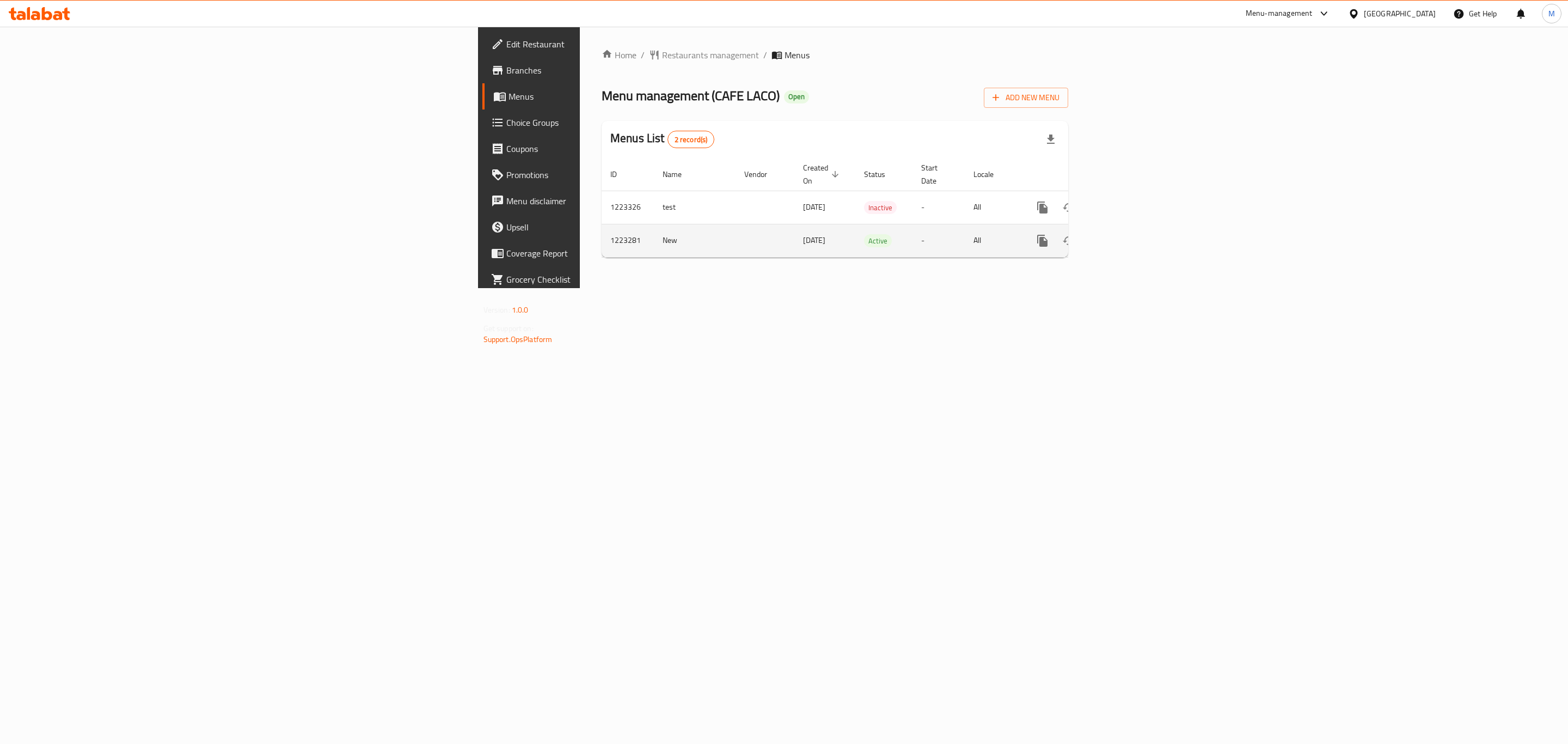
click at [1126, 236] on icon "enhanced table" at bounding box center [1121, 240] width 10 height 10
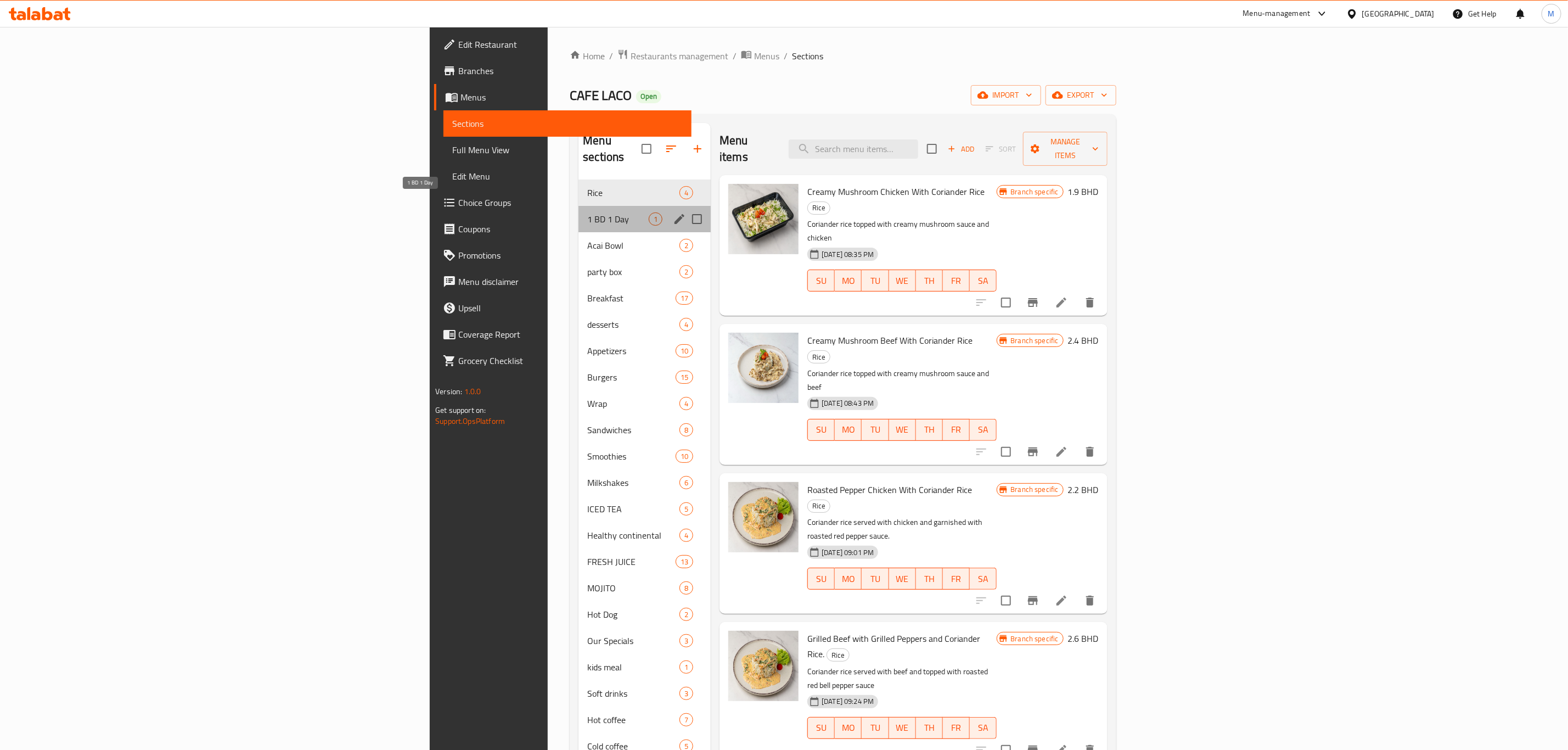
click at [587, 212] on span "1 BD 1 Day" at bounding box center [618, 218] width 61 height 13
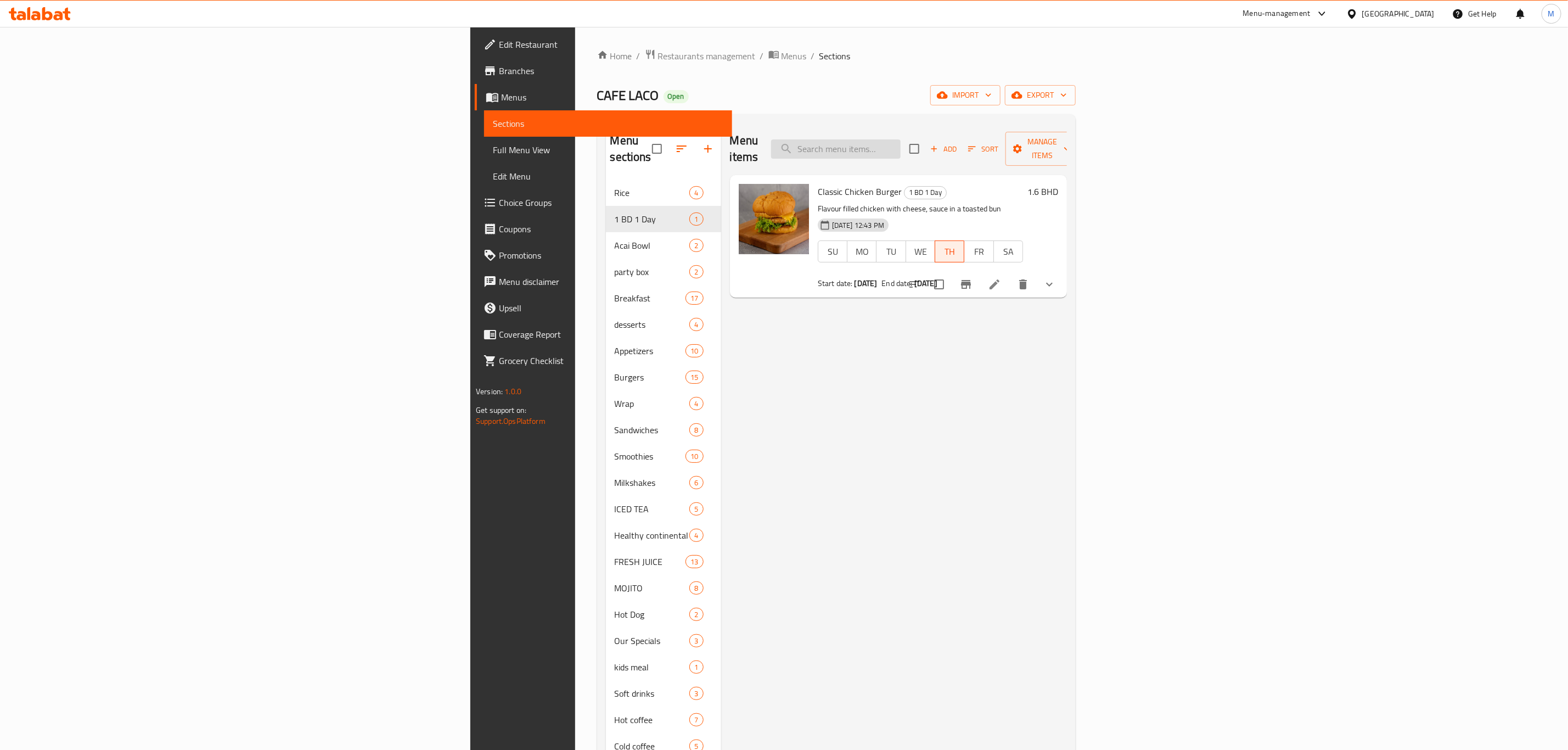
click at [901, 139] on input "search" at bounding box center [836, 149] width 129 height 19
paste input "Steakhouse Chicken+Fried + Water"
type input "Steakhouse Chicke"
click at [818, 184] on span "Steakhouse Chicken" at bounding box center [855, 191] width 75 height 17
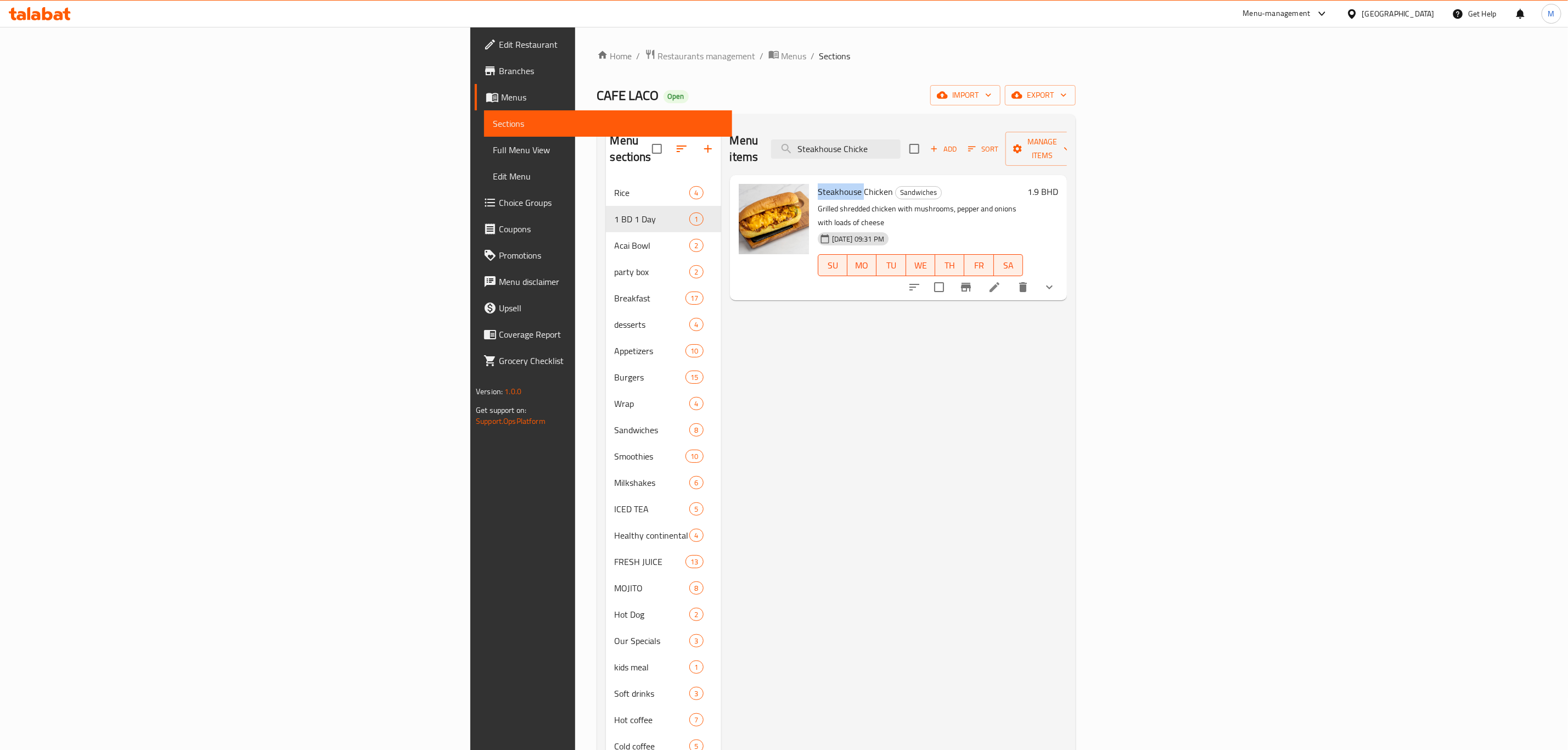
click at [818, 184] on span "Steakhouse Chicken" at bounding box center [855, 191] width 75 height 17
click at [701, 142] on icon "button" at bounding box center [708, 149] width 13 height 13
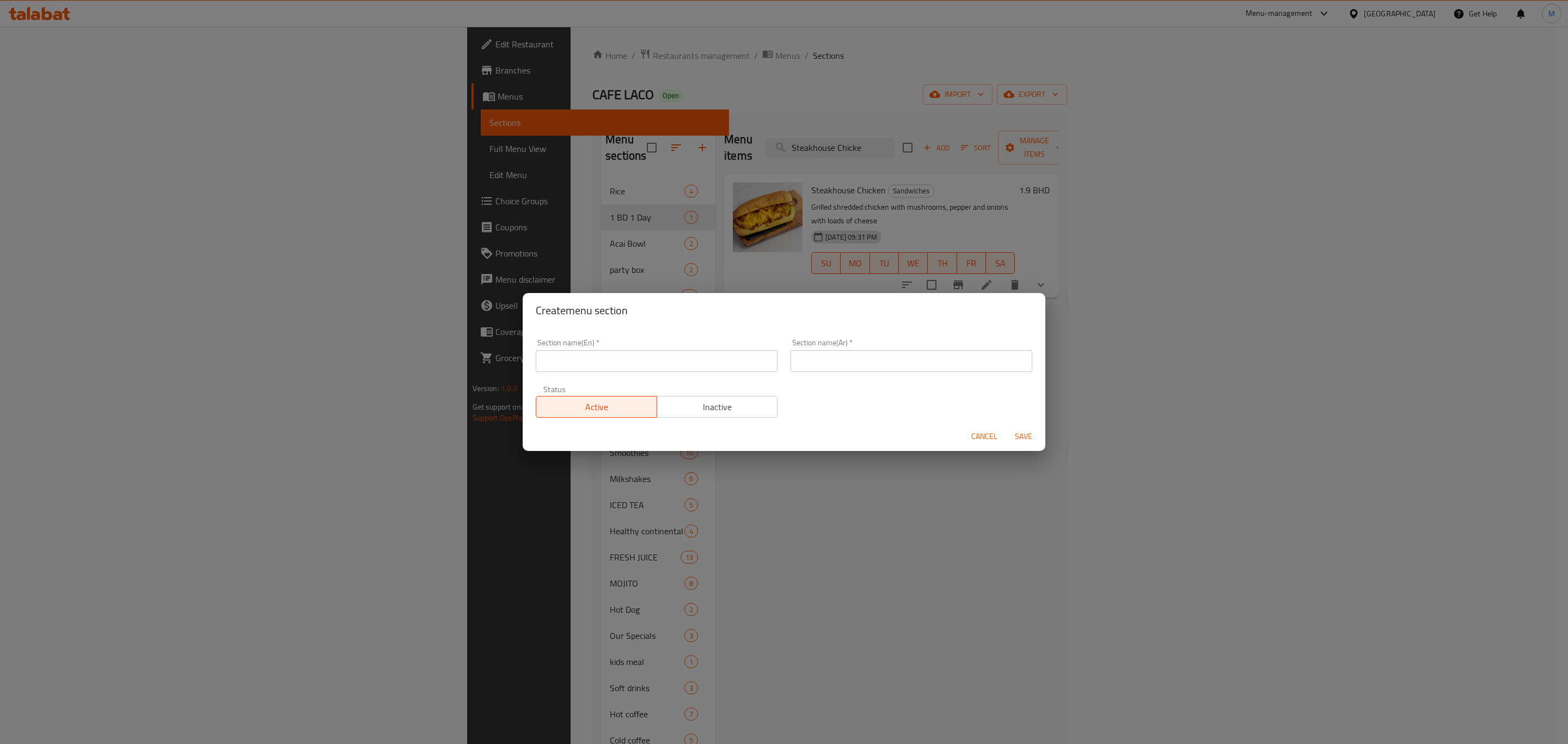
click at [586, 357] on input "text" at bounding box center [656, 361] width 242 height 22
type input "M41"
click at [822, 367] on input "text" at bounding box center [911, 361] width 242 height 22
type input "وجبة لشخص واحد"
click at [1019, 431] on span "Save" at bounding box center [1023, 437] width 26 height 13
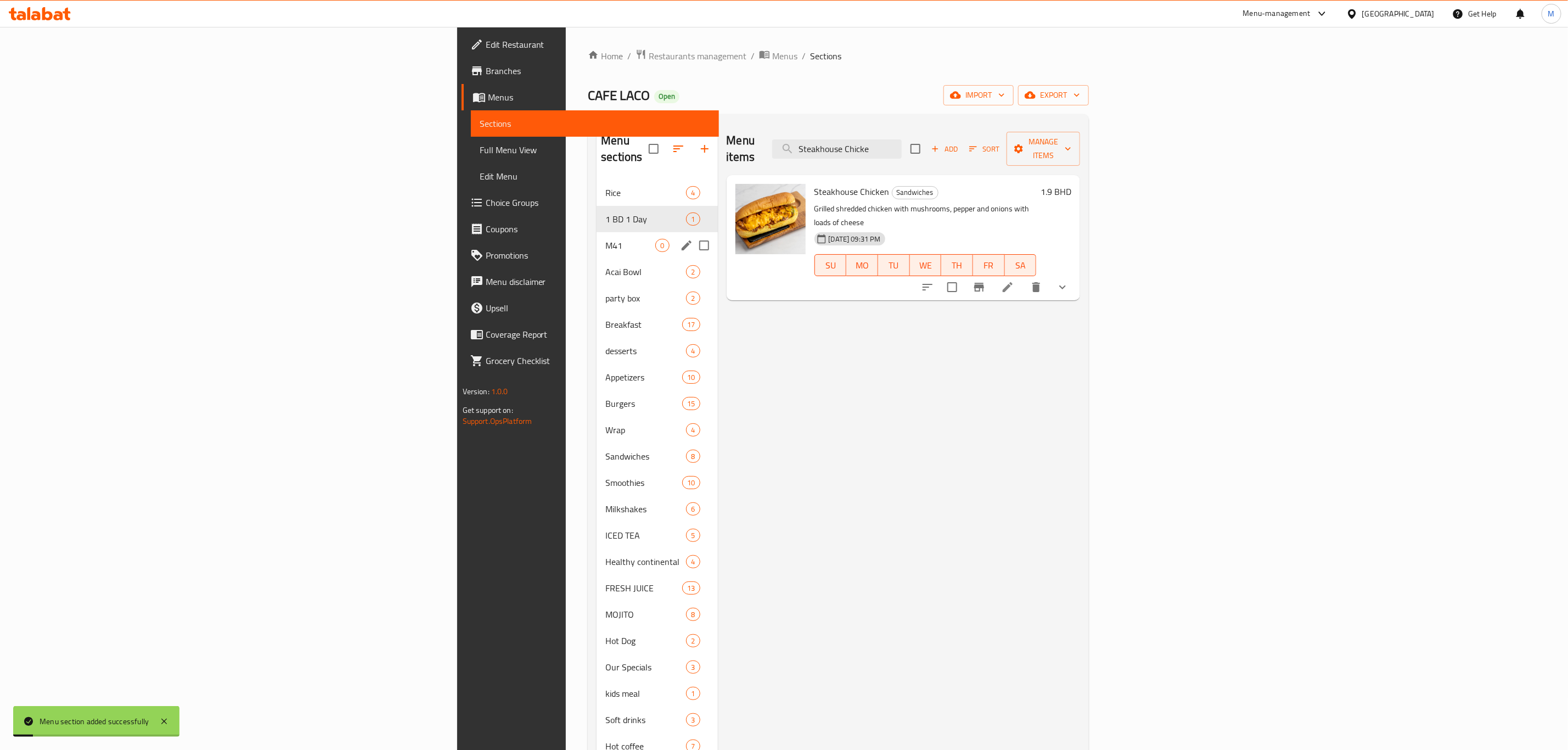
click at [606, 239] on span "M41" at bounding box center [630, 245] width 50 height 13
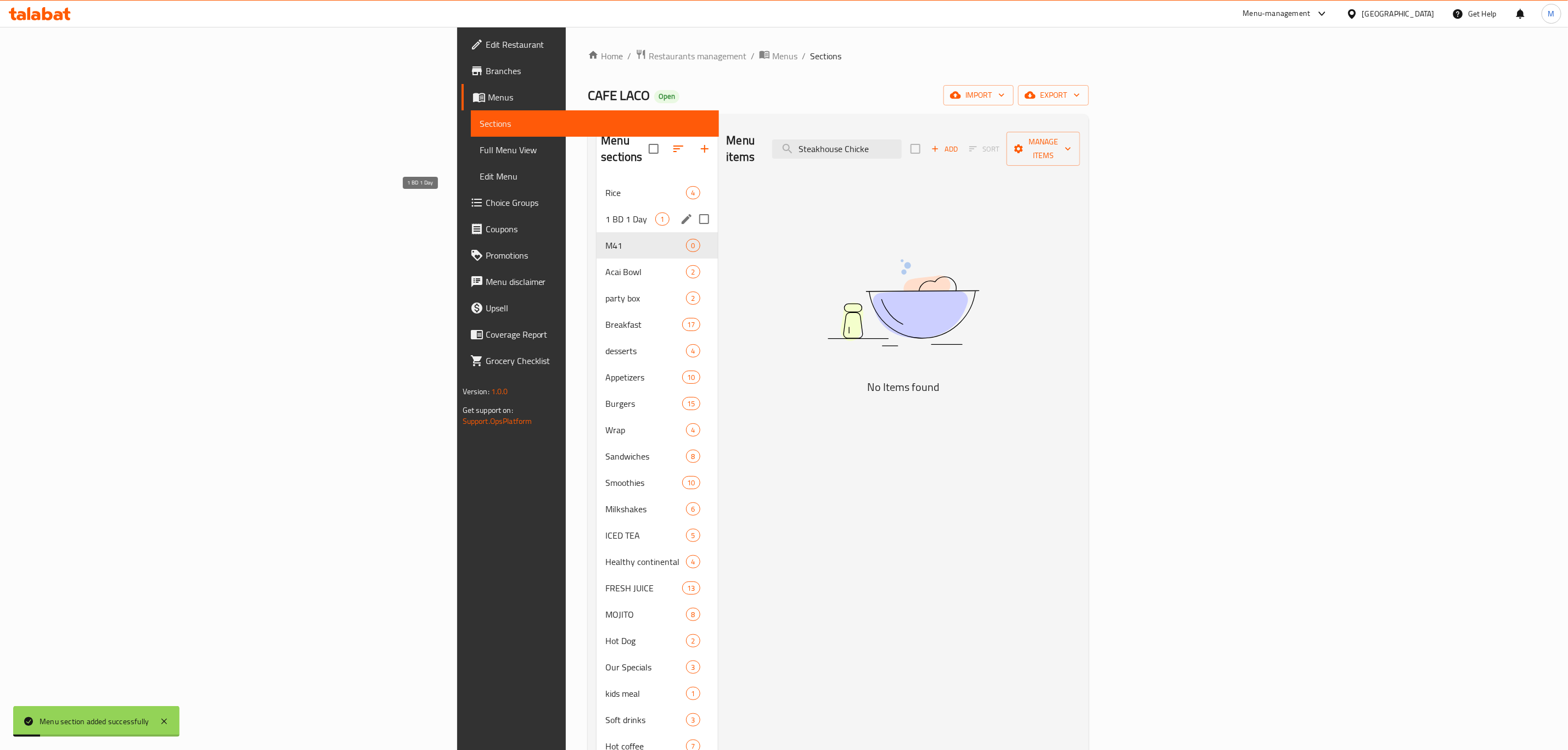
click at [606, 212] on span "1 BD 1 Day" at bounding box center [630, 218] width 50 height 13
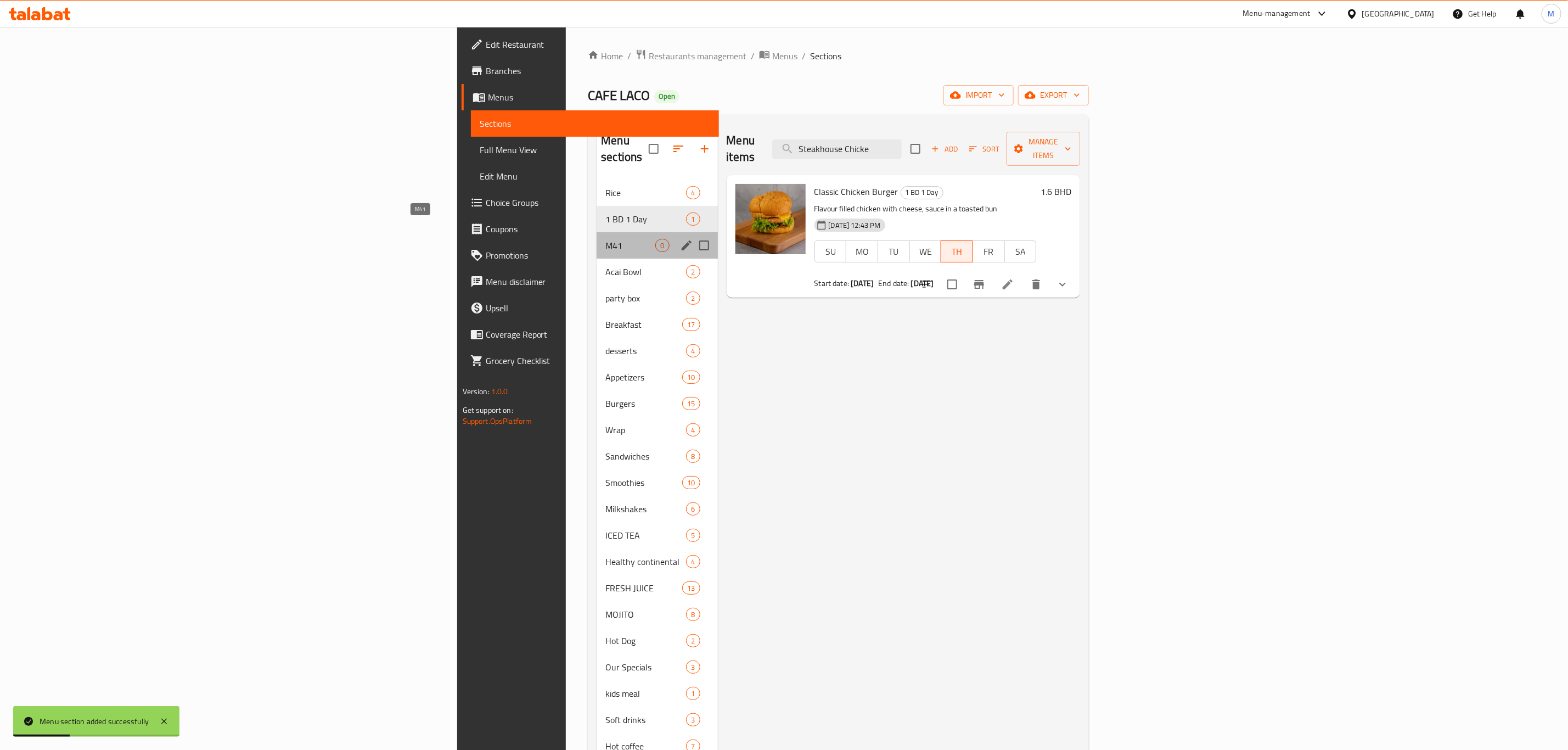
click at [606, 239] on span "M41" at bounding box center [630, 245] width 50 height 13
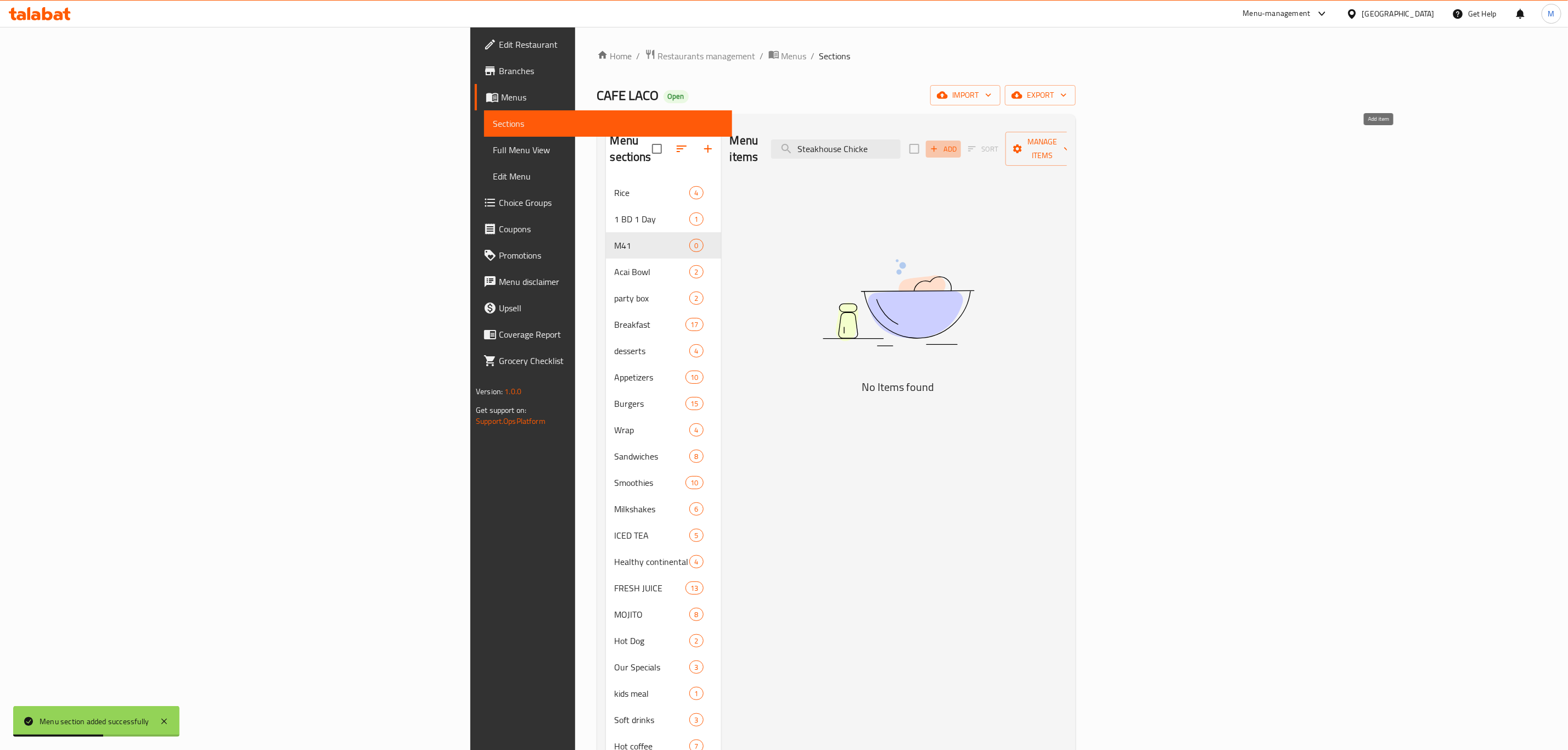
click at [959, 143] on span "Add" at bounding box center [943, 149] width 29 height 13
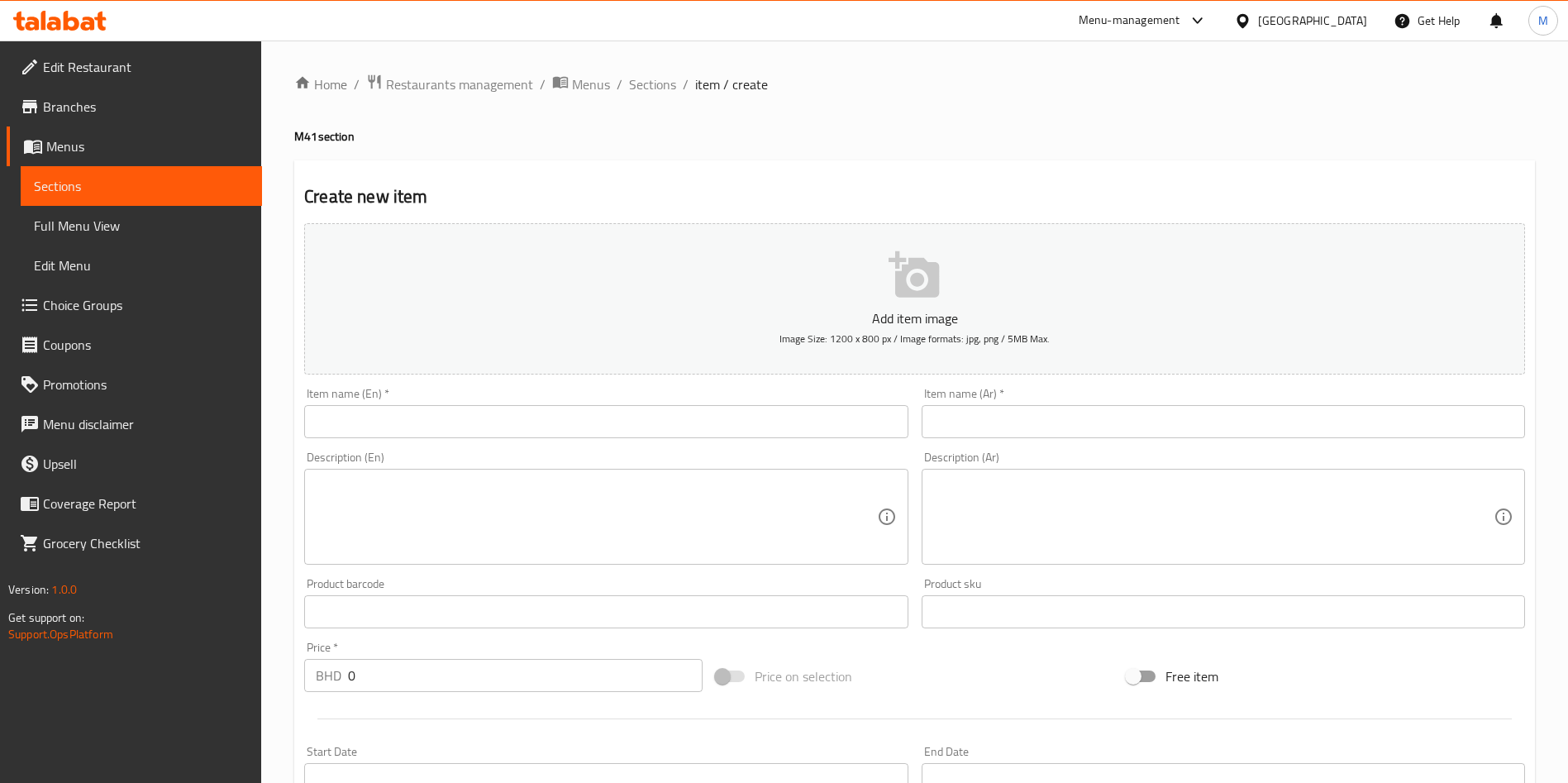
click at [637, 99] on div "Home / Restaurants management / Menus / Sections / item / create M41 section Cr…" at bounding box center [914, 605] width 1241 height 1061
click at [649, 80] on span "Sections" at bounding box center [652, 83] width 47 height 19
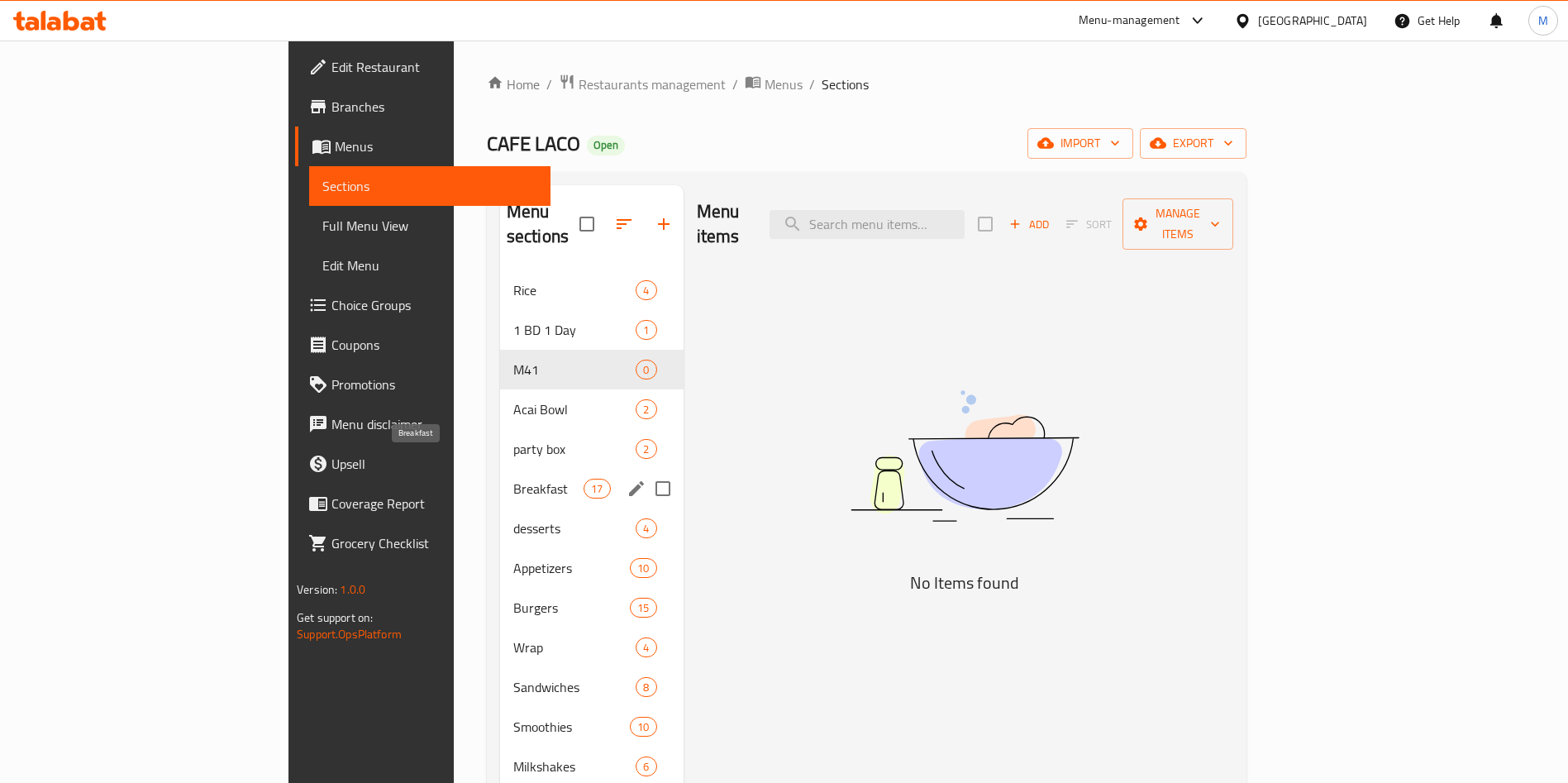
click at [513, 479] on span "Breakfast" at bounding box center [548, 488] width 70 height 19
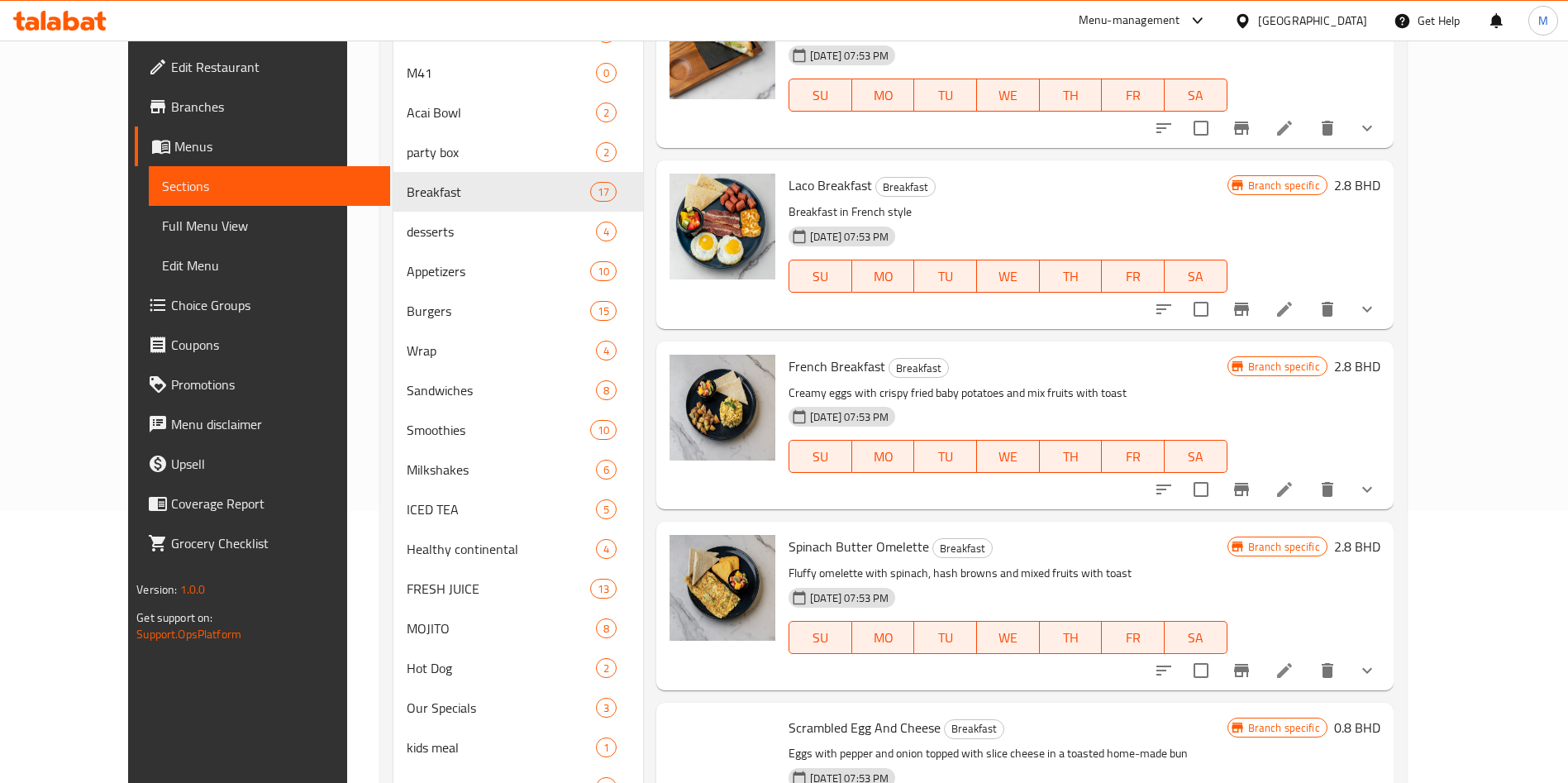
scroll to position [587, 0]
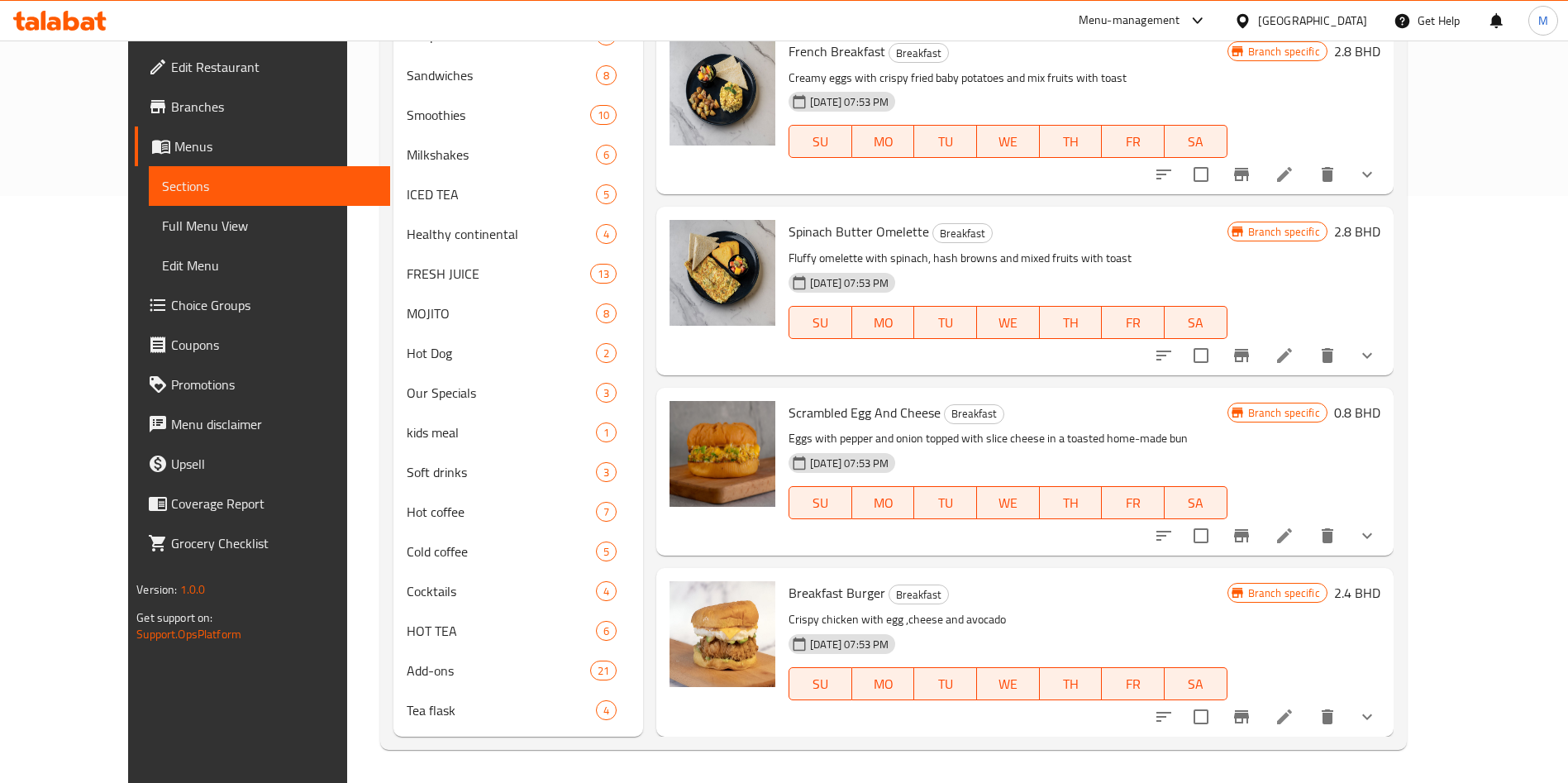
click at [875, 421] on span "Scrambled Egg And Cheese" at bounding box center [864, 412] width 152 height 25
click at [1218, 536] on input "checkbox" at bounding box center [1201, 536] width 35 height 35
checkbox input "true"
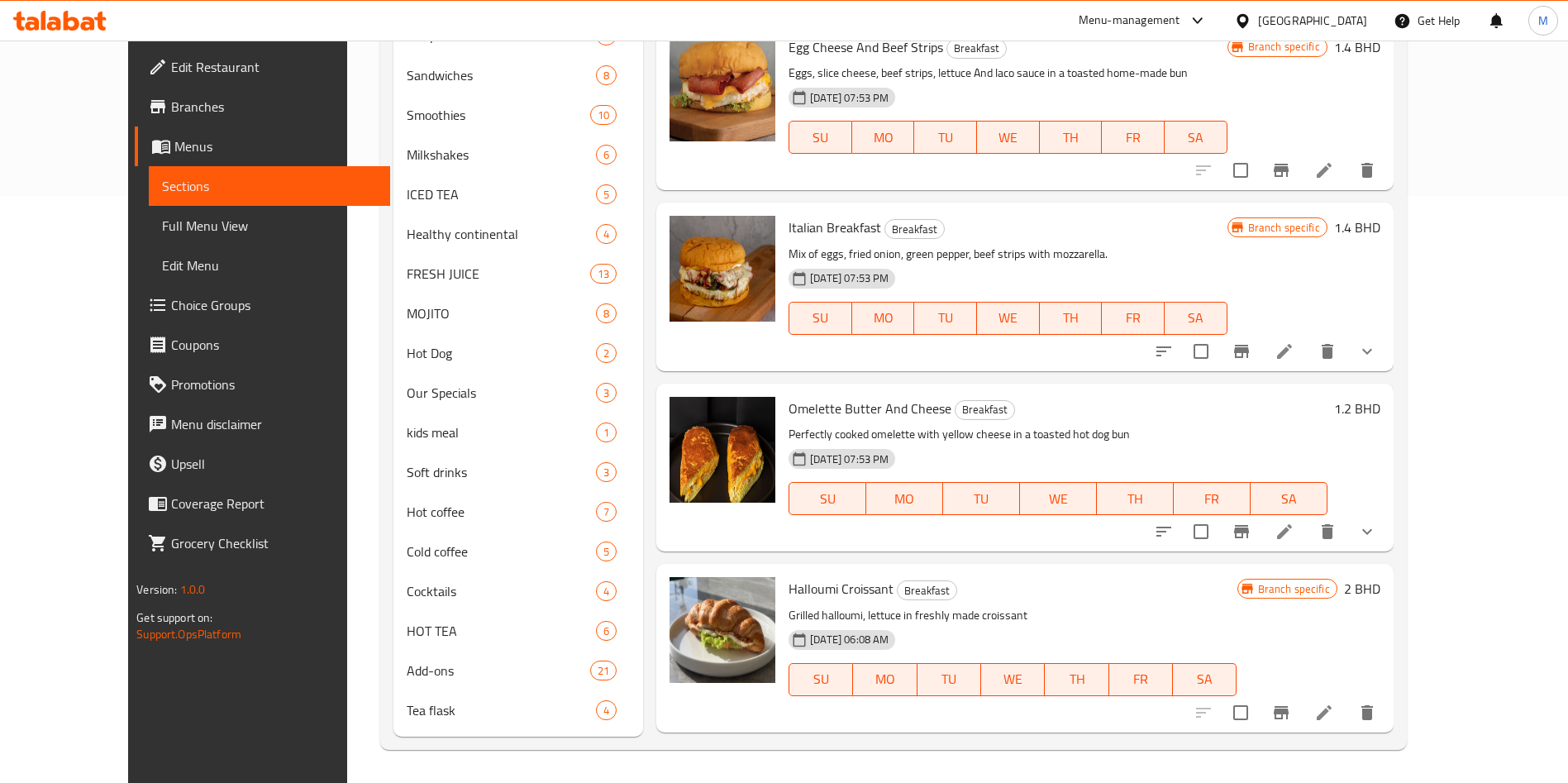
scroll to position [0, 0]
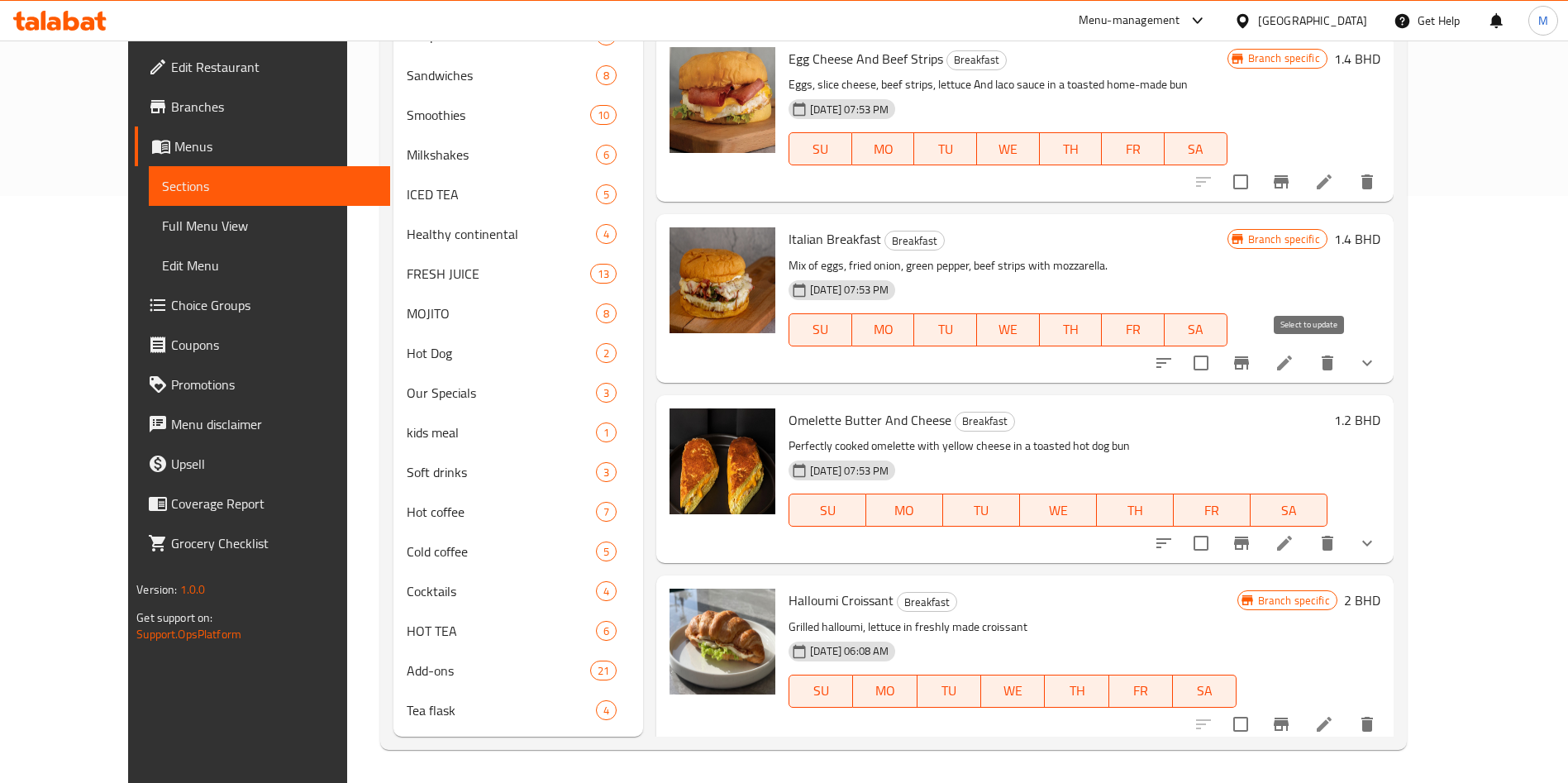
click at [1218, 372] on input "checkbox" at bounding box center [1201, 363] width 35 height 35
click at [1218, 366] on input "checkbox" at bounding box center [1201, 363] width 35 height 35
checkbox input "true"
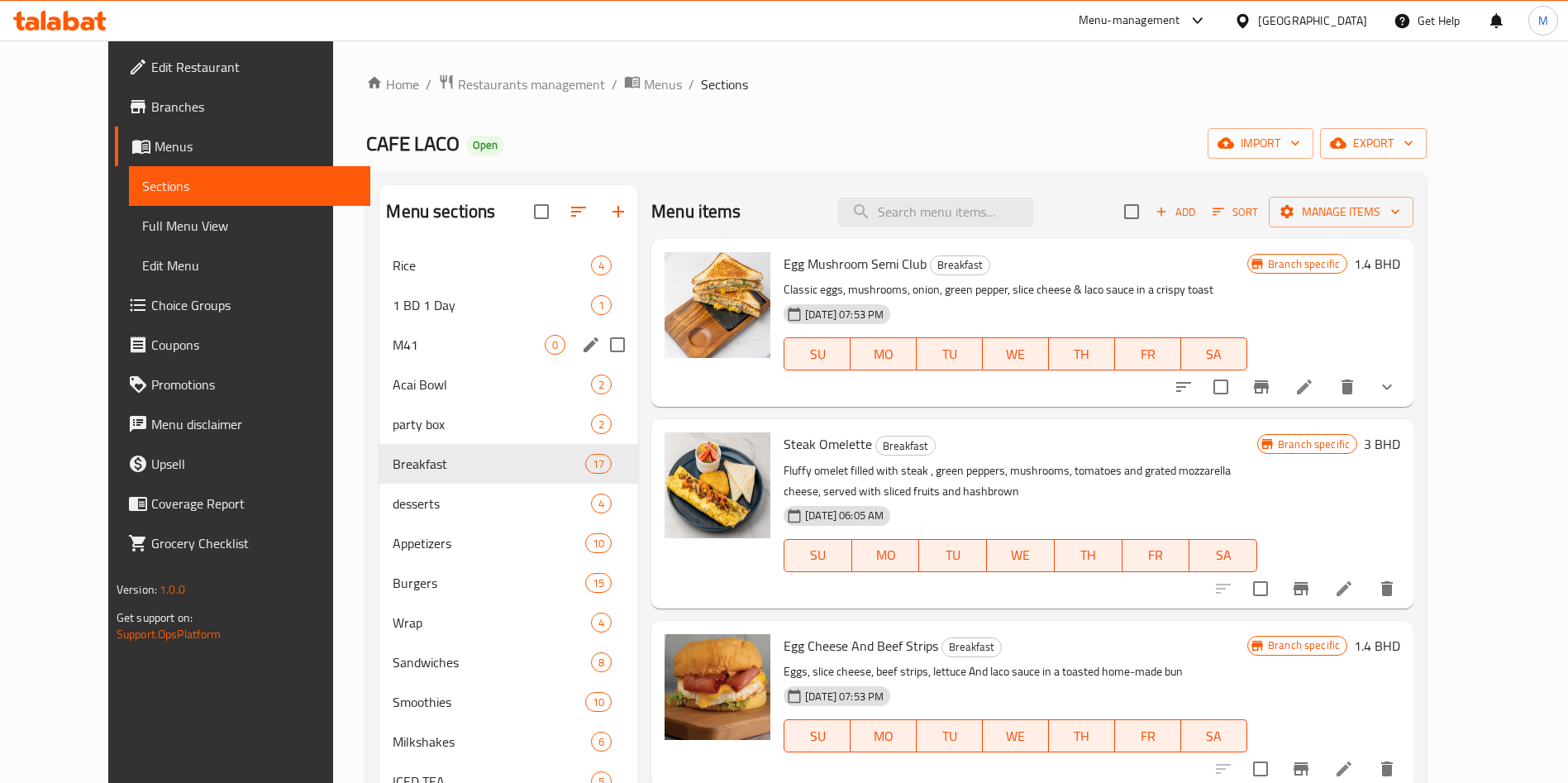
click at [380, 358] on div "M41 0" at bounding box center [509, 345] width 259 height 40
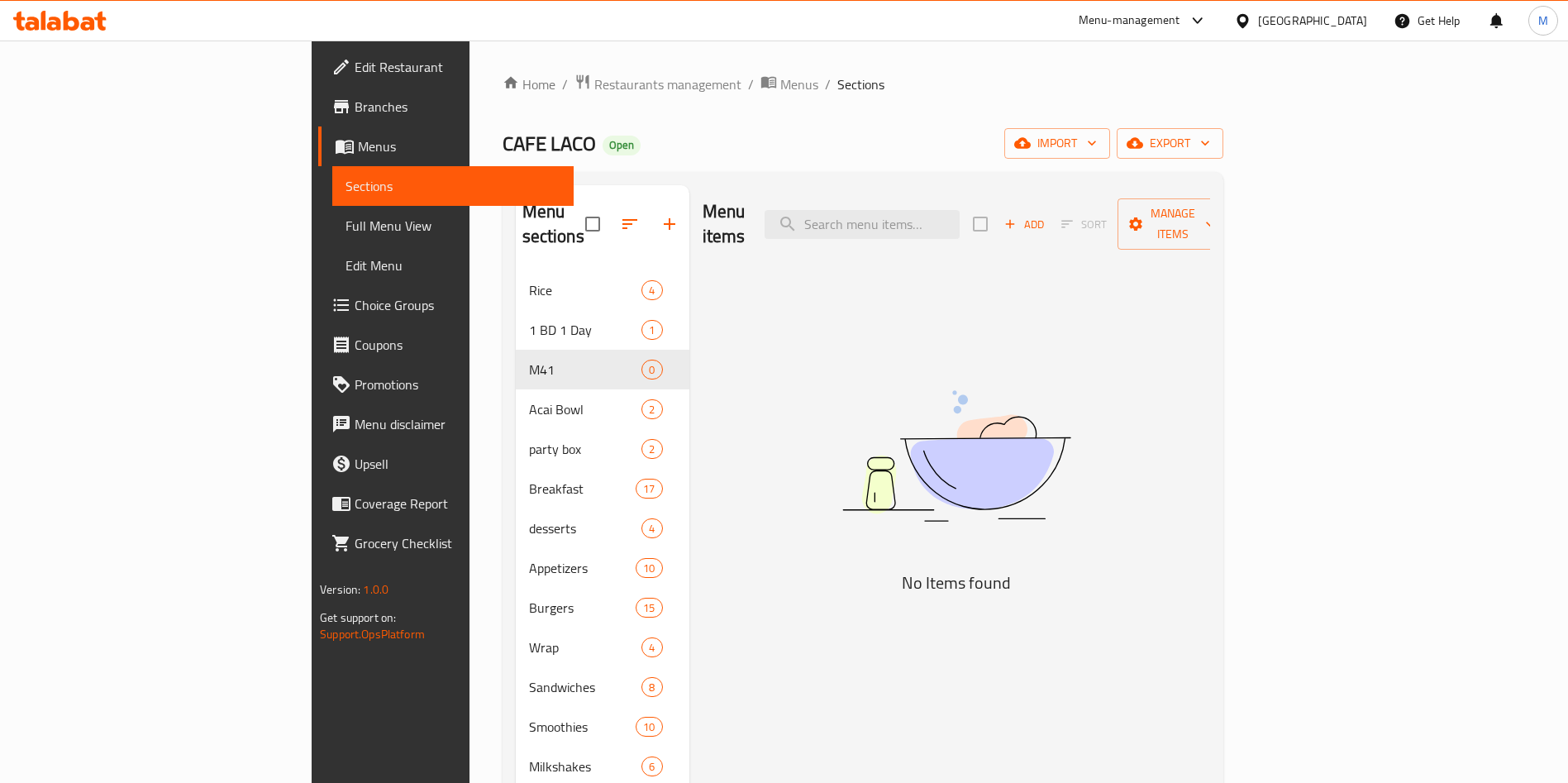
click at [1051, 212] on button "Add" at bounding box center [1024, 225] width 53 height 26
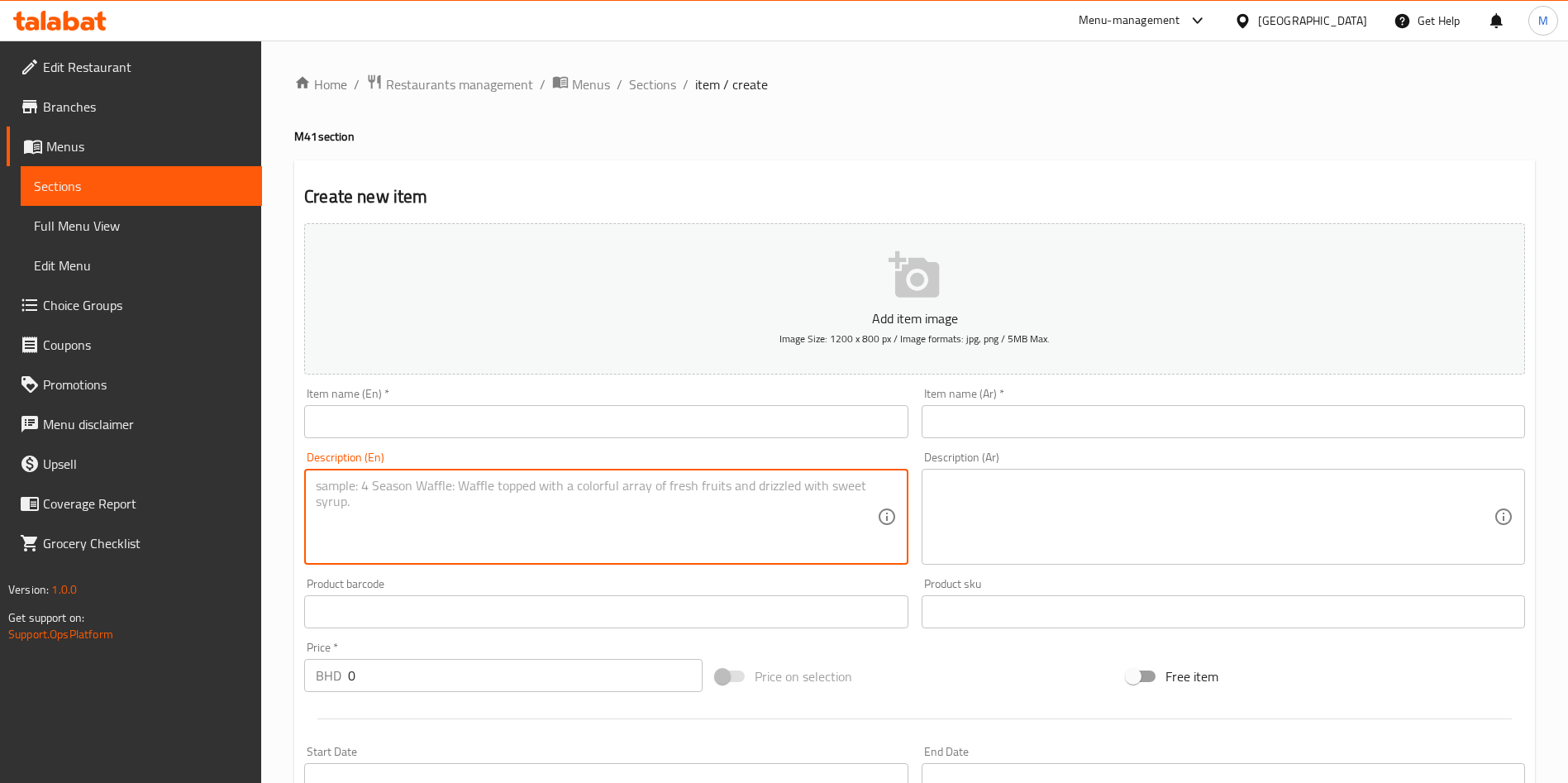
click at [418, 492] on textarea at bounding box center [596, 517] width 560 height 79
click at [441, 422] on input "text" at bounding box center [605, 422] width 603 height 33
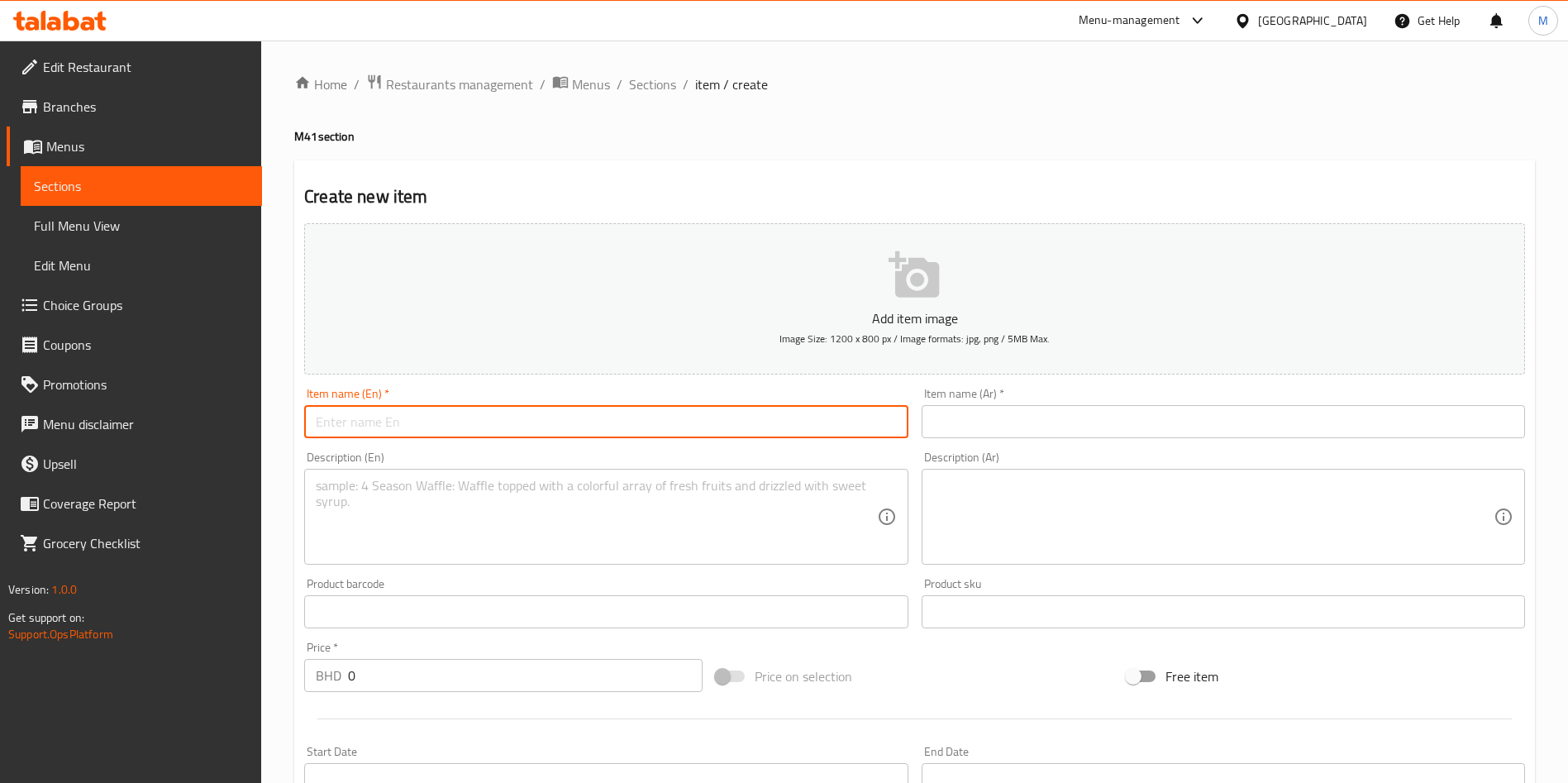
paste input "Scrambled egg and cheese with cappuccino - 2 BD"
click at [571, 419] on input "Scrambled egg and cheese with cappuccino - 2 BD" at bounding box center [605, 422] width 603 height 33
click at [587, 422] on input "Scrambled egg and cheese with cappuccino - 2 BD" at bounding box center [605, 422] width 603 height 33
click at [605, 418] on input "Scrambled egg and cheese with cappuccino - 2 BD" at bounding box center [605, 422] width 603 height 33
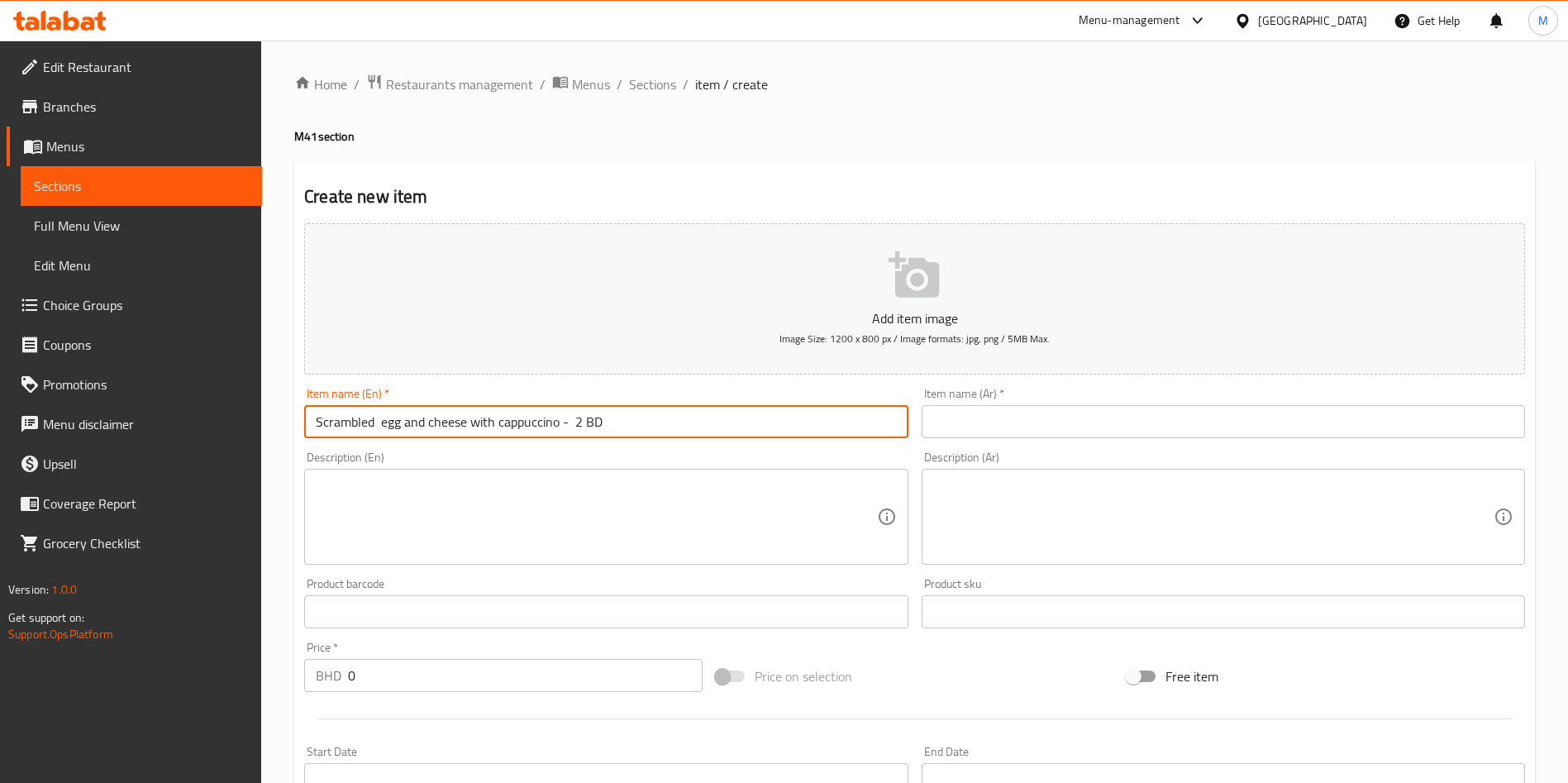
click at [605, 418] on input "Scrambled egg and cheese with cappuccino - 2 BD" at bounding box center [605, 422] width 603 height 33
click at [612, 420] on input "Scrambled egg and cheese with cappuccino - 2 BD" at bounding box center [605, 422] width 603 height 33
click at [617, 421] on input "Scrambled egg and cheese with cappuccino - 2 BD" at bounding box center [605, 422] width 603 height 33
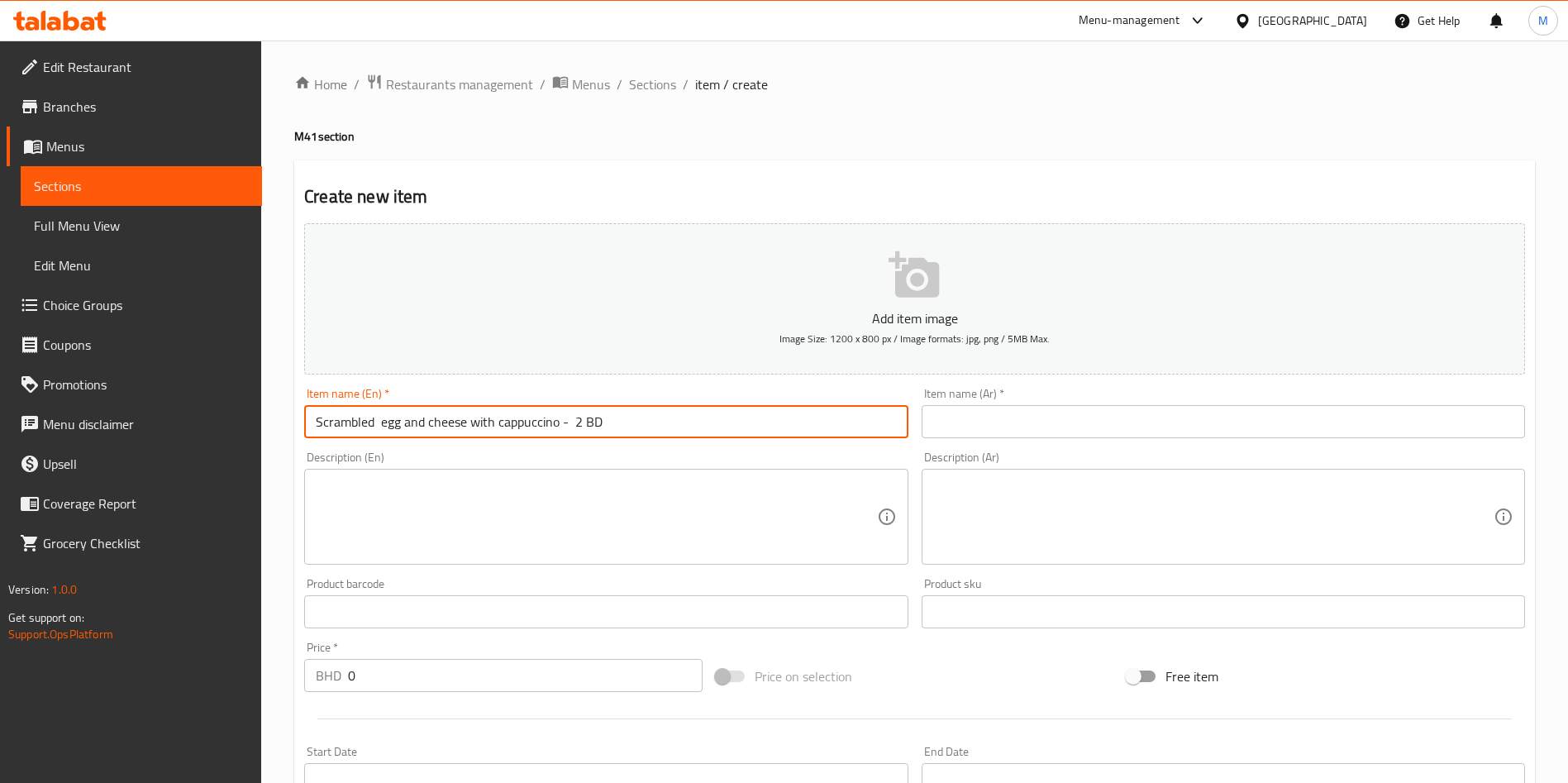
click at [383, 424] on input "Scrambled egg and cheese with cappuccino - 2 BD" at bounding box center [605, 422] width 603 height 33
click at [432, 427] on input "Scrambled egg and cheese with cappuccino - 2 BD" at bounding box center [605, 422] width 603 height 33
click at [381, 420] on input "Scrambled egg and cheese with cappuccino - 2 BD" at bounding box center [605, 422] width 603 height 33
click at [492, 423] on input "Scrambled egg and cheese with cappuccino - 2 BD" at bounding box center [605, 422] width 603 height 33
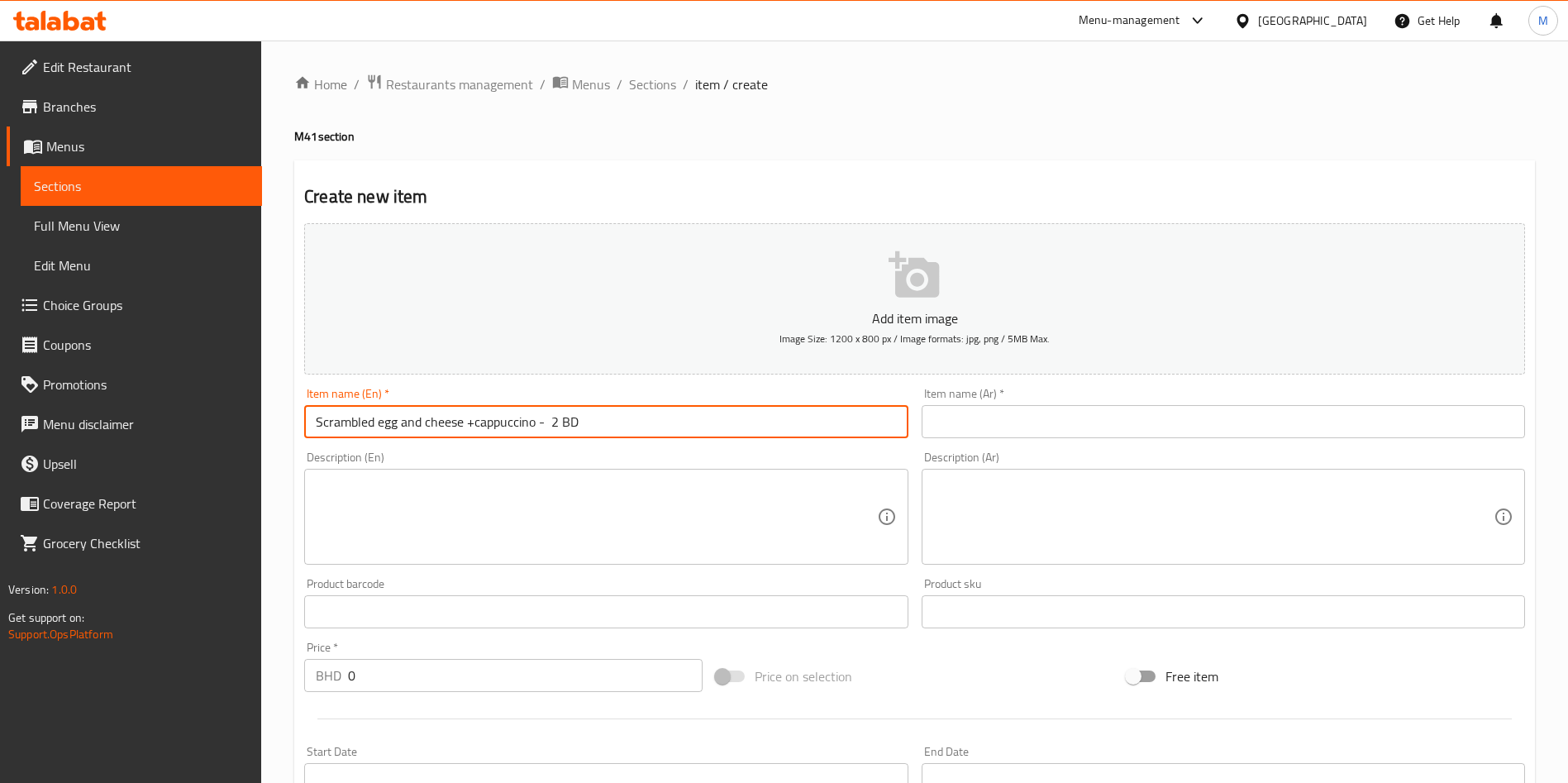
click at [675, 426] on input "Scrambled egg and cheese +cappuccino - 2 BD" at bounding box center [605, 422] width 603 height 33
type input "Scrambled egg and cheese +cappuccino"
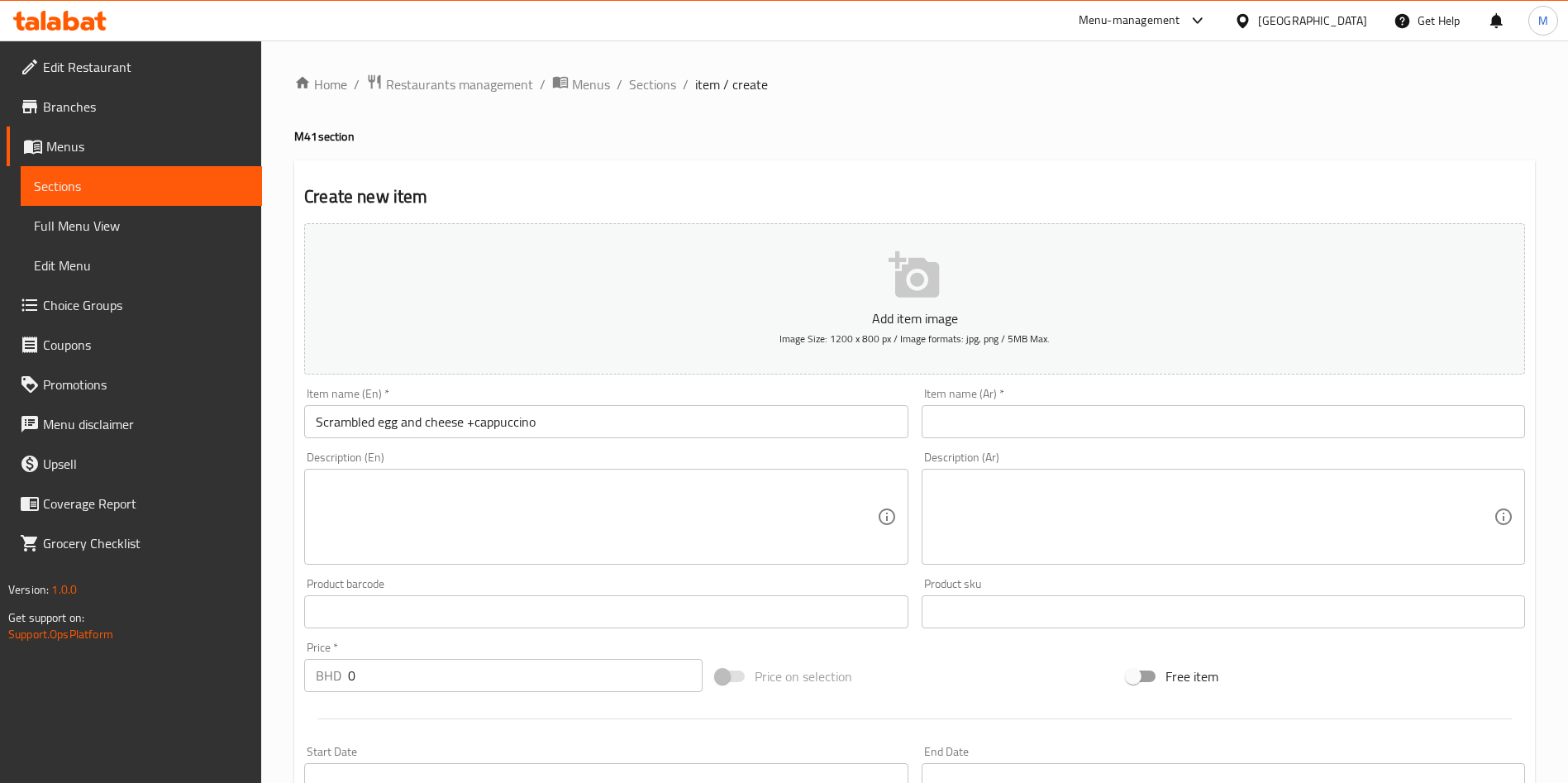
click at [466, 683] on input "0" at bounding box center [526, 676] width 355 height 33
type input "2.5"
click at [591, 425] on input "Scrambled egg and cheese +cappuccino" at bounding box center [605, 422] width 603 height 33
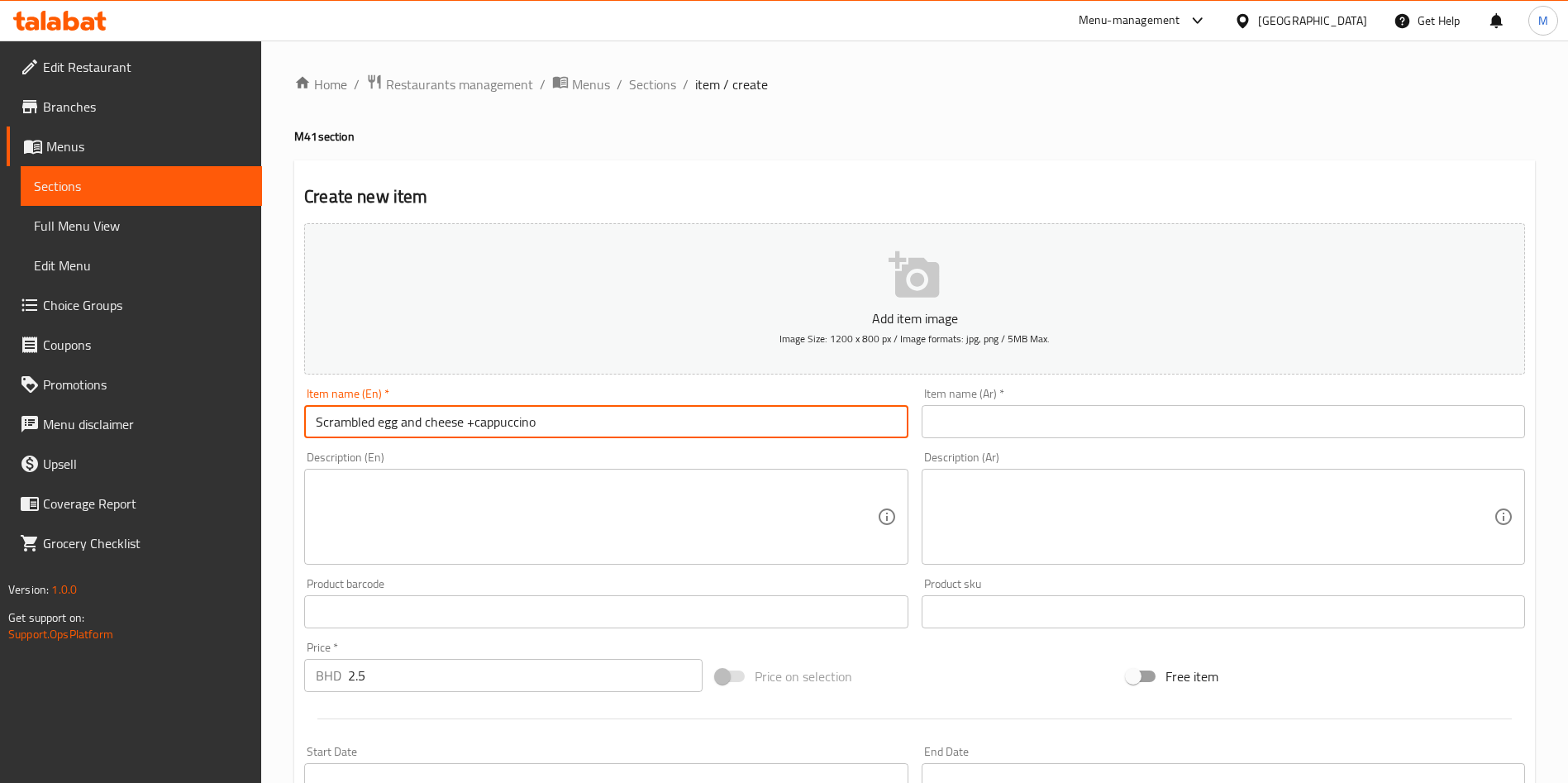
click at [591, 425] on input "Scrambled egg and cheese +cappuccino" at bounding box center [605, 422] width 603 height 33
click at [654, 293] on button "Add item image Image Size: 1200 x 800 px / Image formats: jpg, png / 5MB Max." at bounding box center [914, 300] width 1221 height 152
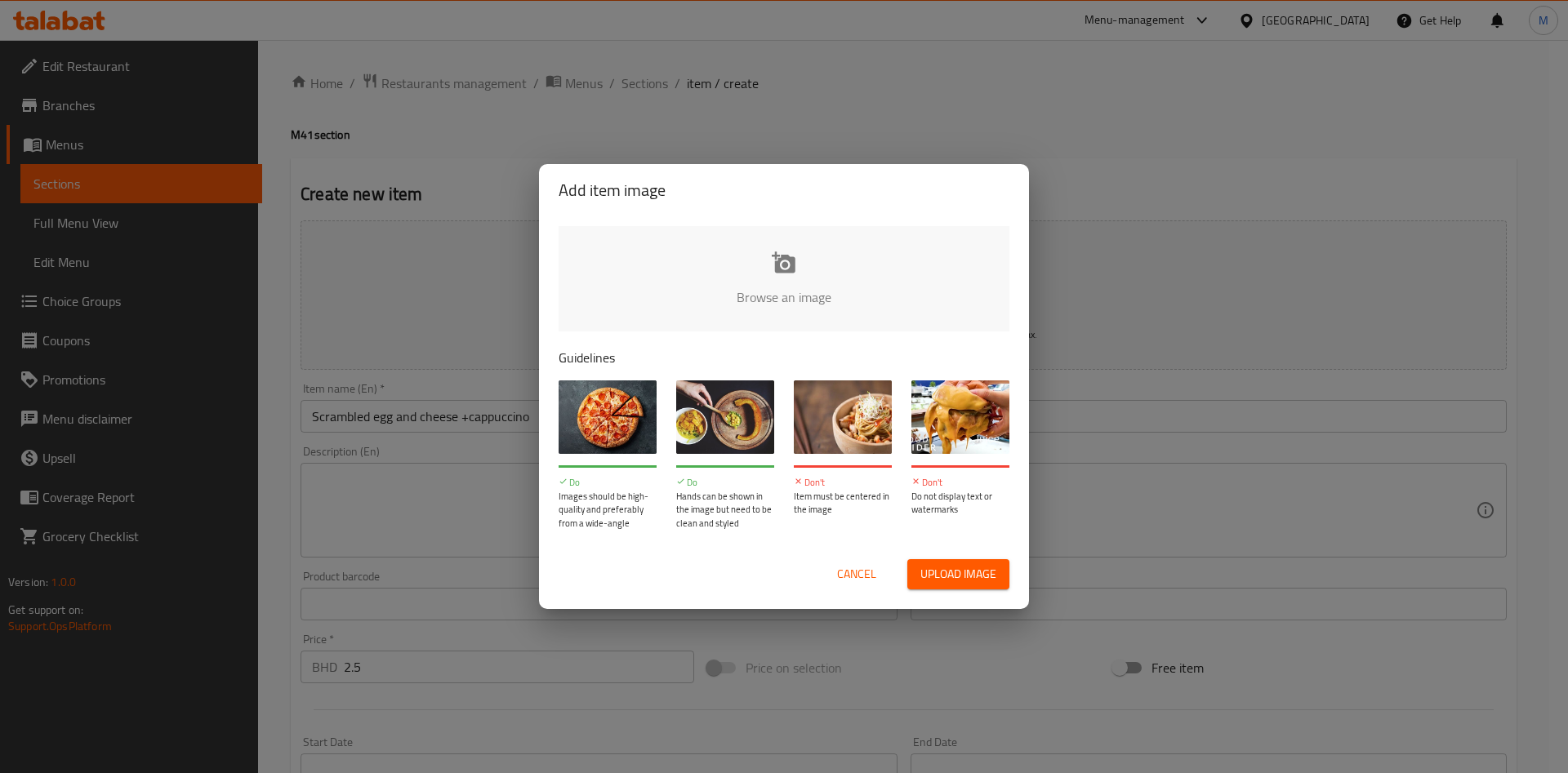
click at [853, 571] on span "Cancel" at bounding box center [857, 574] width 39 height 20
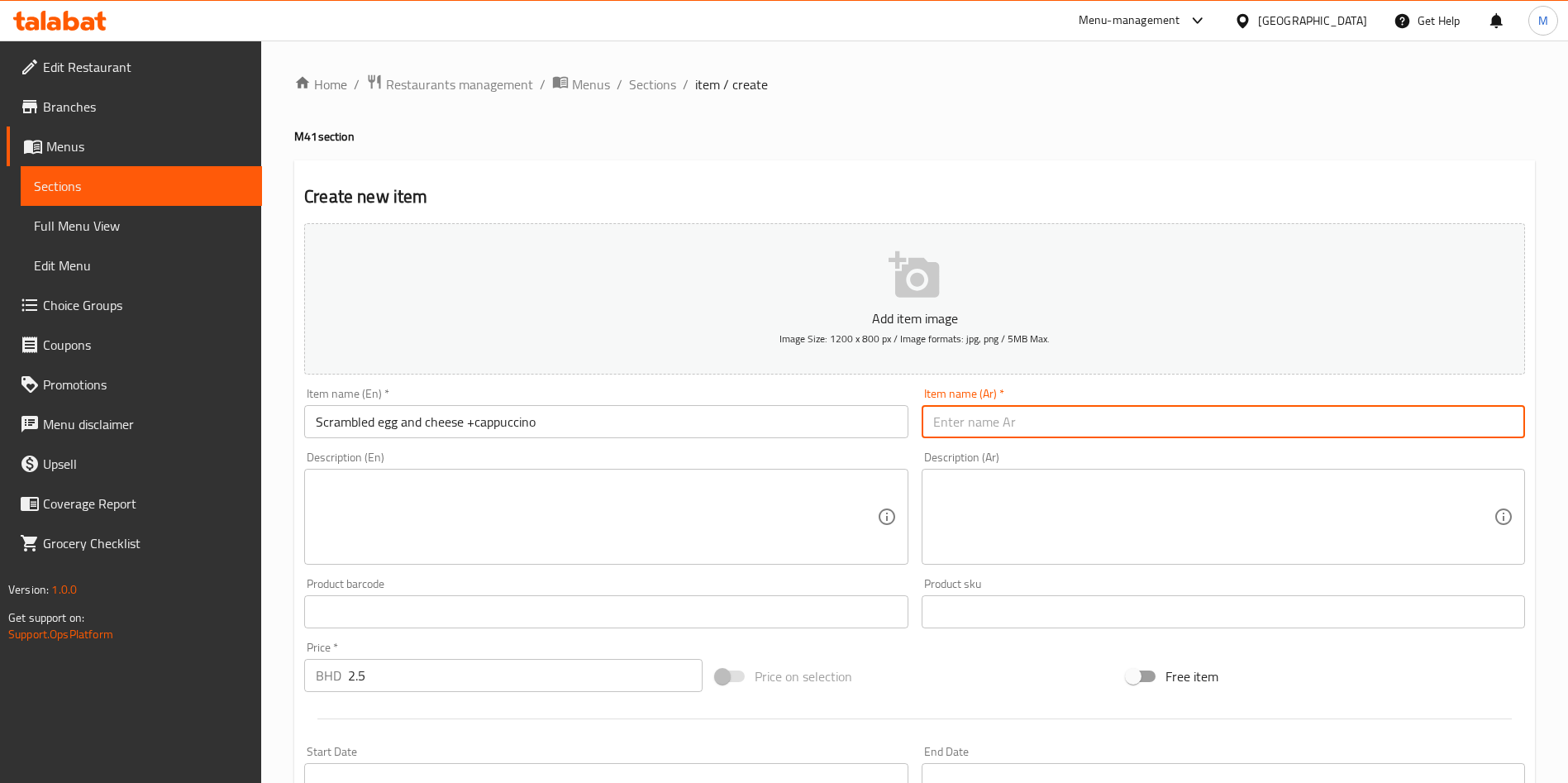
click at [1003, 419] on input "text" at bounding box center [1222, 422] width 603 height 33
paste input "بيض مخفوق وجبن + كابتشينو"
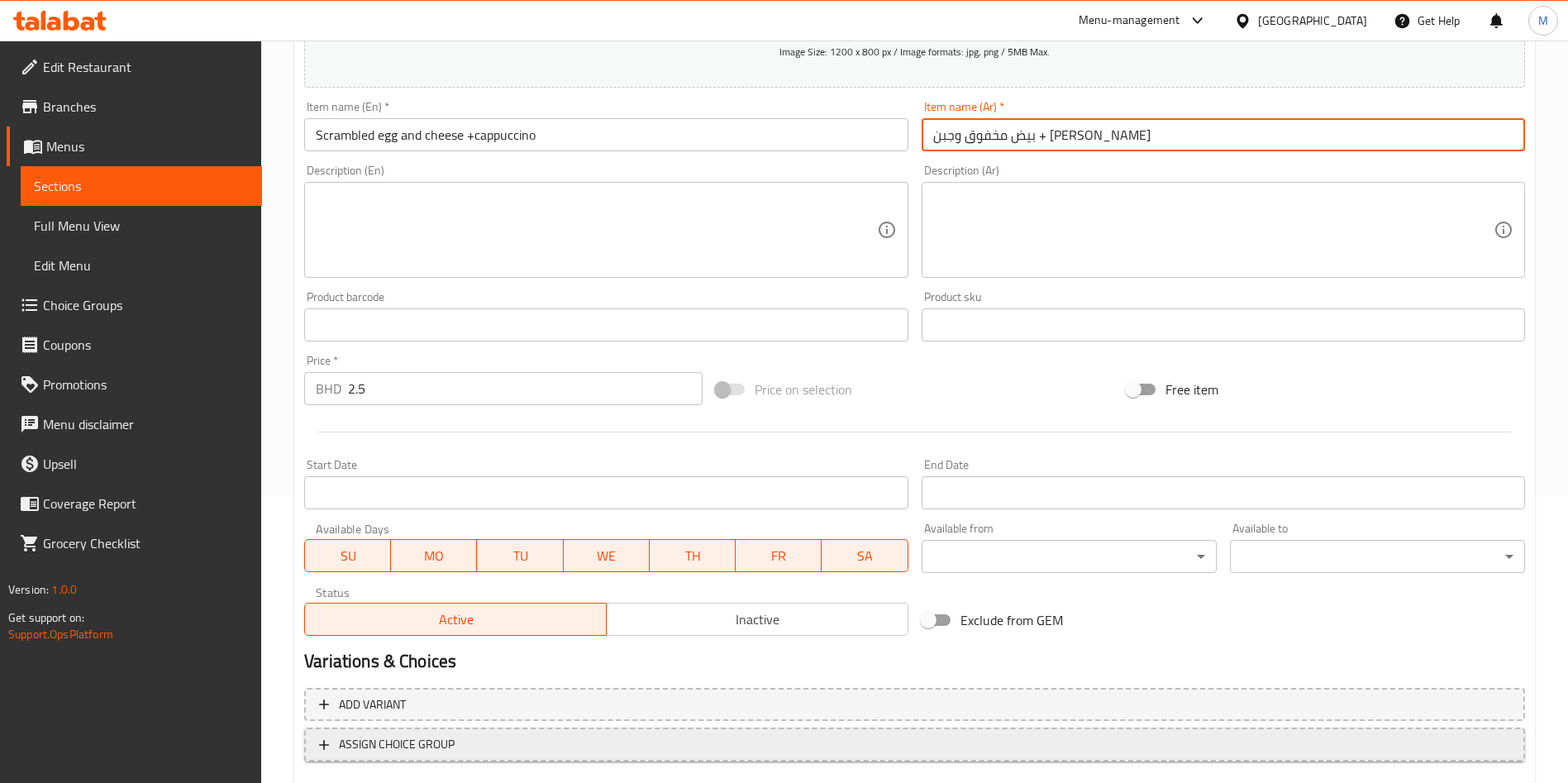
scroll to position [385, 0]
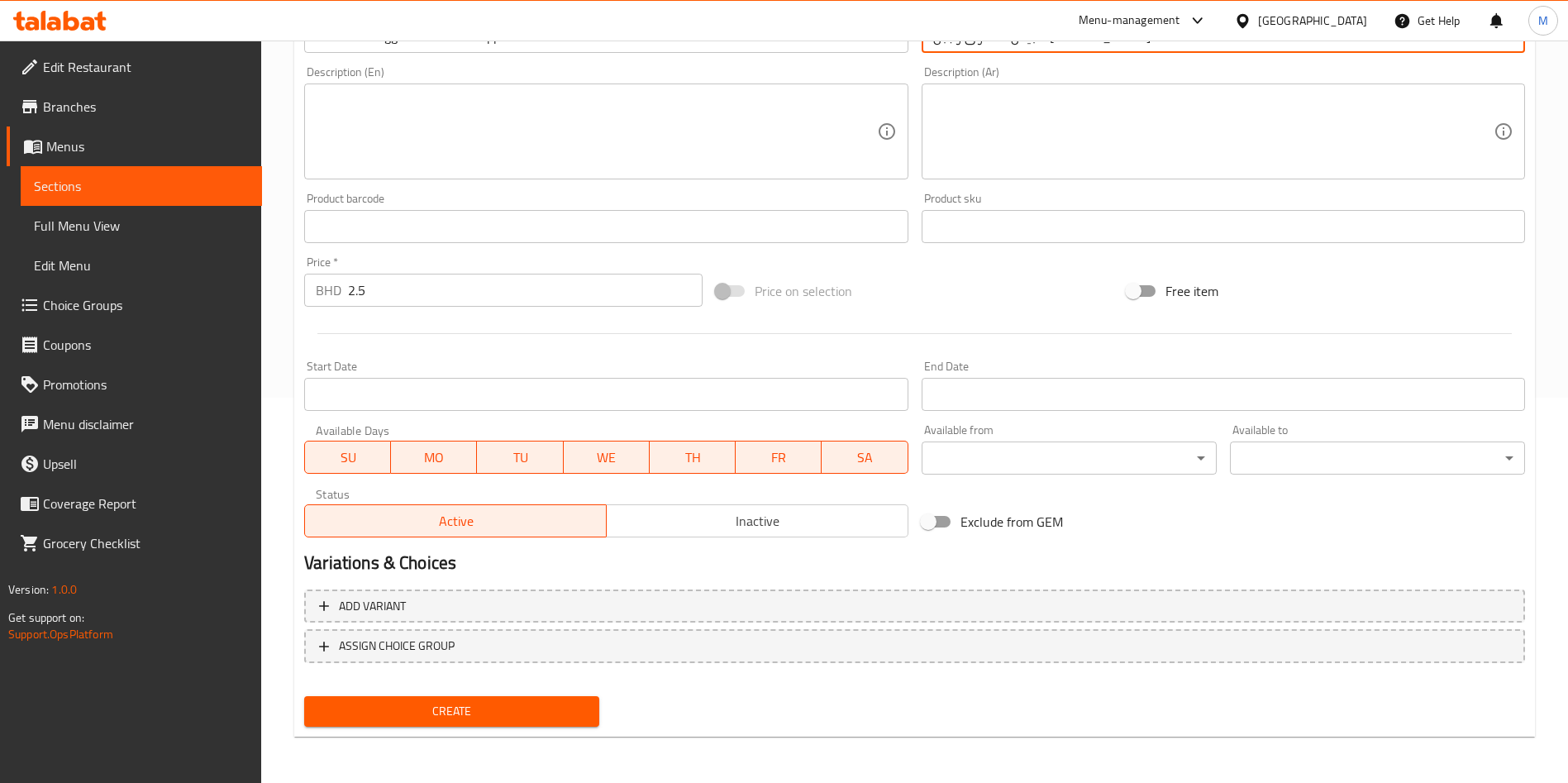
type input "بيض مخفوق وجبن + كابتشينو"
click at [567, 693] on div "Create" at bounding box center [452, 711] width 309 height 43
click at [560, 707] on span "Create" at bounding box center [451, 711] width 269 height 20
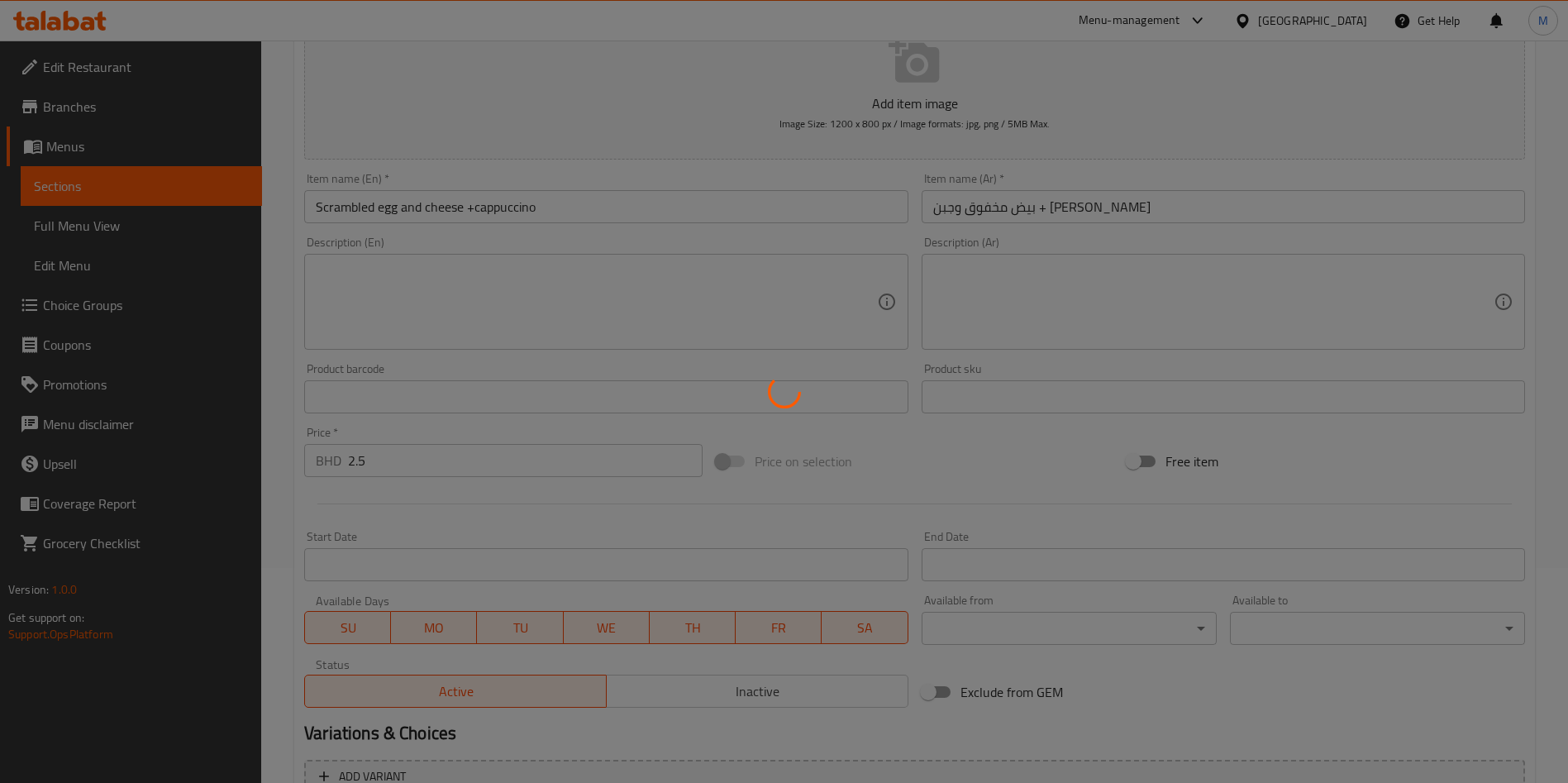
scroll to position [0, 0]
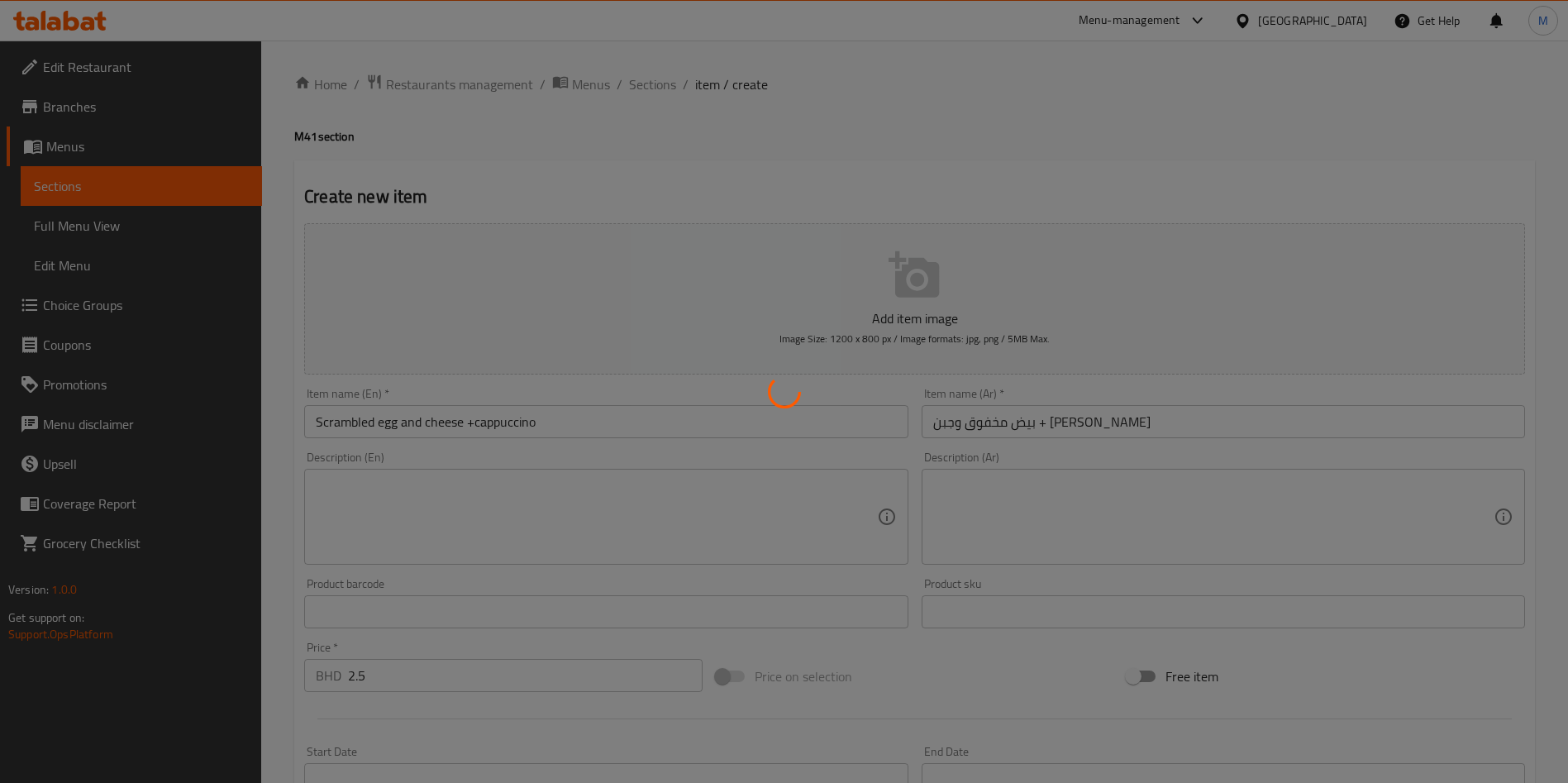
type input "0"
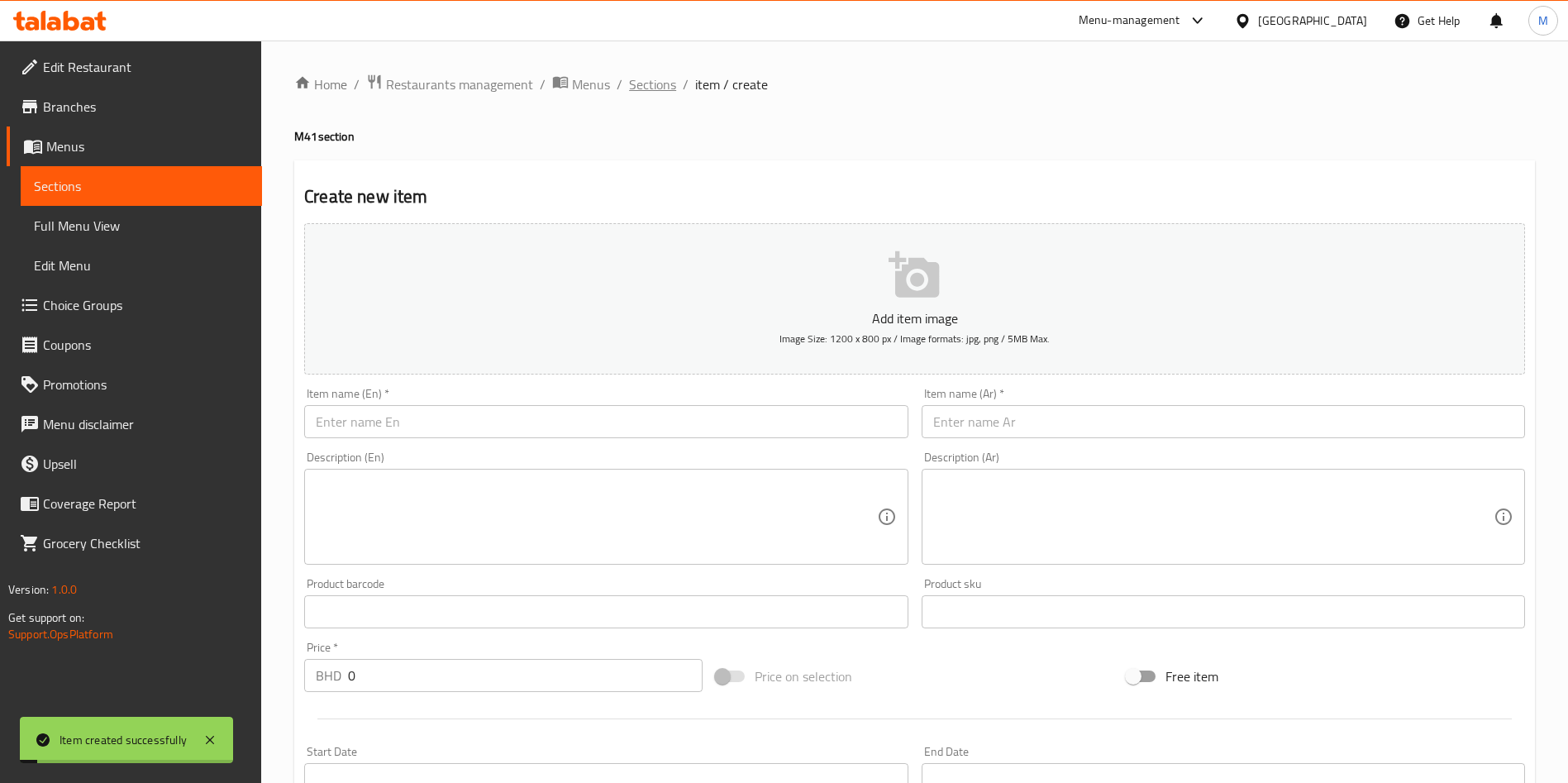
click at [635, 78] on span "Sections" at bounding box center [652, 83] width 47 height 19
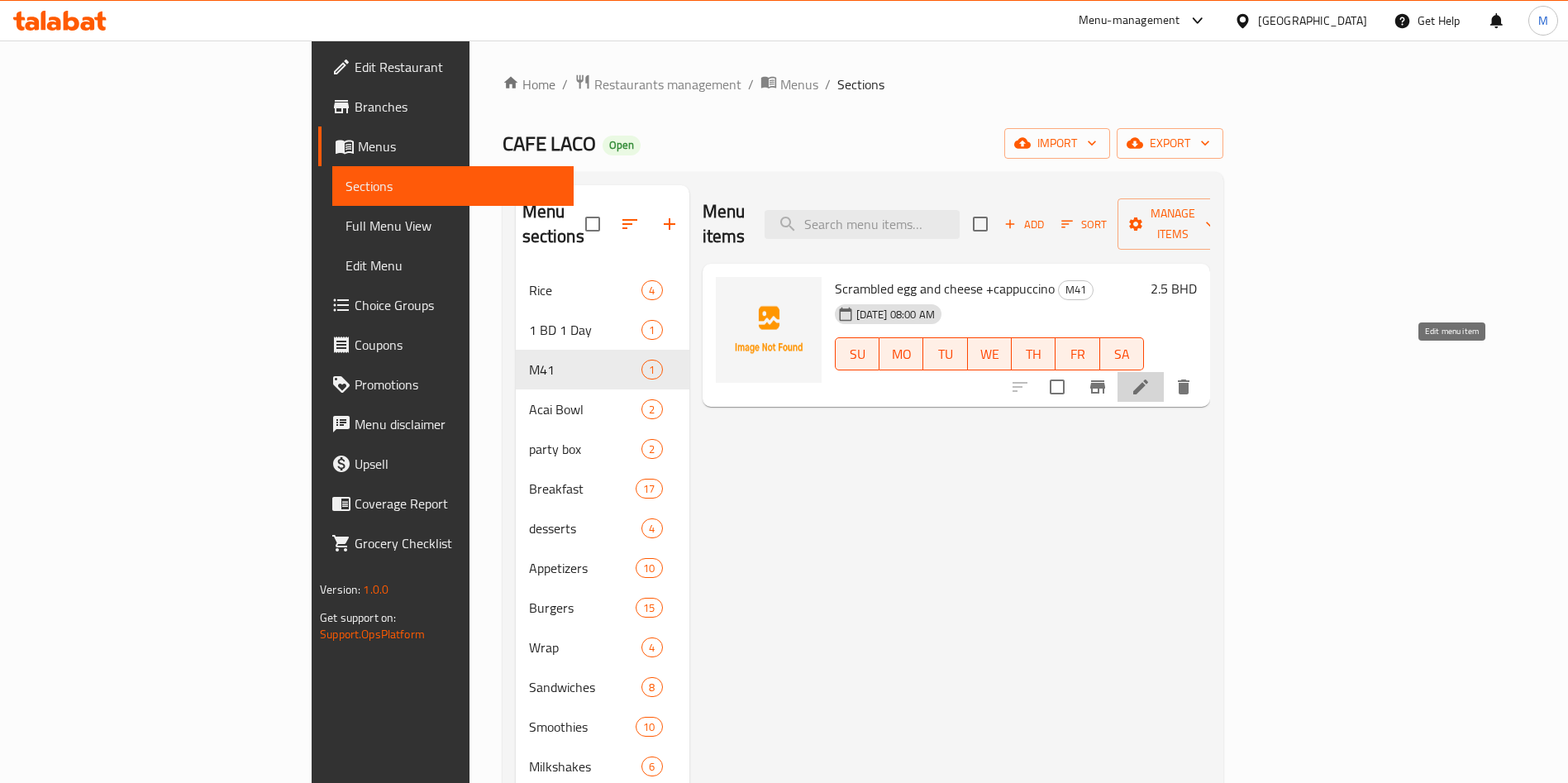
click at [1150, 377] on icon at bounding box center [1140, 386] width 19 height 19
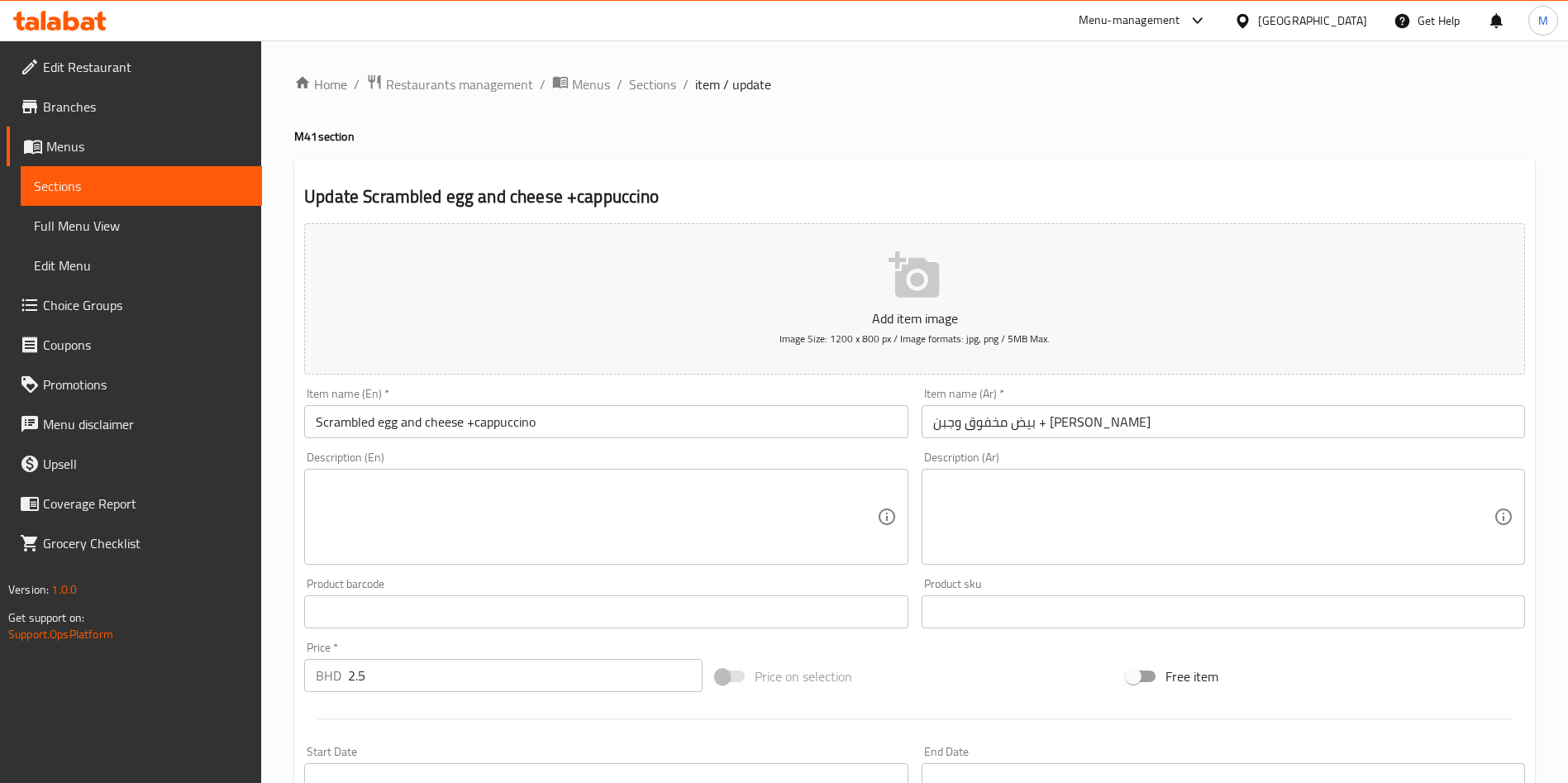
click at [67, 15] on icon at bounding box center [71, 20] width 16 height 19
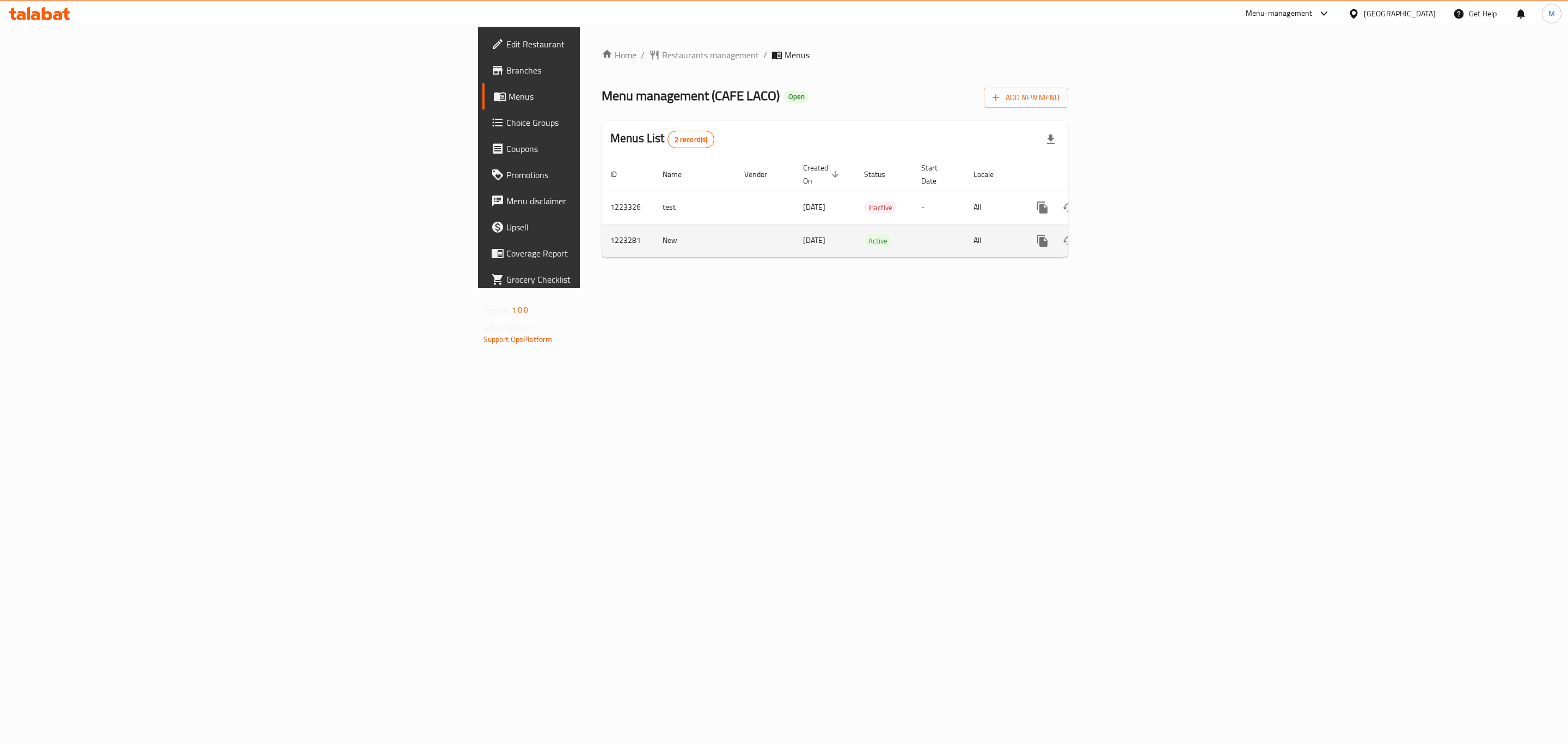
click at [1126, 236] on icon "enhanced table" at bounding box center [1121, 240] width 10 height 10
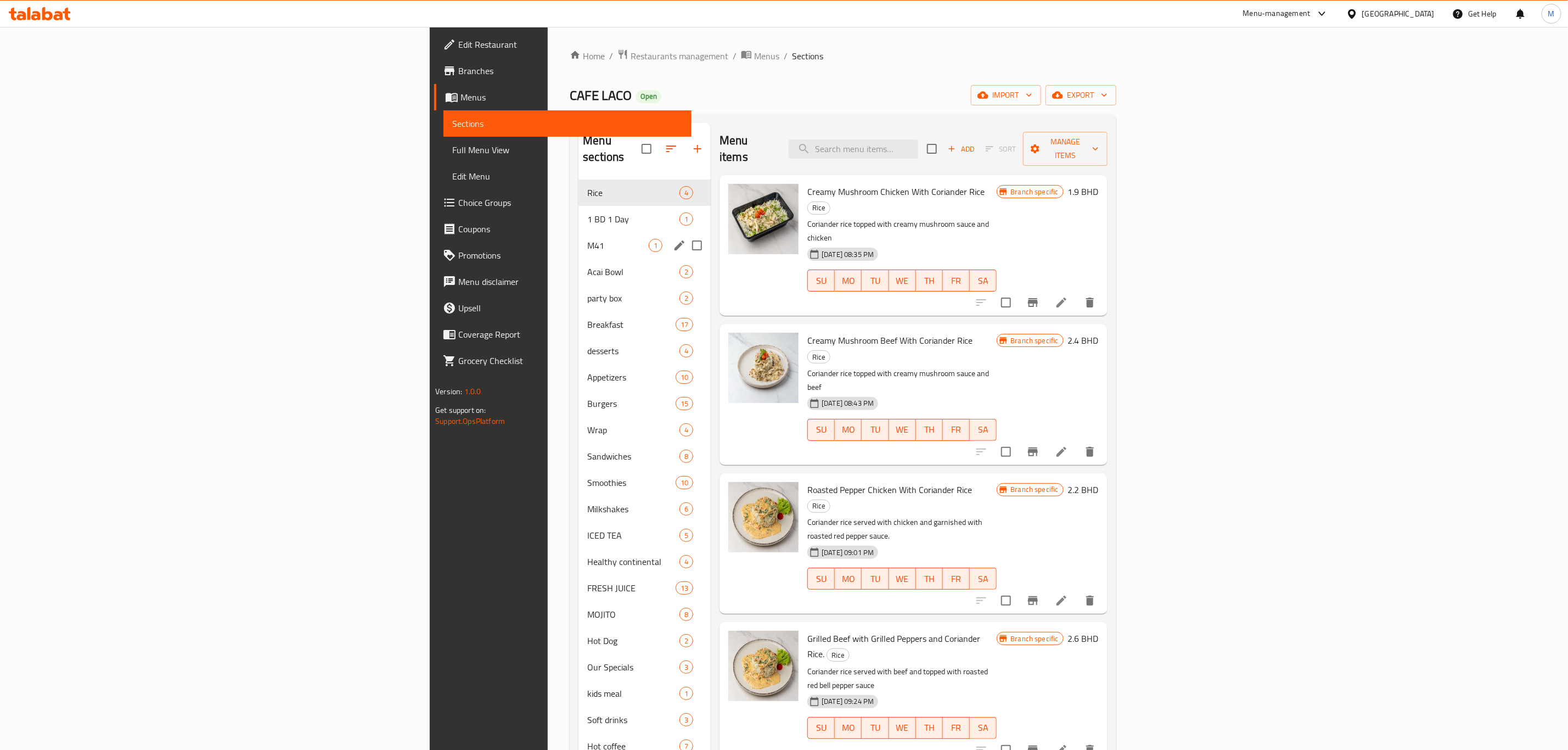
click at [579, 232] on div "M41 1" at bounding box center [645, 245] width 133 height 26
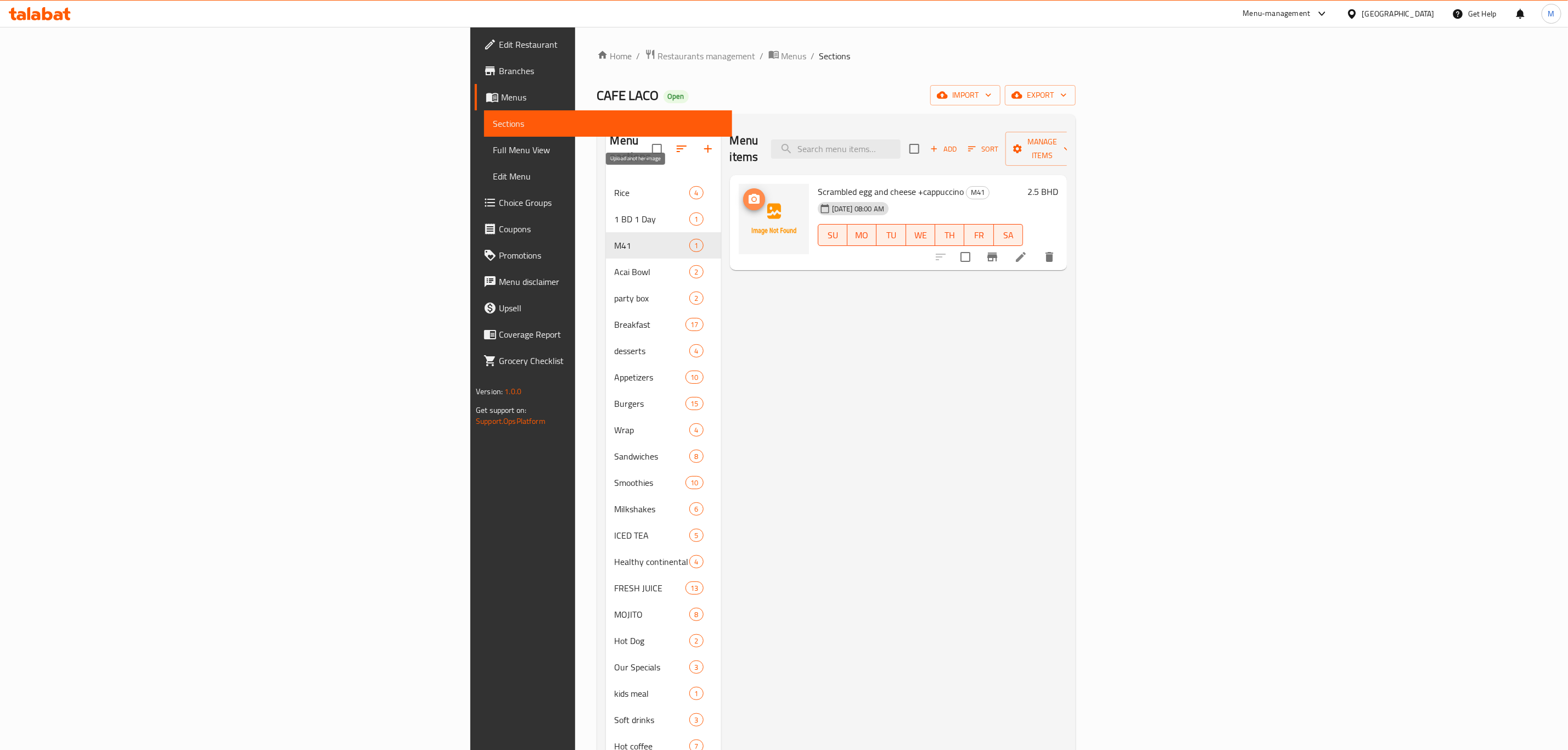
click at [747, 193] on icon "upload picture" at bounding box center [754, 199] width 13 height 13
click at [739, 184] on img at bounding box center [774, 219] width 70 height 70
click at [743, 193] on span "upload picture" at bounding box center [754, 199] width 22 height 13
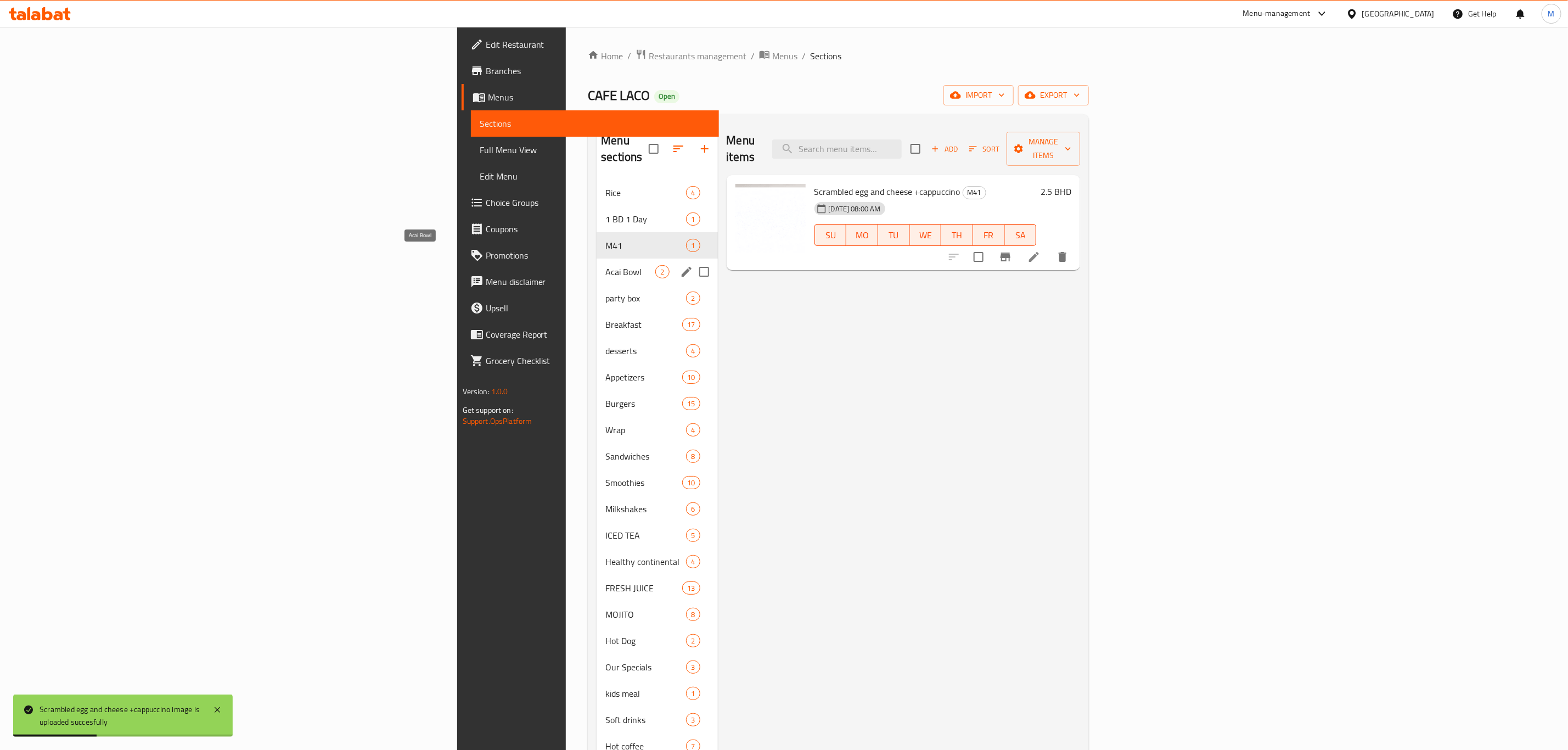
click at [606, 265] on span "Acai Bowl" at bounding box center [630, 271] width 50 height 13
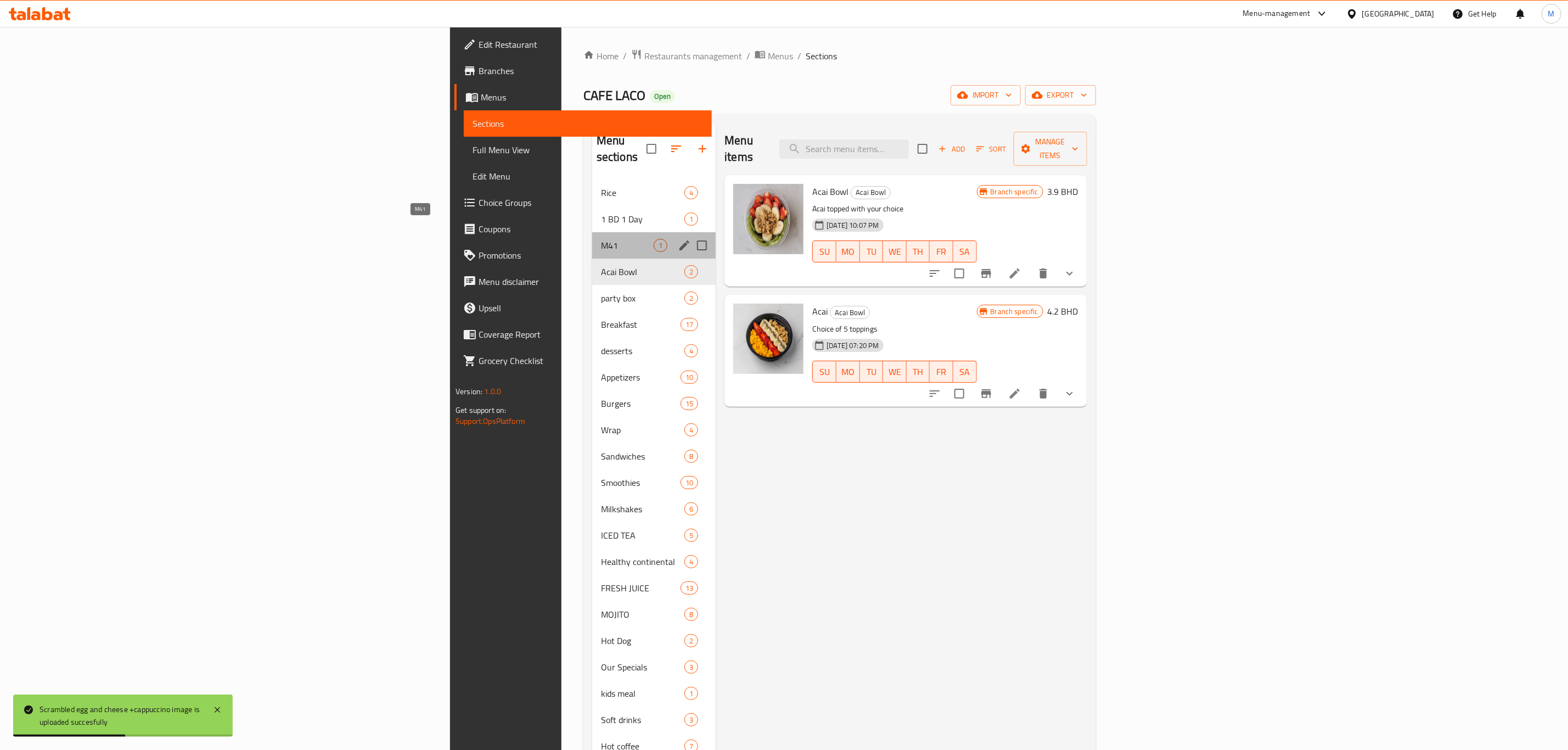
click at [601, 239] on span "M41" at bounding box center [627, 245] width 53 height 13
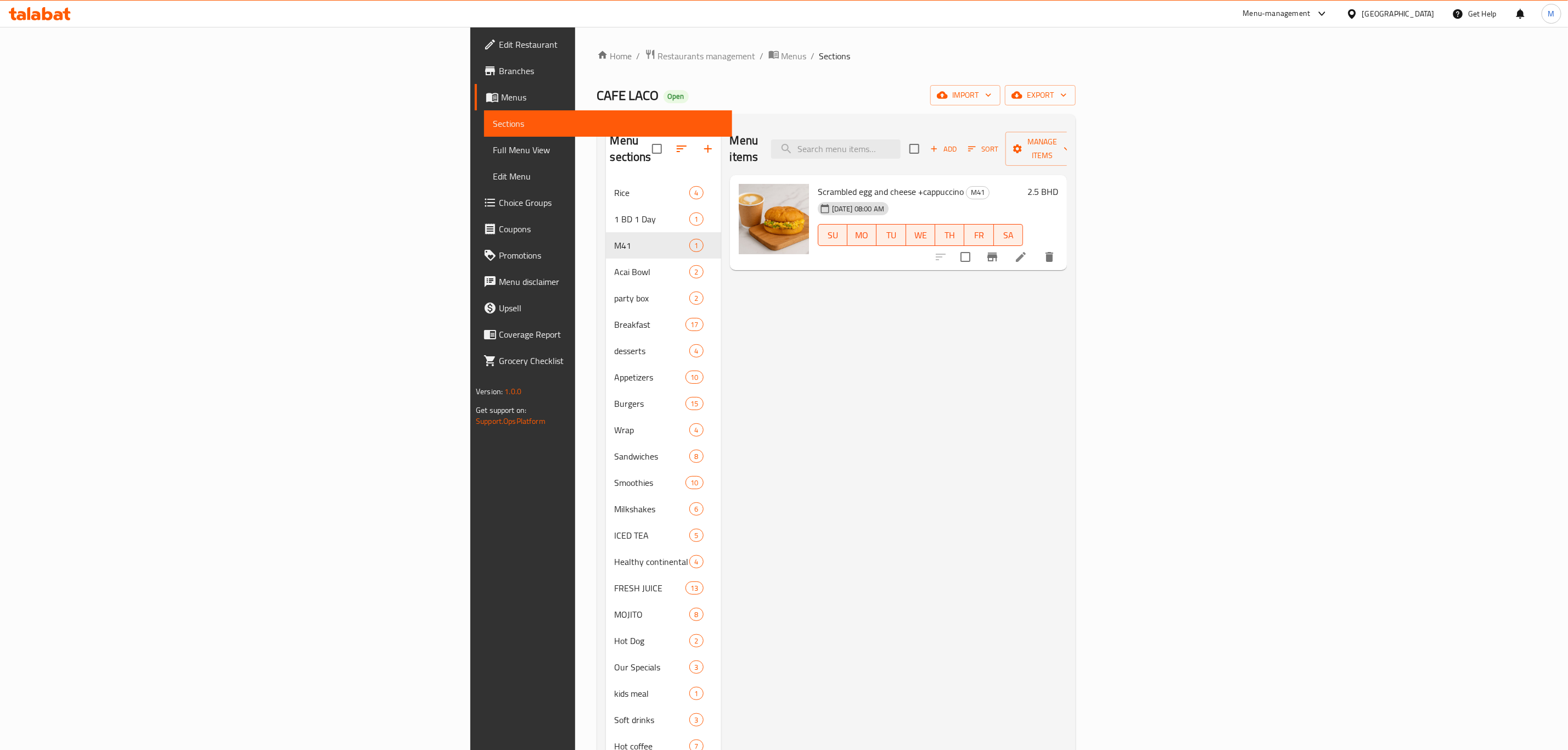
click at [499, 68] on span "Branches" at bounding box center [611, 71] width 225 height 13
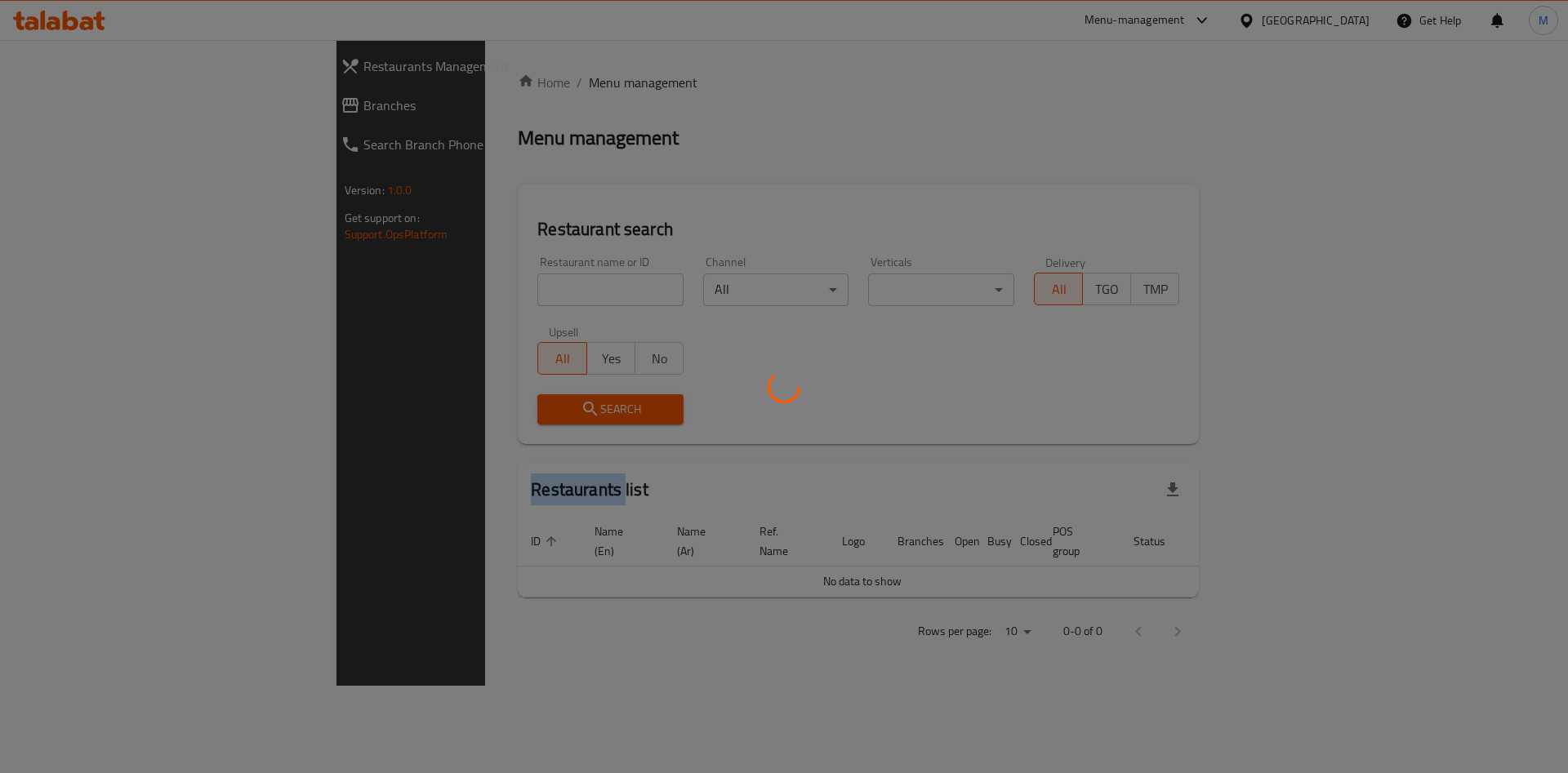
click at [417, 287] on div at bounding box center [784, 386] width 1568 height 773
click at [418, 295] on div at bounding box center [784, 386] width 1568 height 773
click at [419, 292] on div at bounding box center [784, 386] width 1568 height 773
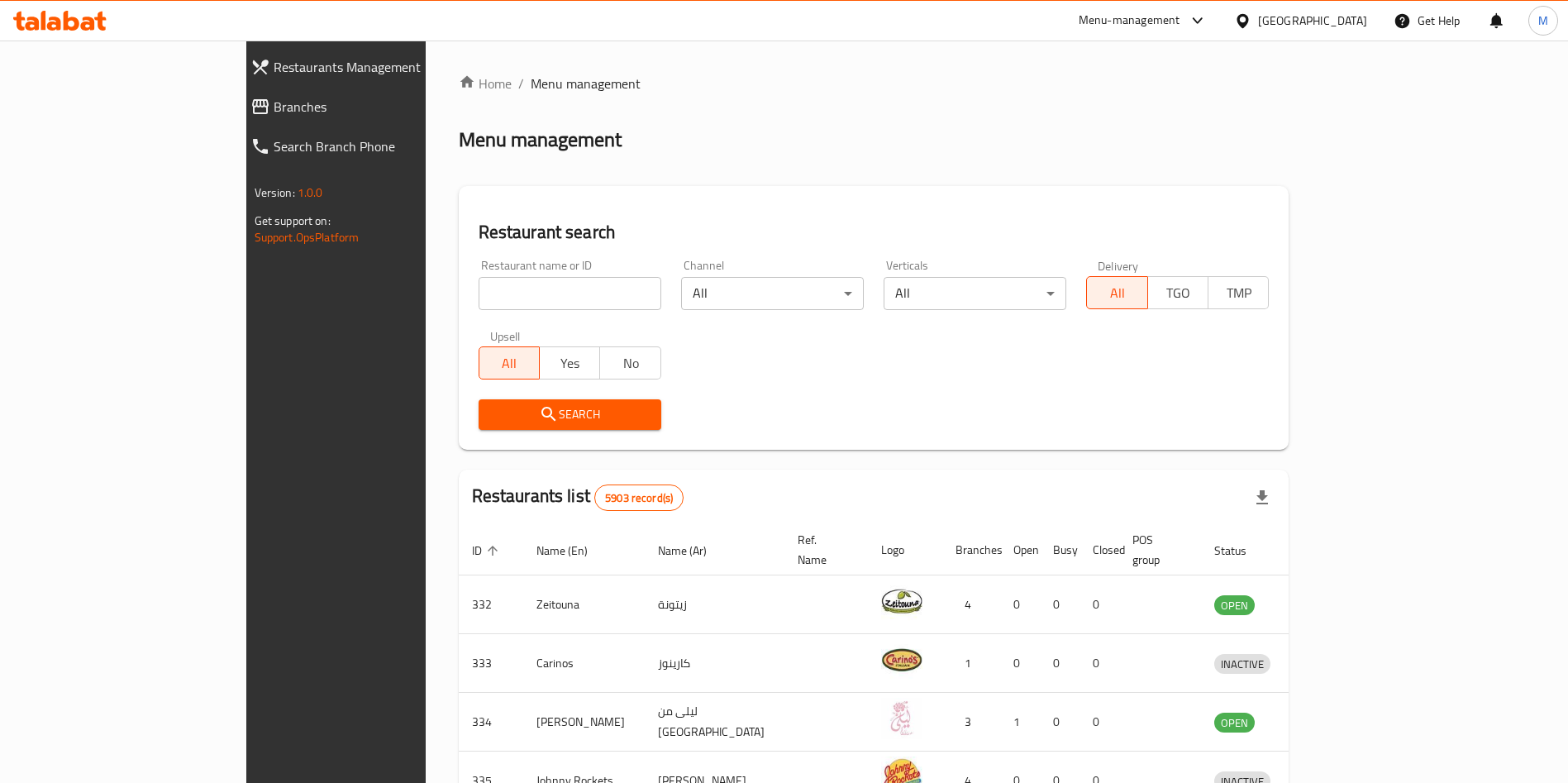
click at [479, 294] on input "search" at bounding box center [570, 294] width 183 height 33
type input "ف"
type input "Tim hortons"
click at [494, 413] on span "Search" at bounding box center [569, 414] width 156 height 20
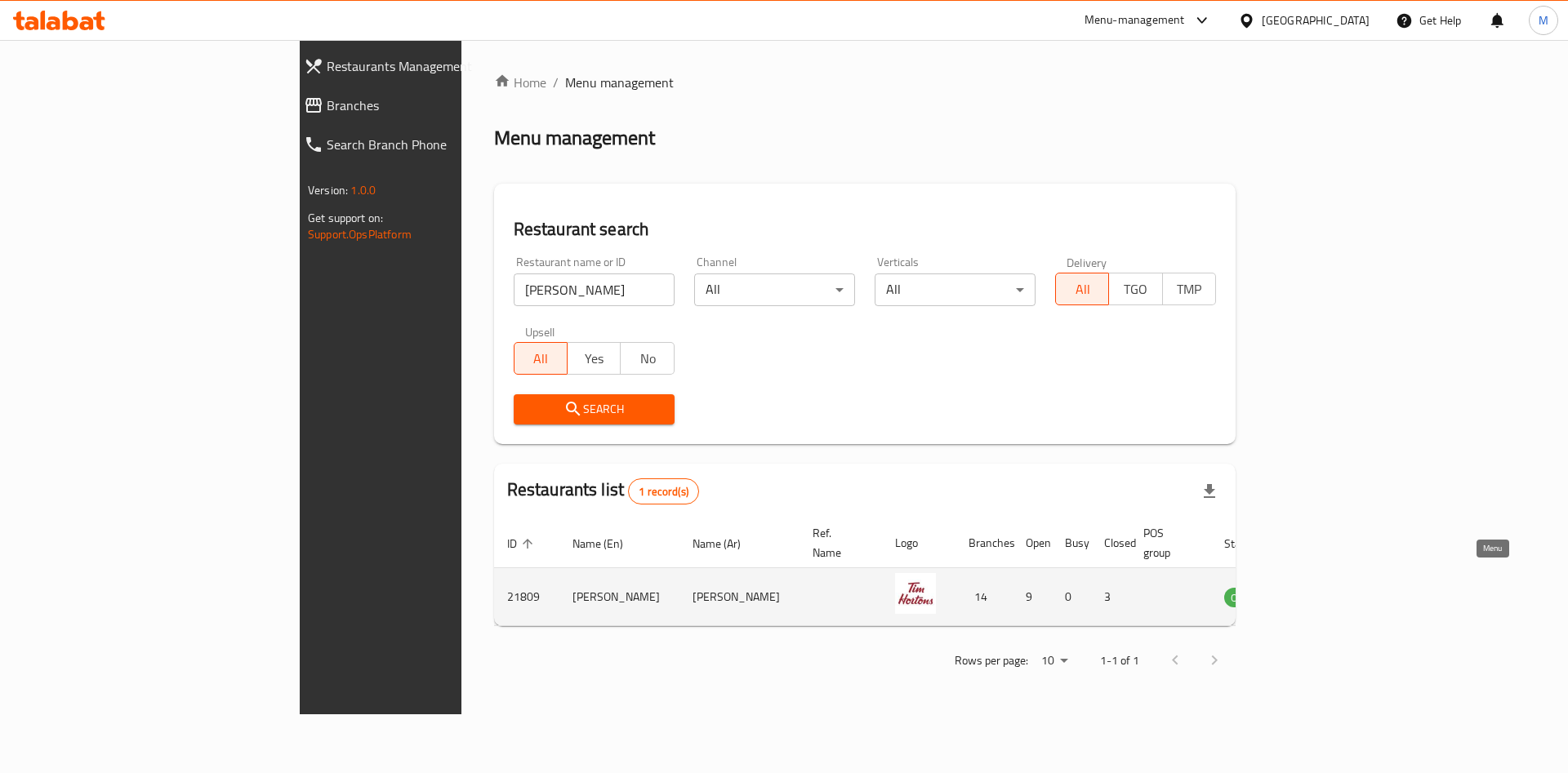
click at [1341, 587] on link "enhanced table" at bounding box center [1325, 596] width 30 height 19
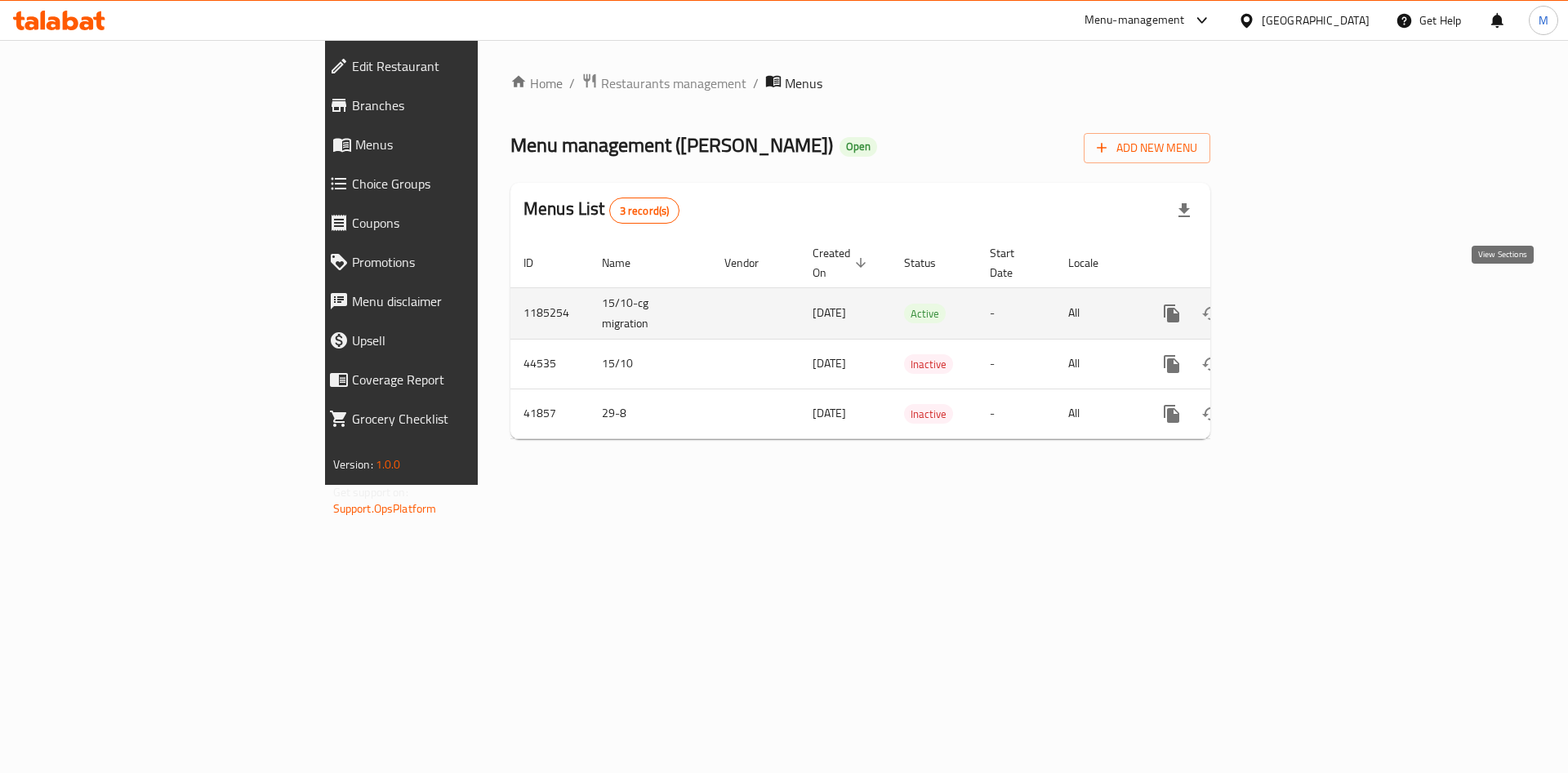
click at [1300, 304] on icon "enhanced table" at bounding box center [1289, 313] width 19 height 19
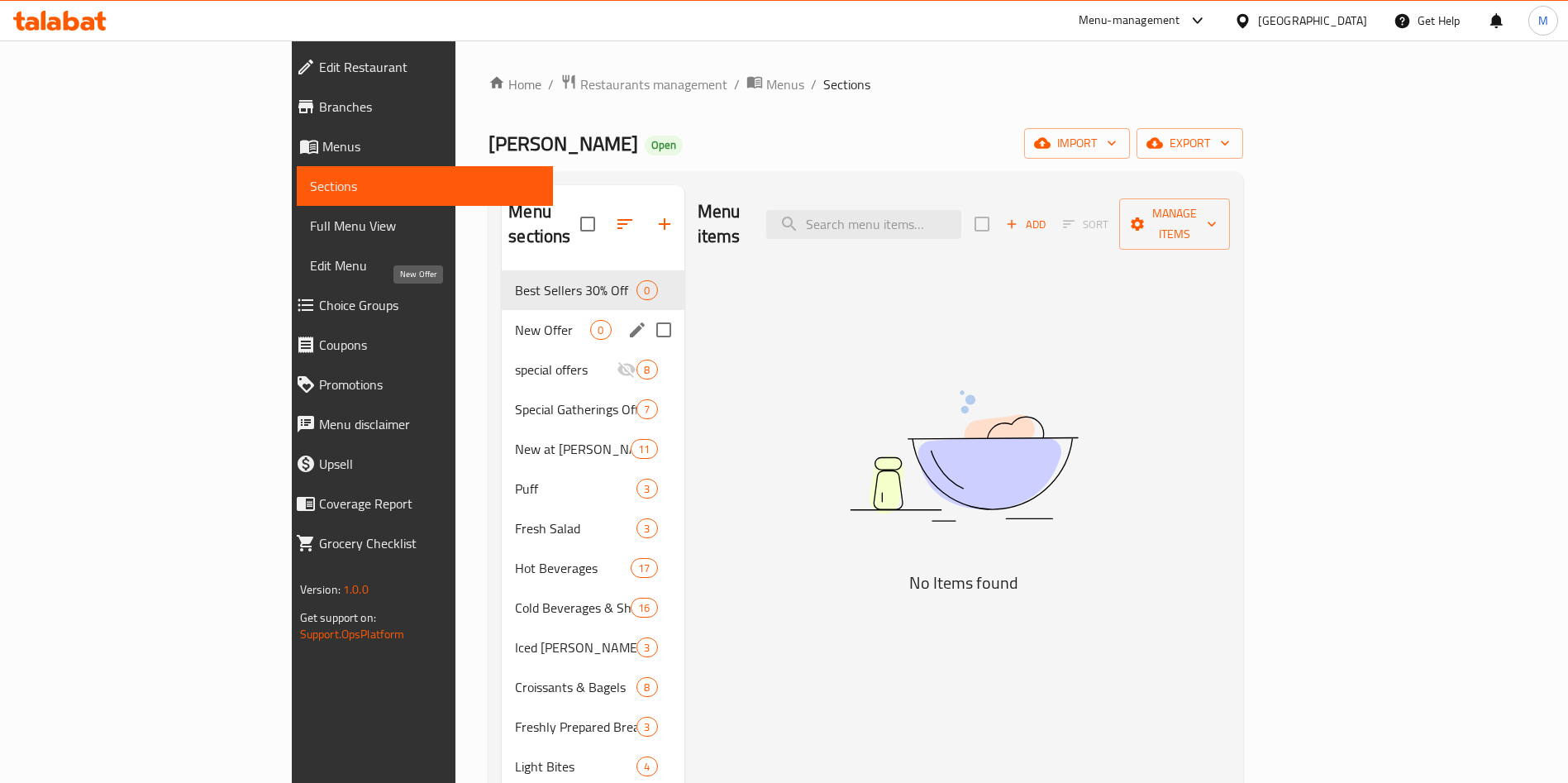
click at [515, 320] on span "New Offer" at bounding box center [552, 329] width 75 height 19
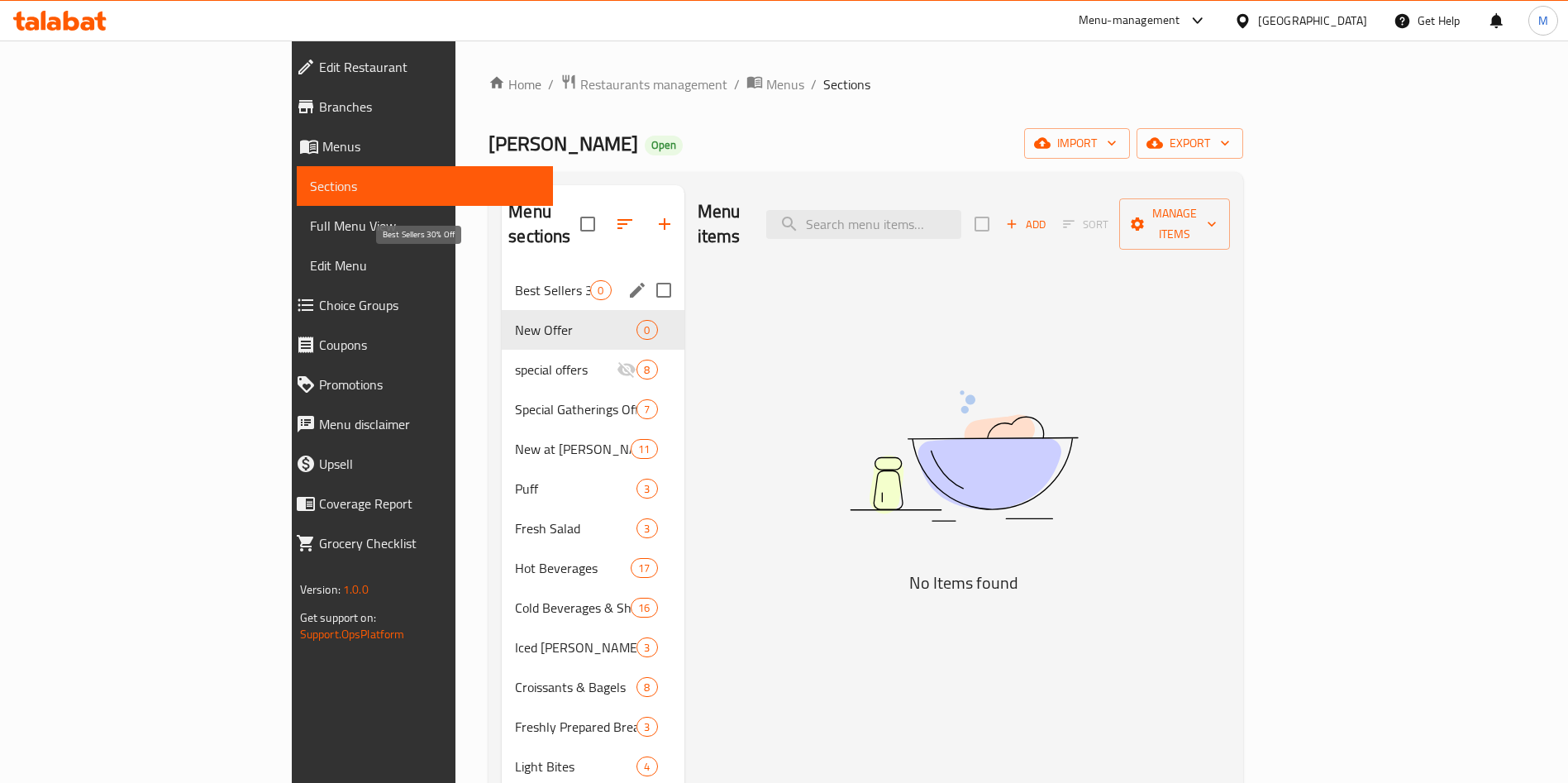
click at [515, 280] on span "Best Sellers 30% Off" at bounding box center [552, 289] width 75 height 19
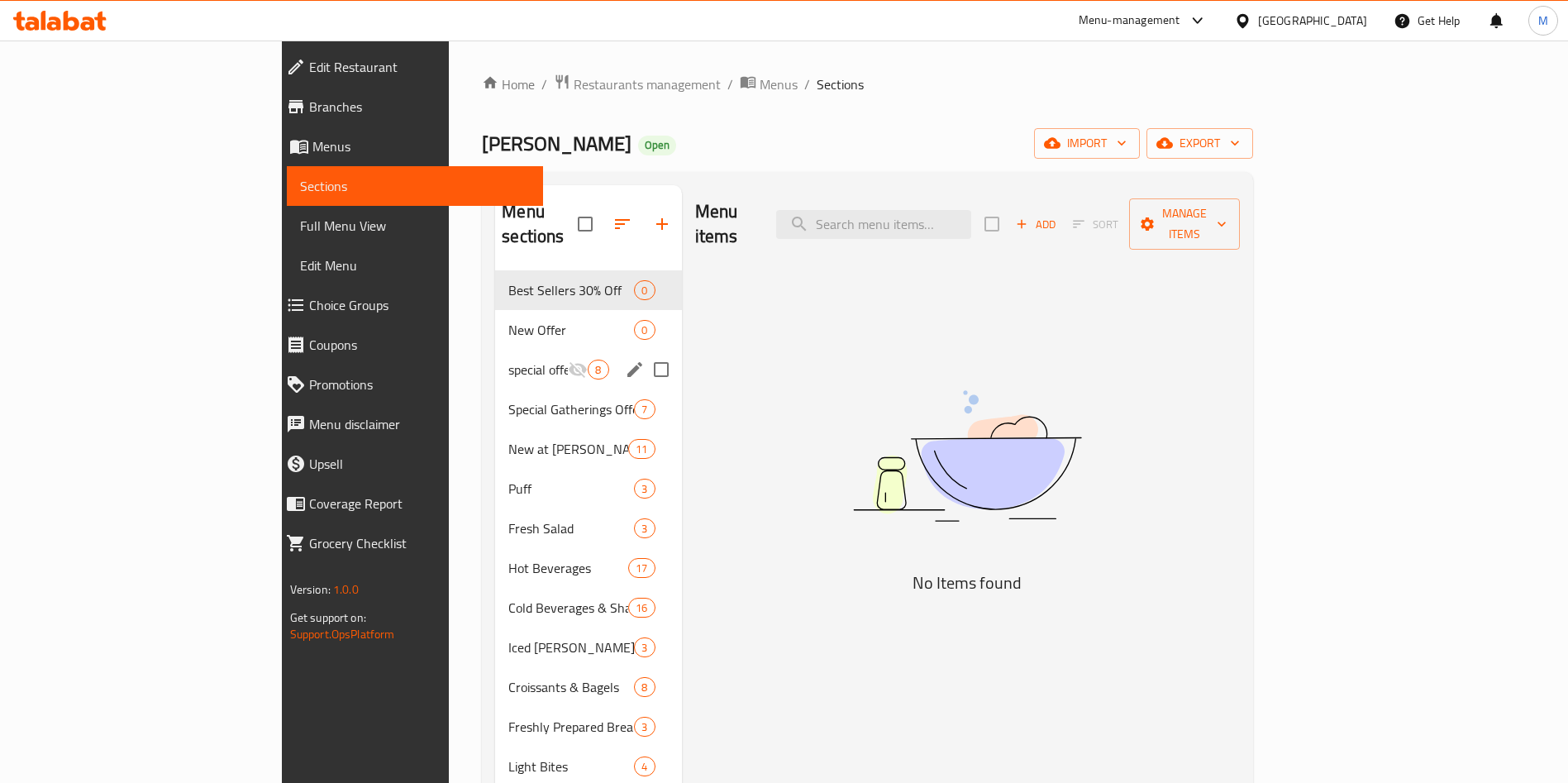
drag, startPoint x: 334, startPoint y: 329, endPoint x: 352, endPoint y: 310, distance: 26.2
click at [495, 349] on div "special offers 8" at bounding box center [588, 369] width 186 height 40
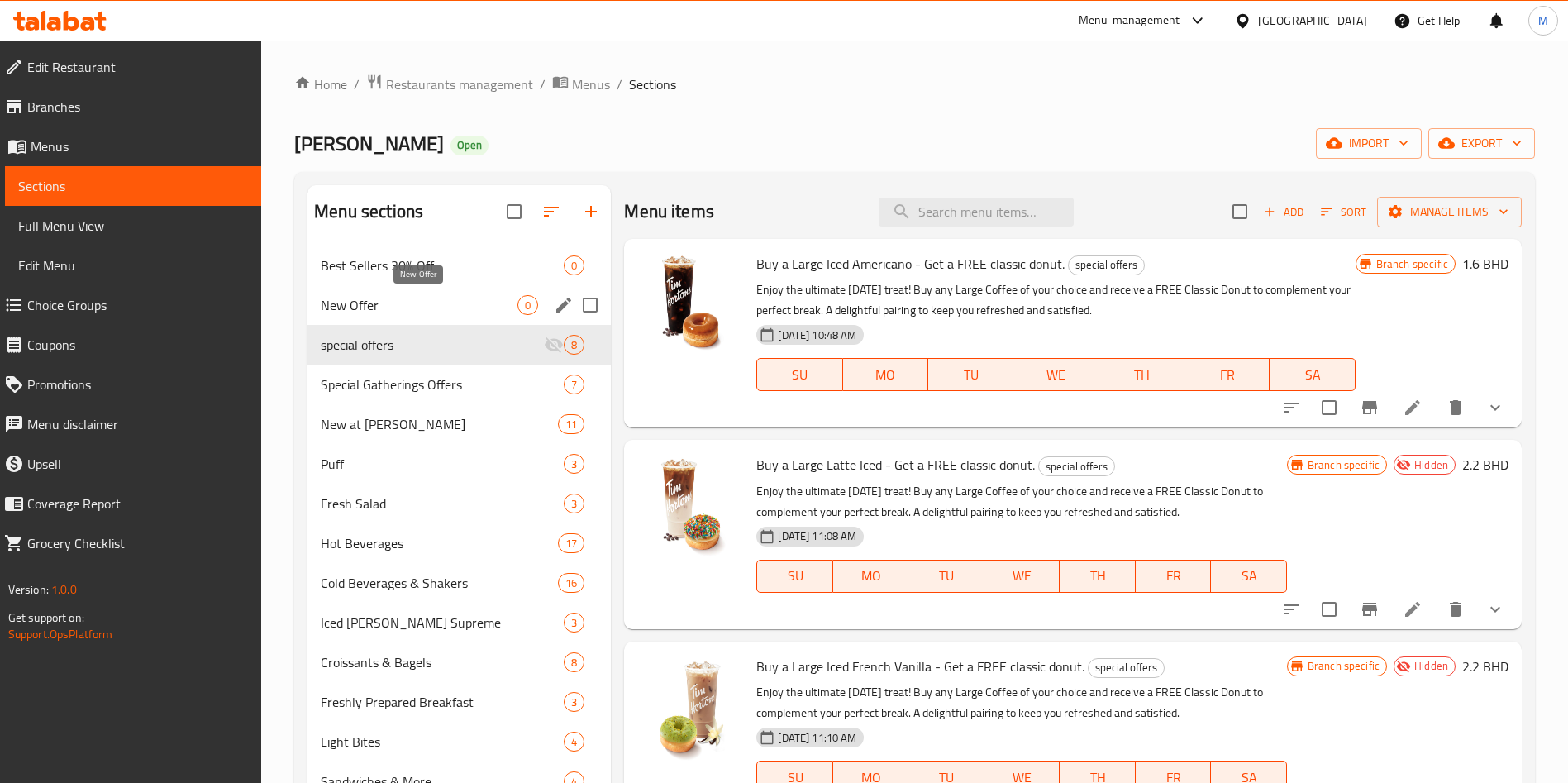
click at [358, 299] on span "New Offer" at bounding box center [419, 304] width 197 height 19
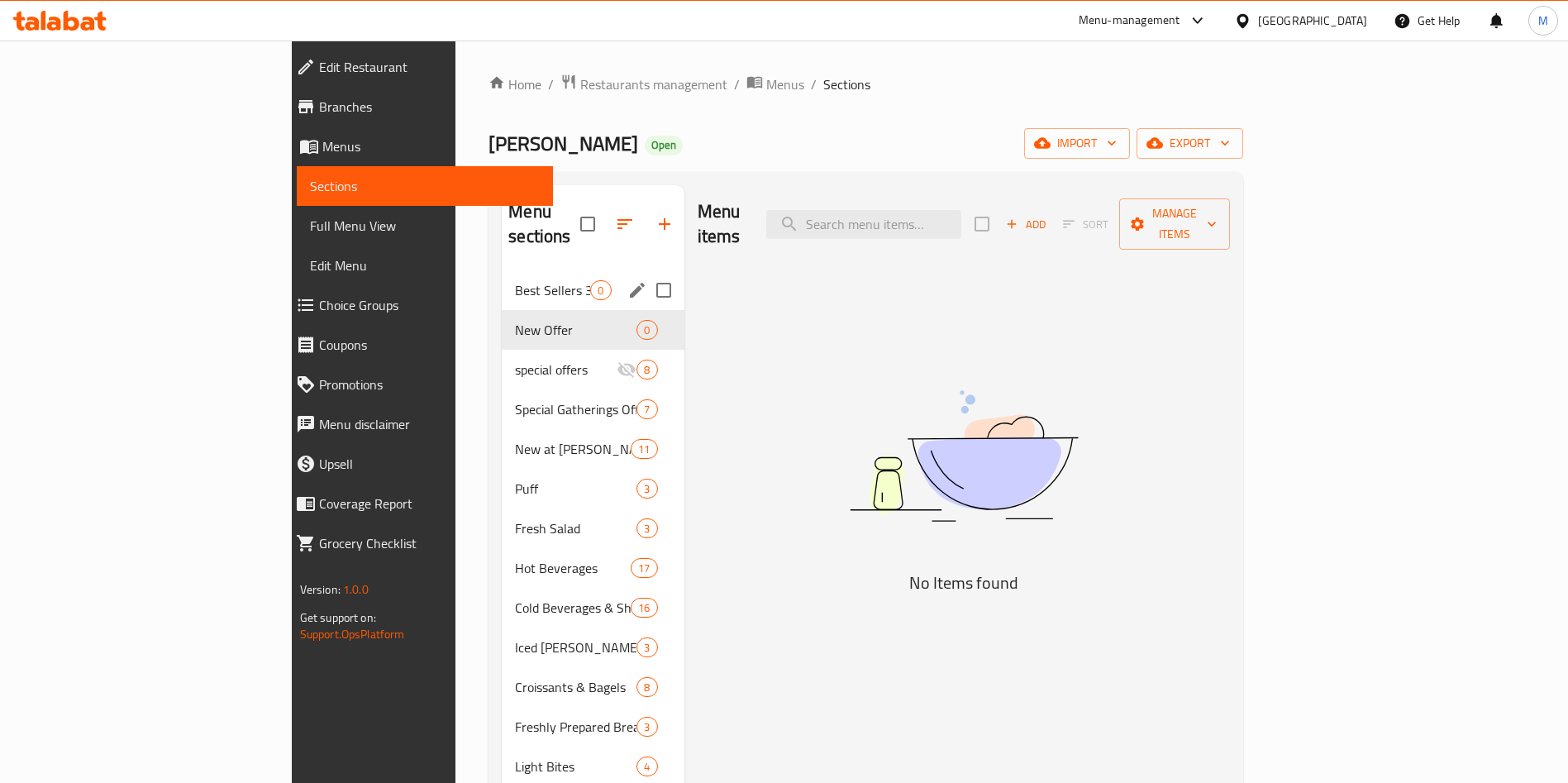
click at [515, 280] on span "Best Sellers 30% Off" at bounding box center [552, 289] width 75 height 19
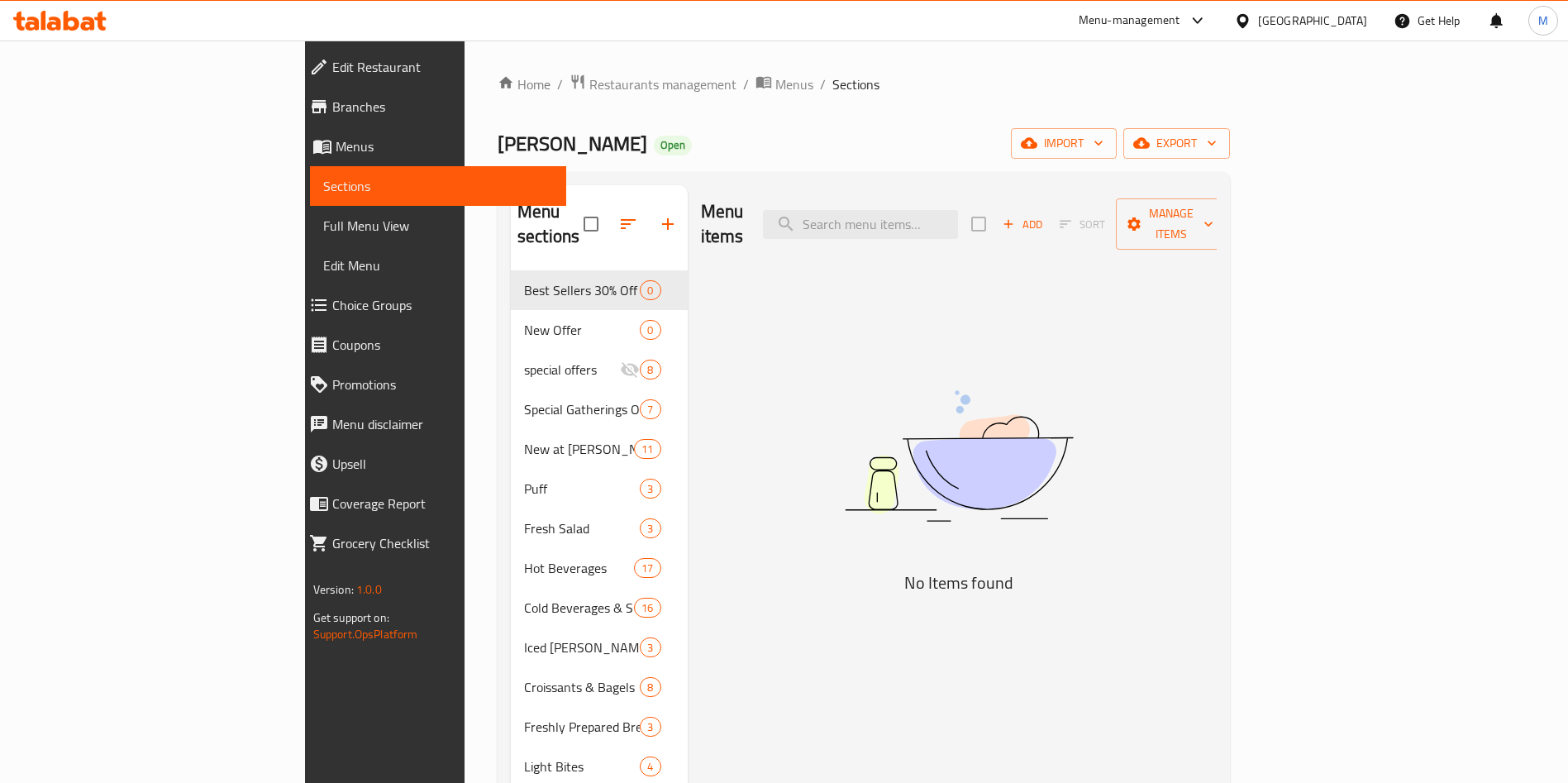
click at [1034, 60] on div "Home / Restaurants management / Menus / Sections Tim Hortons Open import export…" at bounding box center [864, 539] width 798 height 997
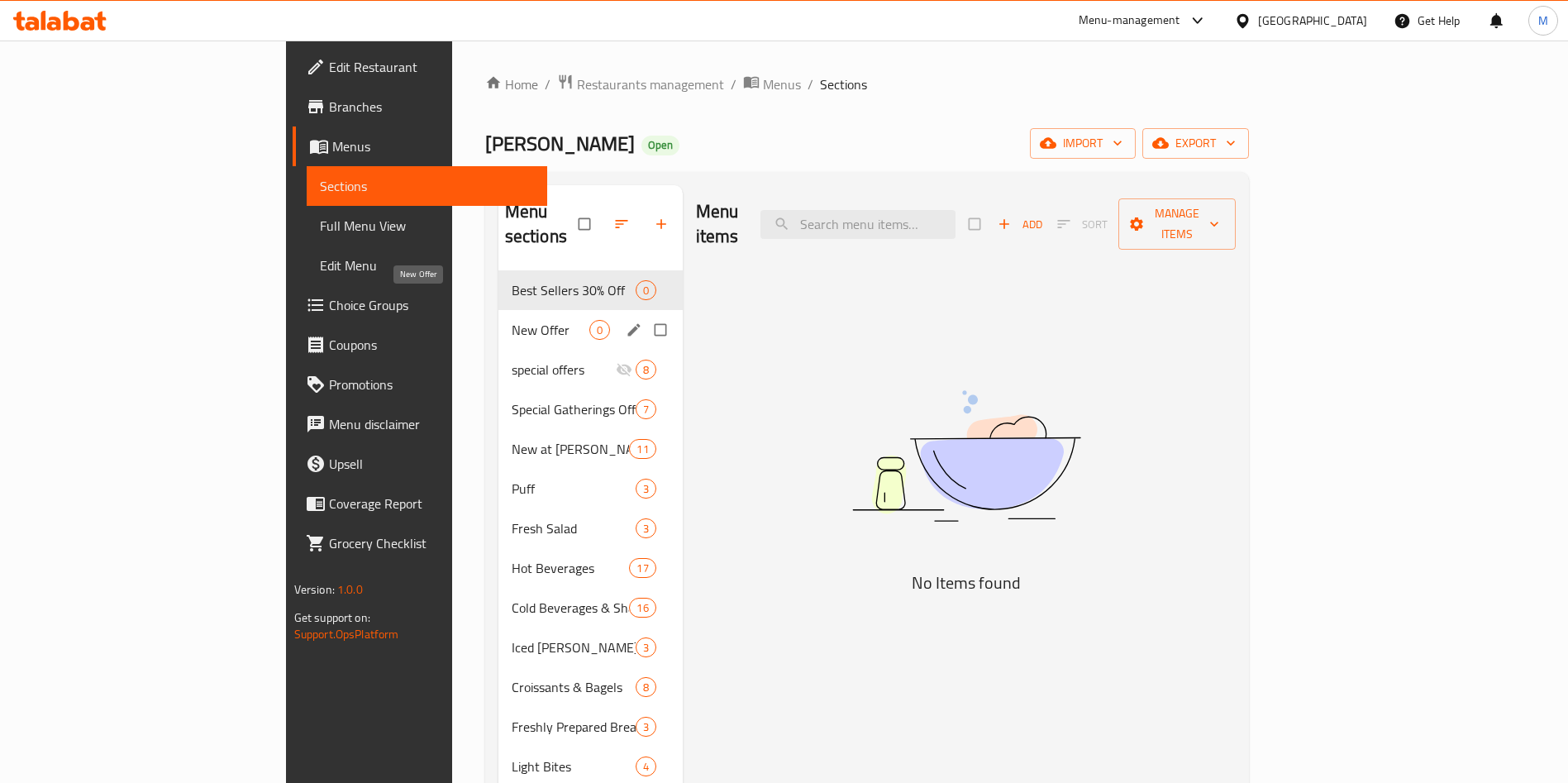
click at [512, 320] on span "New Offer" at bounding box center [551, 329] width 78 height 19
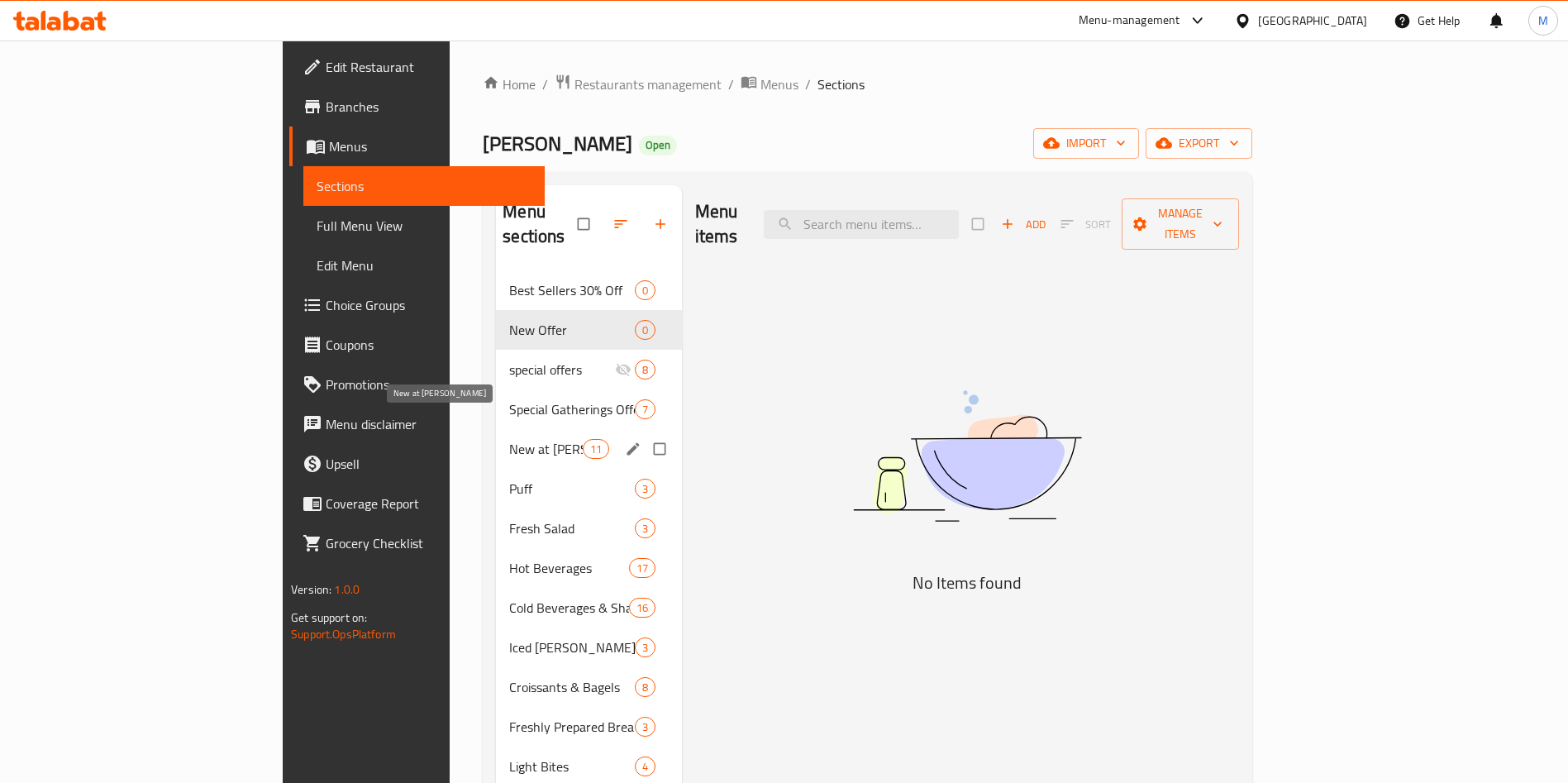
click at [509, 439] on span "New at Tims" at bounding box center [545, 448] width 73 height 19
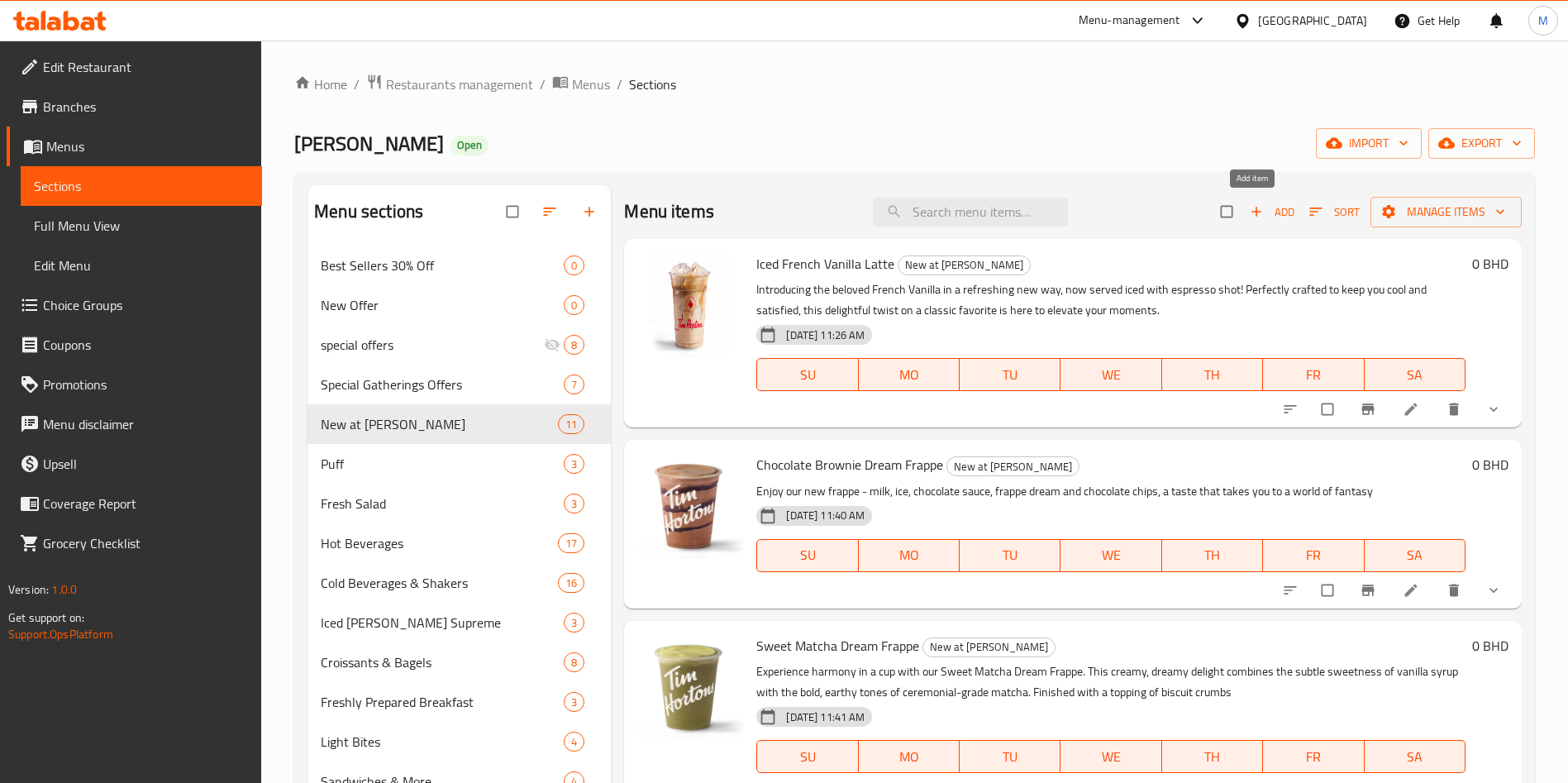
click at [1248, 209] on span "button" at bounding box center [1258, 212] width 19 height 17
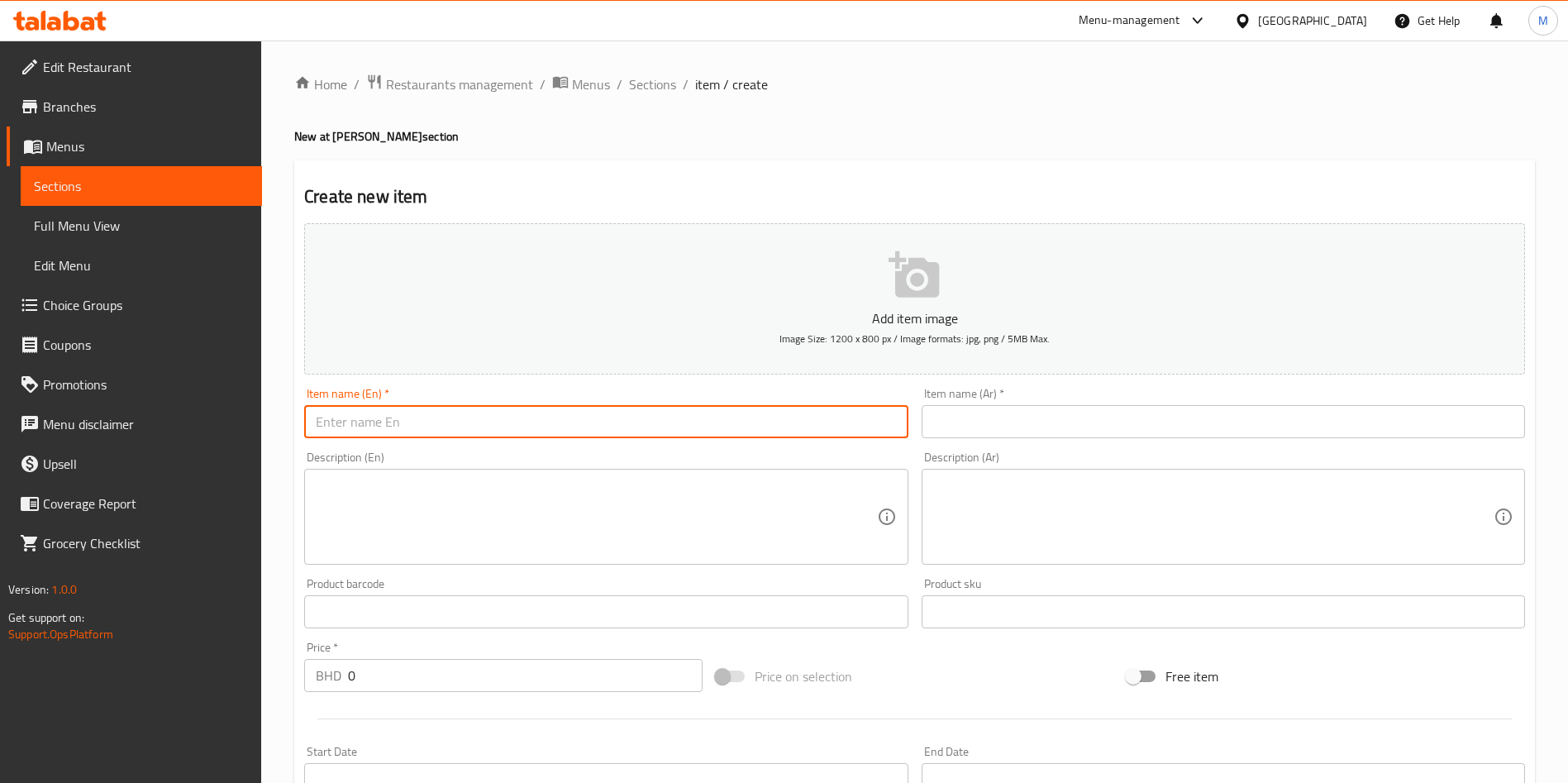
paste input "Lemon & Mint Cooler"
type input "Lemon & Mint Cooler"
click at [450, 493] on textarea at bounding box center [596, 517] width 560 height 79
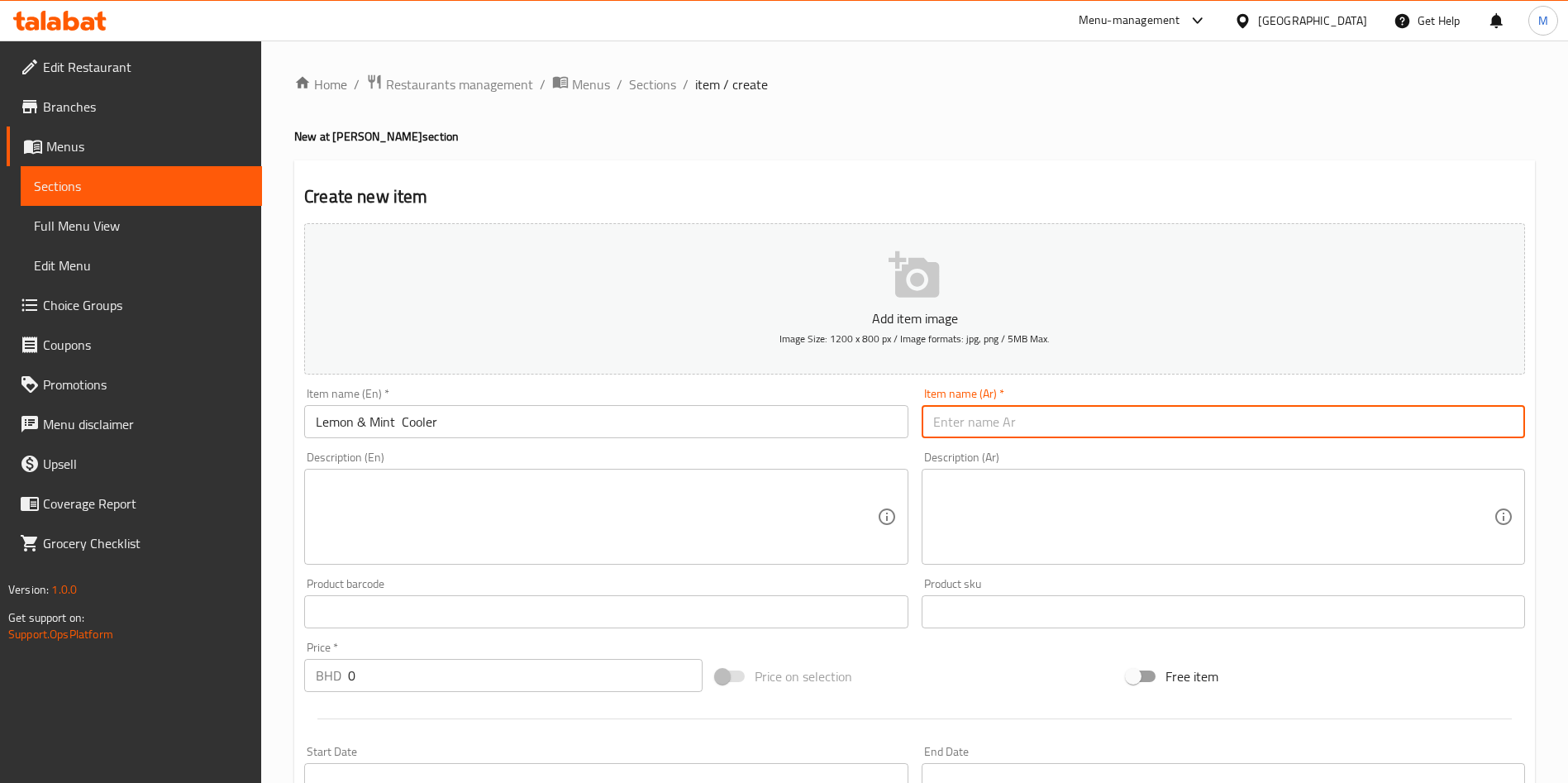
paste input "كولر الليمون والنعناع"
type input "كولر الليمون والنعناع"
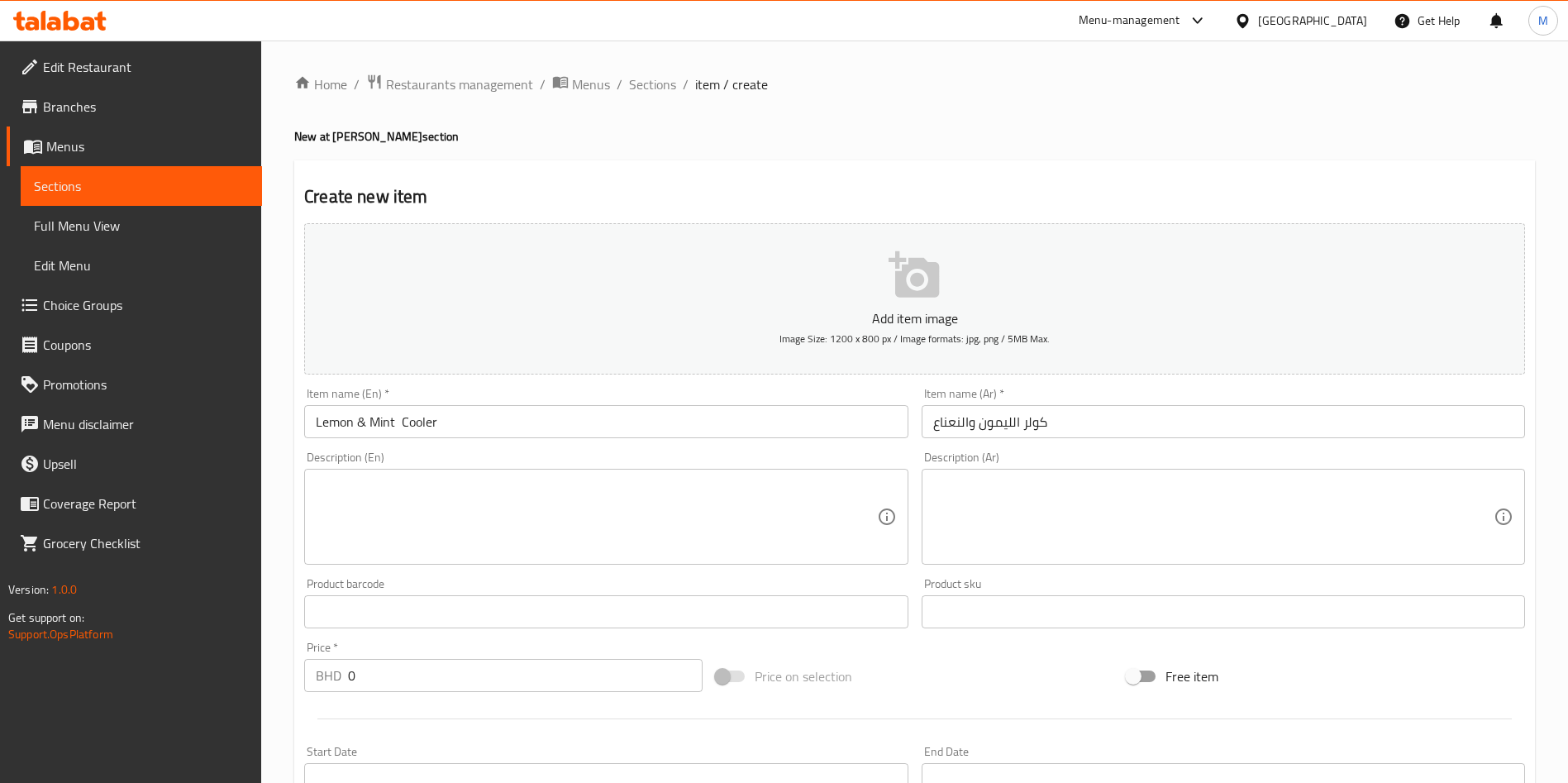
drag, startPoint x: 577, startPoint y: 449, endPoint x: 590, endPoint y: 486, distance: 39.2
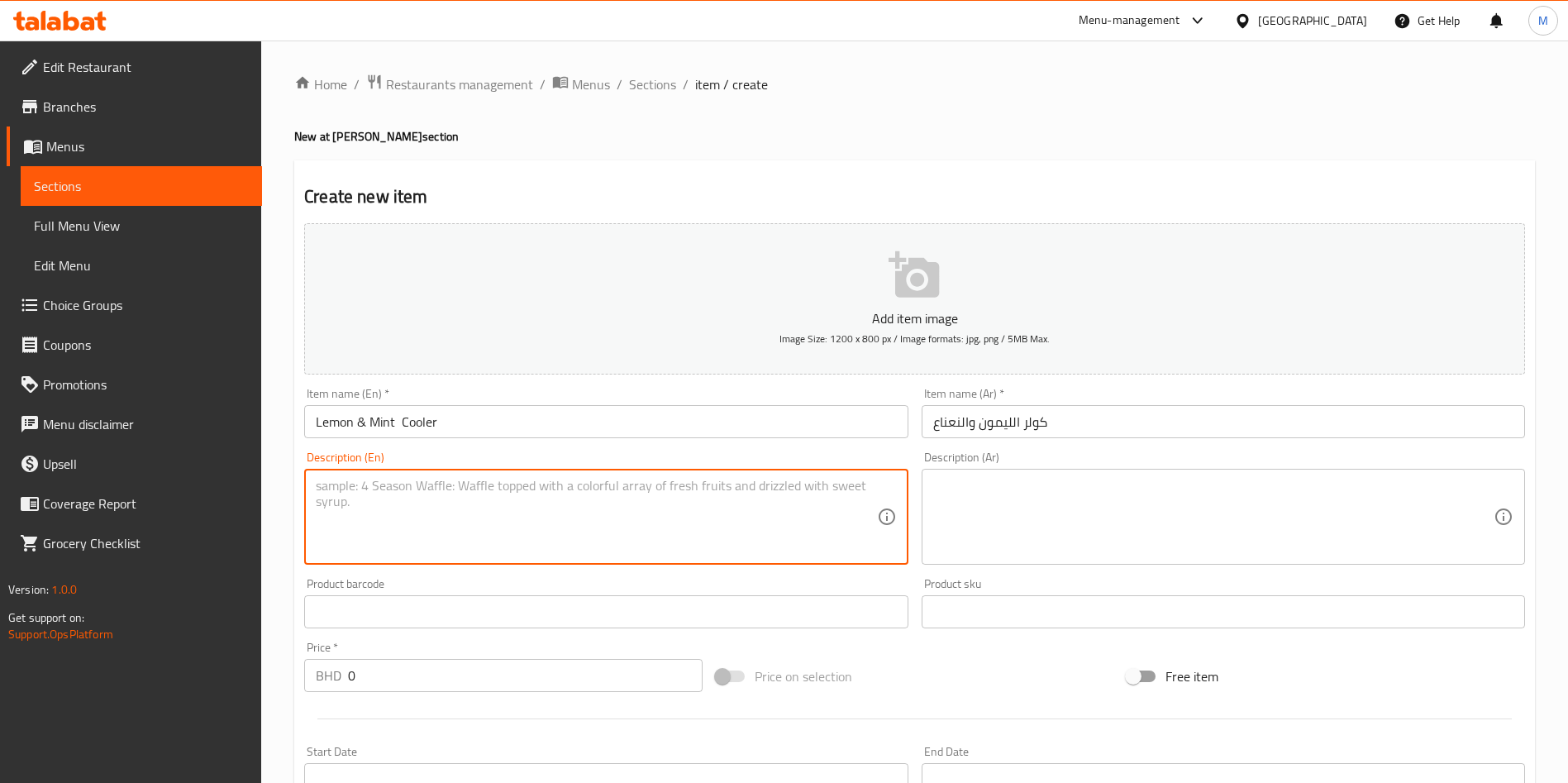
paste textarea ""Lemon & Mint Cooler combines lemon syrup, fizzy soda, fresh mint, and vibrant …"
type textarea ""Lemon & Mint Cooler combines lemon syrup, fizzy soda, fresh mint, and vibrant …"
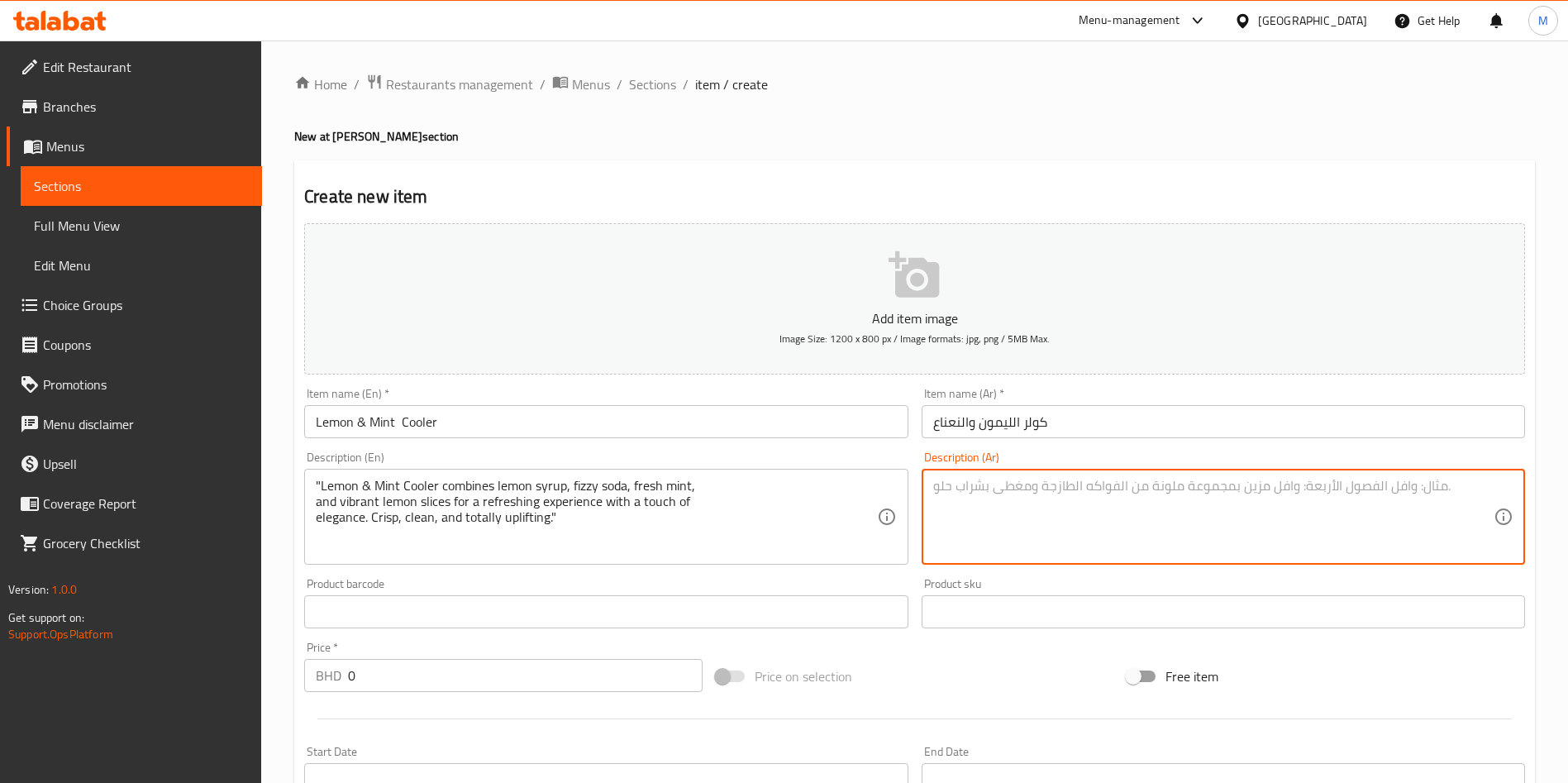
paste textarea "بين نكهات الليمون الطازج والصودا الفوارة ورائحة النعناع الأخضر تجربة لا تُنسى ت…"
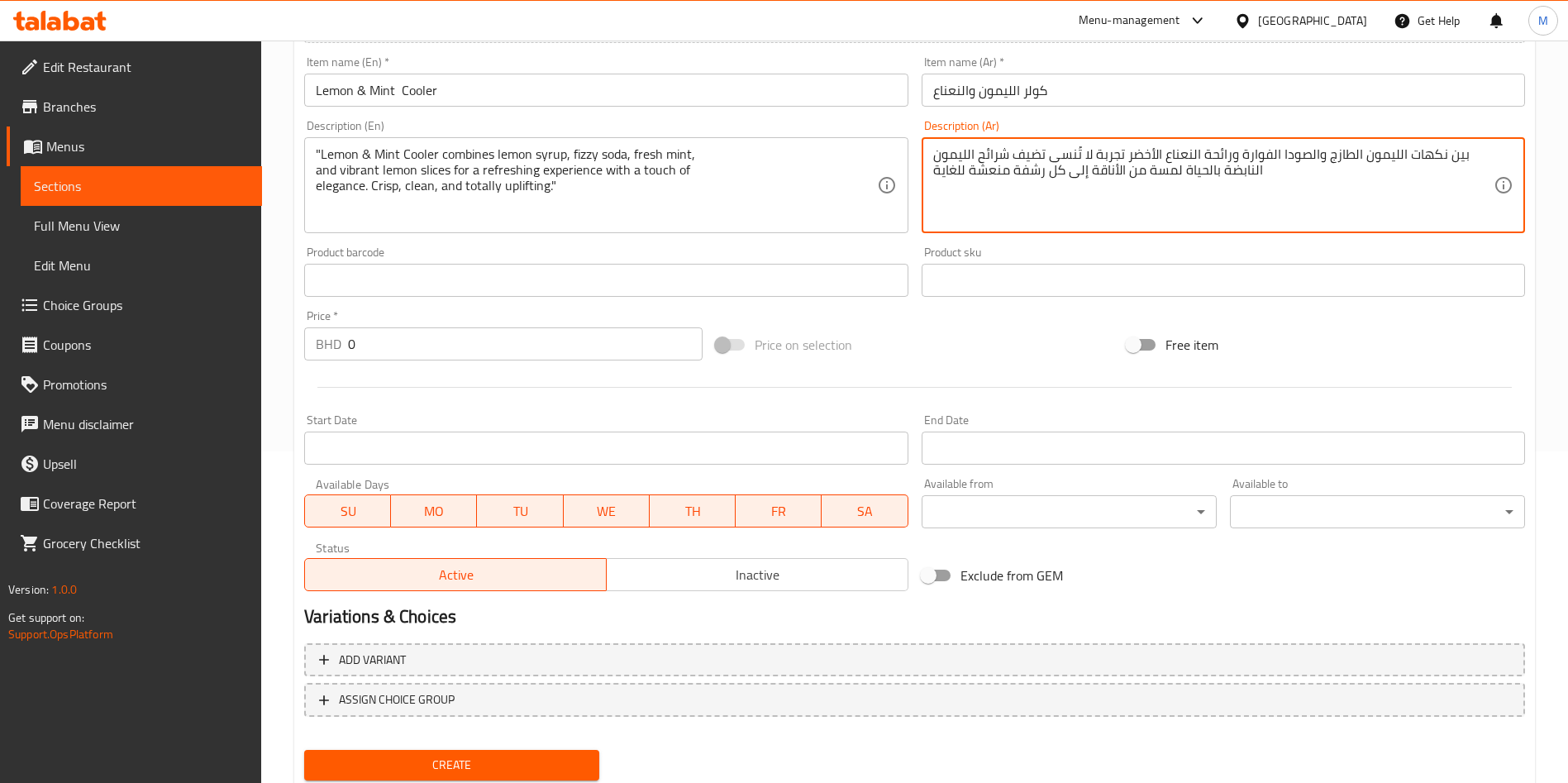
scroll to position [385, 0]
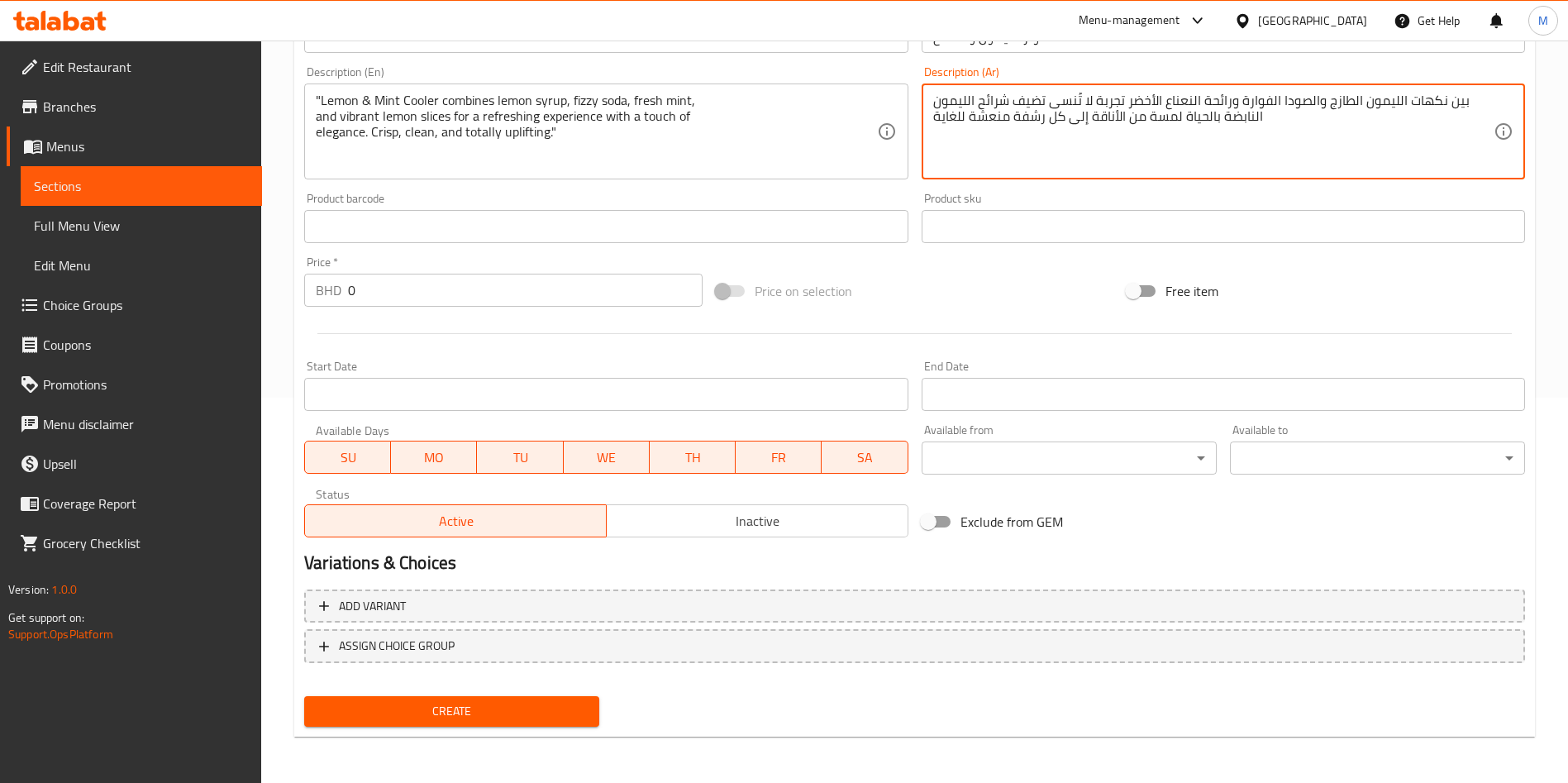
type textarea "بين نكهات الليمون الطازج والصودا الفوارة ورائحة النعناع الأخضر تجربة لا تُنسى ت…"
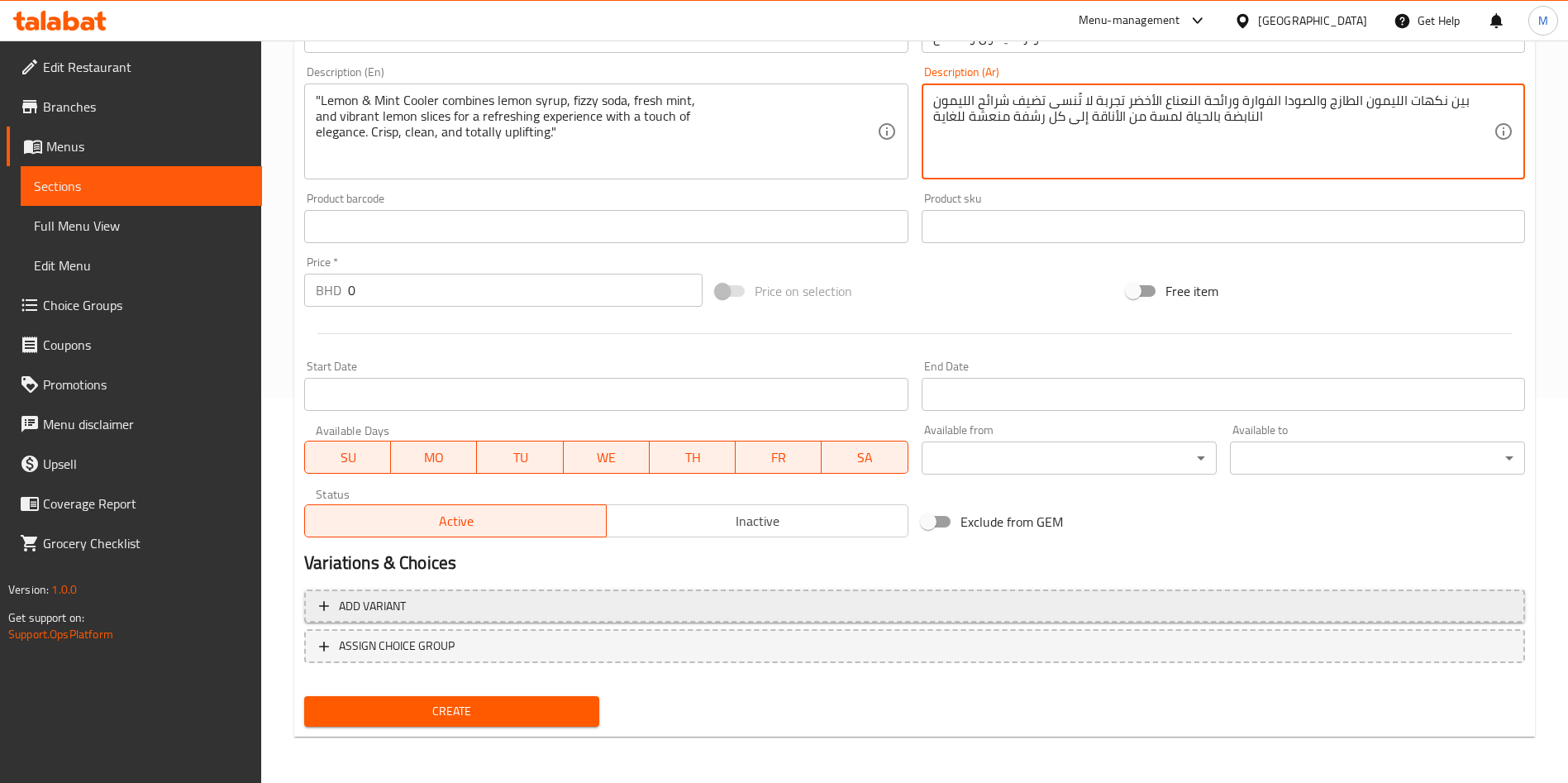
click at [487, 605] on span "Add variant" at bounding box center [914, 606] width 1191 height 20
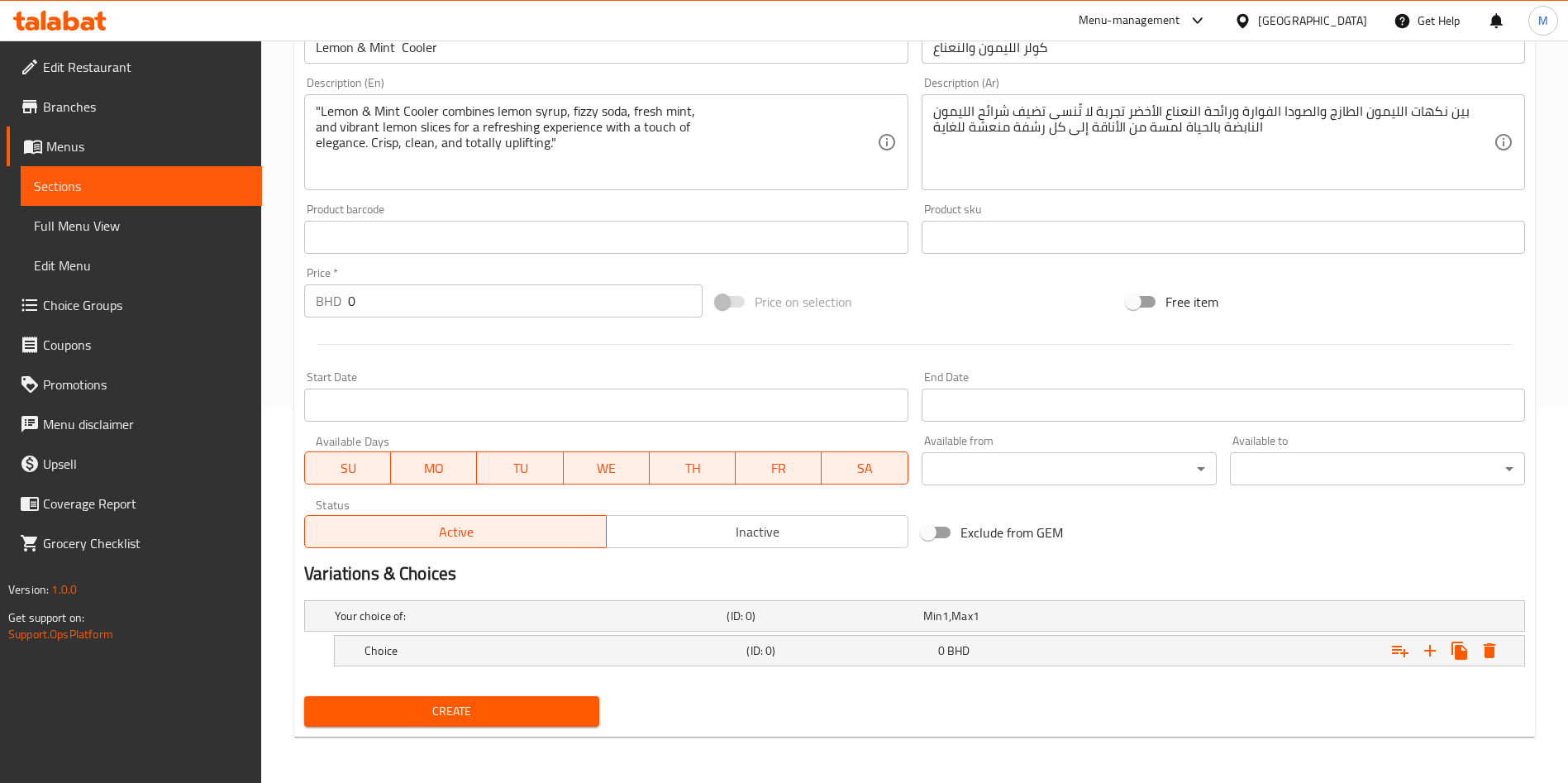
scroll to position [374, 0]
click at [1425, 650] on icon "Expand" at bounding box center [1429, 651] width 12 height 12
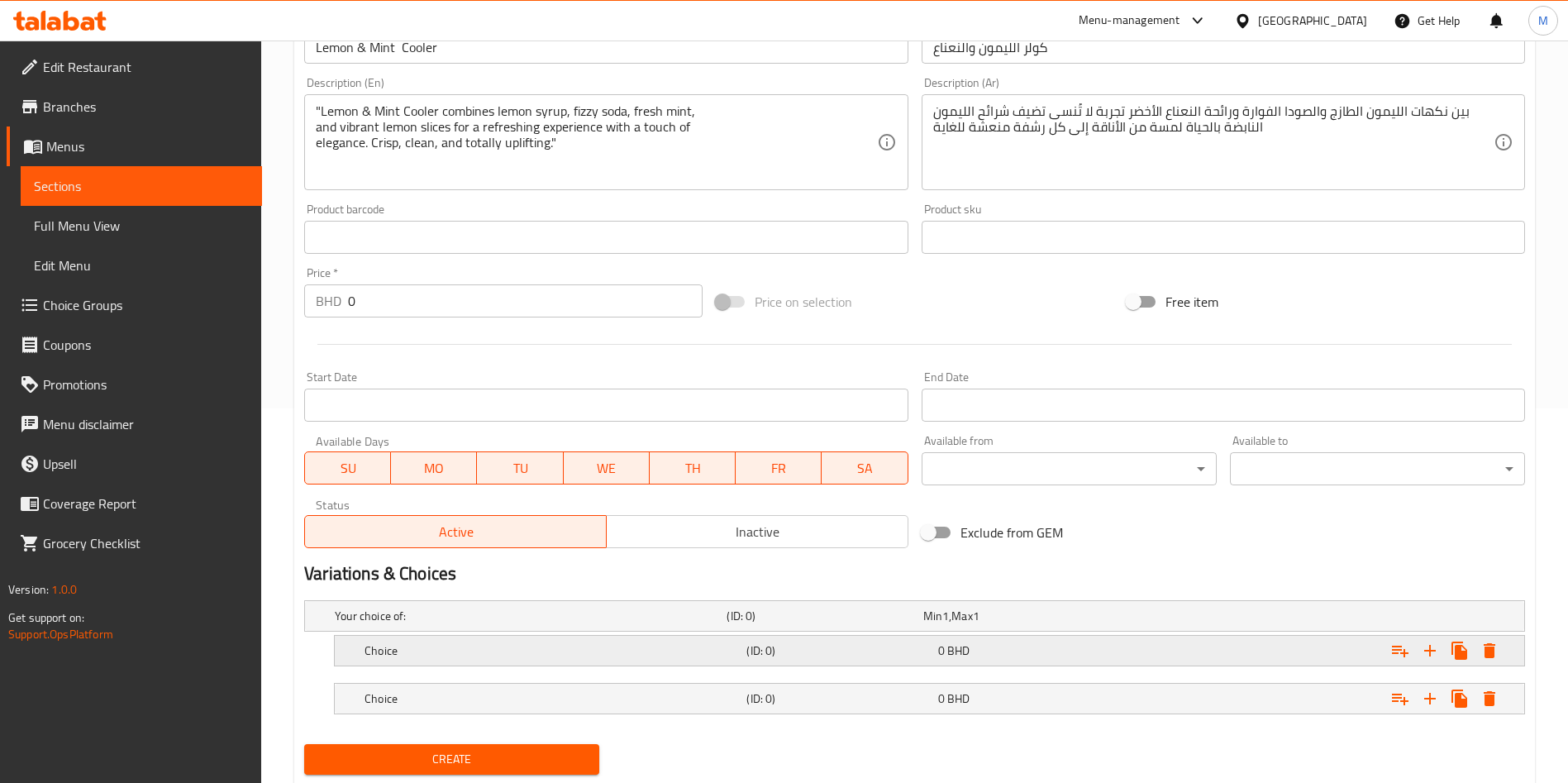
click at [614, 624] on h5 "Choice" at bounding box center [527, 616] width 385 height 17
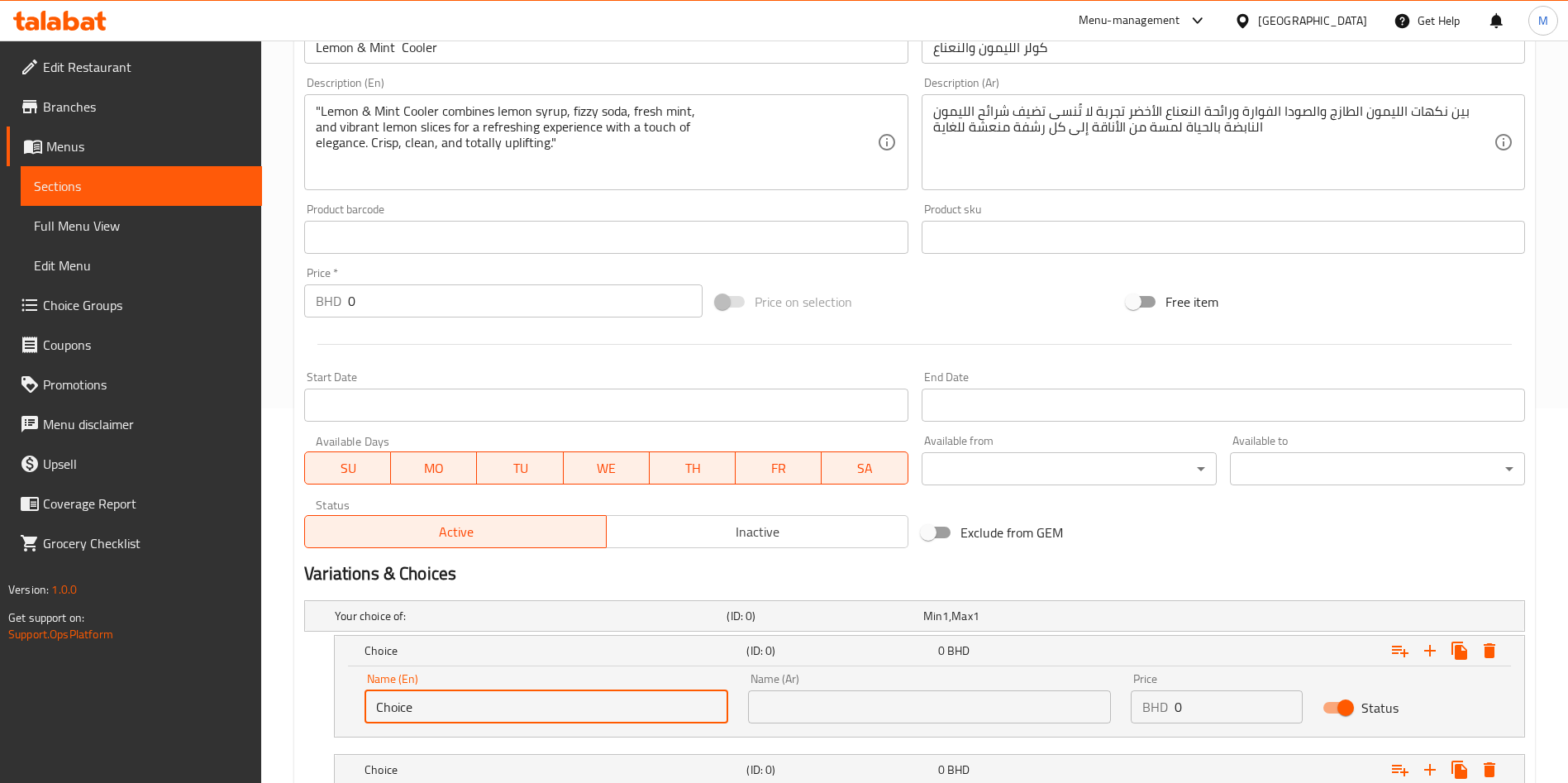
click at [513, 712] on input "Choice" at bounding box center [546, 707] width 364 height 33
type input "Medium"
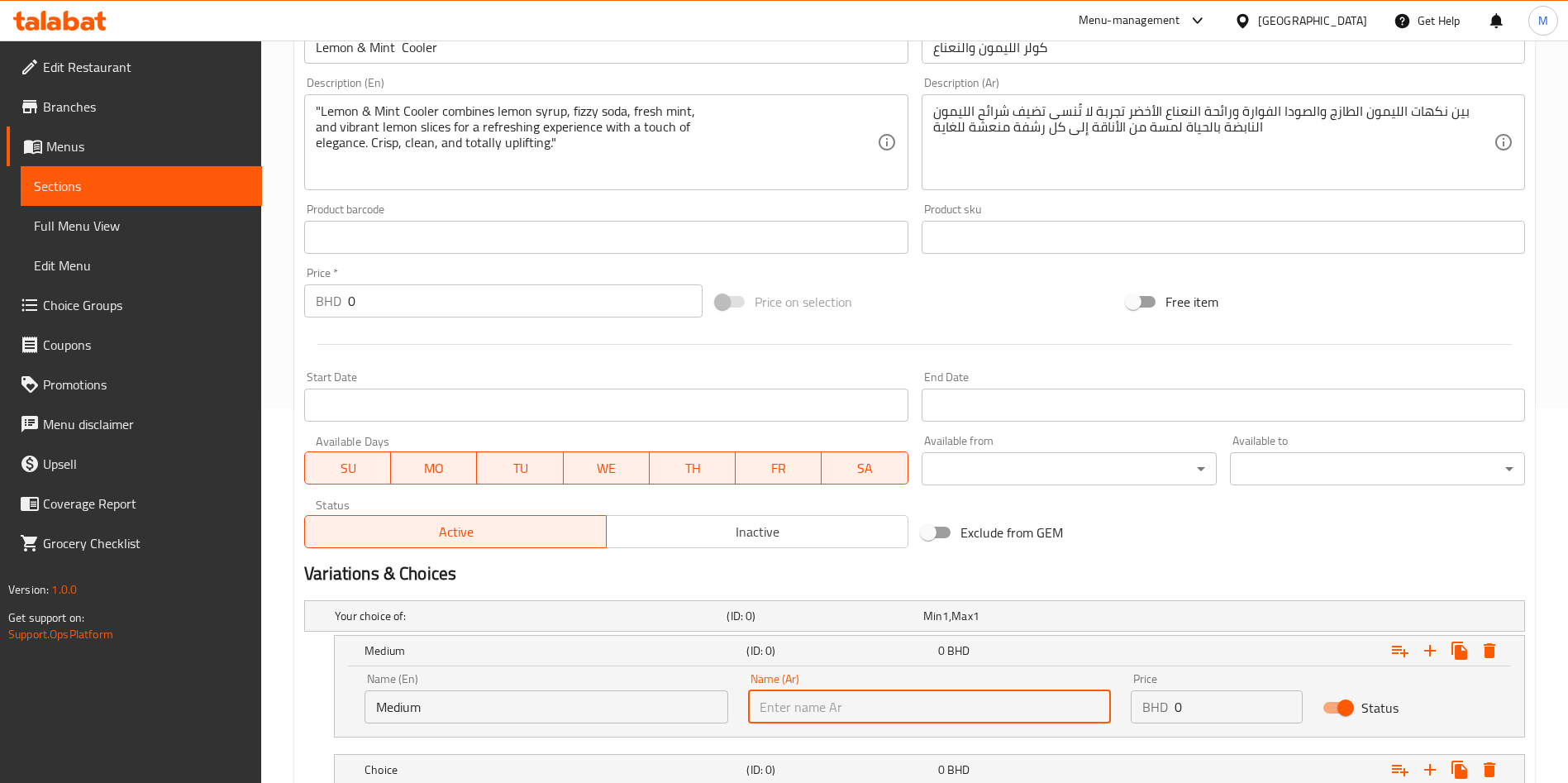
click at [809, 711] on input "text" at bounding box center [930, 707] width 364 height 33
type input "متوسط"
click at [1192, 707] on input "0" at bounding box center [1238, 707] width 128 height 33
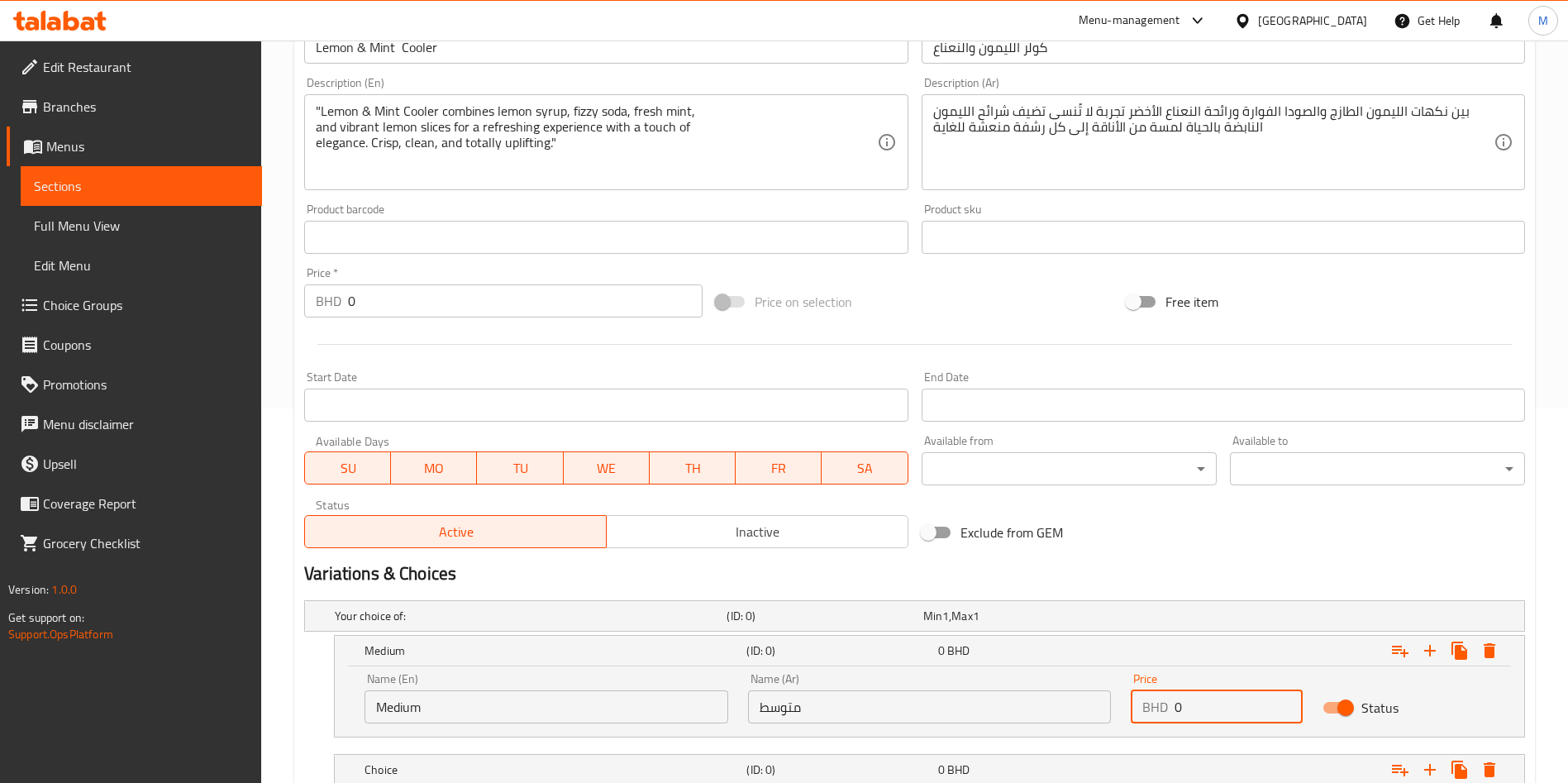
click at [1192, 707] on input "0" at bounding box center [1238, 707] width 128 height 33
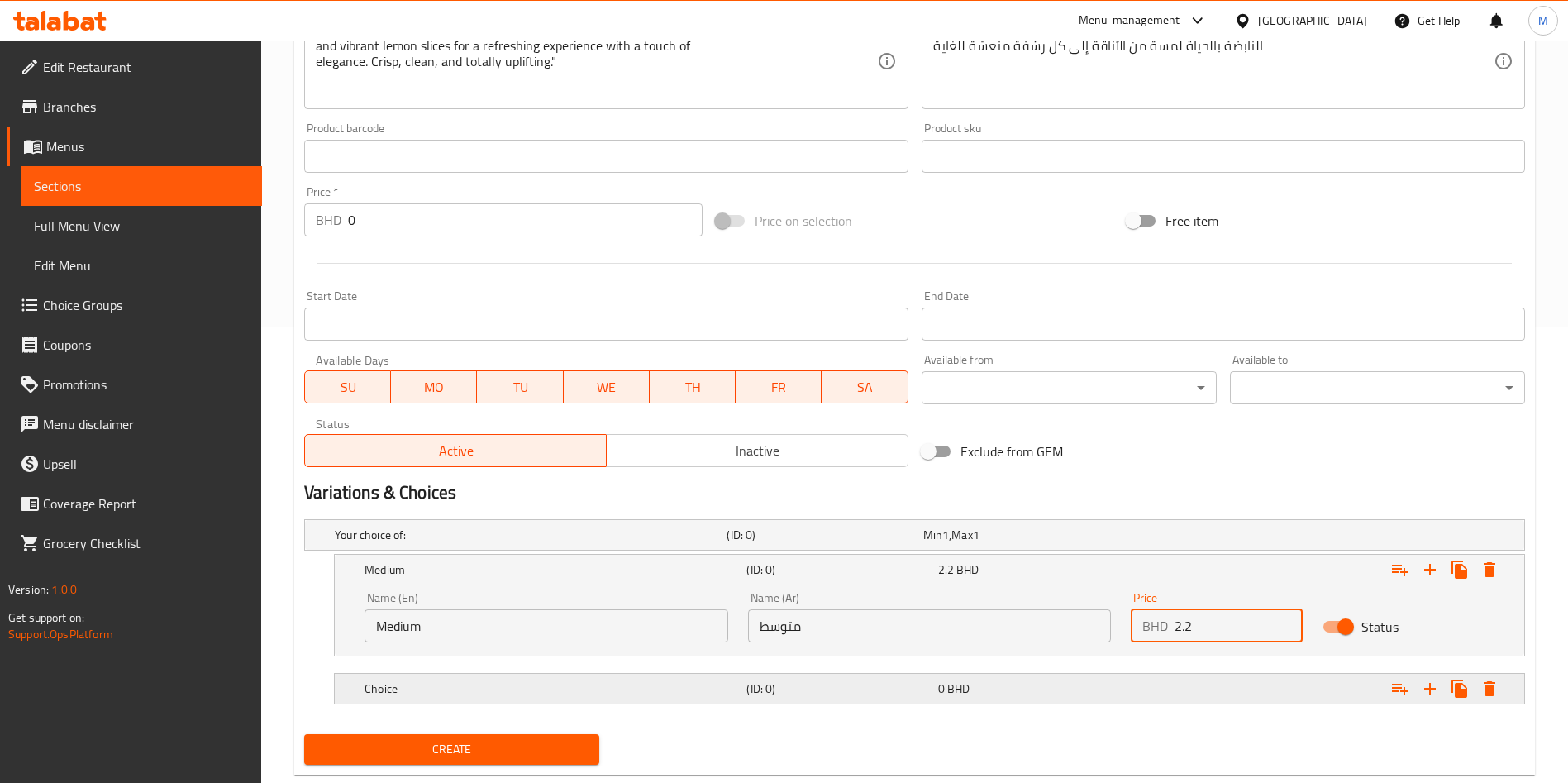
scroll to position [494, 0]
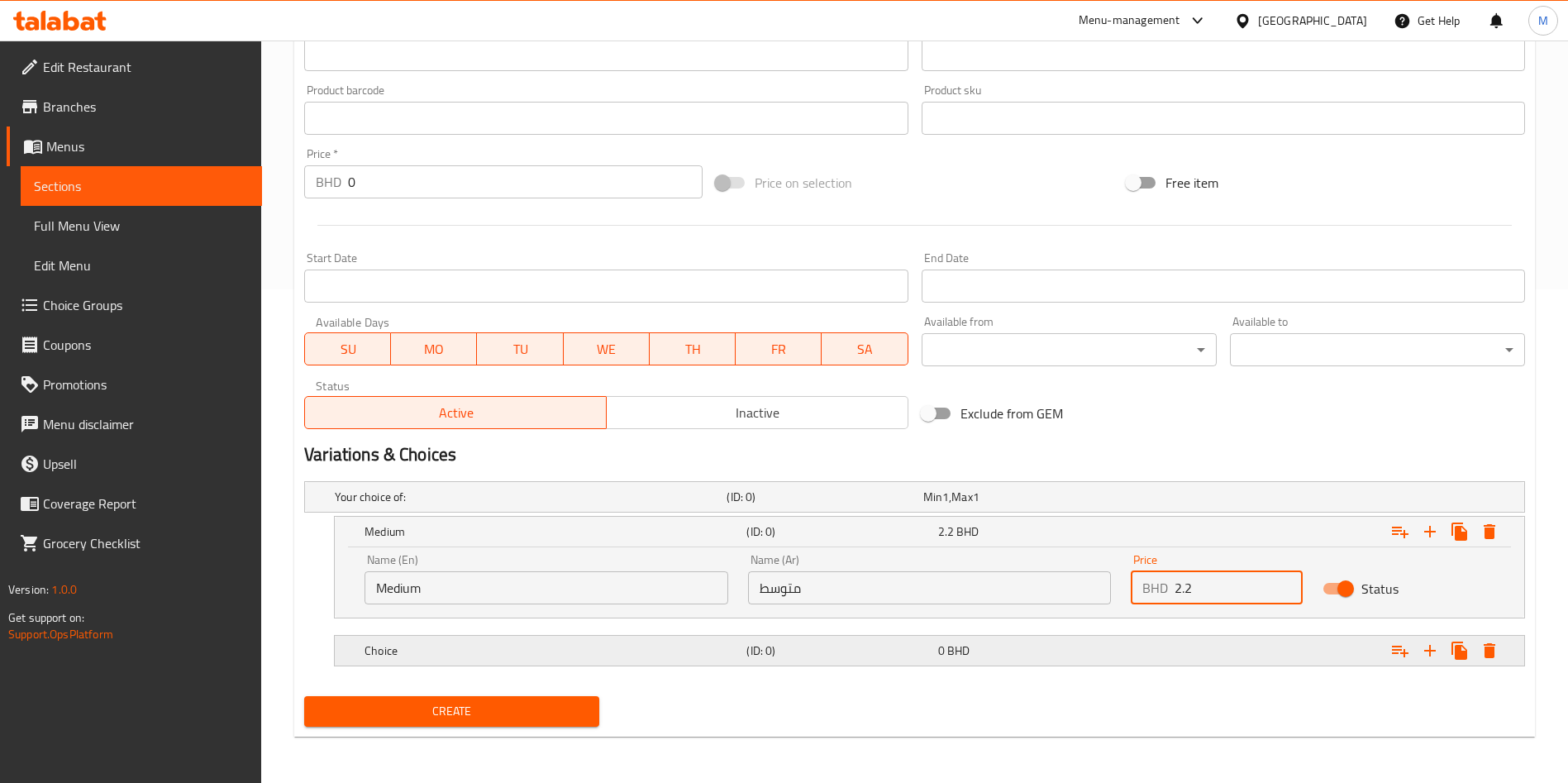
type input "2.2"
click at [533, 506] on h5 "Choice" at bounding box center [527, 497] width 385 height 17
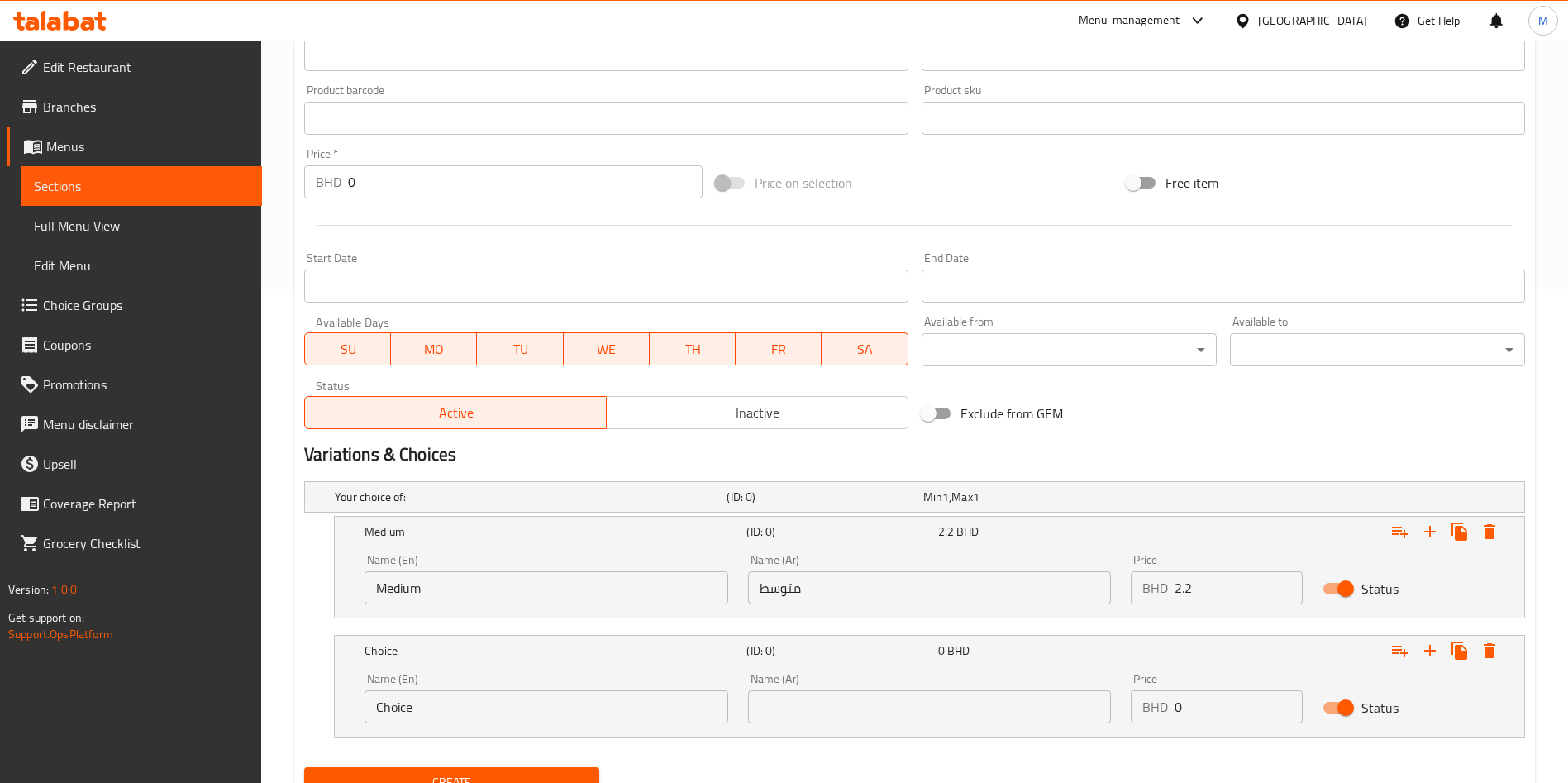
click at [487, 696] on input "Choice" at bounding box center [546, 707] width 364 height 33
type input "L"
type input "a"
type input "Large"
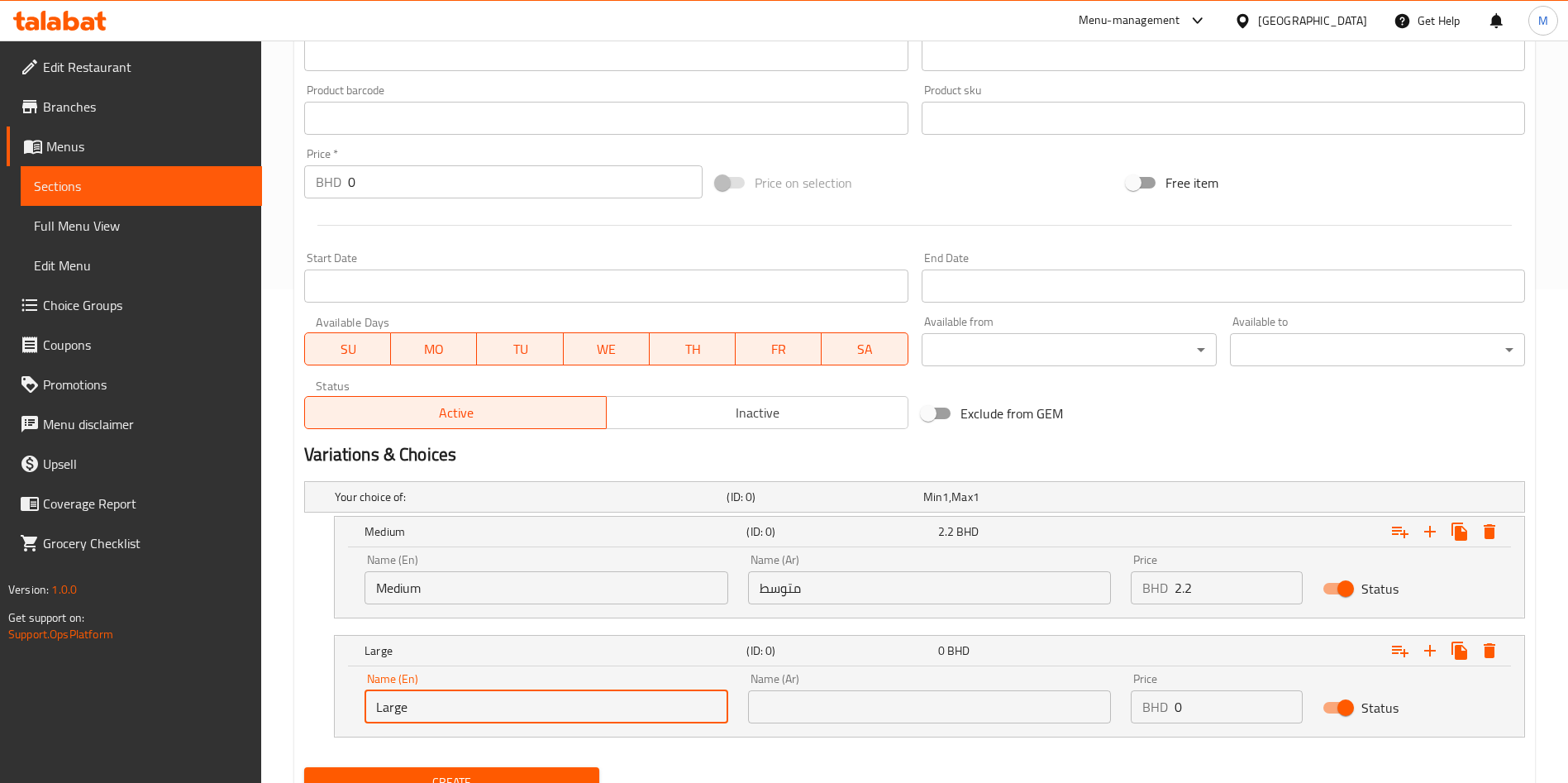
click at [1183, 715] on input "0" at bounding box center [1238, 707] width 128 height 33
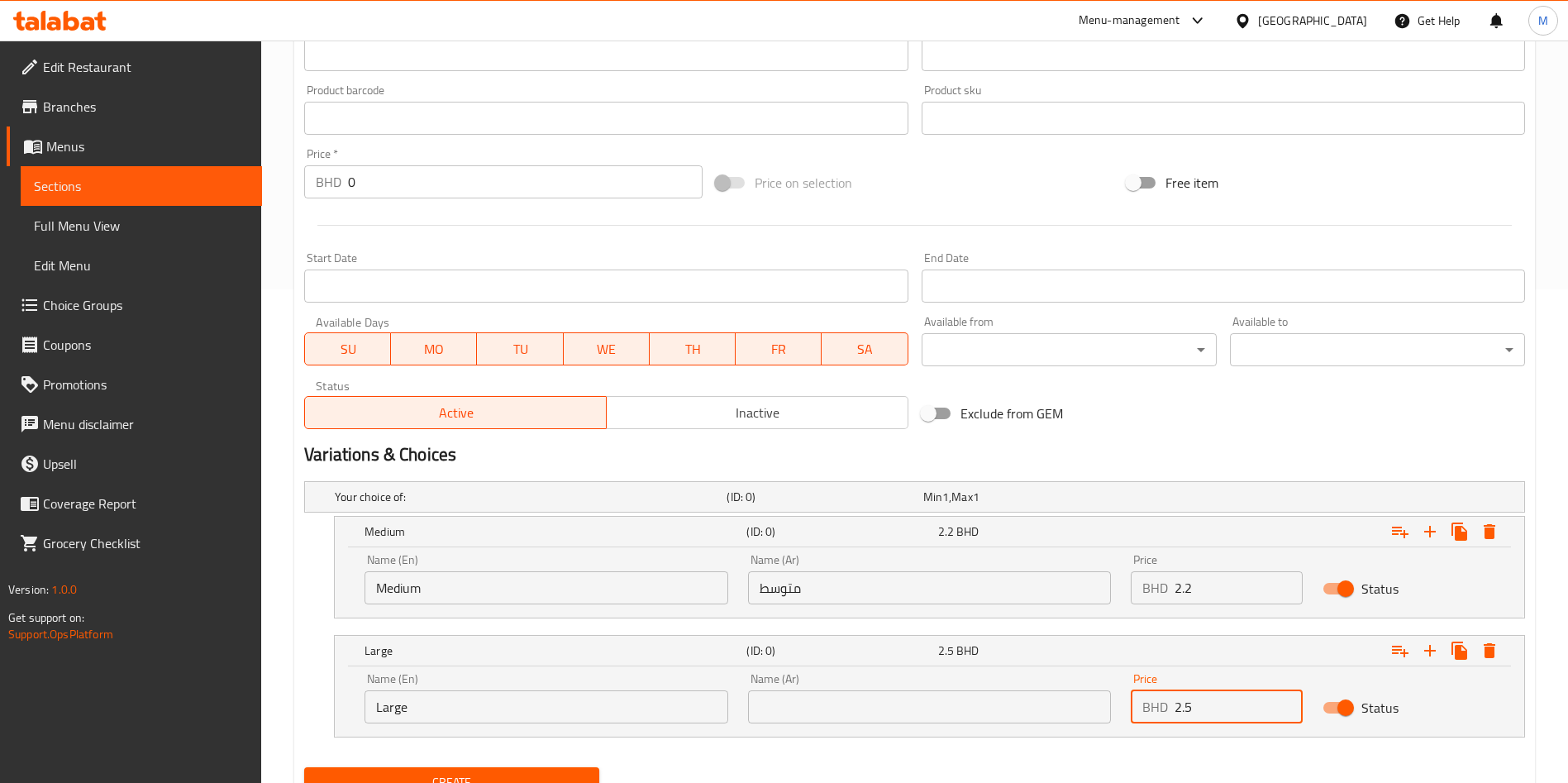
type input "2.5"
click at [917, 687] on div "Name (Ar) Name (Ar)" at bounding box center [930, 698] width 364 height 51
click at [916, 712] on input "text" at bounding box center [930, 707] width 364 height 33
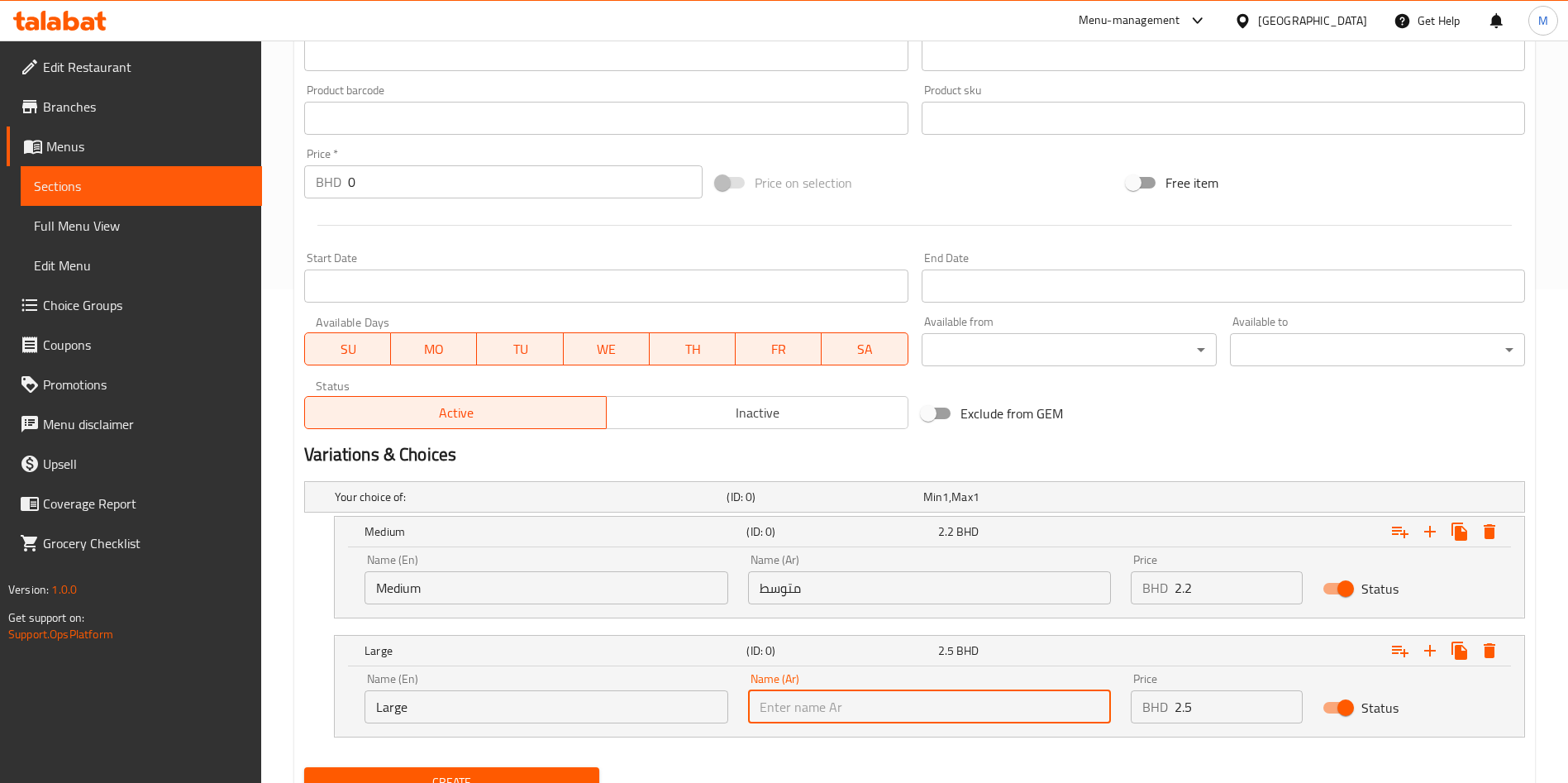
type input "كبير"
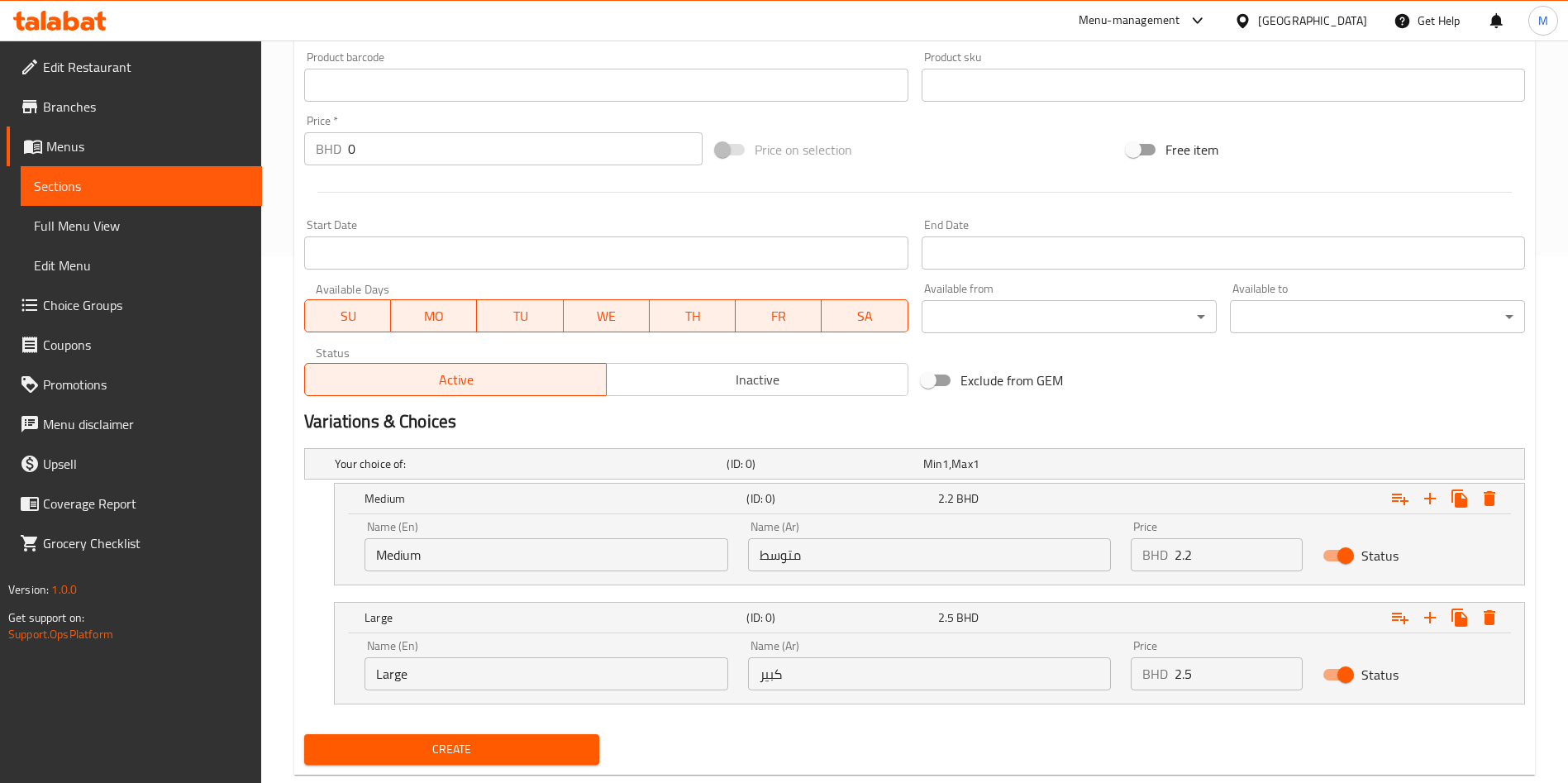
scroll to position [565, 0]
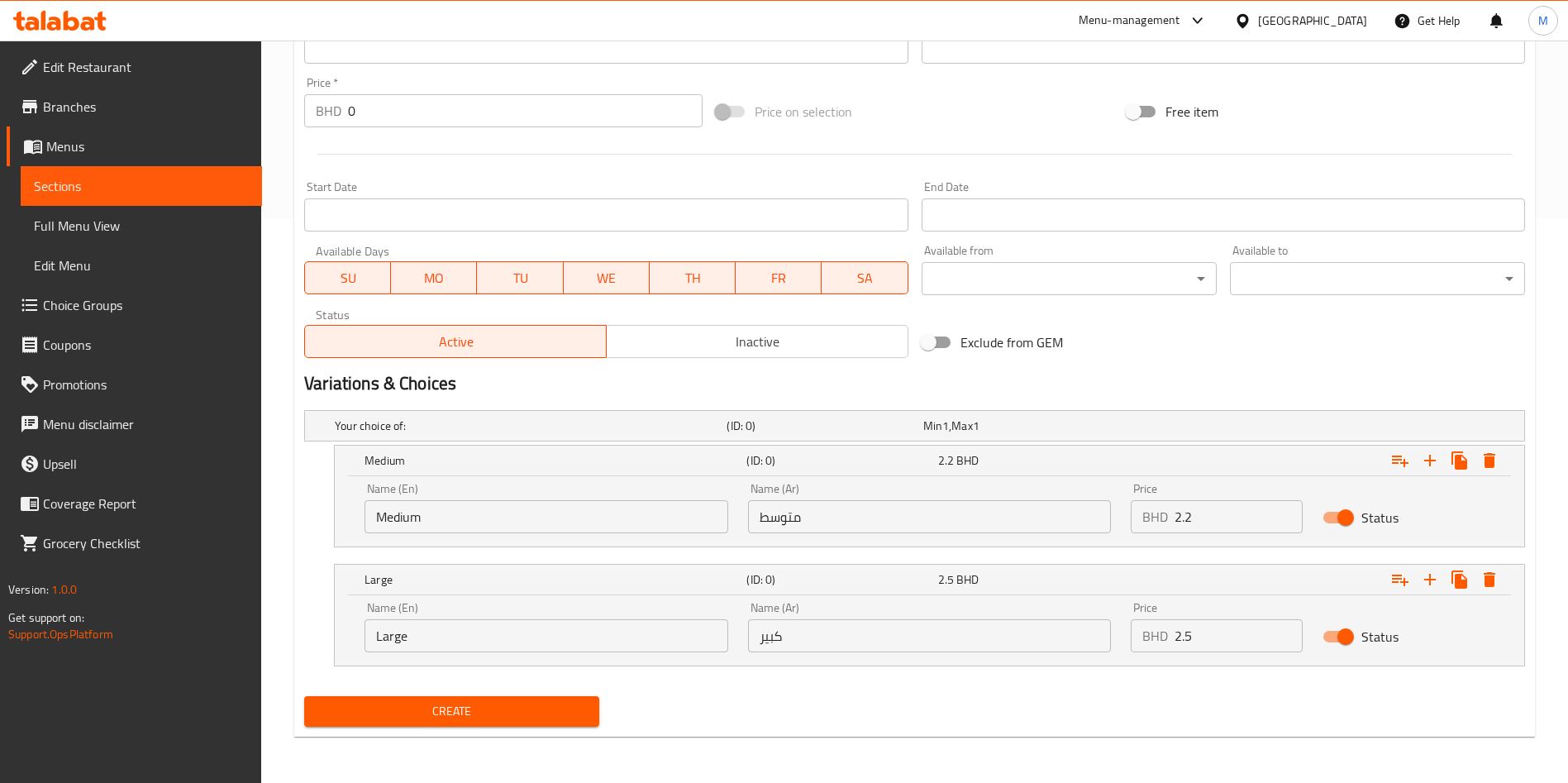
drag, startPoint x: 554, startPoint y: 702, endPoint x: 571, endPoint y: 704, distance: 17.1
click at [554, 702] on span "Create" at bounding box center [451, 711] width 269 height 20
click at [554, 702] on div at bounding box center [784, 391] width 1568 height 783
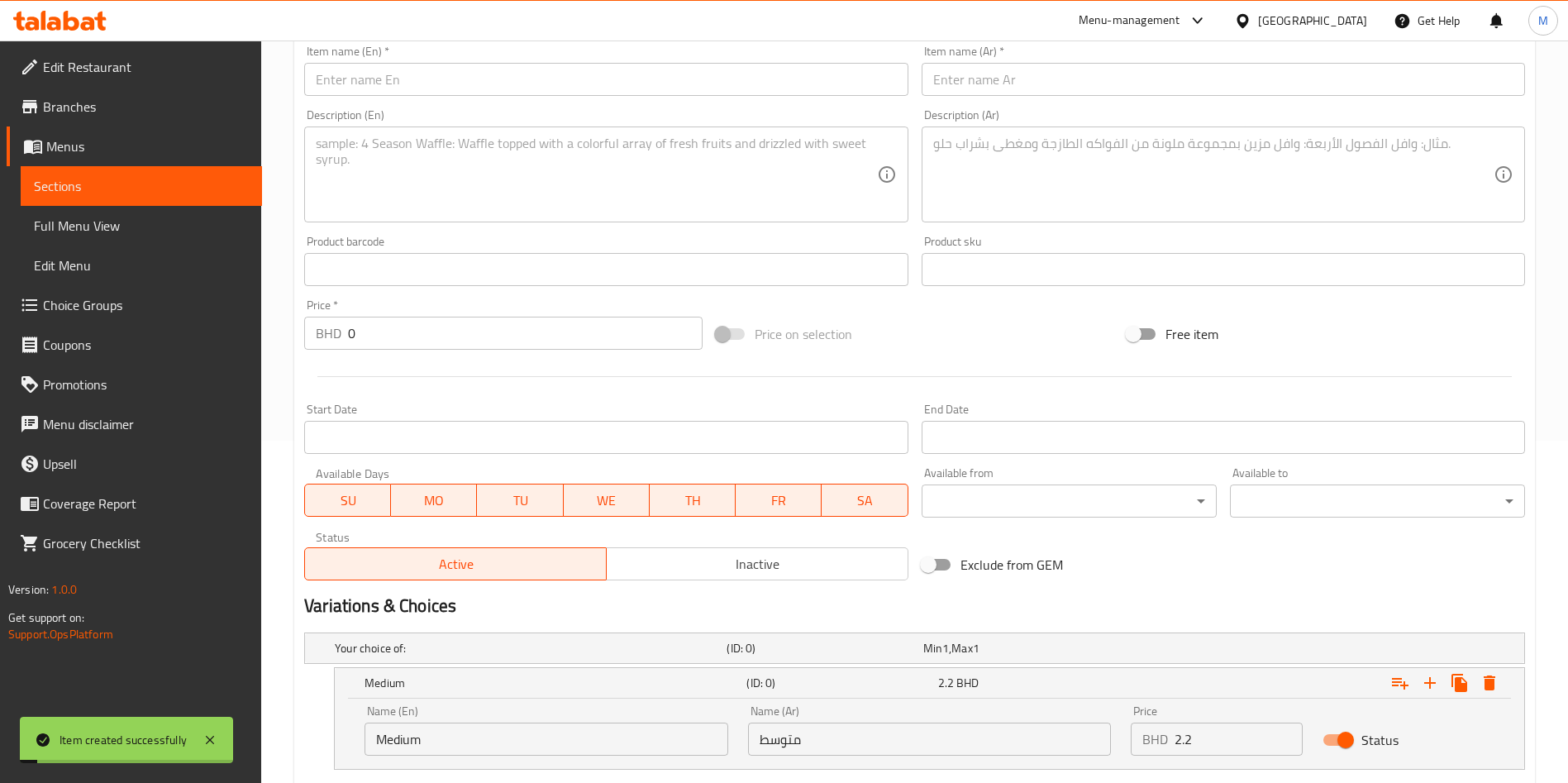
scroll to position [0, 0]
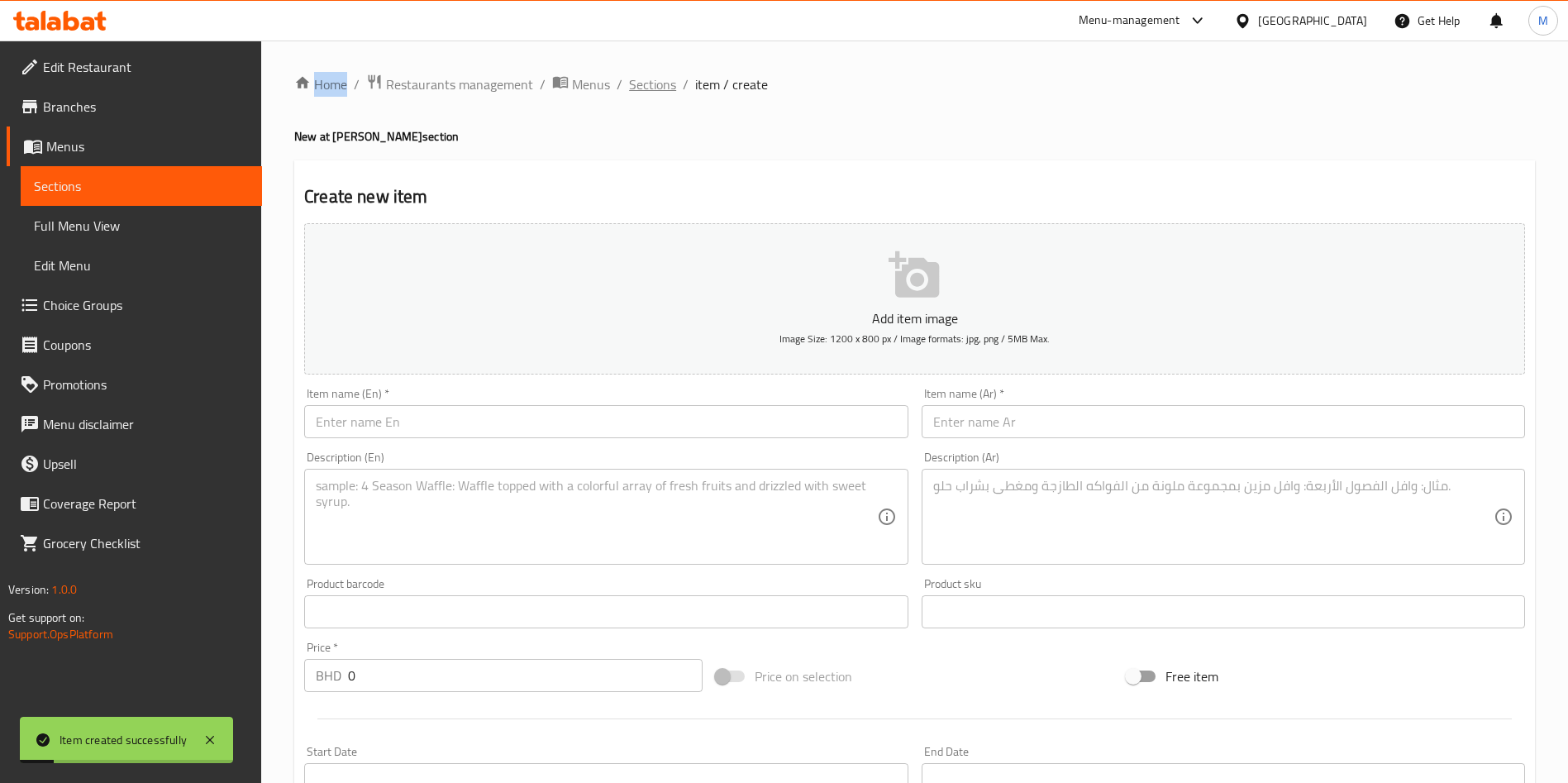
click at [639, 82] on span "Sections" at bounding box center [652, 83] width 47 height 19
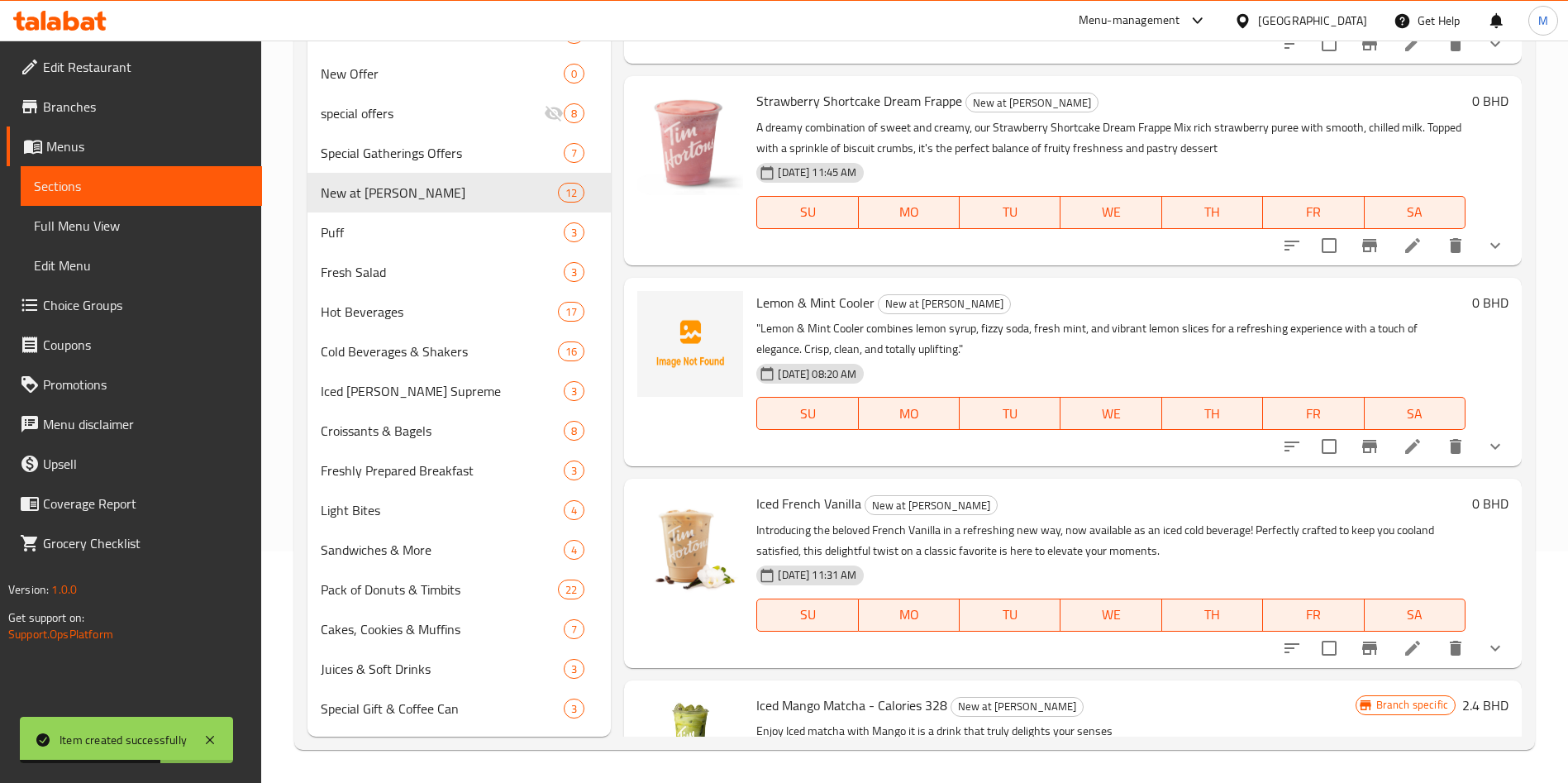
scroll to position [620, 0]
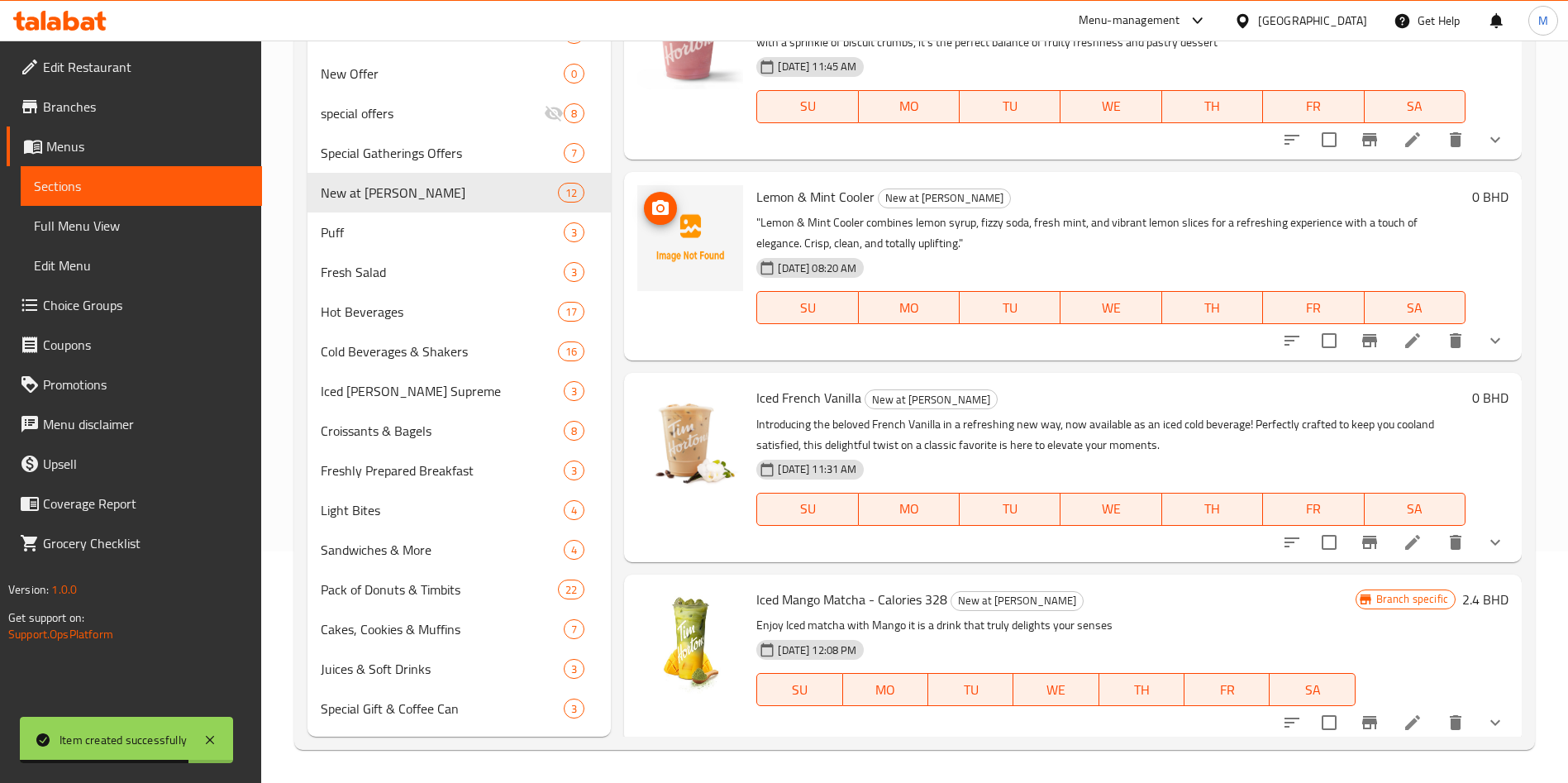
click at [653, 191] on img at bounding box center [690, 238] width 105 height 105
click at [658, 202] on icon "upload picture" at bounding box center [661, 207] width 17 height 15
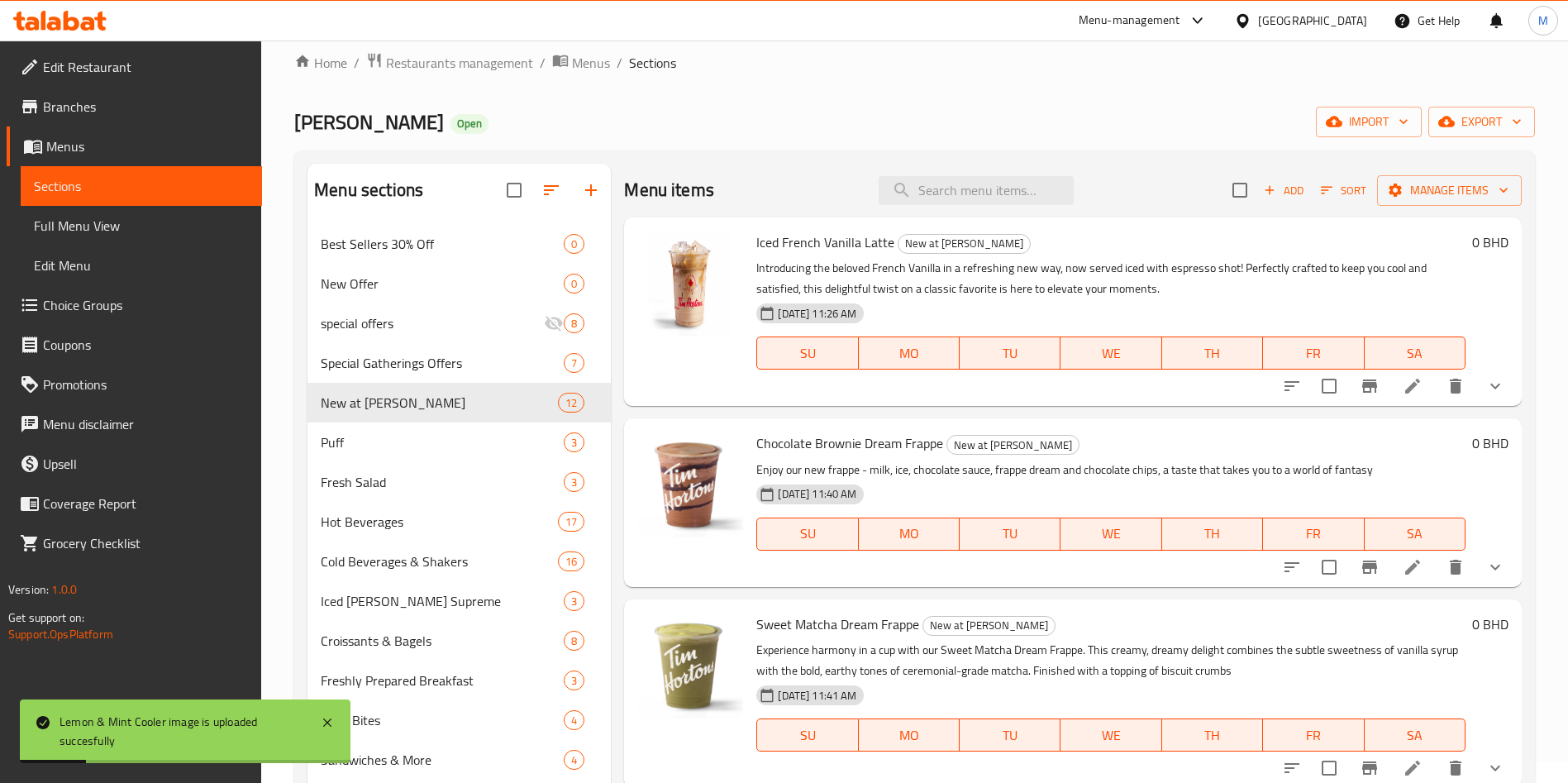
scroll to position [0, 0]
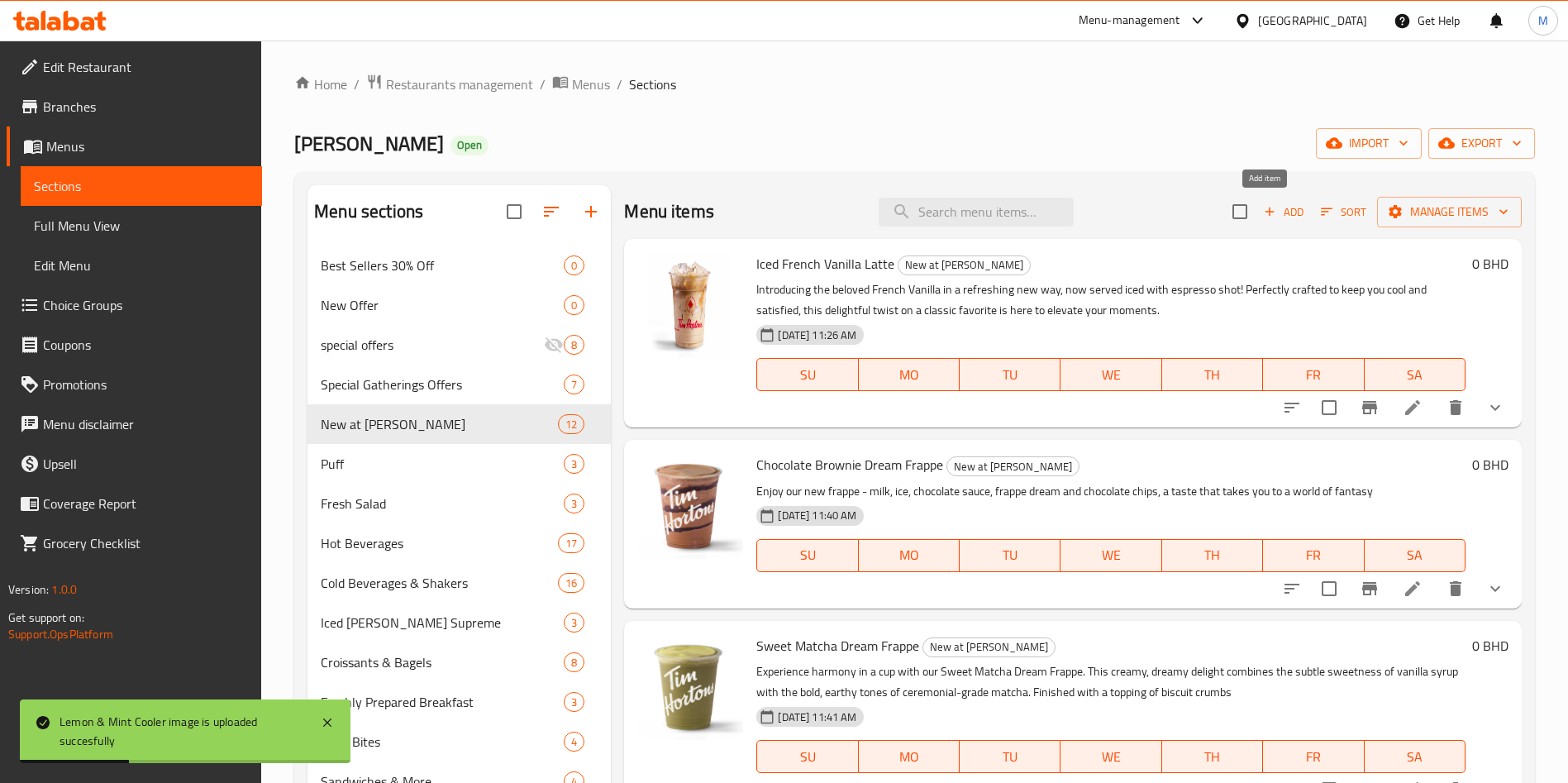
click at [1273, 202] on span "Add" at bounding box center [1283, 212] width 44 height 19
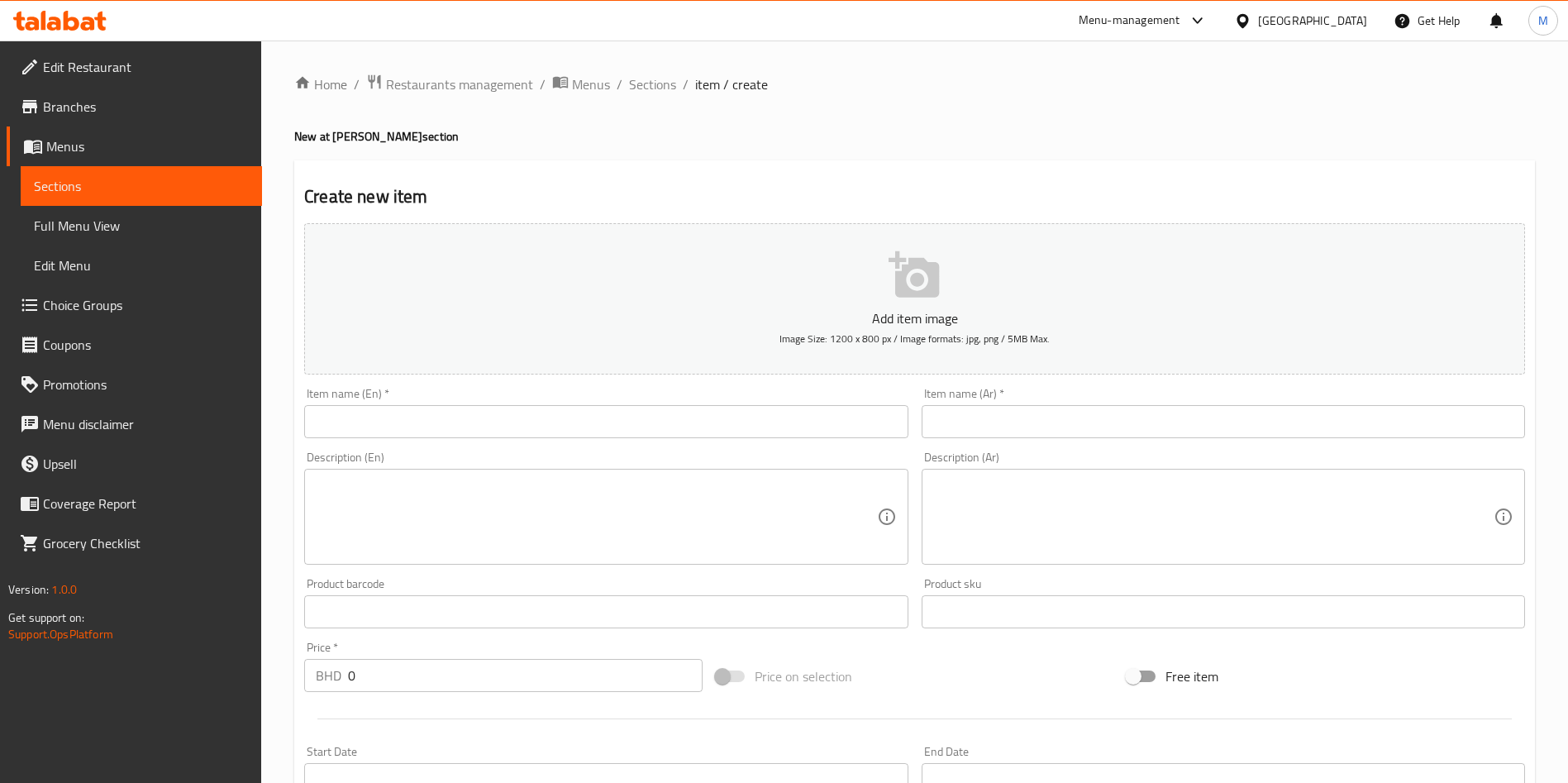
click at [1044, 413] on input "text" at bounding box center [1222, 422] width 603 height 33
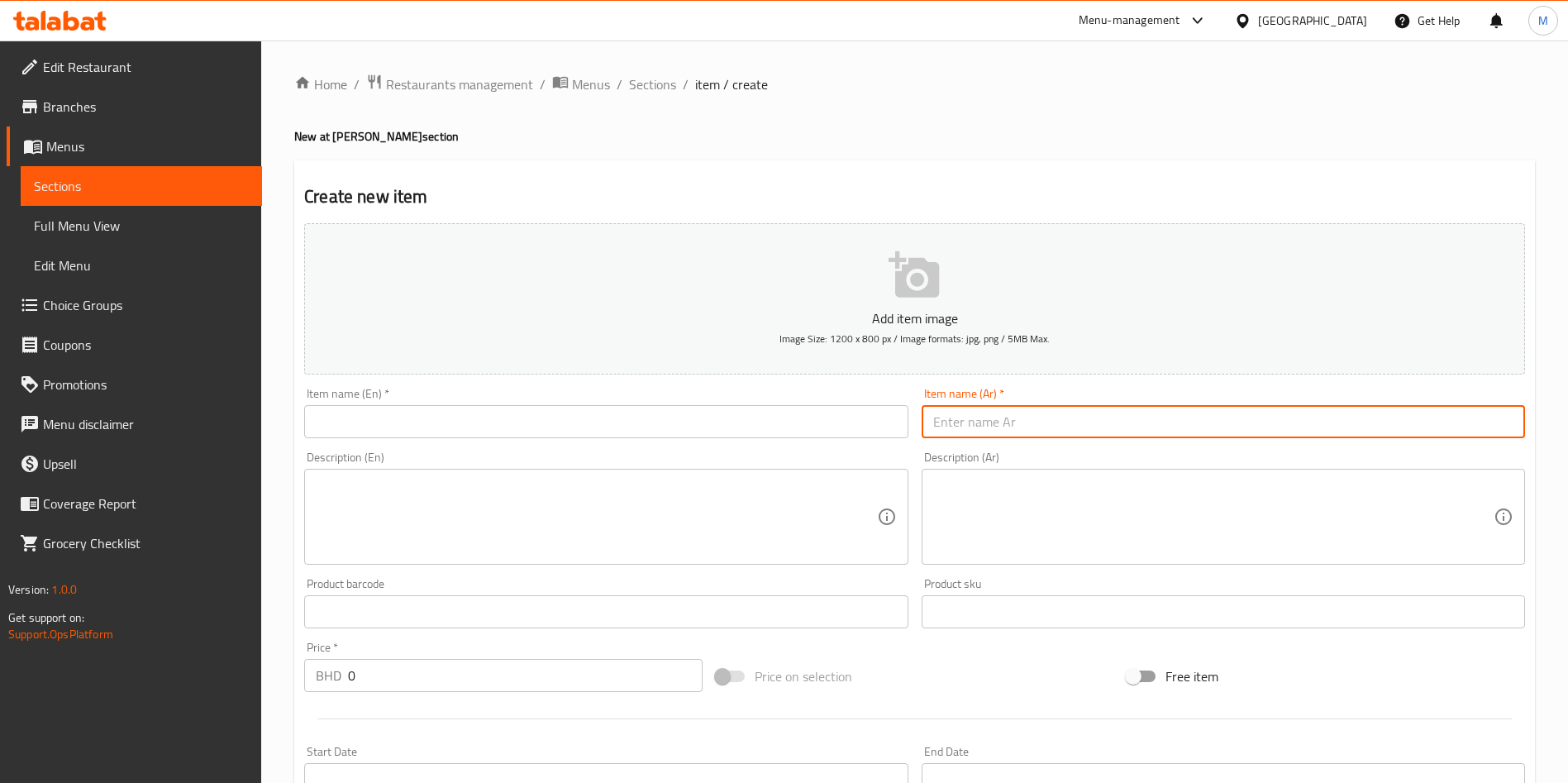
paste input "كولر الجريب فروت الوردي"
type input "كولر الجريب فروت الوردي"
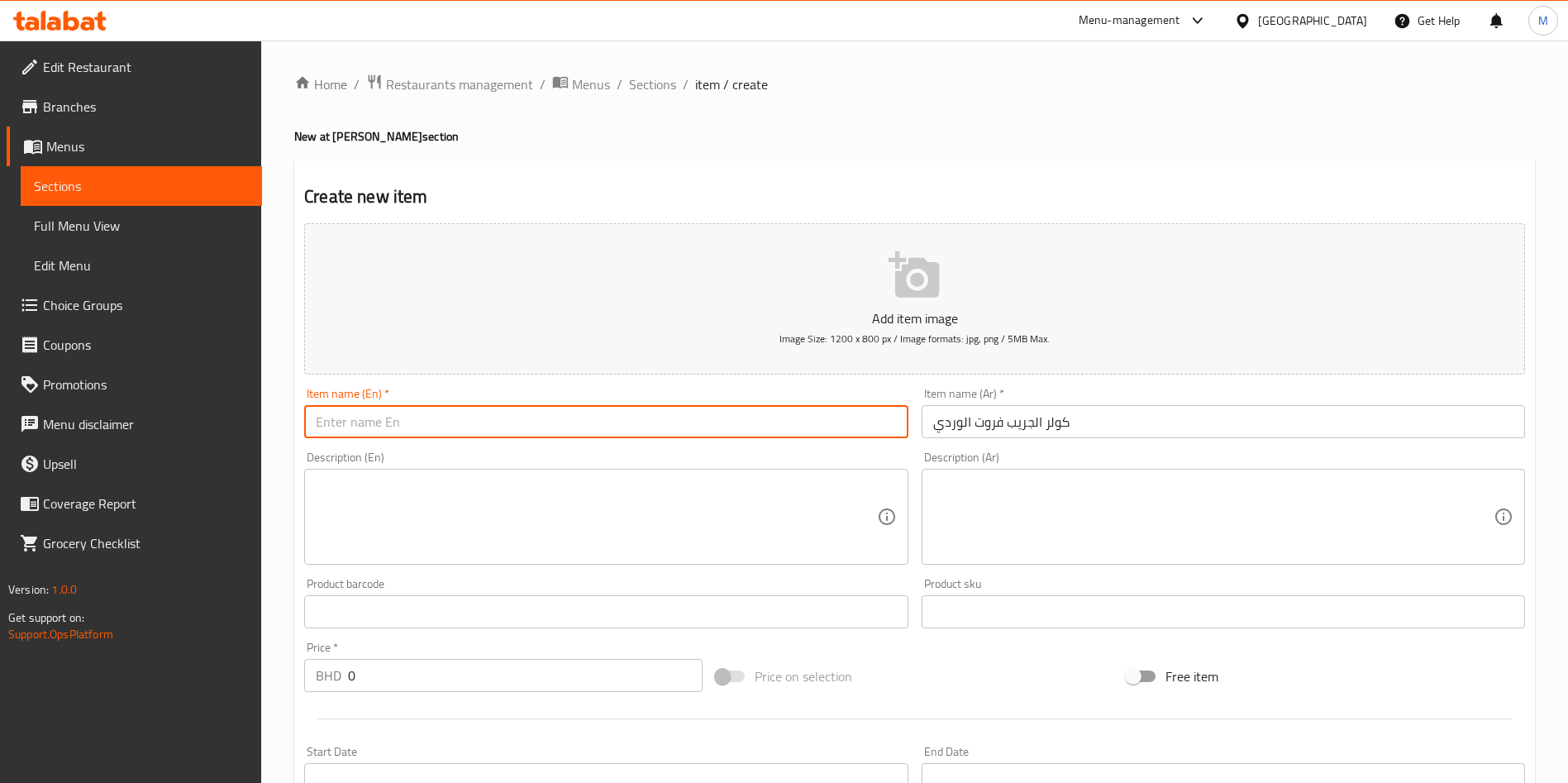
click at [477, 411] on input "text" at bounding box center [605, 422] width 603 height 33
paste input "Pink Grapefruit Cooler"
type input "Pink Grapefruit Cooler"
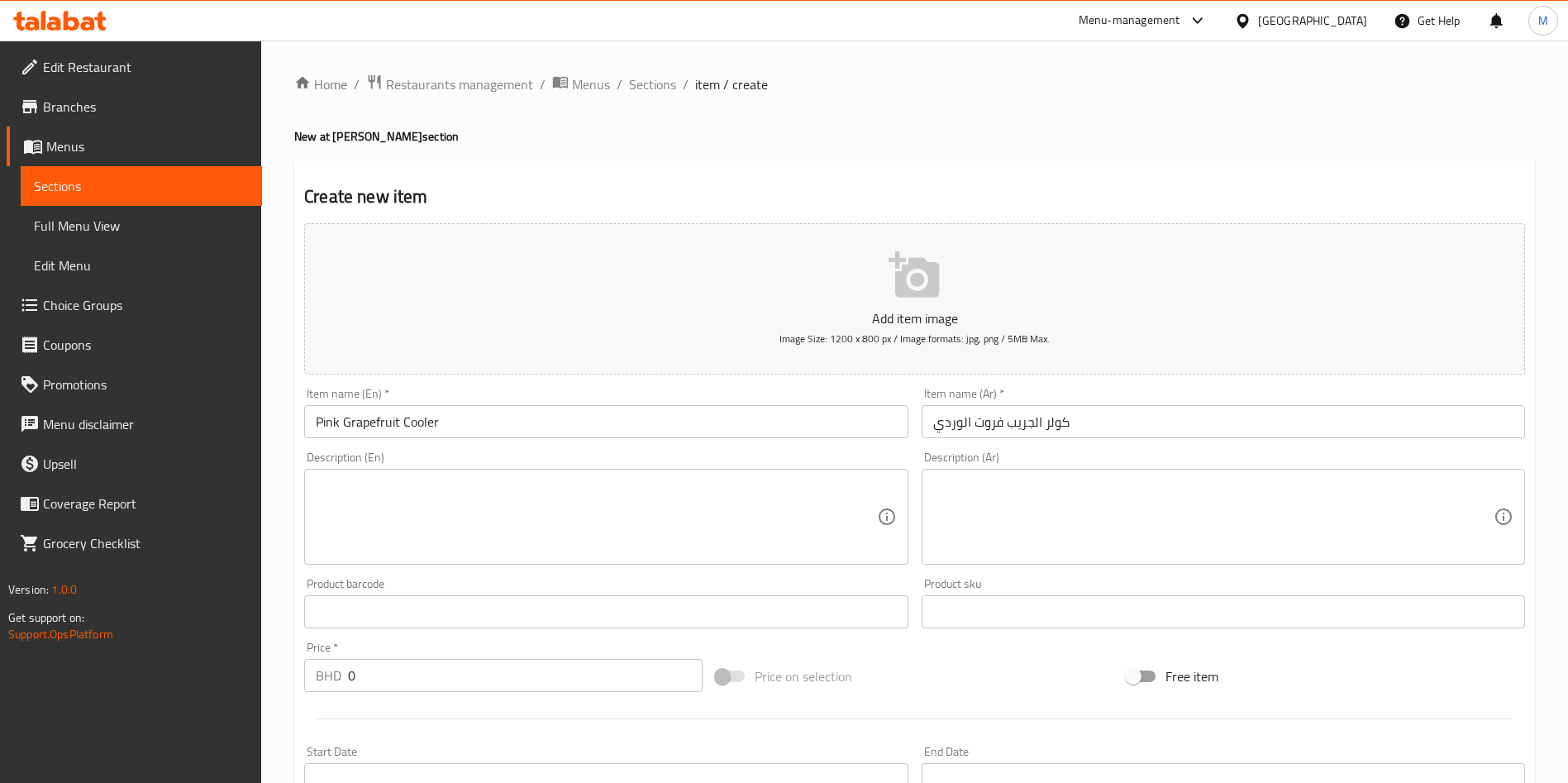
click at [581, 491] on textarea at bounding box center [596, 517] width 560 height 79
paste textarea ""Pink Grapefruit Cooler is crafted with the vibrant essence of pink grapefruit …"
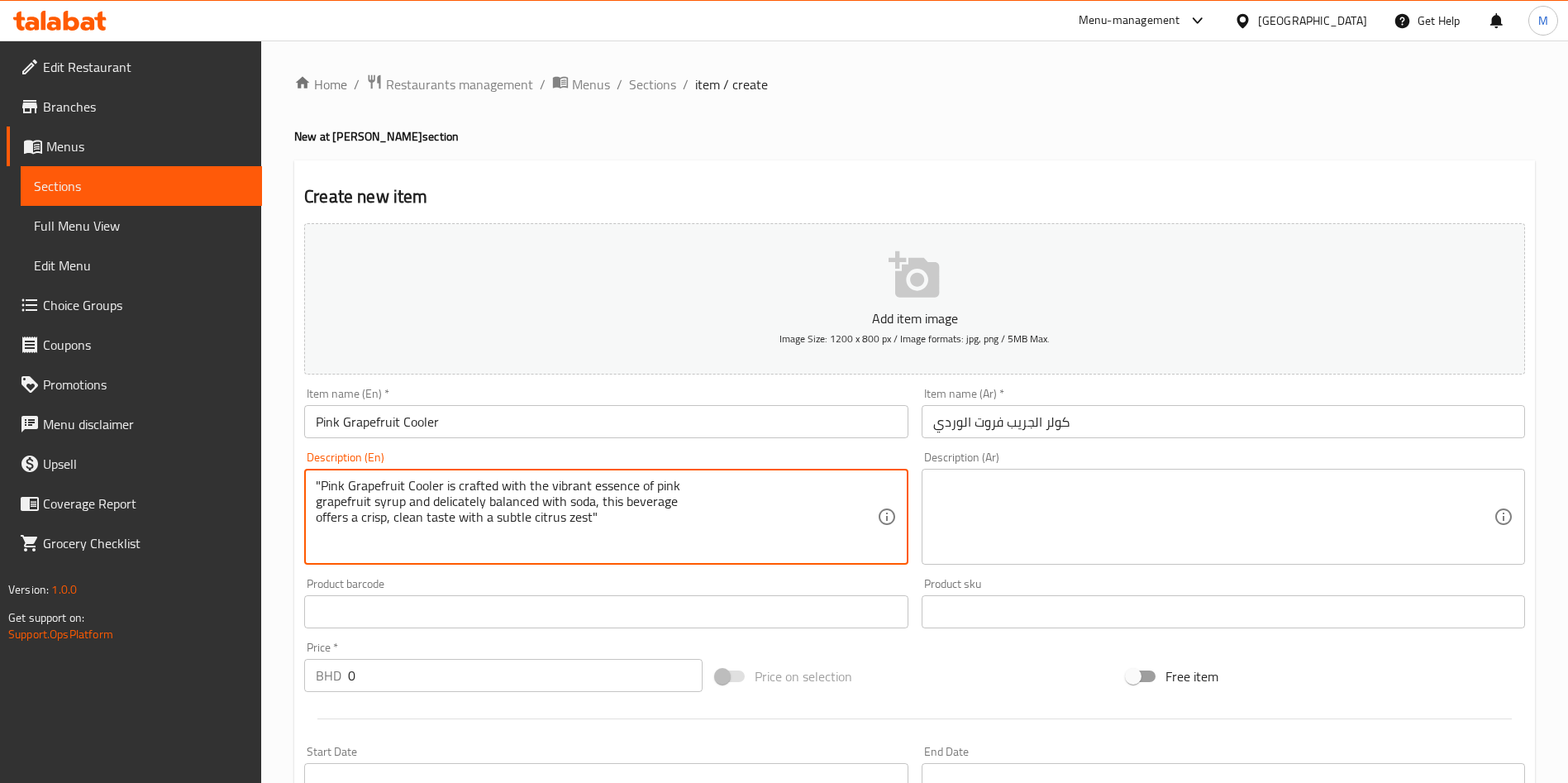
type textarea ""Pink Grapefruit Cooler is crafted with the vibrant essence of pink grapefruit …"
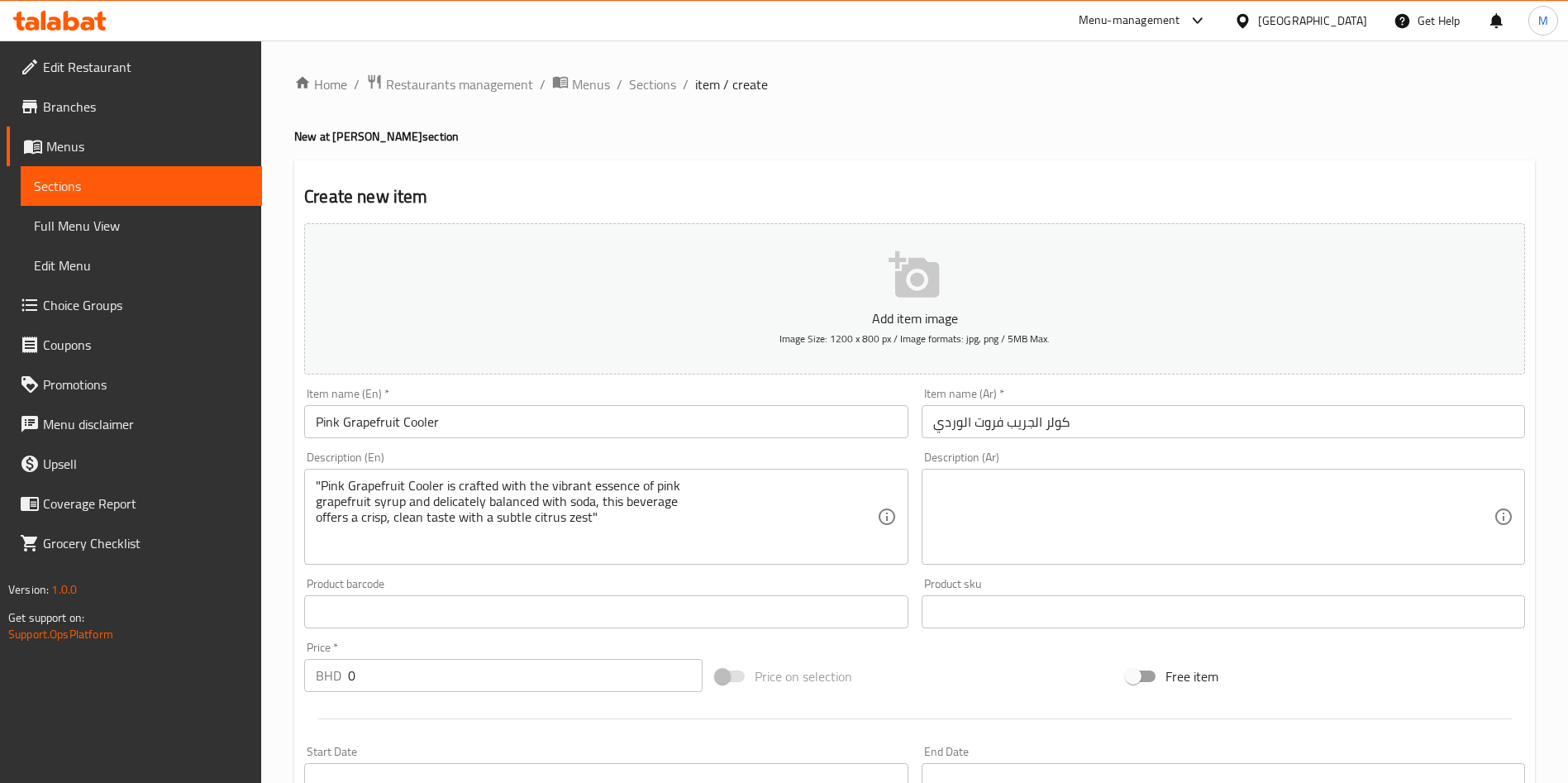
click at [1134, 527] on textarea at bounding box center [1213, 517] width 560 height 79
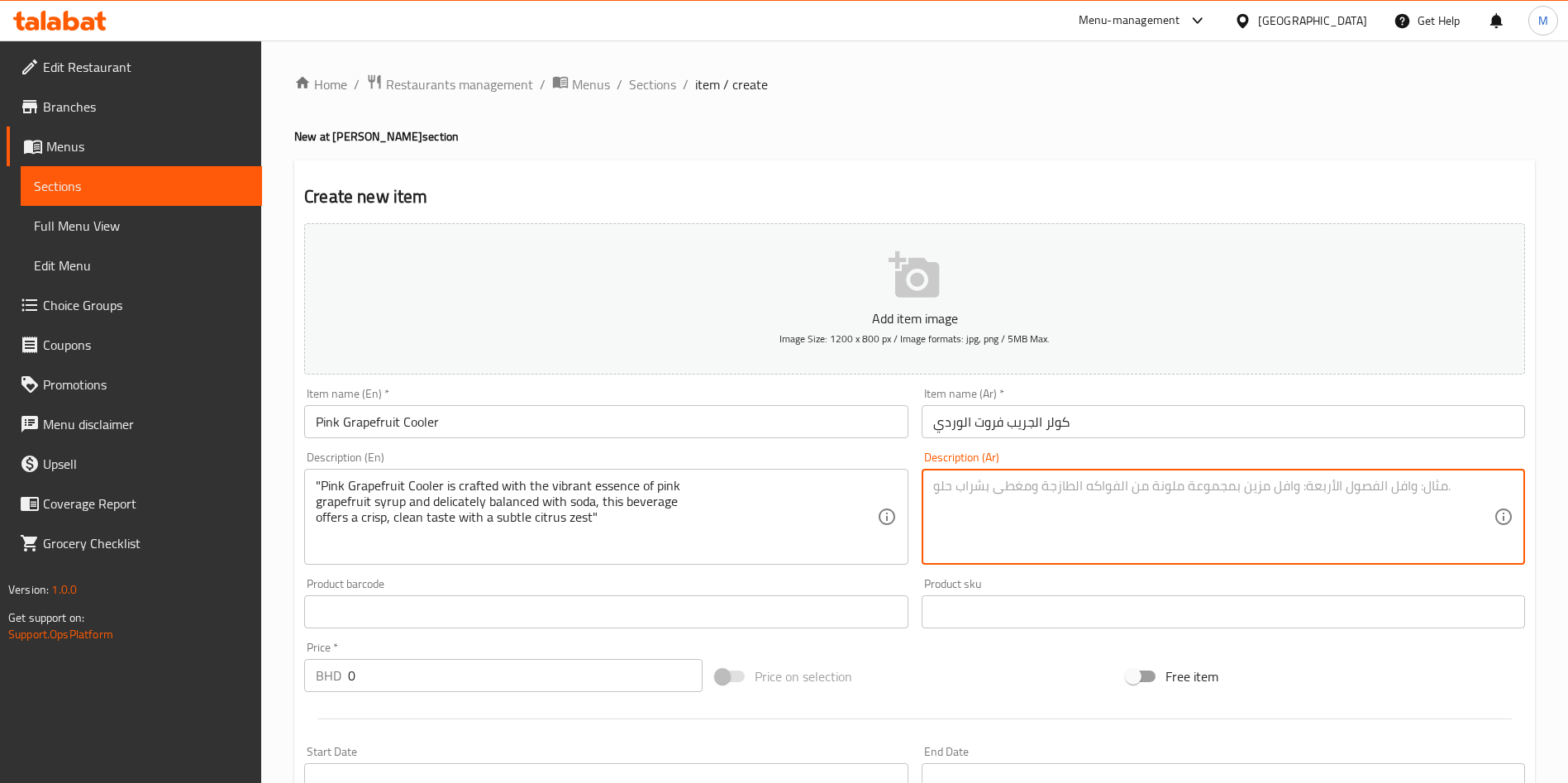
paste textarea "صُنع مشروب بينك جريب فروت كولر بجوهر نابض بالحياة من شراب الجريب فروت الوردي وم…"
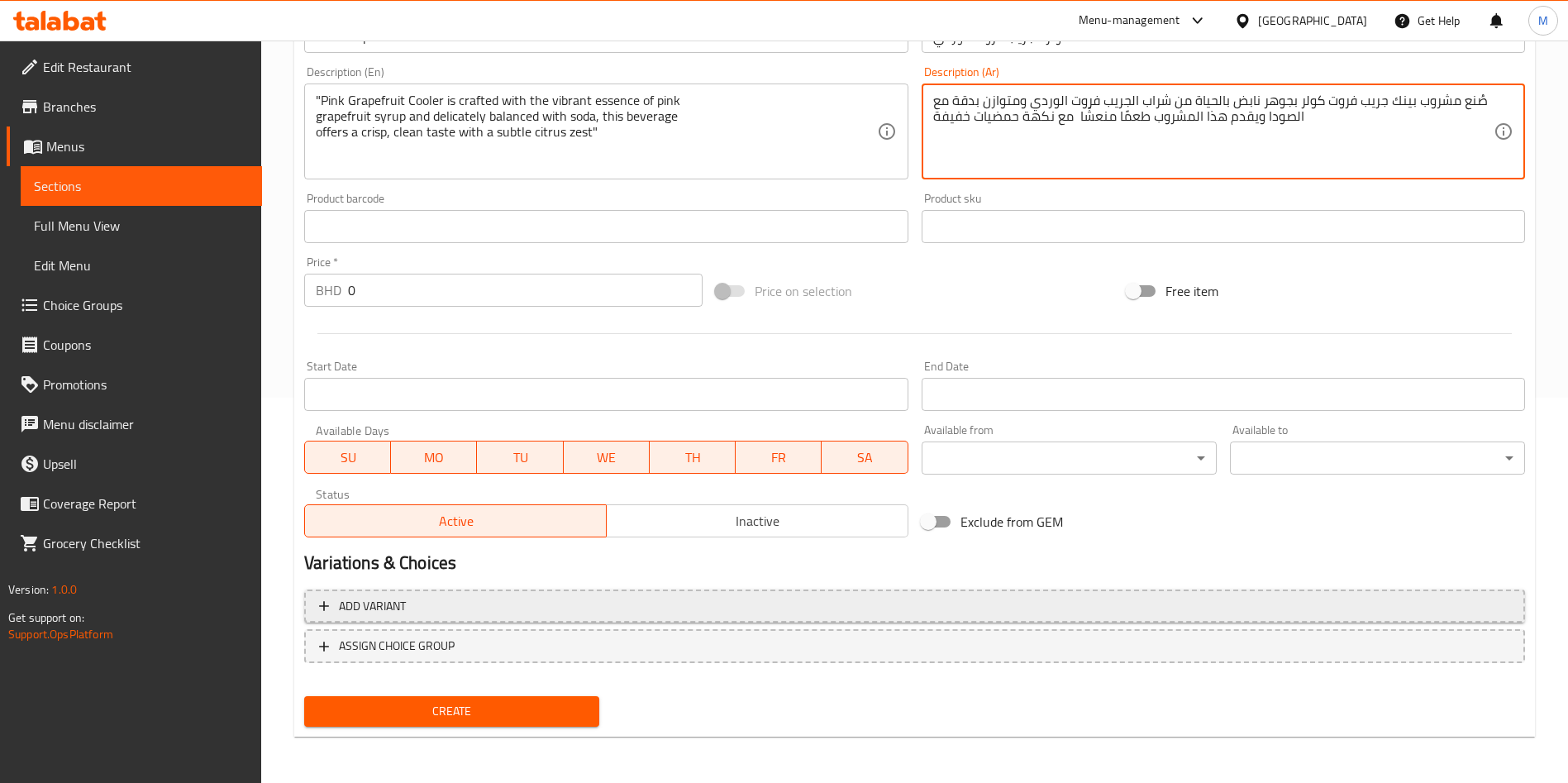
type textarea "صُنع مشروب بينك جريب فروت كولر بجوهر نابض بالحياة من شراب الجريب فروت الوردي وم…"
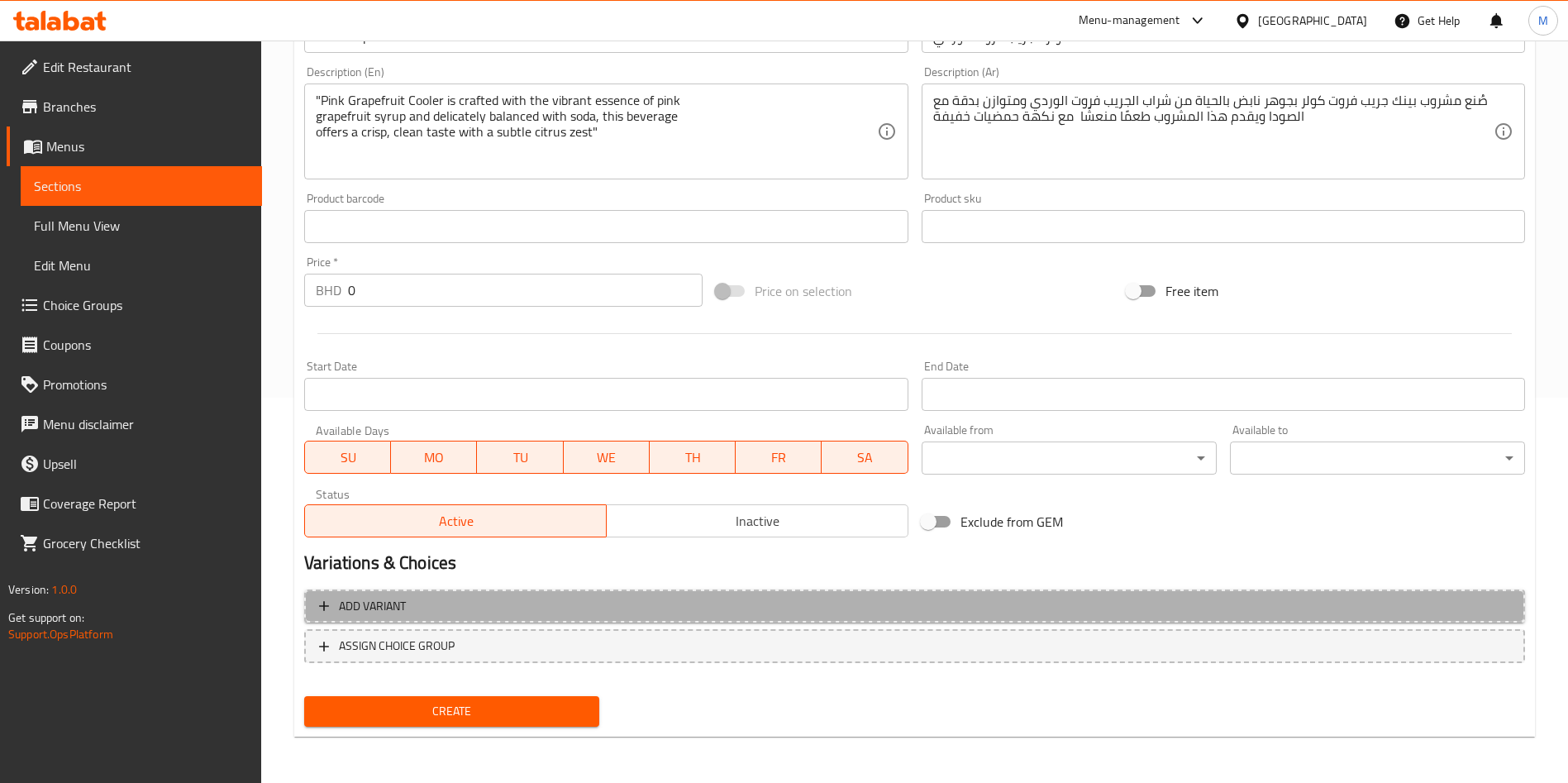
click at [1146, 606] on span "Add variant" at bounding box center [914, 606] width 1191 height 20
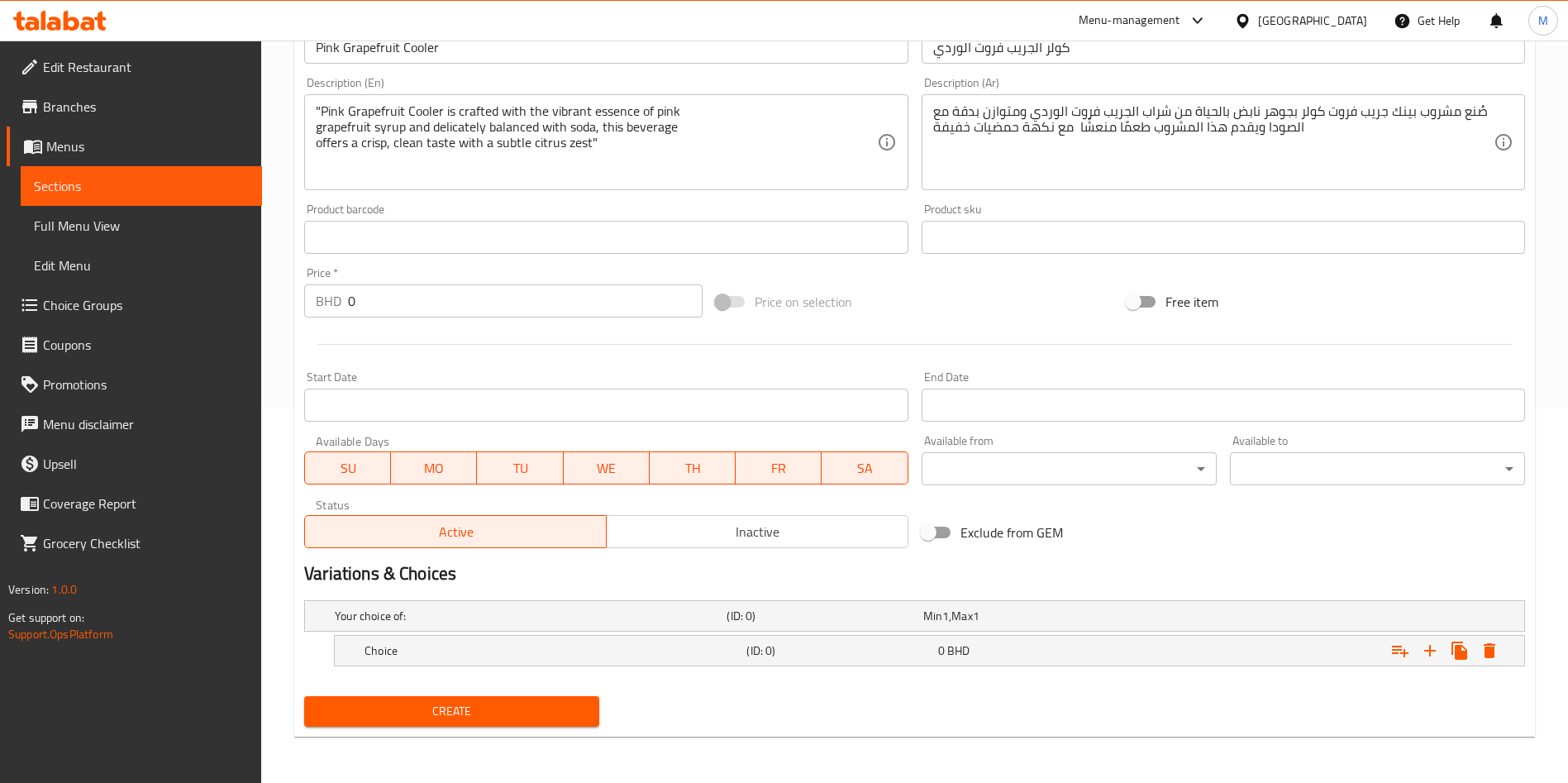
scroll to position [374, 0]
click at [1423, 658] on icon "Expand" at bounding box center [1429, 650] width 19 height 19
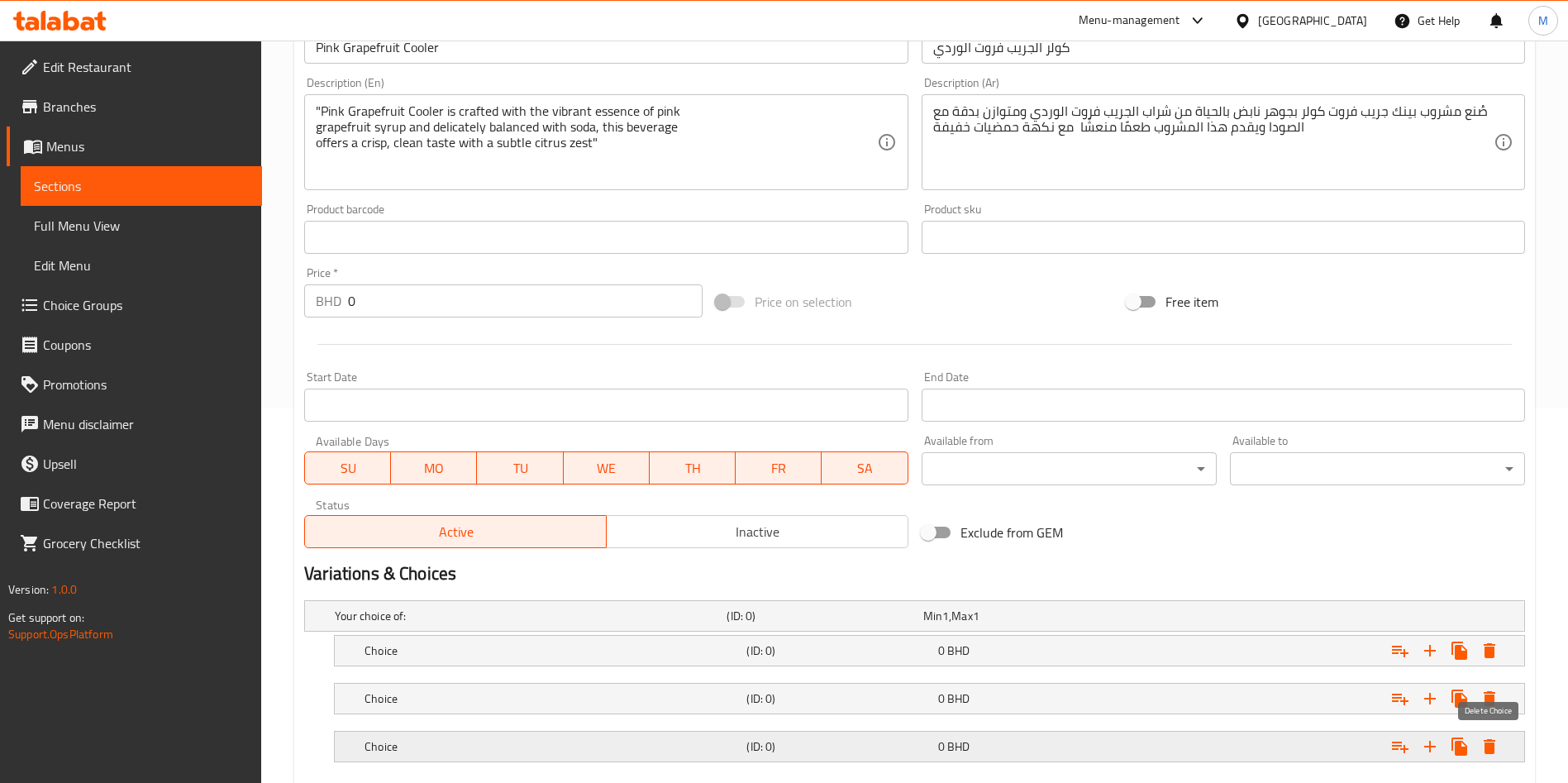
click at [1489, 743] on icon "Expand" at bounding box center [1489, 747] width 12 height 15
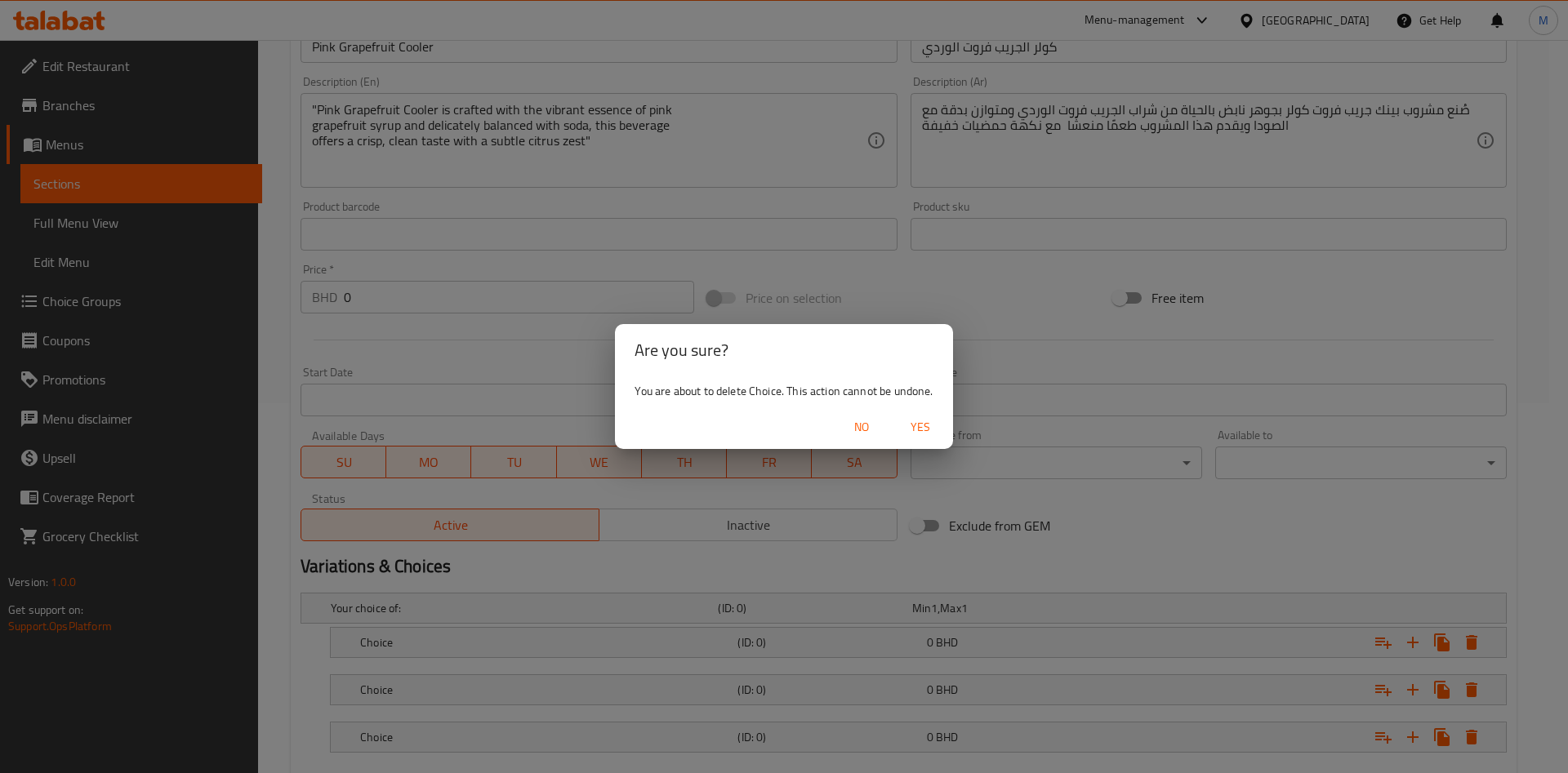
click at [924, 437] on button "Yes" at bounding box center [920, 427] width 52 height 30
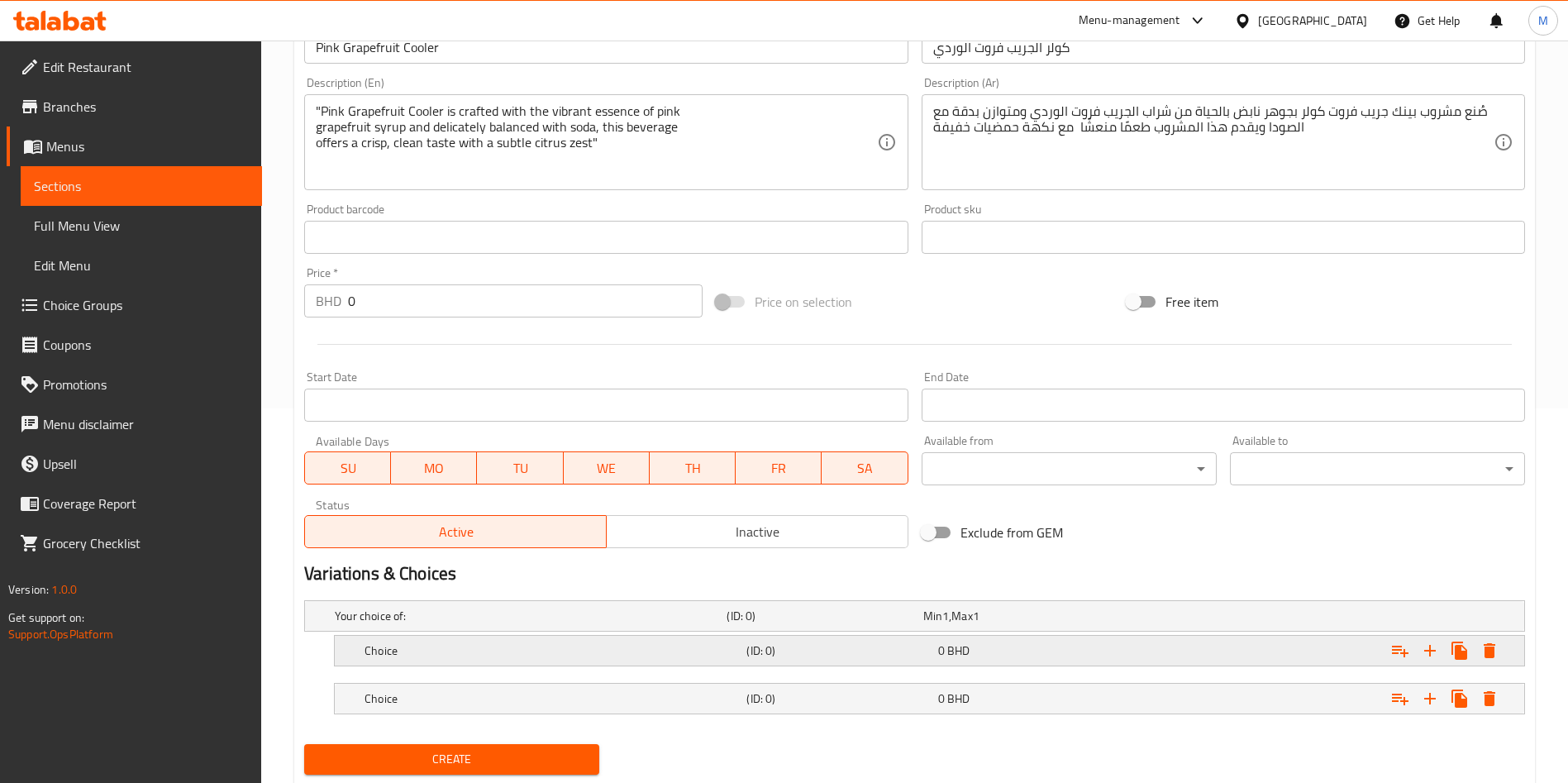
click at [614, 624] on h5 "Choice" at bounding box center [527, 616] width 385 height 17
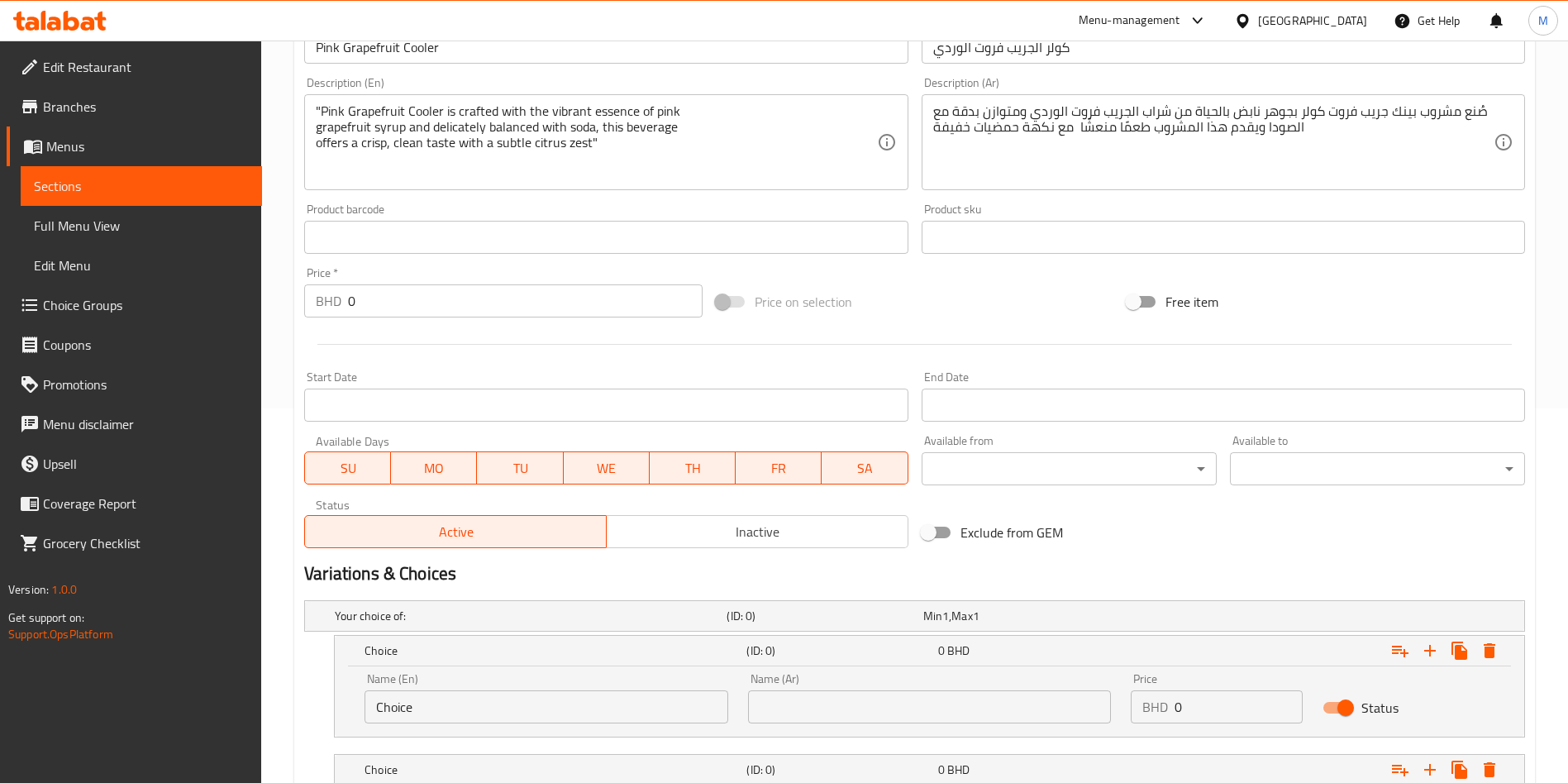
click at [550, 699] on input "Choice" at bounding box center [546, 707] width 364 height 33
type input "Medium"
click at [873, 713] on input "text" at bounding box center [930, 707] width 364 height 33
type input "متوسط"
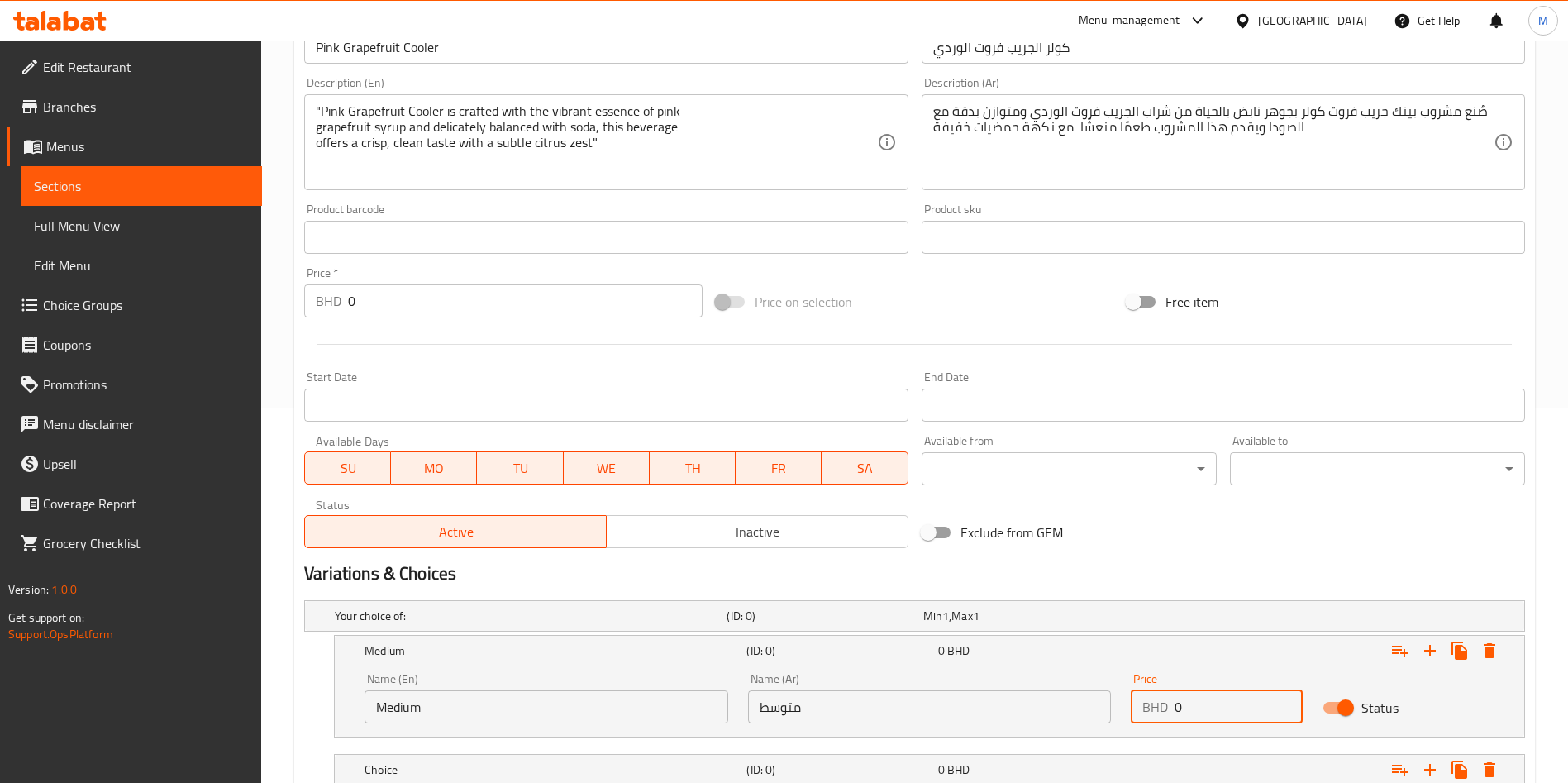
click at [1198, 718] on input "0" at bounding box center [1238, 707] width 128 height 33
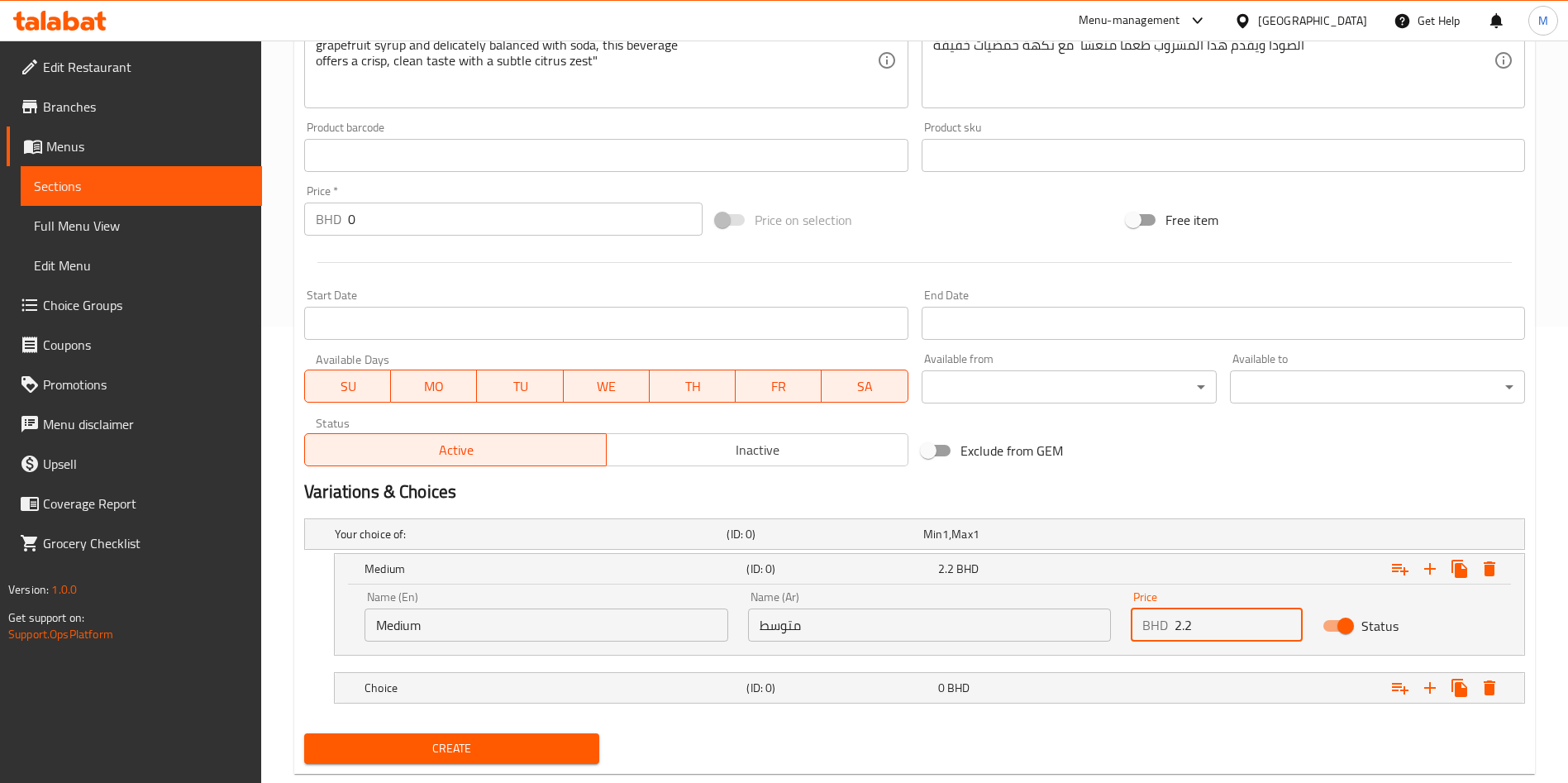
scroll to position [494, 0]
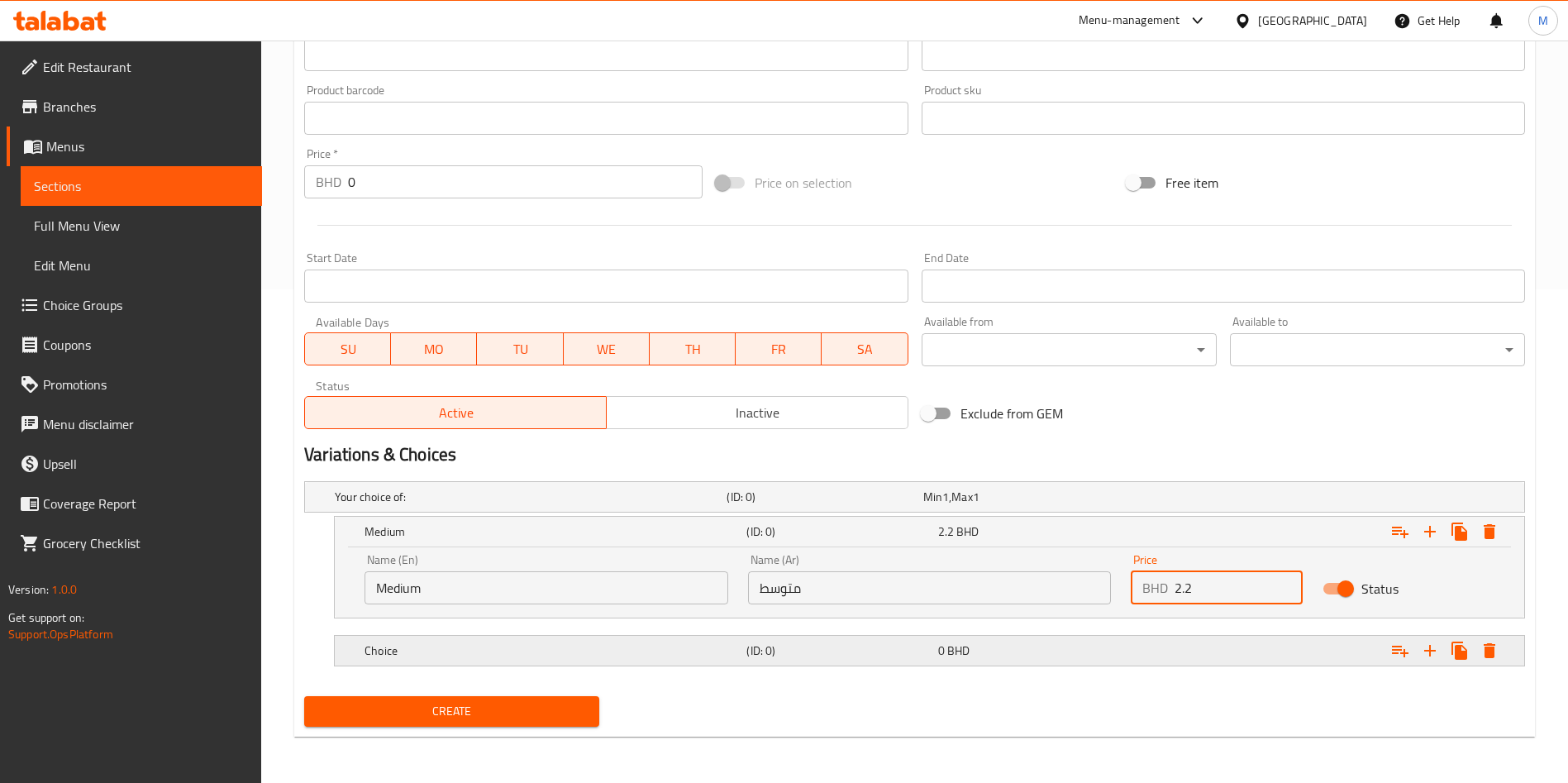
type input "2.2"
click at [614, 506] on h5 "Choice" at bounding box center [527, 497] width 385 height 17
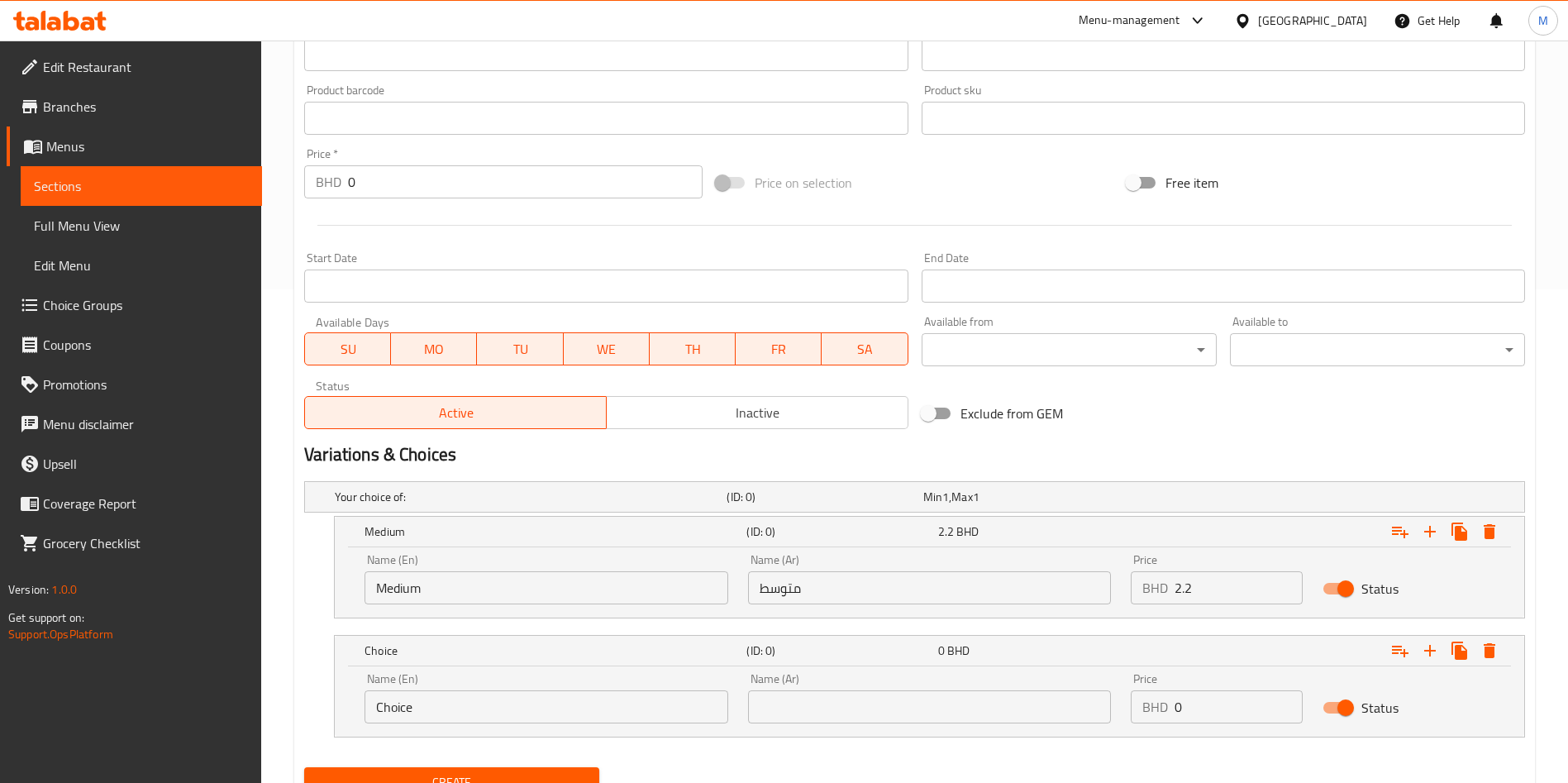
click at [431, 693] on input "Choice" at bounding box center [546, 707] width 364 height 33
type input "k"
type input "Large"
click at [835, 716] on input "text" at bounding box center [930, 707] width 364 height 33
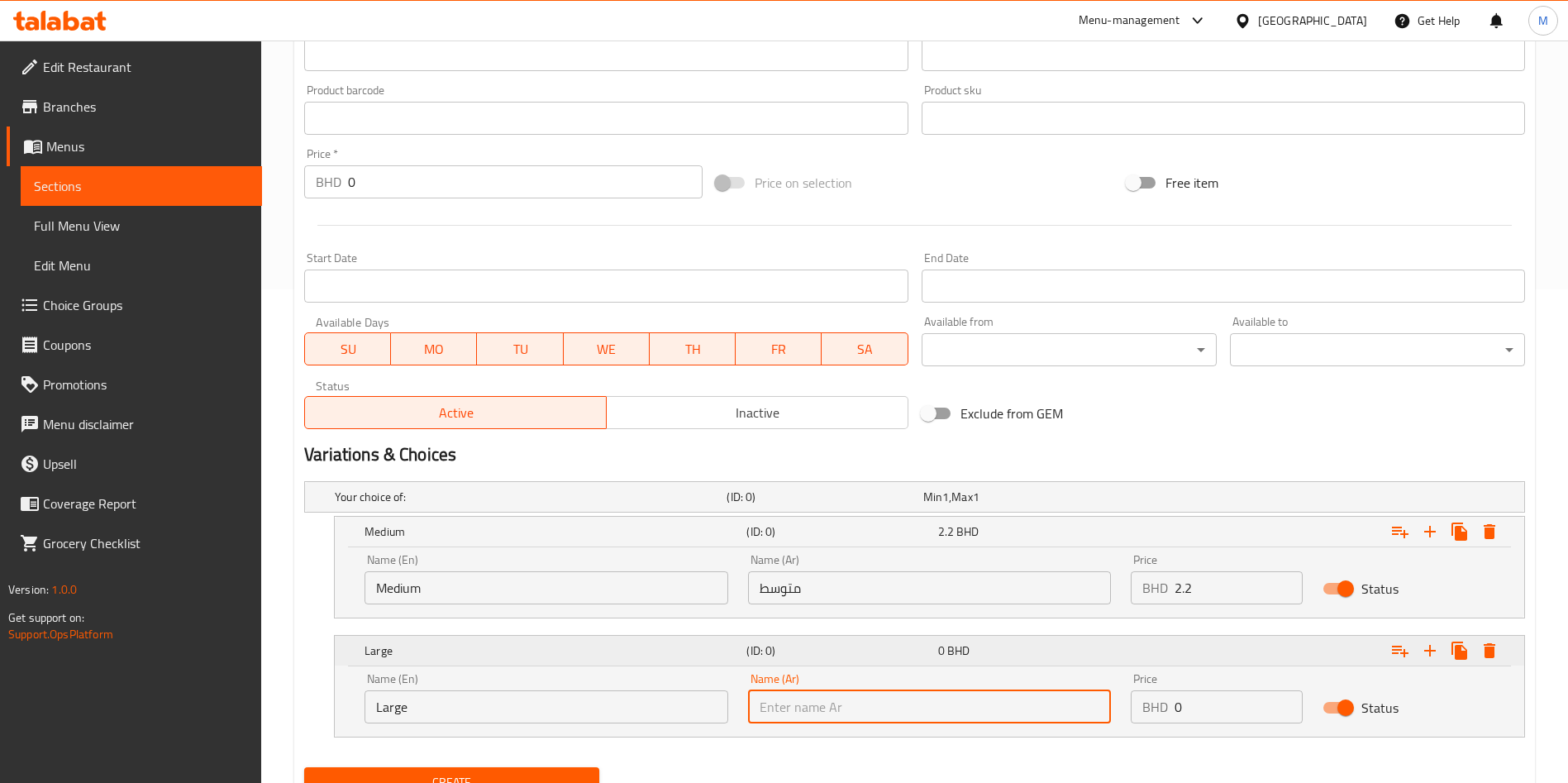
type input "كبير"
click at [1198, 698] on input "0" at bounding box center [1238, 707] width 128 height 33
click at [1199, 698] on input "0" at bounding box center [1238, 707] width 128 height 33
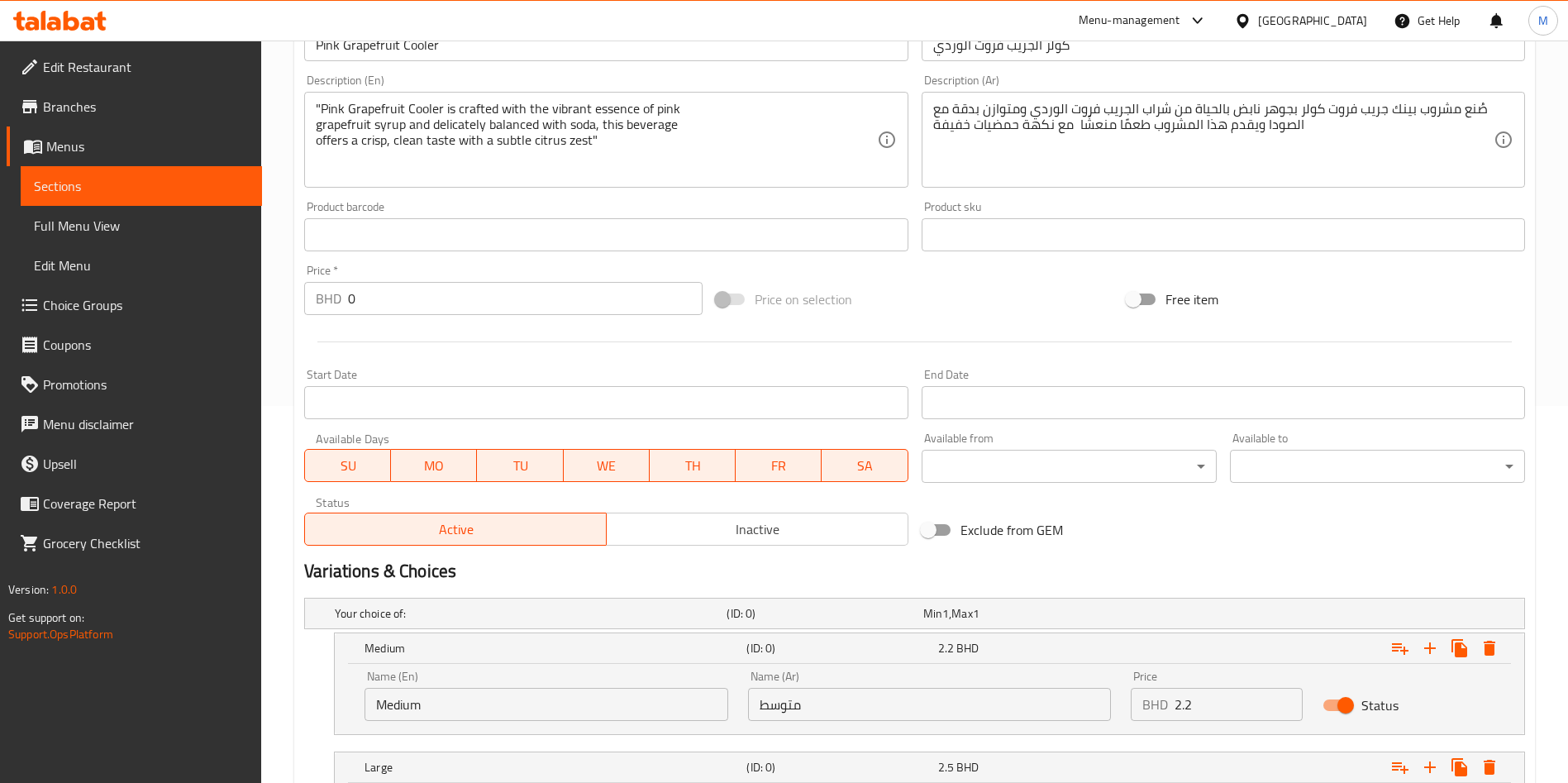
scroll to position [565, 0]
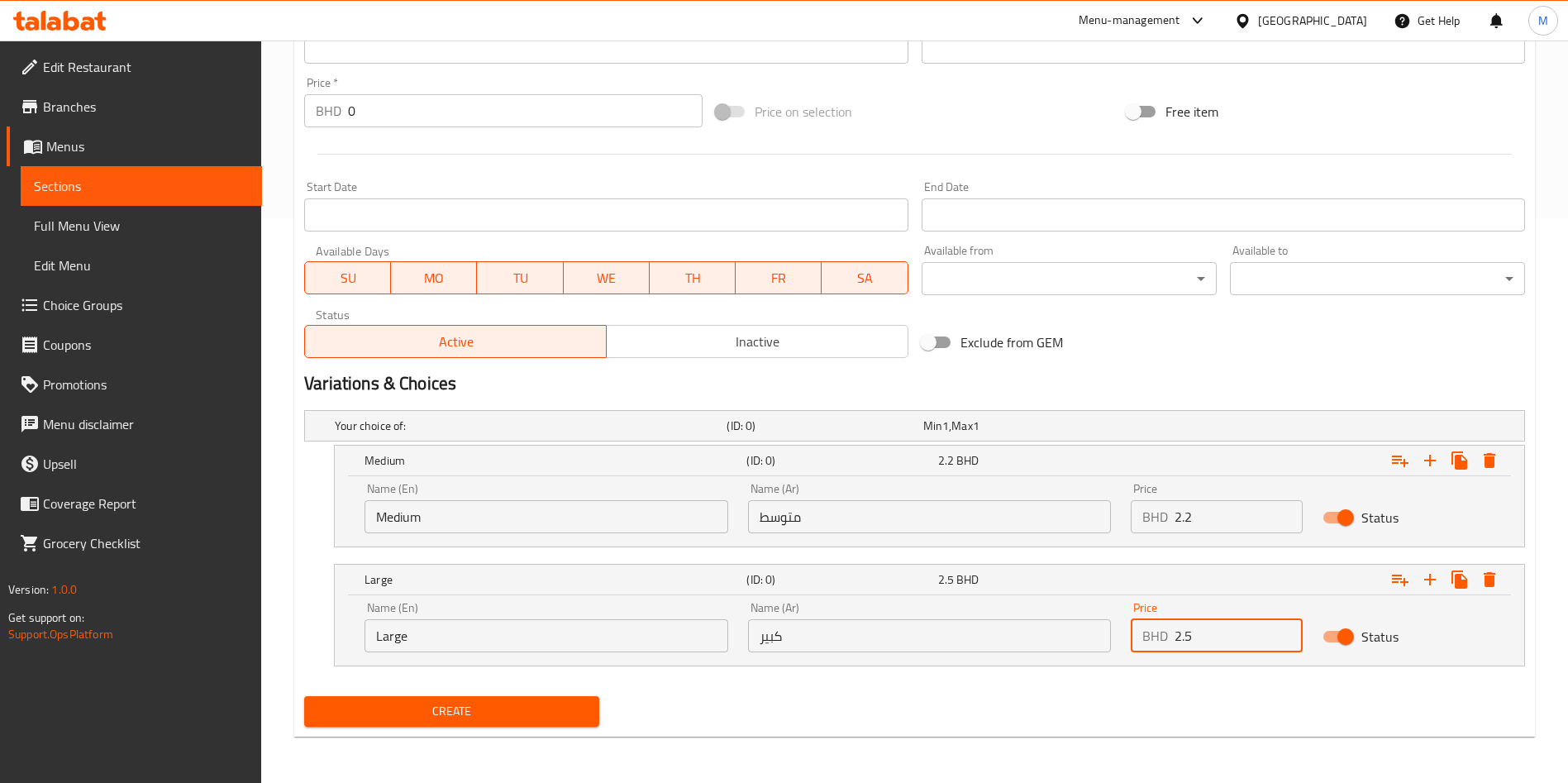
type input "2.5"
click at [538, 693] on div "Create" at bounding box center [452, 711] width 309 height 43
click at [539, 708] on span "Create" at bounding box center [451, 711] width 269 height 20
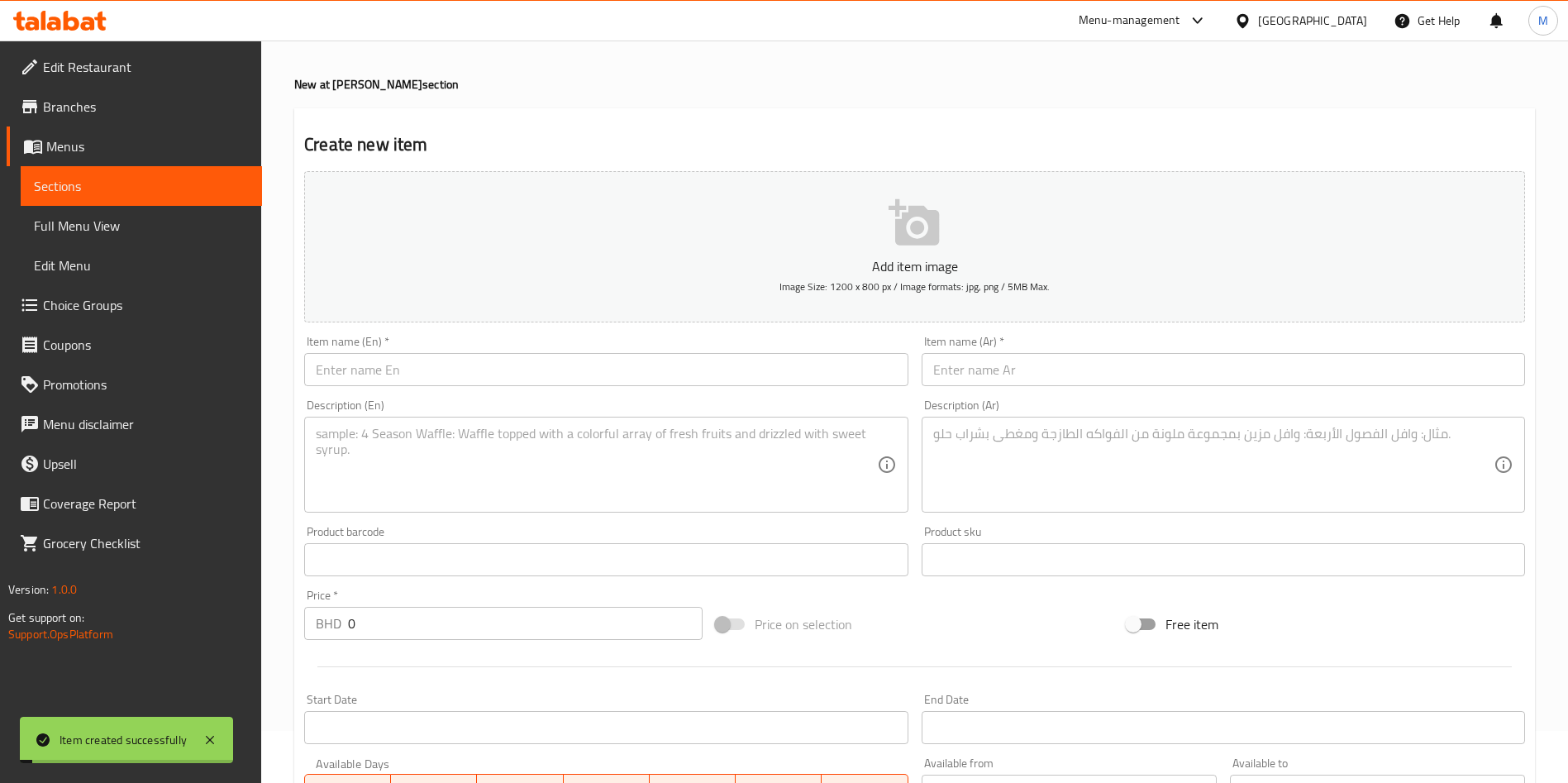
scroll to position [0, 0]
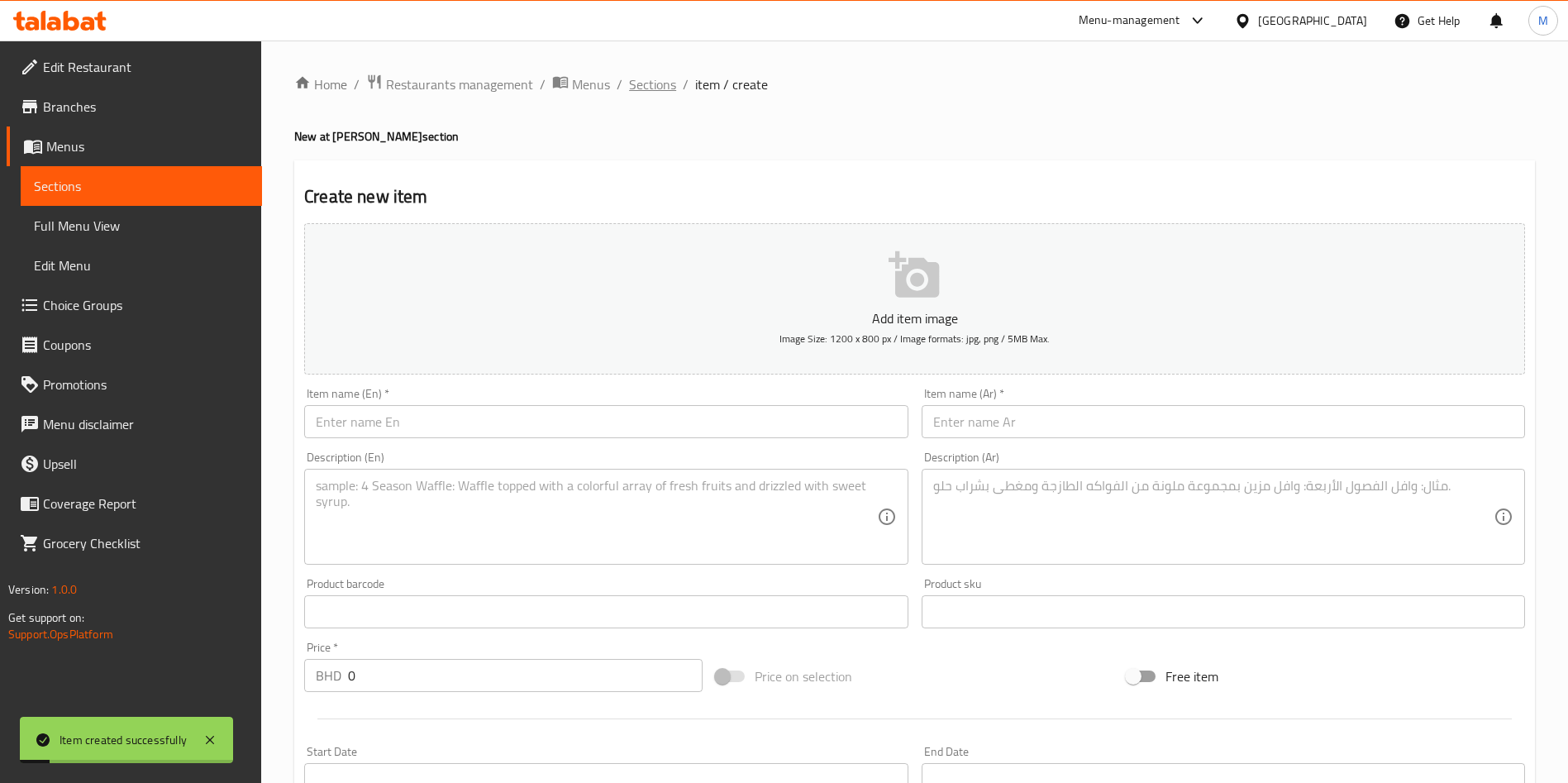
click at [649, 94] on span "Sections" at bounding box center [652, 83] width 47 height 19
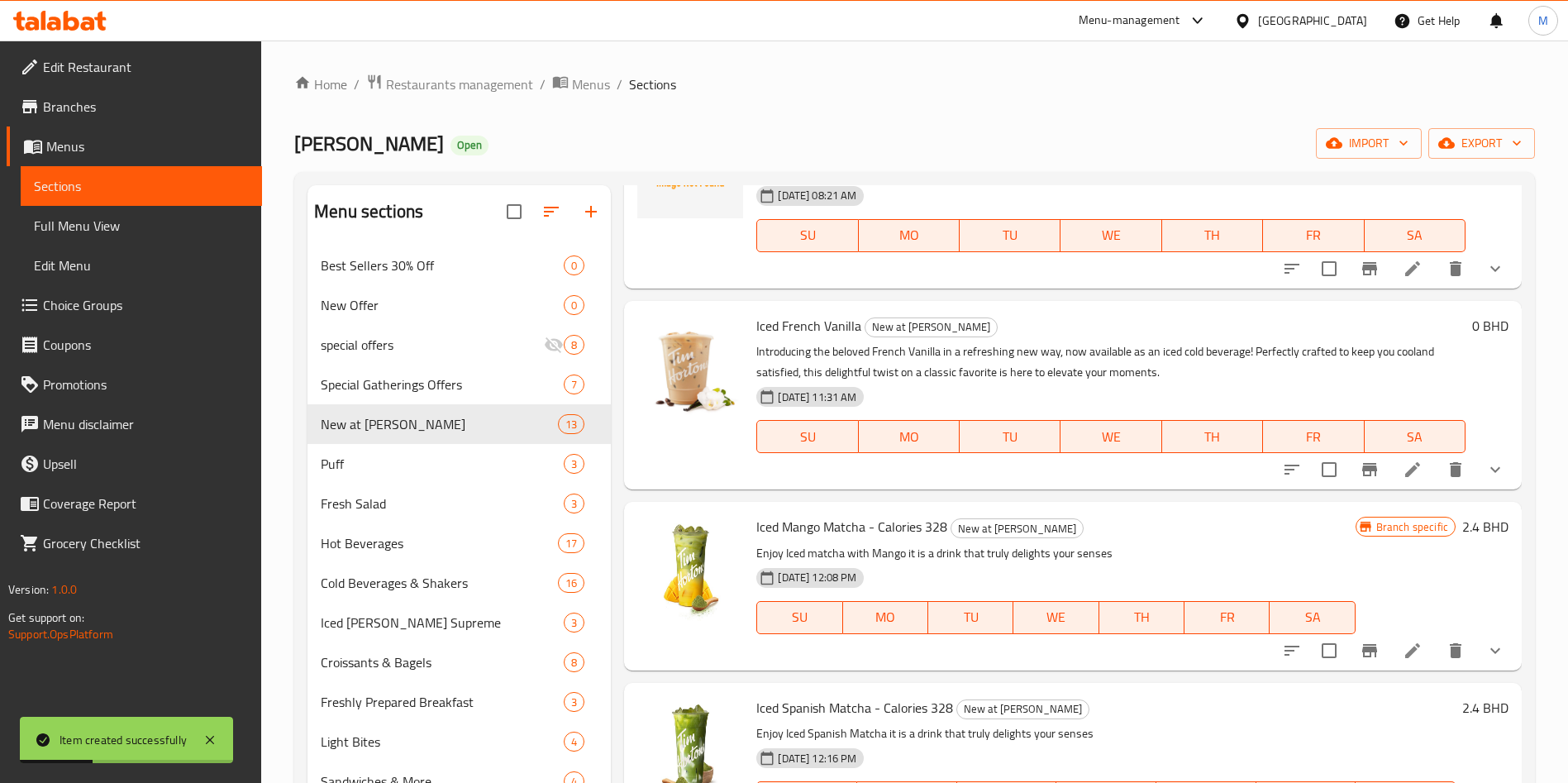
scroll to position [992, 0]
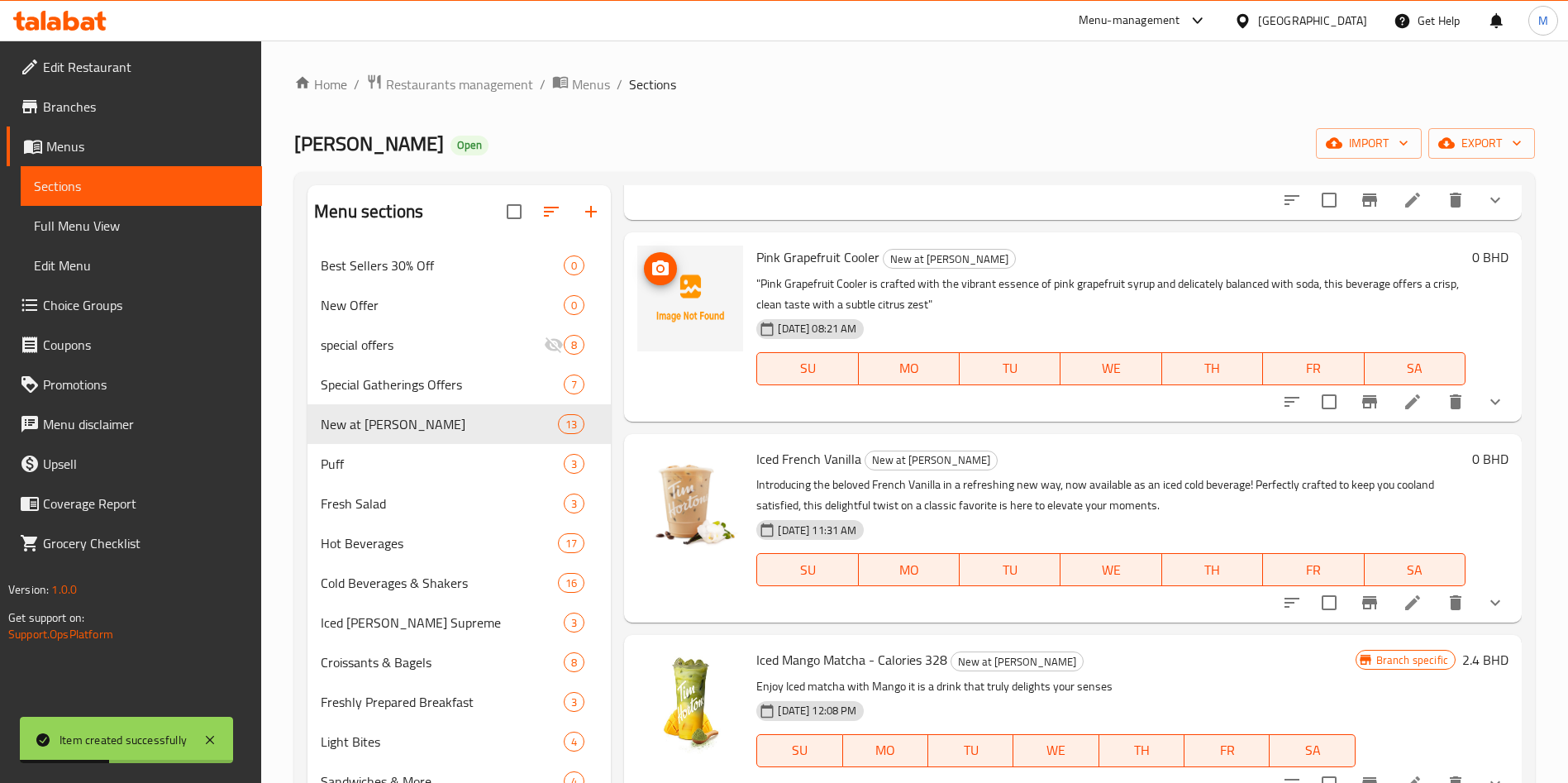
click at [656, 263] on icon "upload picture" at bounding box center [661, 268] width 17 height 15
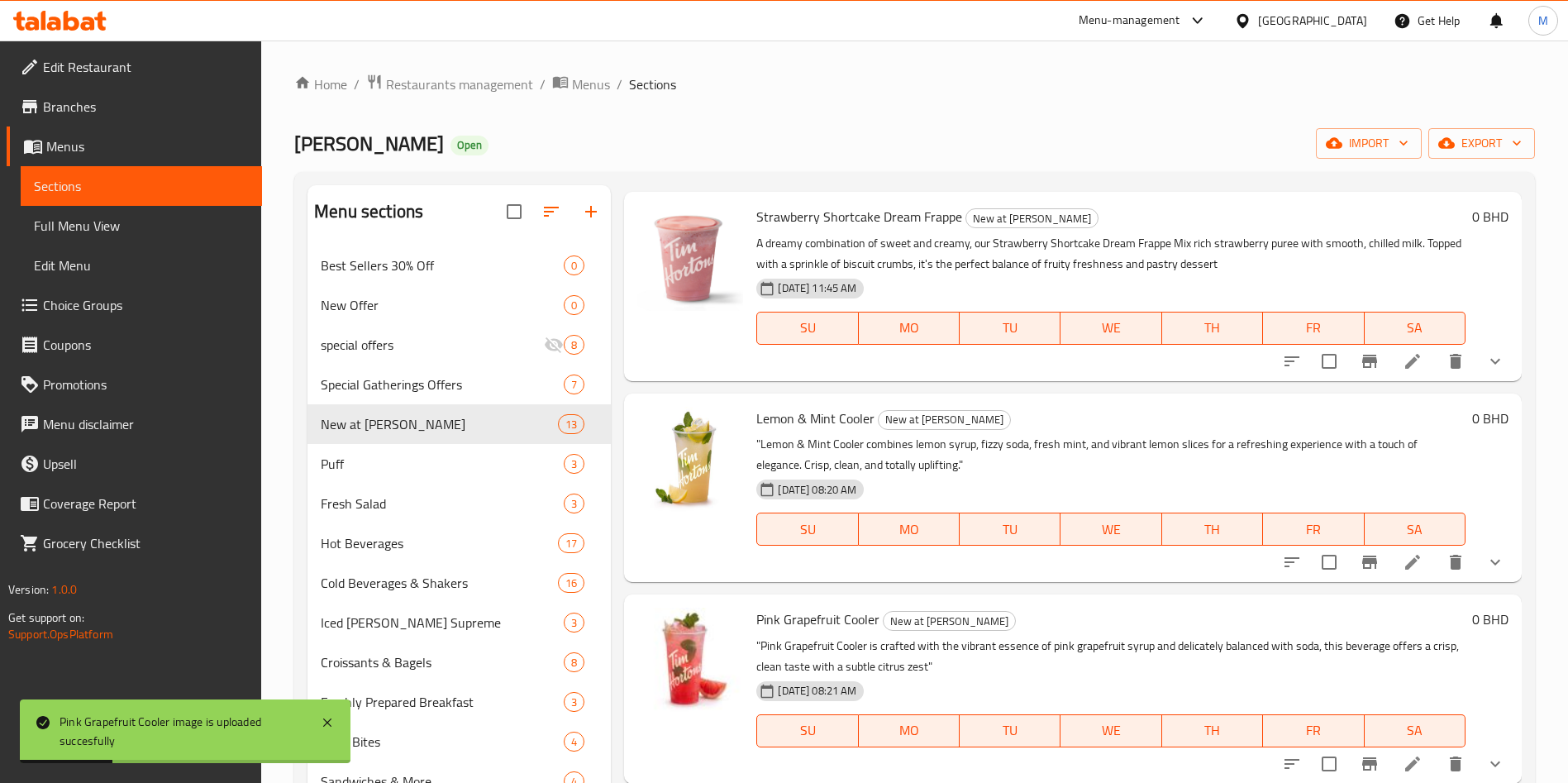
scroll to position [620, 0]
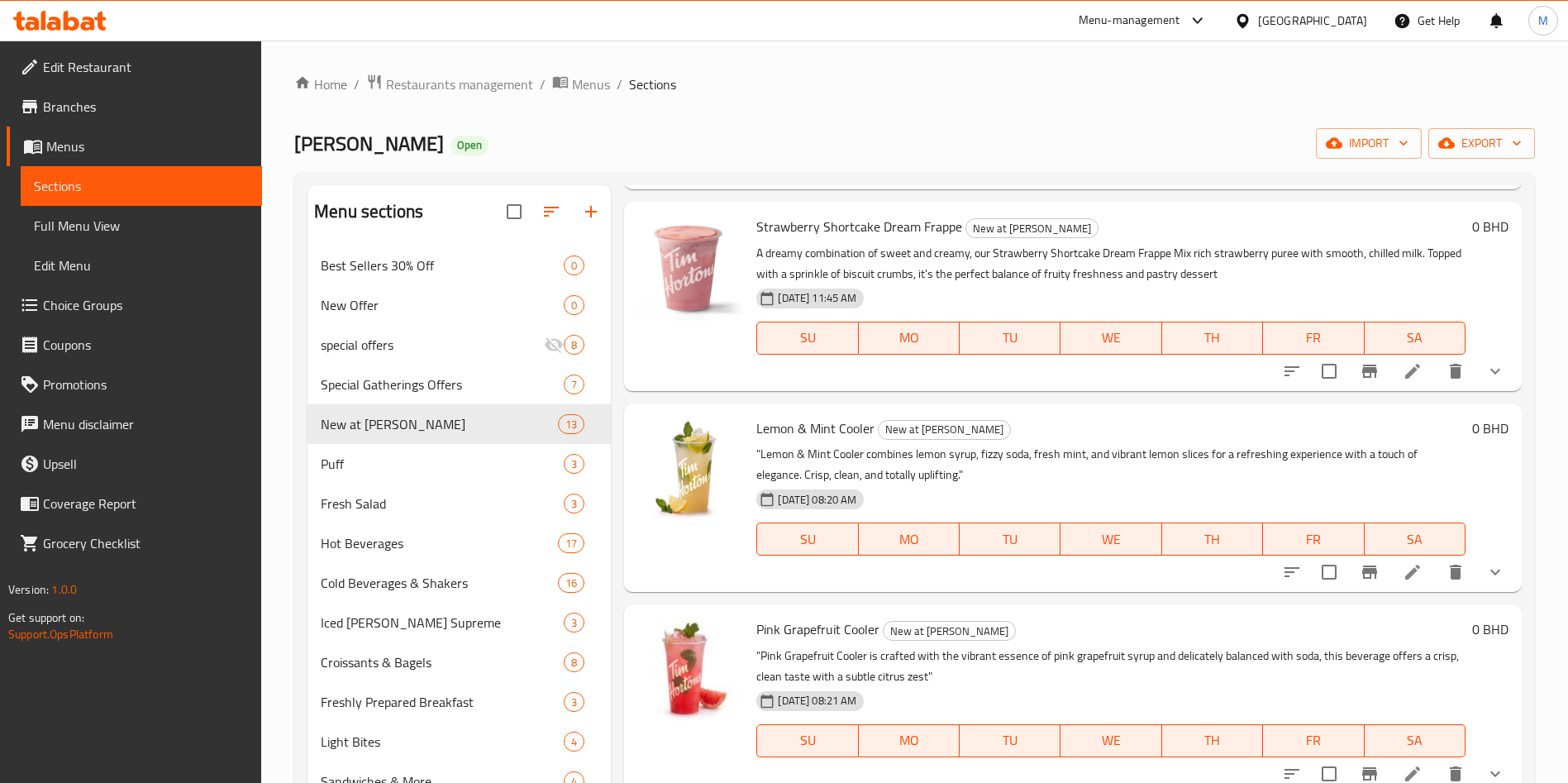
click at [57, 17] on icon at bounding box center [59, 20] width 93 height 19
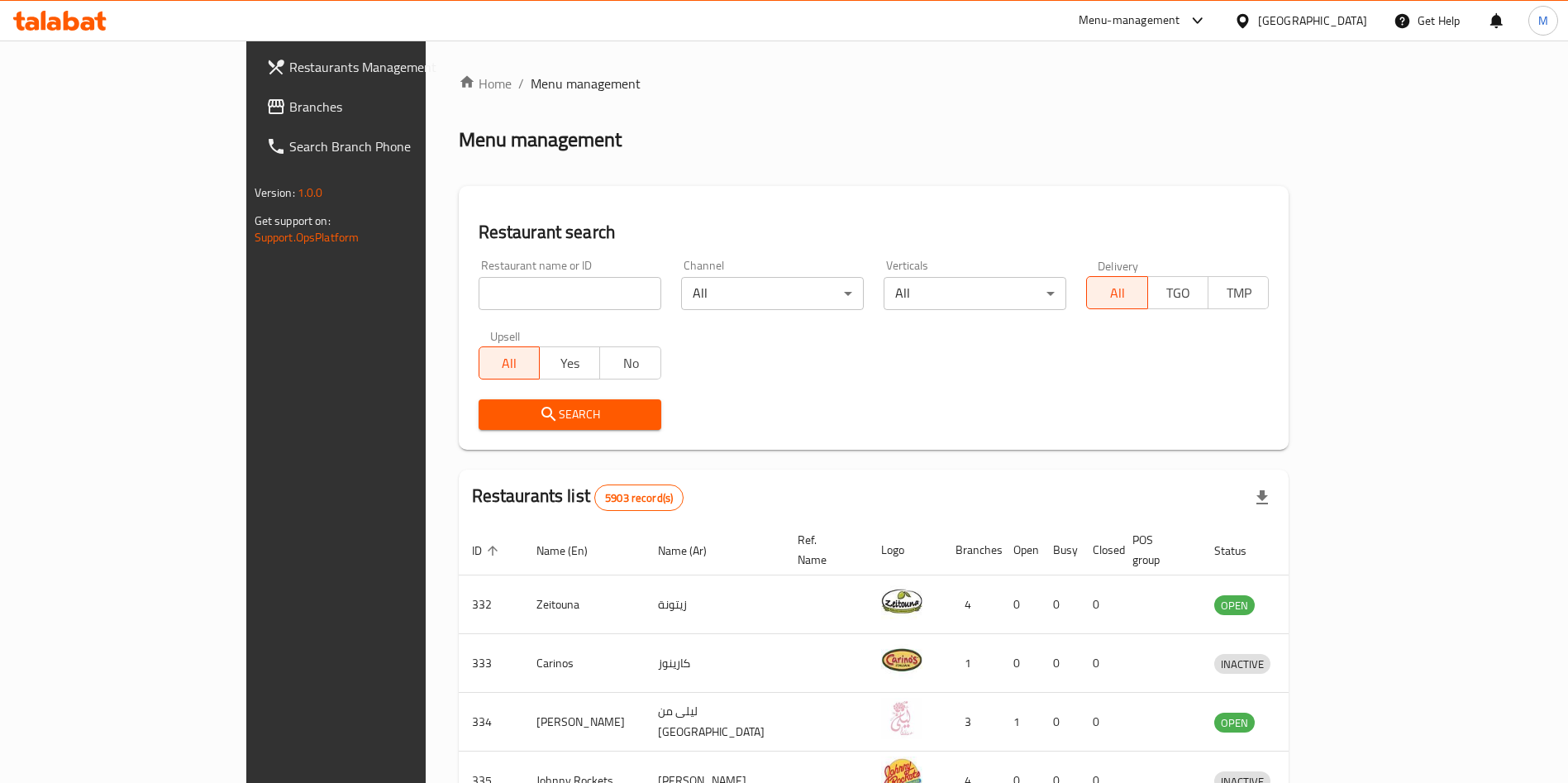
click at [479, 293] on input "search" at bounding box center [570, 294] width 183 height 33
paste input "Isfahani"
type input "Isfahani"
click button "Search" at bounding box center [570, 414] width 183 height 31
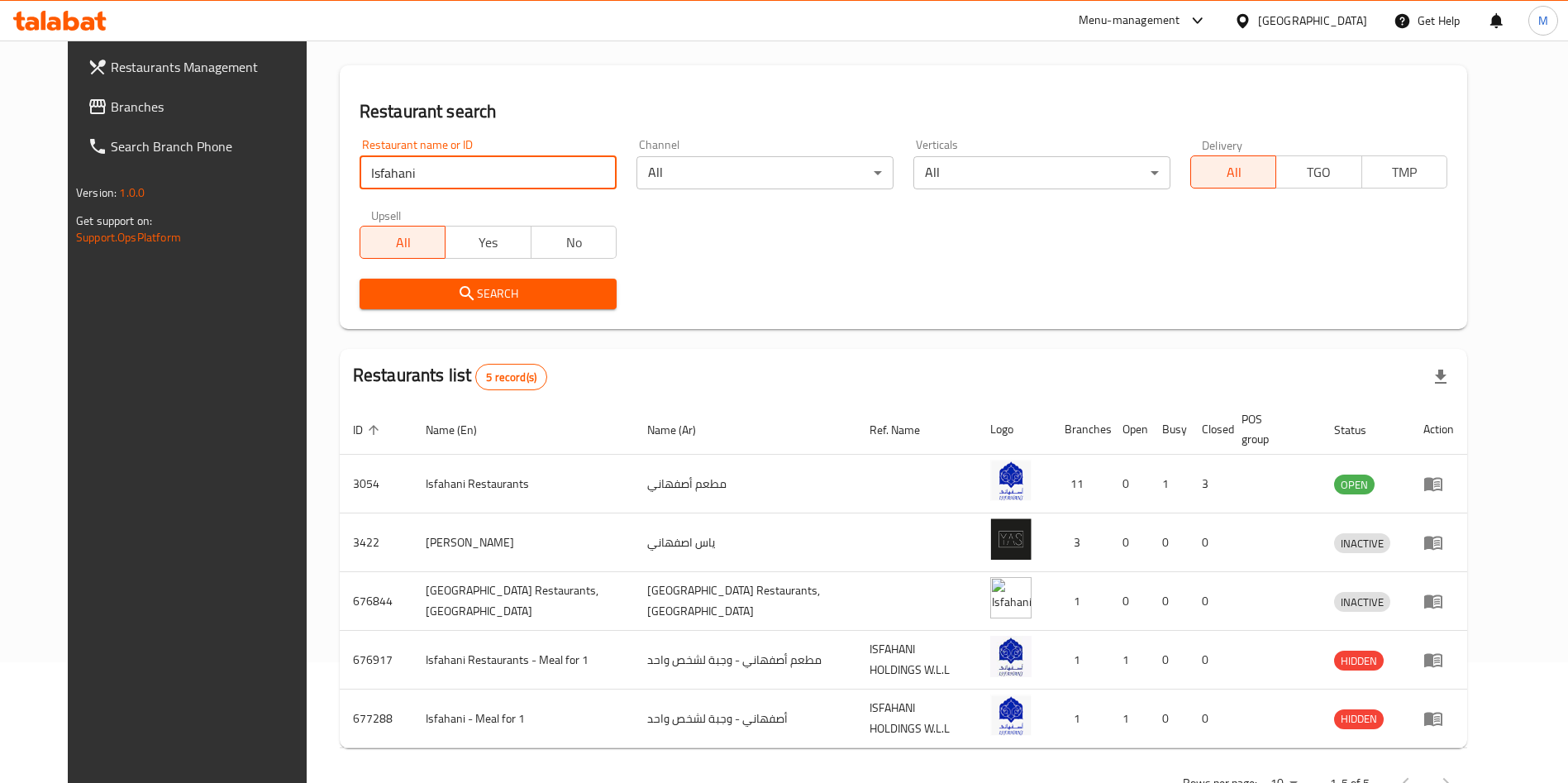
scroll to position [157, 0]
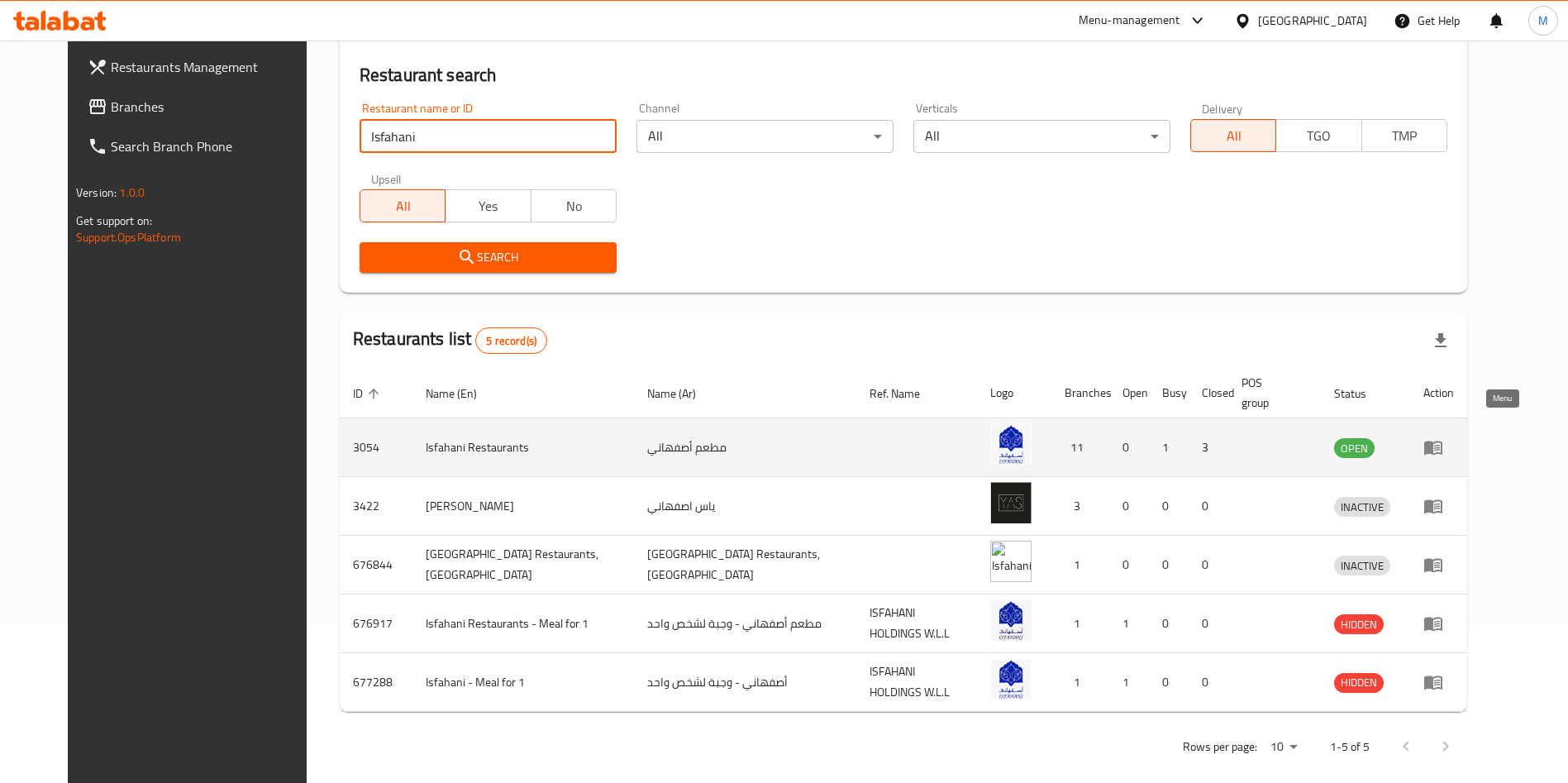
click at [1453, 437] on link "enhanced table" at bounding box center [1438, 447] width 30 height 19
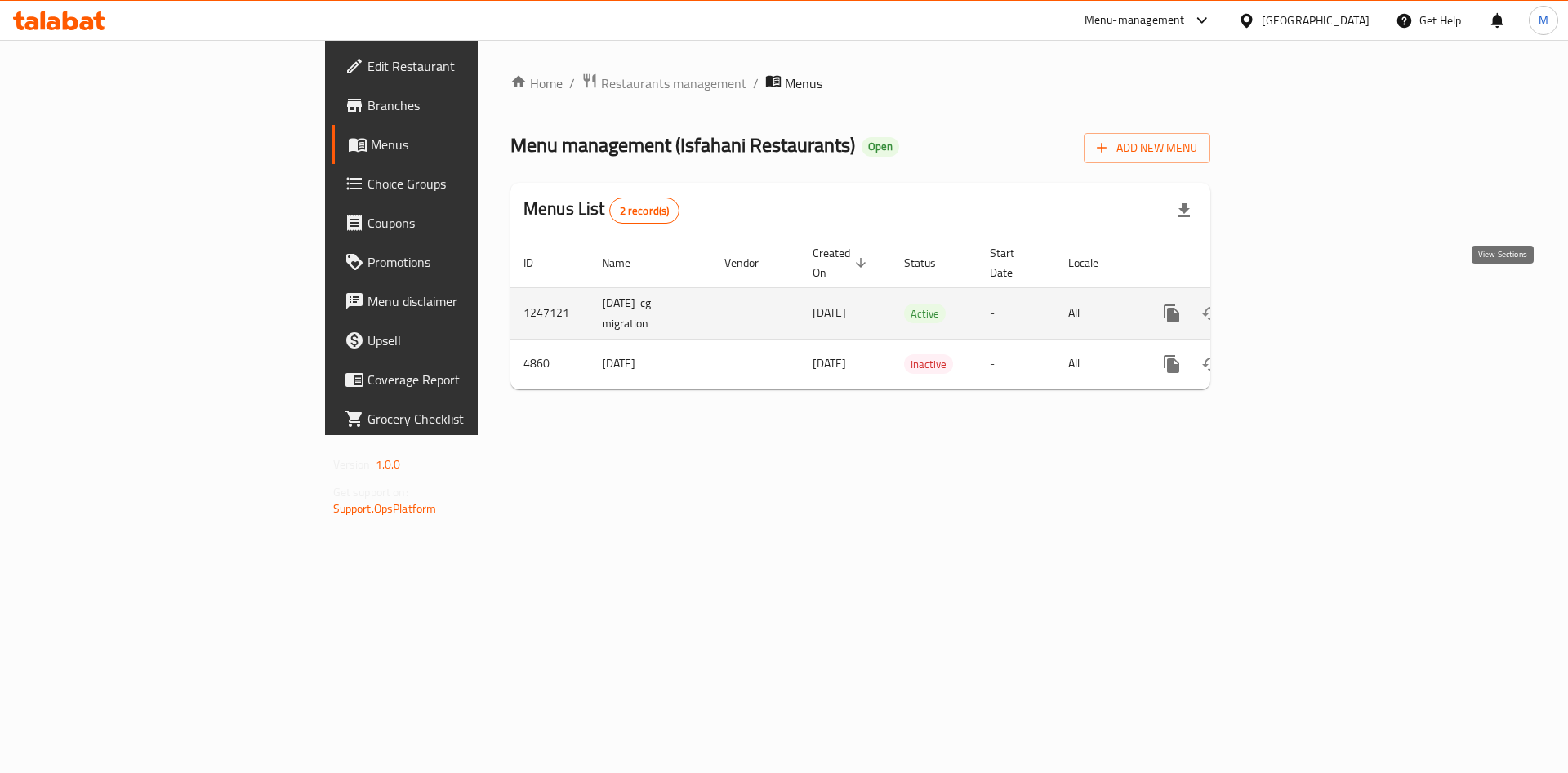
click at [1300, 304] on icon "enhanced table" at bounding box center [1289, 313] width 19 height 19
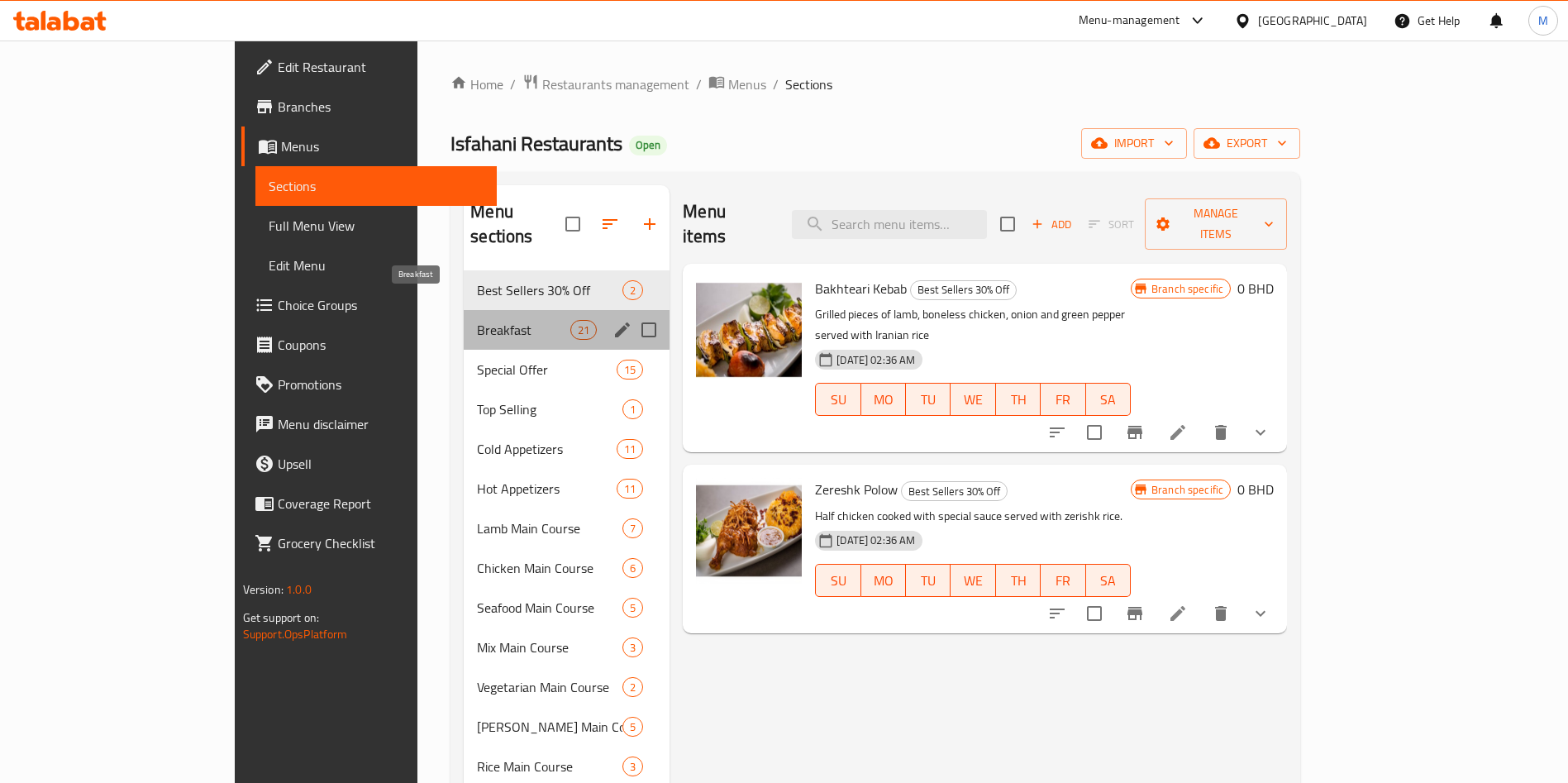
click at [477, 320] on span "Breakfast" at bounding box center [523, 329] width 93 height 19
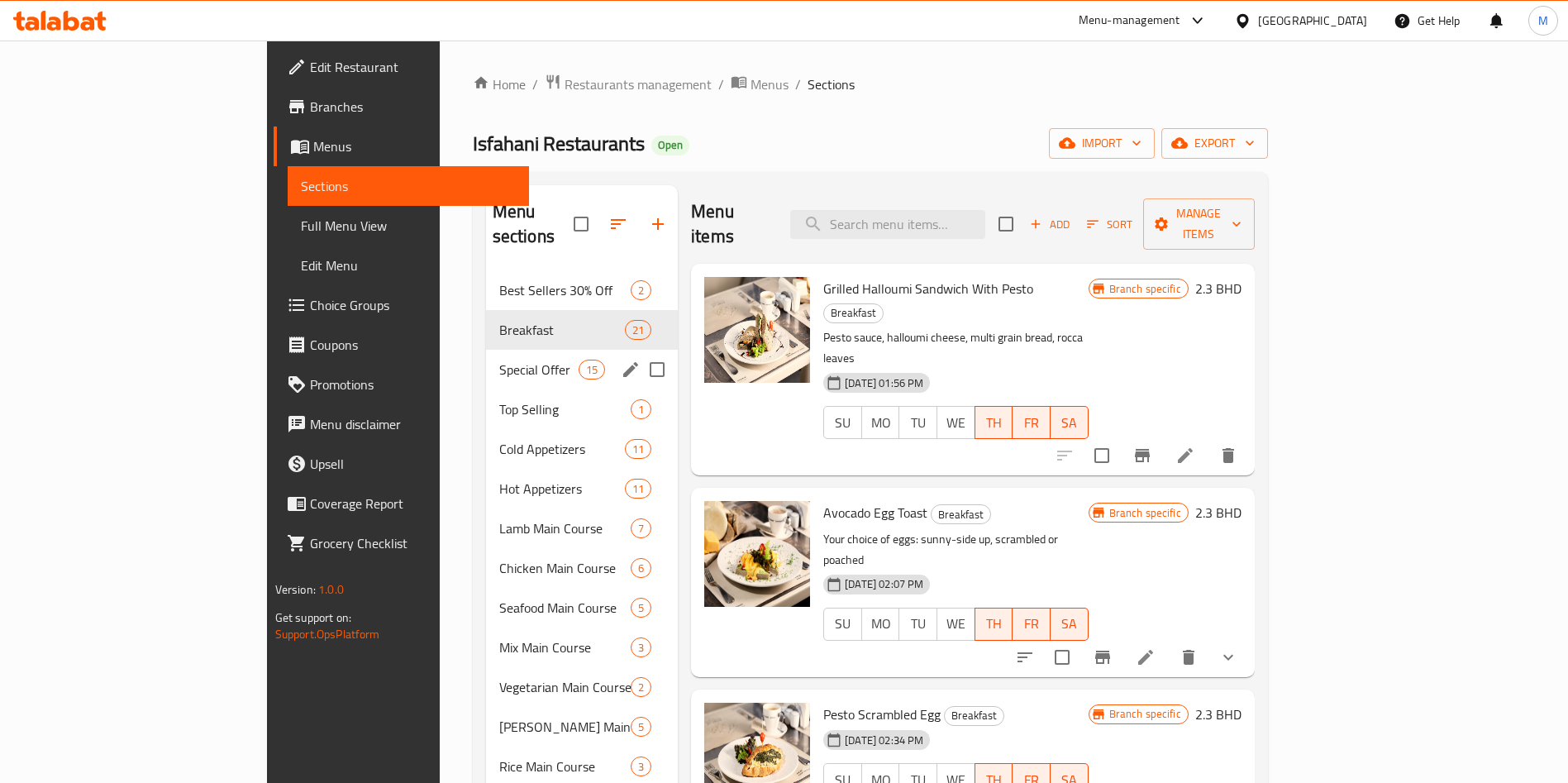
click at [486, 349] on div "Special Offer 15" at bounding box center [582, 369] width 192 height 40
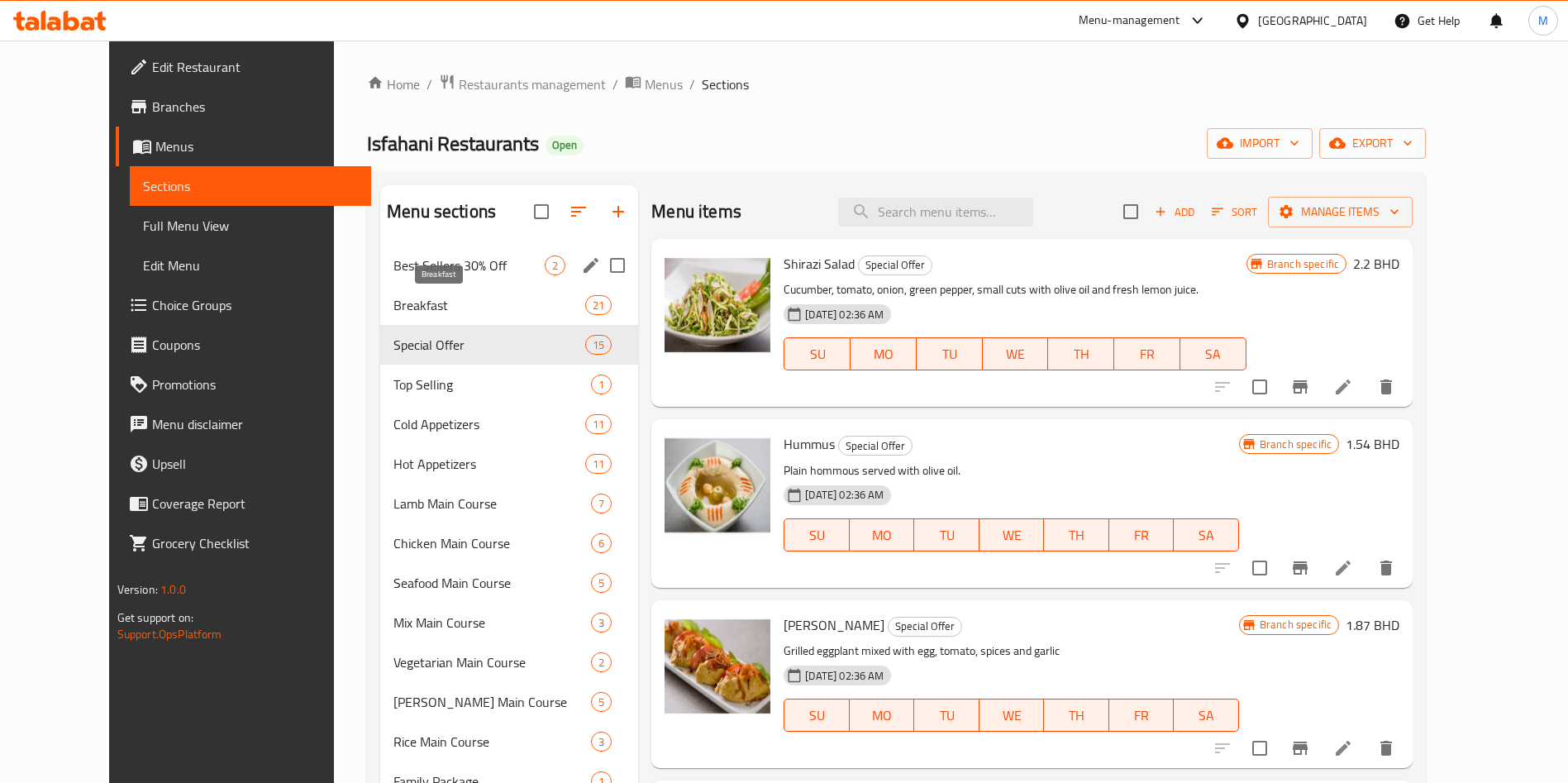
click at [458, 257] on span "Best Sellers 30% Off" at bounding box center [469, 264] width 152 height 19
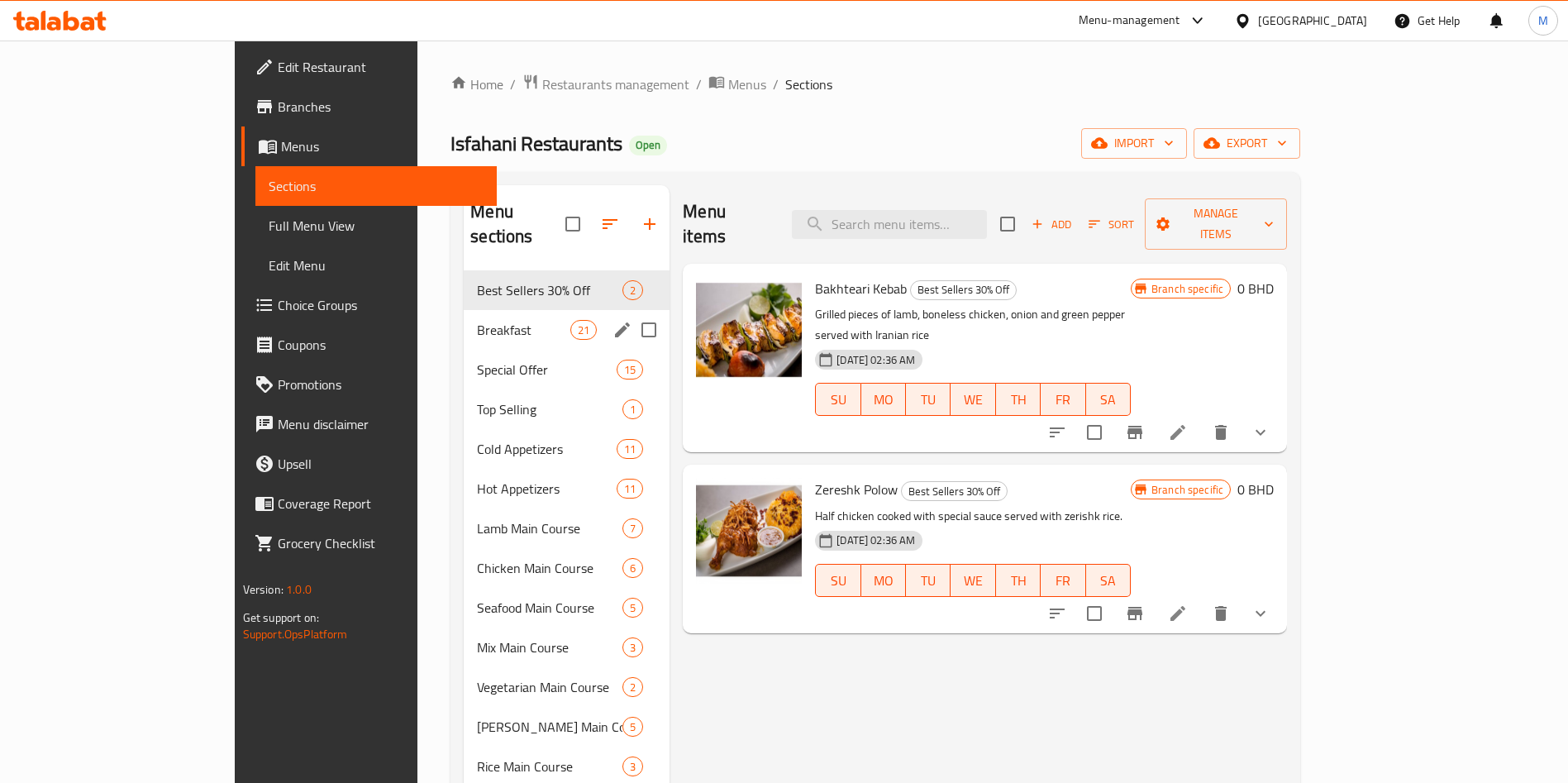
click at [464, 318] on div "Breakfast 21" at bounding box center [566, 329] width 206 height 40
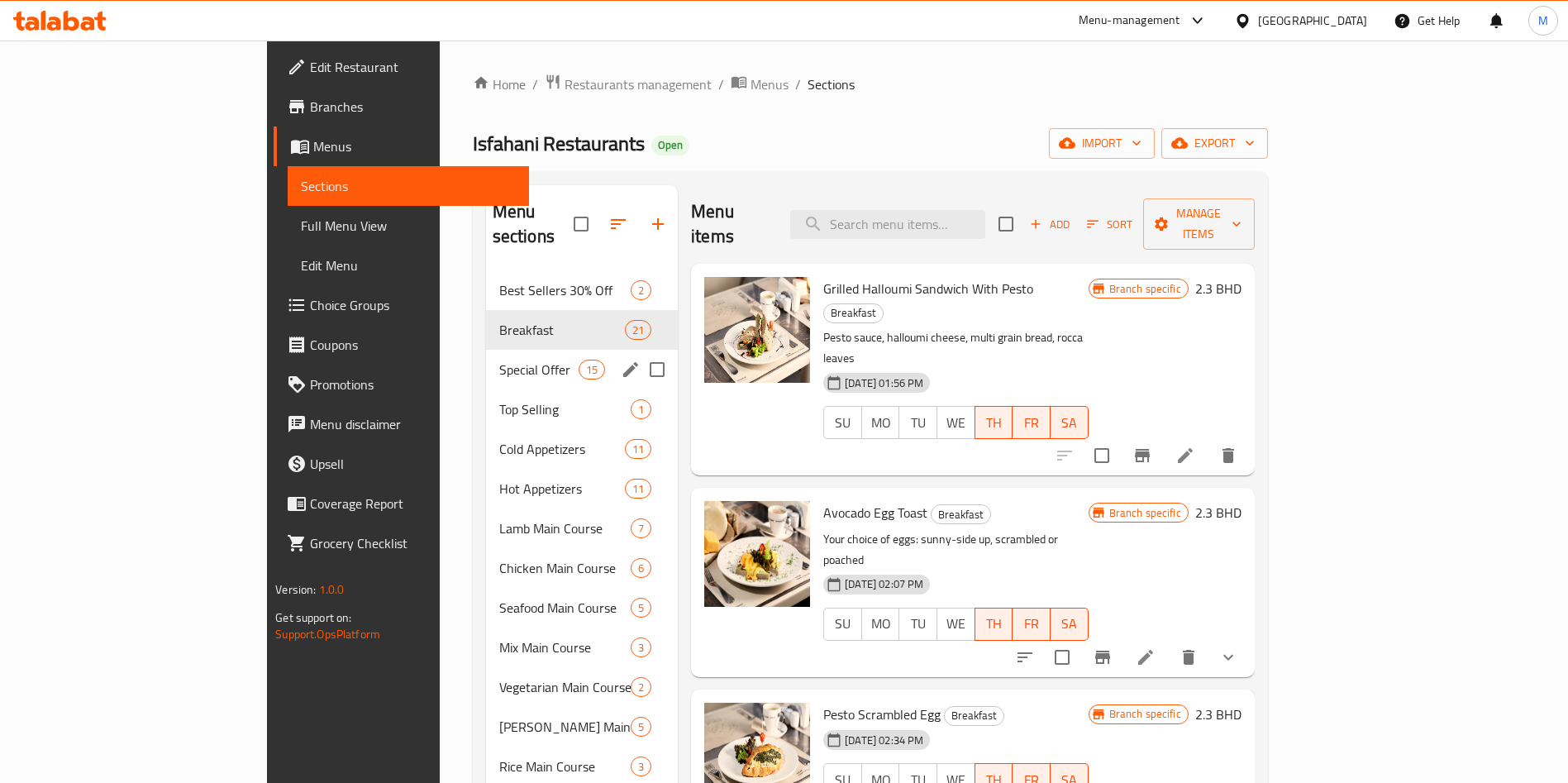
drag, startPoint x: 404, startPoint y: 319, endPoint x: 388, endPoint y: 364, distance: 47.8
click at [486, 319] on div "Breakfast 21" at bounding box center [582, 329] width 192 height 40
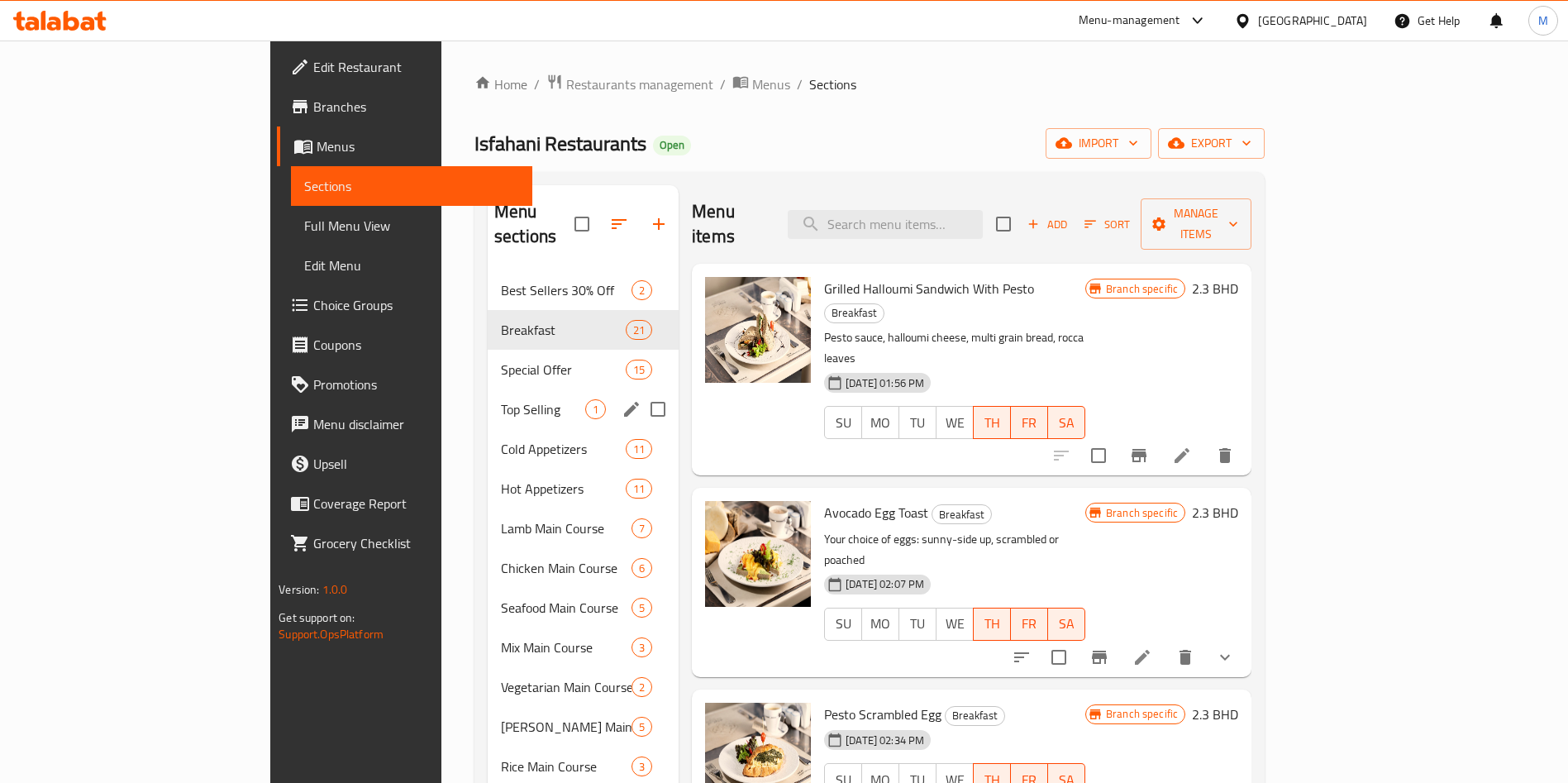
click at [488, 389] on div "Top Selling 1" at bounding box center [583, 409] width 191 height 40
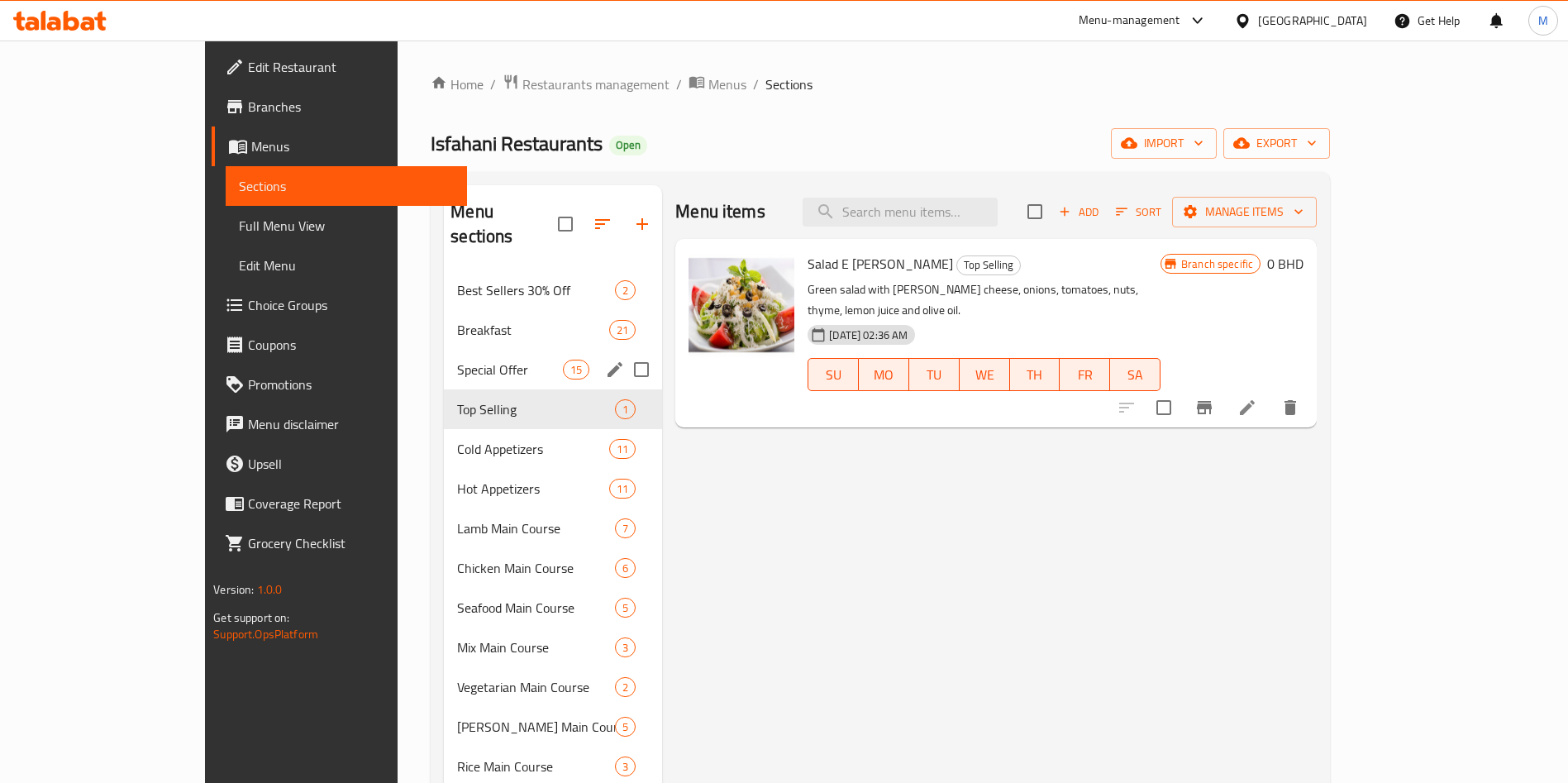
click at [457, 360] on span "Special Offer" at bounding box center [510, 369] width 105 height 19
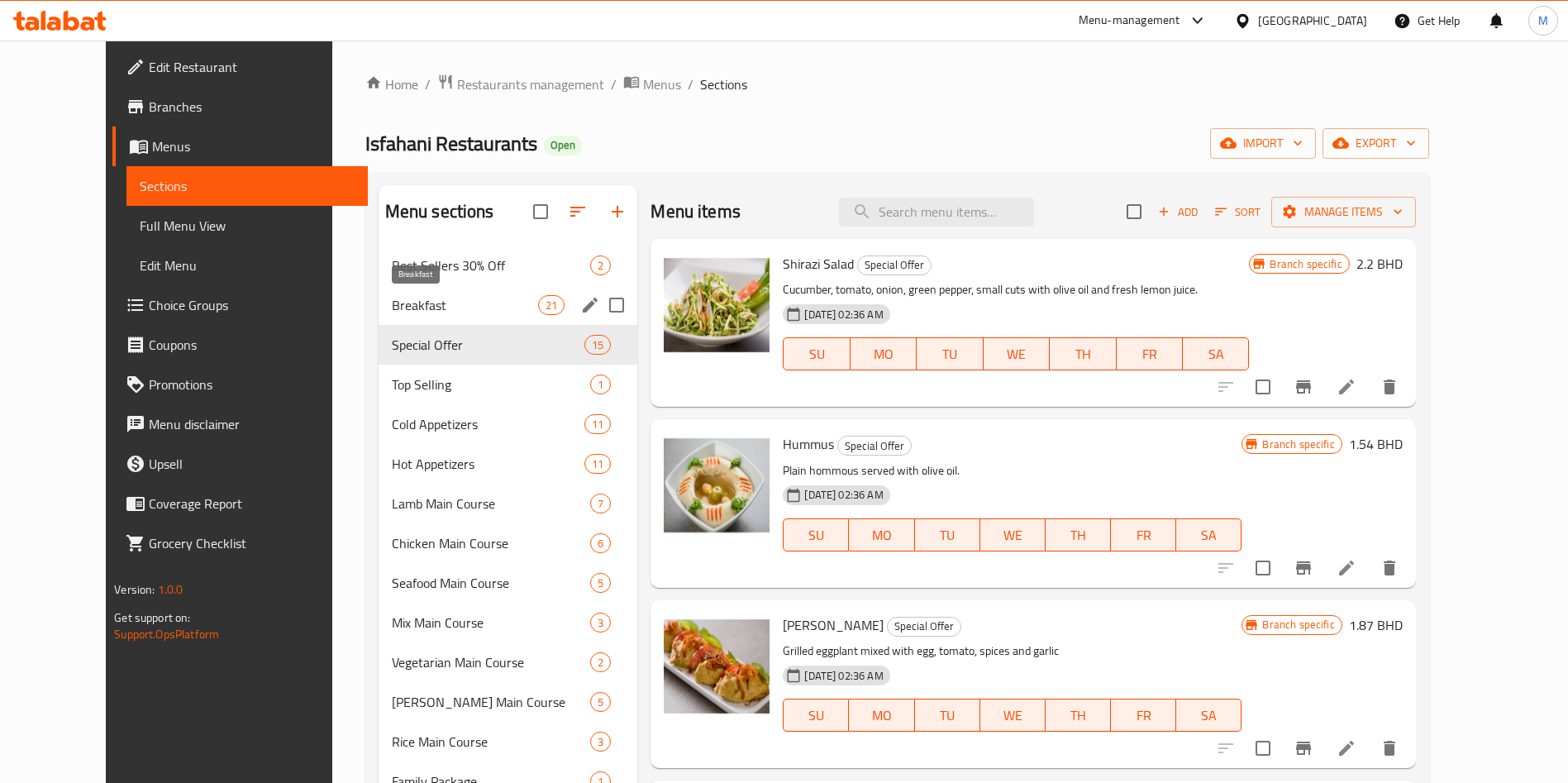
click at [452, 304] on span "Breakfast" at bounding box center [465, 304] width 146 height 19
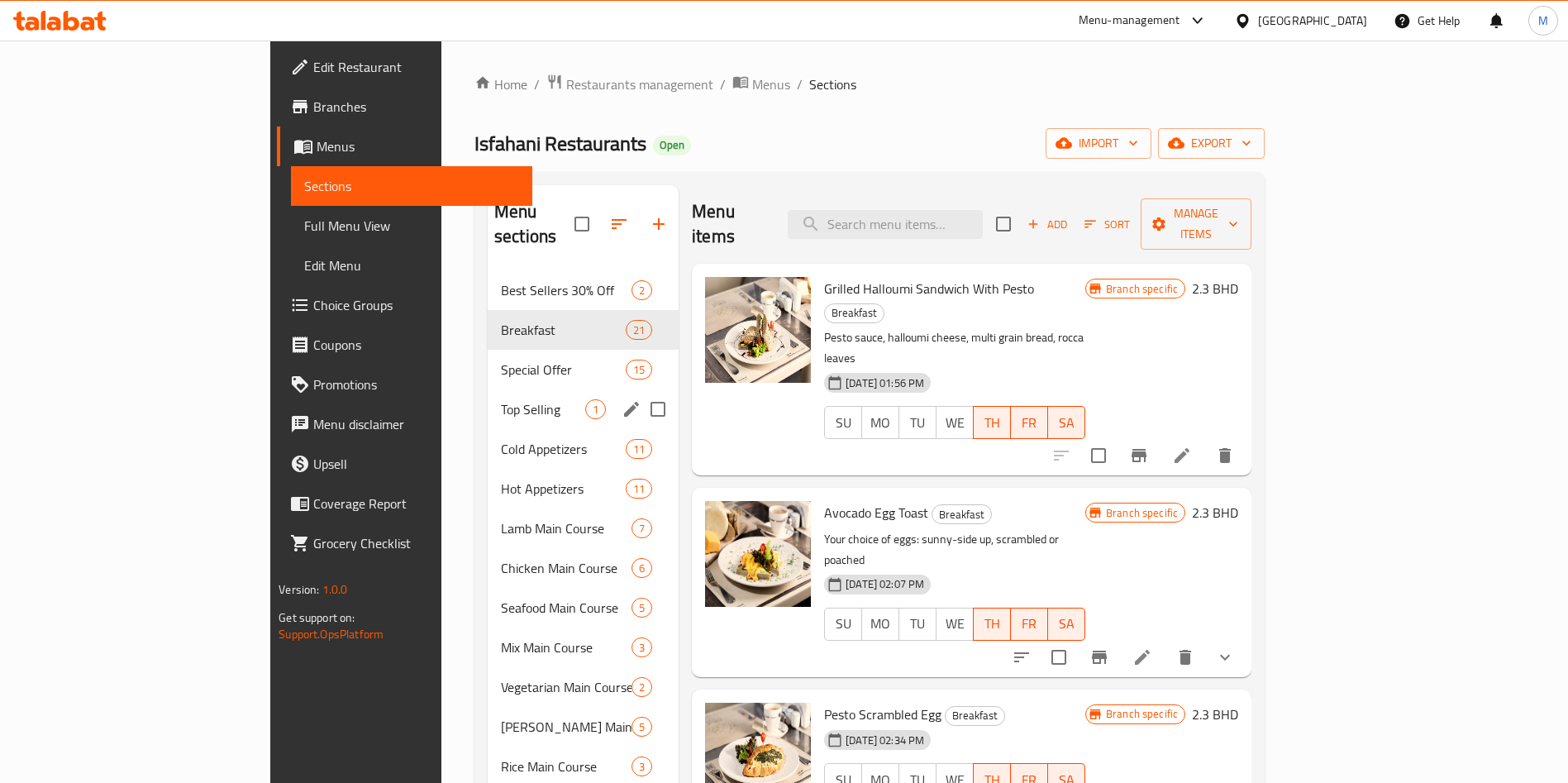
drag, startPoint x: 451, startPoint y: 366, endPoint x: 456, endPoint y: 678, distance: 312.0
click at [488, 389] on div "Top Selling 1" at bounding box center [583, 409] width 191 height 40
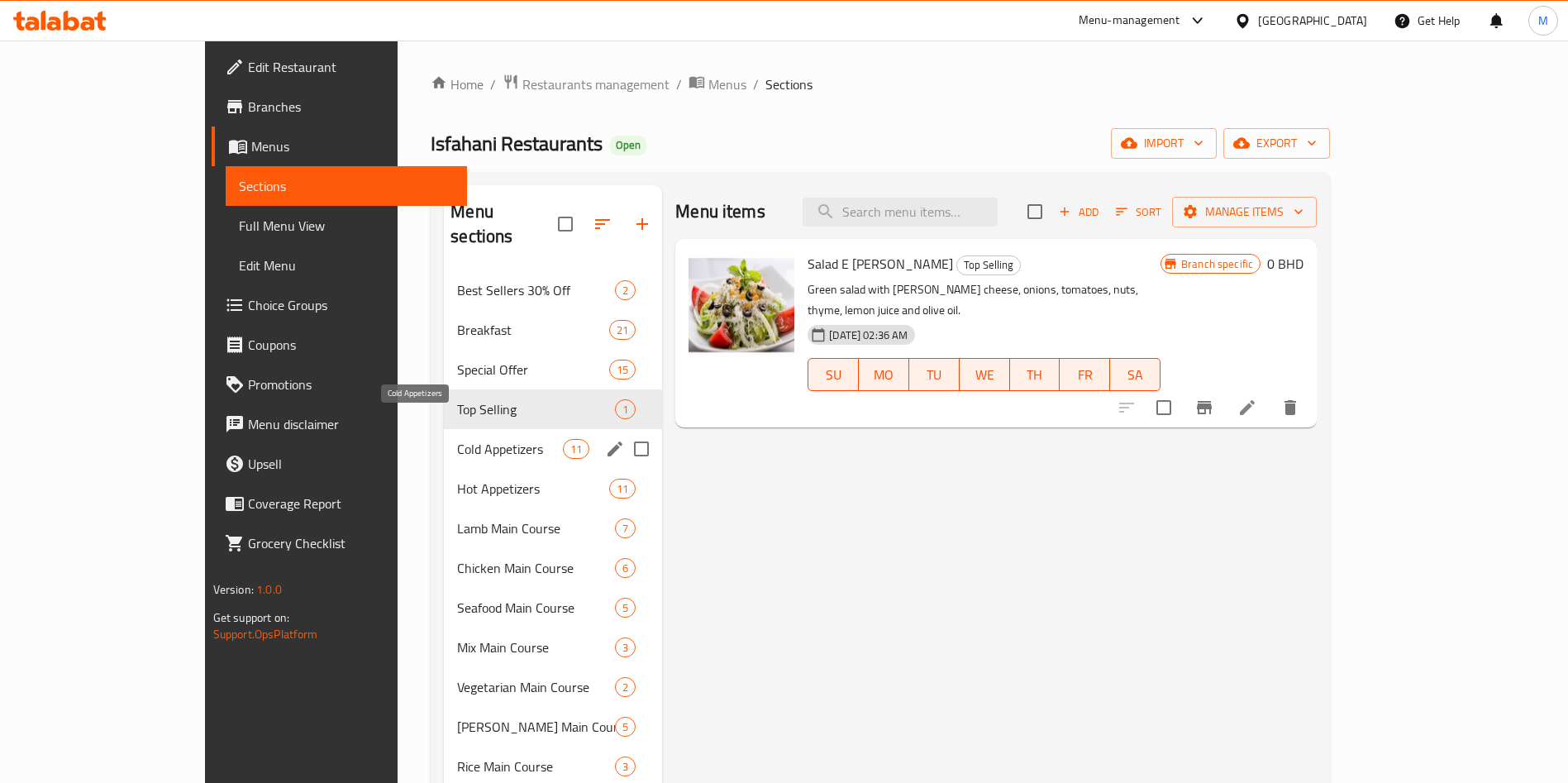
click at [457, 439] on span "Cold Appetizers" at bounding box center [510, 448] width 105 height 19
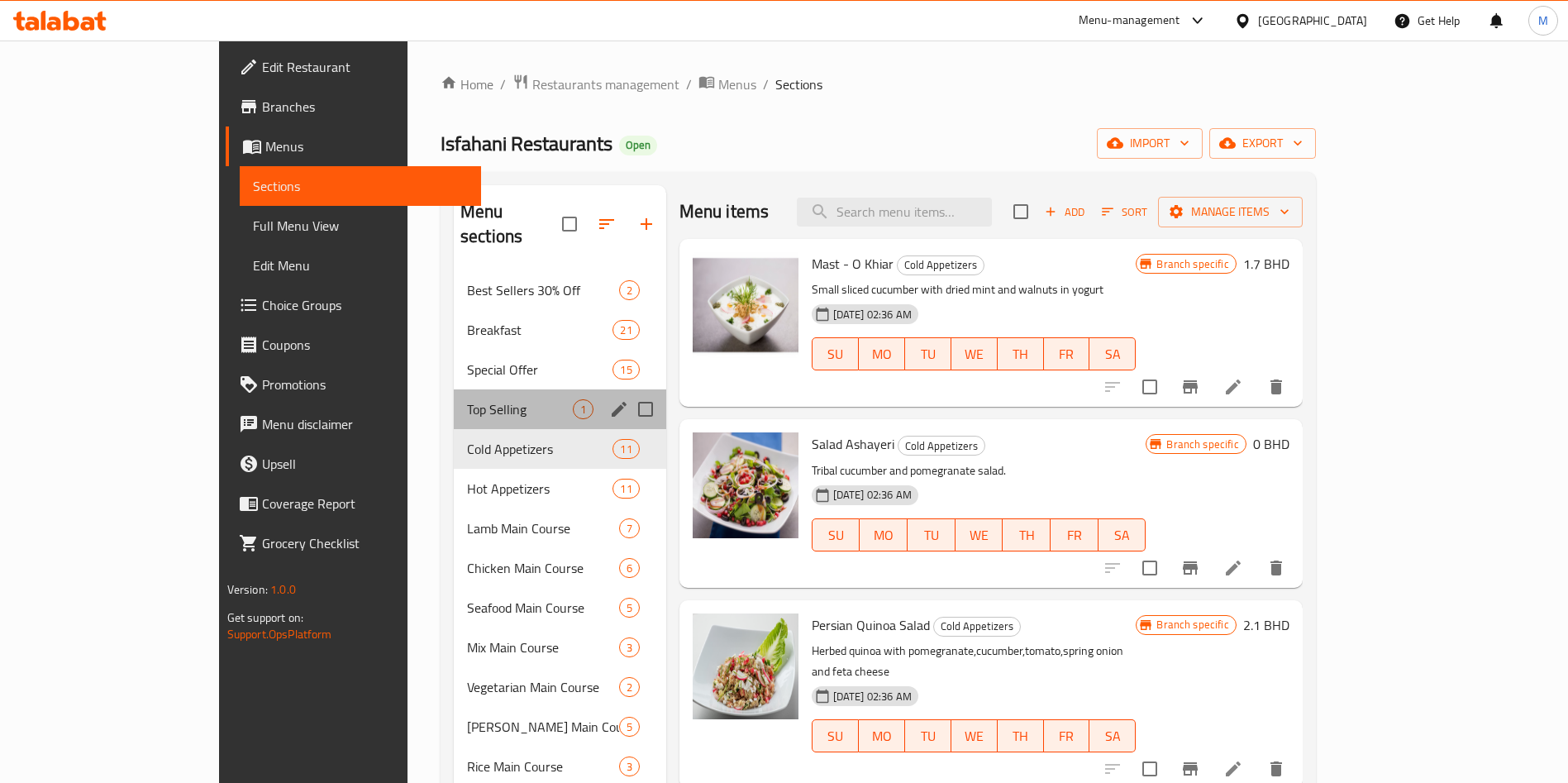
click at [454, 389] on div "Top Selling 1" at bounding box center [560, 409] width 213 height 40
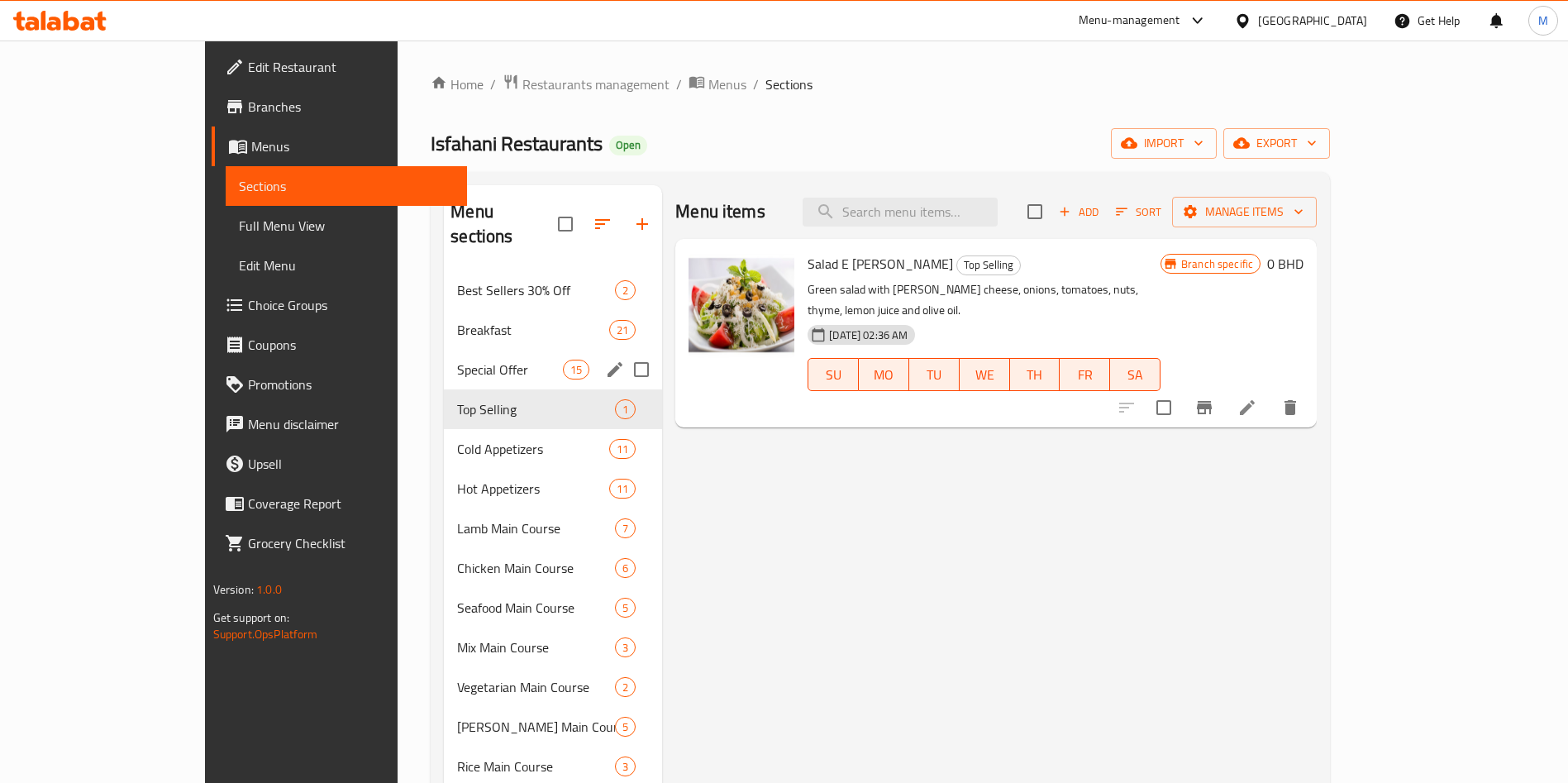
click at [444, 349] on div "Special Offer 15" at bounding box center [553, 369] width 218 height 40
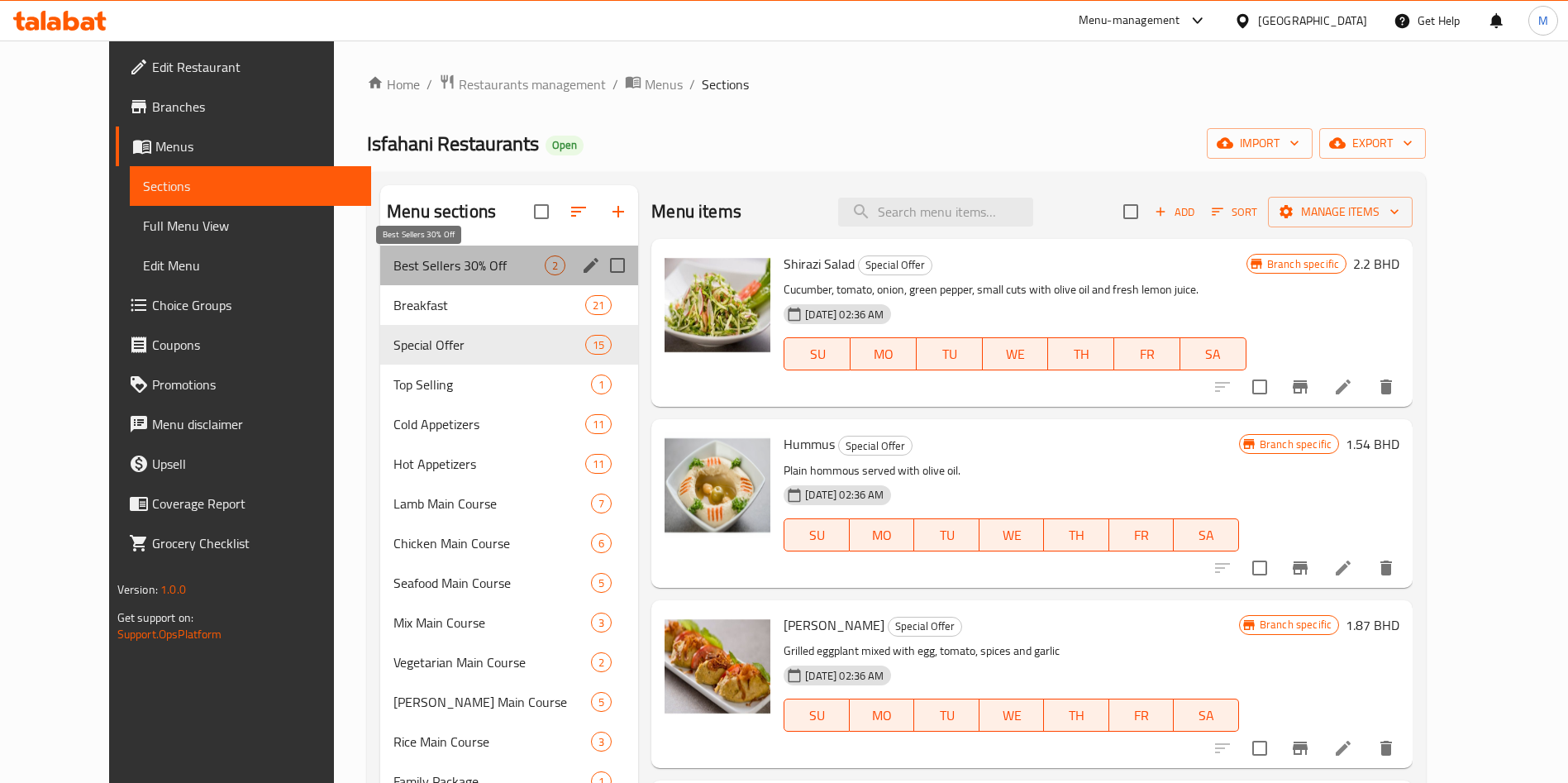
click at [456, 256] on span "Best Sellers 30% Off" at bounding box center [469, 264] width 152 height 19
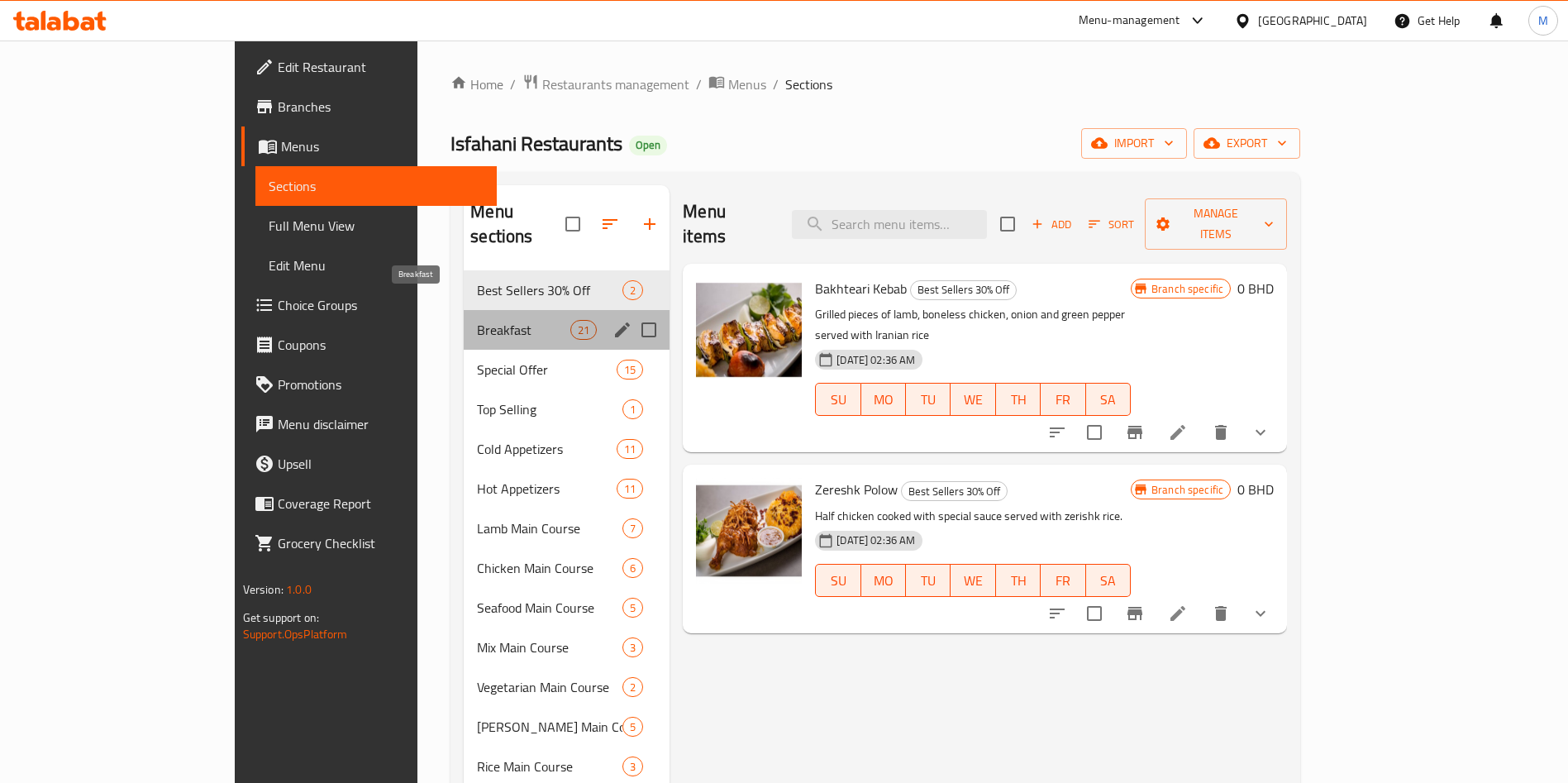
click at [477, 320] on span "Breakfast" at bounding box center [523, 329] width 93 height 19
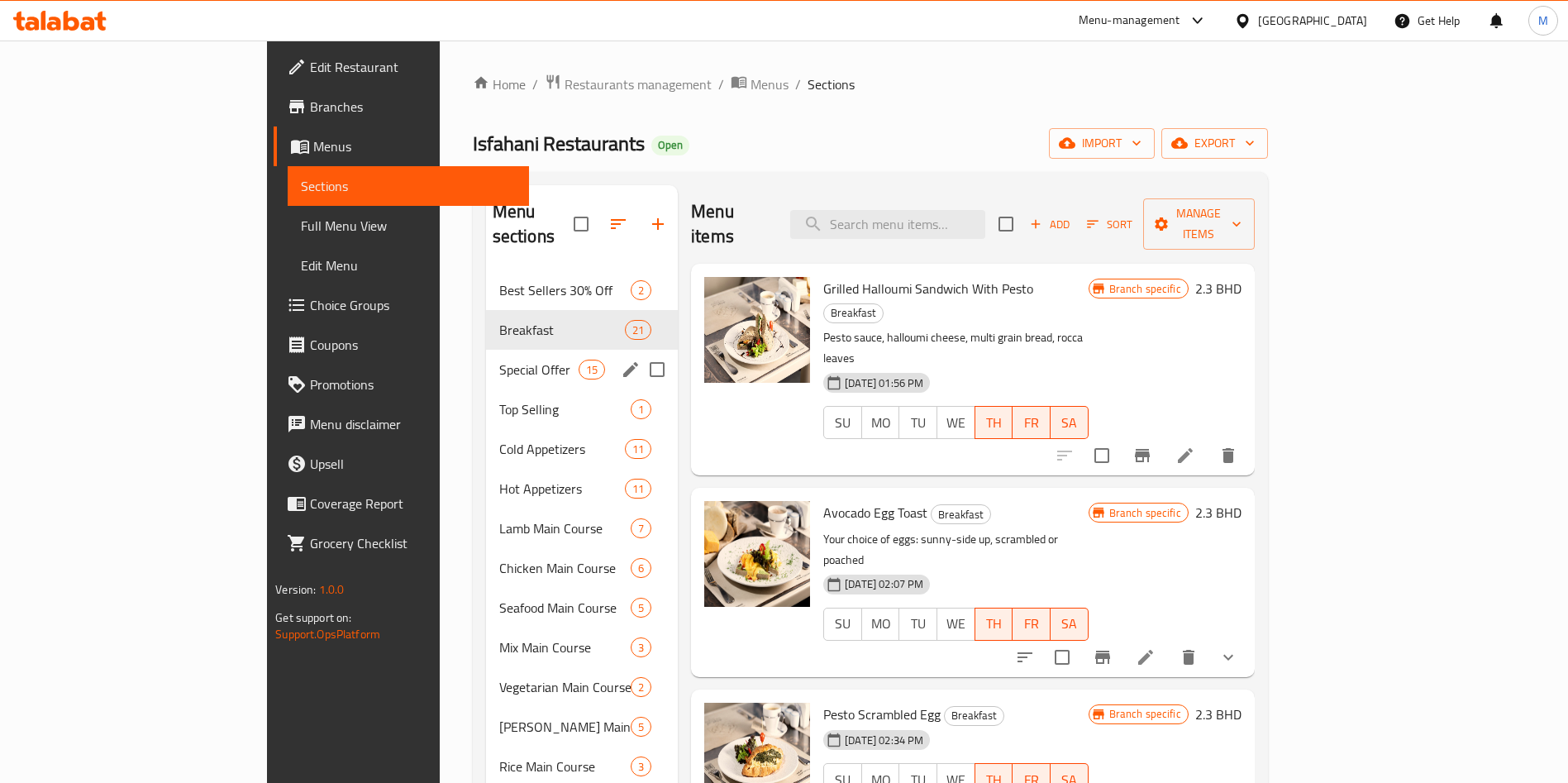
drag, startPoint x: 411, startPoint y: 357, endPoint x: 409, endPoint y: 319, distance: 38.1
click at [486, 357] on div "Special Offer 15" at bounding box center [582, 369] width 192 height 40
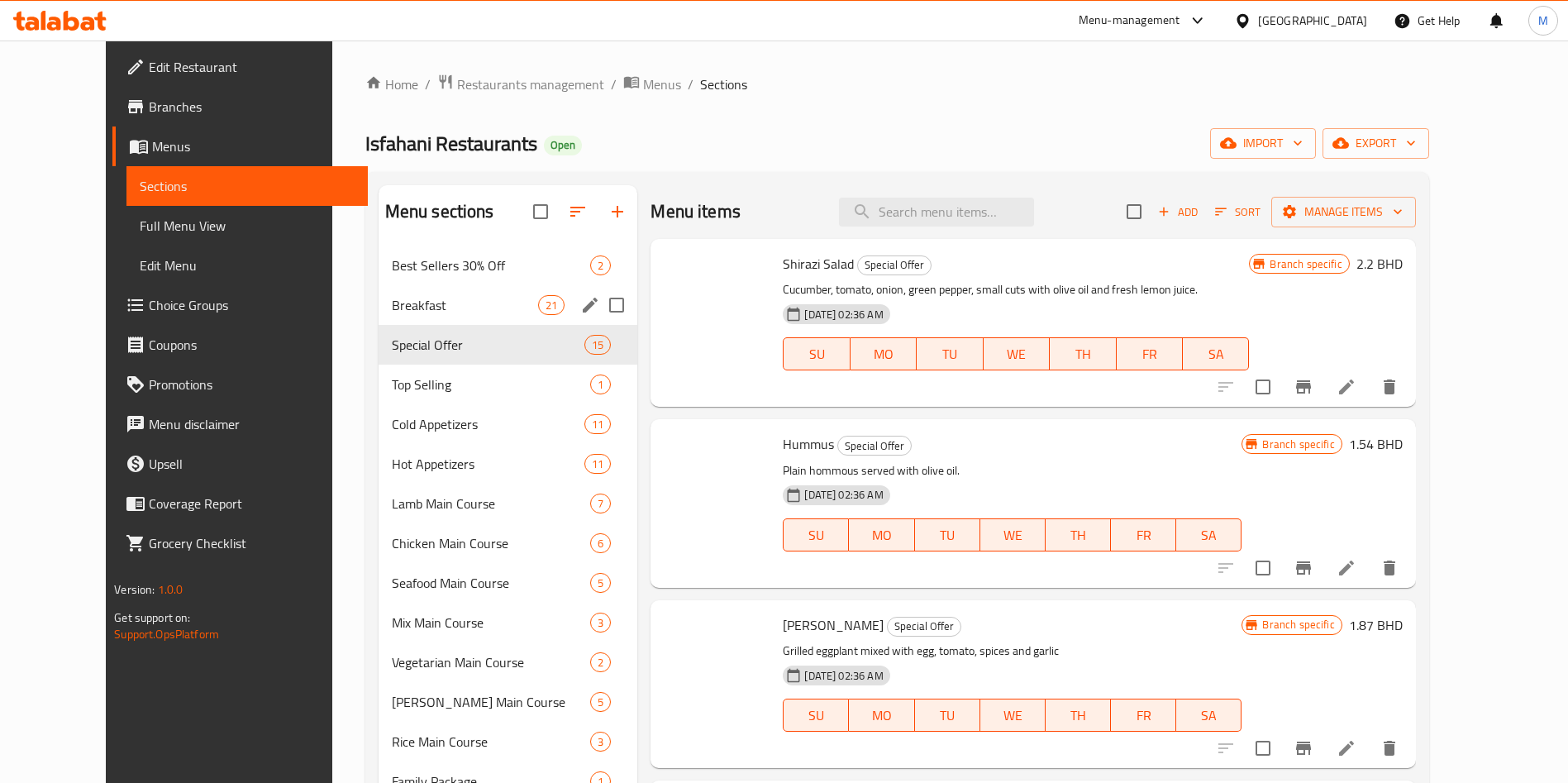
click at [409, 311] on span "Breakfast" at bounding box center [465, 304] width 146 height 19
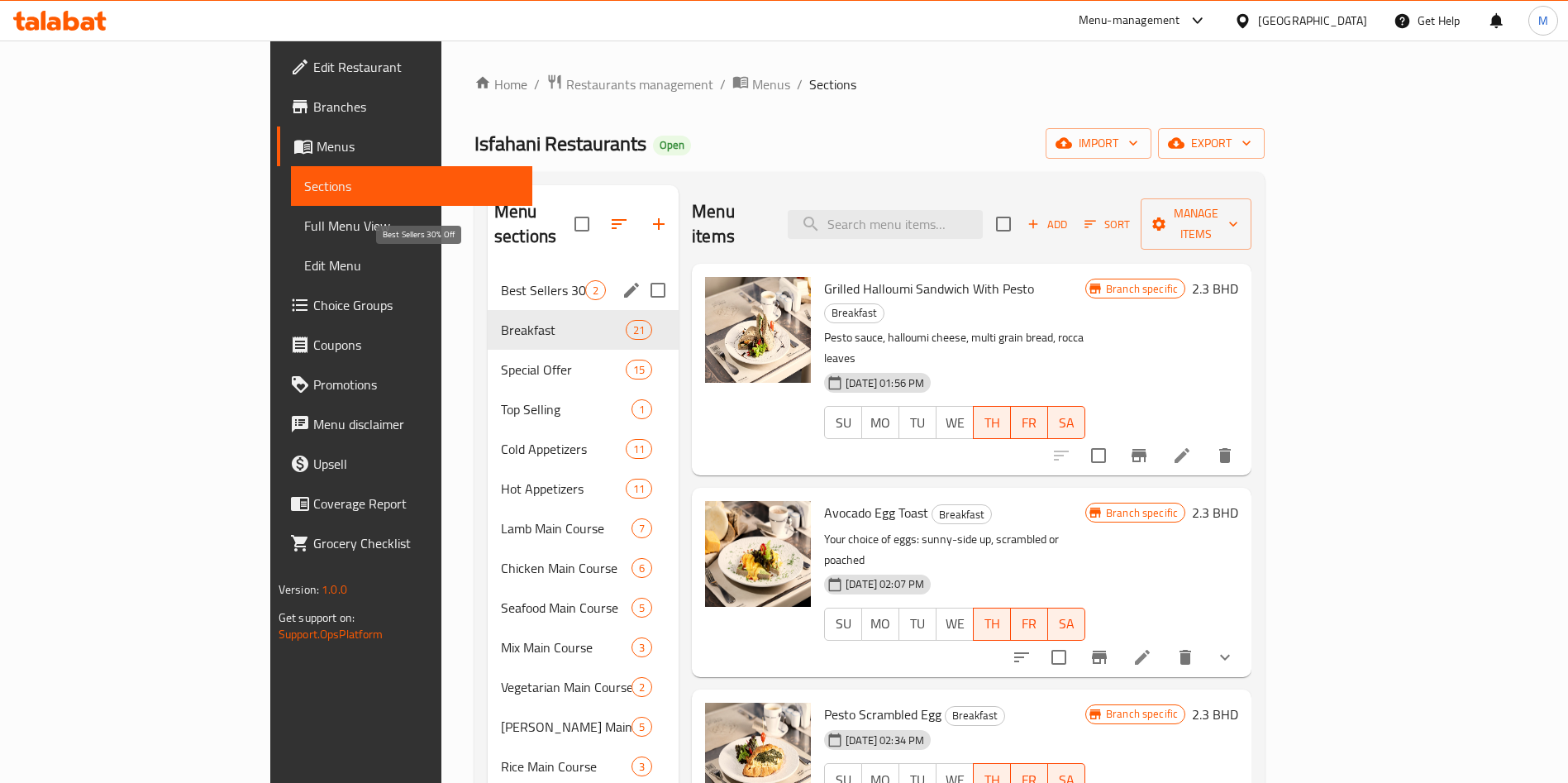
drag, startPoint x: 384, startPoint y: 271, endPoint x: 429, endPoint y: 381, distance: 118.8
click at [501, 280] on span "Best Sellers 30% Off" at bounding box center [542, 289] width 84 height 19
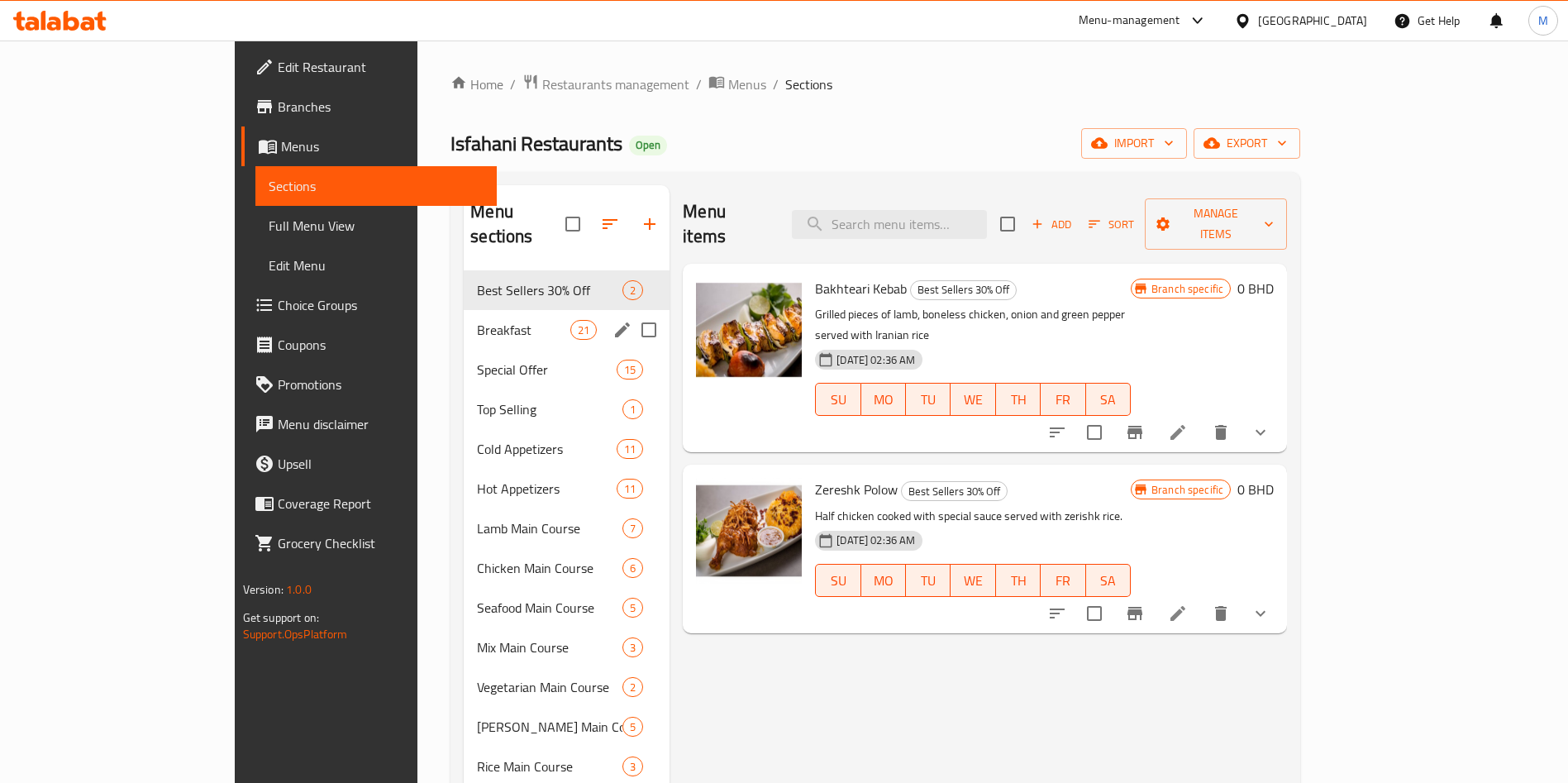
click at [464, 318] on div "Breakfast 21" at bounding box center [566, 329] width 206 height 40
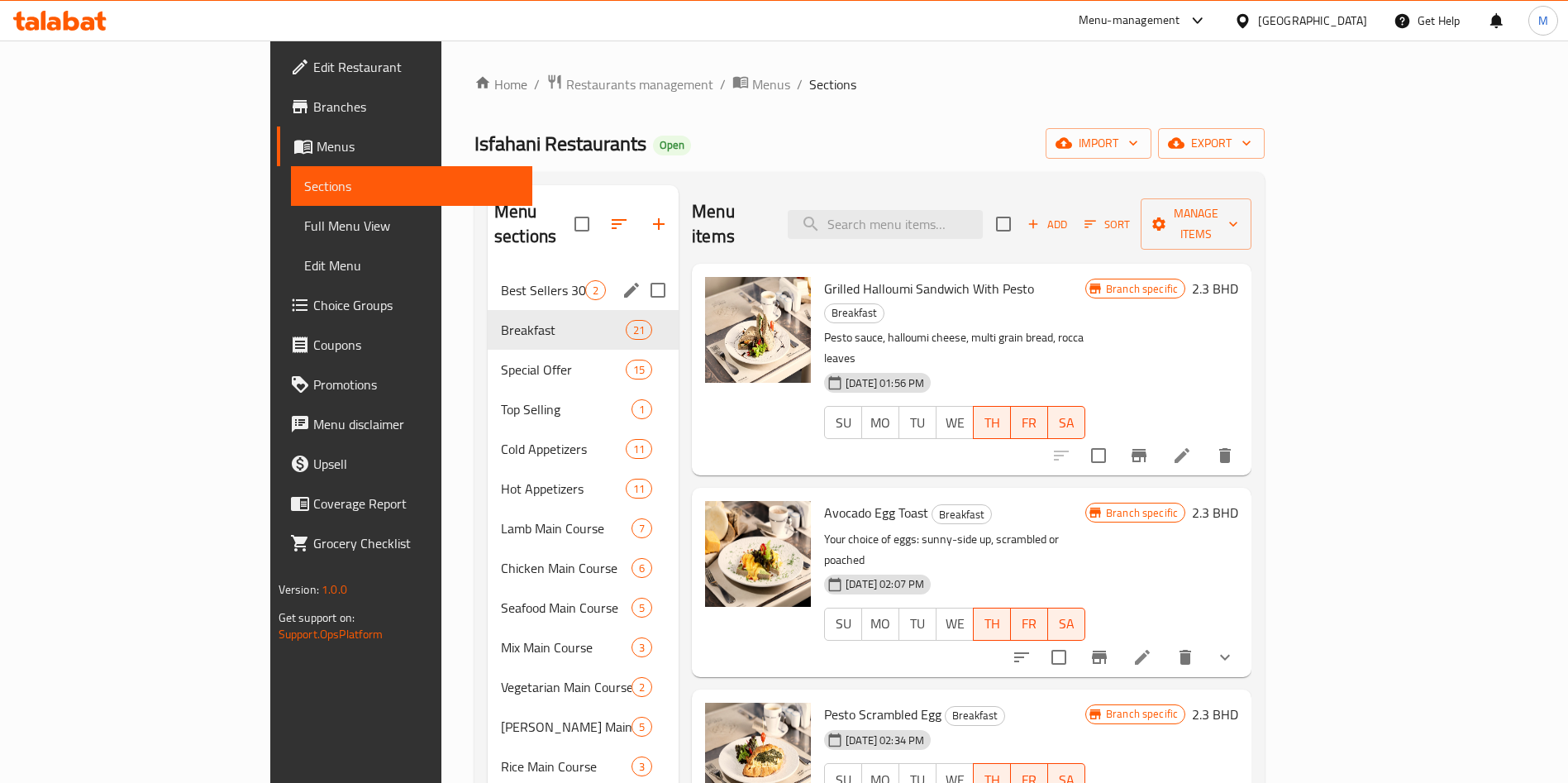
click at [488, 283] on div "Best Sellers 30% Off 2" at bounding box center [583, 289] width 191 height 40
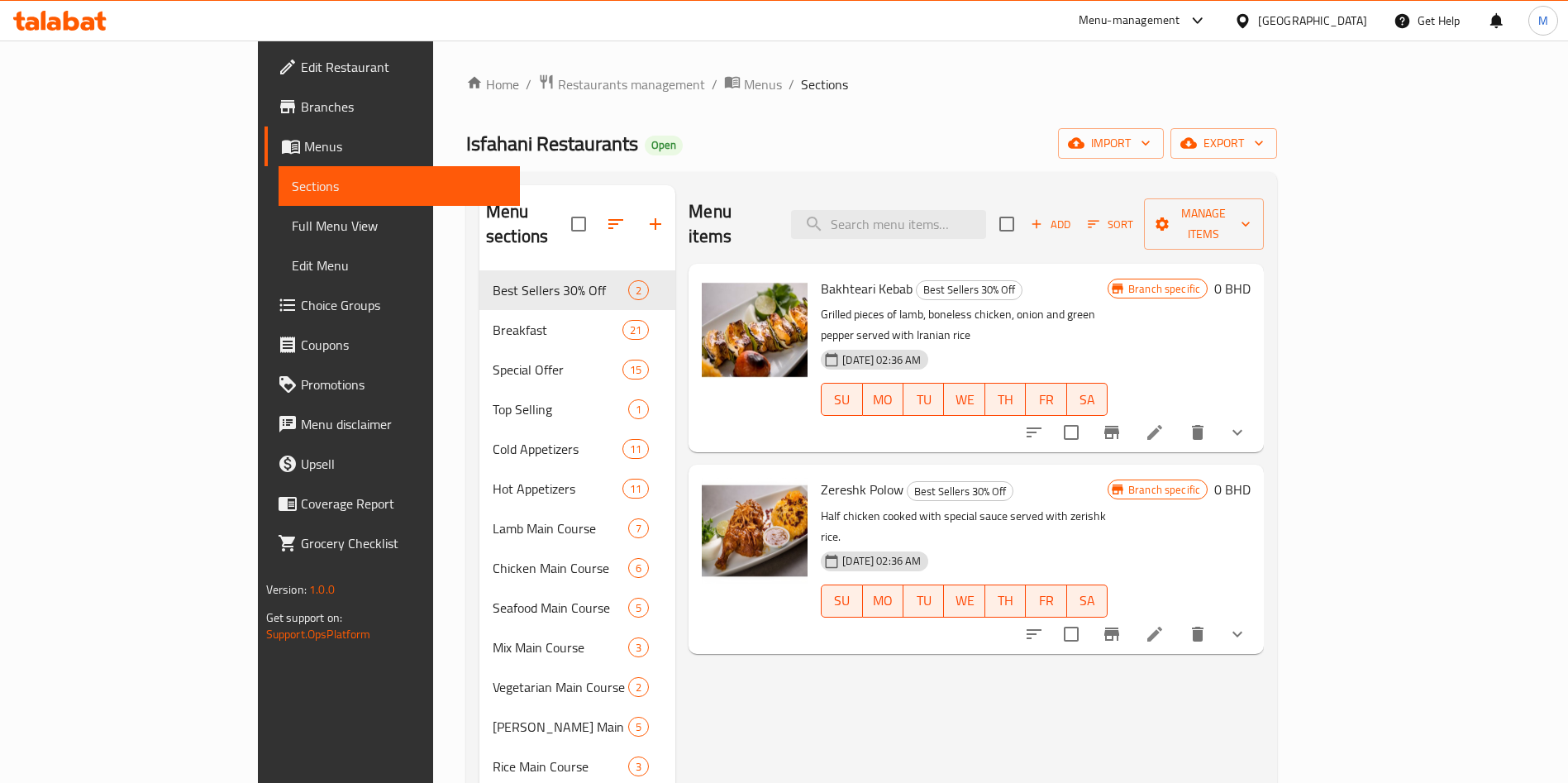
click at [732, 168] on div "Home / Restaurants management / Menus / Sections Isfahani Restaurants Open impo…" at bounding box center [870, 639] width 810 height 1130
click at [723, 298] on circle "upload picture" at bounding box center [724, 300] width 5 height 5
click at [715, 491] on icon "upload picture" at bounding box center [724, 500] width 19 height 19
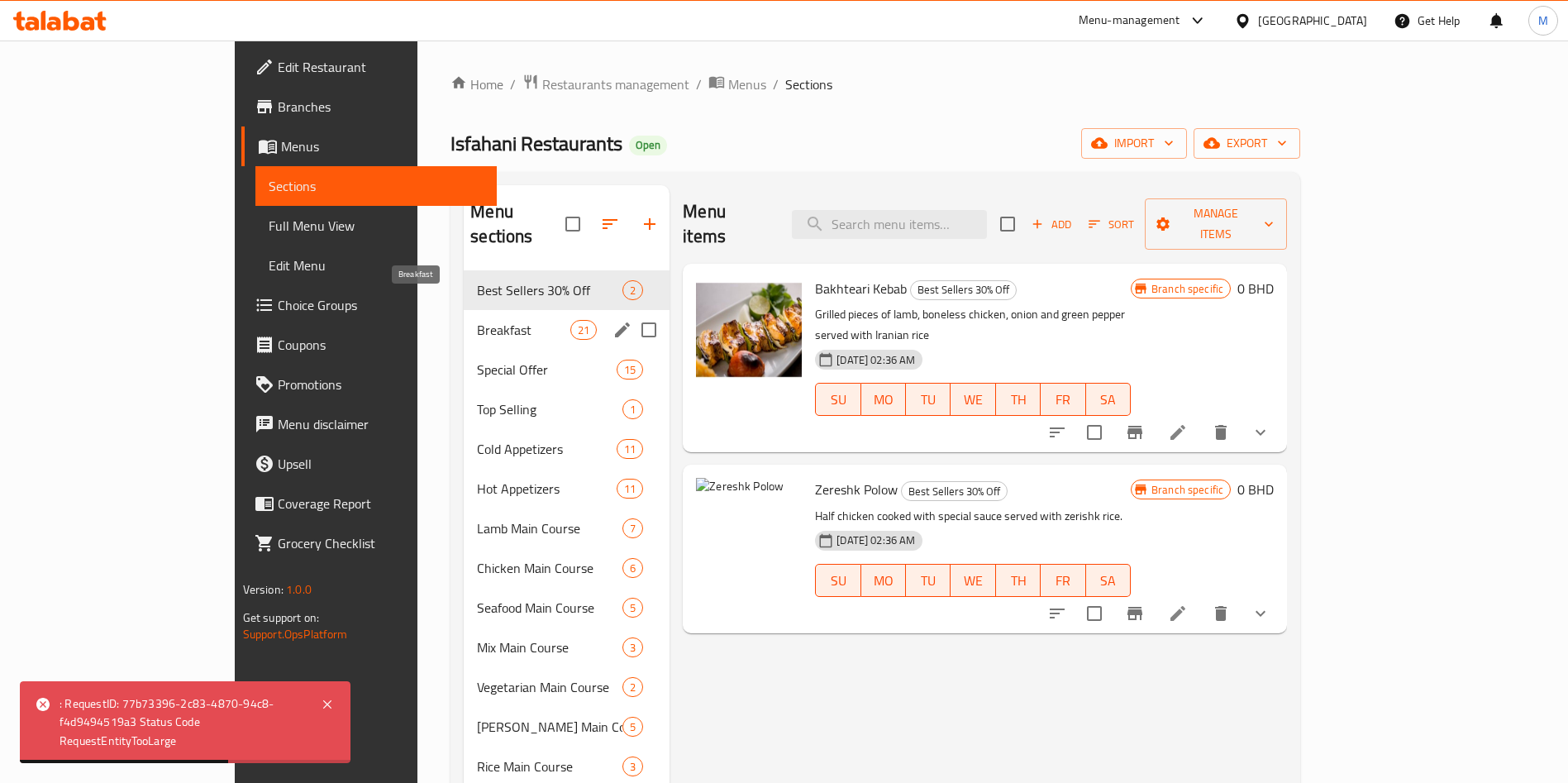
click at [477, 320] on span "Breakfast" at bounding box center [523, 329] width 93 height 19
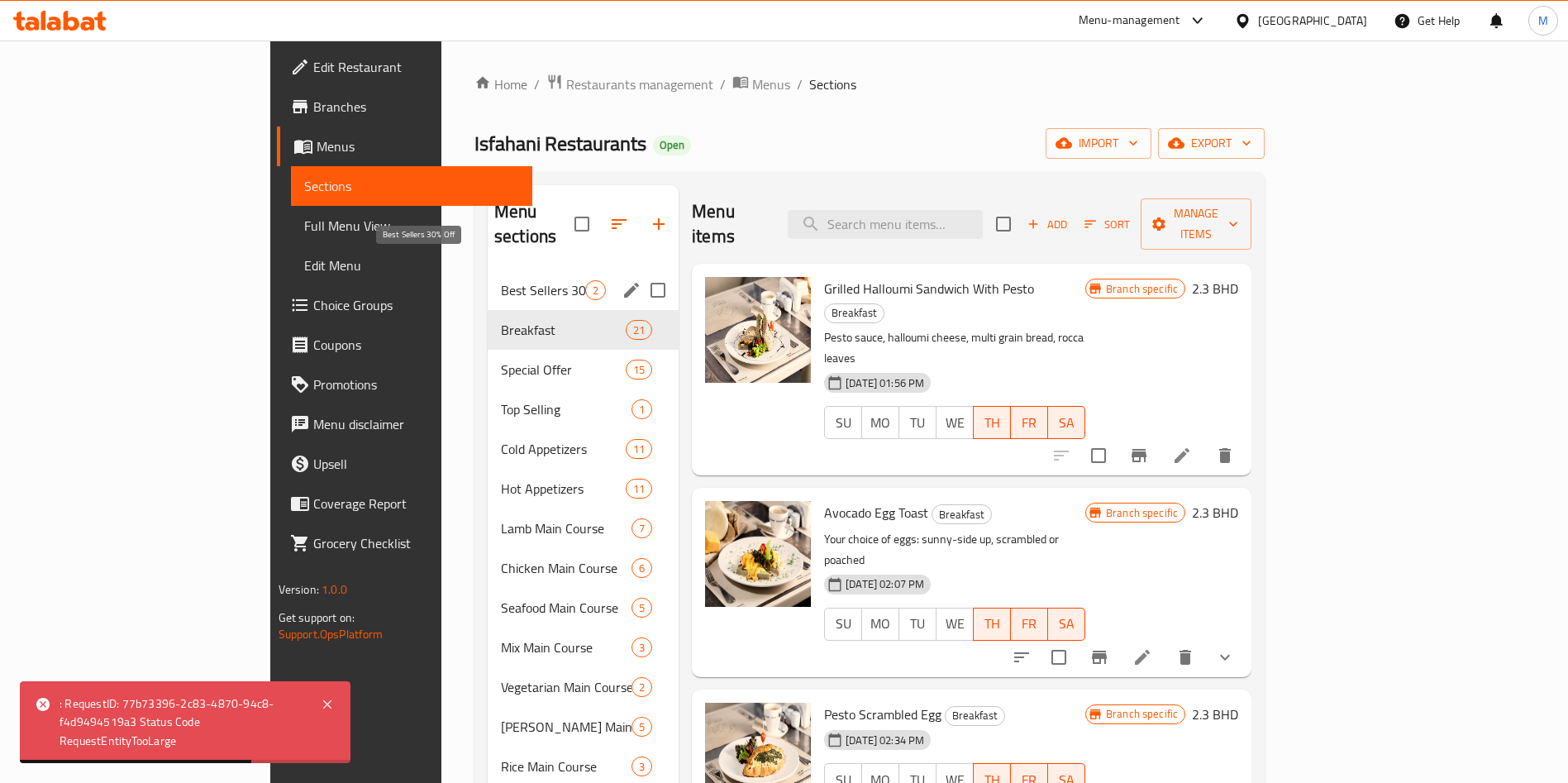
click at [501, 280] on span "Best Sellers 30% Off" at bounding box center [542, 289] width 84 height 19
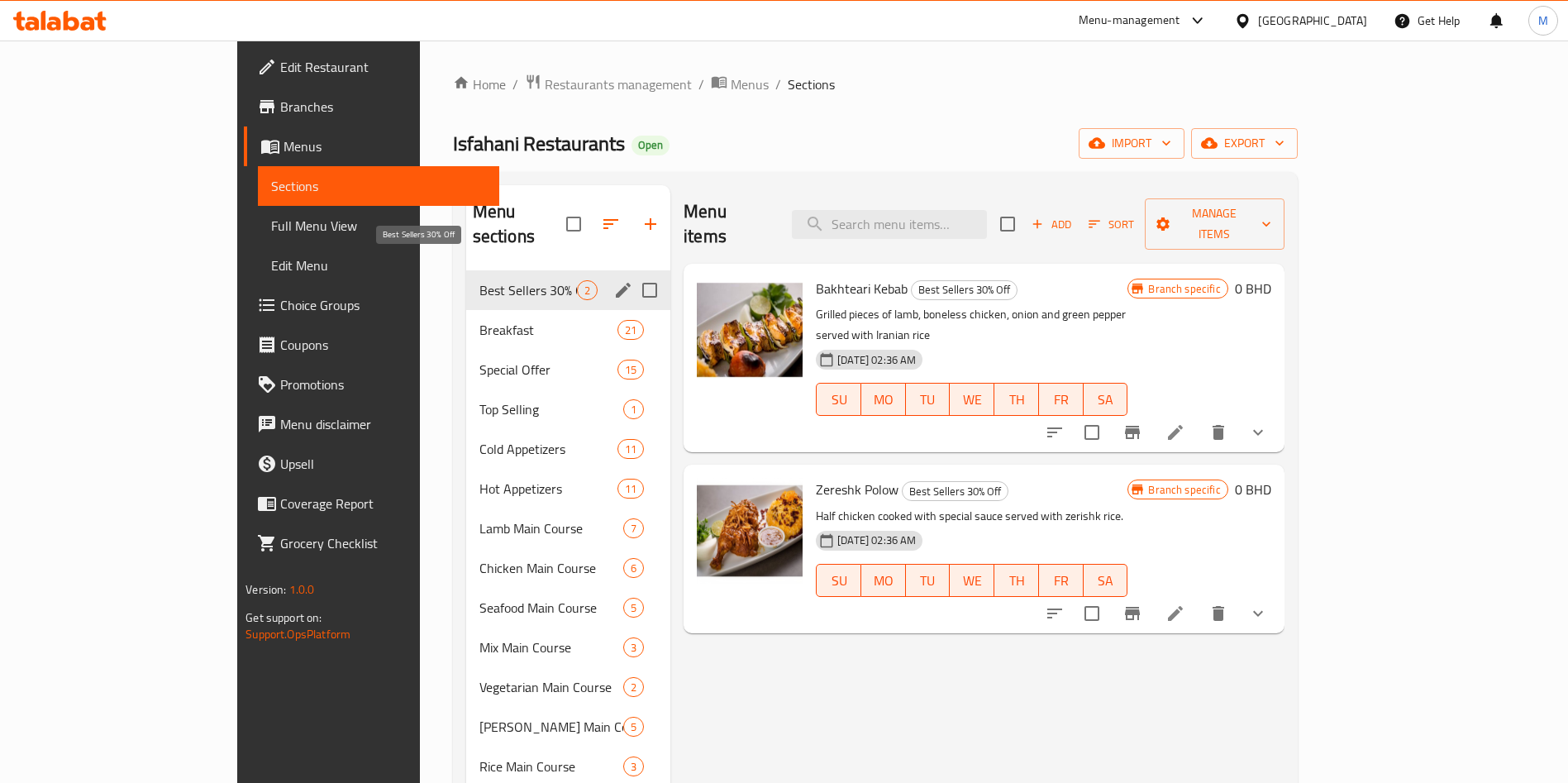
click at [480, 280] on span "Best Sellers 30% Off" at bounding box center [529, 289] width 98 height 19
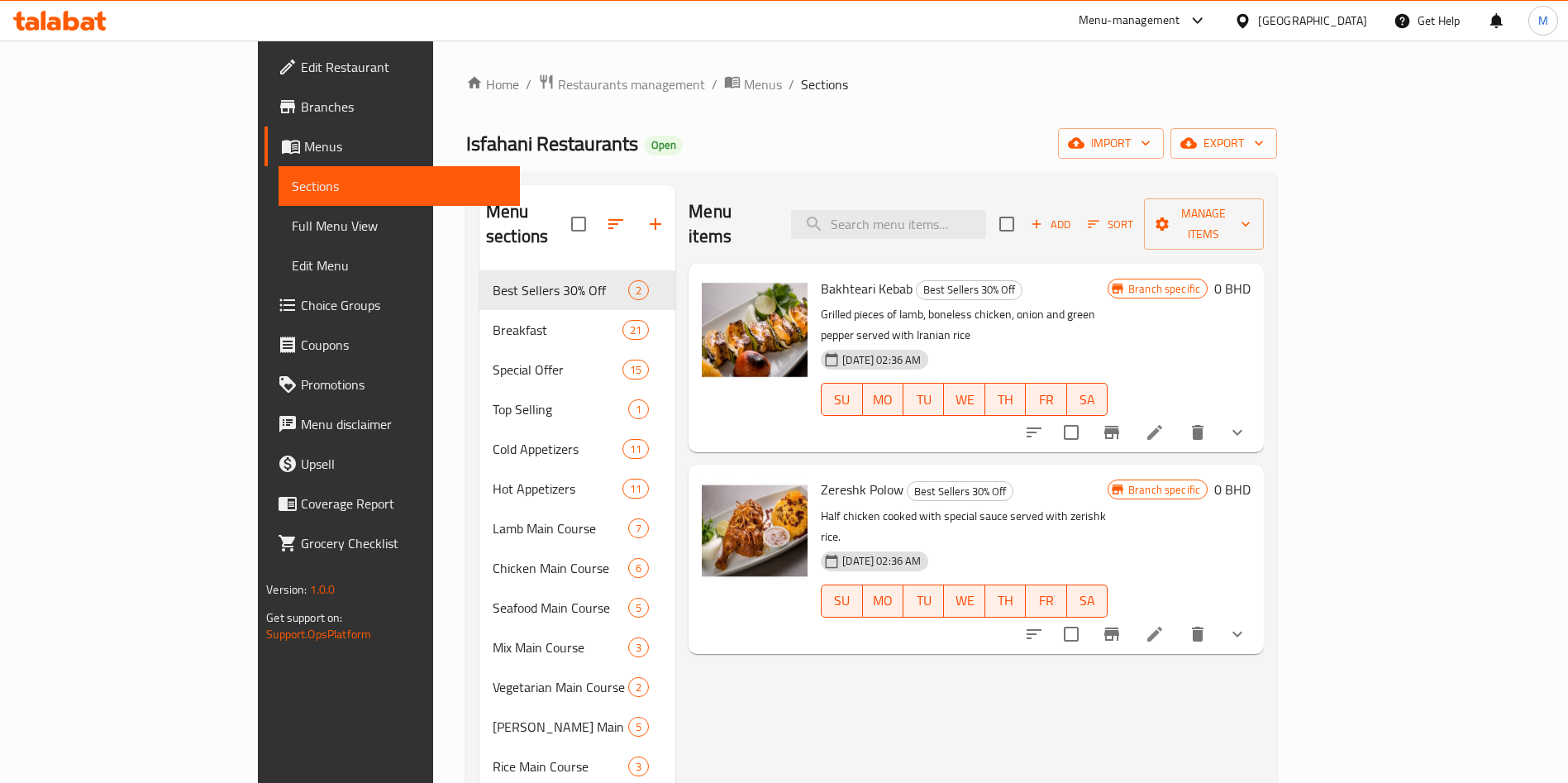
click at [902, 79] on ol "Home / Restaurants management / Menus / Sections" at bounding box center [870, 84] width 810 height 21
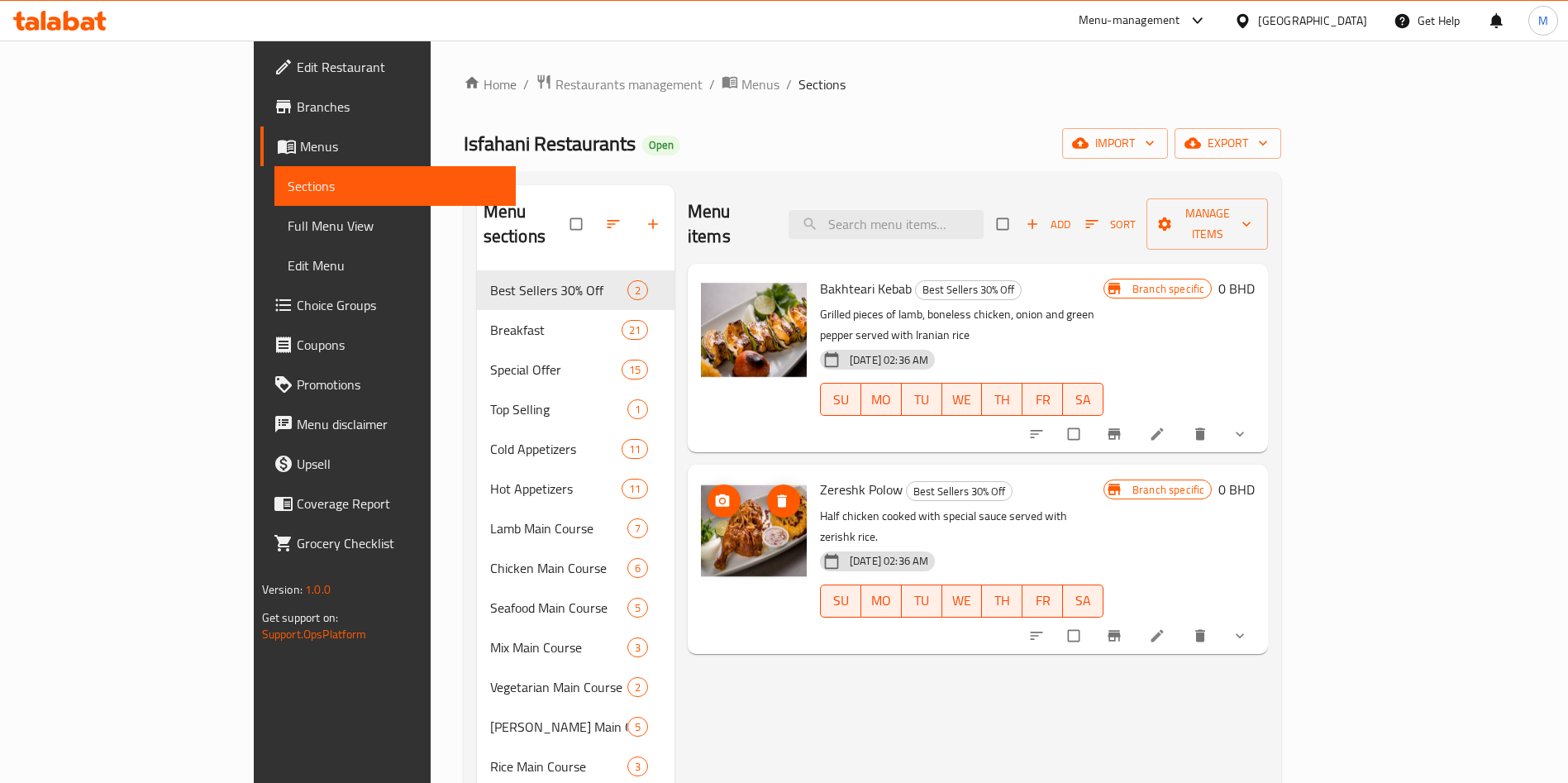
click at [700, 478] on img at bounding box center [753, 531] width 105 height 105
click at [716, 495] on icon "upload picture" at bounding box center [723, 500] width 14 height 12
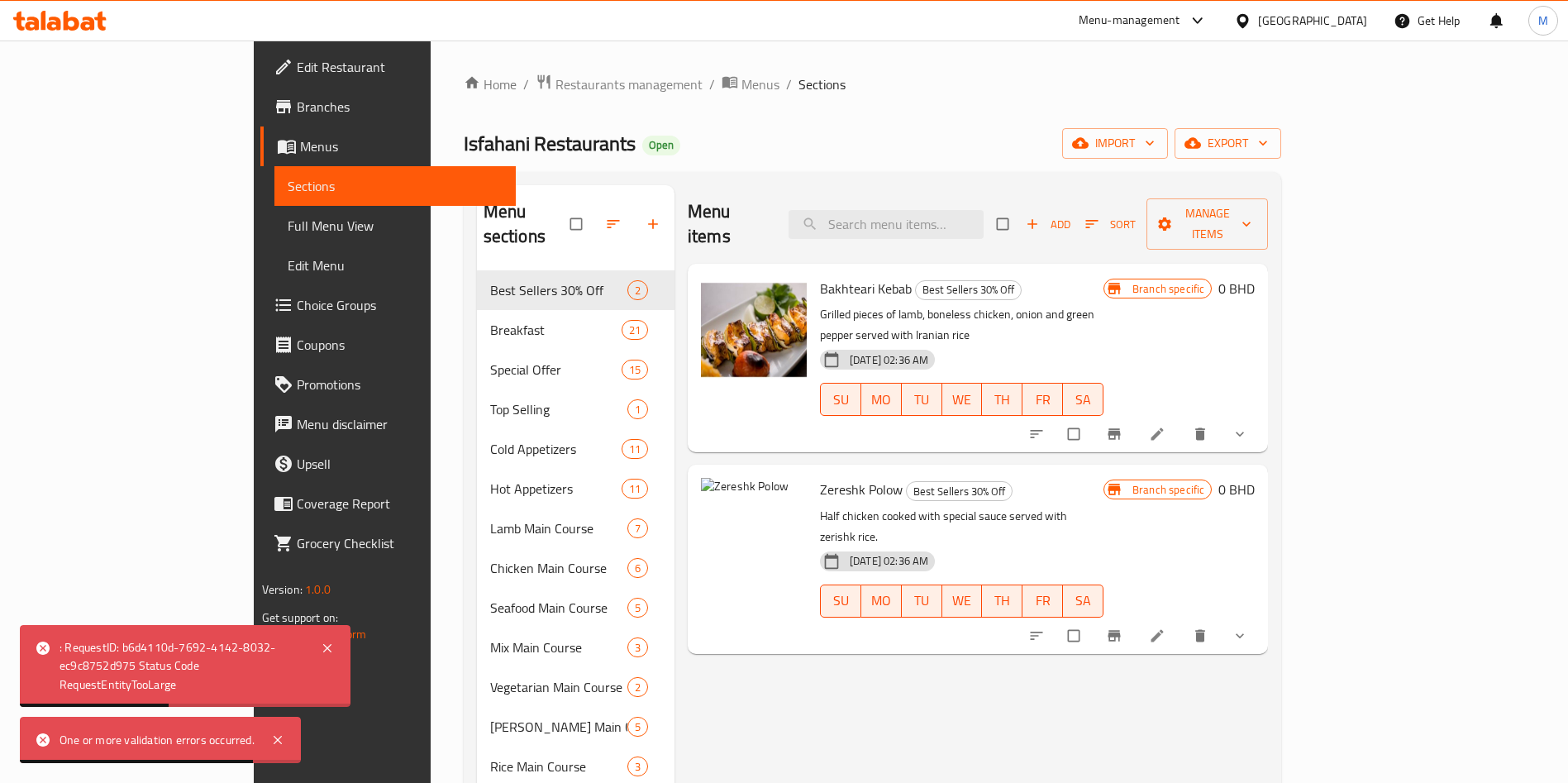
click at [1182, 623] on li at bounding box center [1159, 636] width 46 height 27
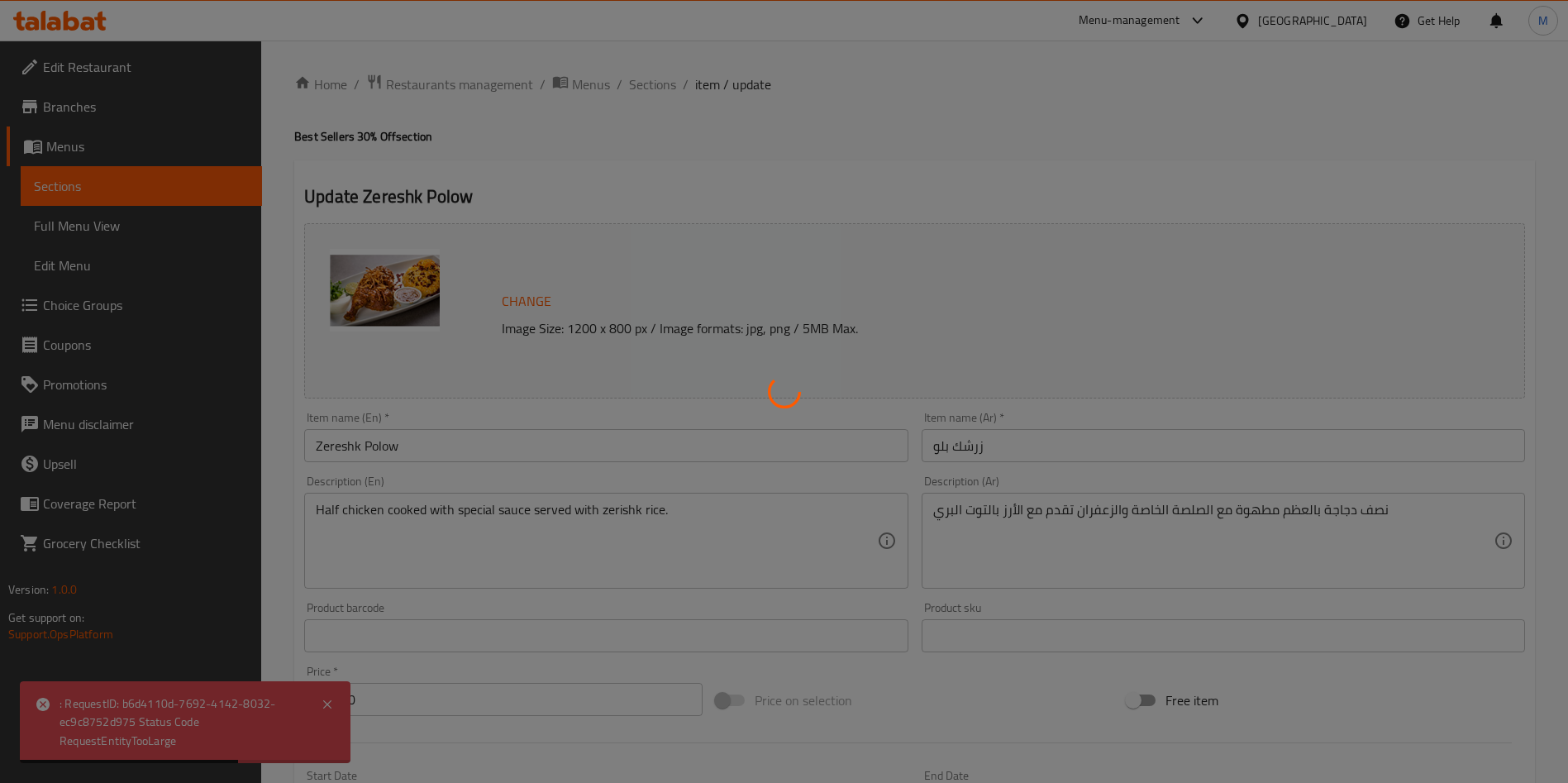
click at [523, 296] on div at bounding box center [784, 391] width 1568 height 783
type input "اختيارك من"
type input "1"
type input "إختيارك من:"
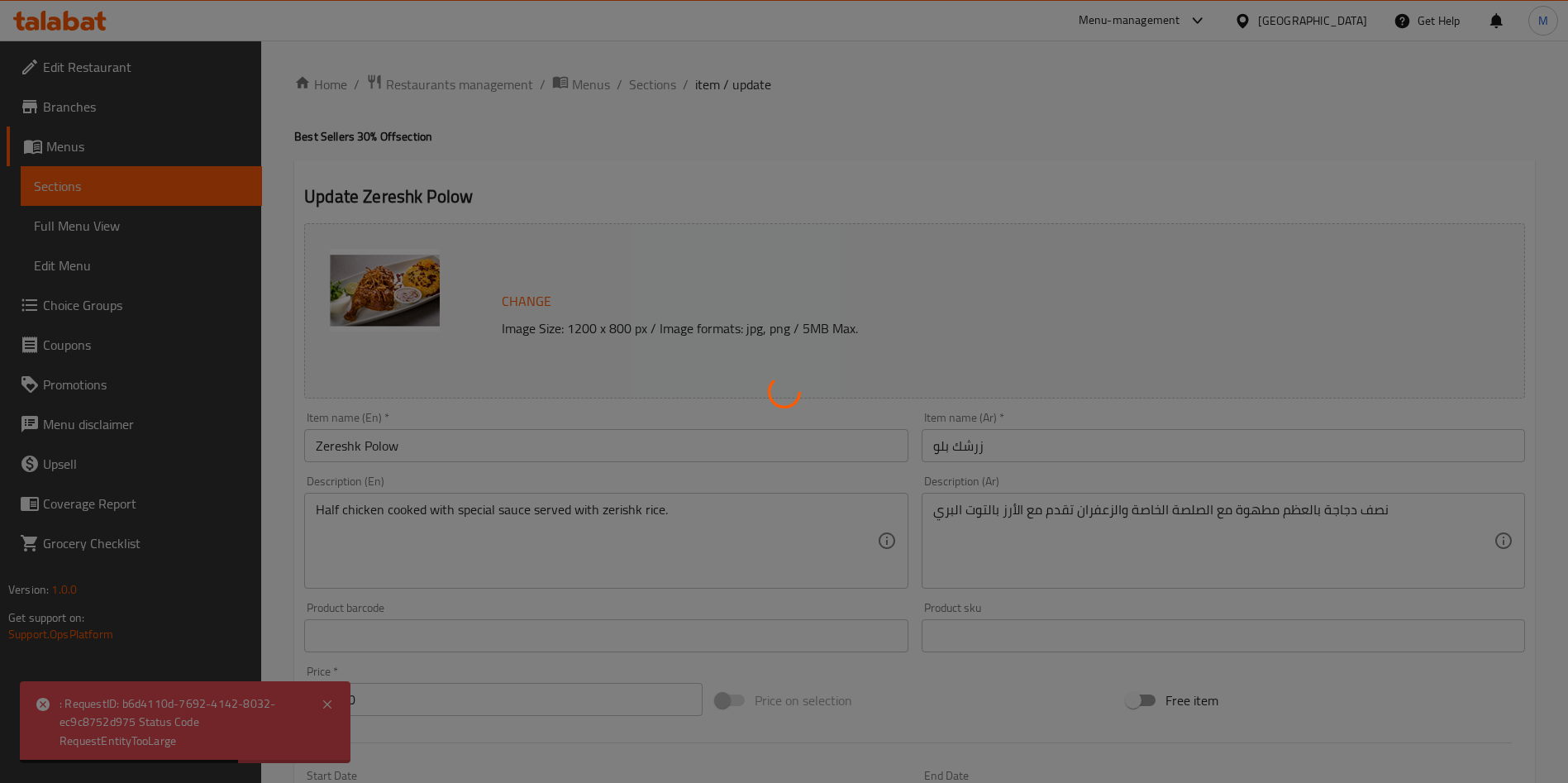
type input "0"
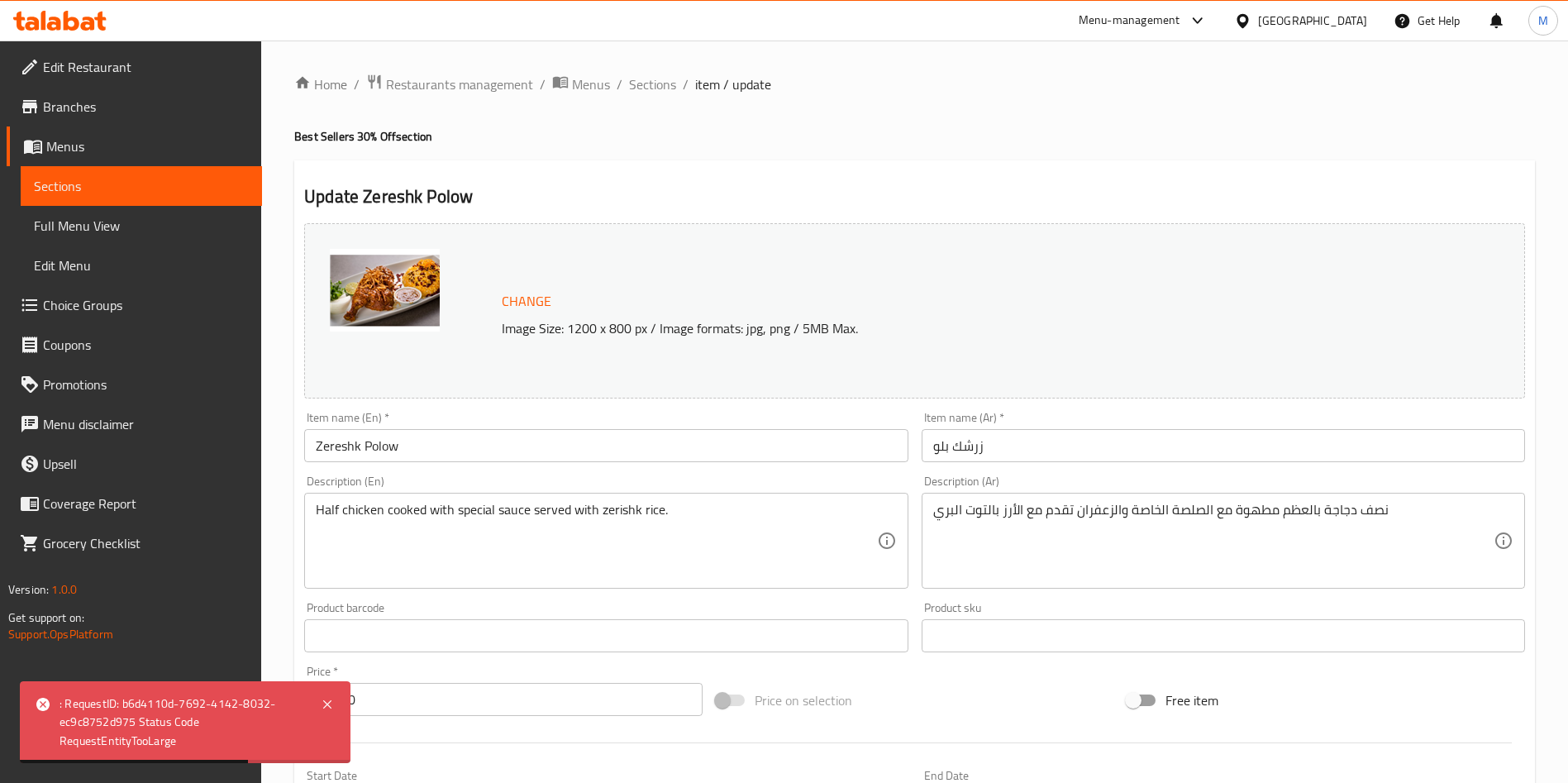
click at [523, 302] on span "Change" at bounding box center [527, 301] width 50 height 24
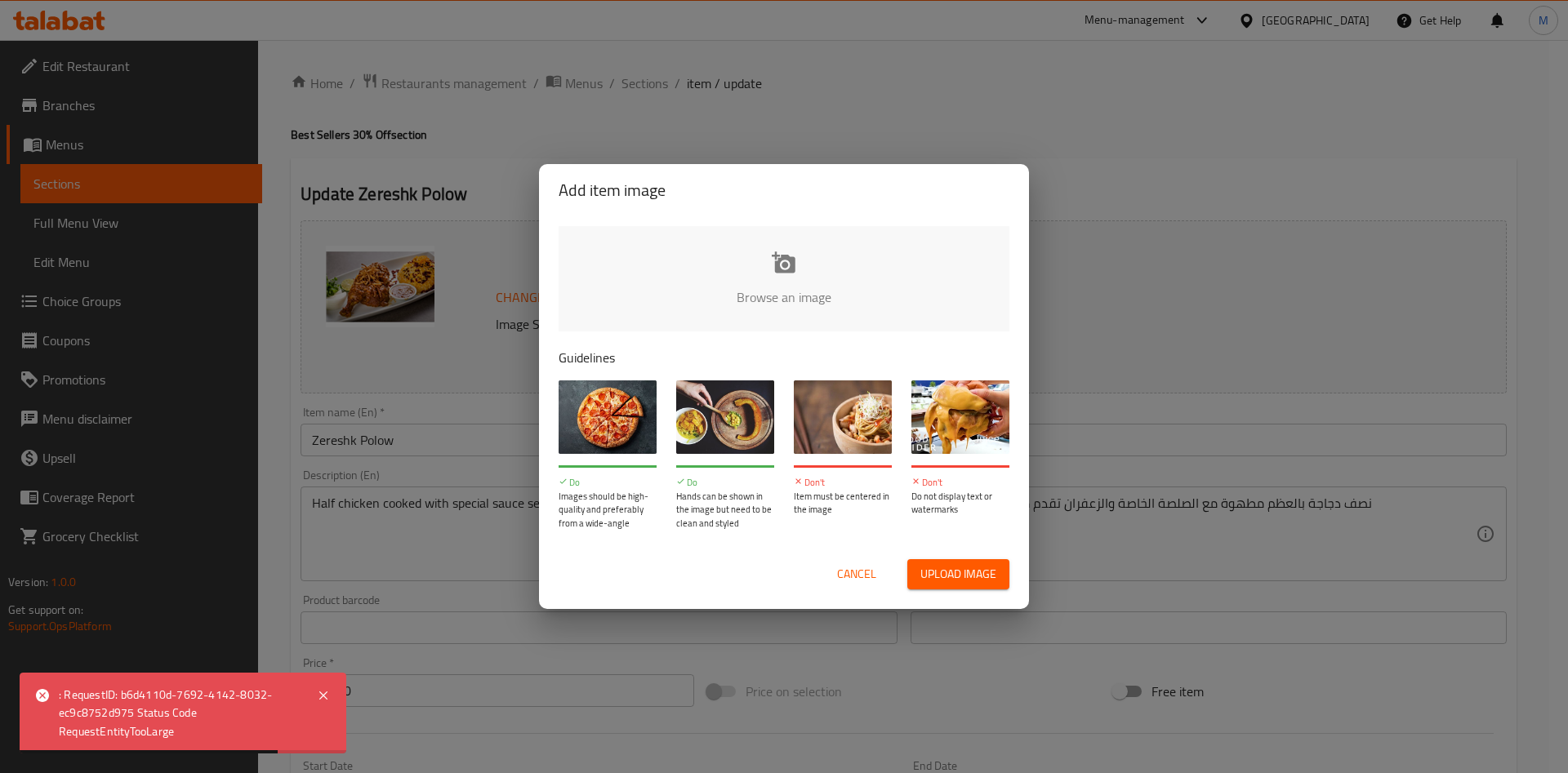
click at [775, 277] on input "file" at bounding box center [1336, 302] width 1555 height 152
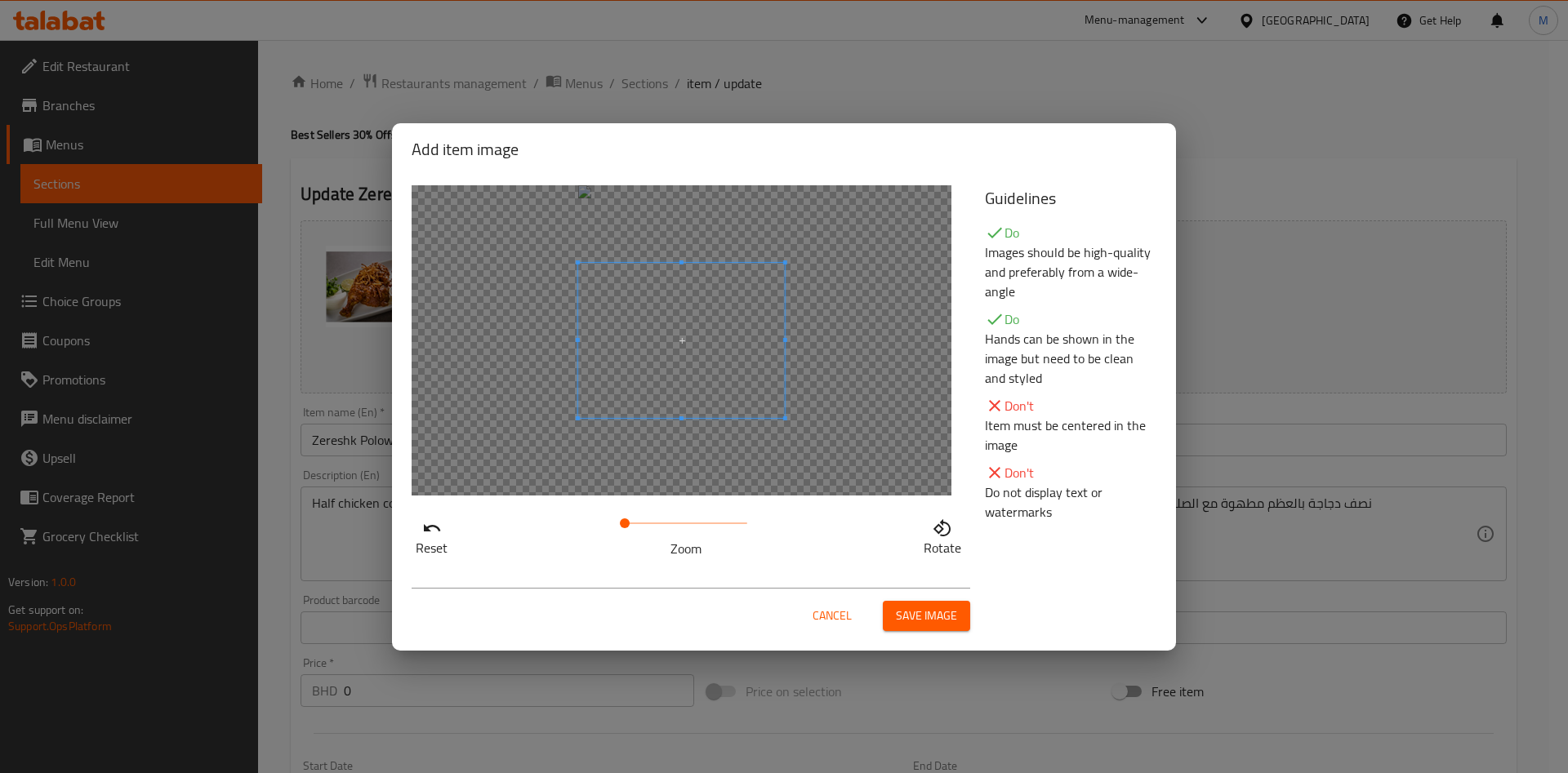
click at [693, 342] on span at bounding box center [681, 340] width 206 height 155
click at [693, 350] on span at bounding box center [681, 340] width 206 height 155
click at [692, 342] on span at bounding box center [681, 352] width 206 height 155
click at [916, 613] on span "Save image" at bounding box center [926, 616] width 61 height 20
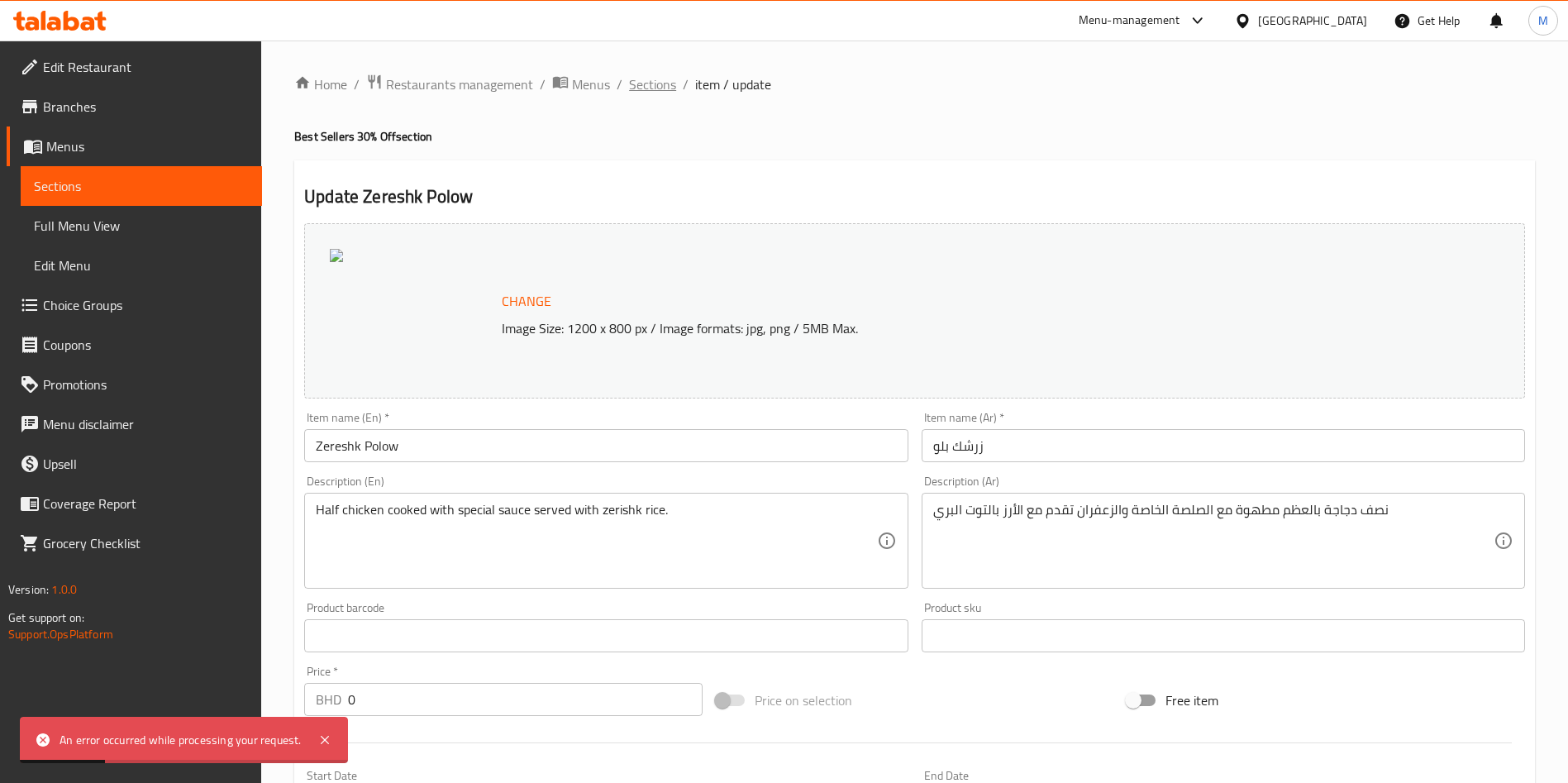
click at [662, 94] on span "Sections" at bounding box center [652, 83] width 47 height 19
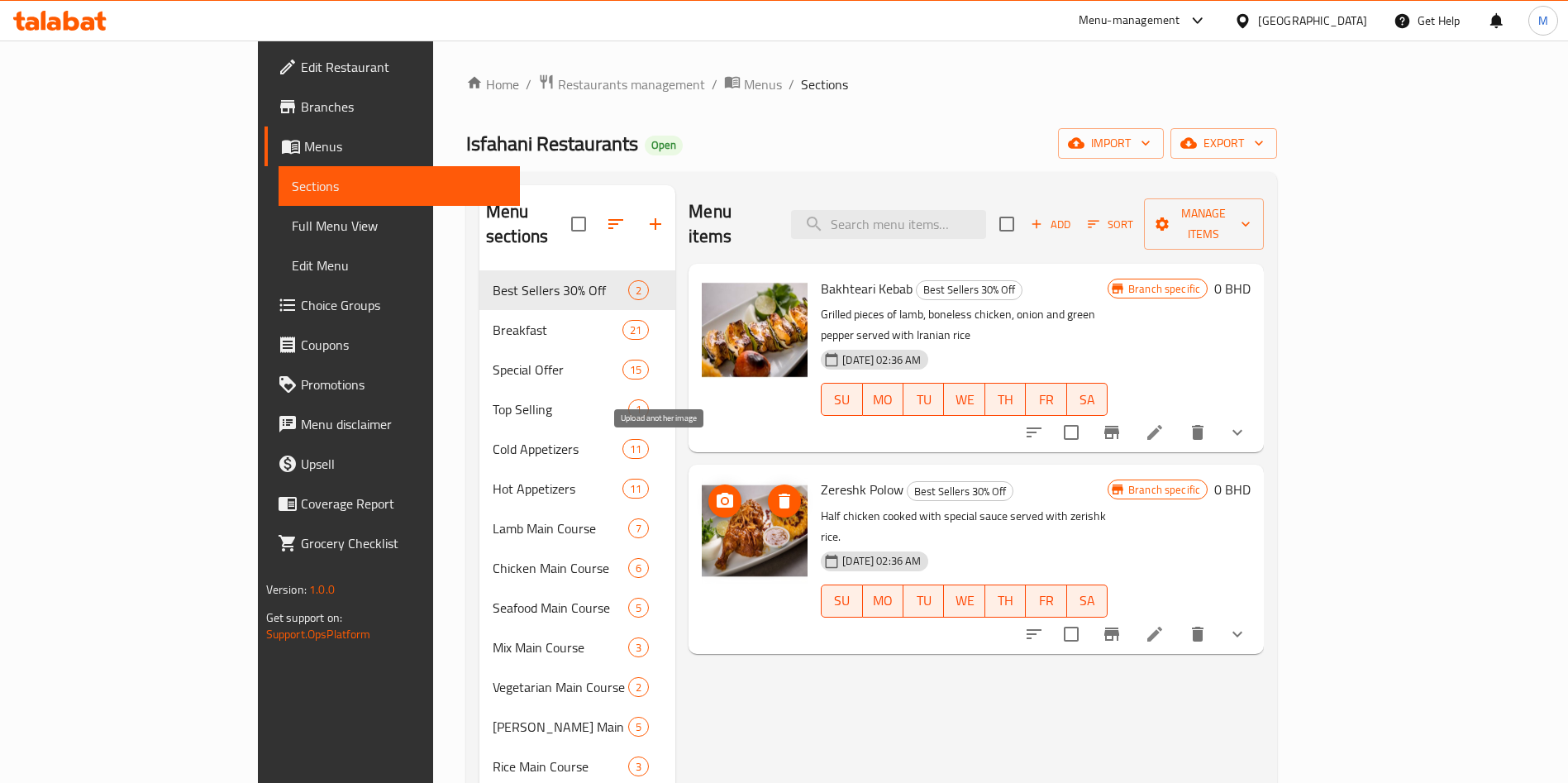
click at [709, 491] on span "upload picture" at bounding box center [725, 500] width 33 height 19
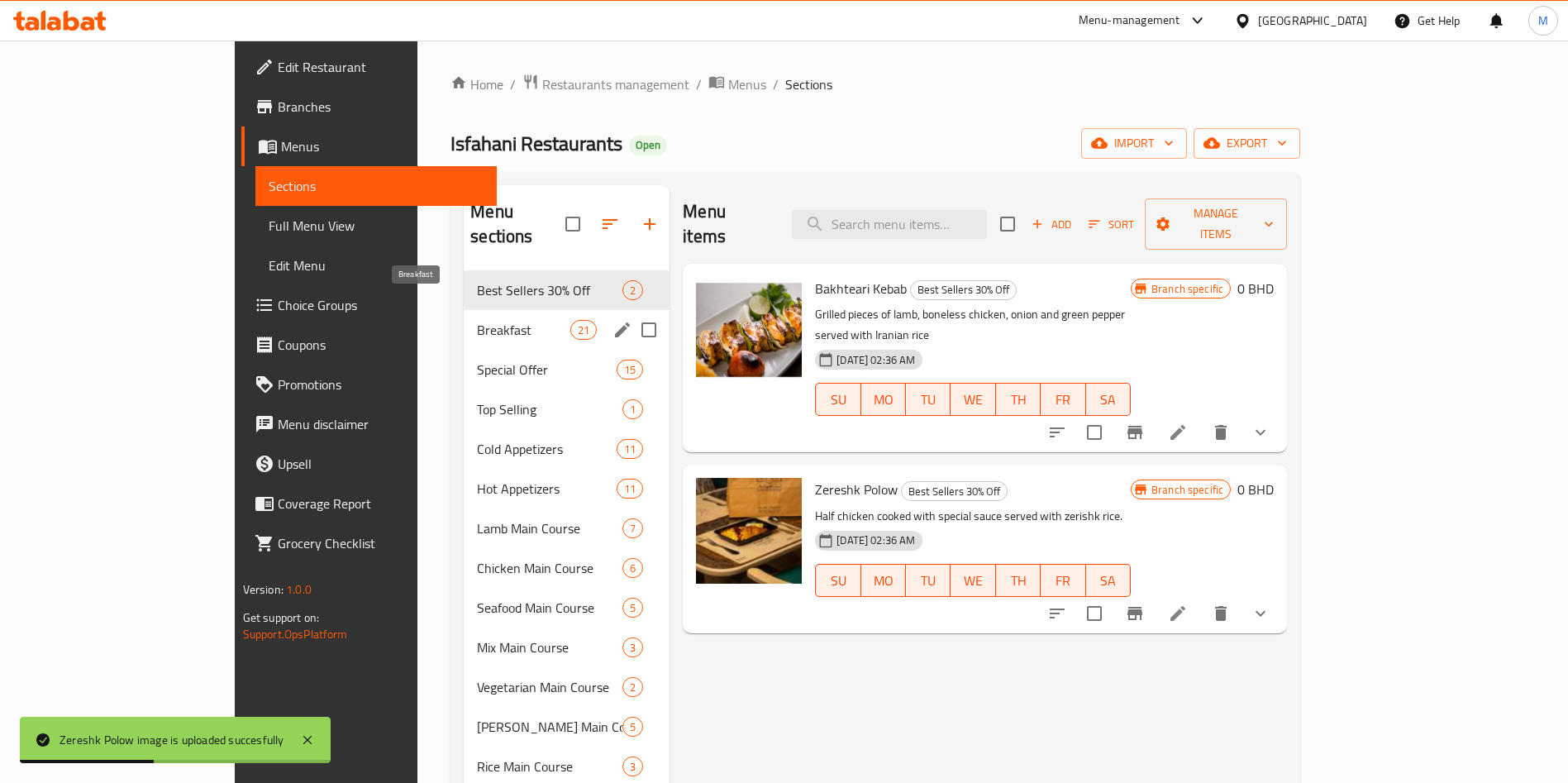
click at [477, 320] on span "Breakfast" at bounding box center [523, 329] width 93 height 19
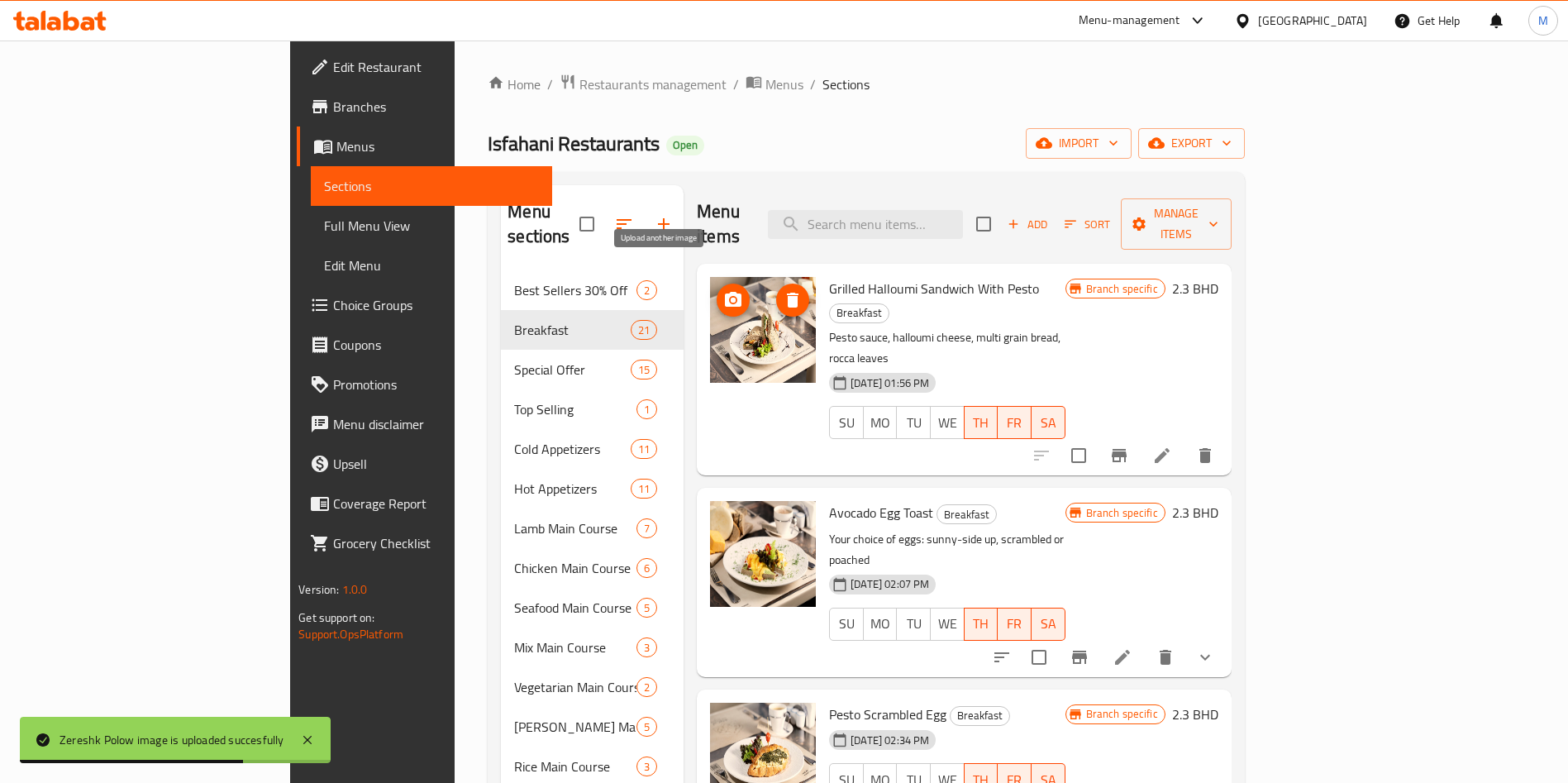
click at [716, 290] on span "upload picture" at bounding box center [733, 300] width 33 height 19
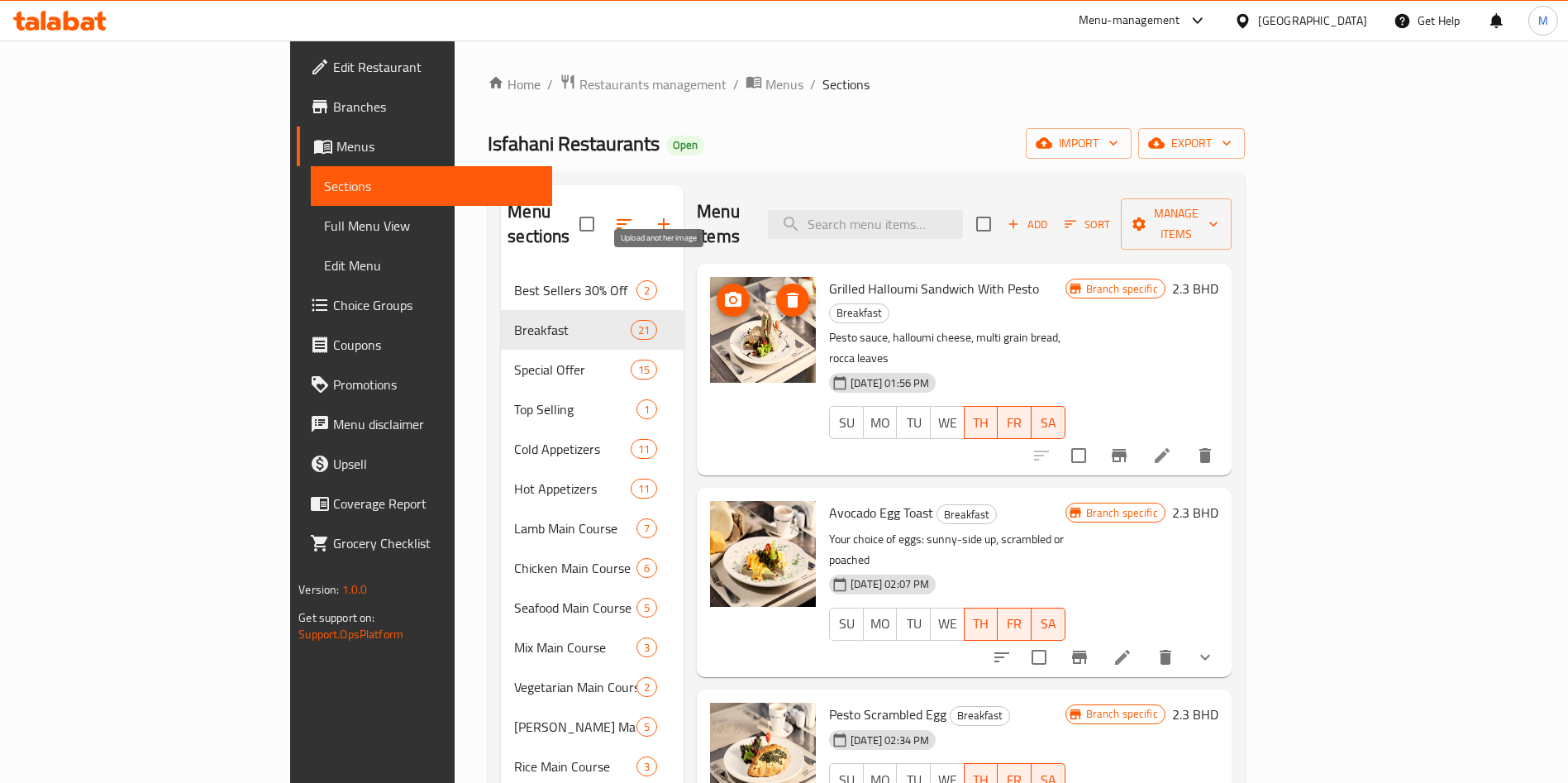
click at [724, 292] on icon "upload picture" at bounding box center [733, 300] width 17 height 15
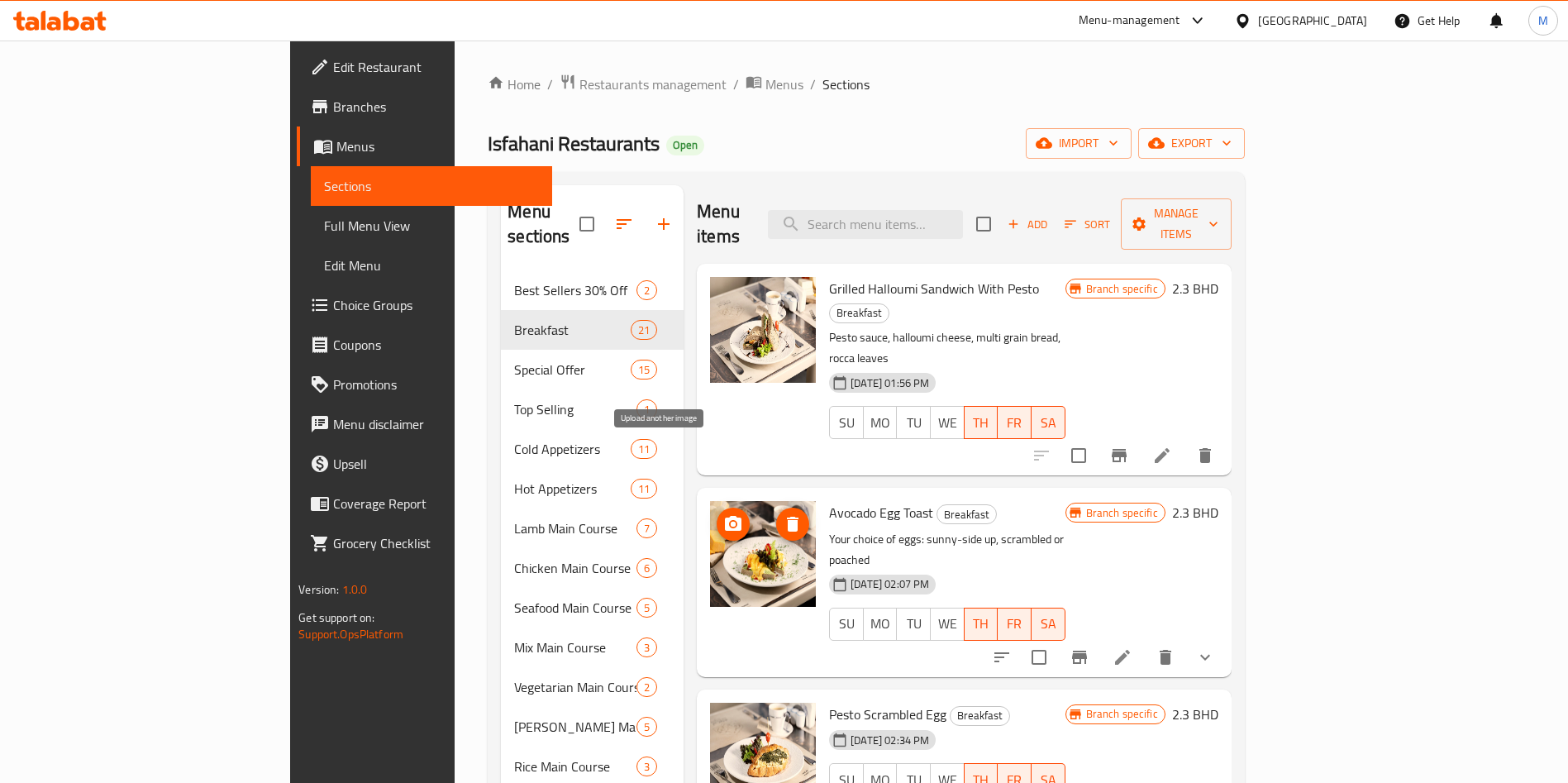
click at [716, 514] on span "upload picture" at bounding box center [733, 523] width 33 height 19
click at [716, 508] on button "upload picture" at bounding box center [733, 524] width 33 height 33
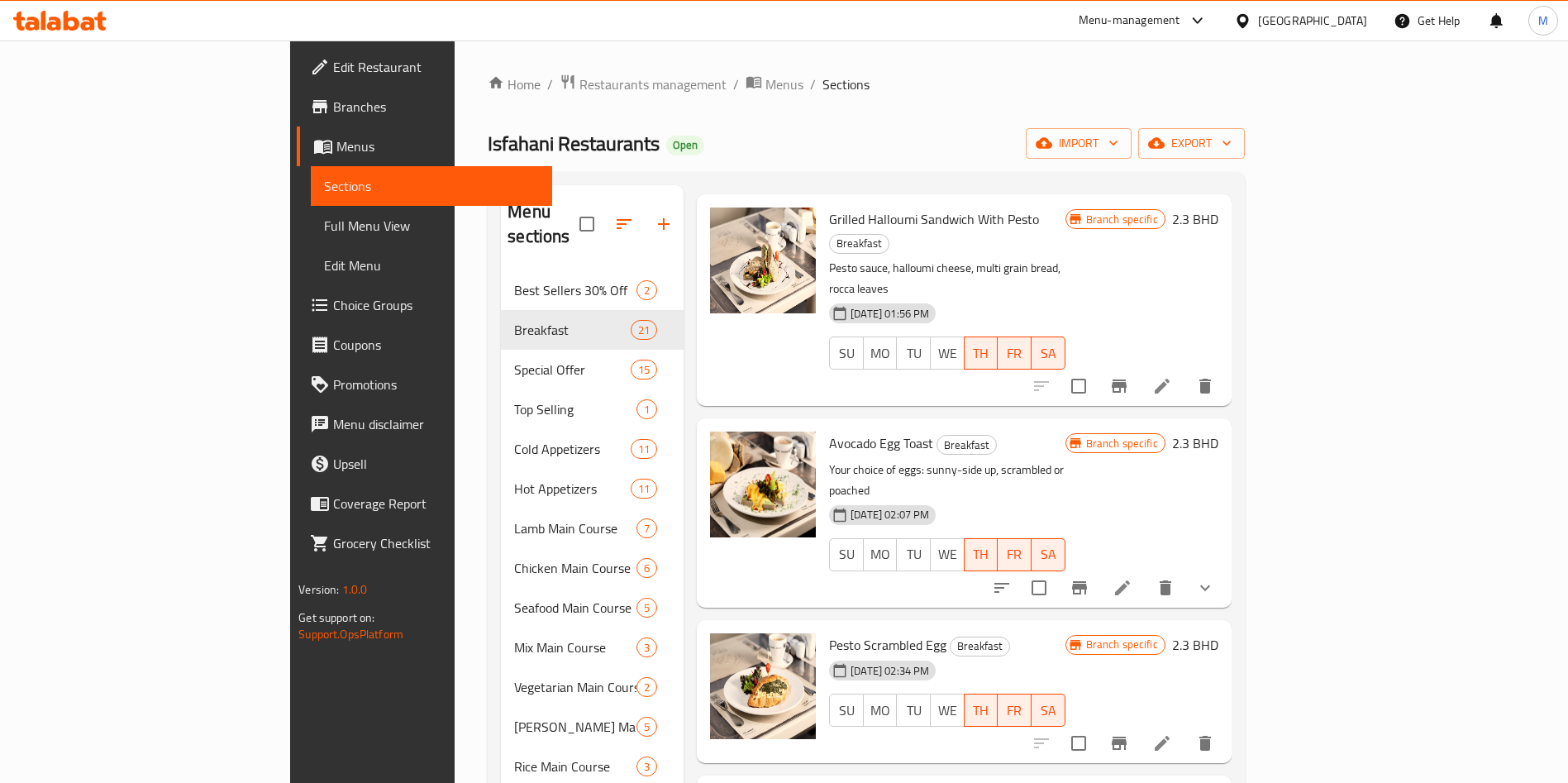
scroll to position [124, 0]
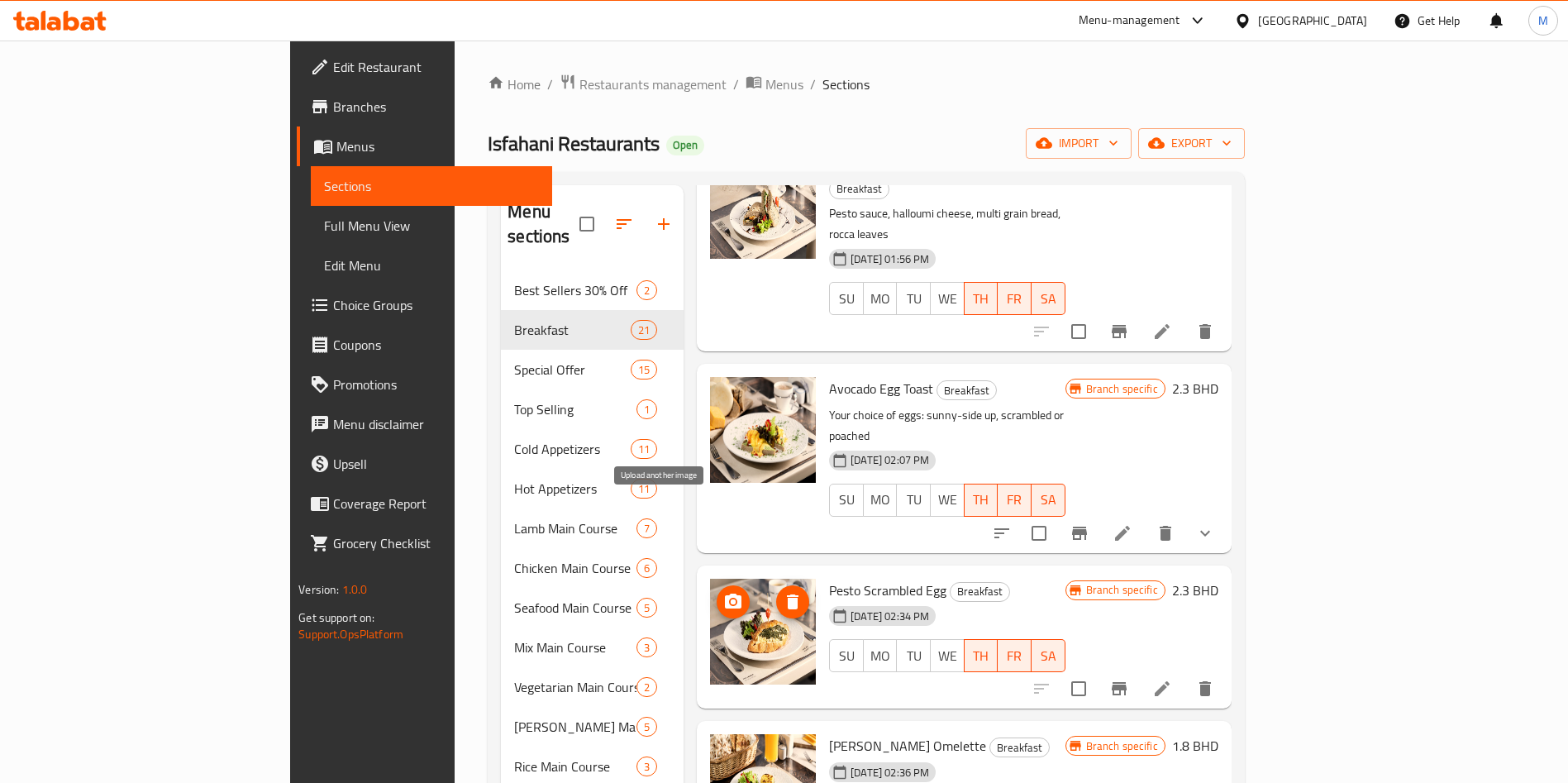
click at [724, 593] on icon "upload picture" at bounding box center [733, 601] width 17 height 15
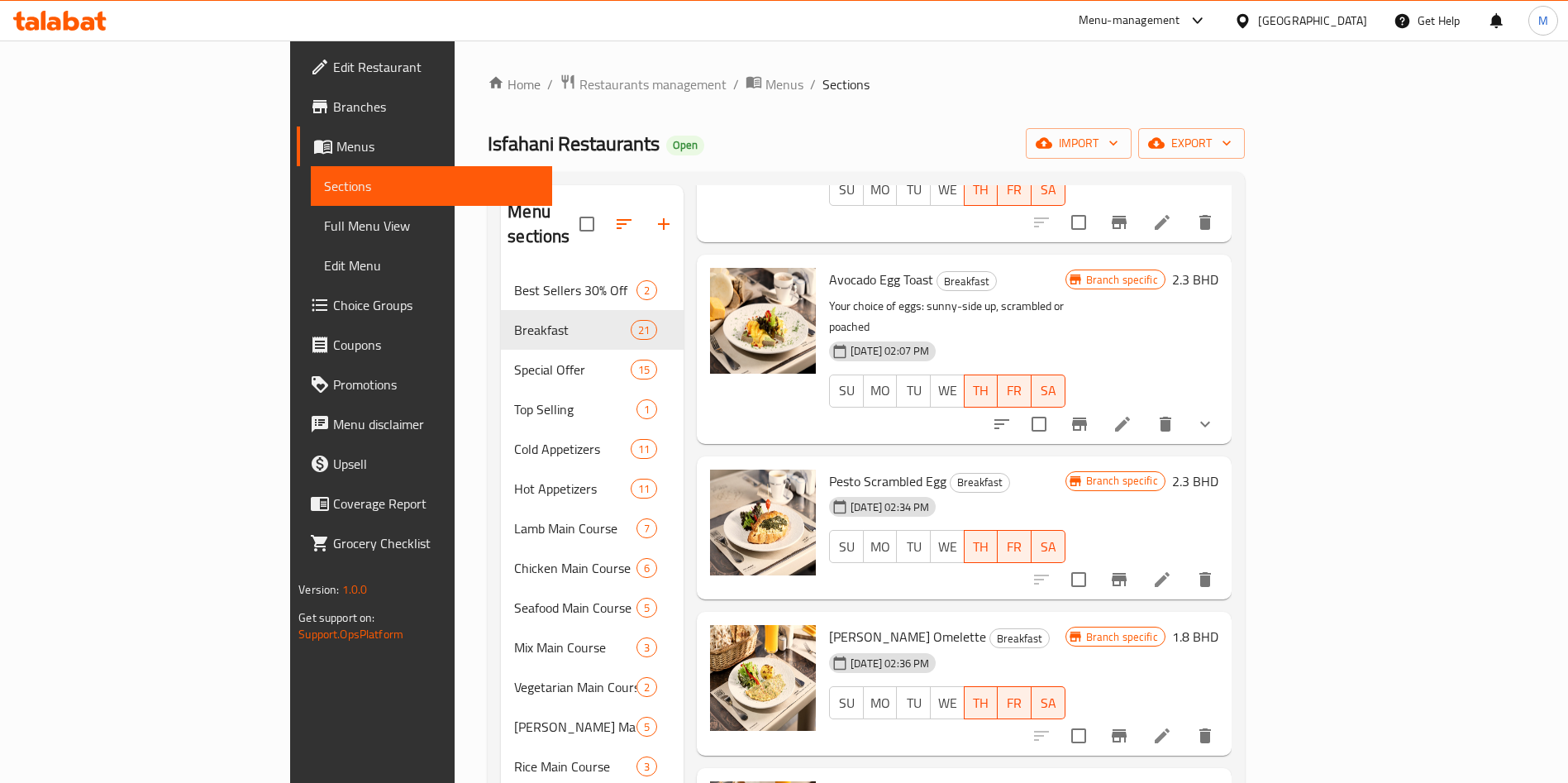
scroll to position [372, 0]
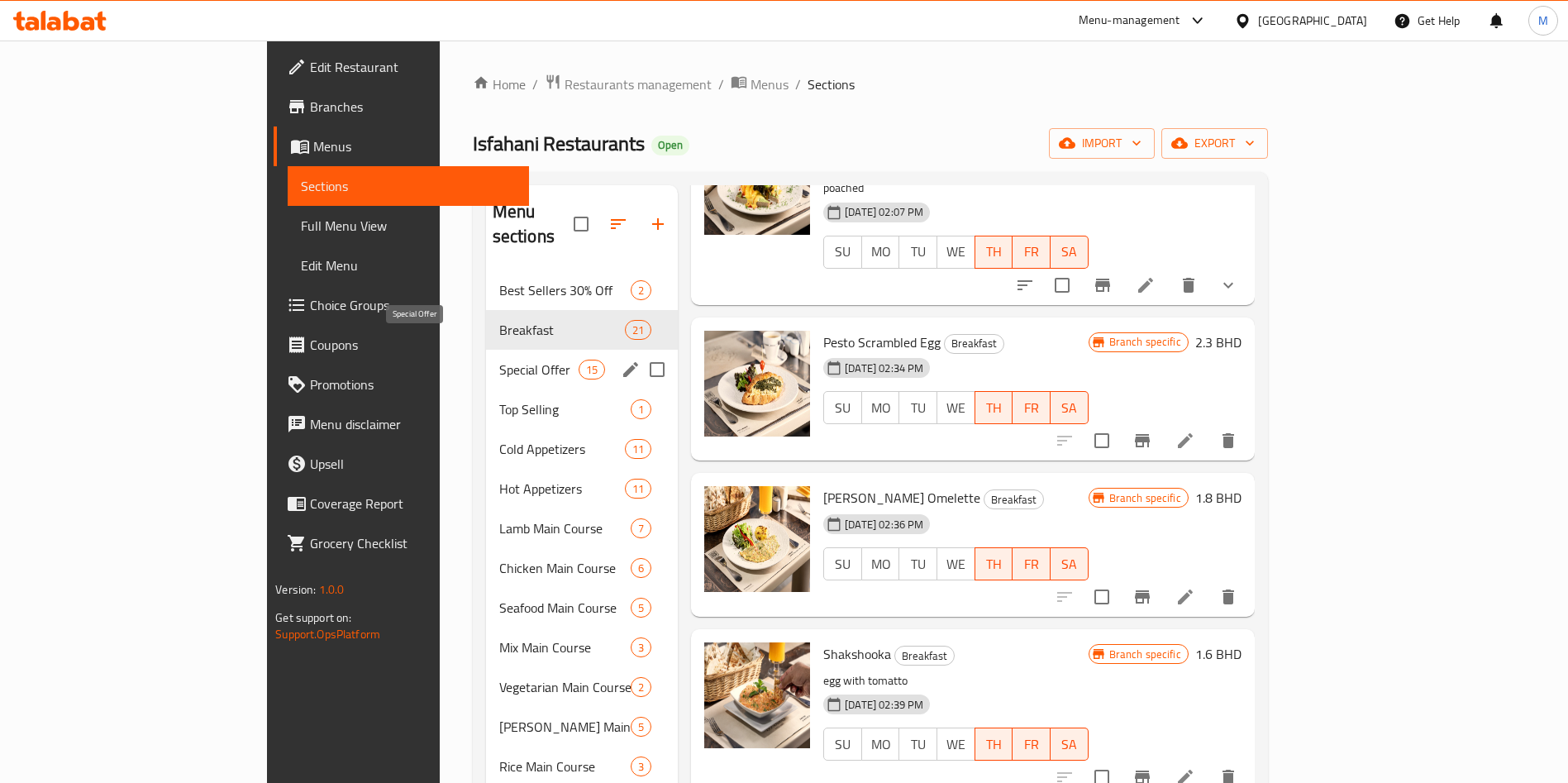
click at [499, 360] on span "Special Offer" at bounding box center [539, 369] width 79 height 19
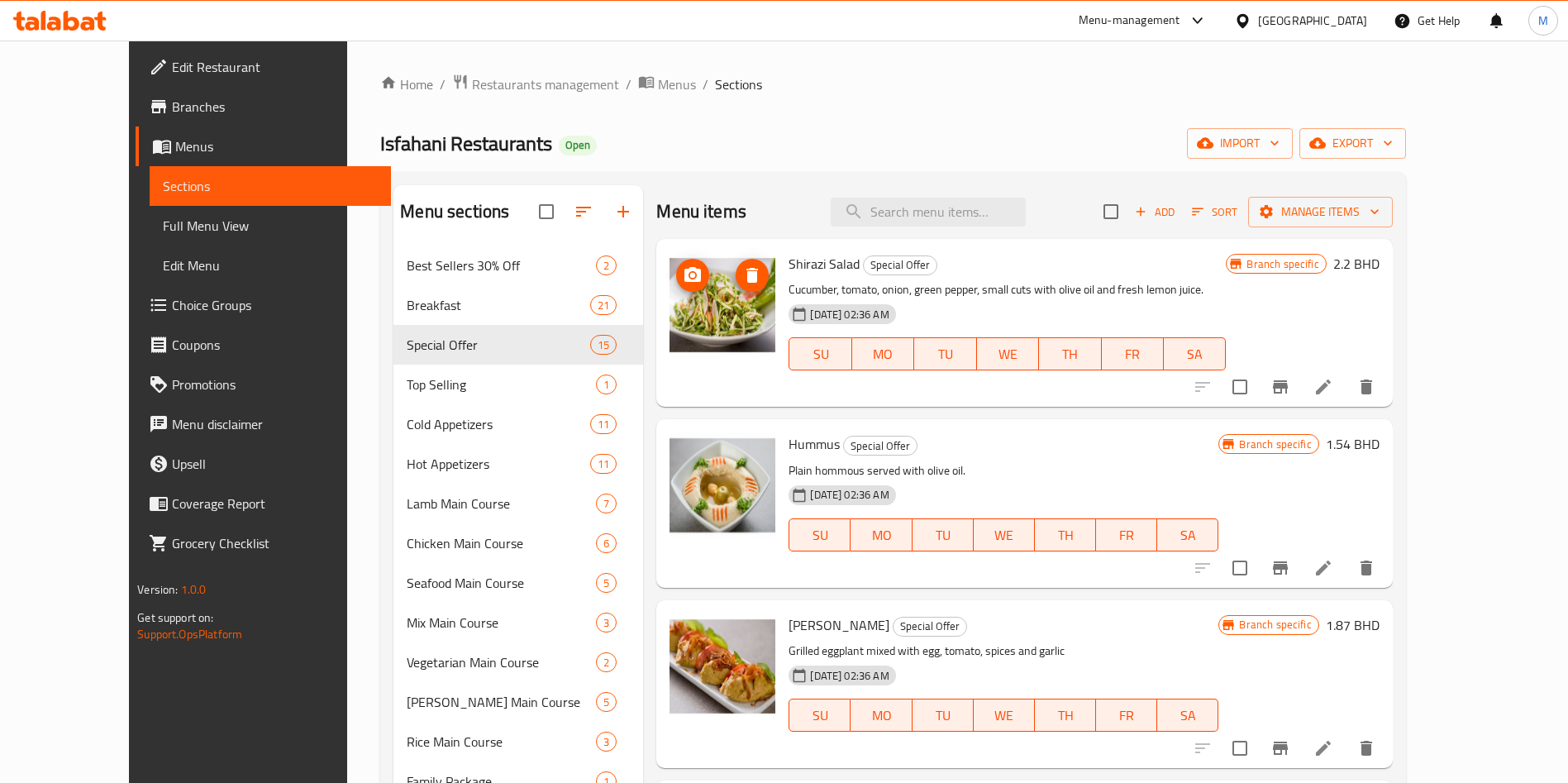
click at [683, 272] on icon "upload picture" at bounding box center [692, 275] width 19 height 19
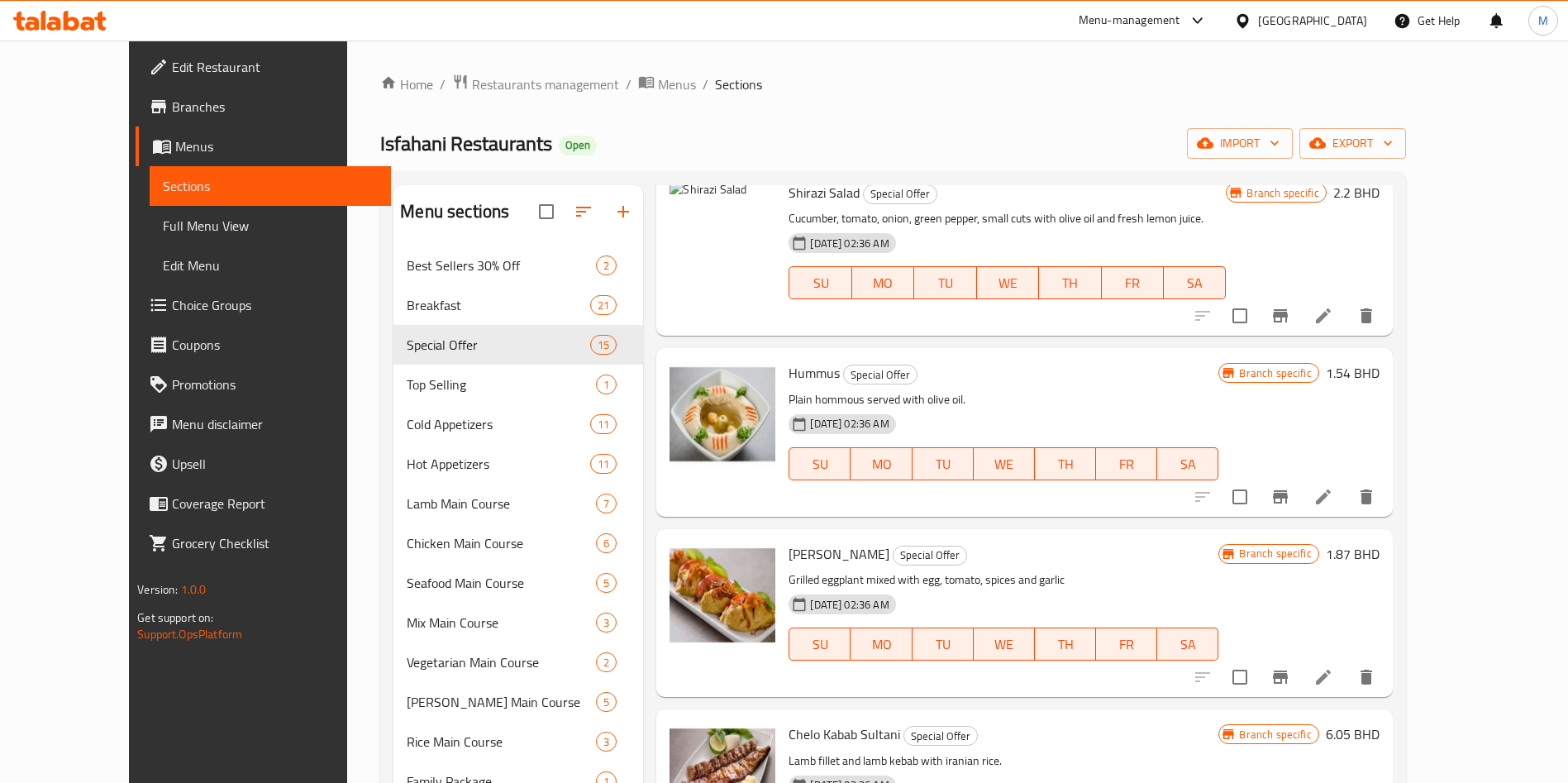
scroll to position [124, 0]
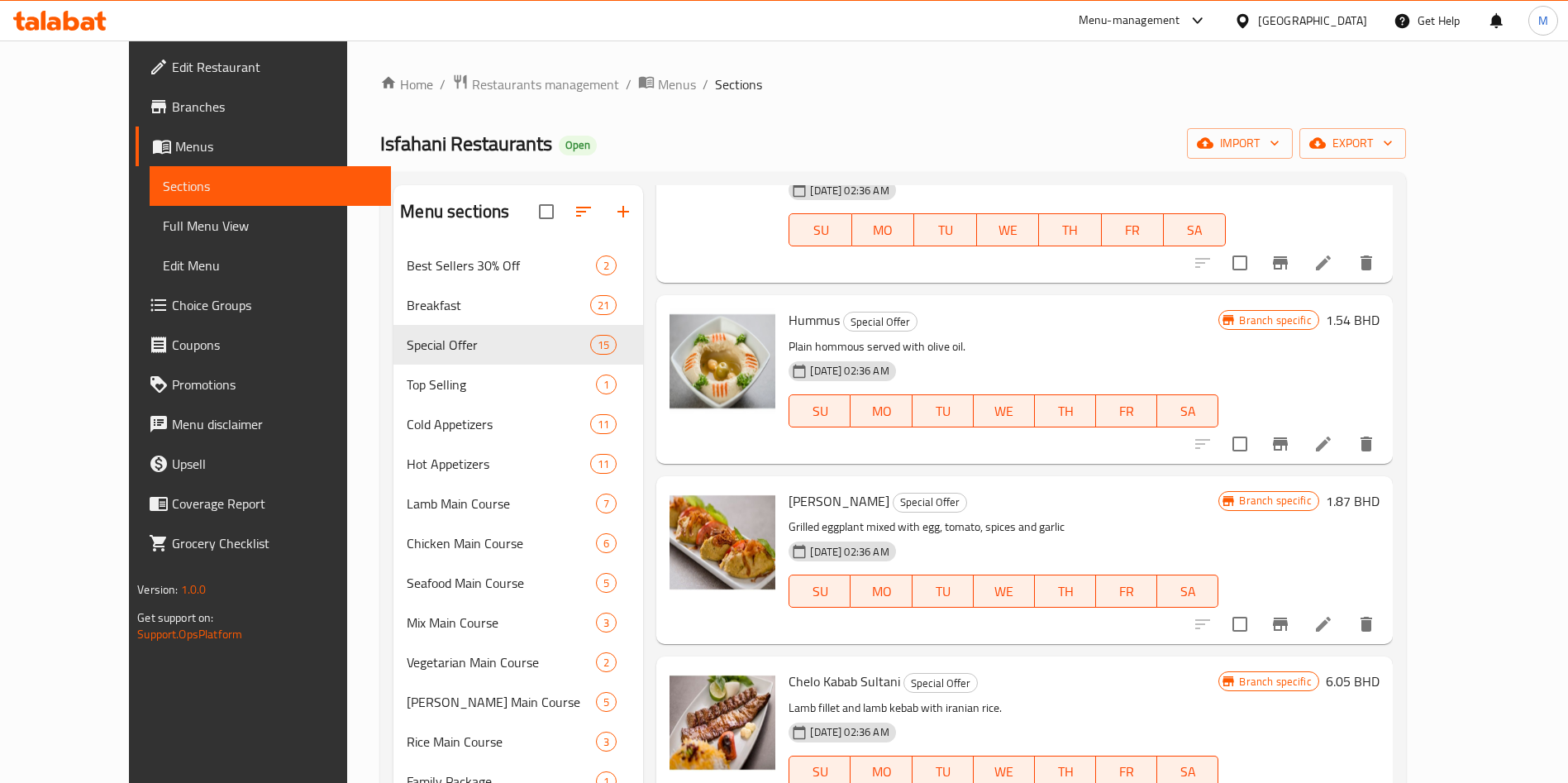
click at [788, 489] on span "Mirza Ghassemi" at bounding box center [838, 501] width 101 height 25
copy h6 "Mirza Ghassemi"
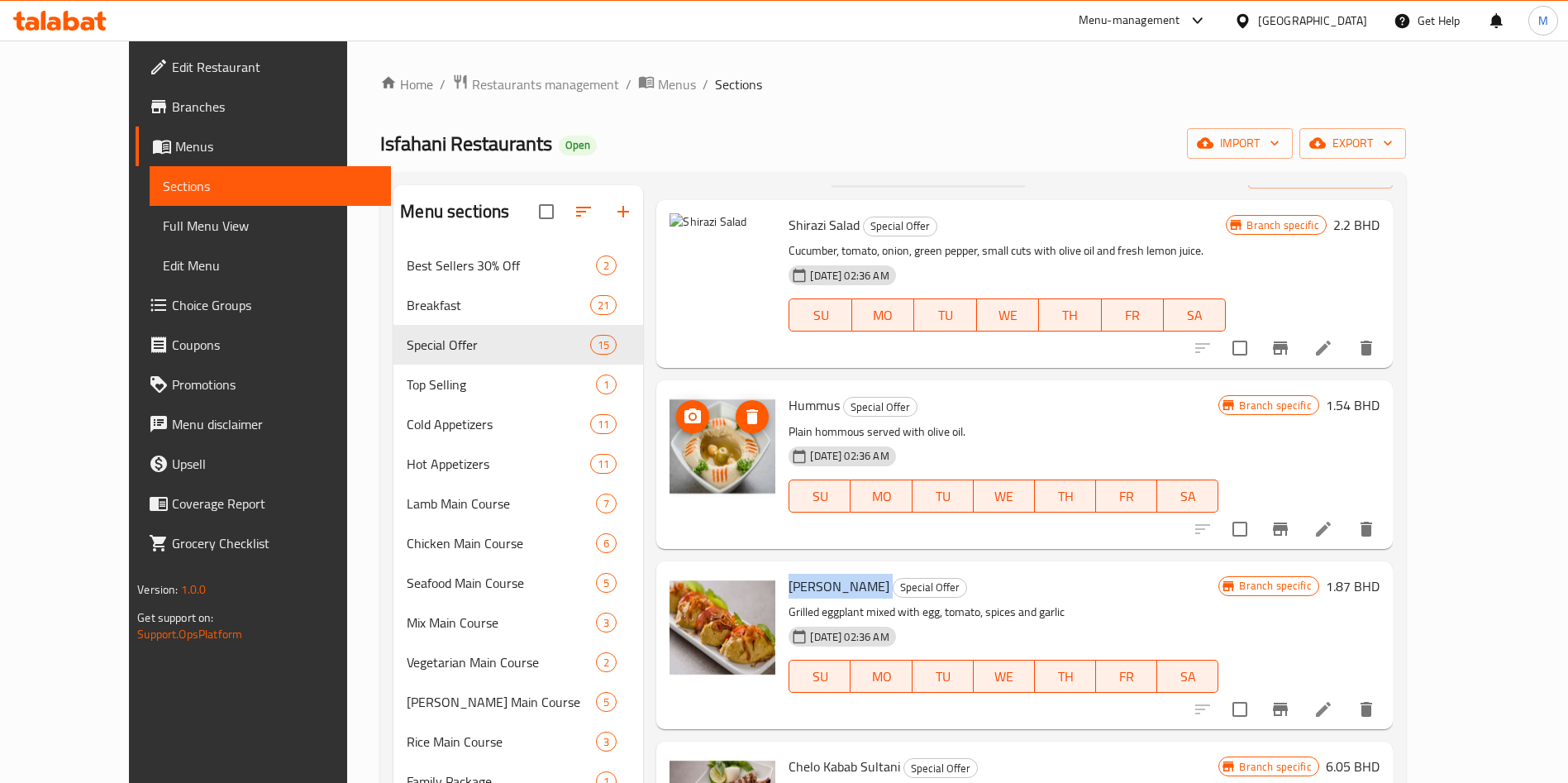
scroll to position [0, 0]
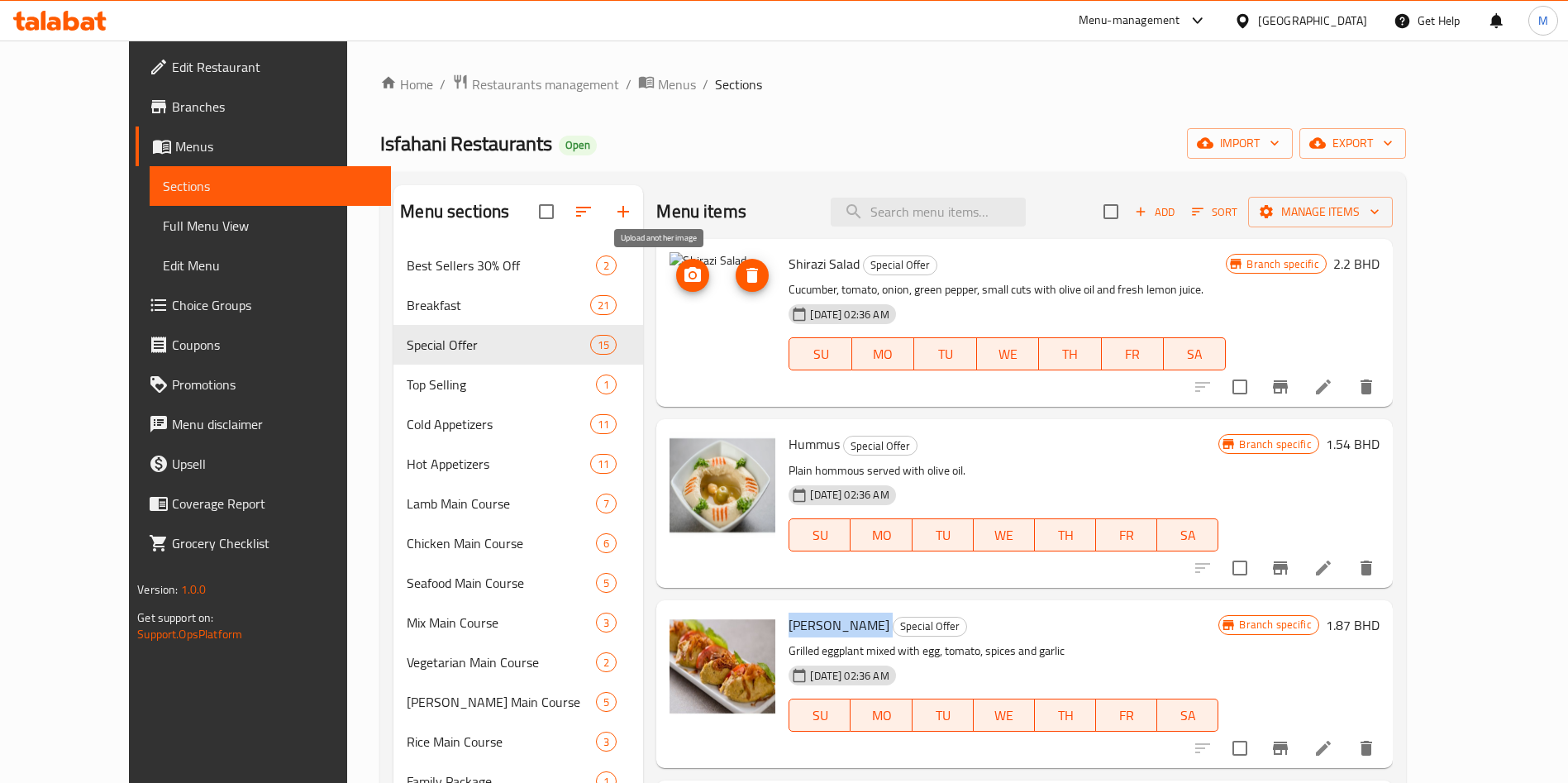
click at [683, 268] on icon "upload picture" at bounding box center [692, 275] width 19 height 19
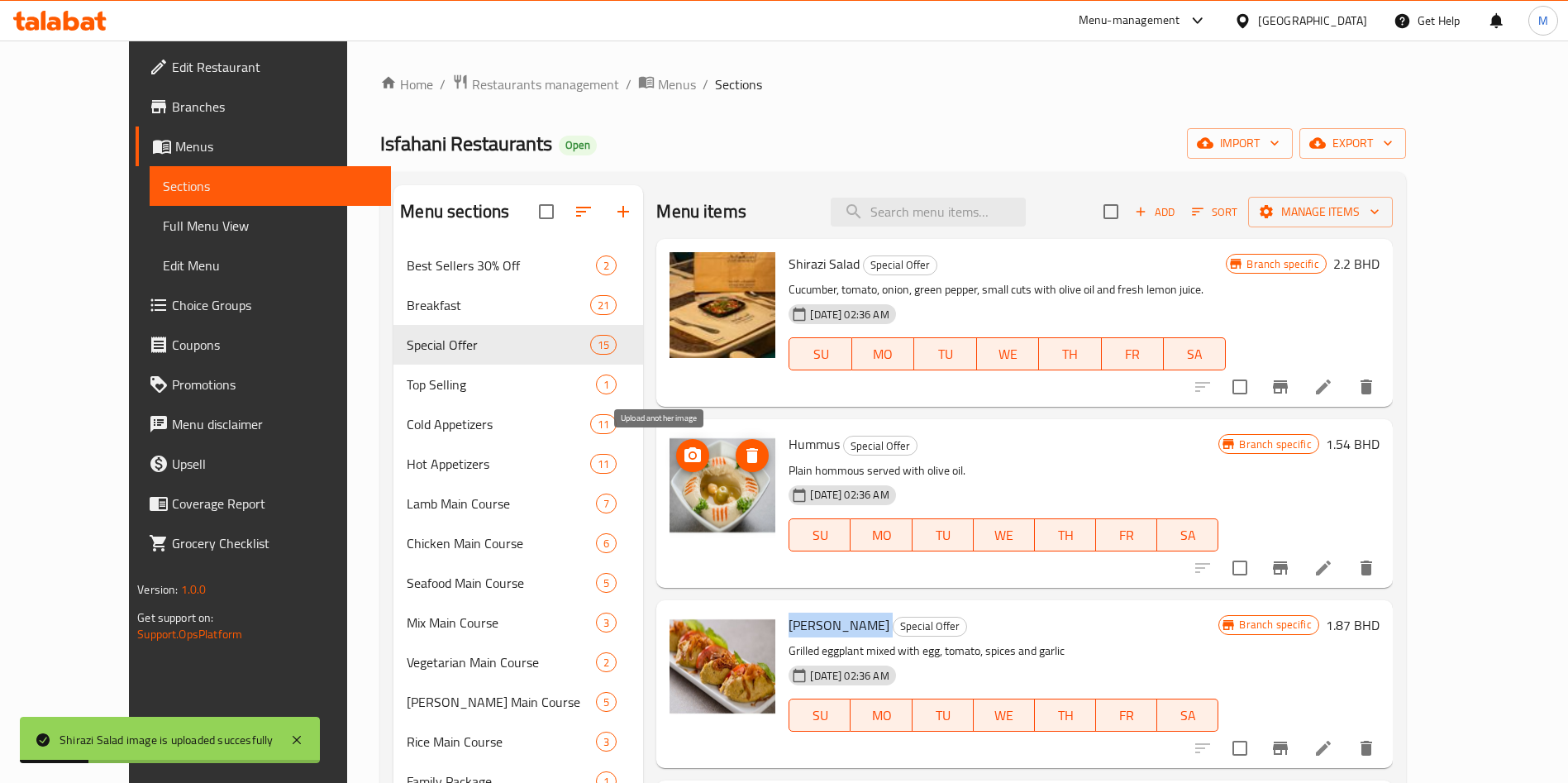
click at [685, 451] on icon "upload picture" at bounding box center [693, 455] width 17 height 15
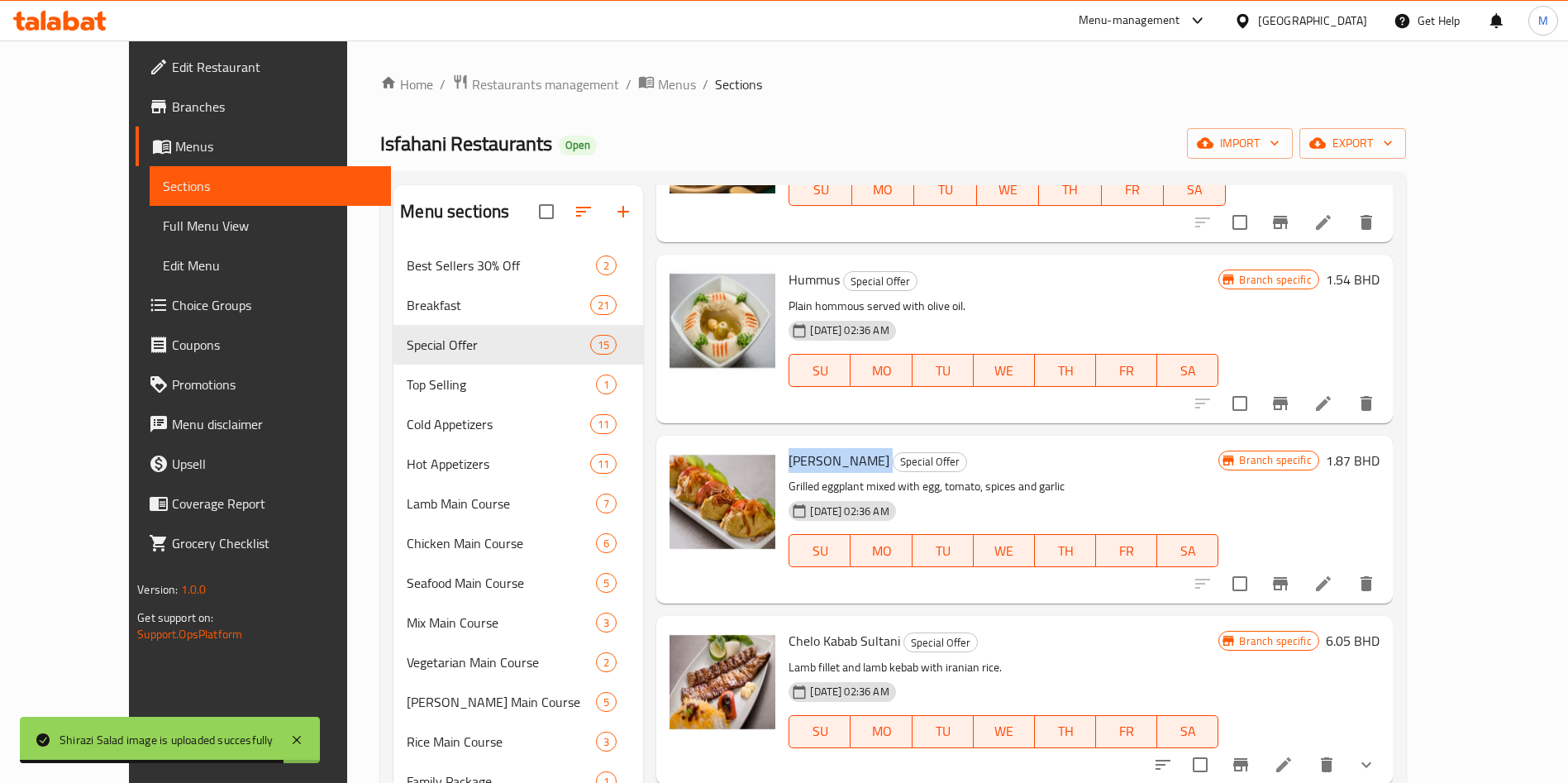
scroll to position [372, 0]
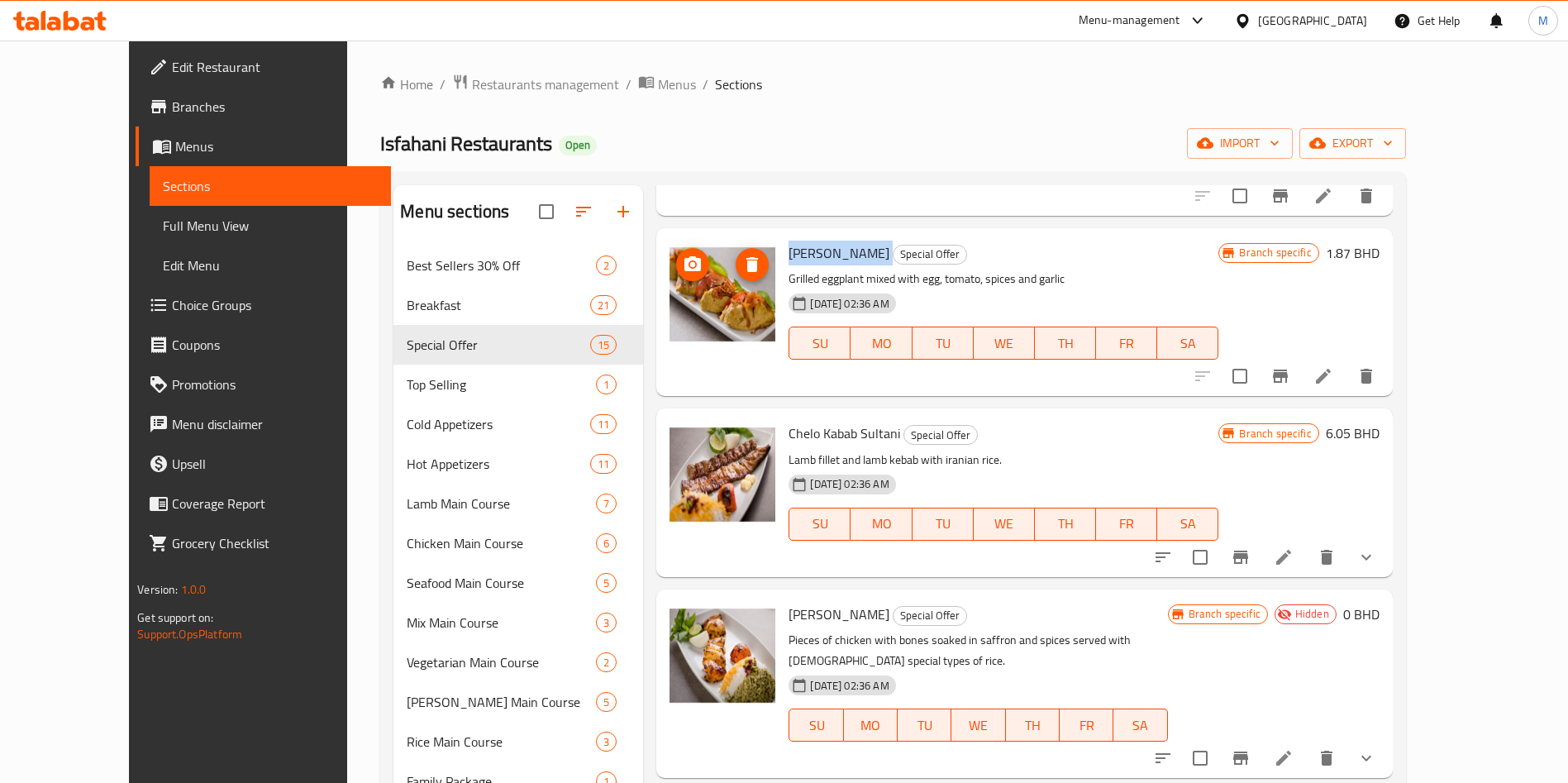
click at [685, 260] on icon "upload picture" at bounding box center [693, 263] width 17 height 15
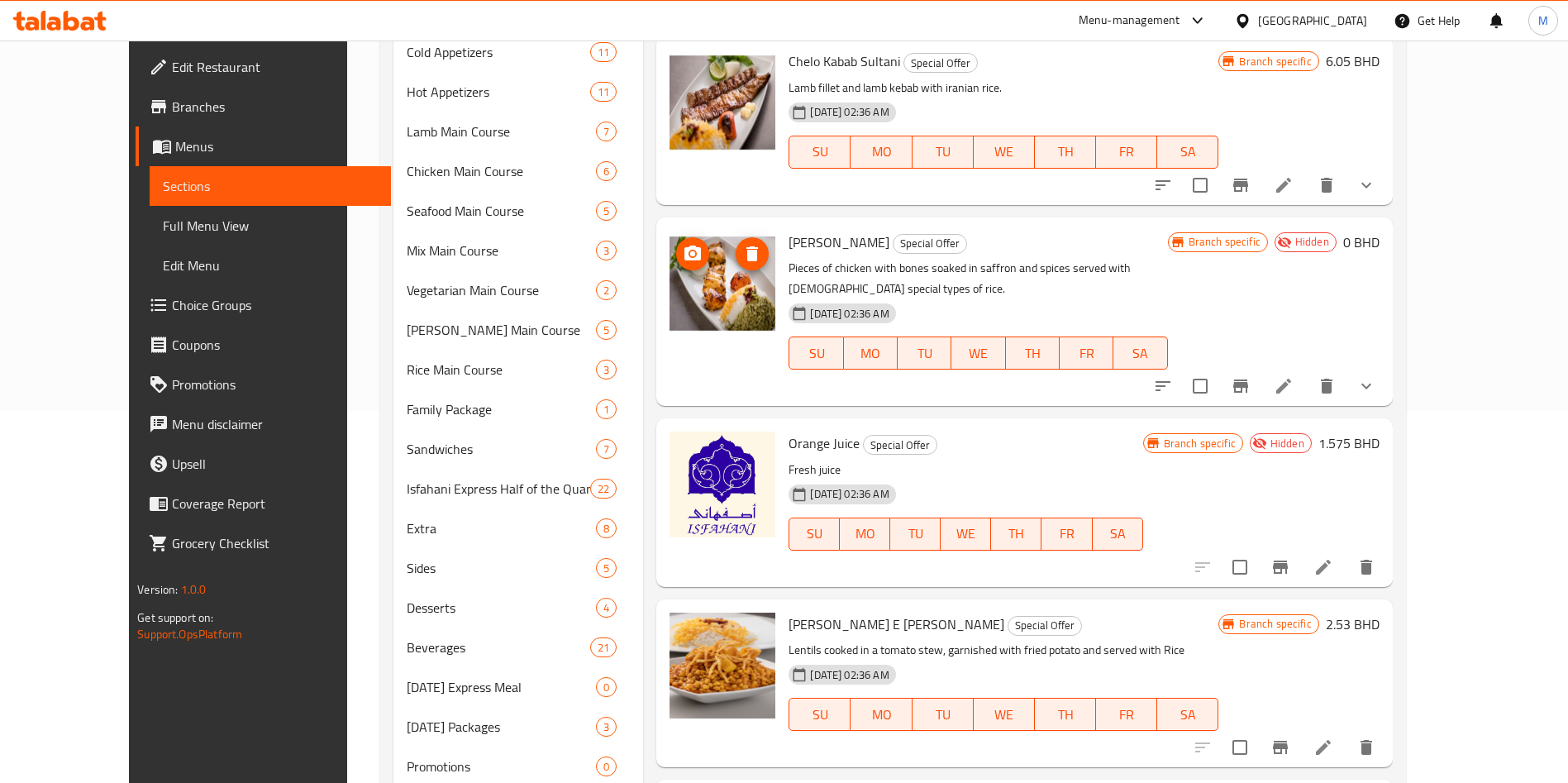
click at [685, 254] on icon "upload picture" at bounding box center [693, 253] width 17 height 15
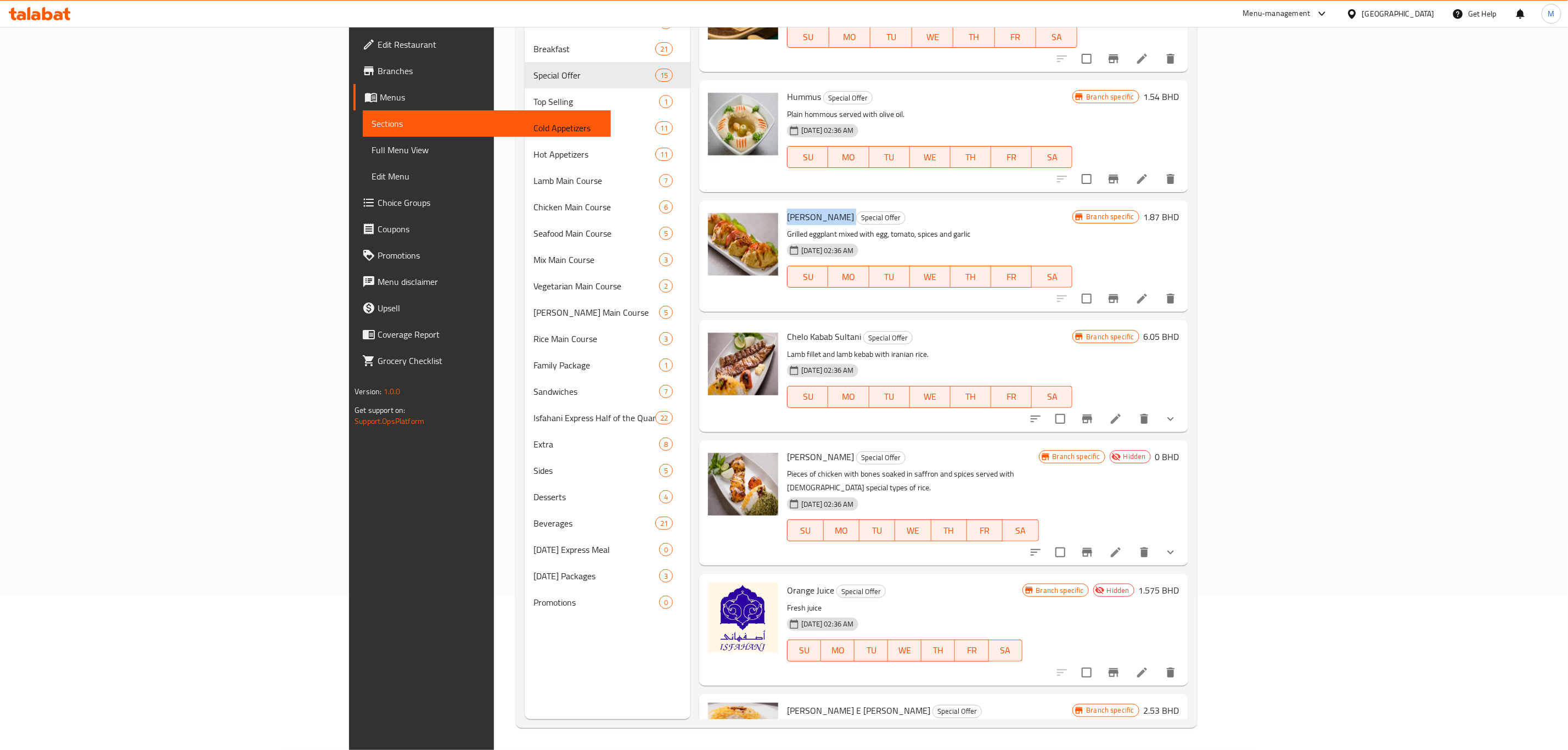
scroll to position [82, 0]
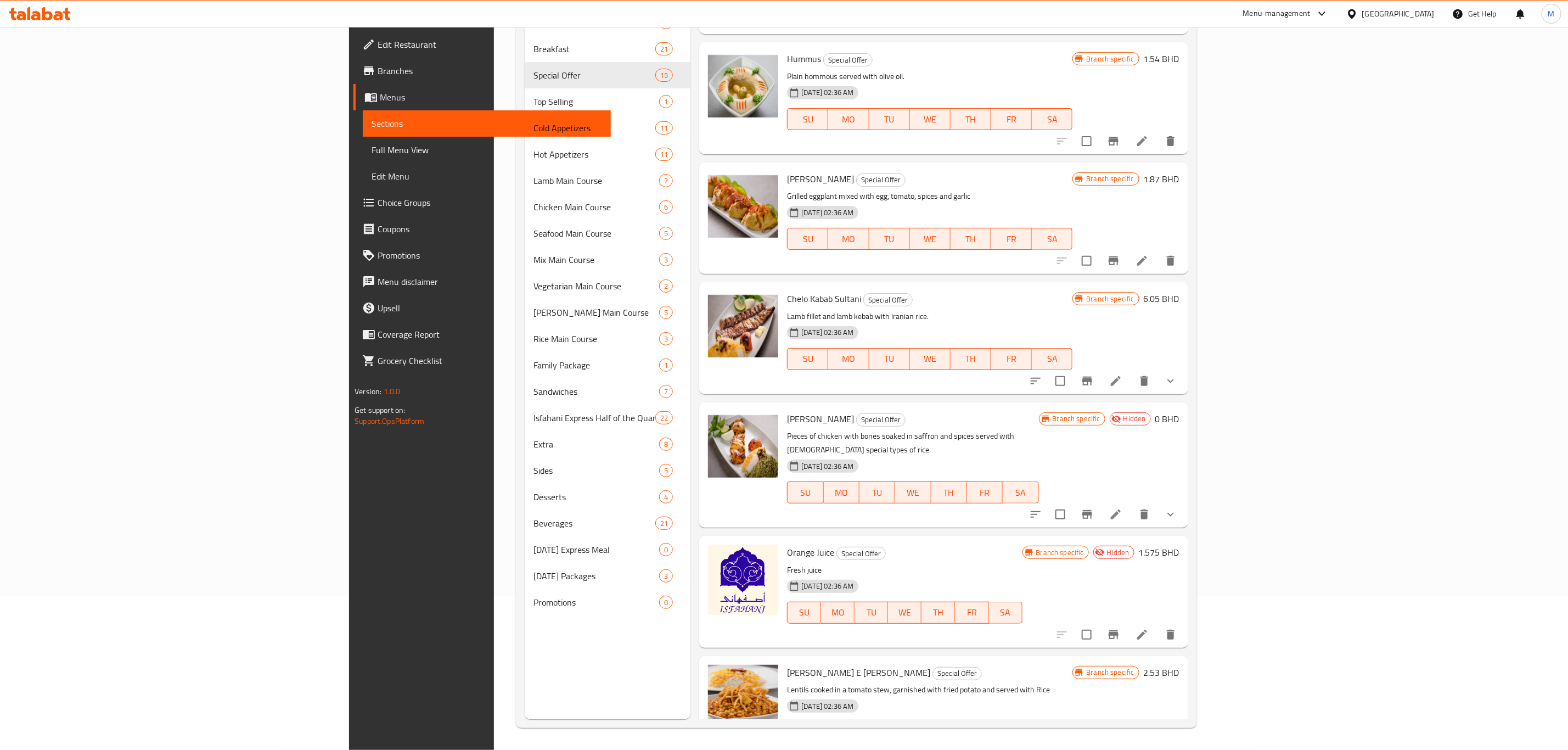
click at [787, 294] on span "Chelo Kabab Sultani" at bounding box center [824, 298] width 74 height 17
copy h6 "Chelo Kabab Sultani"
click at [787, 320] on p "Lamb fillet and lamb kebab with iranian rice." at bounding box center [930, 316] width 285 height 14
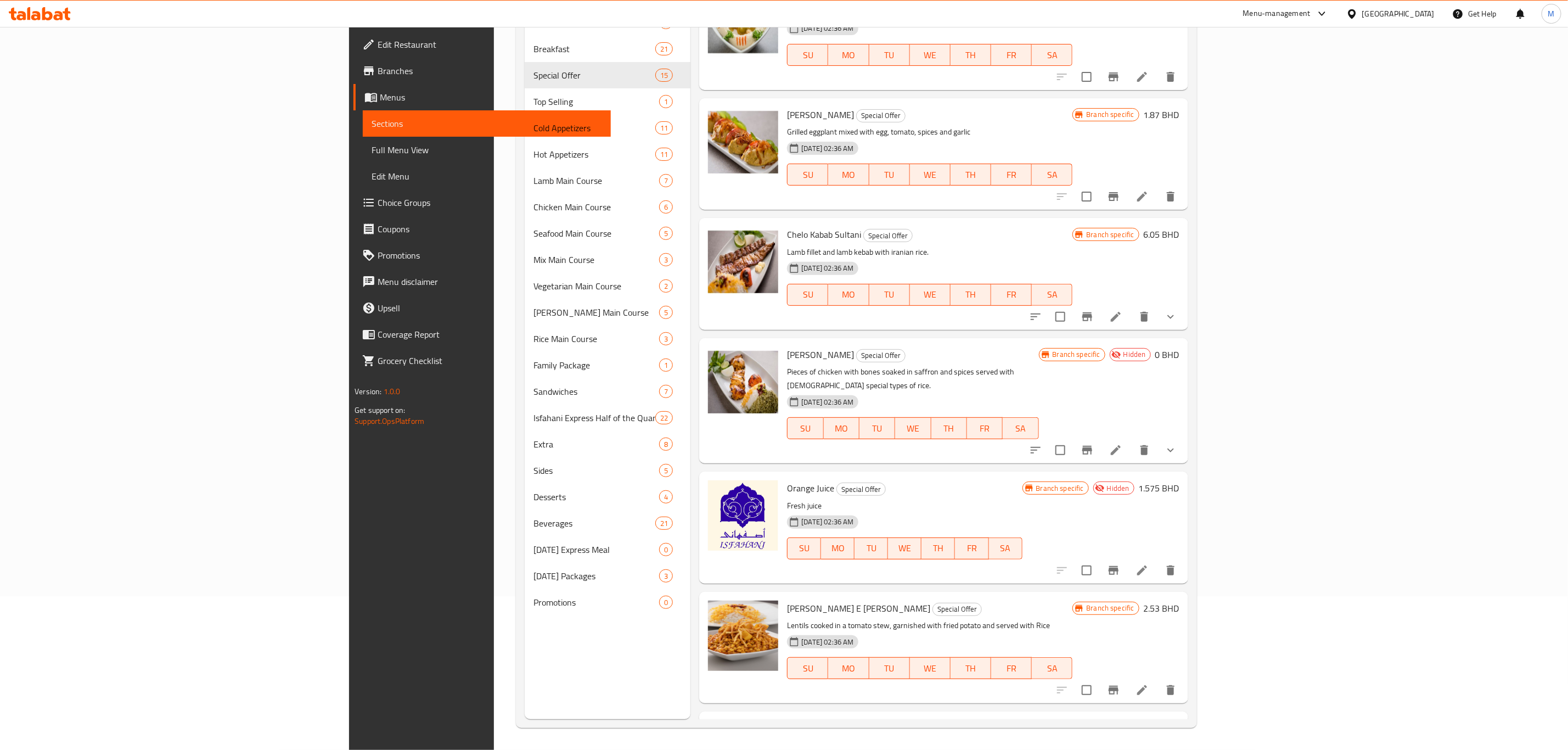
scroll to position [247, 0]
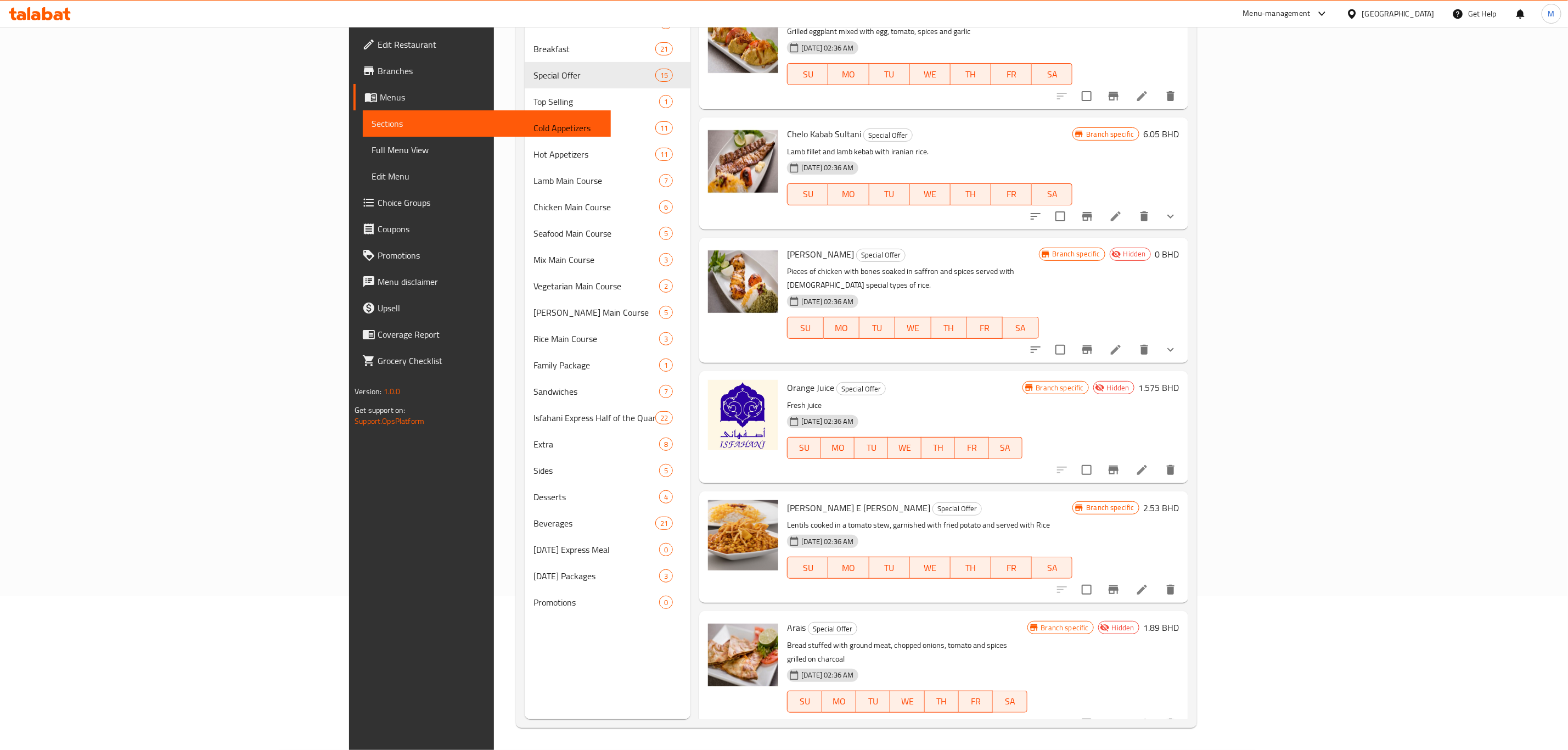
click at [787, 379] on span "Orange Juice" at bounding box center [811, 387] width 47 height 17
click at [787, 500] on span "Khoresh E Qeema Vegetarian" at bounding box center [859, 508] width 143 height 17
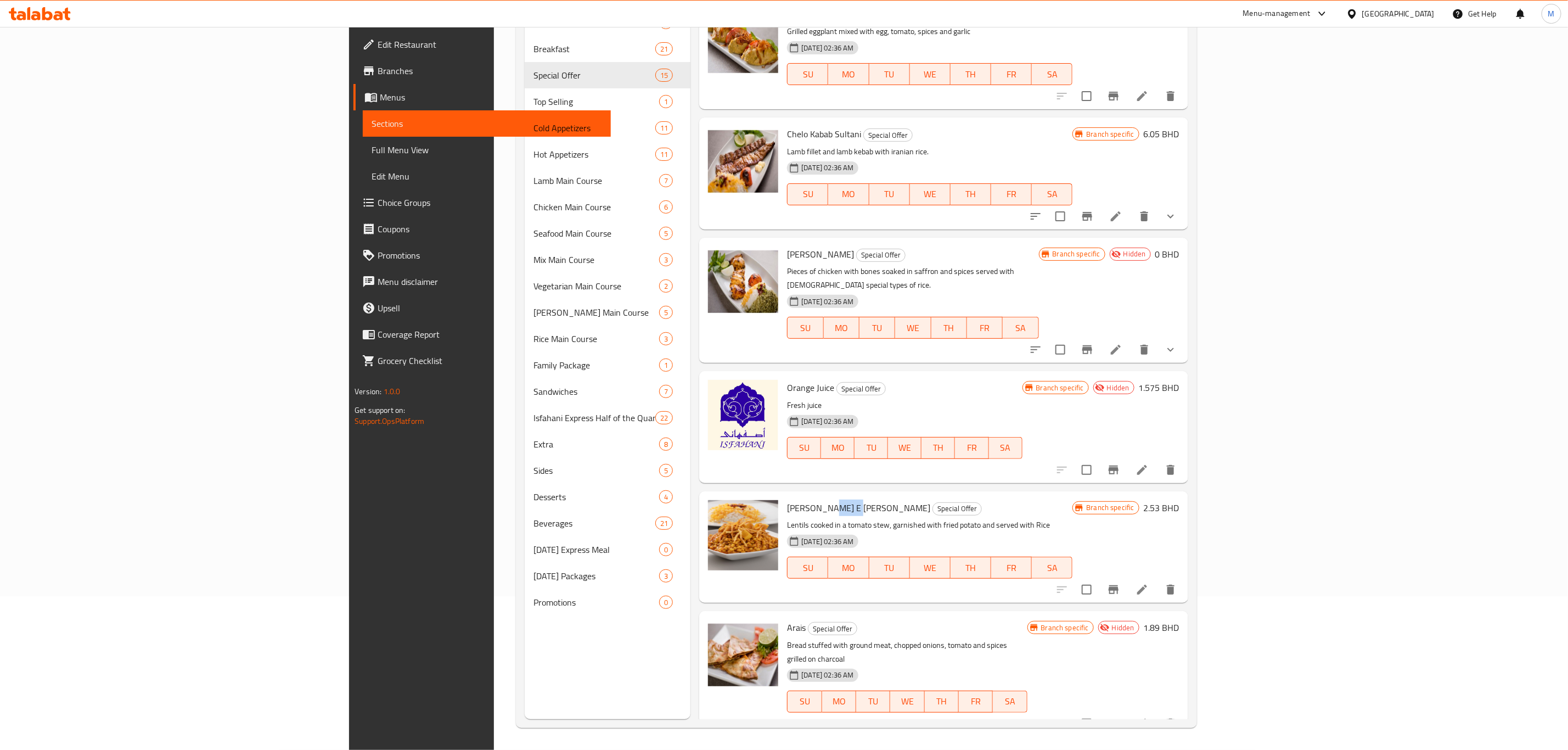
click at [787, 500] on span "Khoresh E Qeema Vegetarian" at bounding box center [859, 508] width 143 height 17
copy h6 "Khoresh E Qeema Vegetarian"
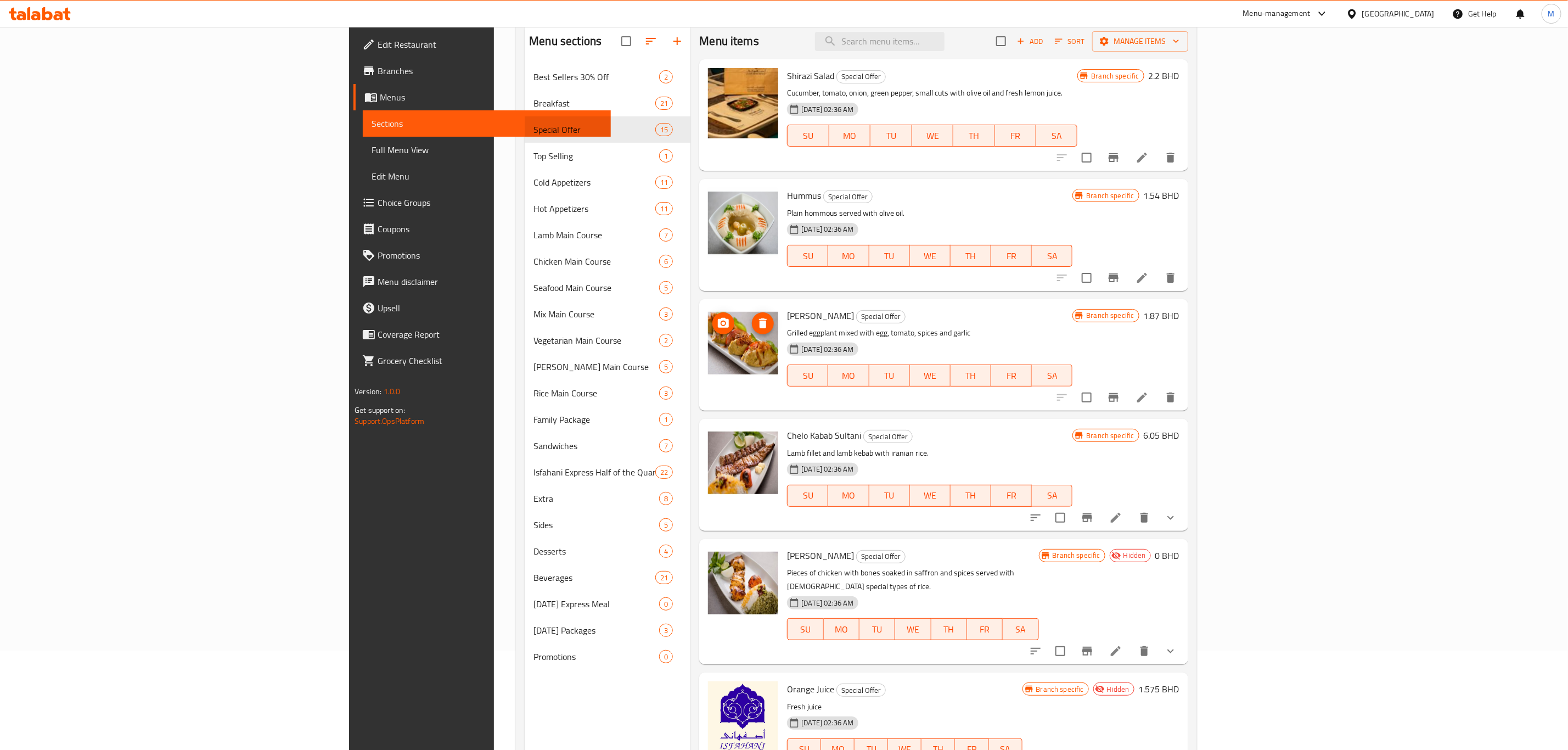
scroll to position [71, 0]
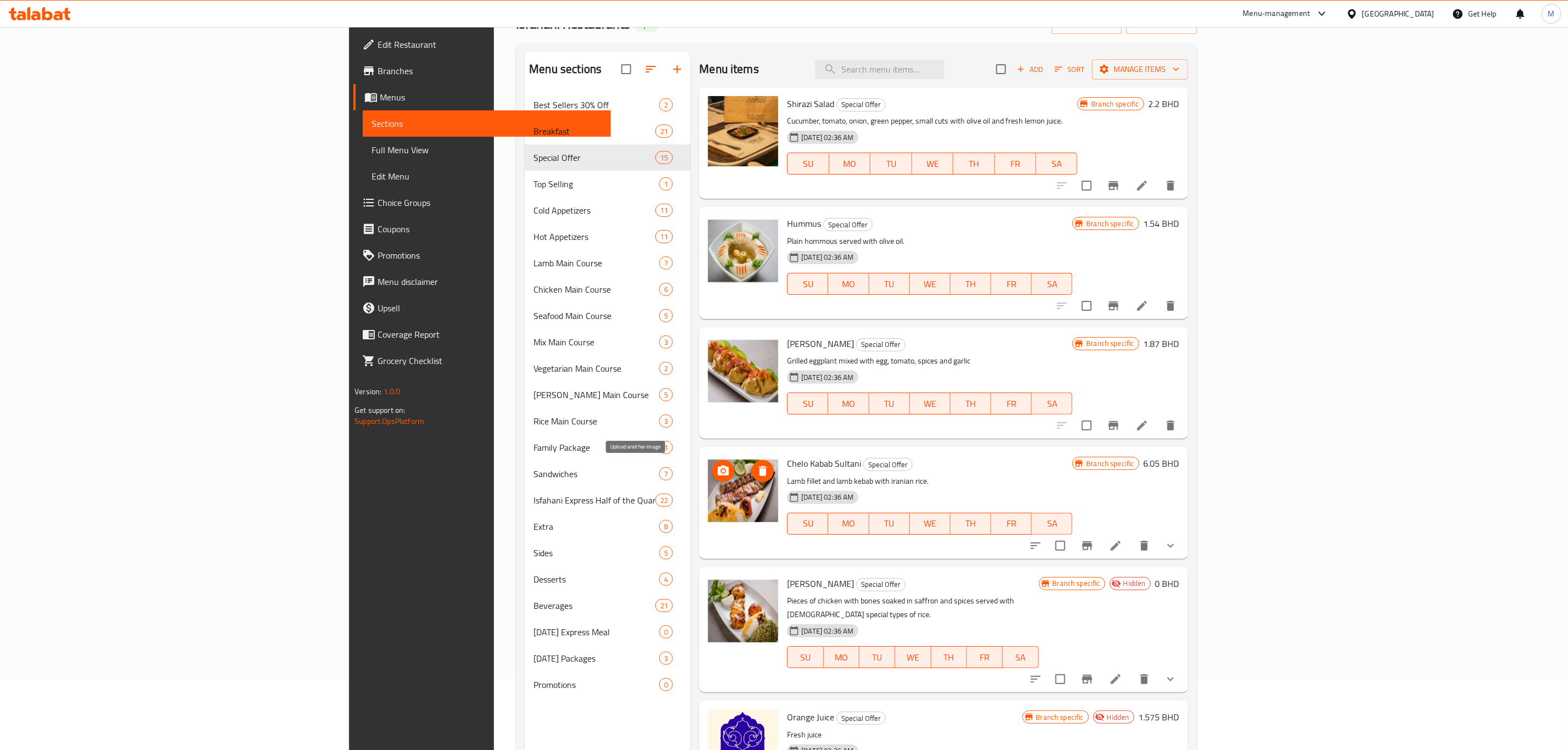
click at [717, 471] on icon "upload picture" at bounding box center [723, 471] width 13 height 13
click at [722, 471] on circle "upload picture" at bounding box center [723, 471] width 3 height 3
click at [718, 474] on icon "upload picture" at bounding box center [724, 470] width 11 height 10
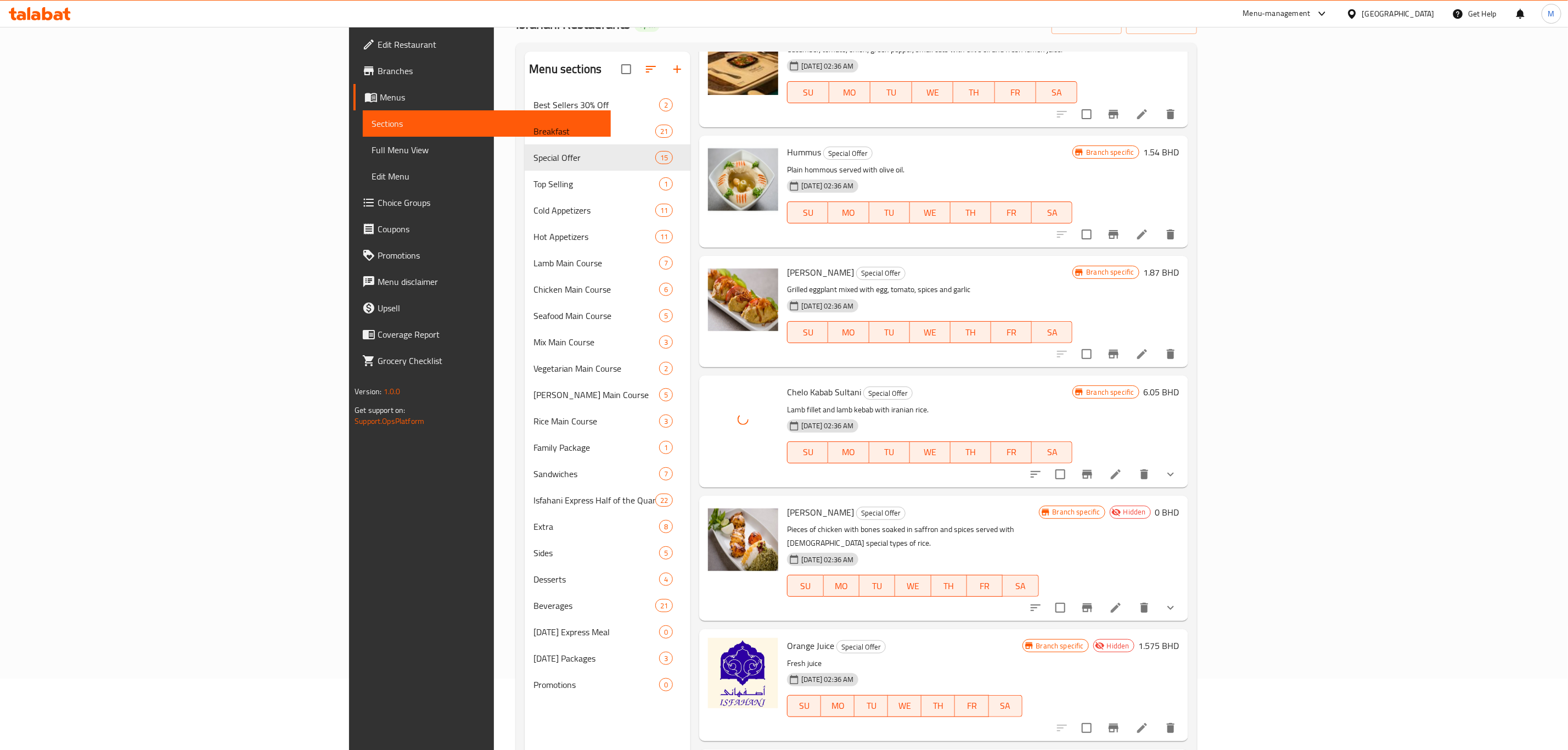
scroll to position [164, 0]
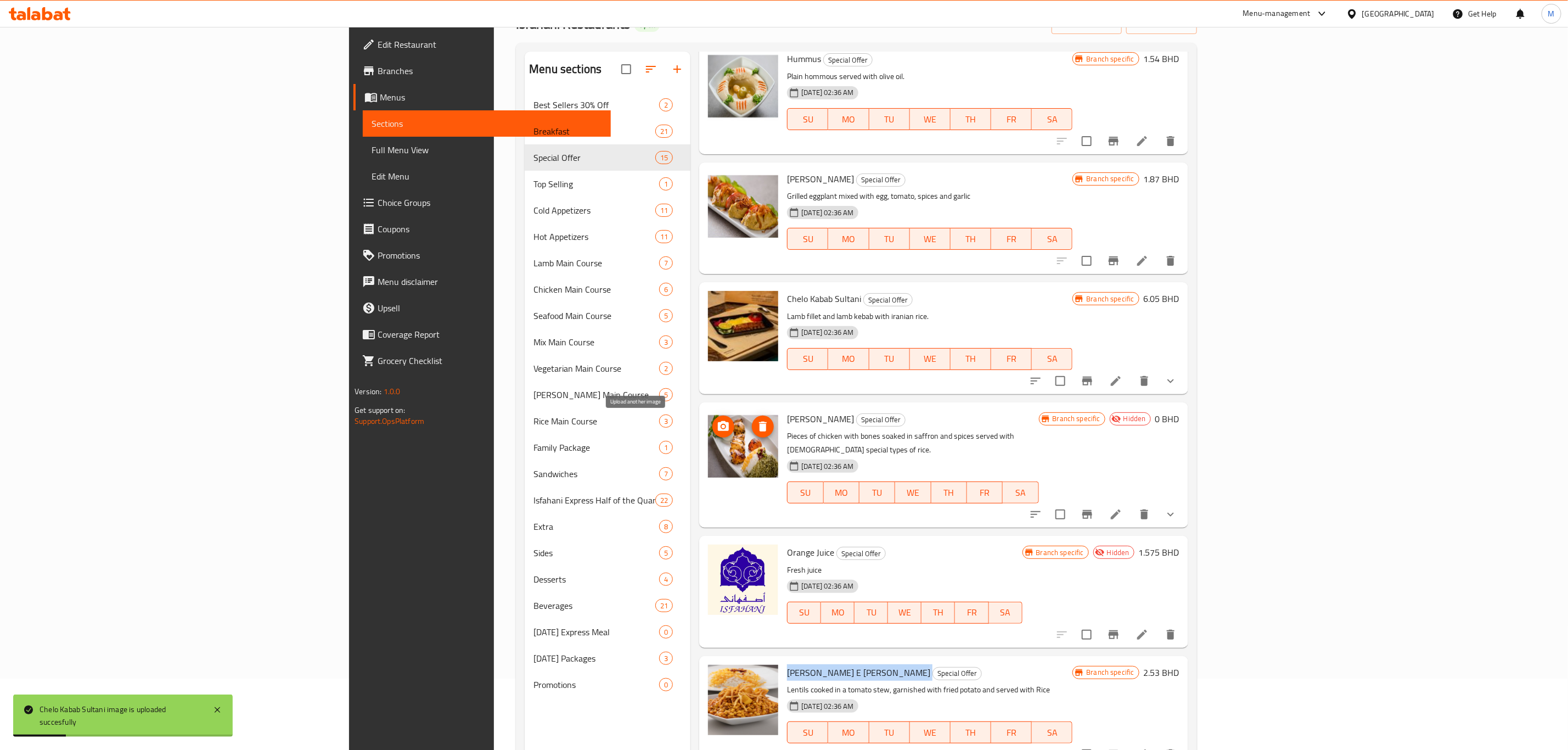
click at [713, 434] on button "upload picture" at bounding box center [724, 427] width 22 height 22
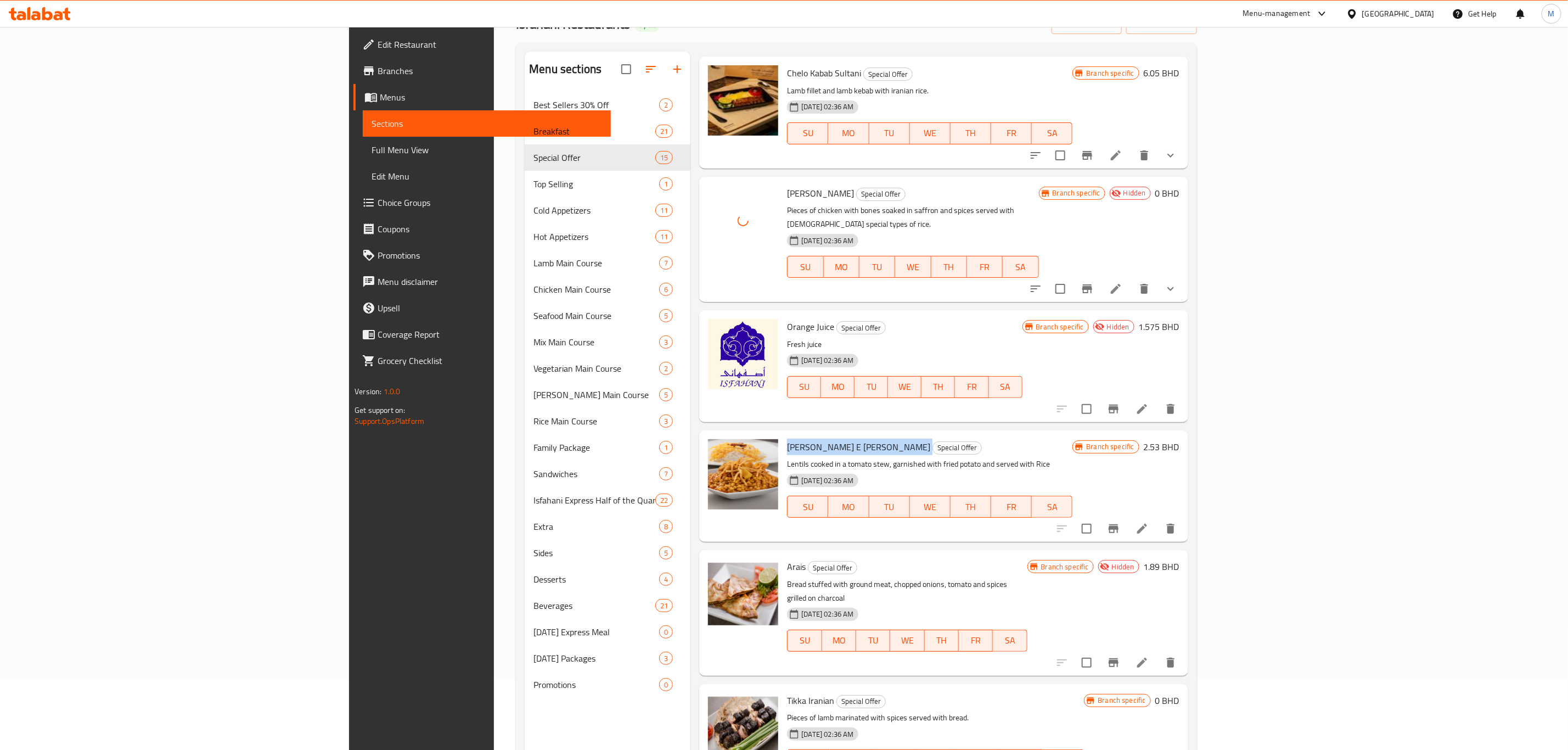
scroll to position [412, 0]
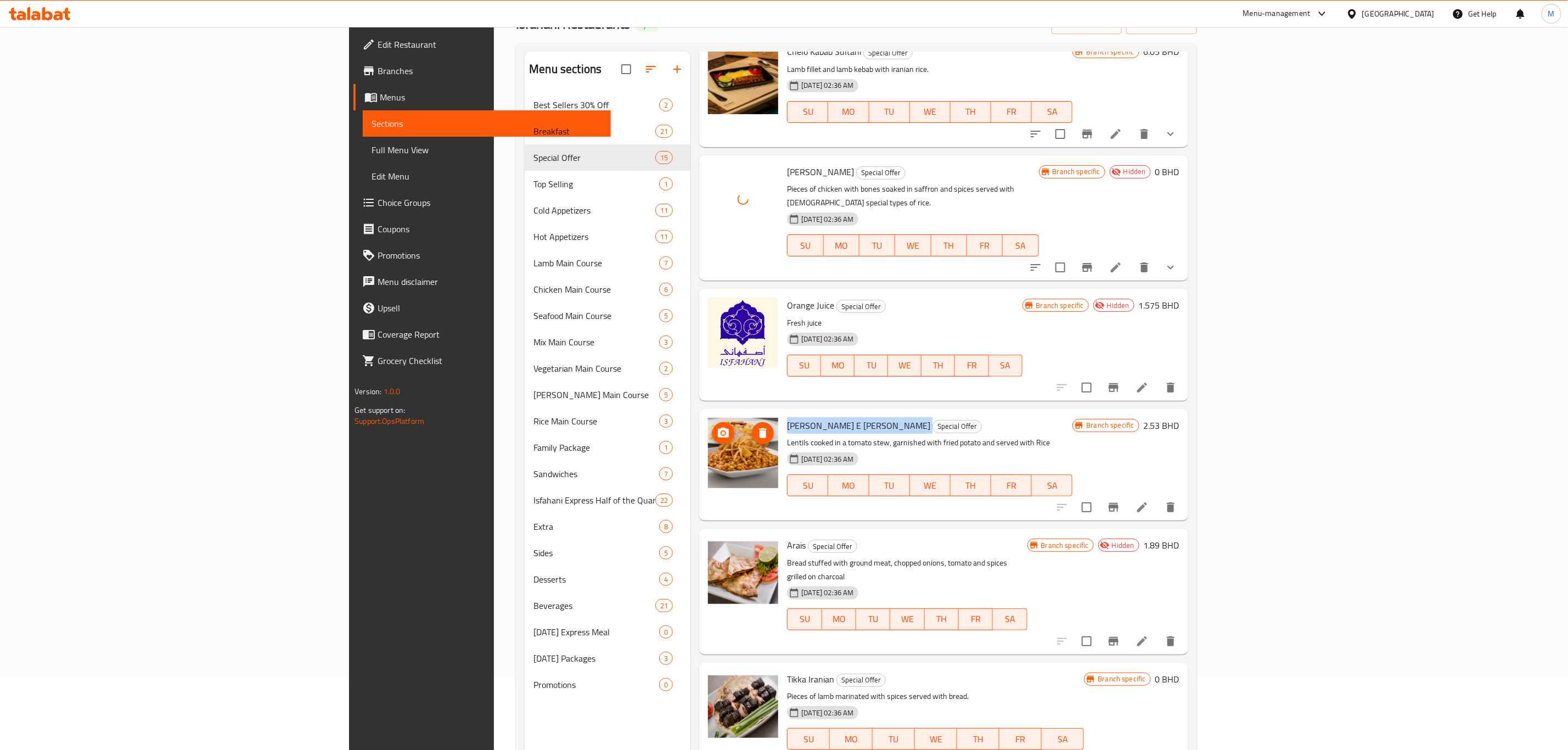
click at [718, 428] on icon "upload picture" at bounding box center [724, 433] width 11 height 10
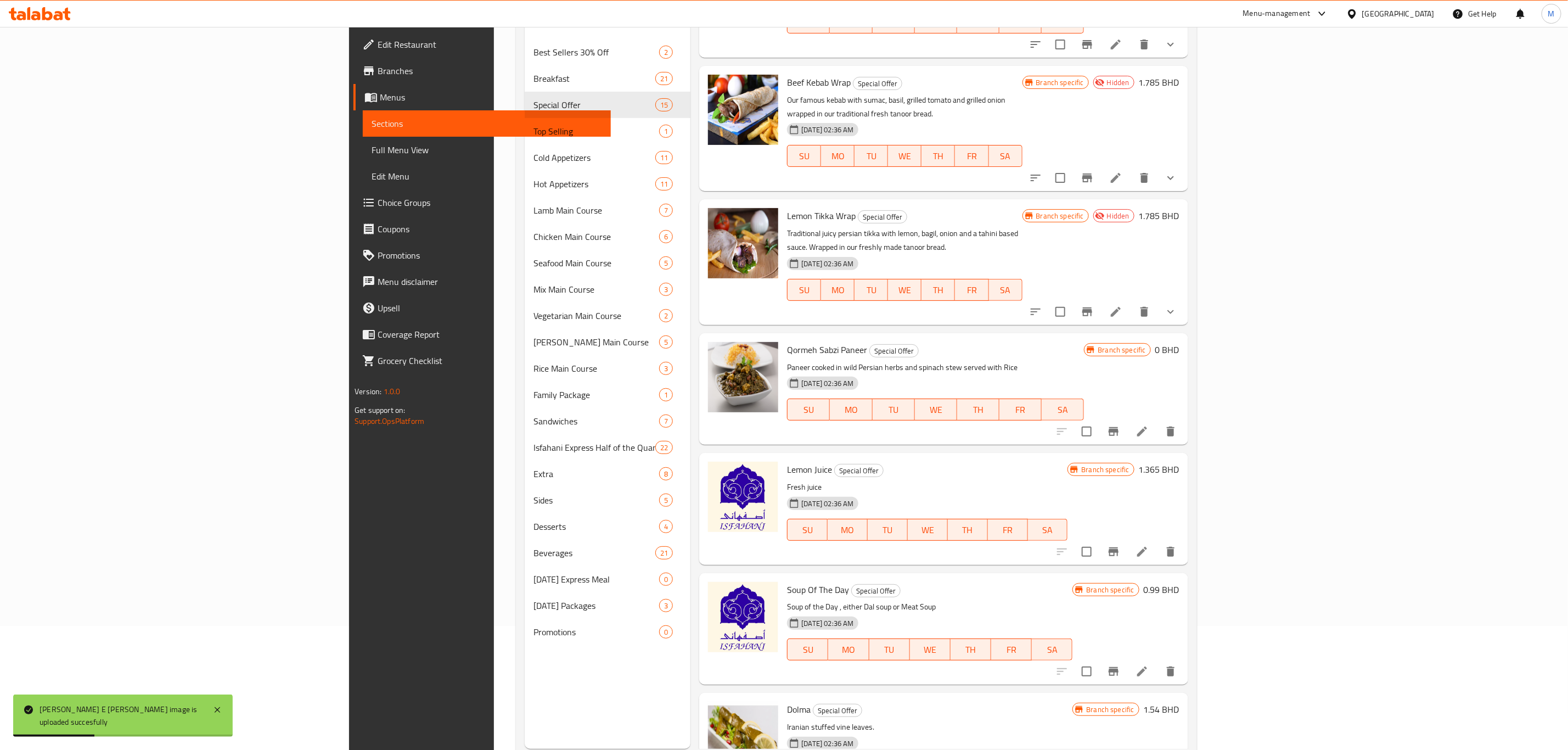
scroll to position [153, 0]
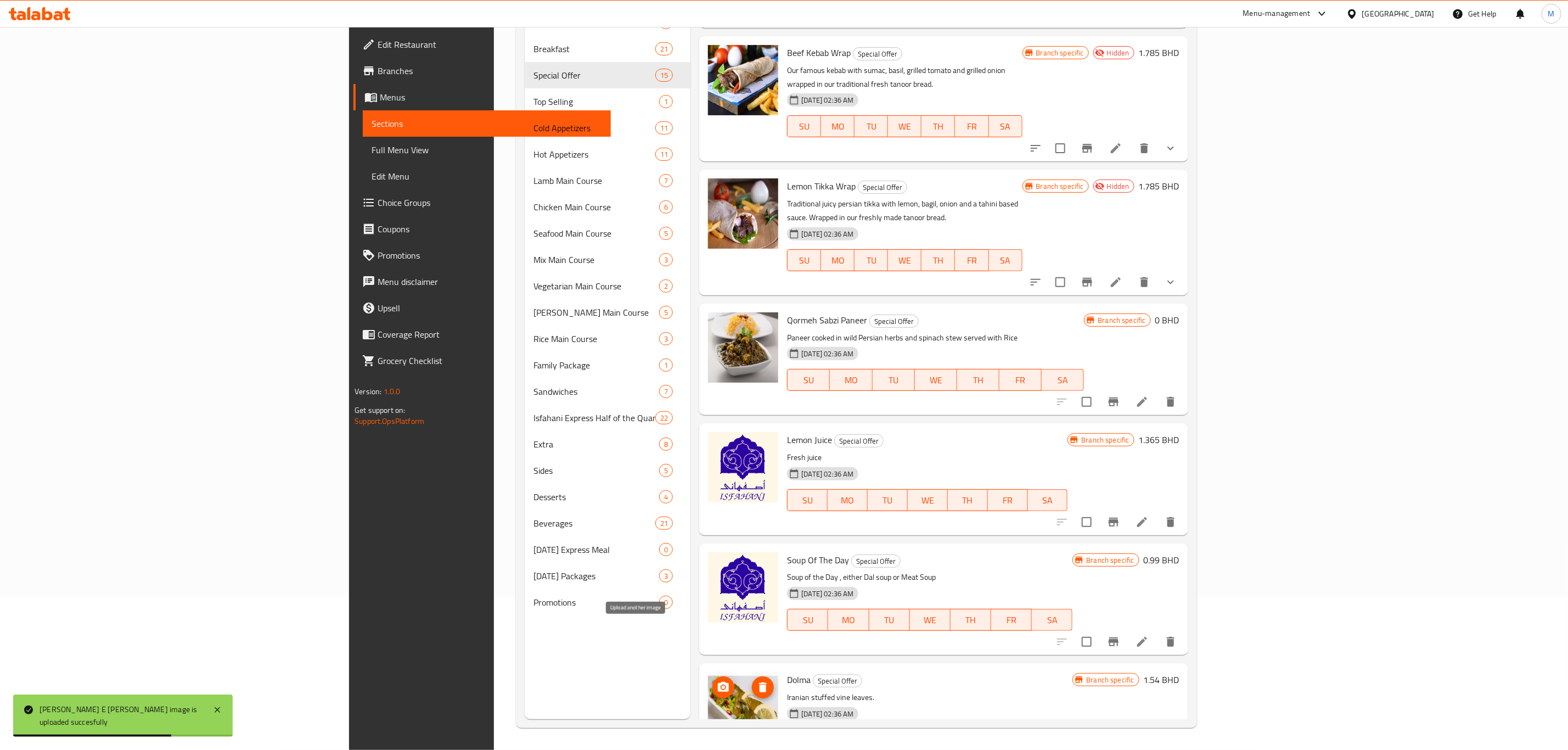
click at [717, 519] on icon "upload picture" at bounding box center [723, 687] width 13 height 13
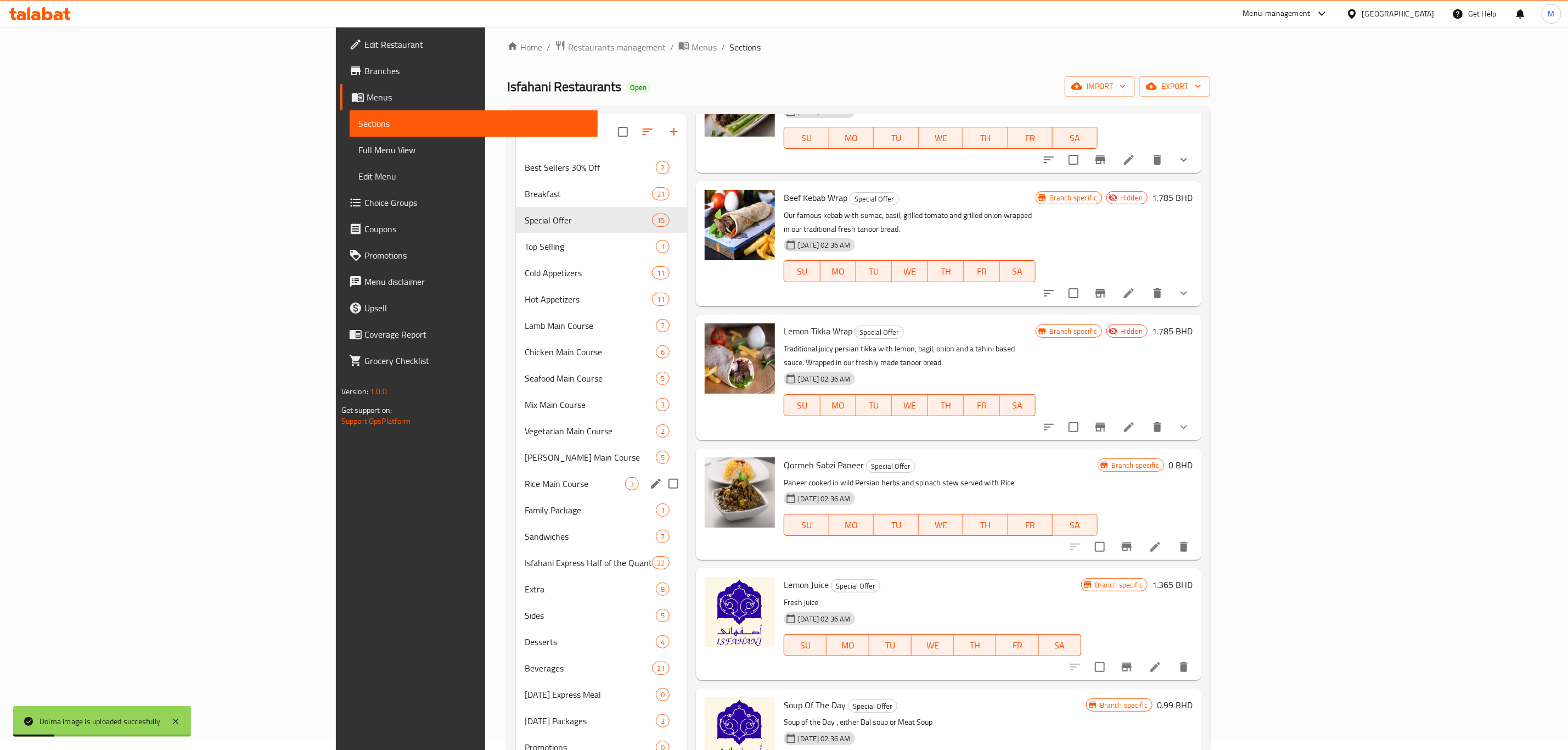
scroll to position [0, 0]
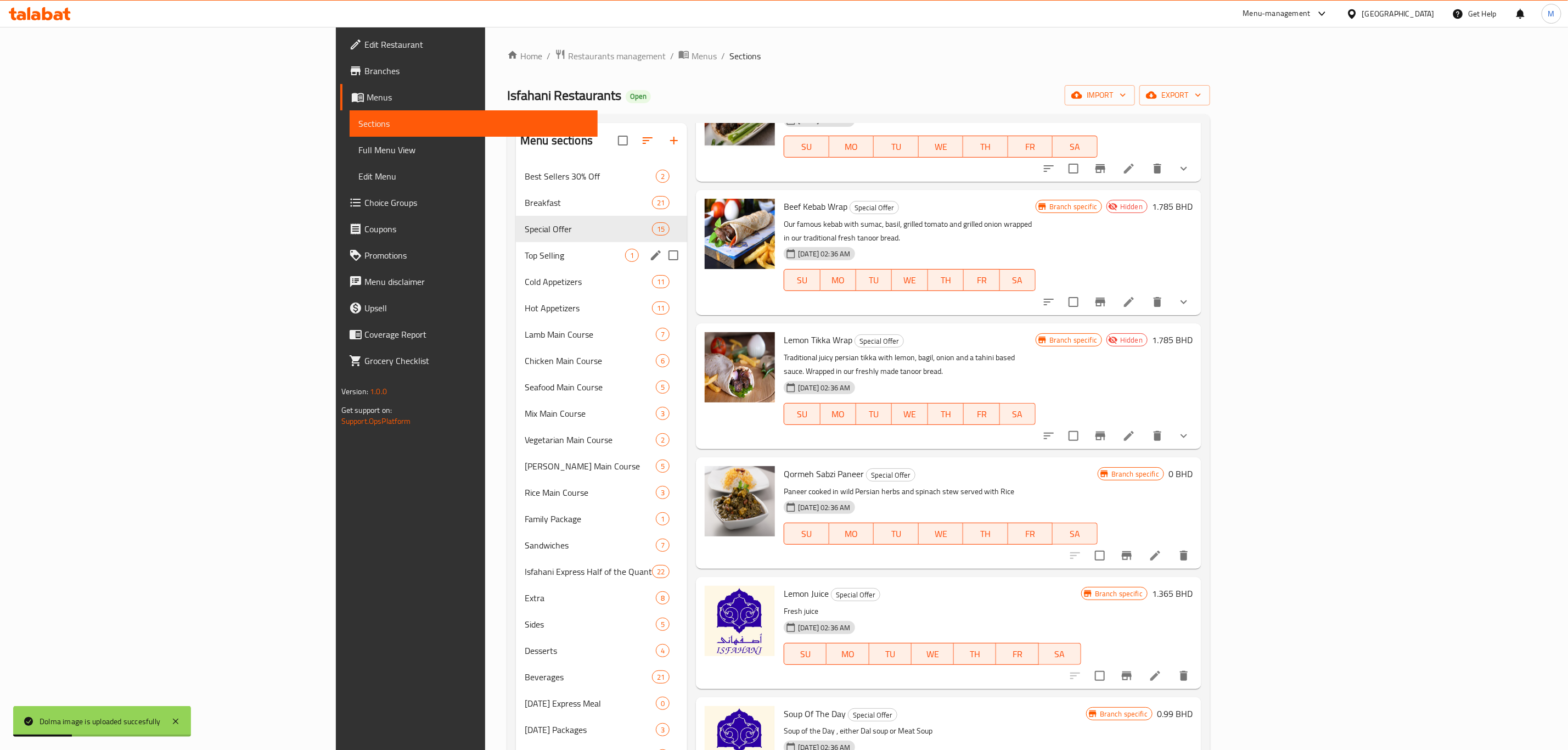
click at [525, 256] on span "Top Selling" at bounding box center [575, 255] width 101 height 13
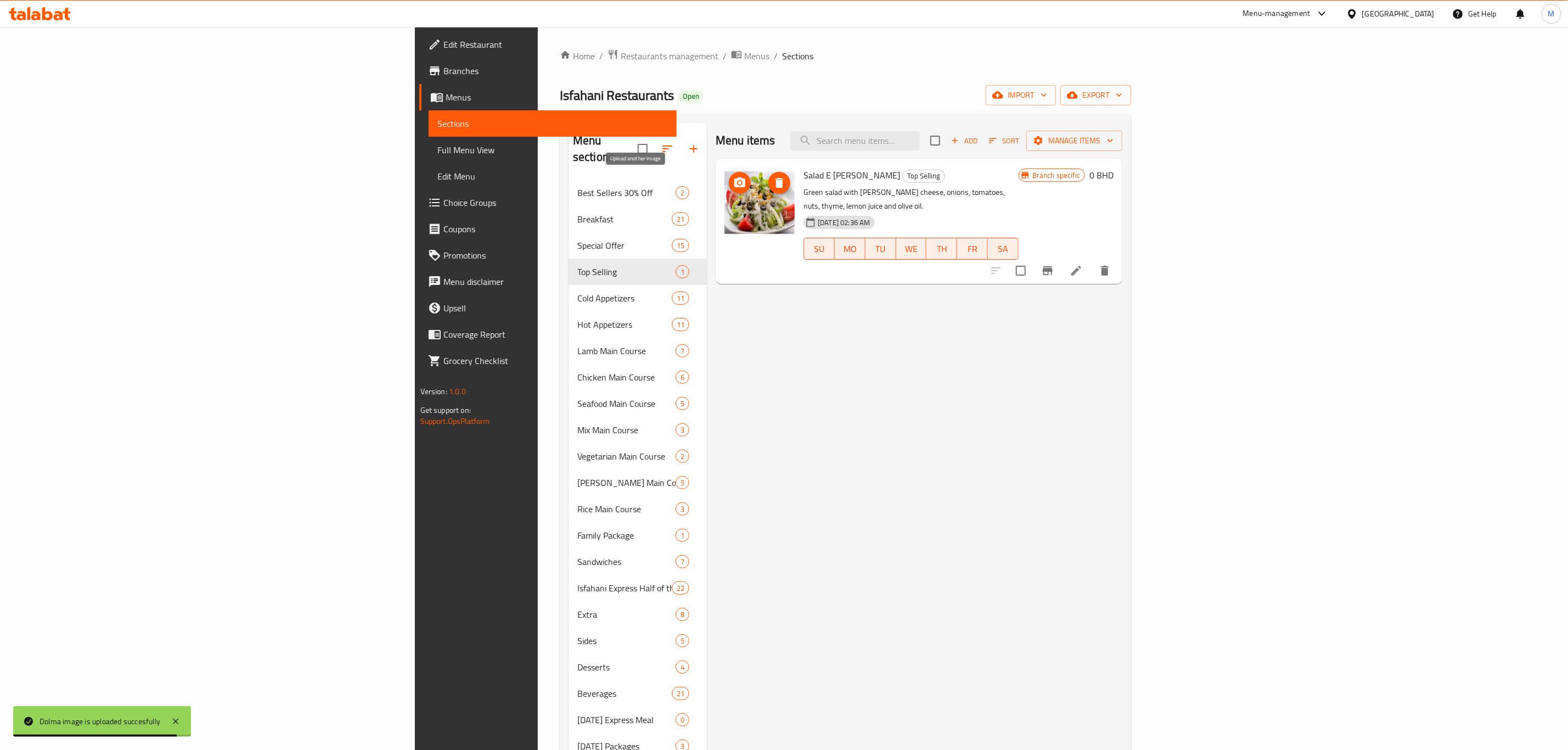
click at [738, 182] on circle "upload picture" at bounding box center [740, 182] width 3 height 3
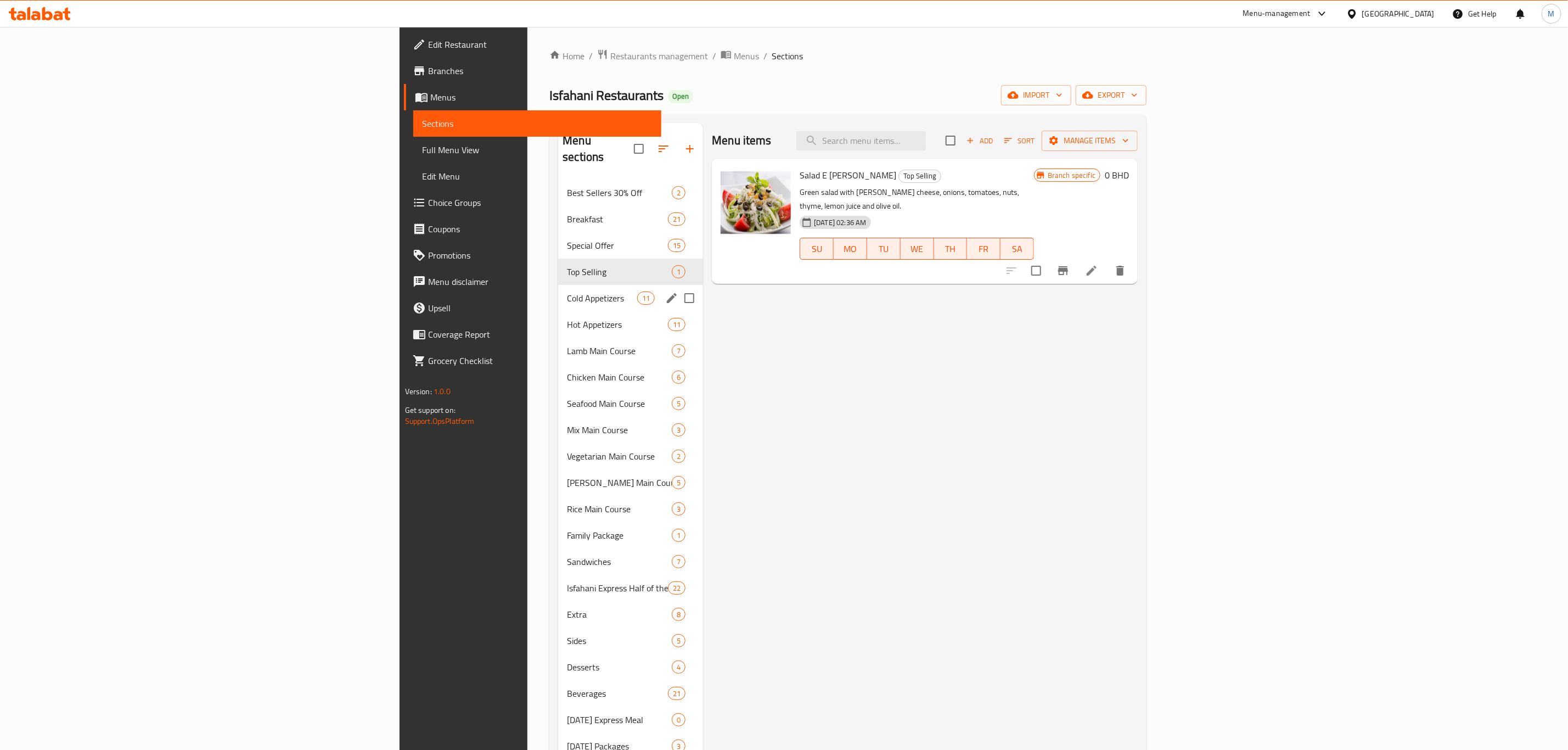
click at [567, 292] on span "Cold Appetizers" at bounding box center [602, 298] width 70 height 13
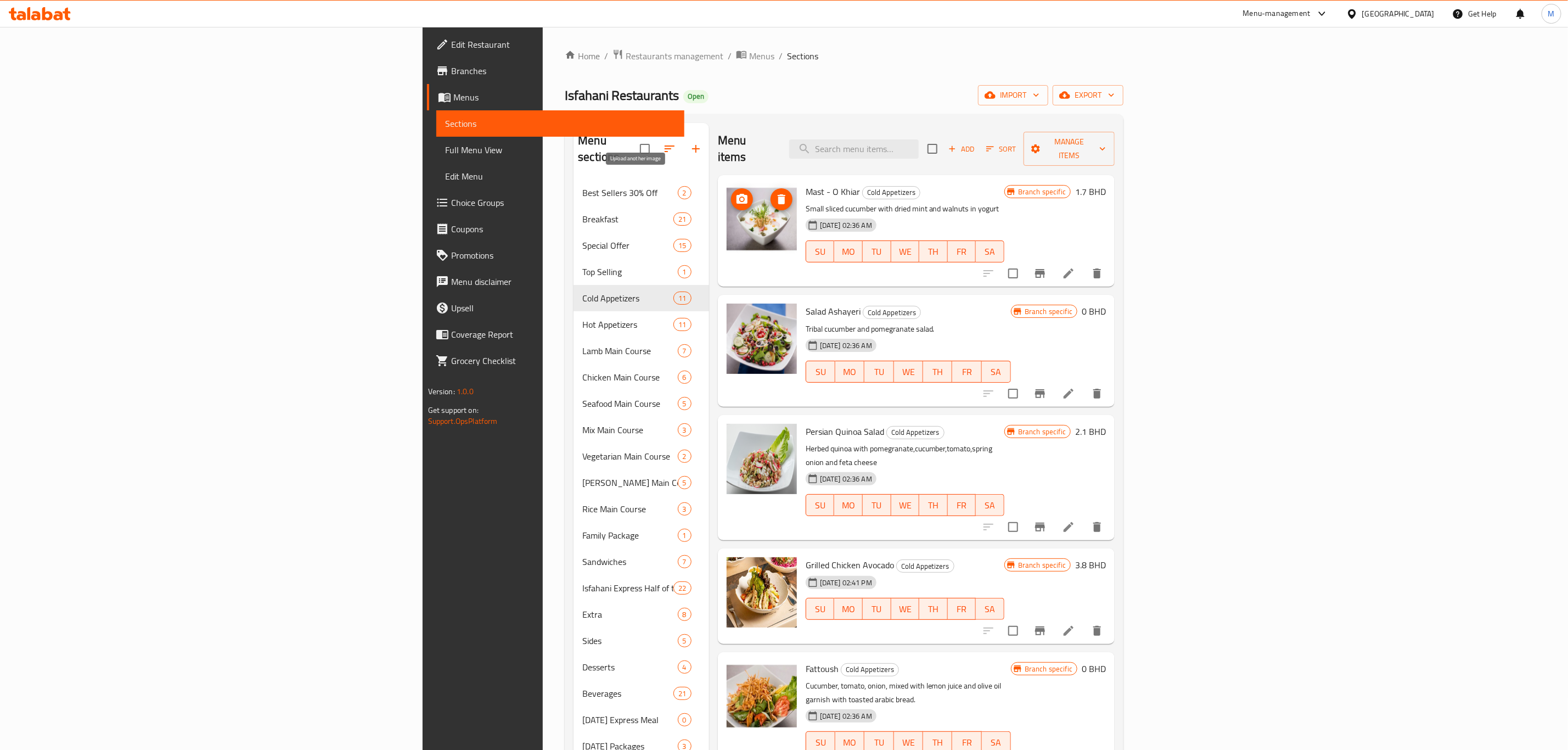
click at [736, 194] on icon "upload picture" at bounding box center [742, 199] width 11 height 10
click at [736, 314] on icon "upload picture" at bounding box center [742, 319] width 11 height 10
click at [736, 434] on icon "upload picture" at bounding box center [742, 439] width 11 height 10
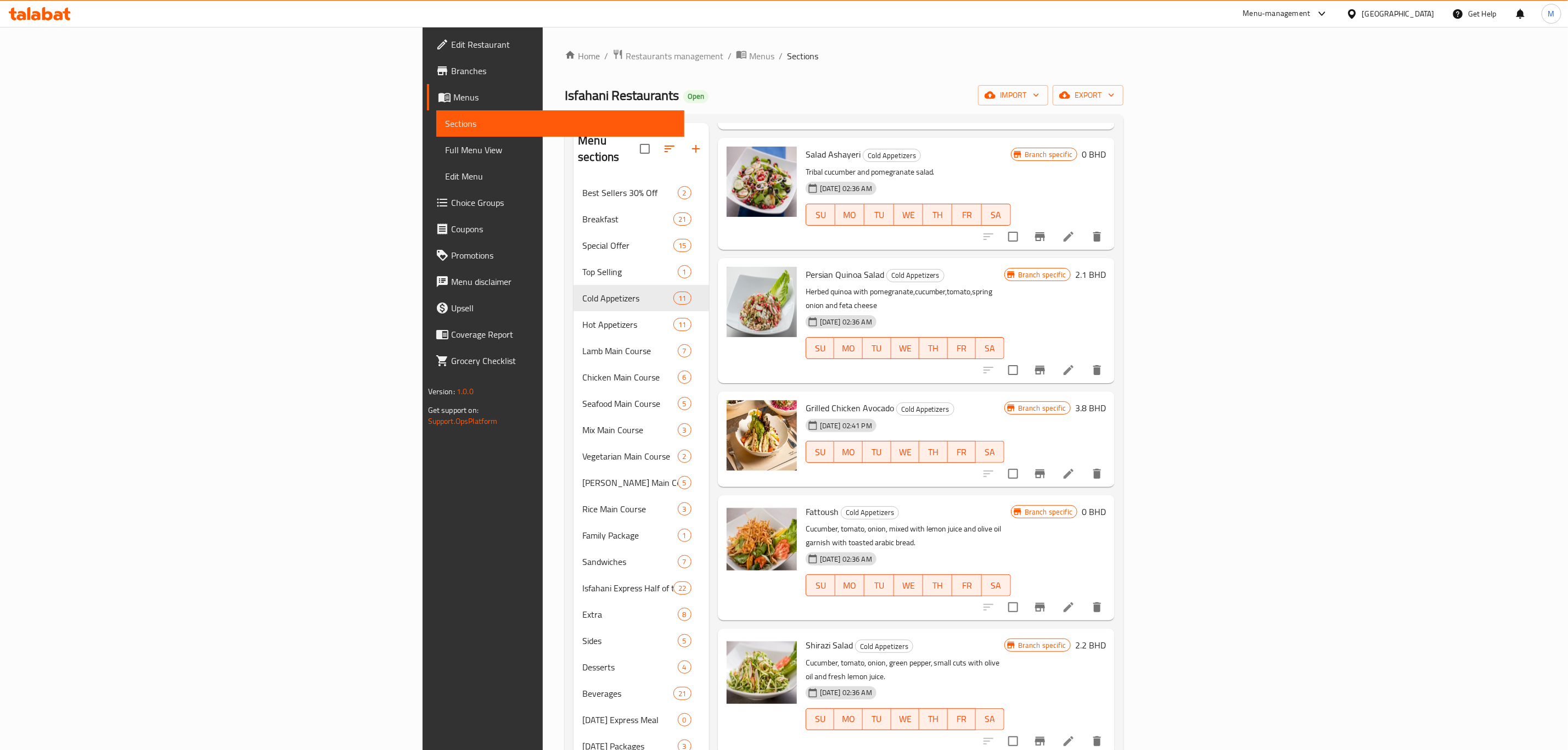
scroll to position [164, 0]
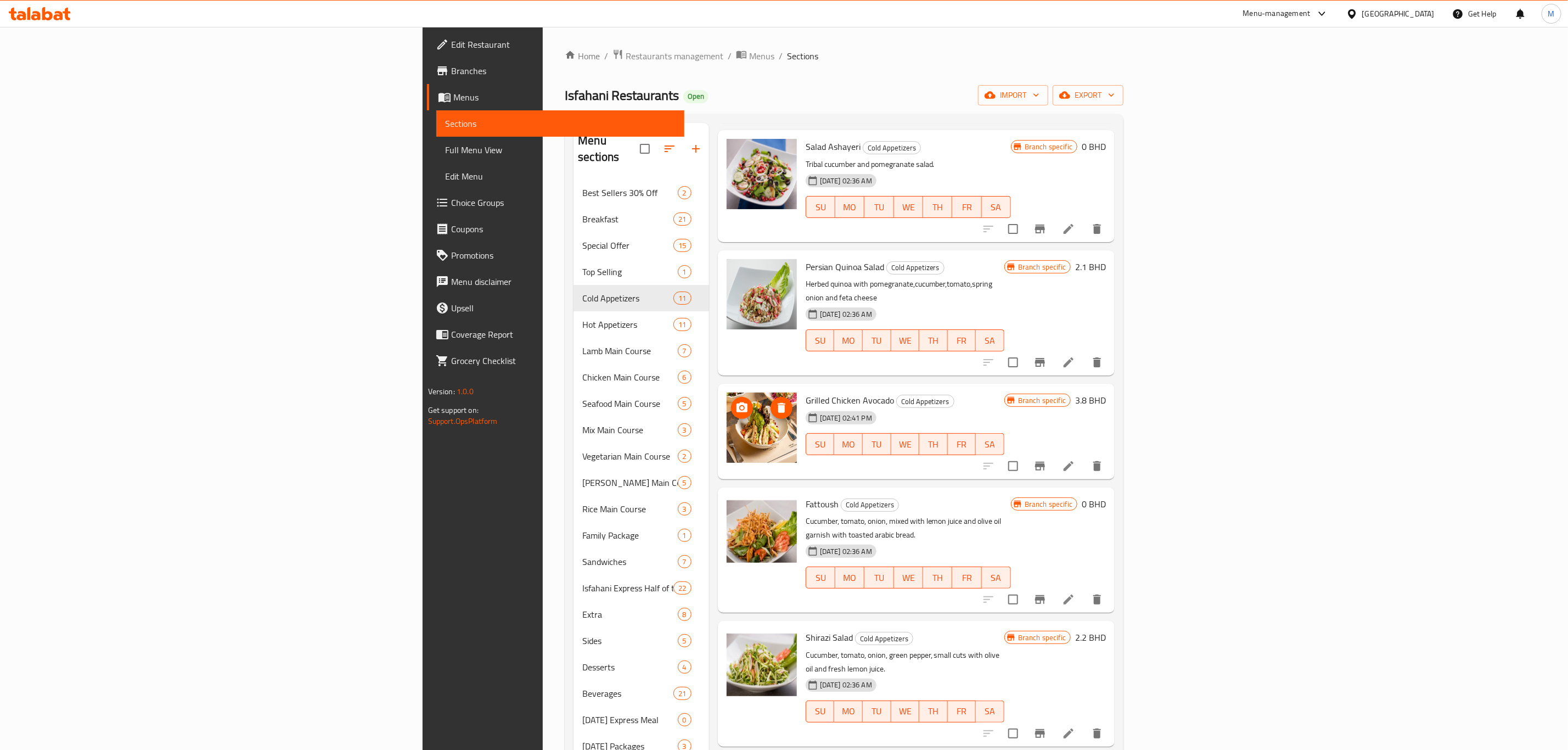
click at [736, 403] on icon "upload picture" at bounding box center [742, 408] width 11 height 10
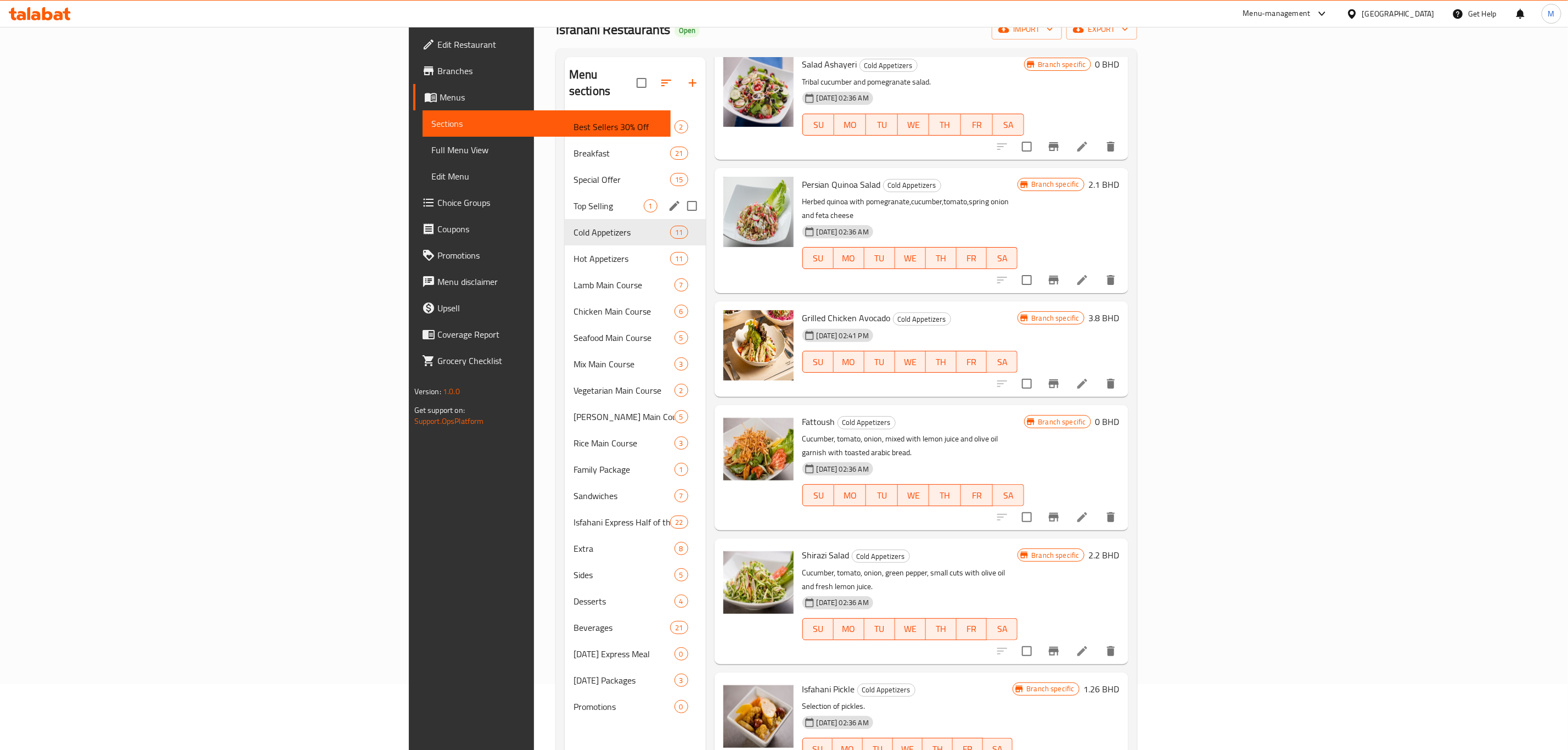
scroll to position [153, 0]
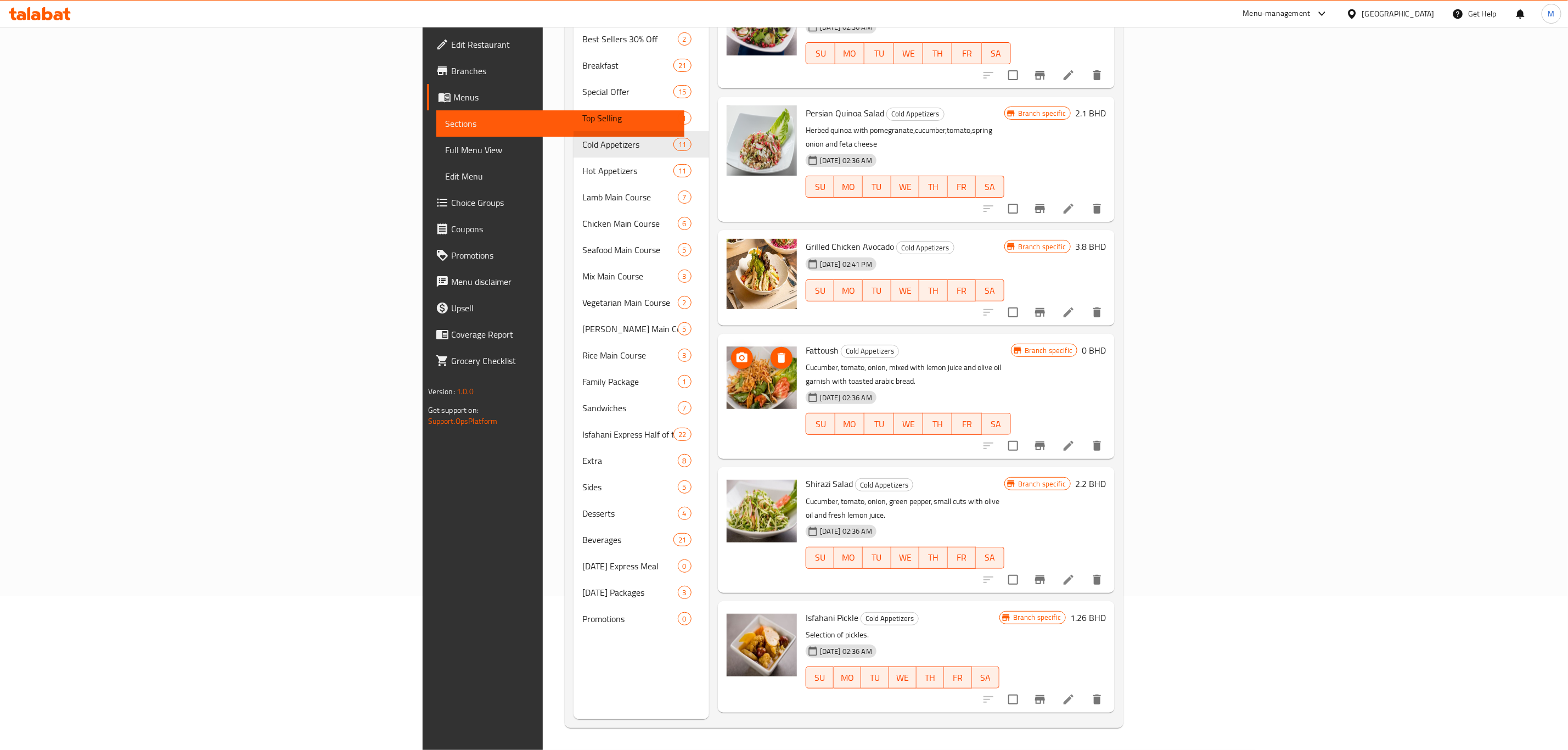
click at [727, 342] on img at bounding box center [762, 377] width 70 height 70
click at [736, 352] on icon "upload picture" at bounding box center [742, 357] width 11 height 10
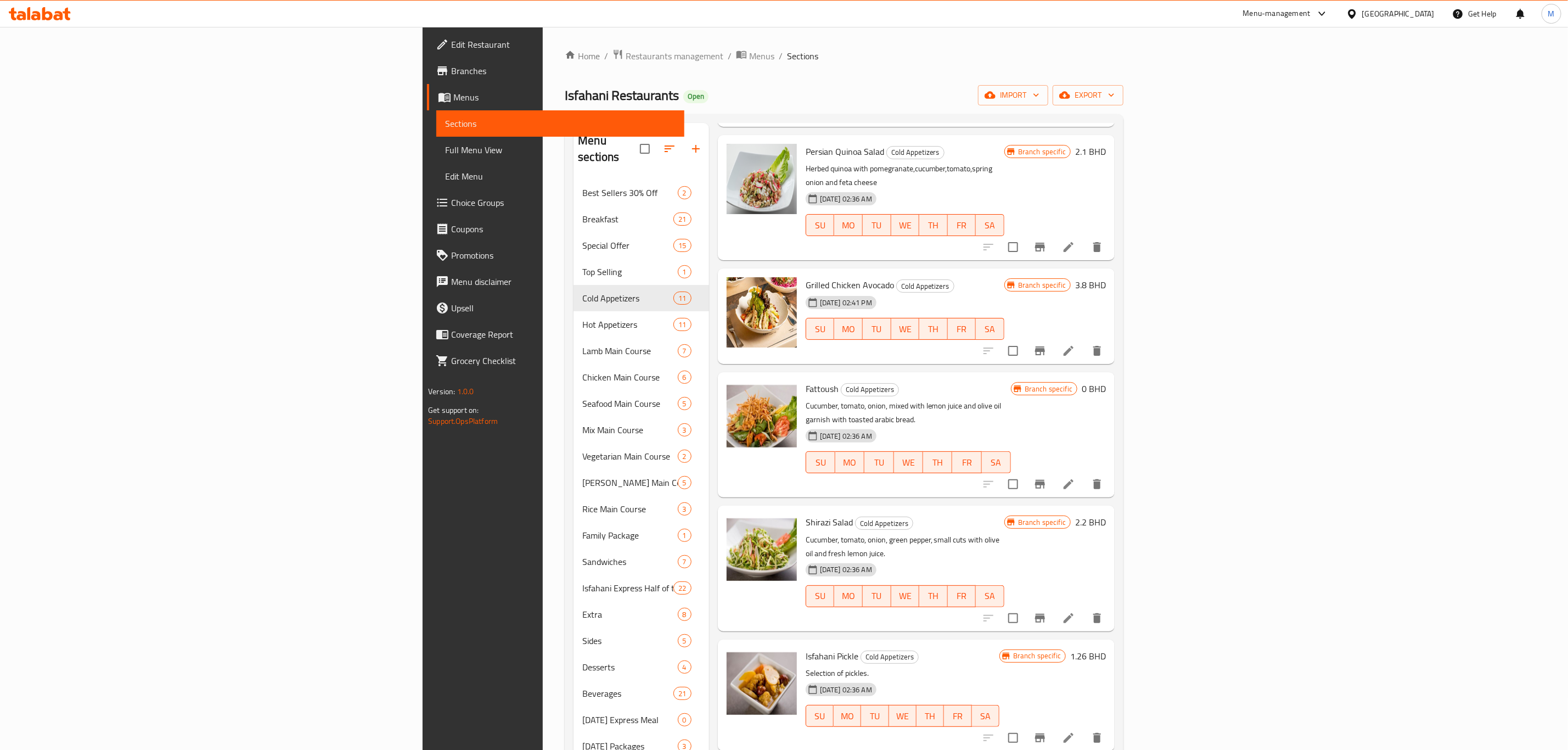
scroll to position [250, 0]
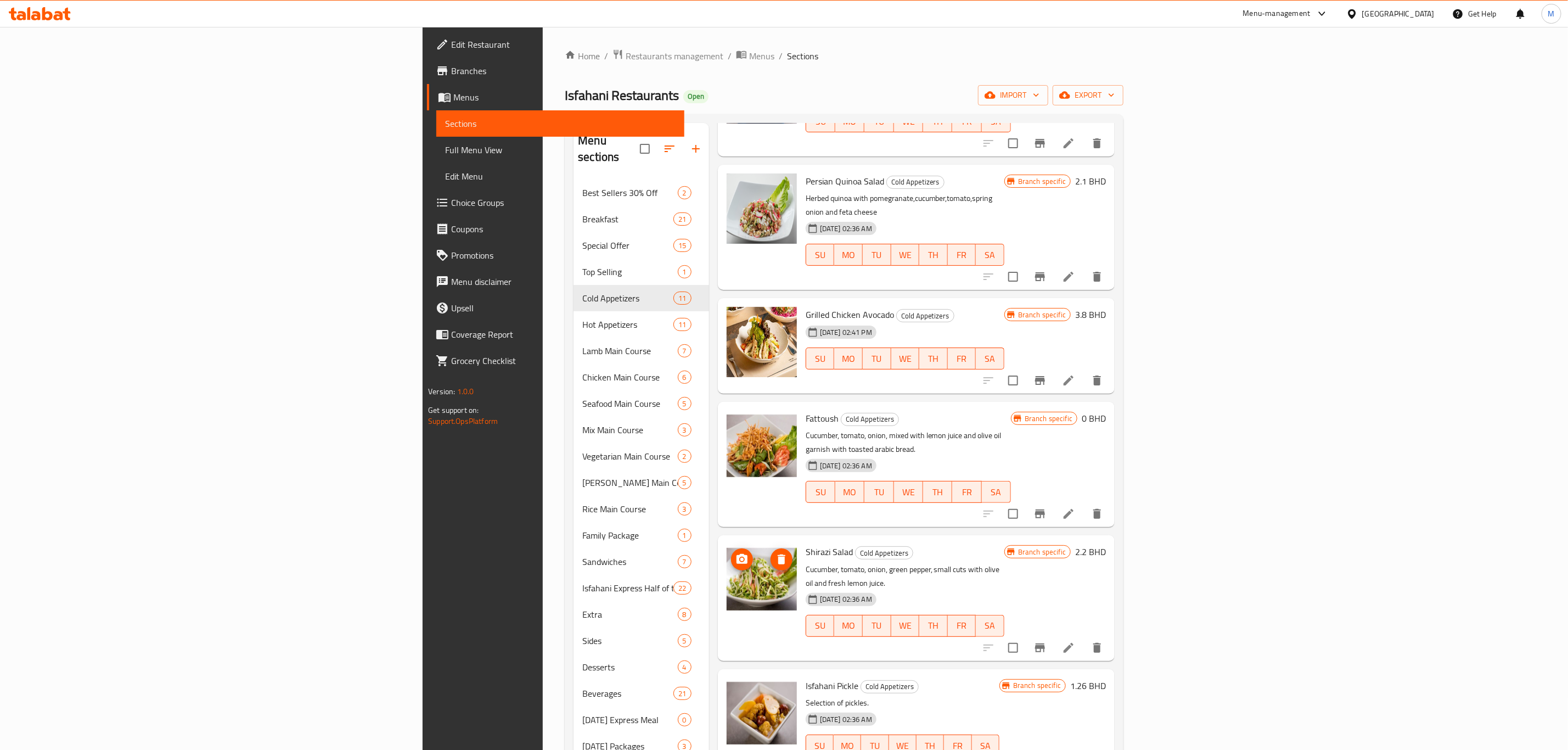
click at [736, 519] on icon "upload picture" at bounding box center [742, 559] width 11 height 10
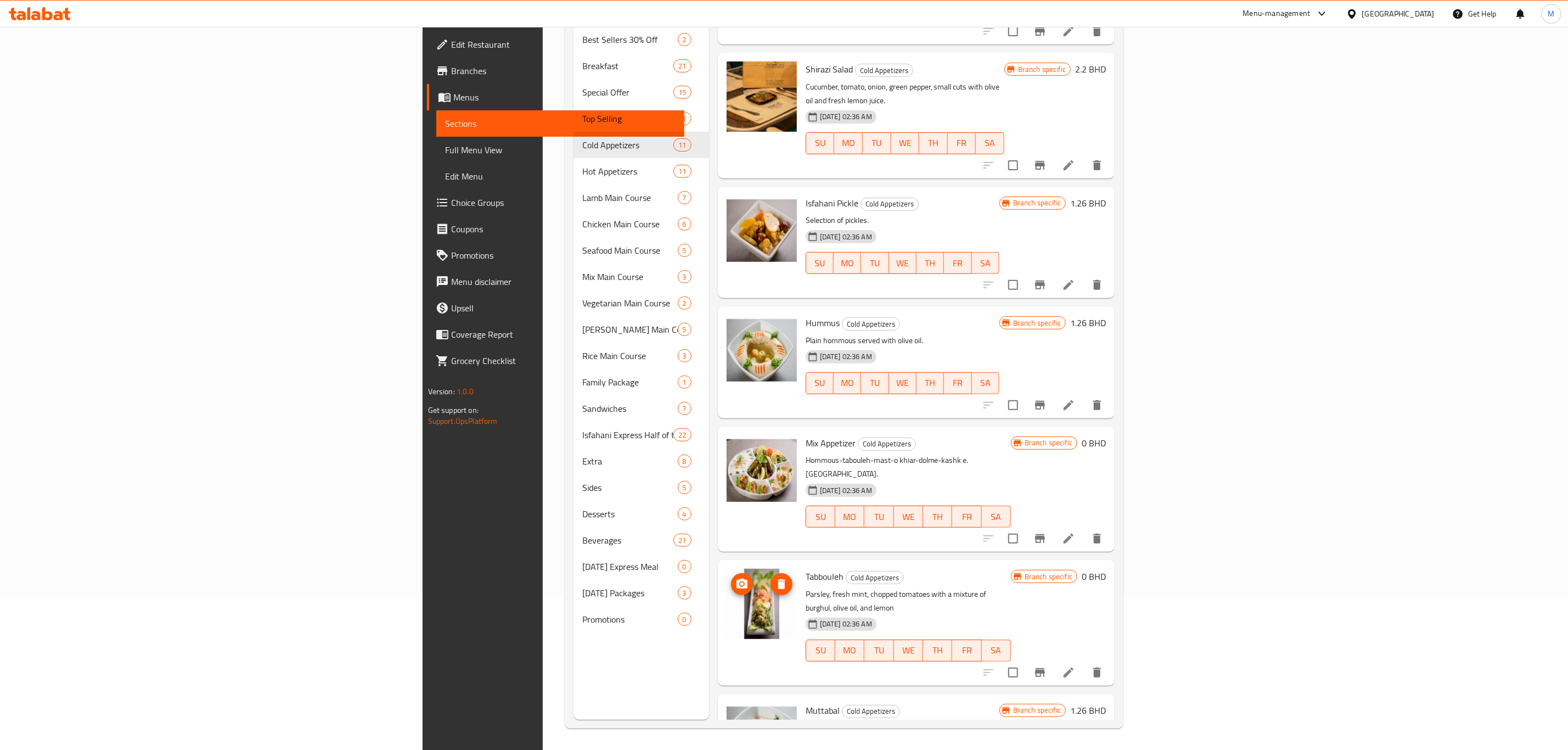
scroll to position [153, 0]
click at [736, 519] on icon "upload picture" at bounding box center [742, 583] width 13 height 13
click at [731, 444] on span "upload picture" at bounding box center [742, 450] width 22 height 13
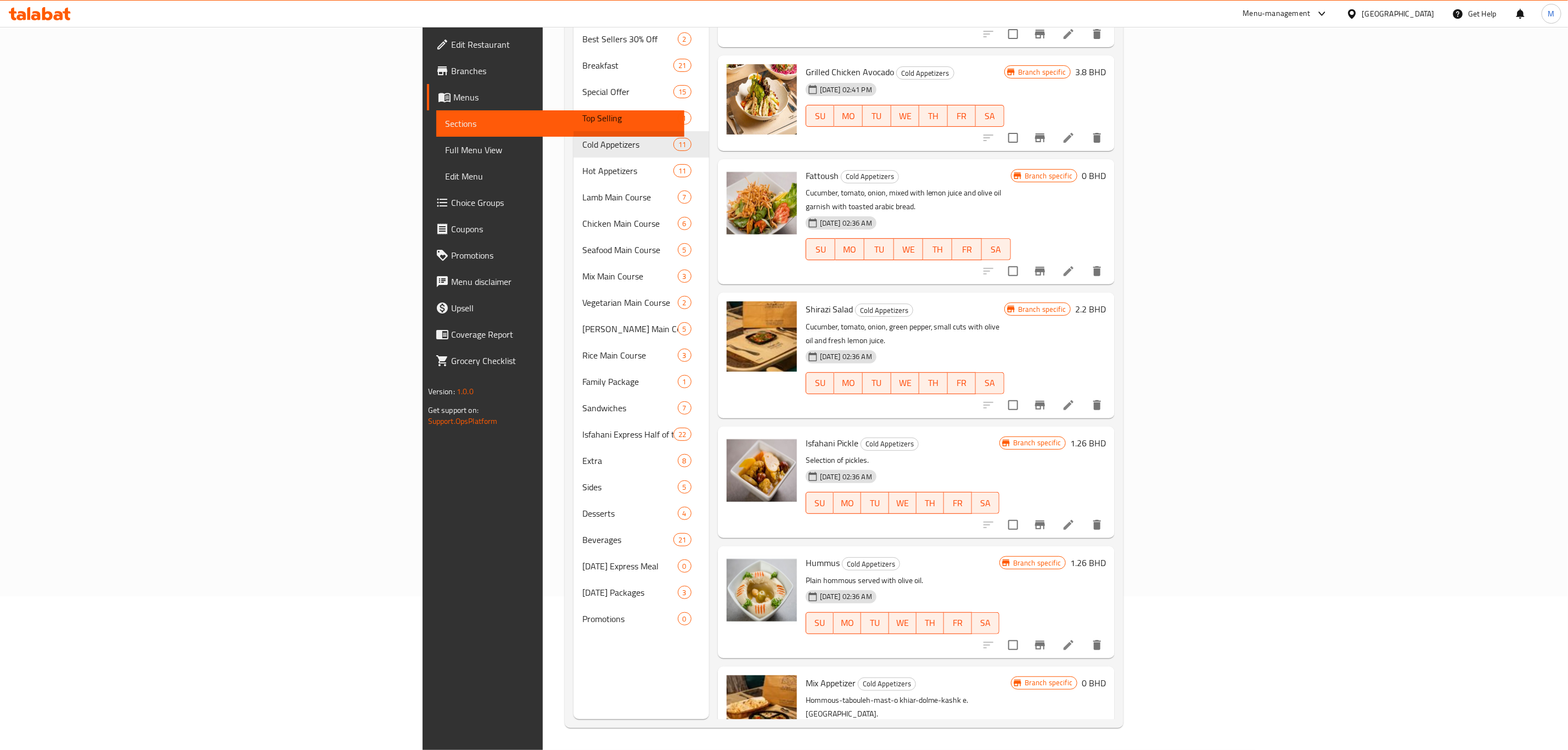
scroll to position [333, 0]
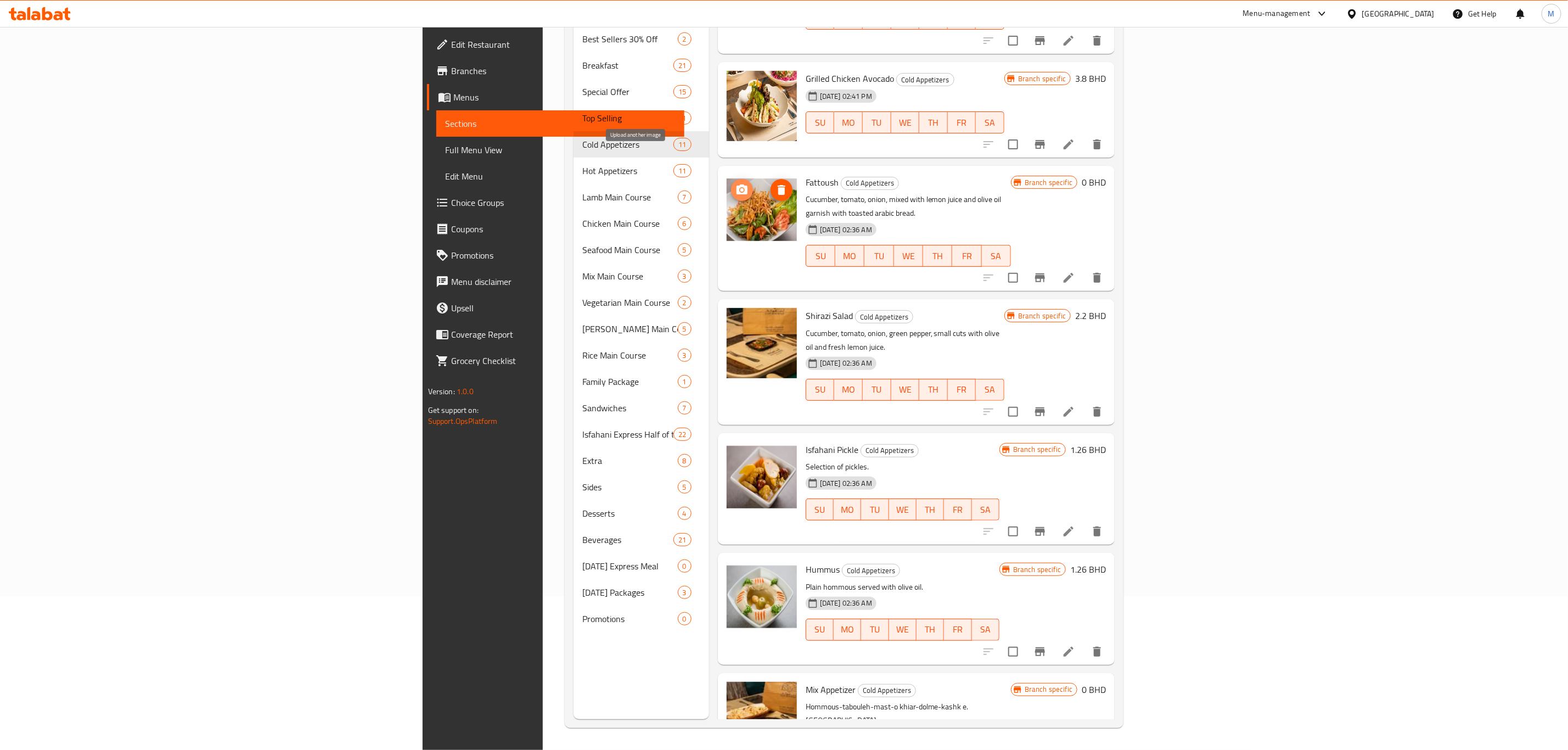
click at [731, 184] on span "upload picture" at bounding box center [742, 190] width 22 height 13
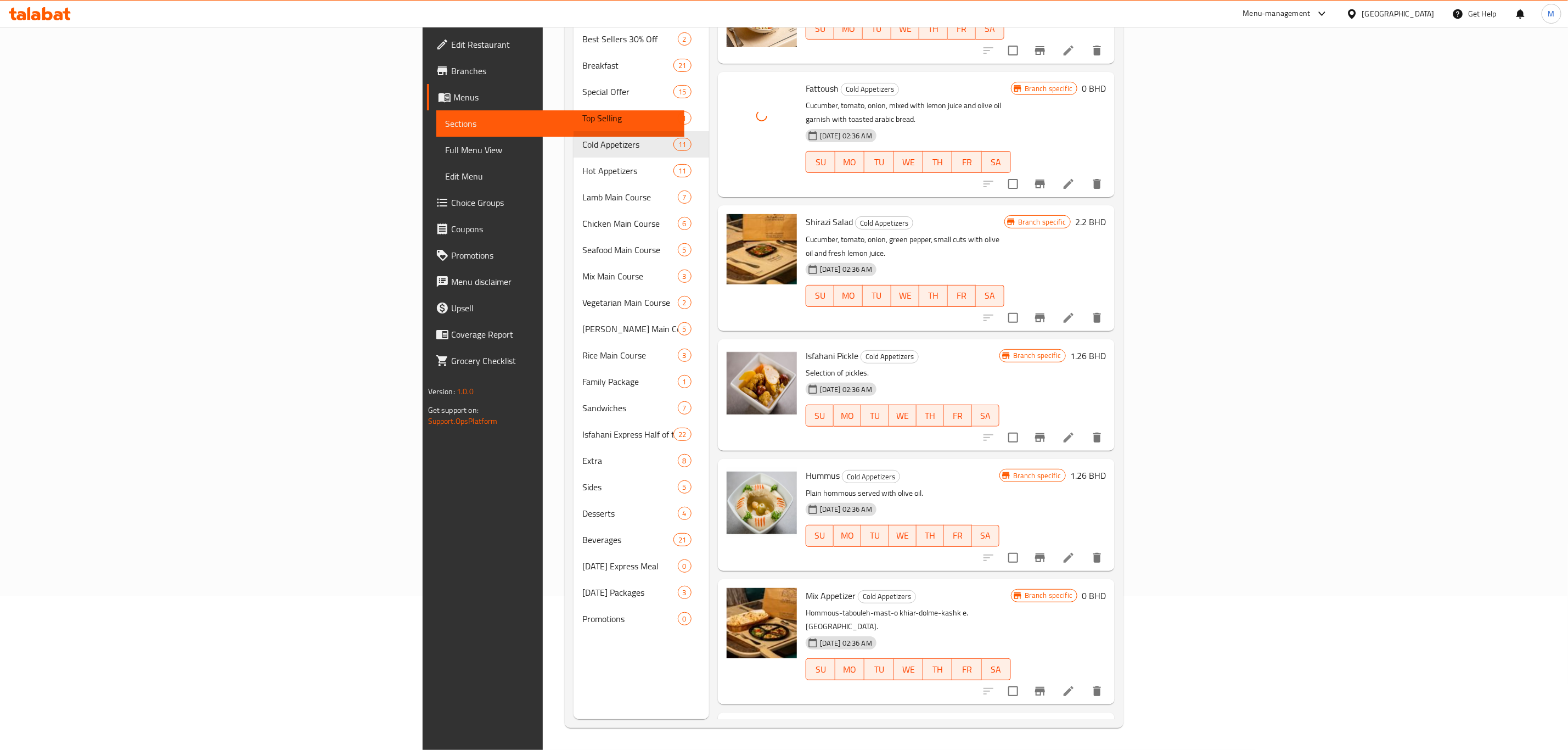
scroll to position [580, 0]
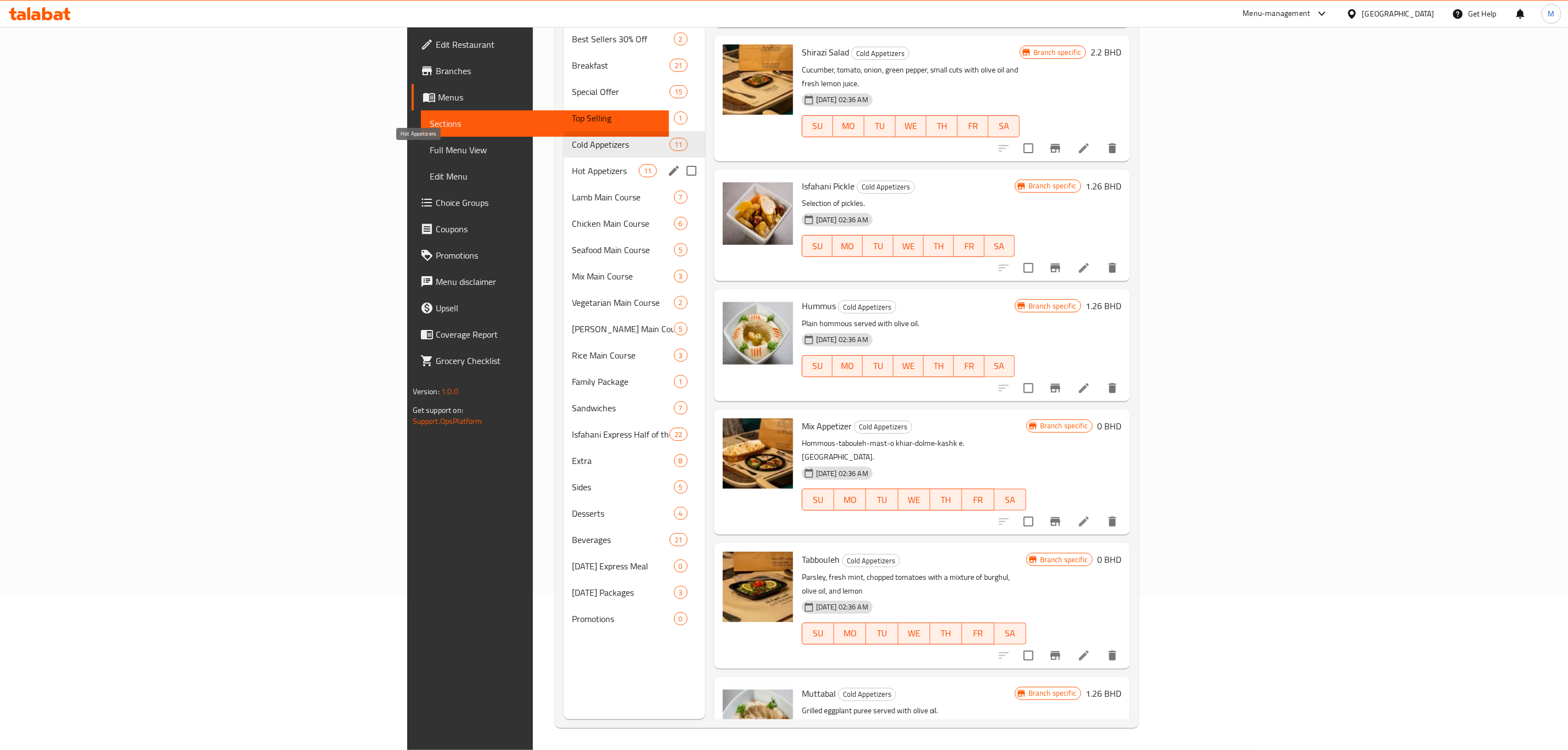
drag, startPoint x: 377, startPoint y: 150, endPoint x: 473, endPoint y: 182, distance: 101.2
click at [573, 164] on span "Hot Appetizers" at bounding box center [606, 170] width 67 height 13
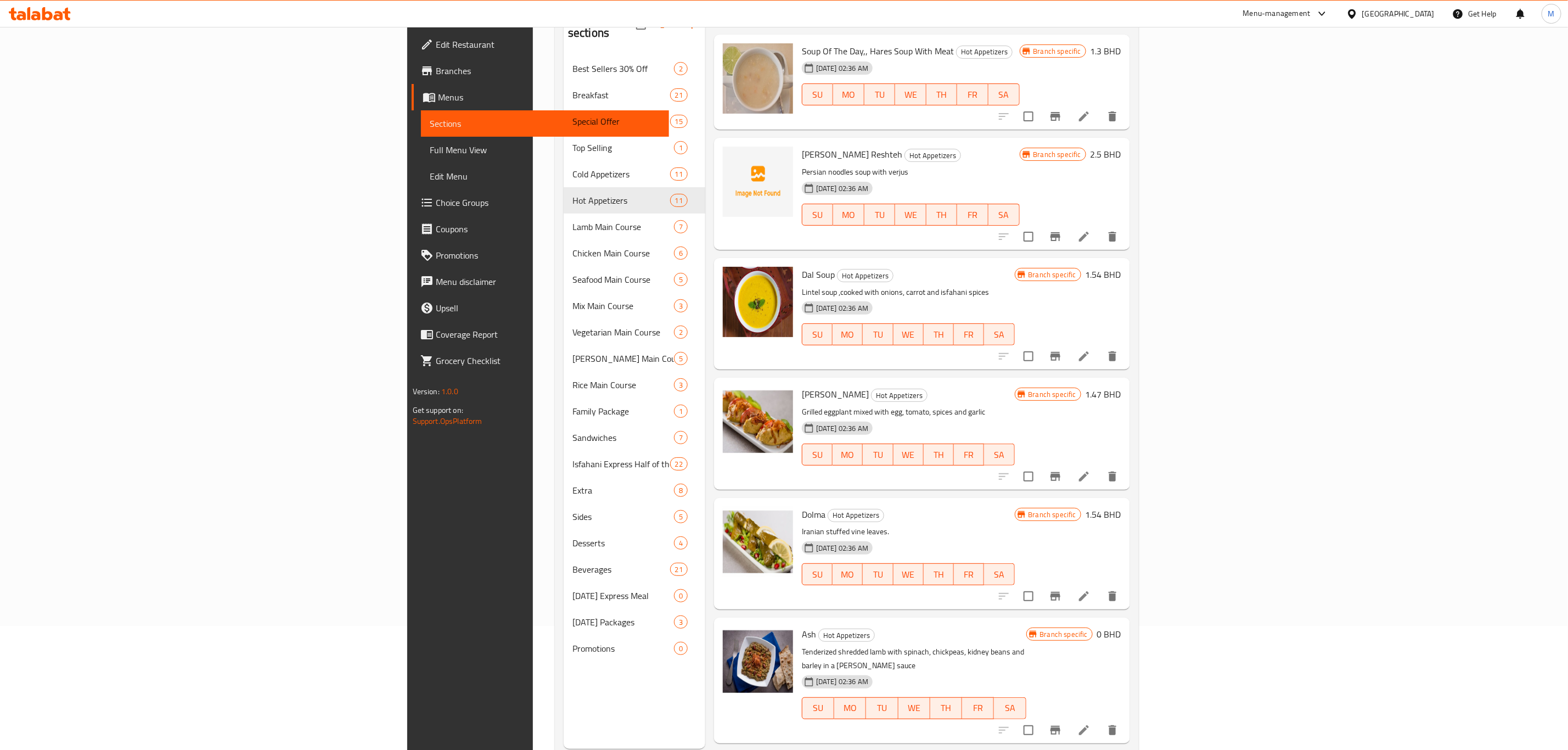
scroll to position [71, 0]
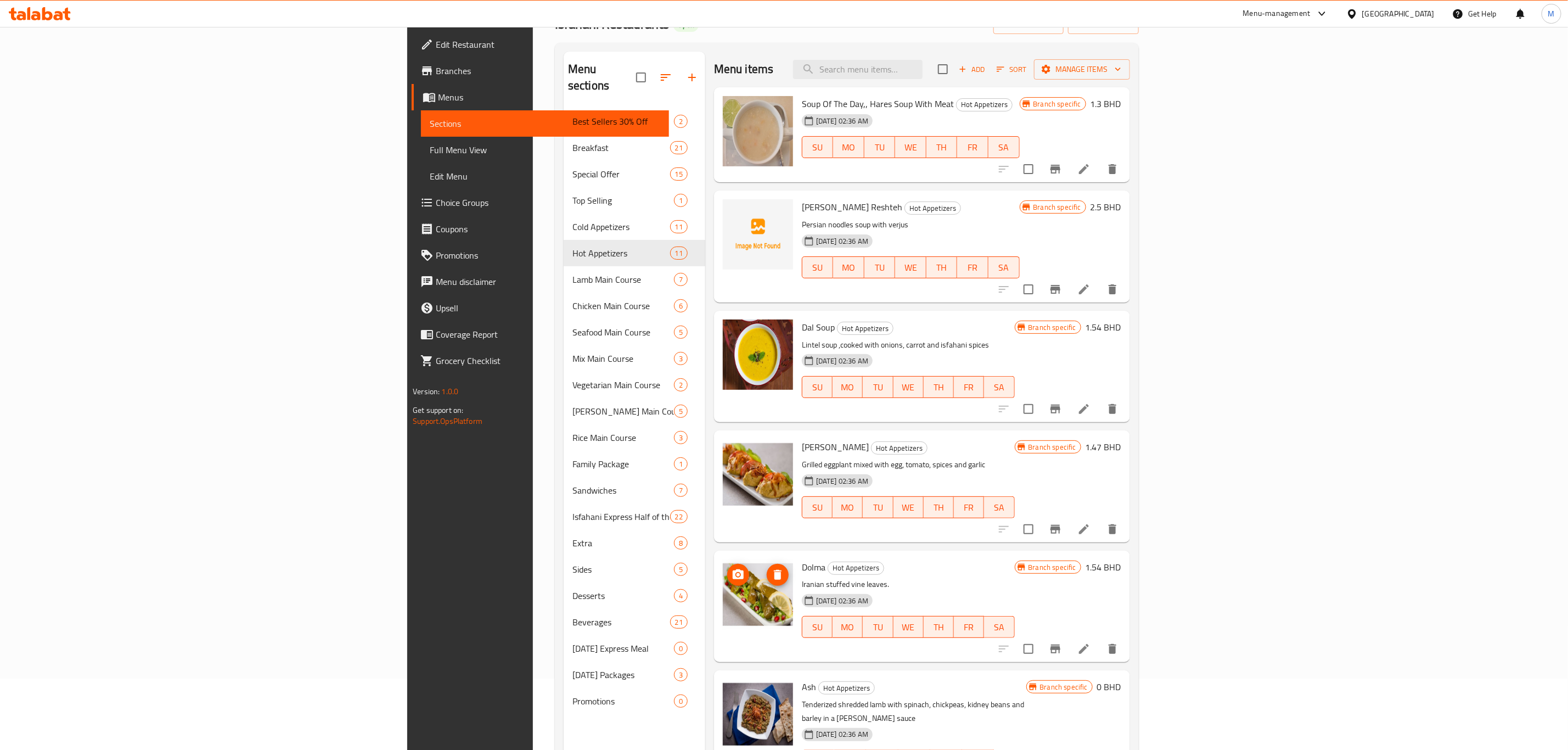
click at [727, 519] on button "upload picture" at bounding box center [738, 575] width 22 height 22
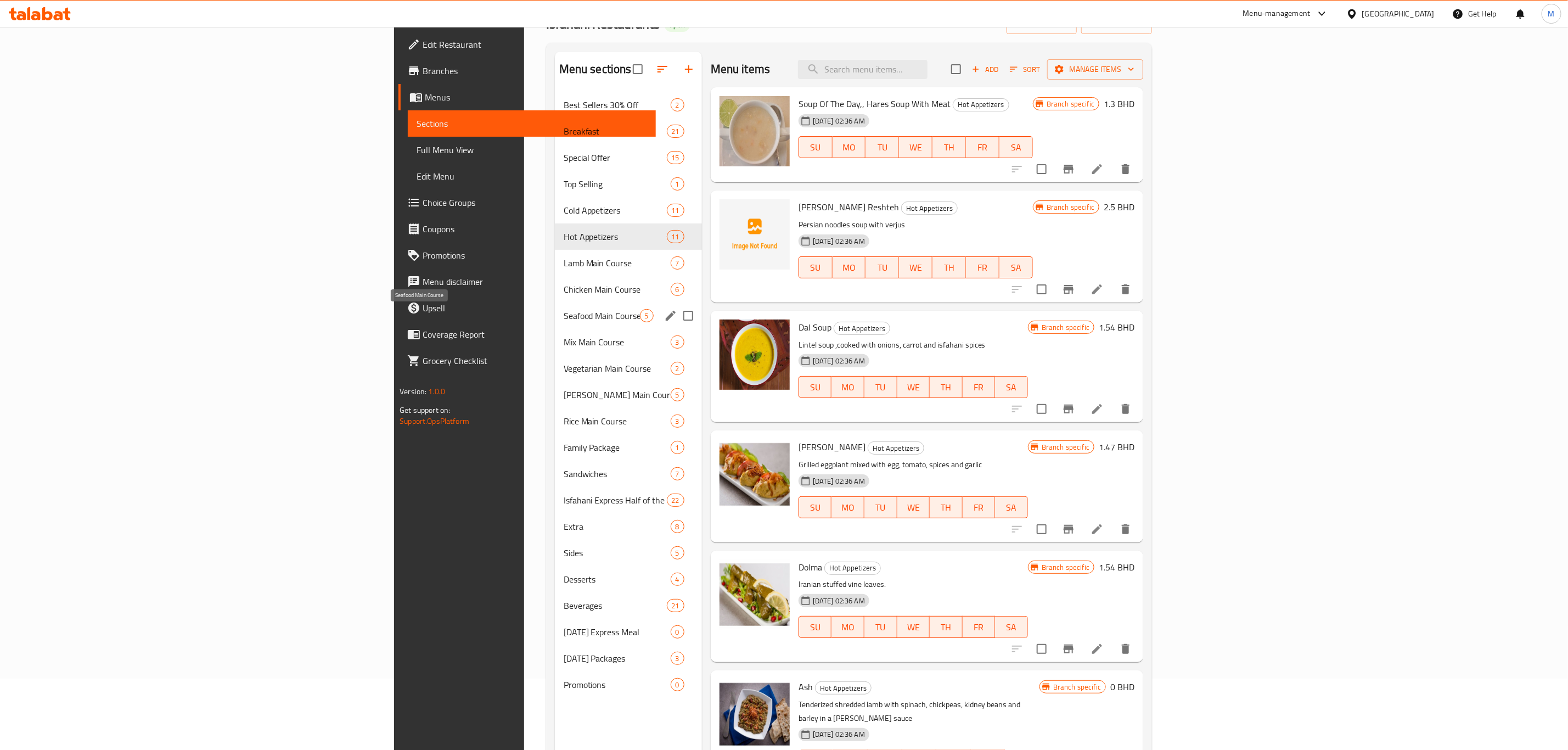
scroll to position [247, 0]
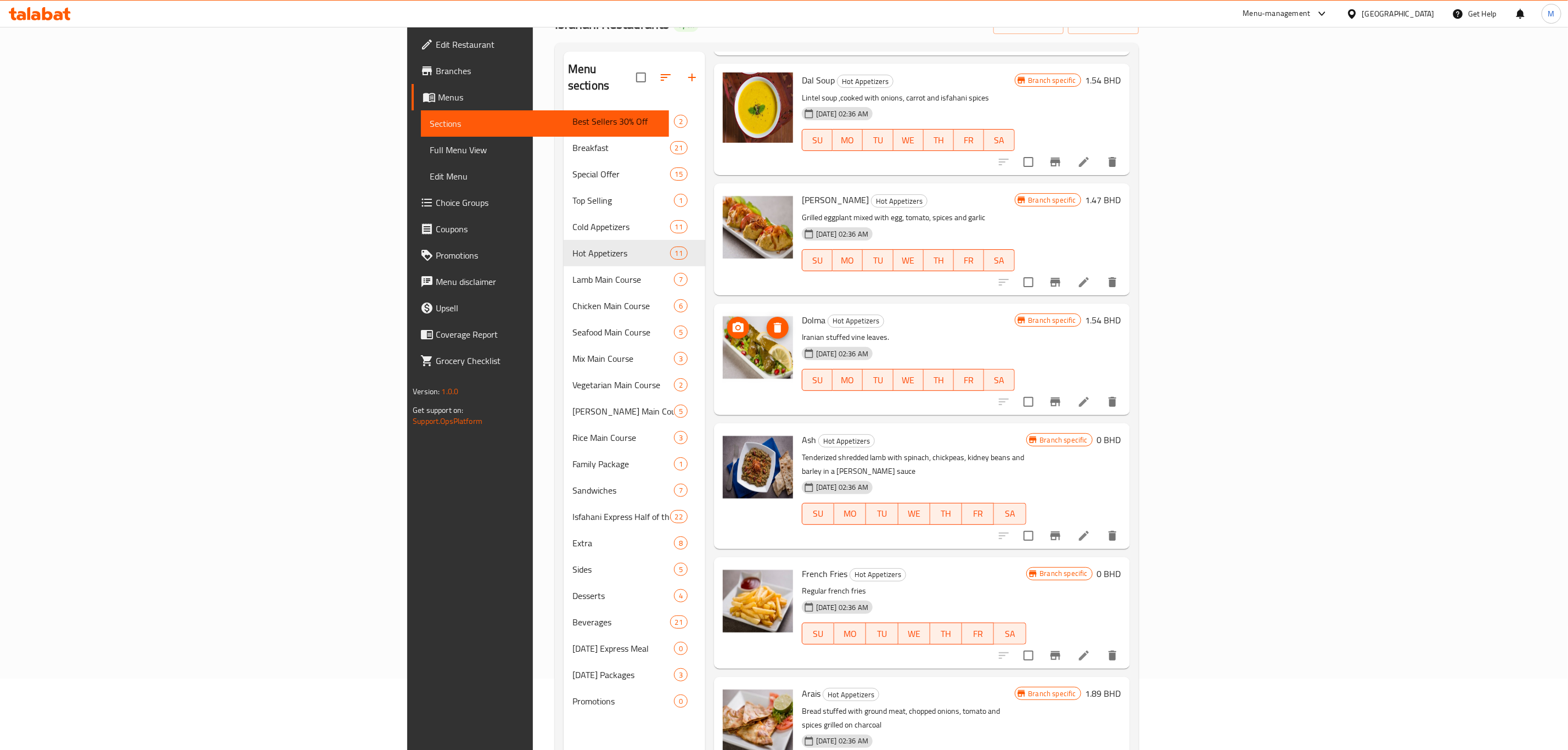
click at [723, 339] on img at bounding box center [758, 347] width 70 height 70
click at [727, 334] on button "upload picture" at bounding box center [738, 328] width 22 height 22
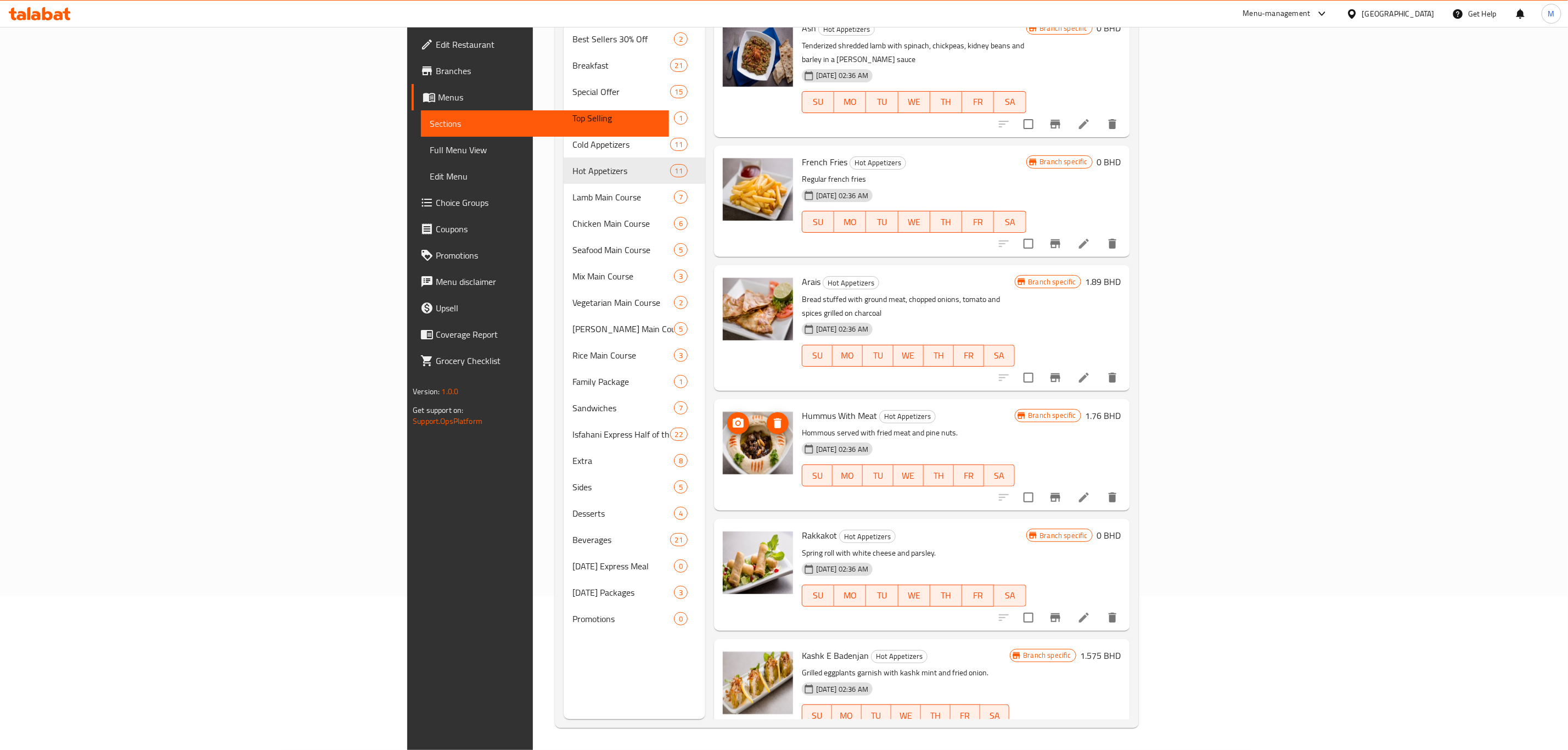
scroll to position [580, 0]
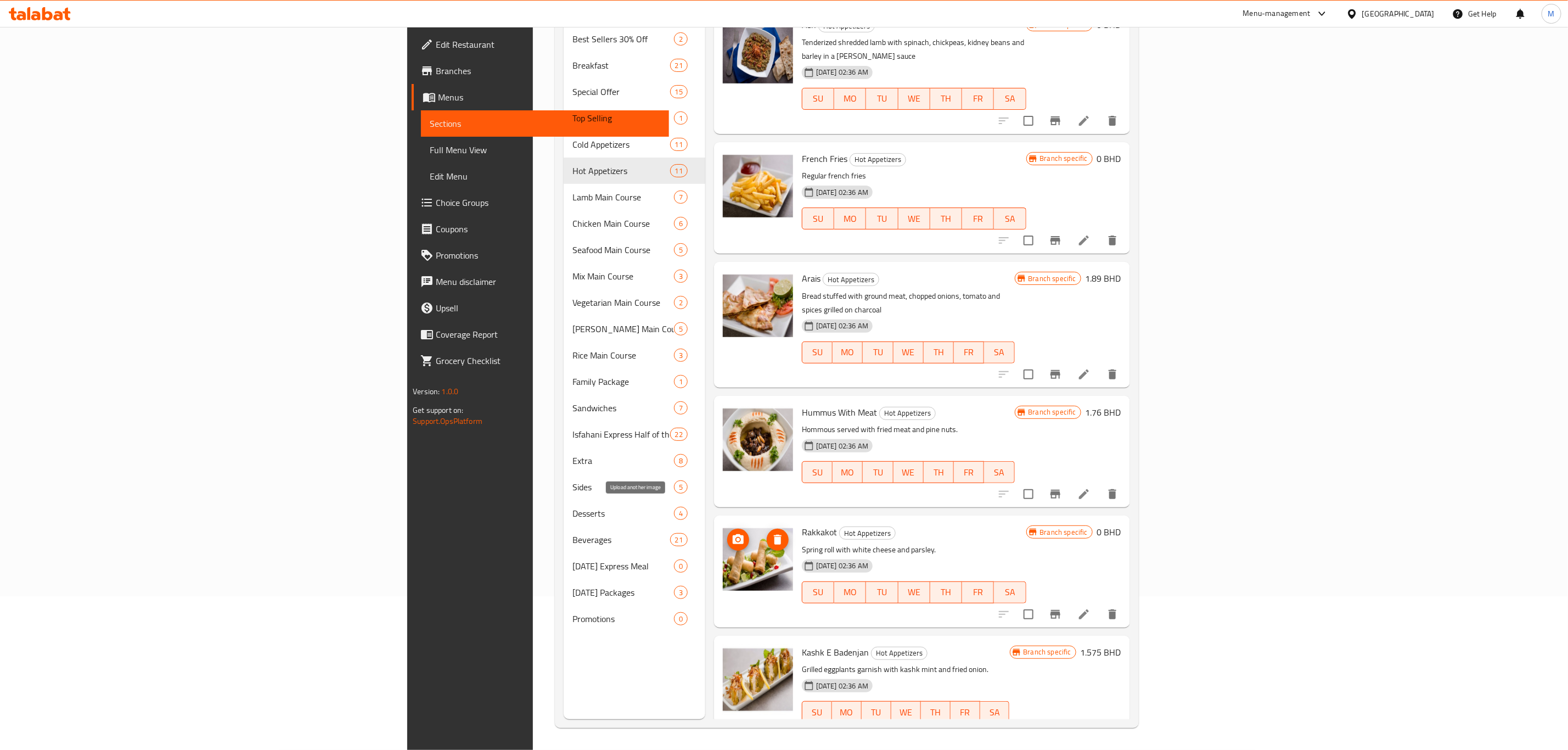
click at [727, 519] on span "upload picture" at bounding box center [738, 539] width 22 height 13
click at [733, 519] on icon "upload picture" at bounding box center [738, 539] width 11 height 10
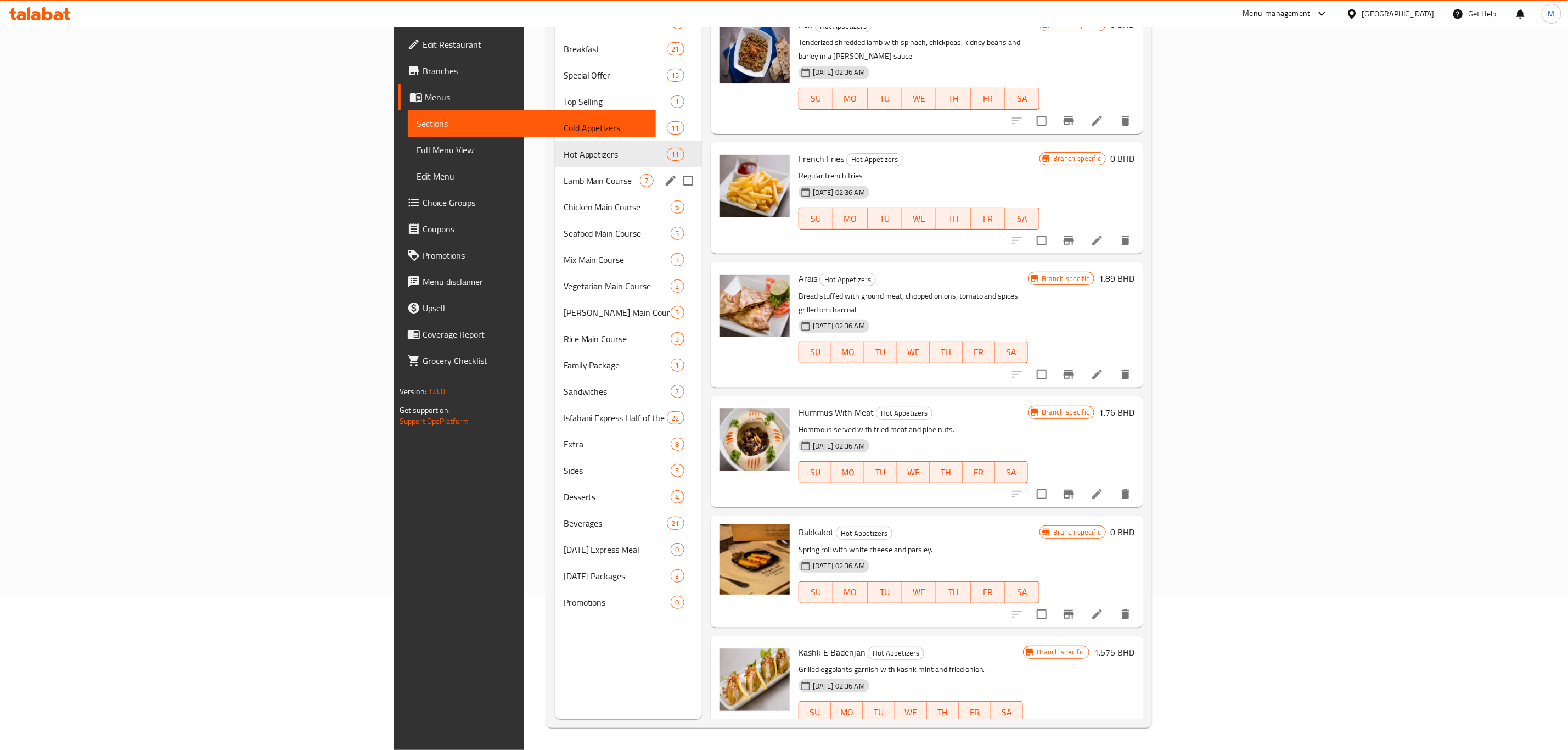
click at [555, 170] on div "Lamb Main Course 7" at bounding box center [628, 180] width 147 height 26
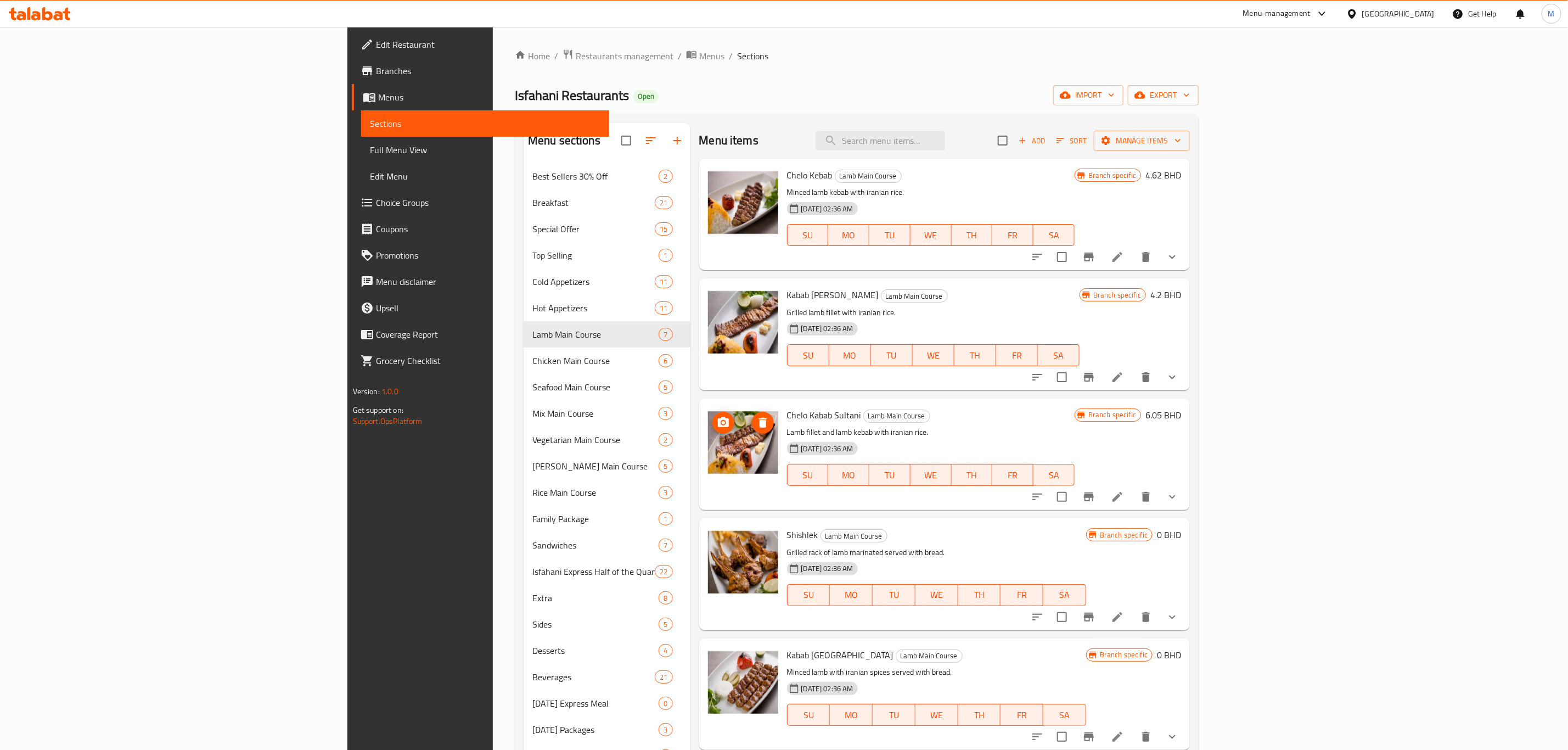
click at [757, 416] on icon "delete image" at bounding box center [763, 422] width 13 height 13
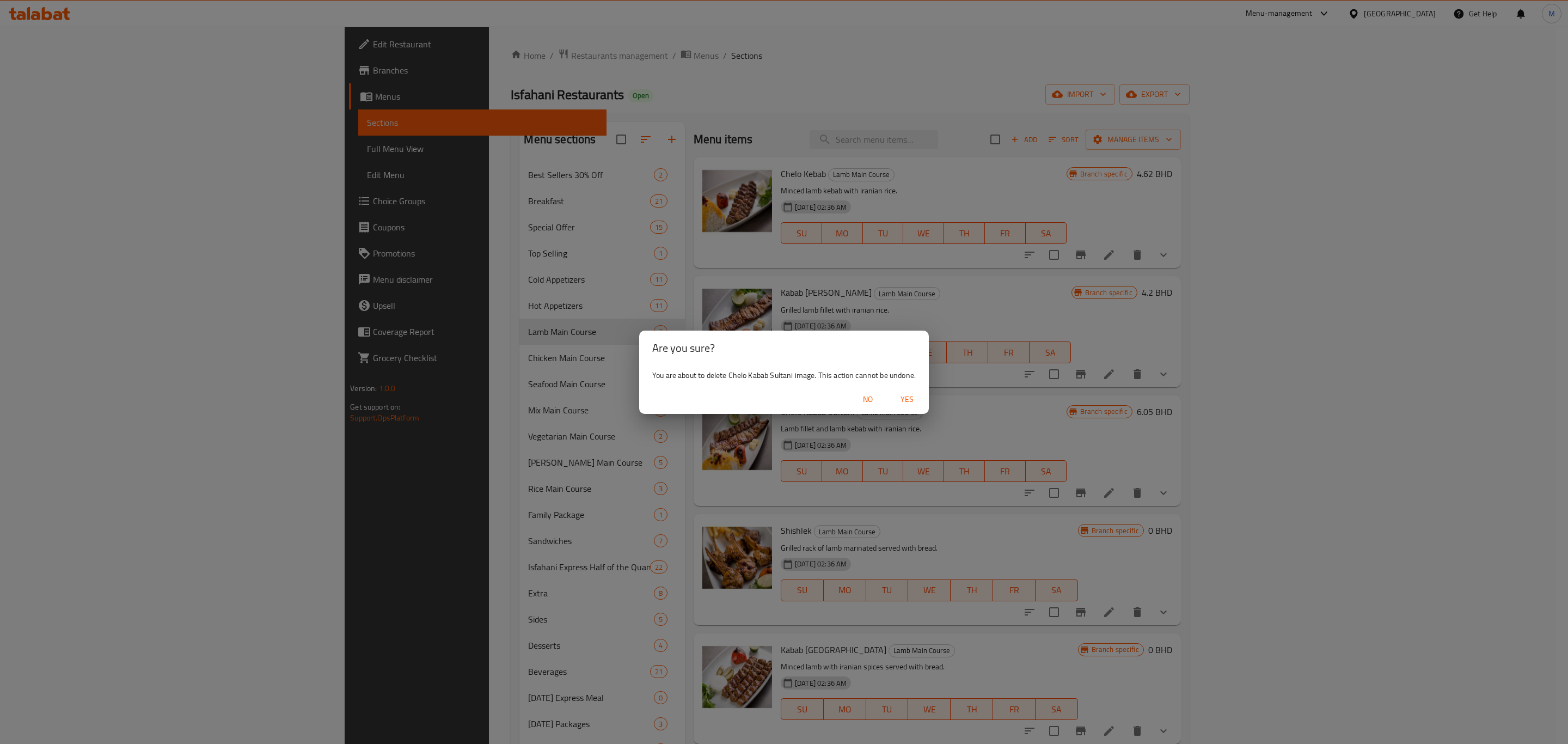
click at [863, 404] on span "No" at bounding box center [867, 399] width 26 height 13
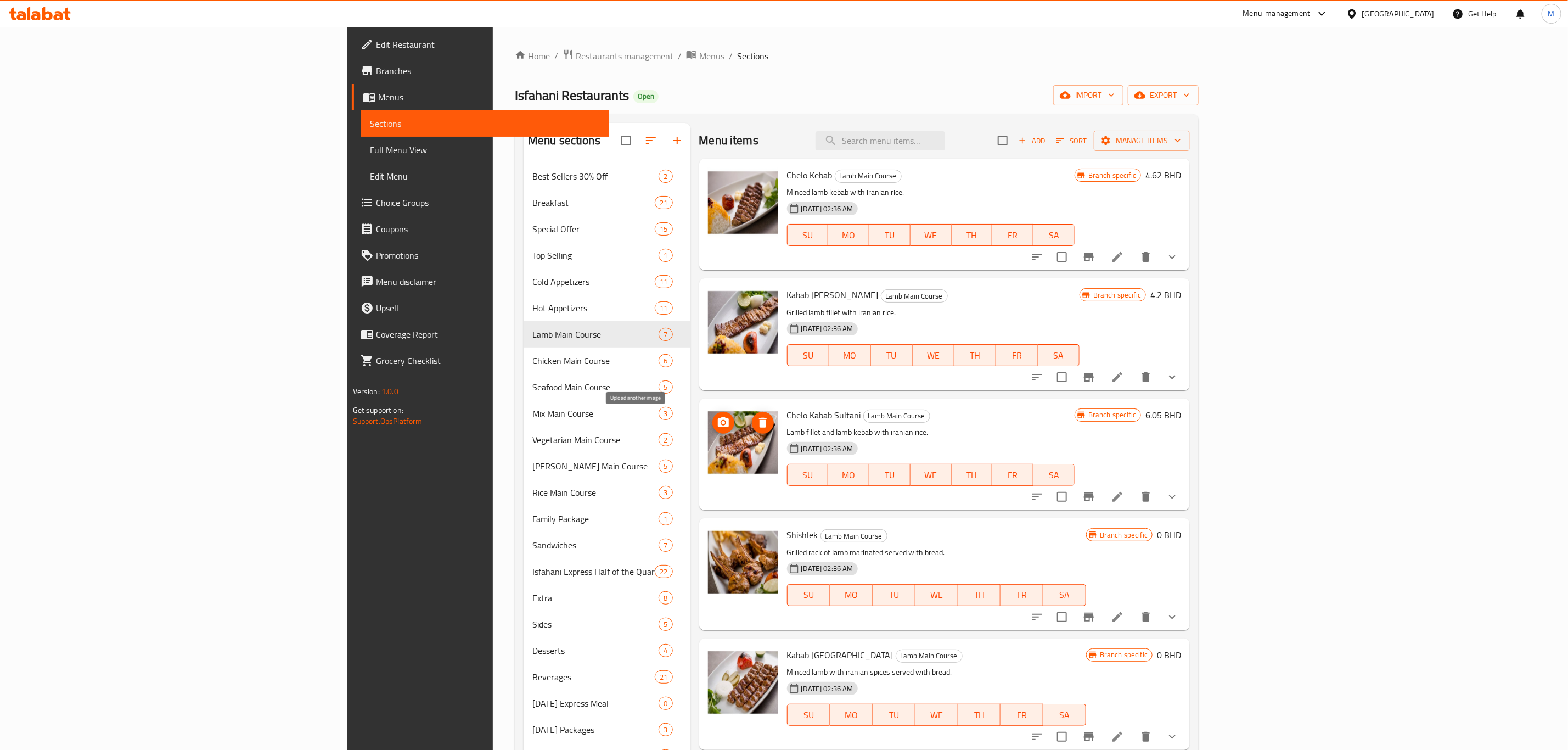
click at [718, 425] on icon "upload picture" at bounding box center [724, 422] width 11 height 10
click at [718, 305] on icon "upload picture" at bounding box center [724, 302] width 11 height 10
click at [717, 176] on icon "upload picture" at bounding box center [723, 182] width 13 height 13
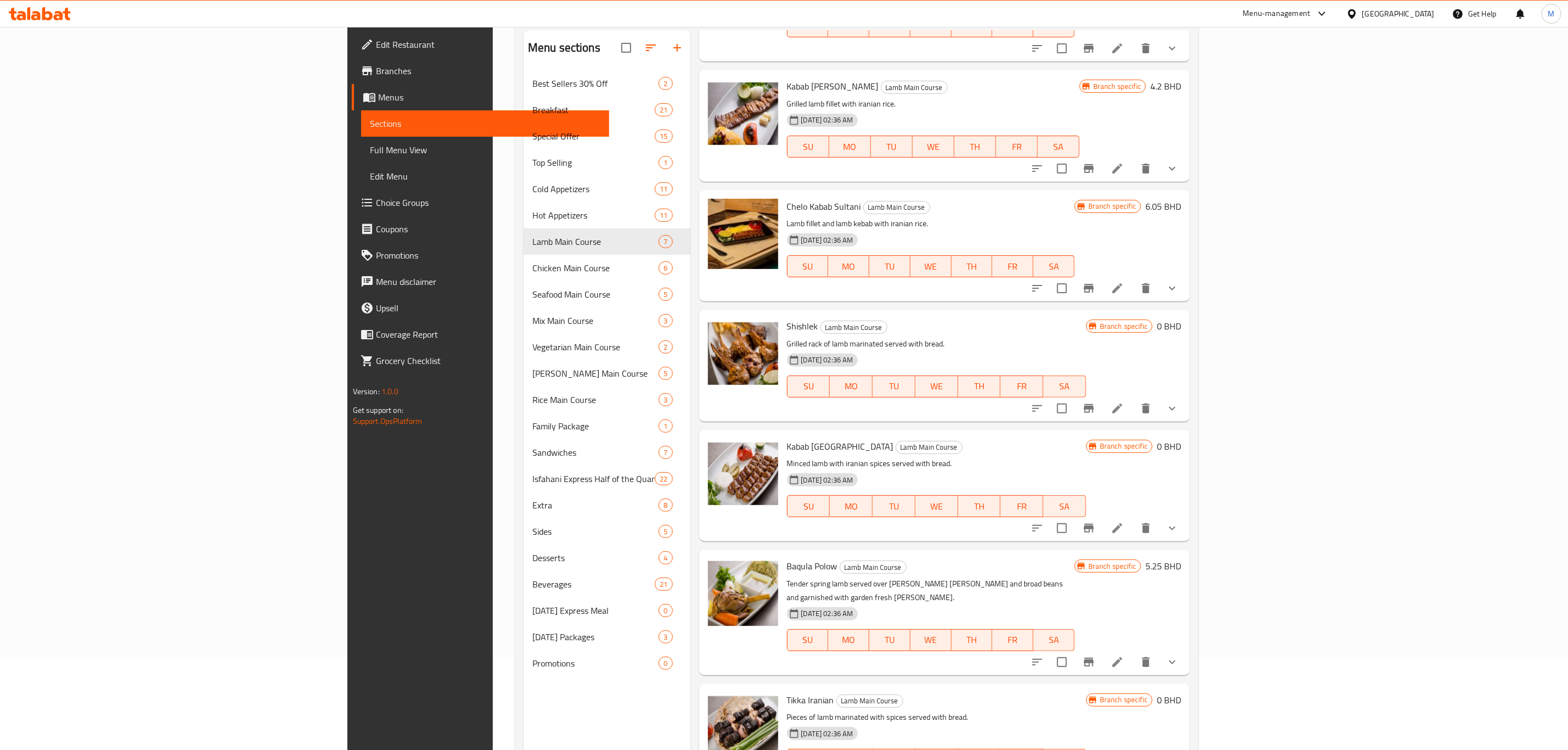
scroll to position [153, 0]
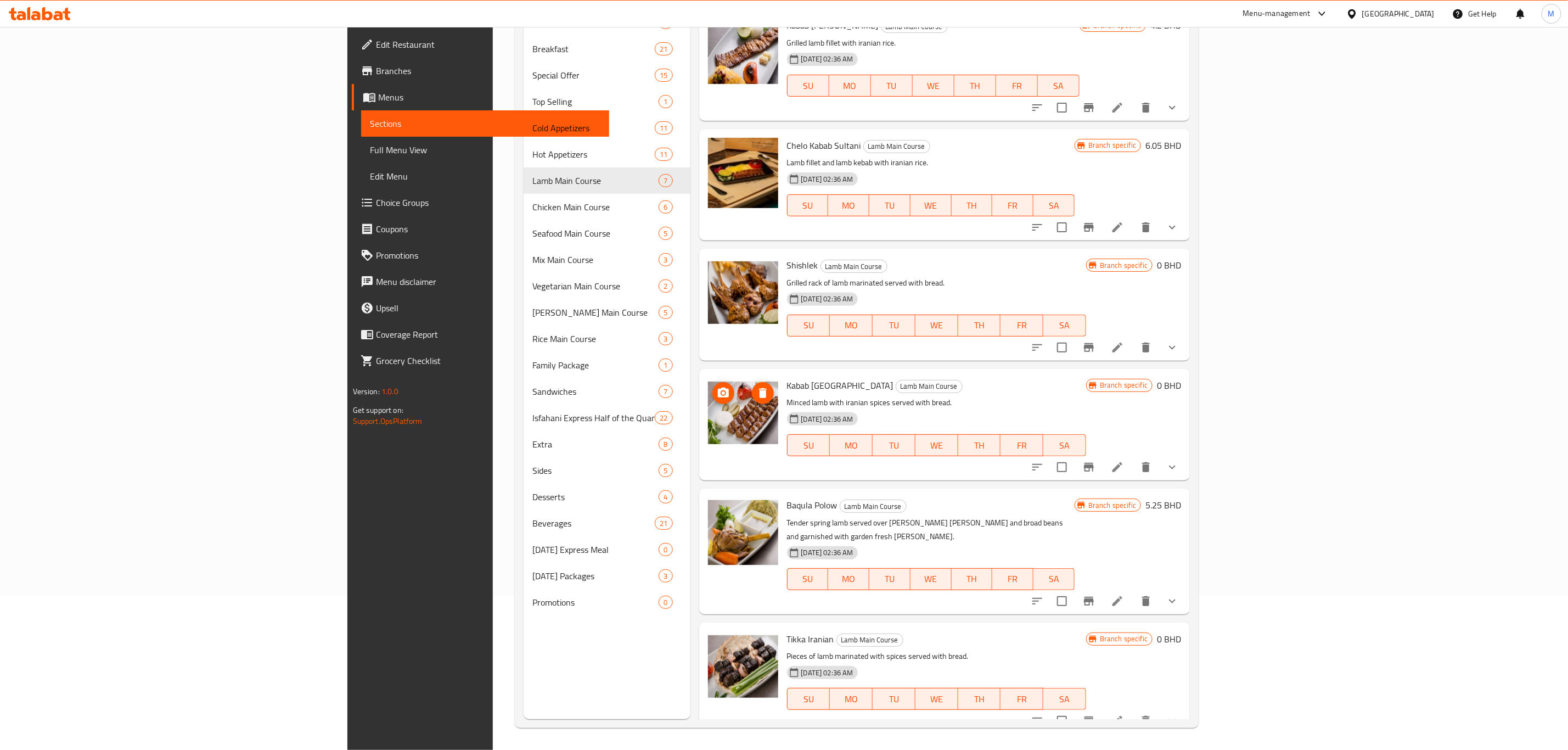
drag, startPoint x: 624, startPoint y: 391, endPoint x: 629, endPoint y: 396, distance: 7.1
click at [708, 392] on img at bounding box center [743, 412] width 70 height 70
click at [718, 396] on icon "upload picture" at bounding box center [724, 392] width 11 height 10
click at [713, 519] on button "upload picture" at bounding box center [724, 513] width 22 height 22
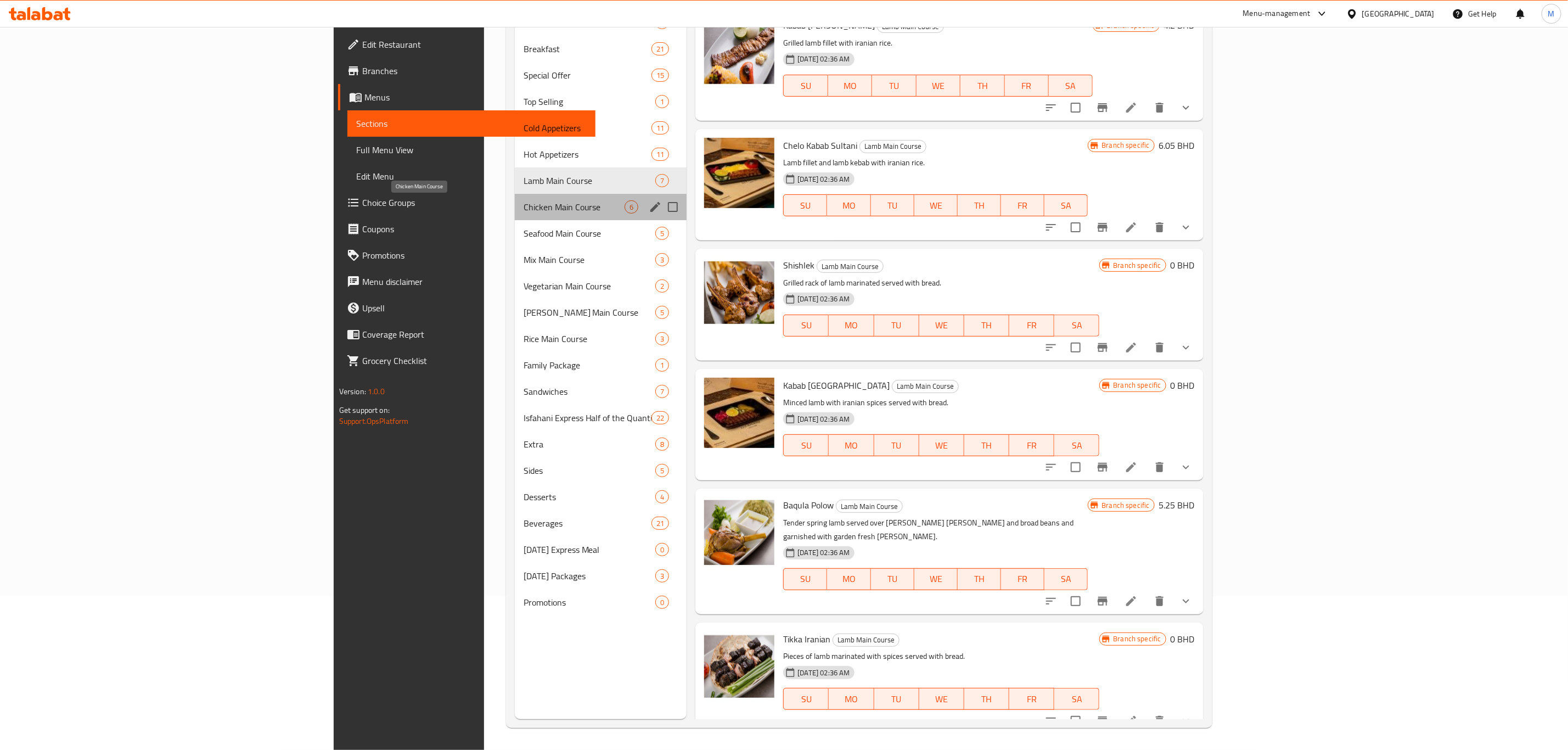
click at [523, 209] on span "Chicken Main Course" at bounding box center [574, 206] width 101 height 13
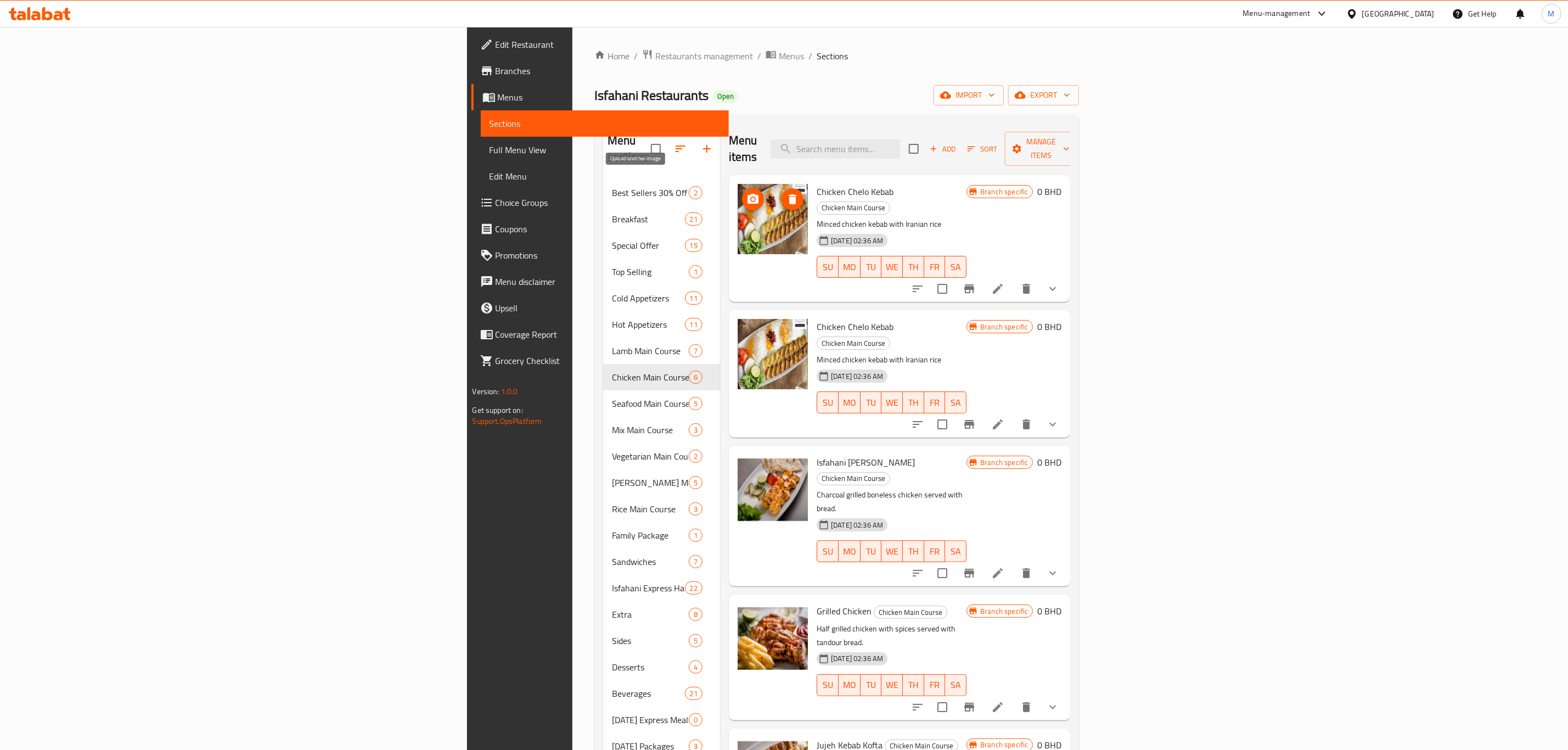
click at [746, 193] on icon "upload picture" at bounding box center [752, 199] width 13 height 13
click at [747, 329] on icon "upload picture" at bounding box center [753, 334] width 11 height 10
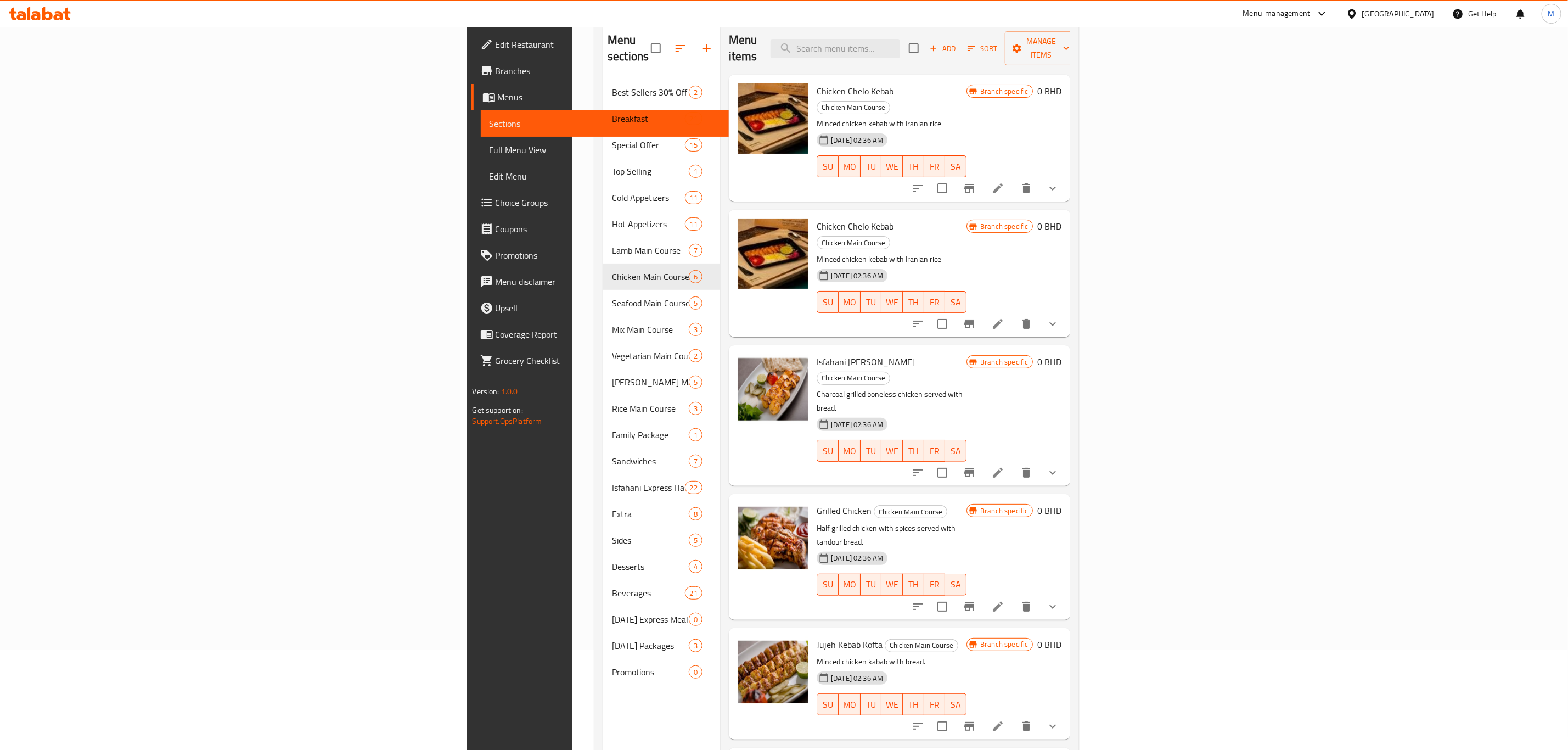
scroll to position [71, 0]
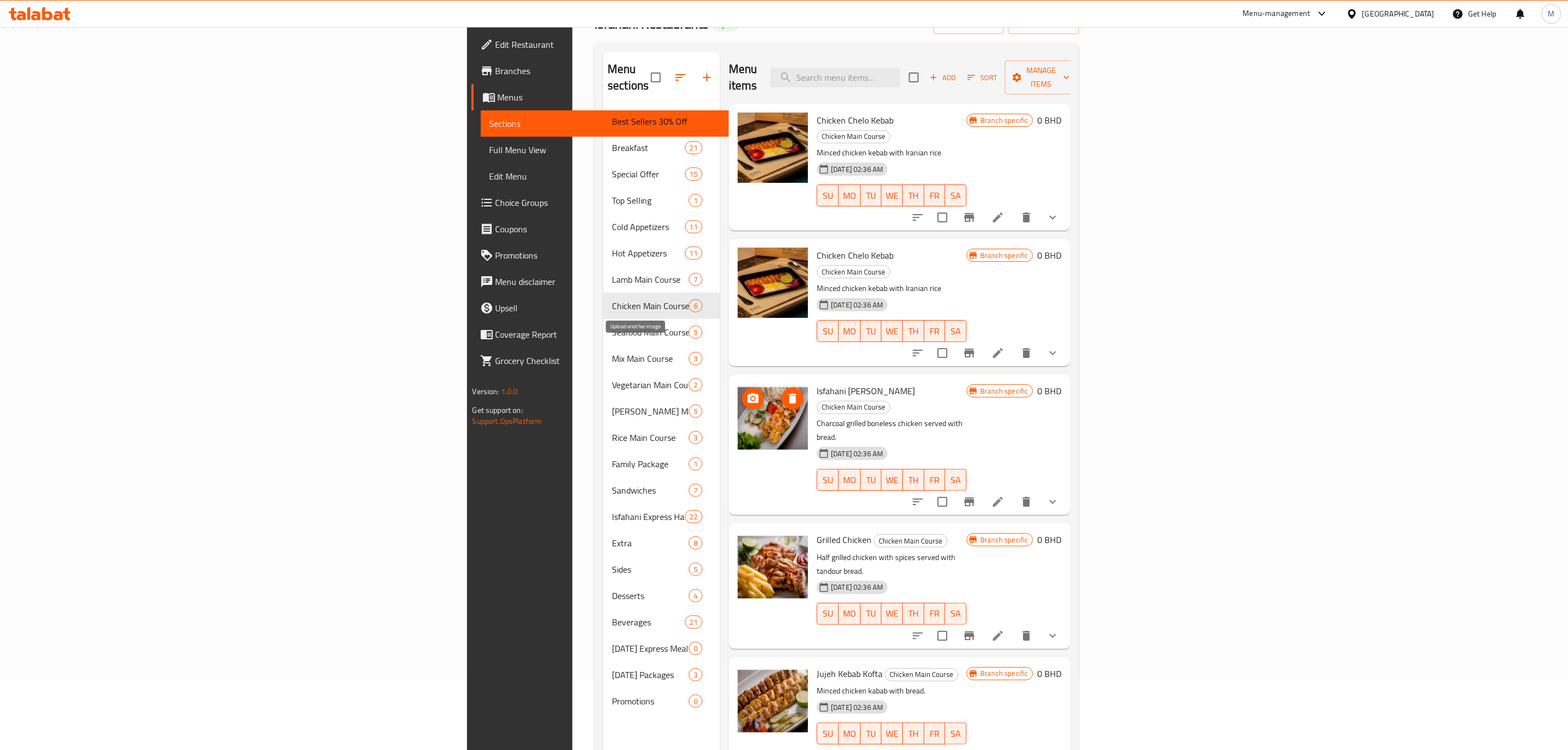
click at [746, 392] on icon "upload picture" at bounding box center [752, 398] width 13 height 13
click at [747, 393] on icon "upload picture" at bounding box center [753, 398] width 11 height 10
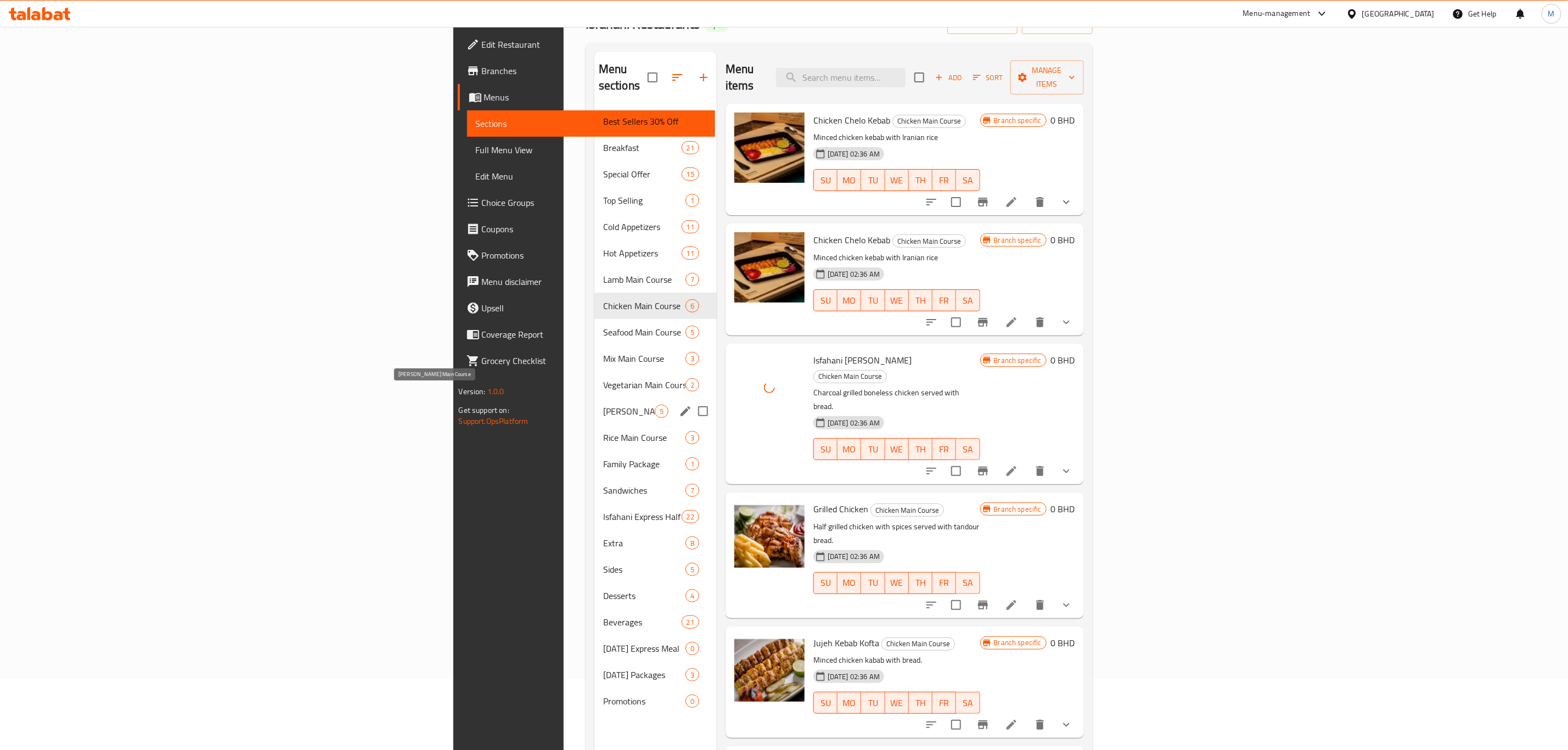
scroll to position [153, 0]
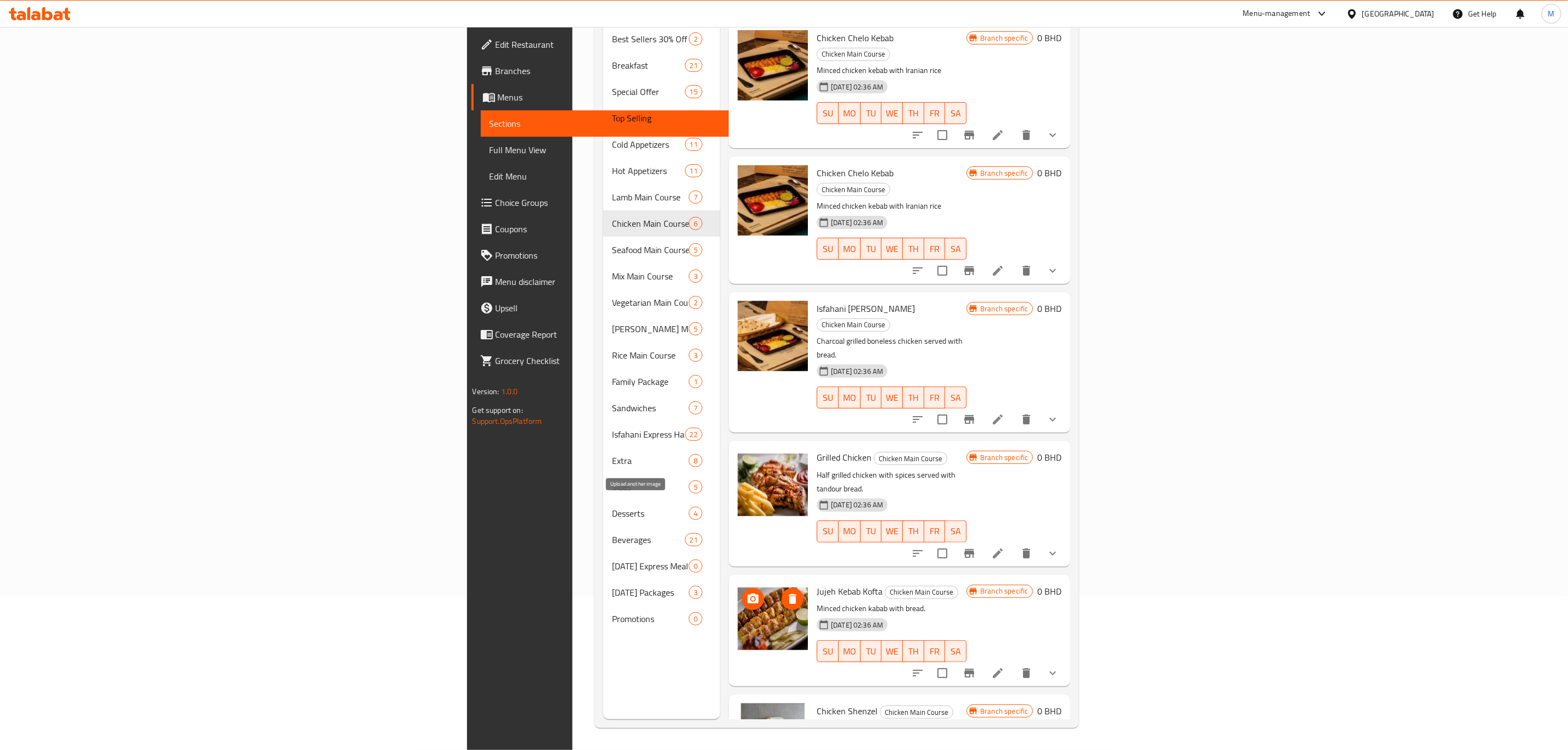
click at [747, 519] on icon "upload picture" at bounding box center [753, 598] width 11 height 10
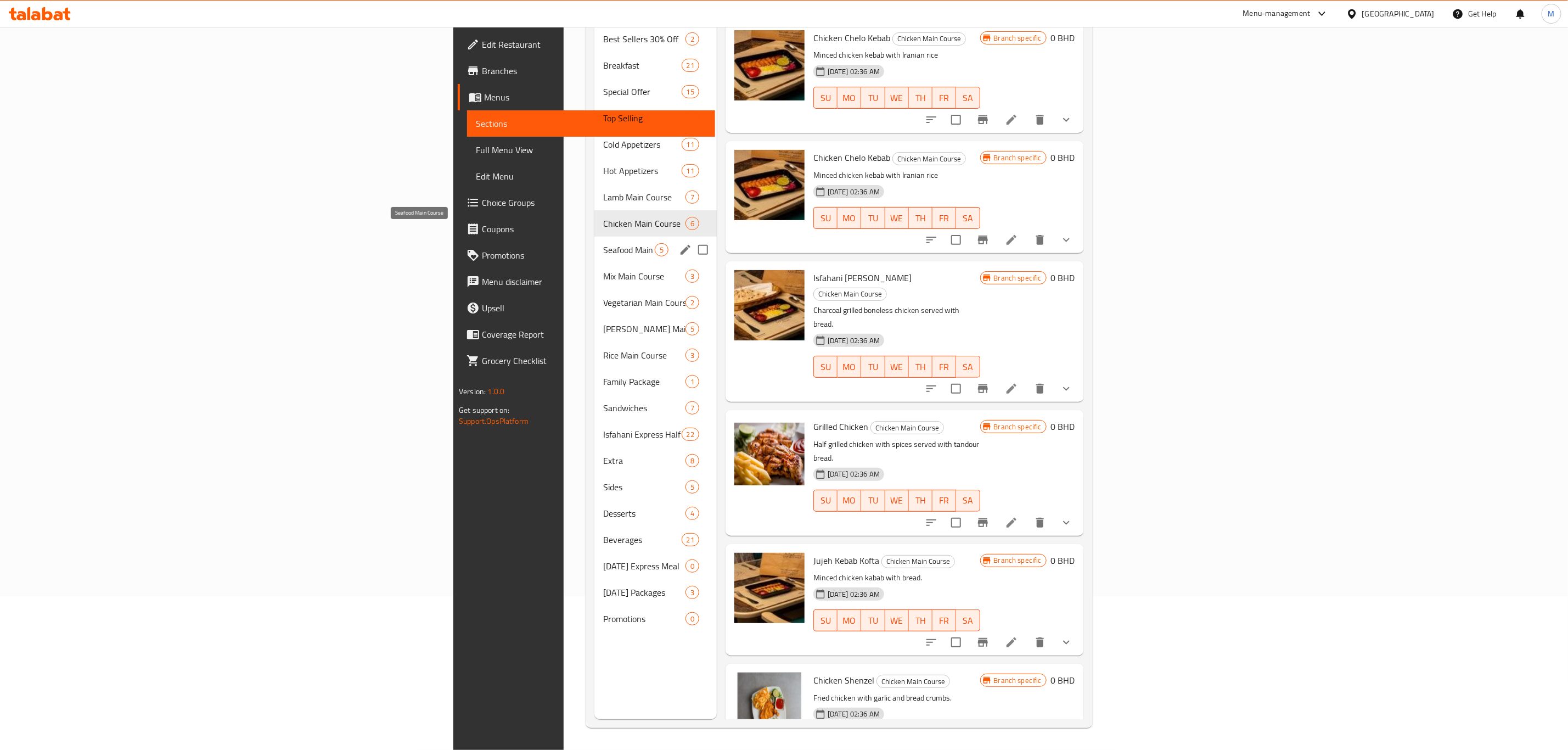
click at [603, 243] on span "Seafood Main Course" at bounding box center [629, 249] width 52 height 13
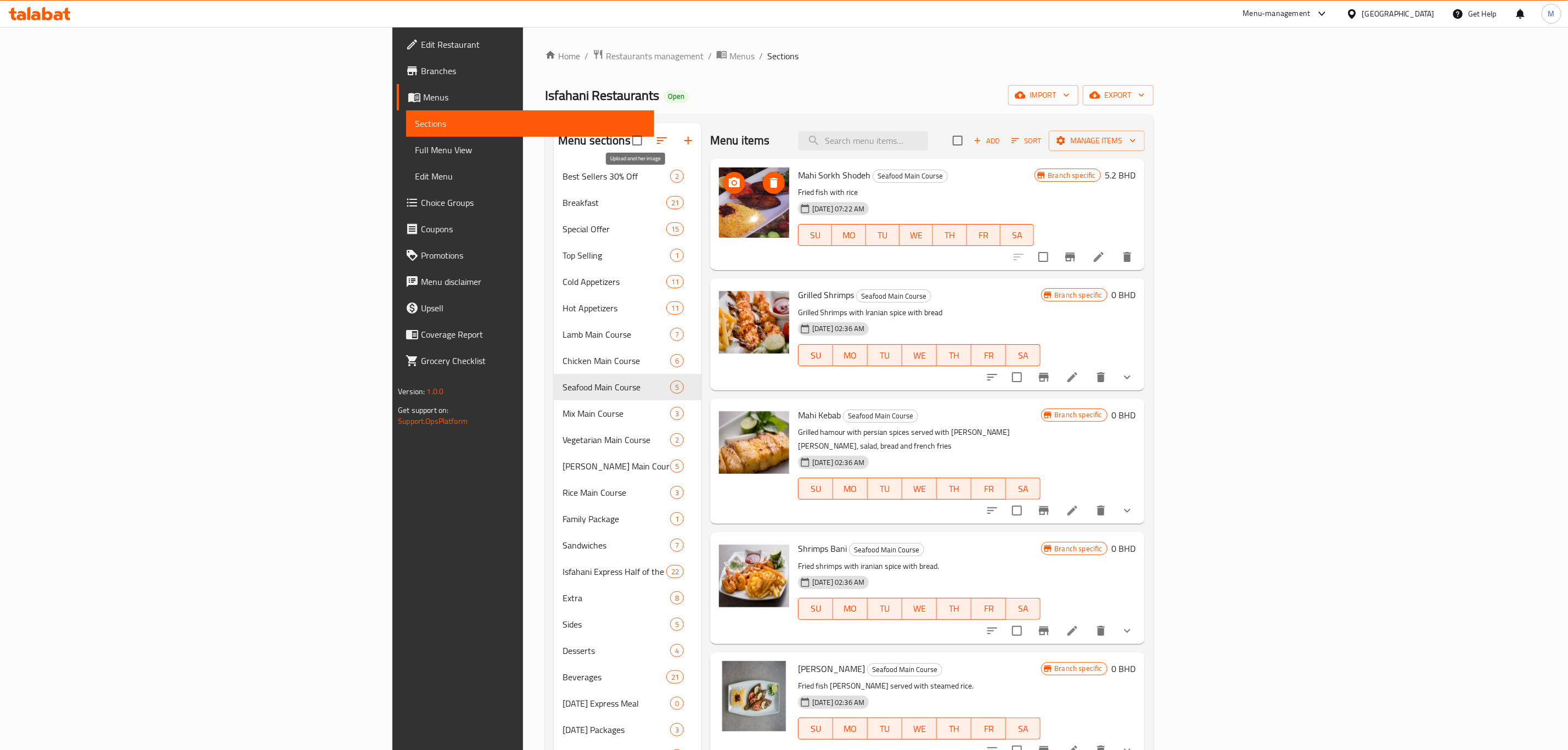
click at [728, 184] on icon "upload picture" at bounding box center [734, 182] width 13 height 13
click at [729, 306] on icon "upload picture" at bounding box center [735, 302] width 11 height 10
click at [728, 422] on icon "upload picture" at bounding box center [734, 422] width 13 height 13
click at [728, 424] on icon "upload picture" at bounding box center [734, 422] width 13 height 13
click at [719, 419] on img at bounding box center [754, 443] width 70 height 70
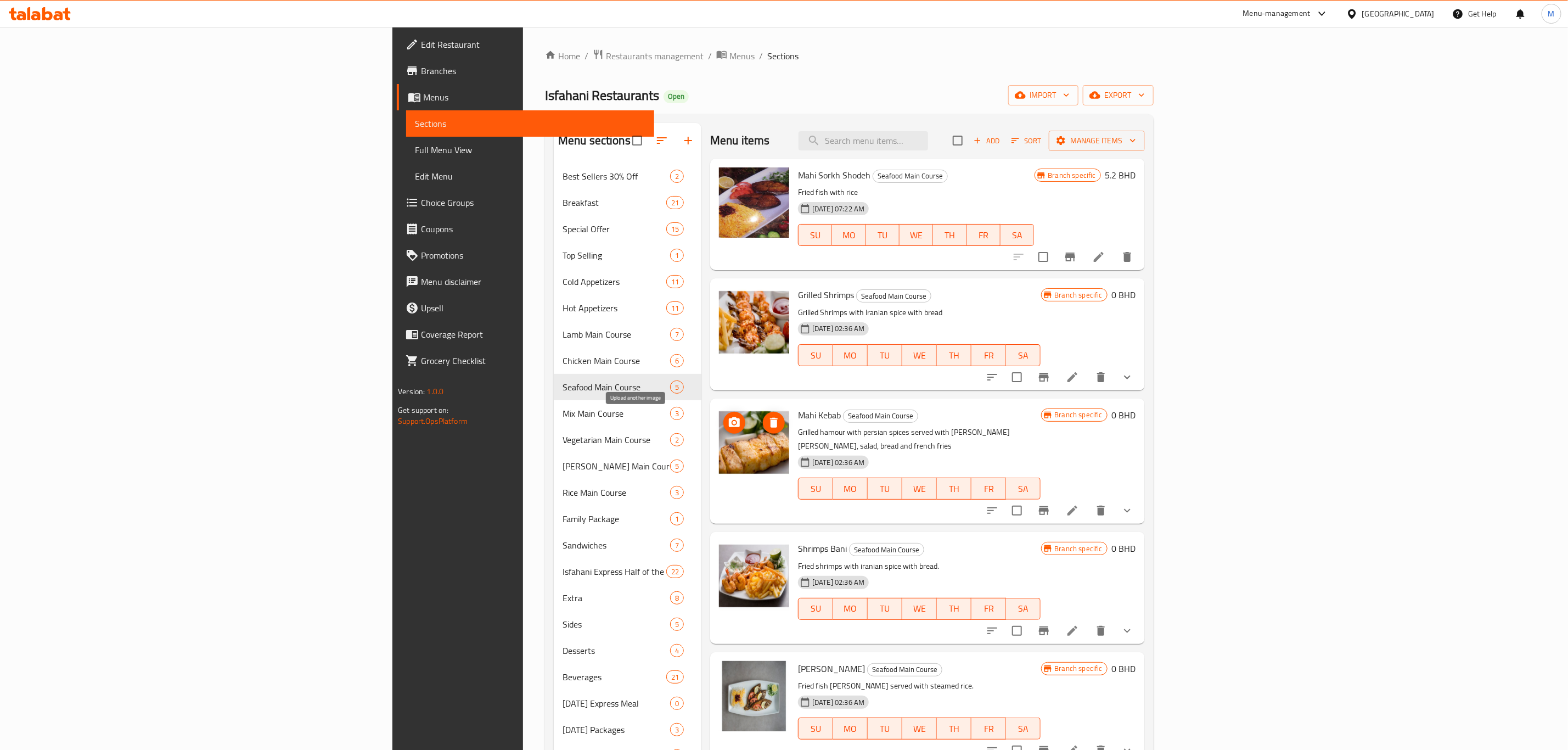
click at [729, 427] on icon "upload picture" at bounding box center [735, 422] width 11 height 10
click at [728, 420] on icon "upload picture" at bounding box center [734, 422] width 13 height 13
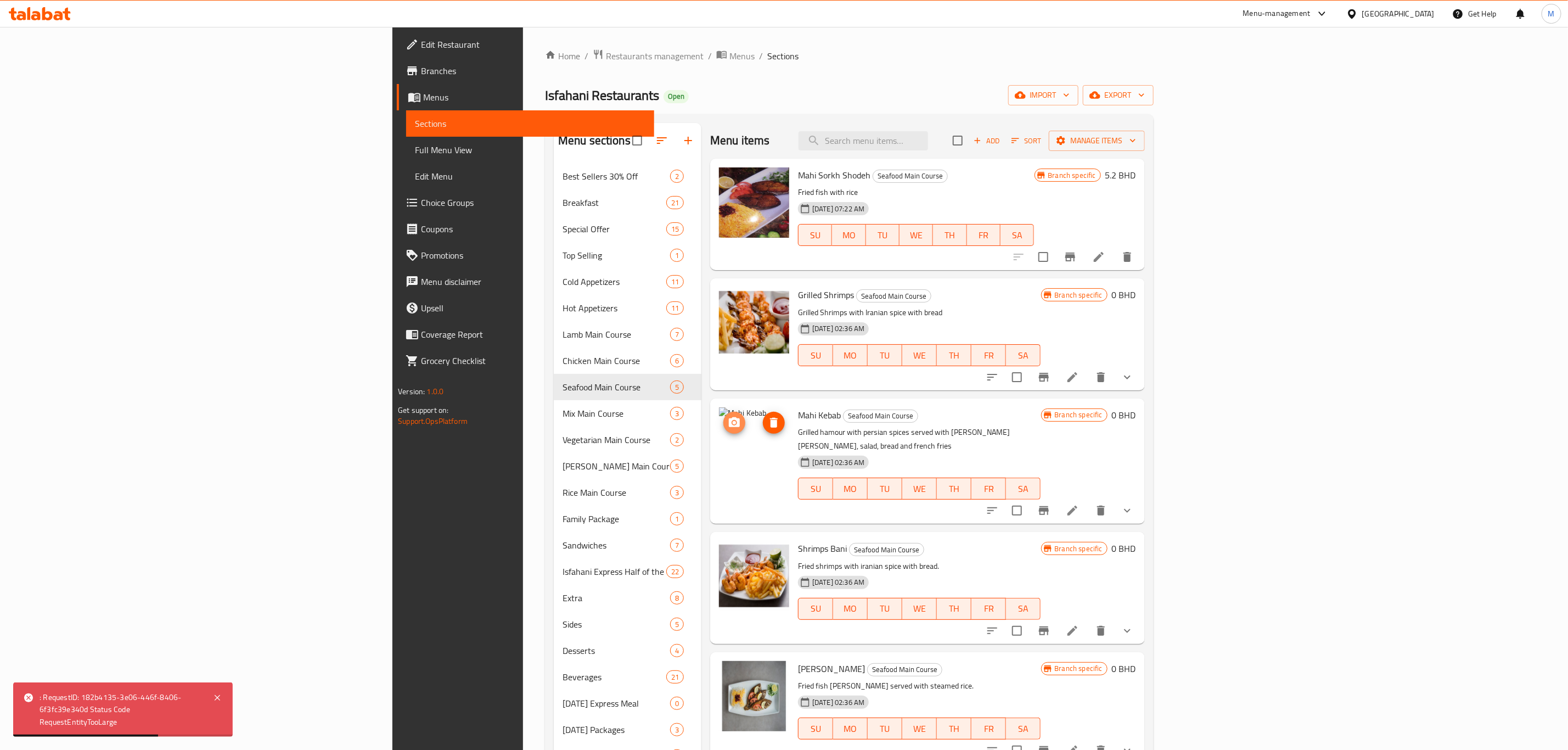
click at [724, 425] on span "upload picture" at bounding box center [735, 422] width 22 height 13
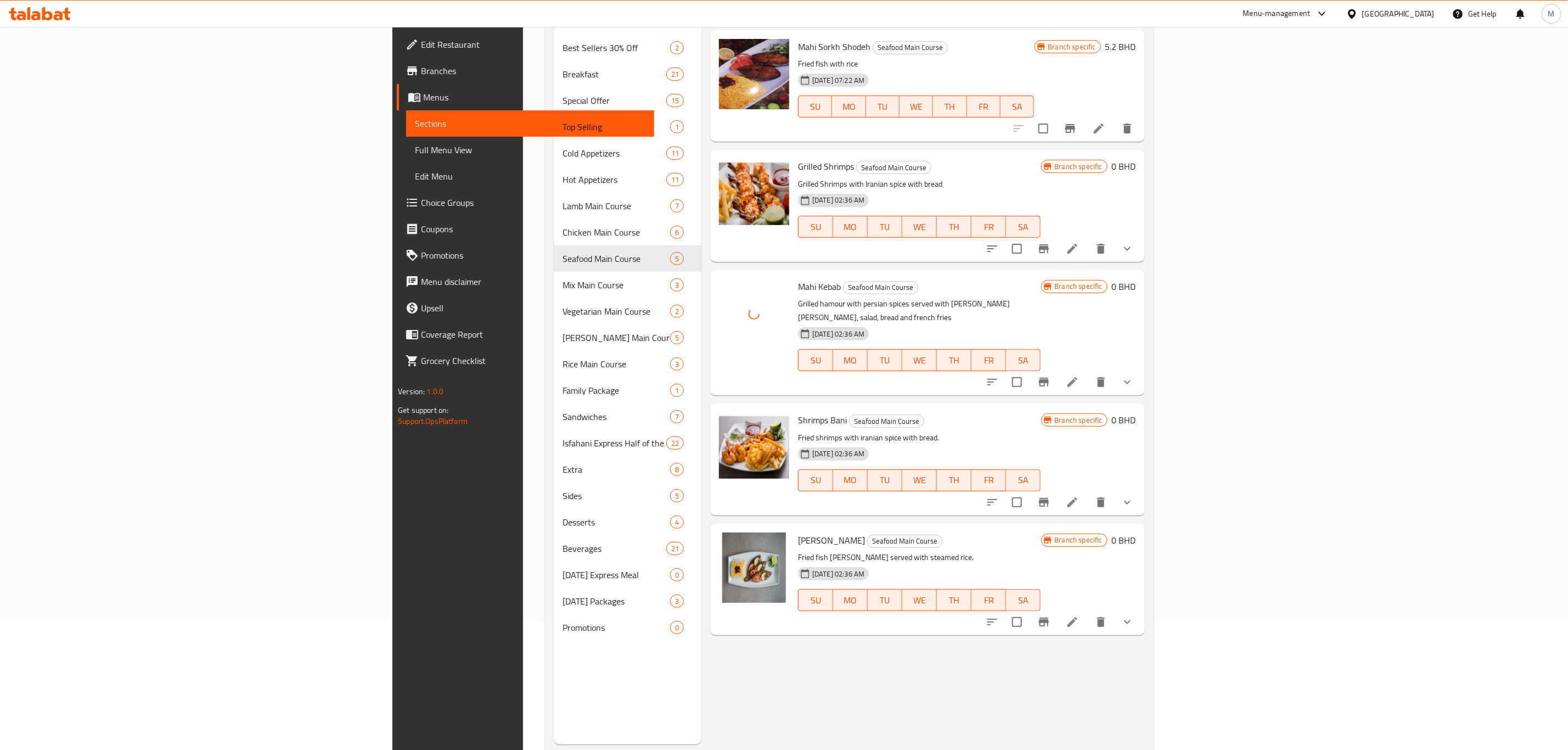
scroll to position [153, 0]
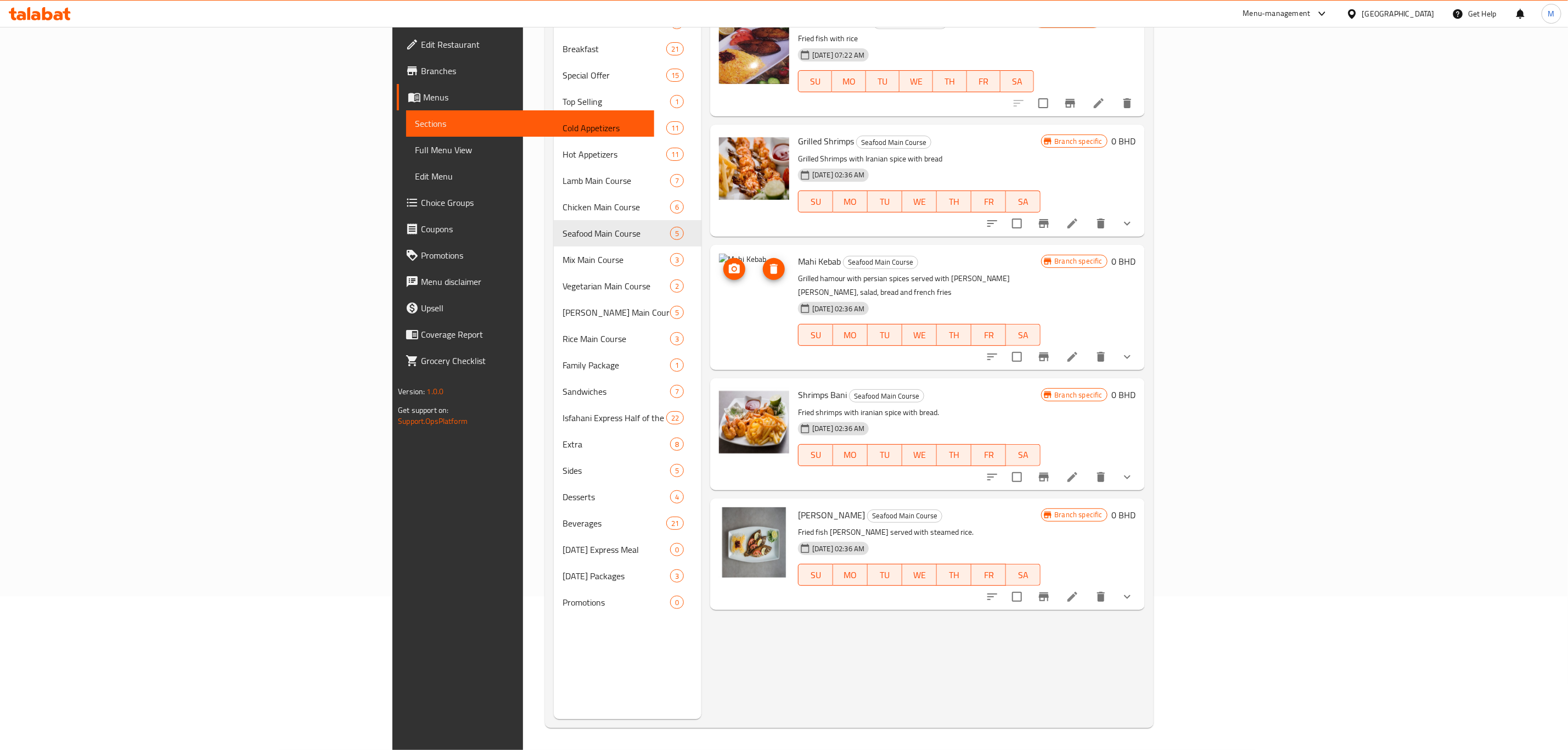
click at [728, 271] on icon "upload picture" at bounding box center [734, 269] width 13 height 13
click at [724, 264] on span "upload picture" at bounding box center [735, 269] width 22 height 13
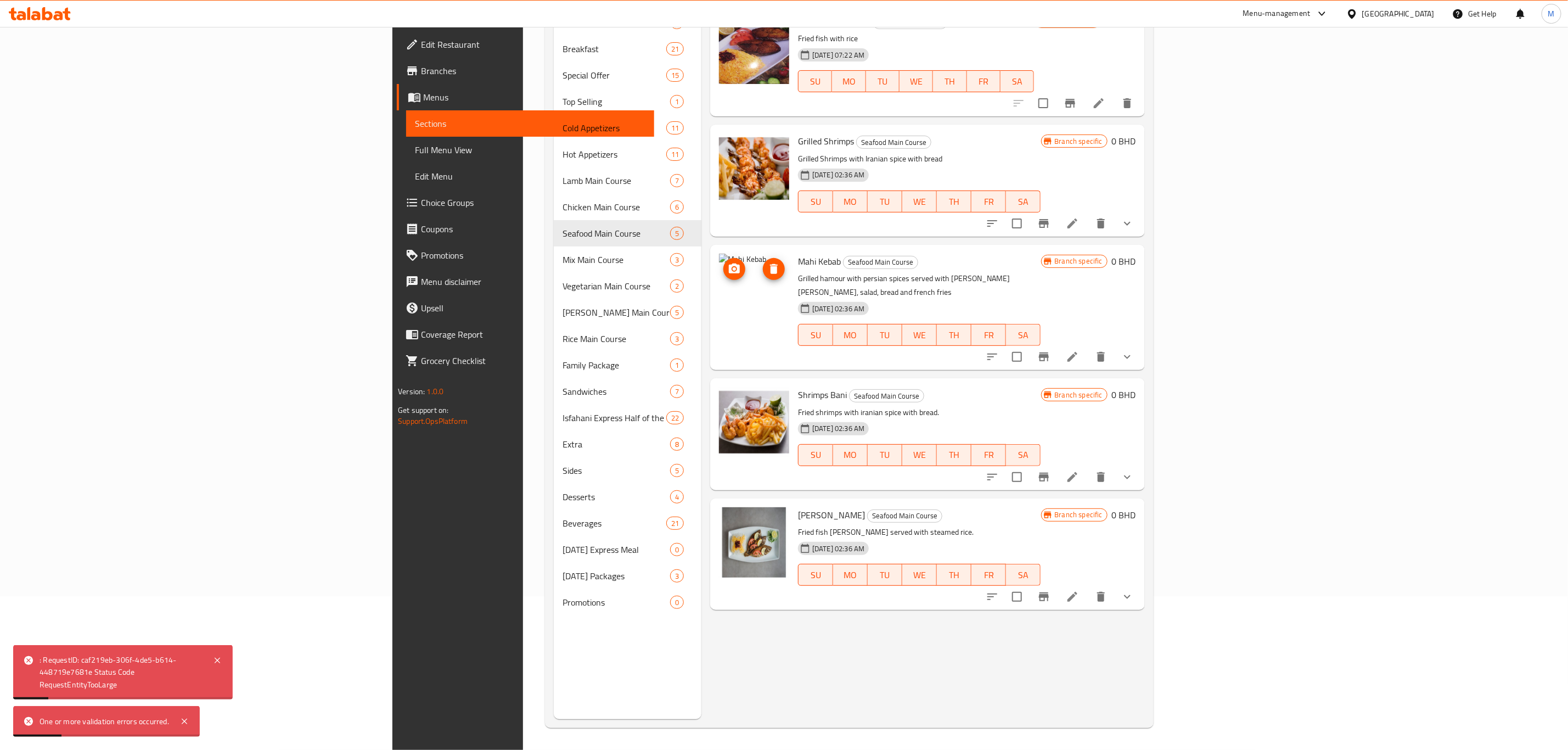
click at [719, 264] on img at bounding box center [754, 288] width 70 height 70
click at [729, 264] on icon "upload picture" at bounding box center [735, 268] width 11 height 10
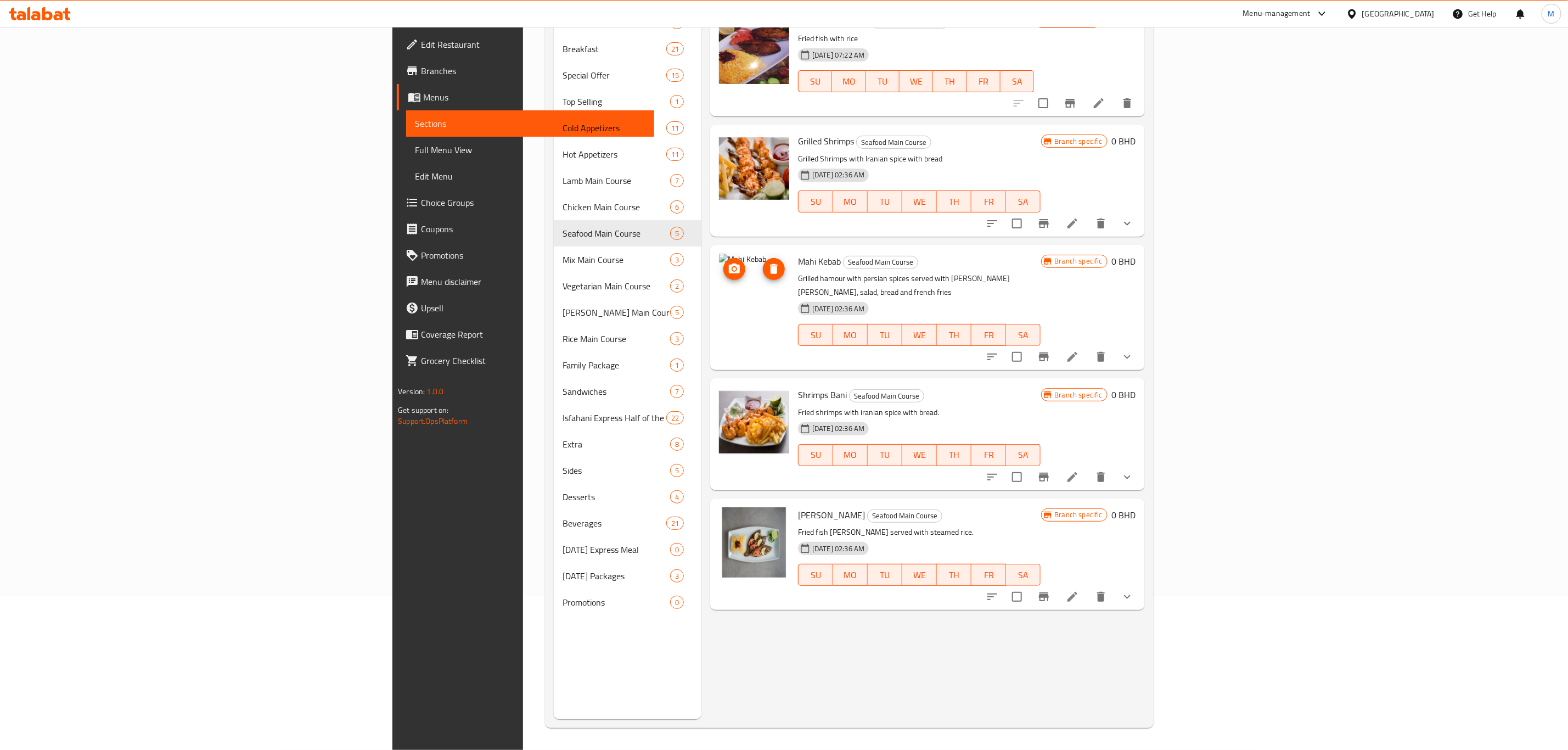
click at [719, 282] on img at bounding box center [754, 288] width 70 height 70
click at [728, 273] on icon "upload picture" at bounding box center [734, 269] width 13 height 13
click at [728, 270] on icon "upload picture" at bounding box center [734, 269] width 13 height 13
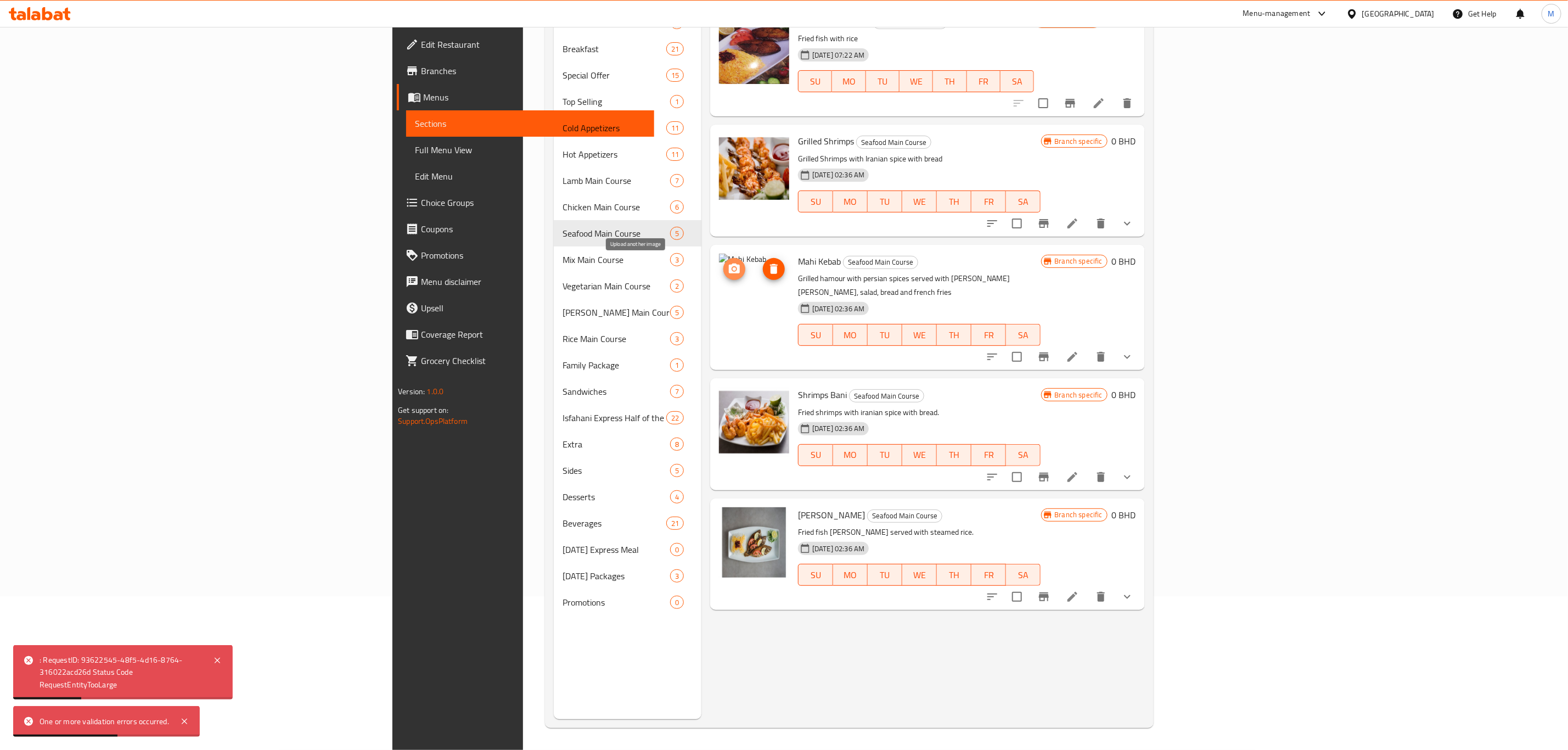
click at [724, 276] on button "upload picture" at bounding box center [735, 269] width 22 height 22
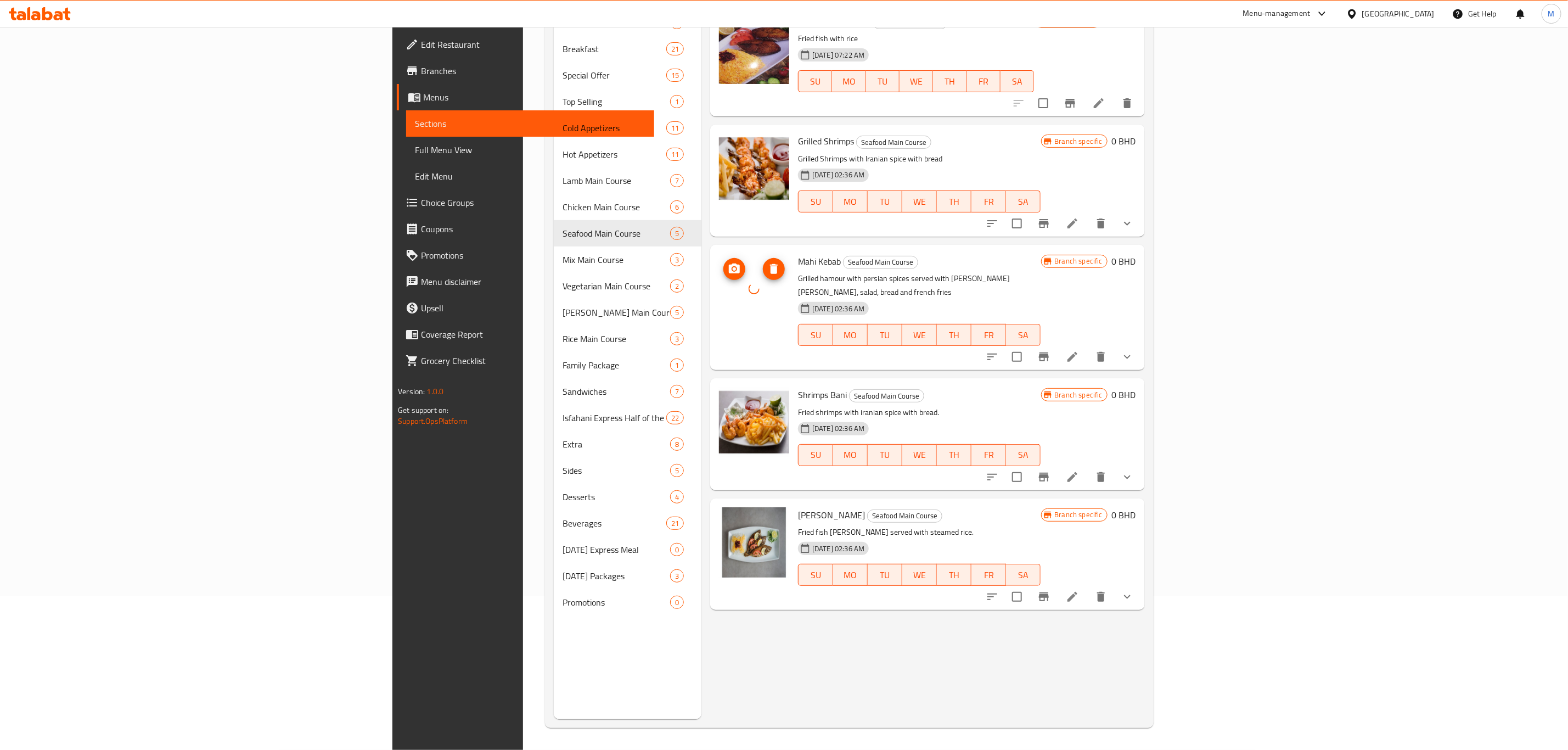
click at [724, 264] on span "upload picture" at bounding box center [735, 269] width 22 height 13
click at [728, 270] on icon "upload picture" at bounding box center [734, 269] width 13 height 13
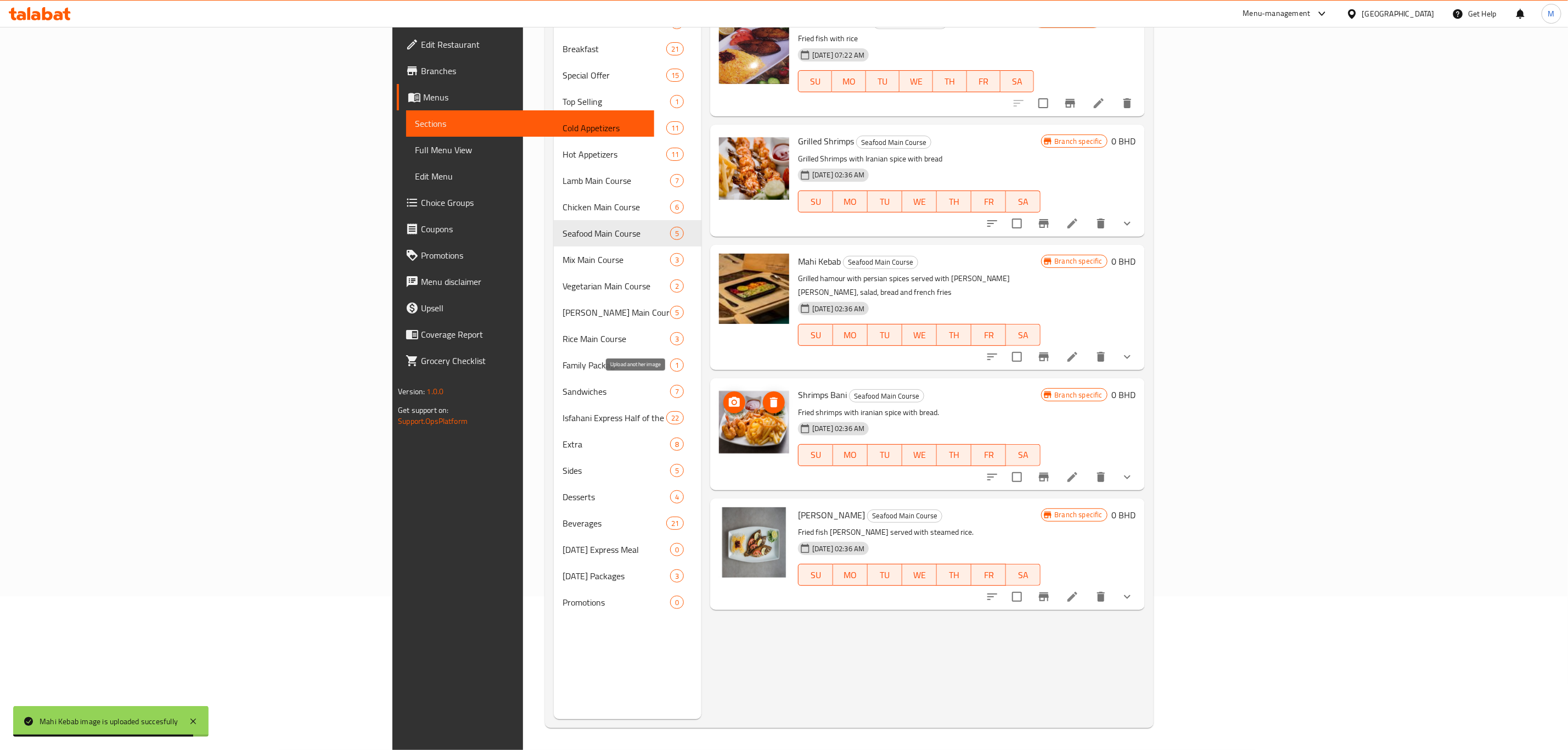
click at [728, 396] on icon "upload picture" at bounding box center [734, 402] width 13 height 13
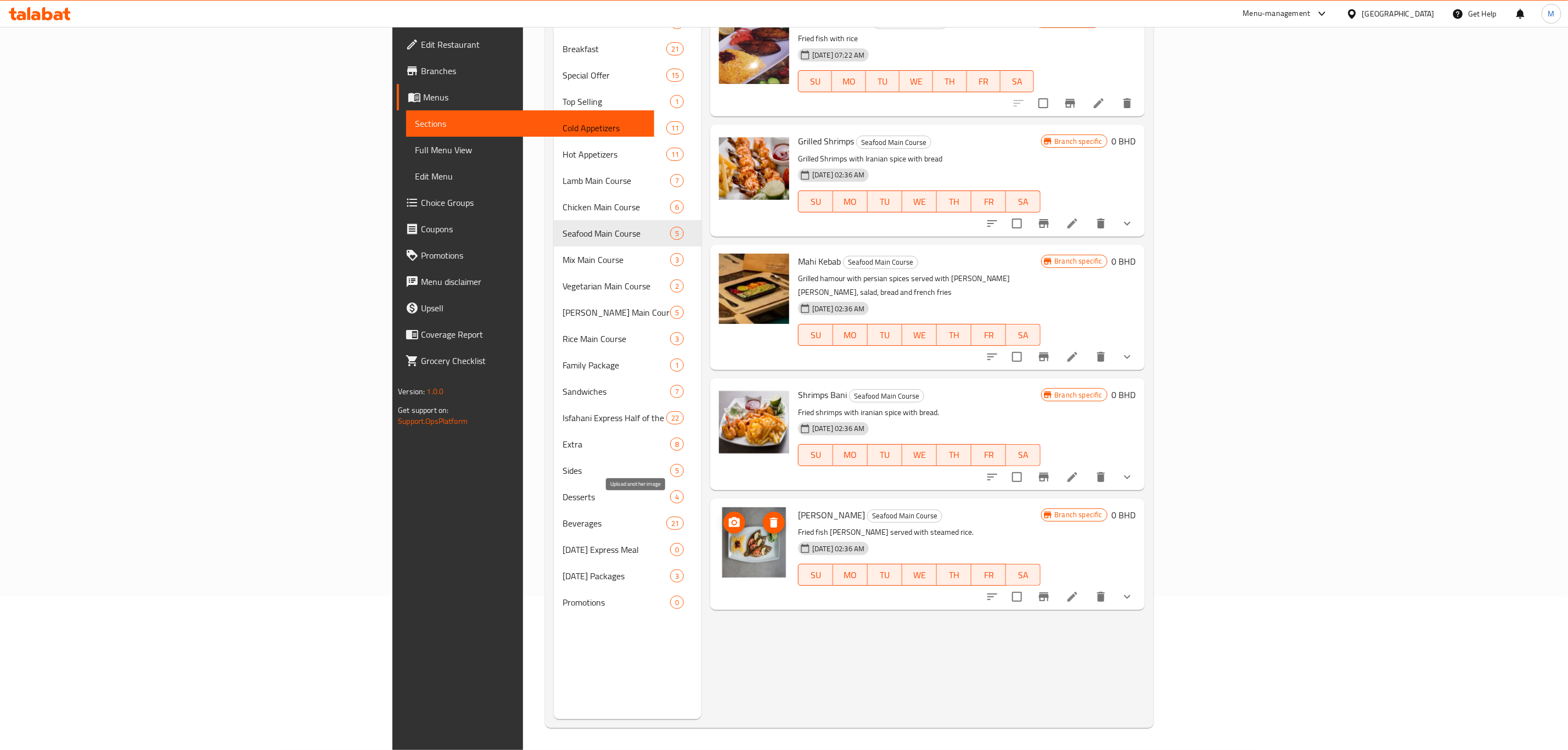
click at [724, 516] on span "upload picture" at bounding box center [735, 522] width 22 height 13
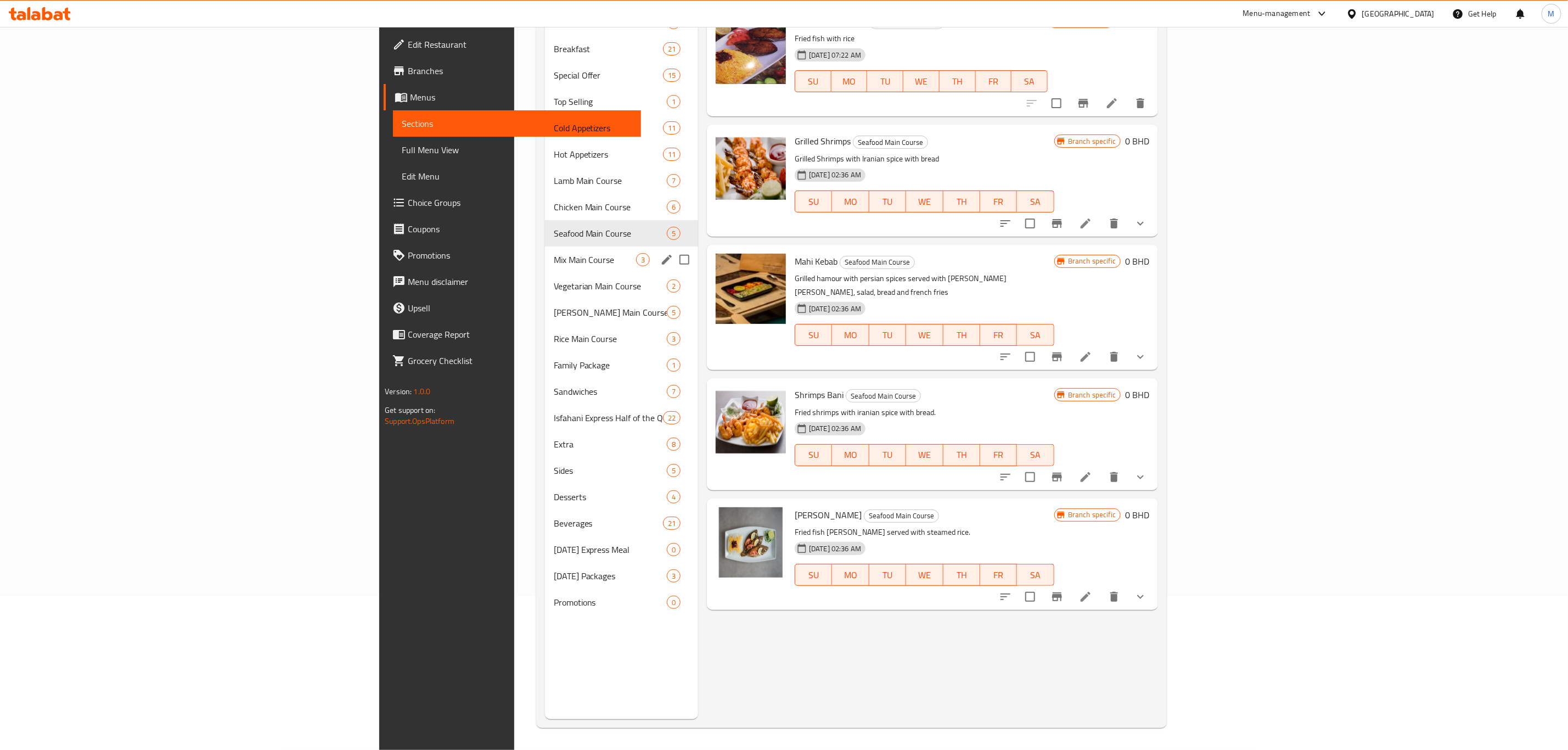
click at [554, 253] on span "Mix Main Course" at bounding box center [595, 259] width 82 height 13
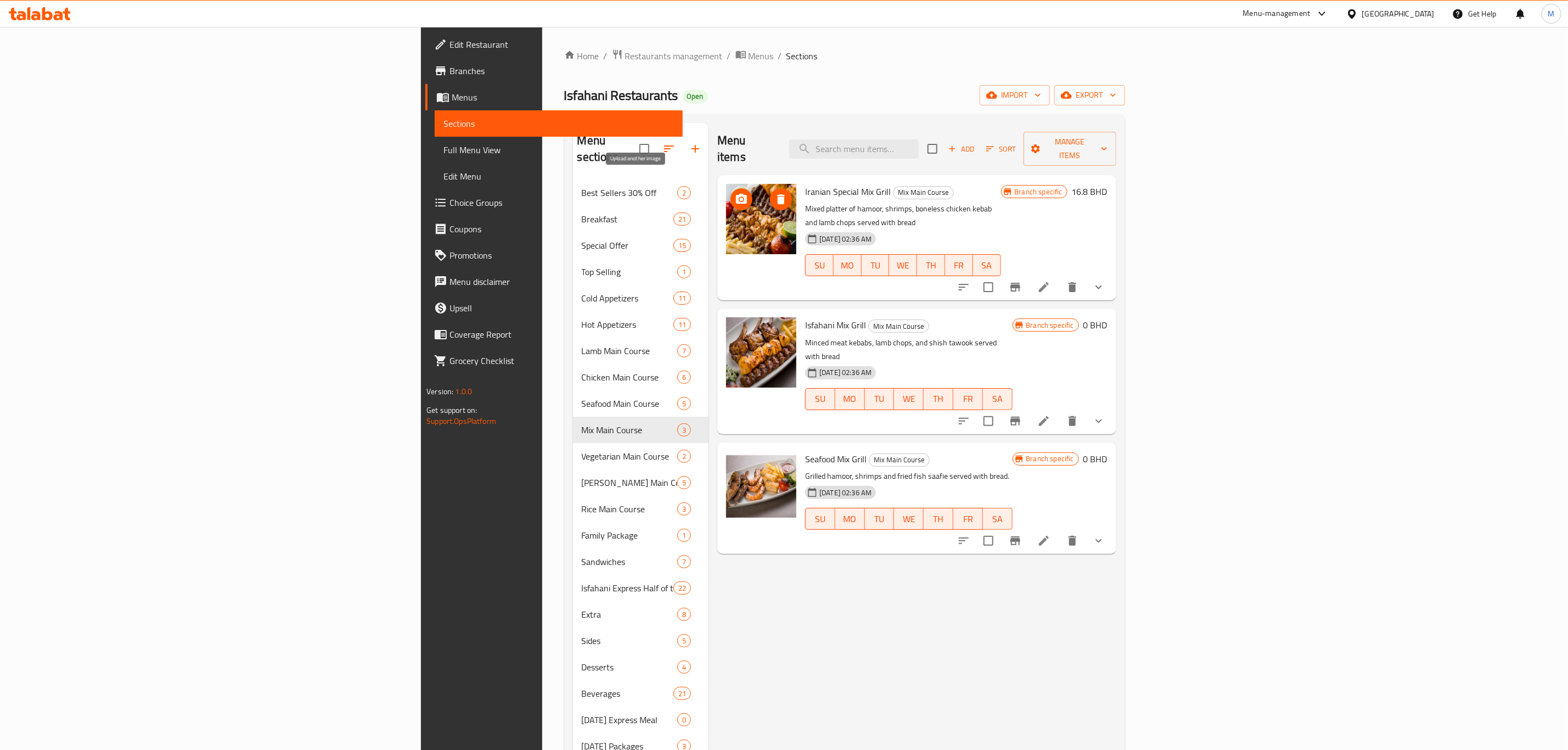
click at [735, 193] on icon "upload picture" at bounding box center [741, 199] width 13 height 13
click at [736, 327] on icon "upload picture" at bounding box center [741, 332] width 11 height 10
click at [735, 326] on icon "upload picture" at bounding box center [741, 332] width 13 height 13
click at [736, 327] on icon "upload picture" at bounding box center [741, 332] width 11 height 10
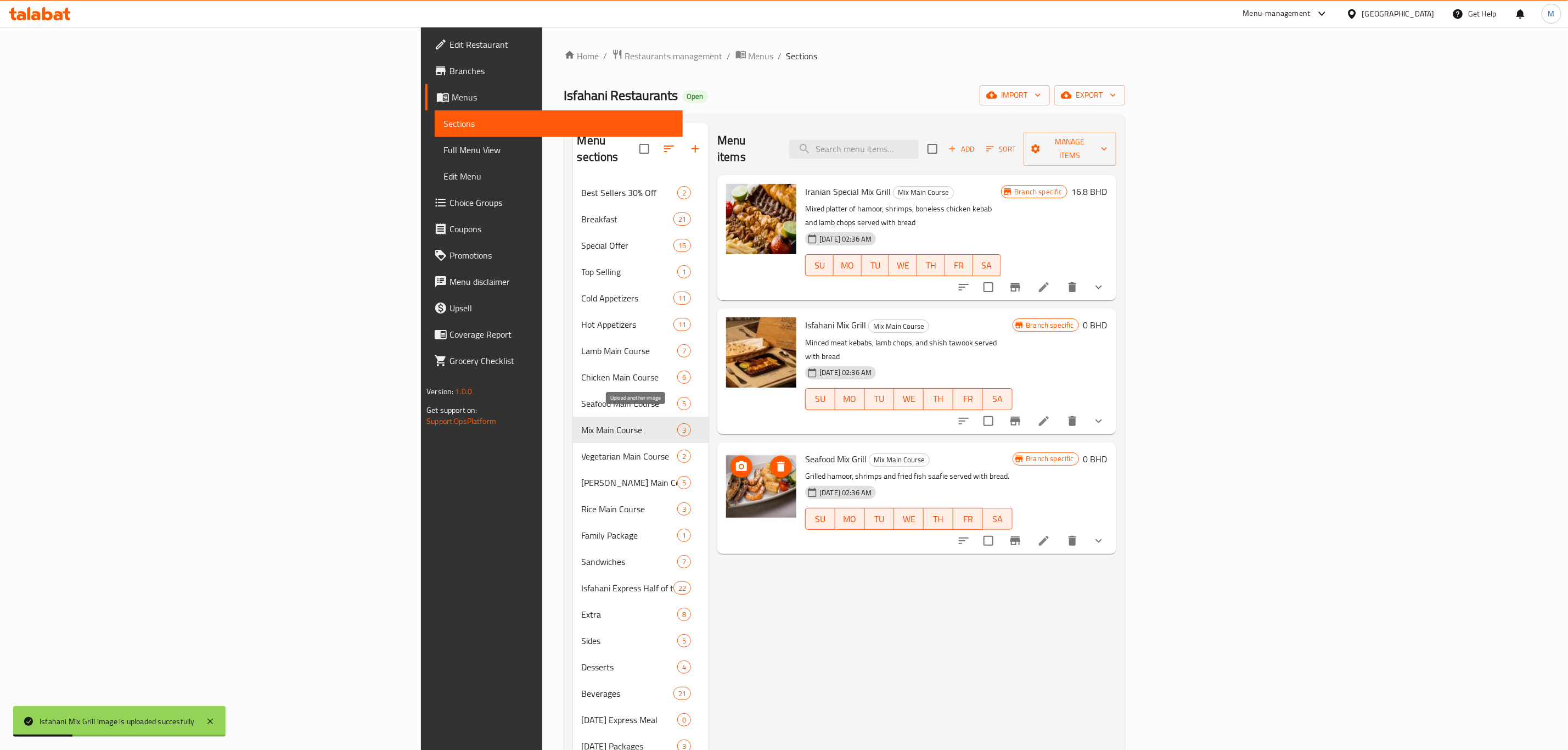
click at [736, 461] on icon "upload picture" at bounding box center [741, 466] width 11 height 10
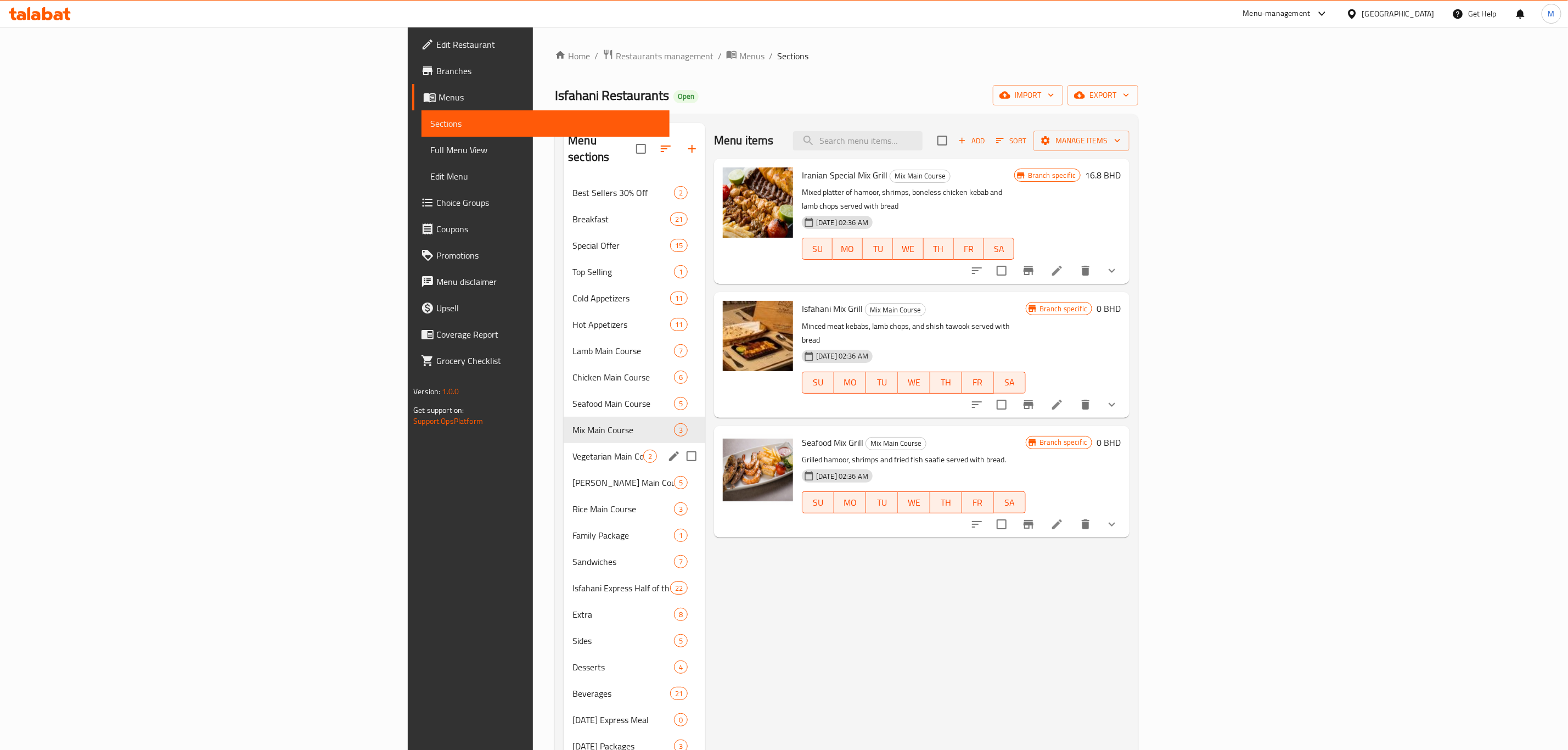
click at [564, 449] on div "Vegetarian Main Course 2" at bounding box center [635, 456] width 142 height 26
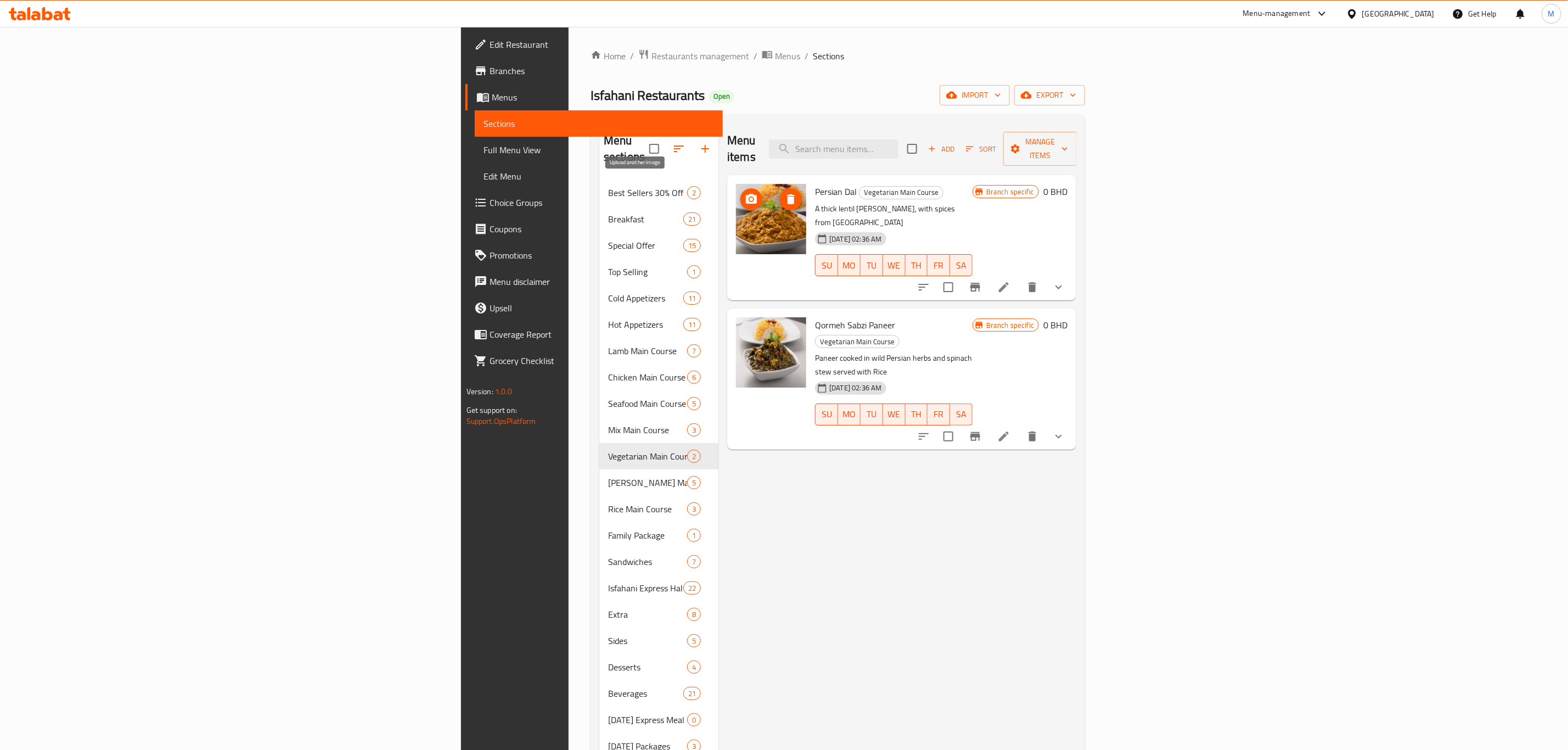
click at [746, 194] on icon "upload picture" at bounding box center [752, 199] width 11 height 10
click at [745, 326] on icon "upload picture" at bounding box center [751, 332] width 13 height 13
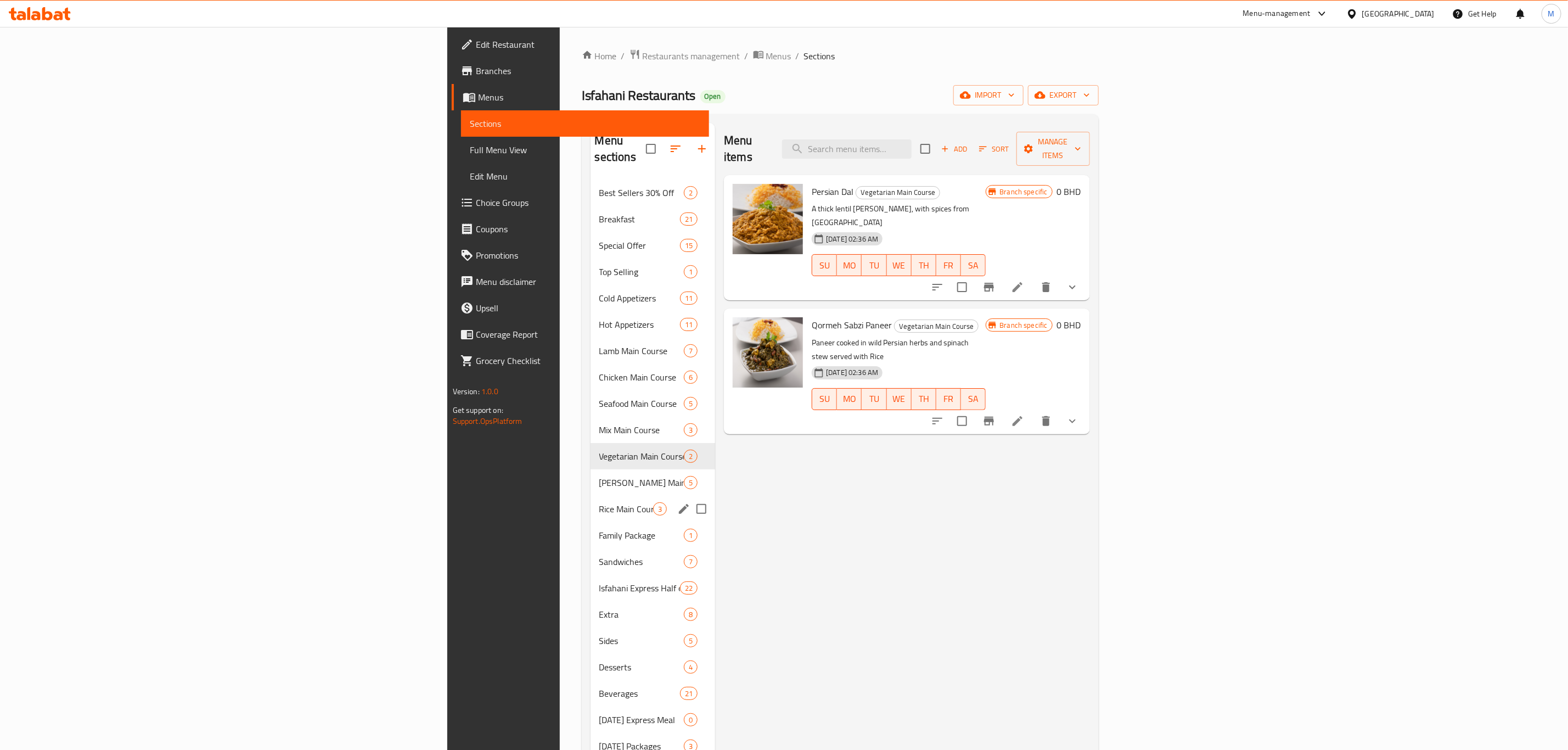
click at [590, 473] on div "Curry Main Course 5" at bounding box center [653, 482] width 125 height 26
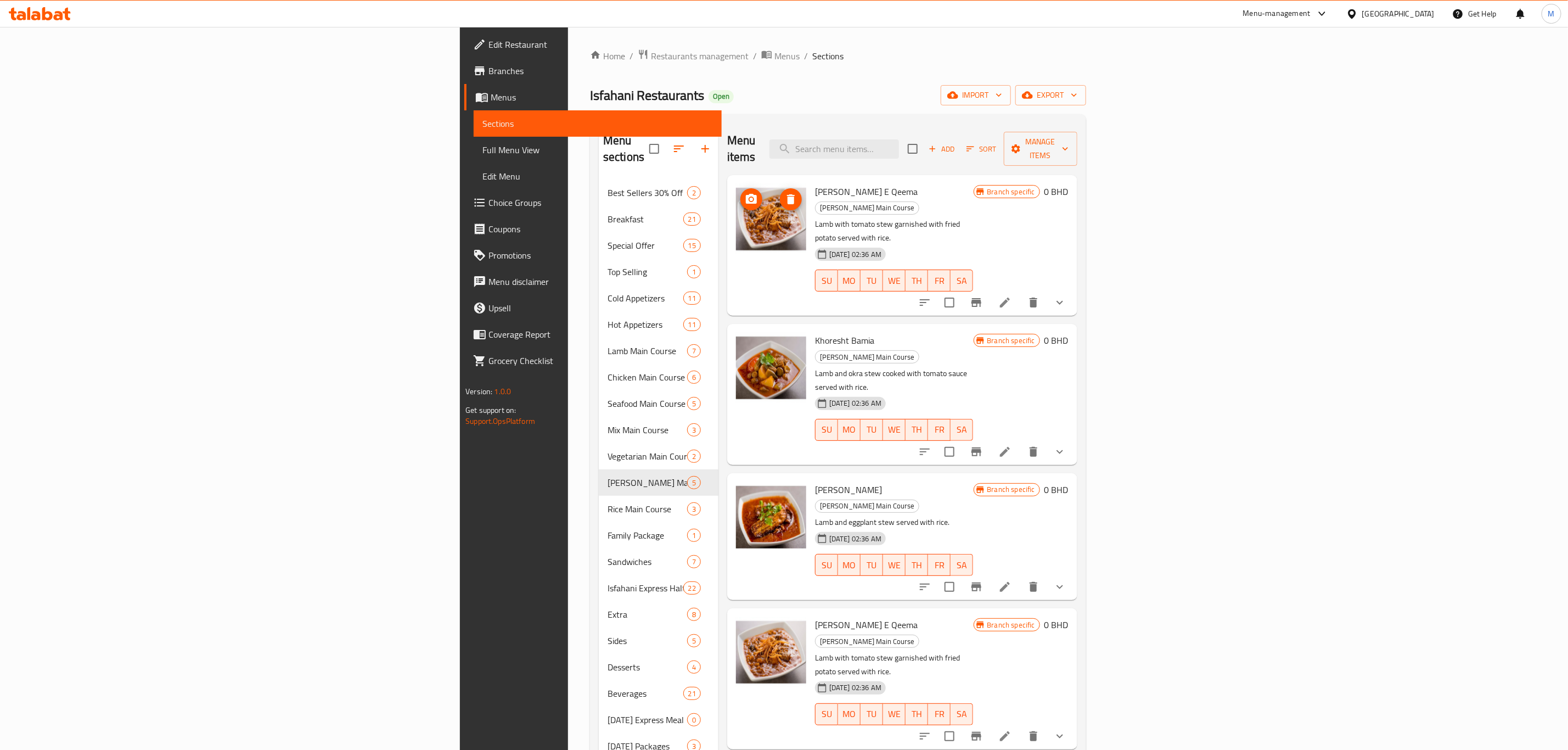
click at [746, 194] on icon "upload picture" at bounding box center [752, 199] width 11 height 10
click at [745, 491] on icon "upload picture" at bounding box center [751, 497] width 13 height 13
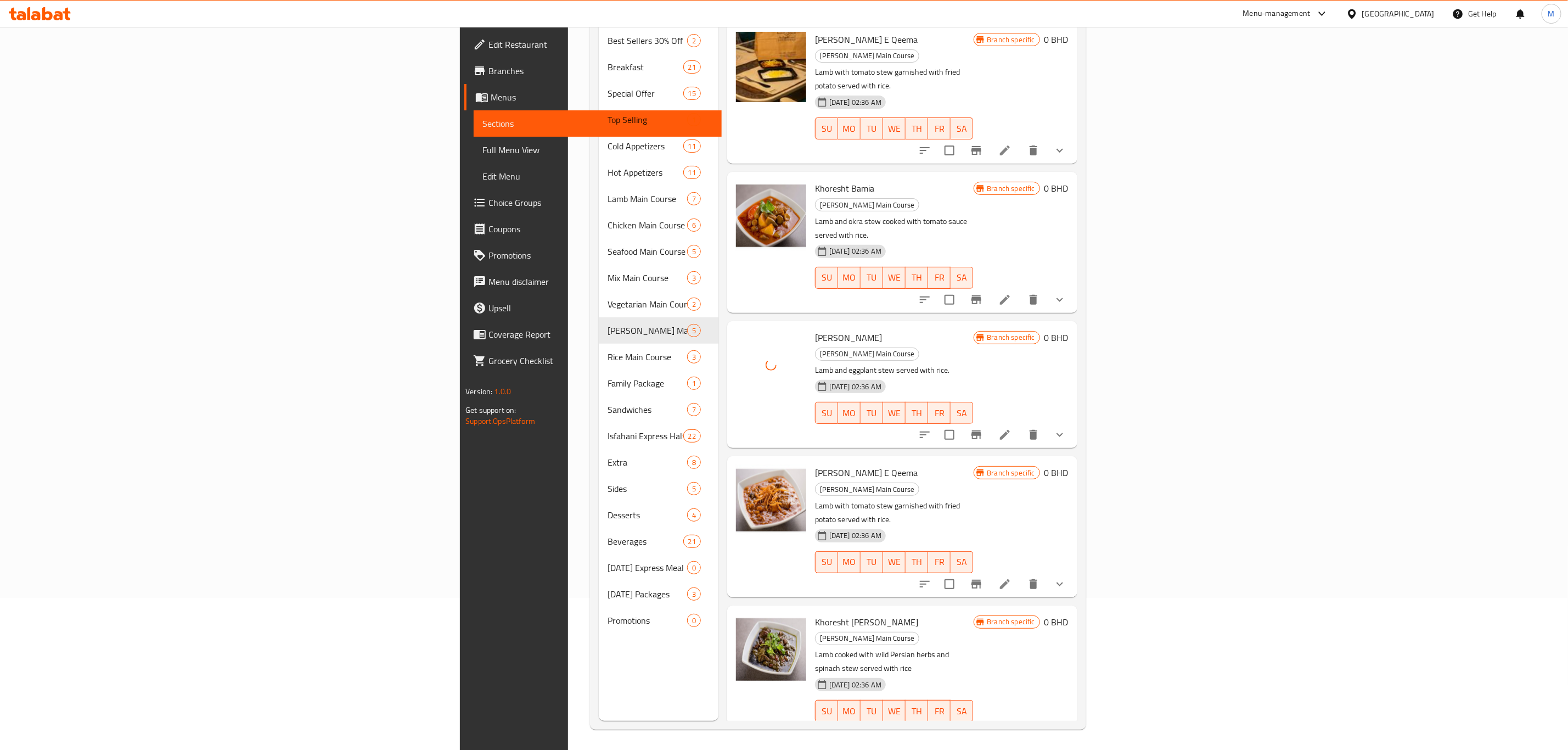
scroll to position [153, 0]
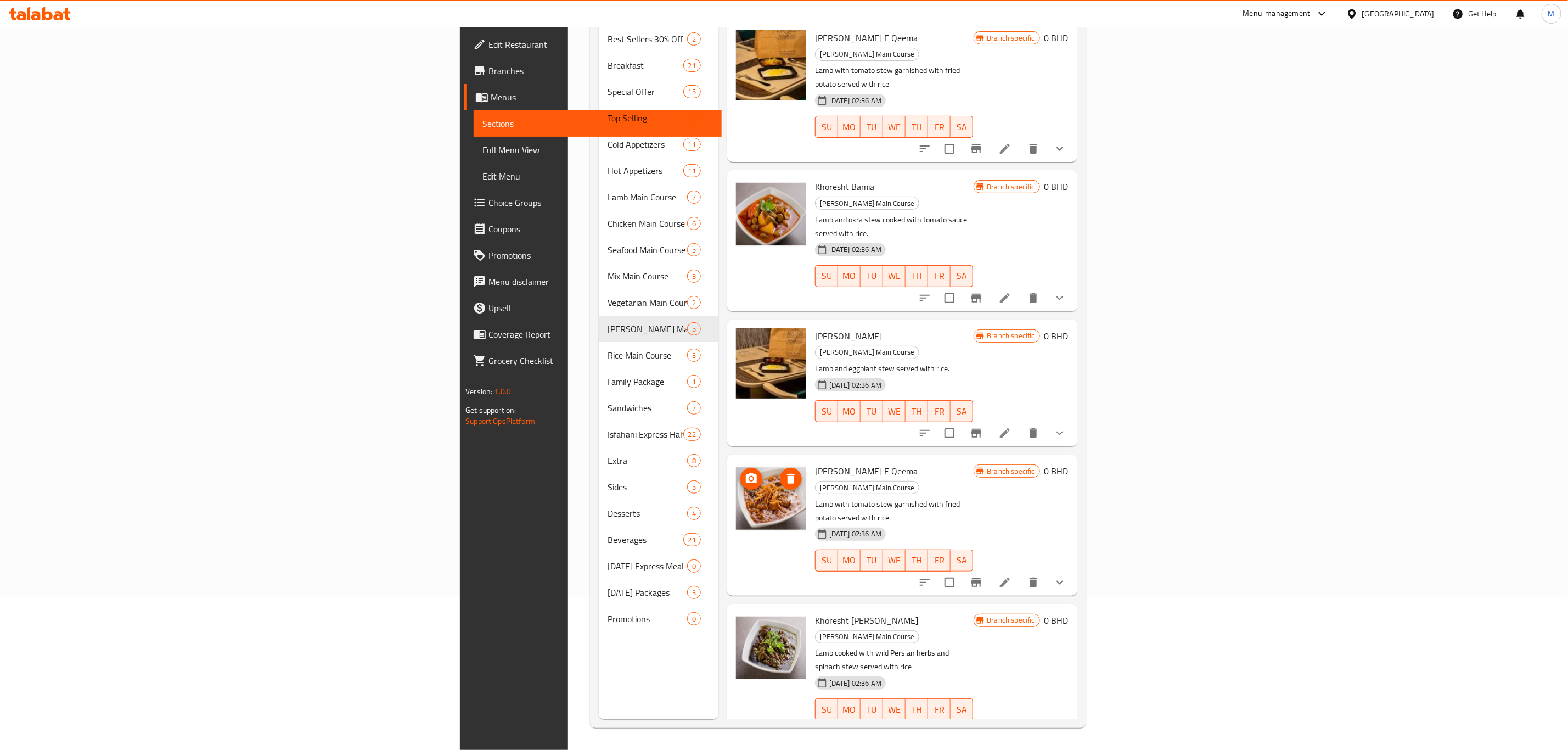
click at [745, 472] on icon "upload picture" at bounding box center [751, 478] width 13 height 13
click at [750, 519] on circle "upload picture" at bounding box center [751, 627] width 3 height 3
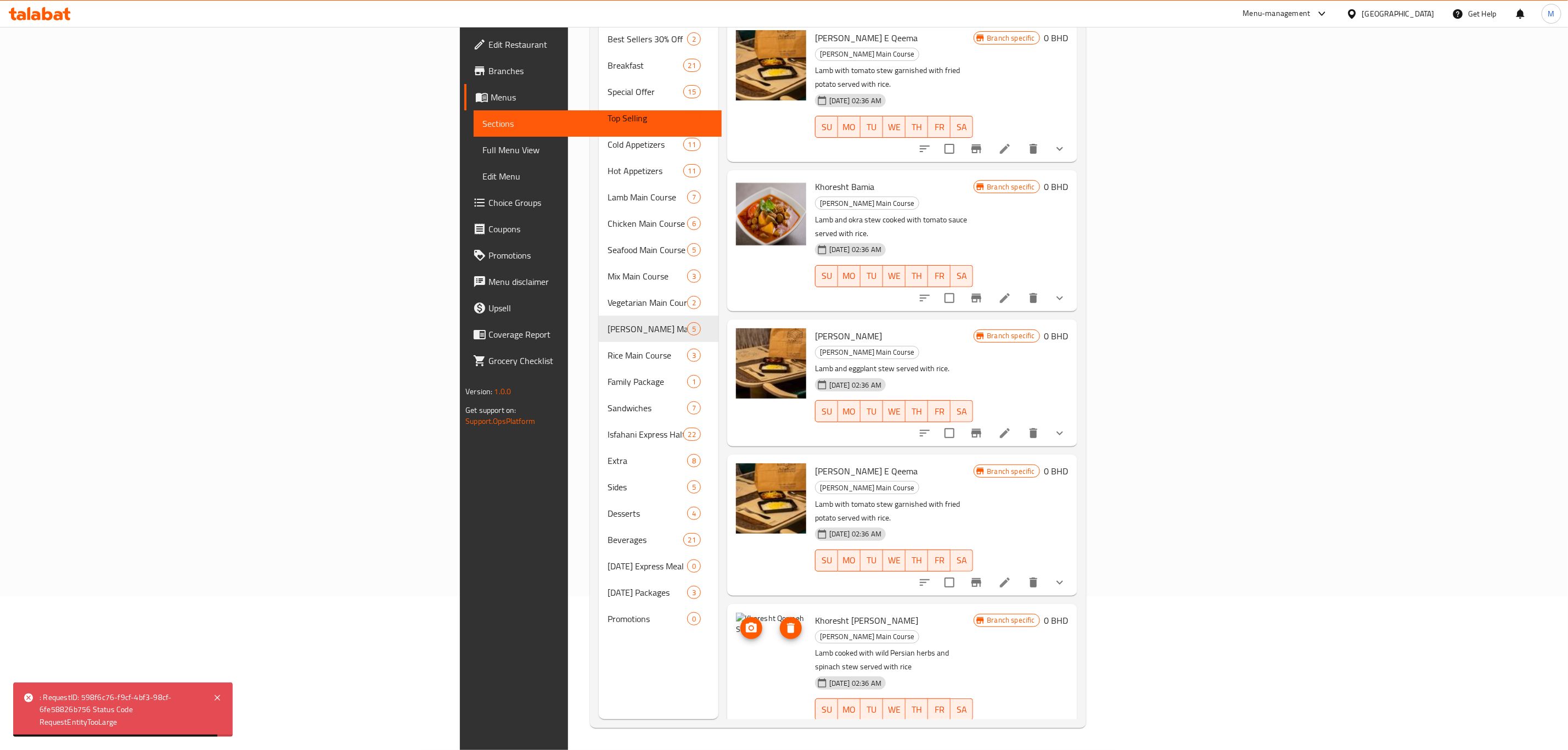
click at [736, 519] on img at bounding box center [771, 648] width 70 height 70
click at [741, 519] on span "upload picture" at bounding box center [752, 628] width 22 height 13
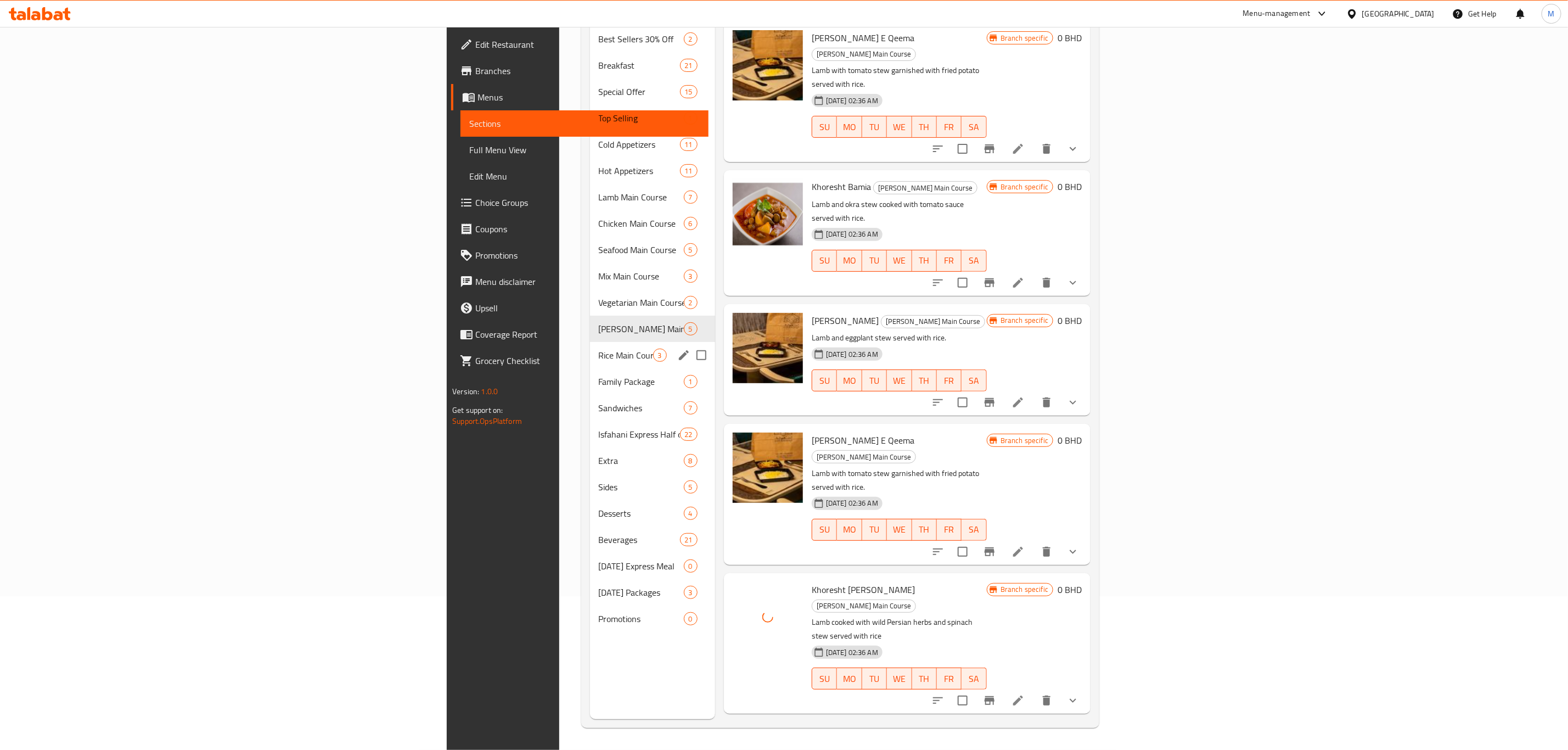
click at [599, 349] on span "Rice Main Course" at bounding box center [626, 355] width 55 height 13
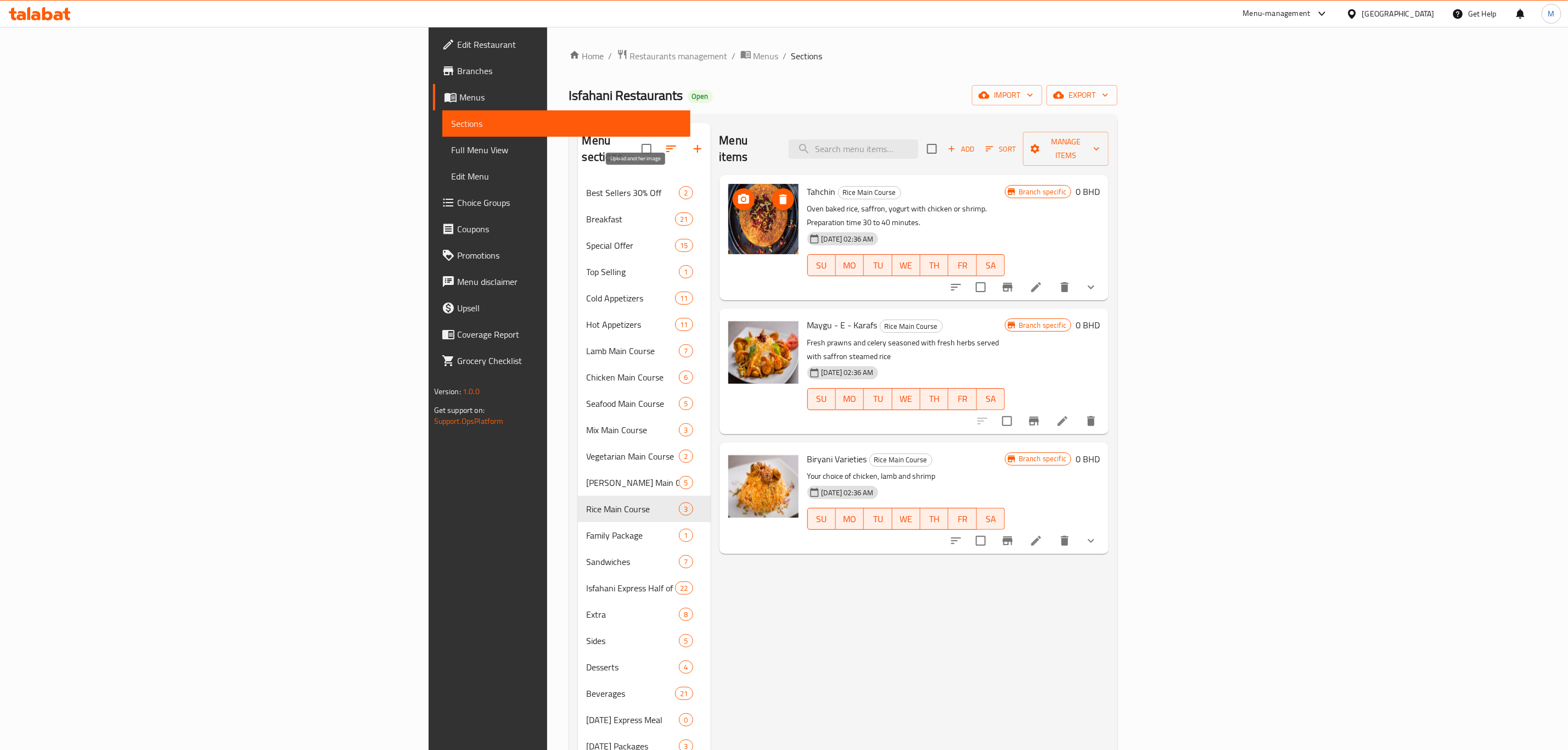
click at [738, 194] on icon "upload picture" at bounding box center [744, 199] width 11 height 10
click at [733, 326] on span "upload picture" at bounding box center [744, 332] width 22 height 13
click at [728, 451] on img at bounding box center [763, 486] width 70 height 70
click at [737, 460] on icon "upload picture" at bounding box center [743, 466] width 13 height 13
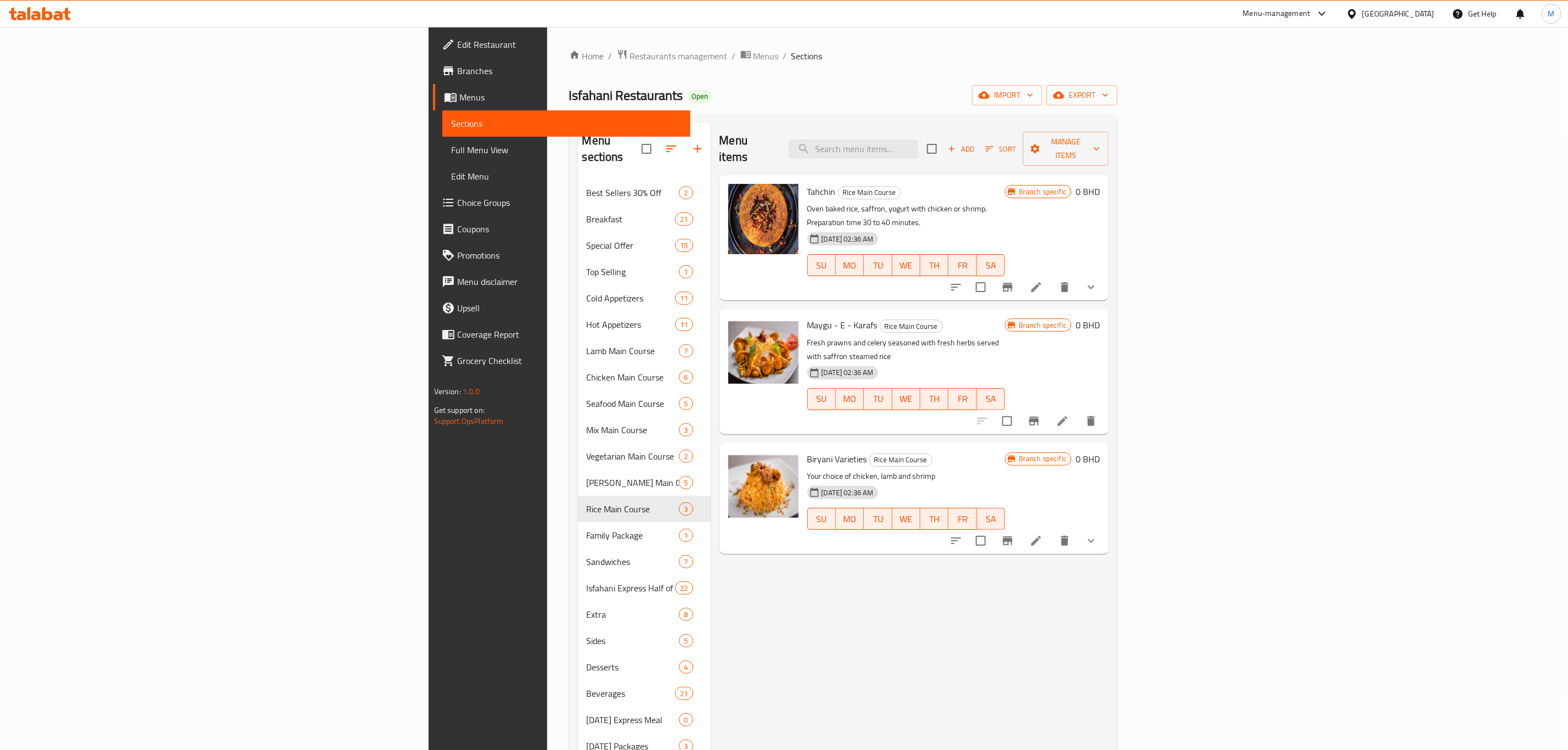
click at [1043, 519] on icon at bounding box center [1036, 540] width 13 height 13
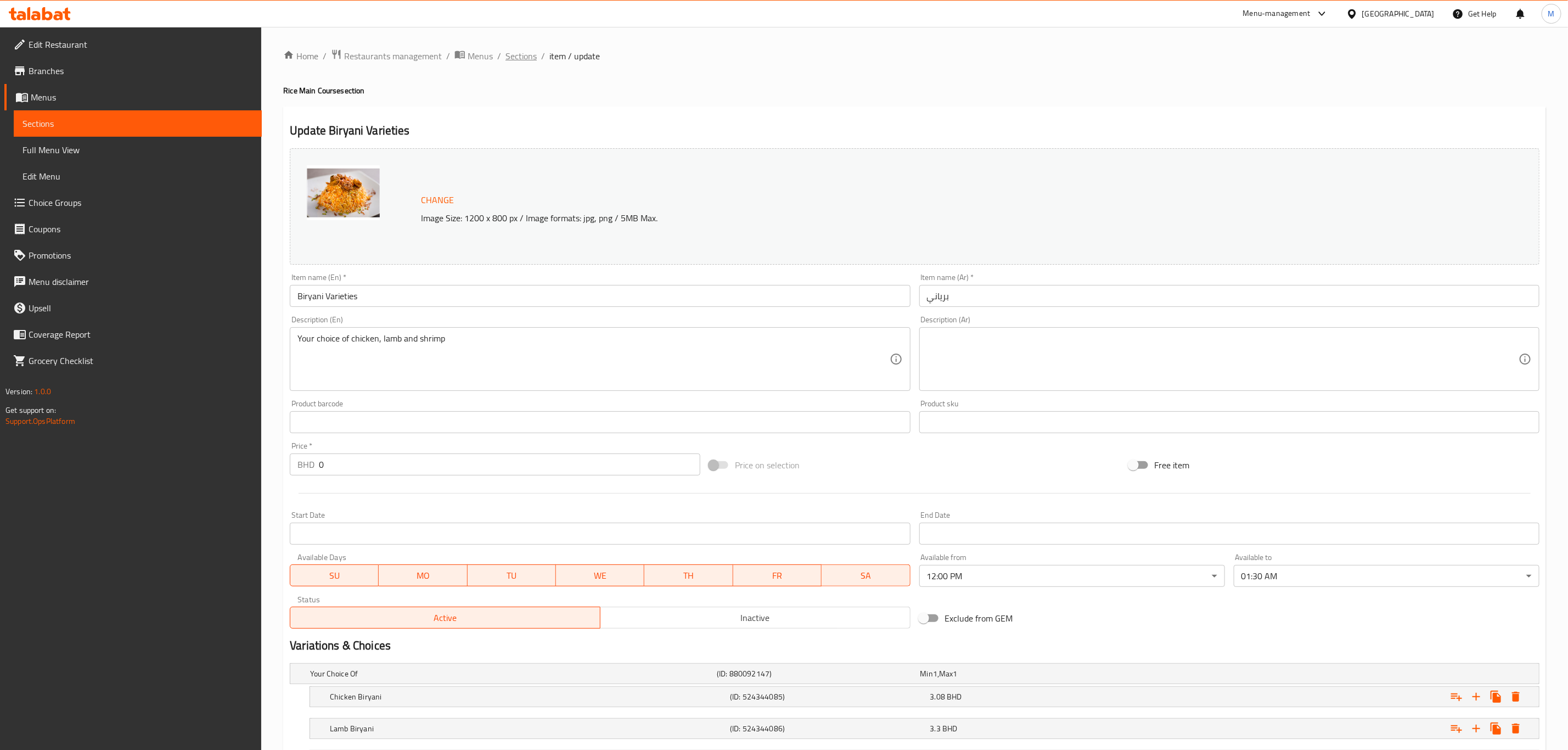
click at [516, 50] on span "Sections" at bounding box center [521, 55] width 31 height 13
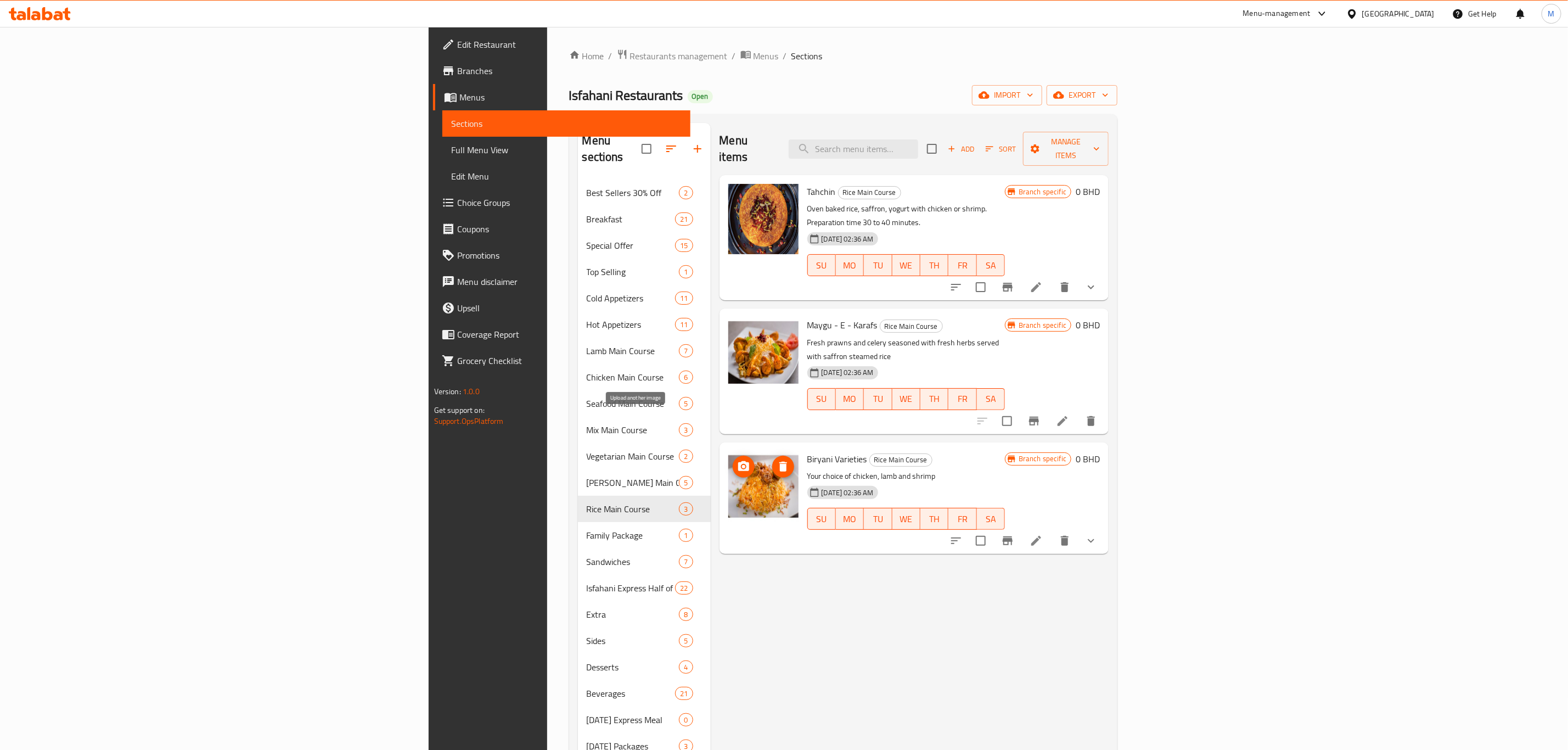
click at [738, 461] on icon "upload picture" at bounding box center [744, 466] width 11 height 10
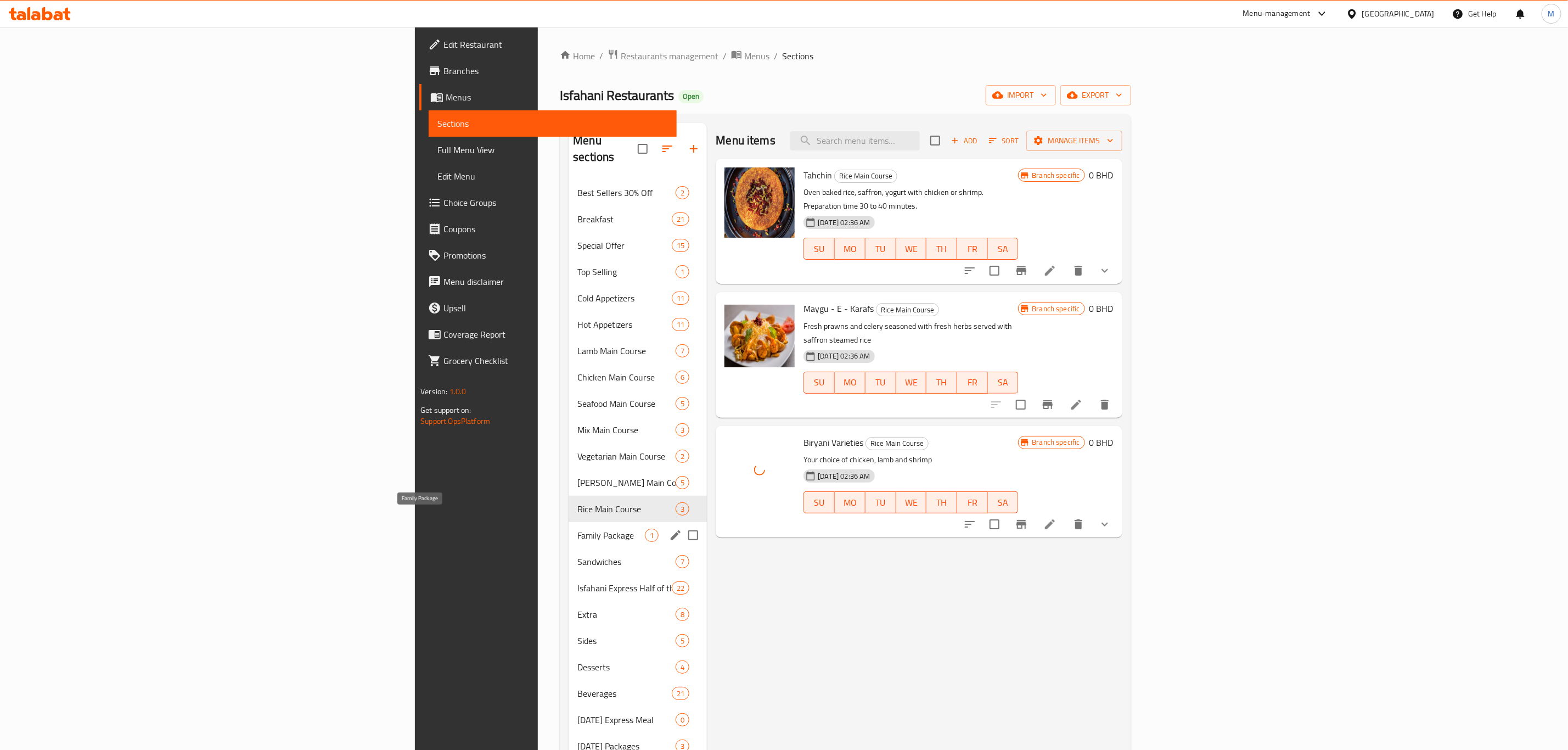
click at [577, 519] on span "Family Package" at bounding box center [611, 535] width 68 height 13
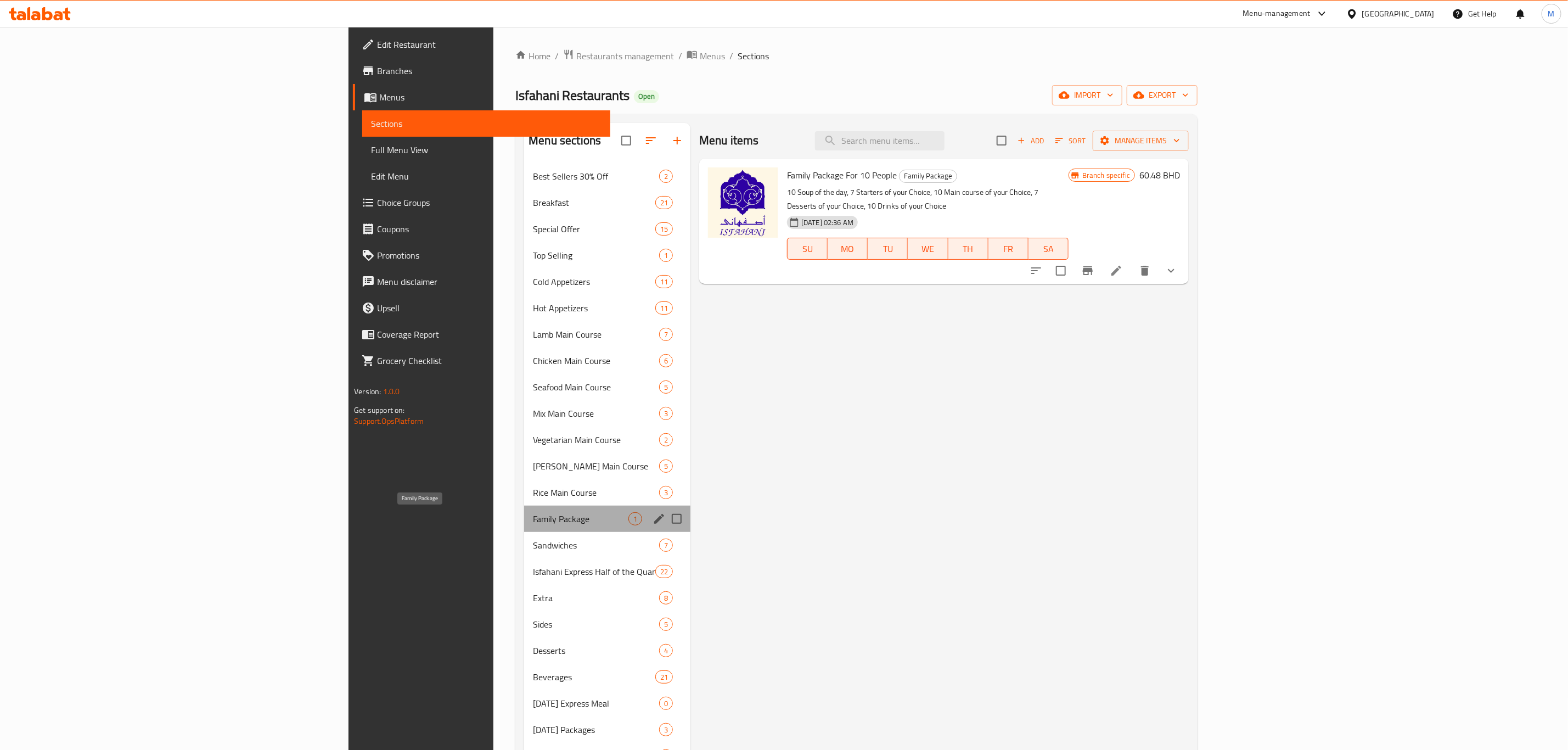
click at [533, 519] on span "Family Package" at bounding box center [581, 519] width 96 height 13
click at [533, 495] on span "Rice Main Course" at bounding box center [581, 492] width 96 height 13
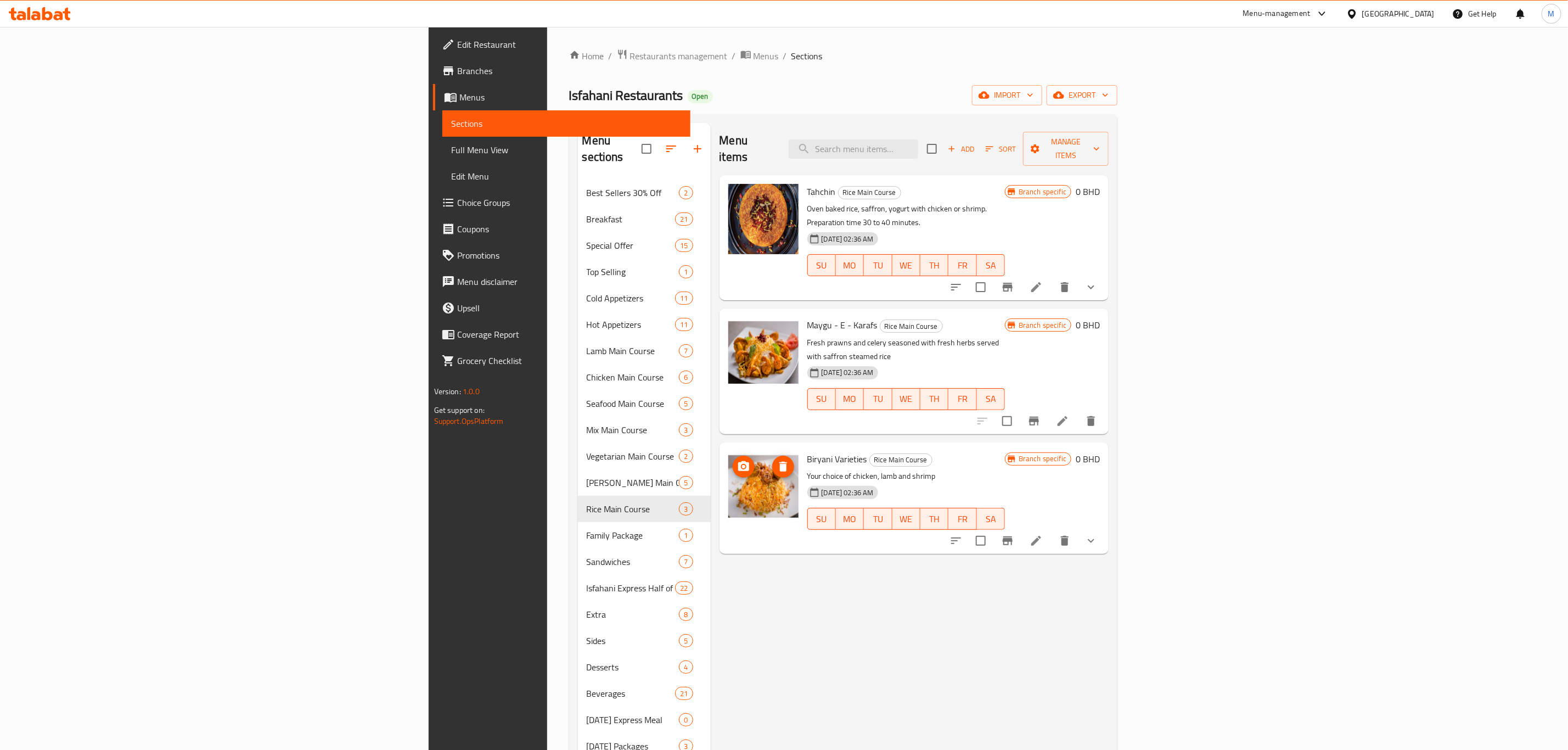
click at [733, 460] on span "upload picture" at bounding box center [744, 466] width 22 height 13
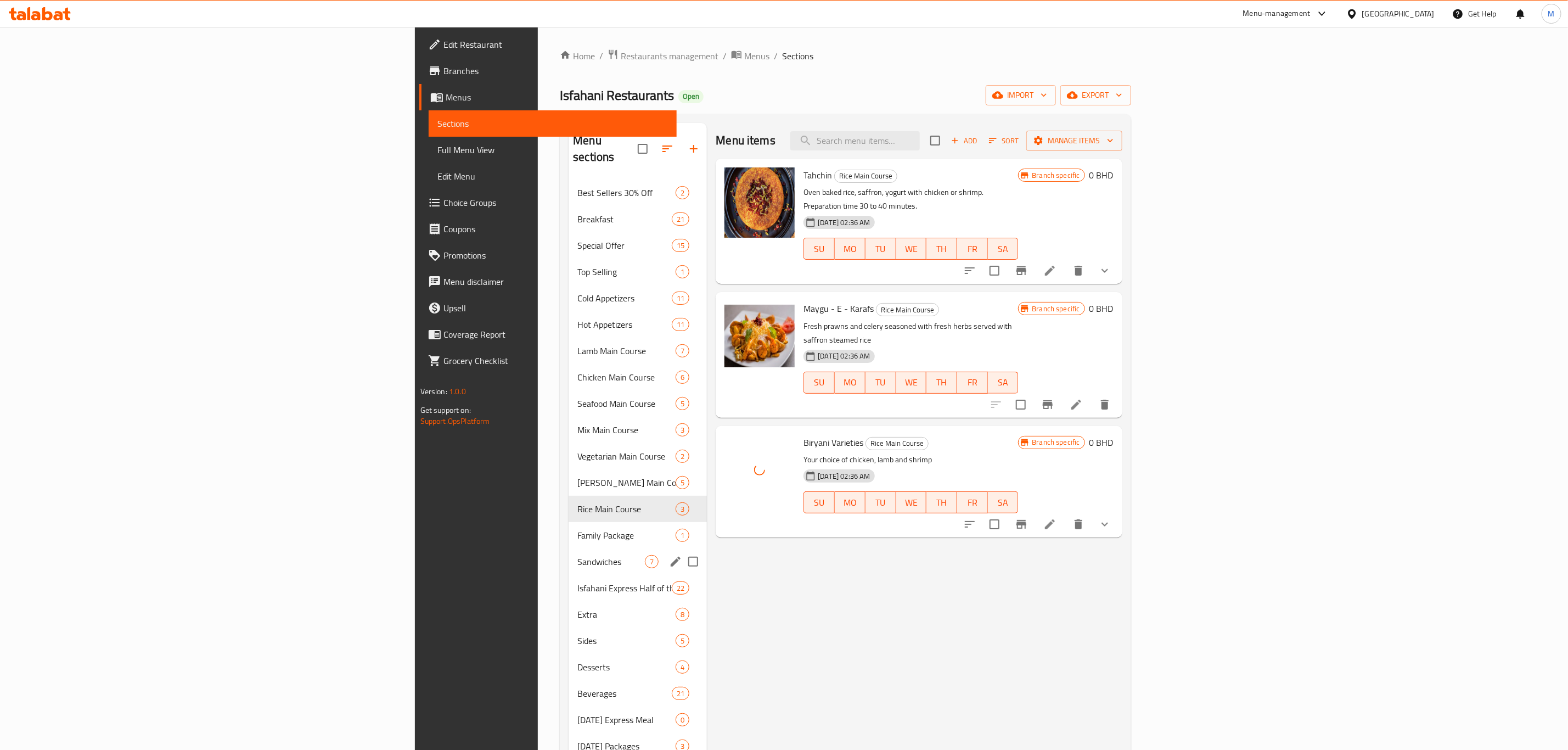
click at [569, 519] on div "Sandwiches 7" at bounding box center [638, 562] width 138 height 26
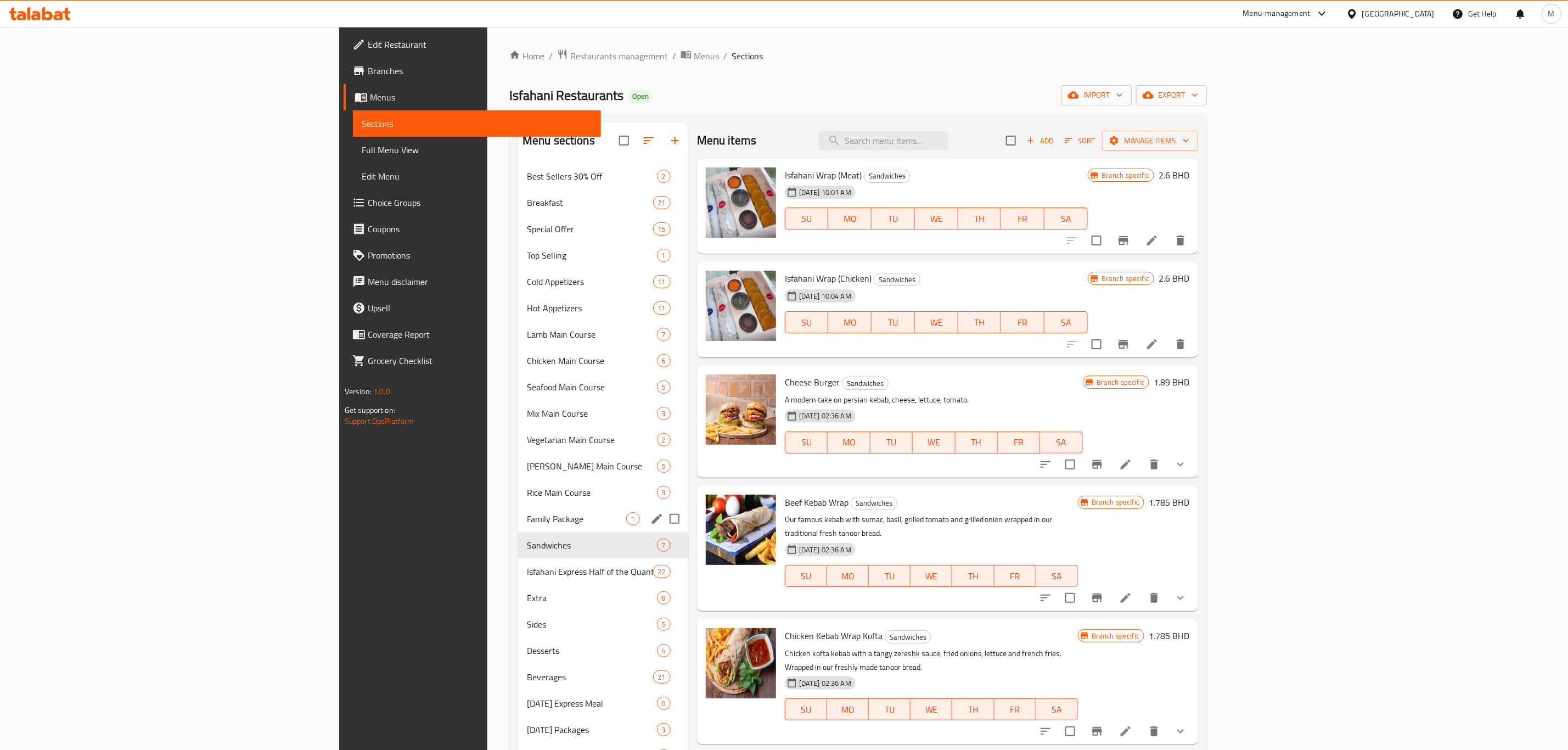
click at [527, 519] on span "Family Package" at bounding box center [577, 519] width 99 height 13
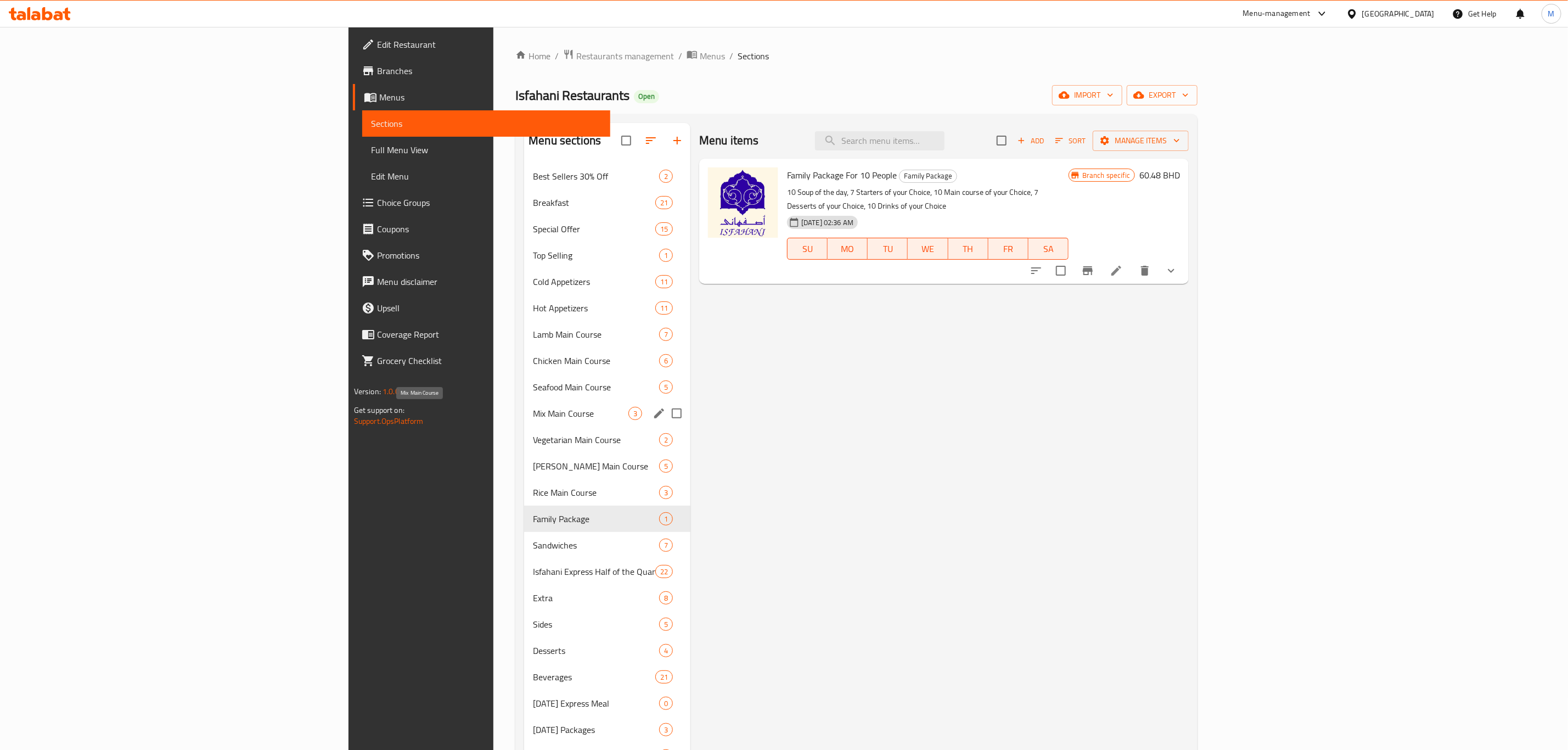
click at [533, 414] on span "Mix Main Course" at bounding box center [581, 413] width 96 height 13
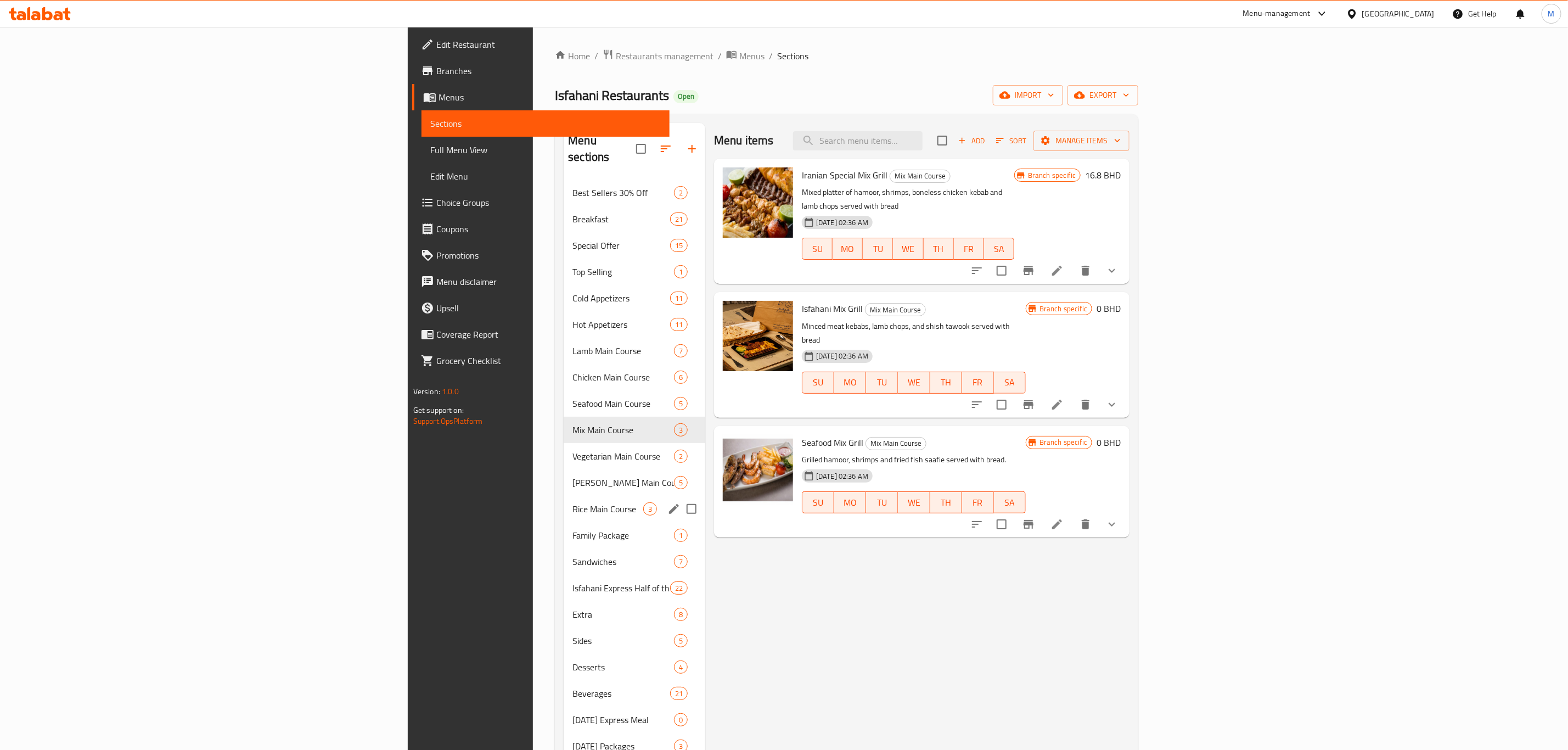
click at [564, 501] on div "Rice Main Course 3" at bounding box center [635, 509] width 142 height 26
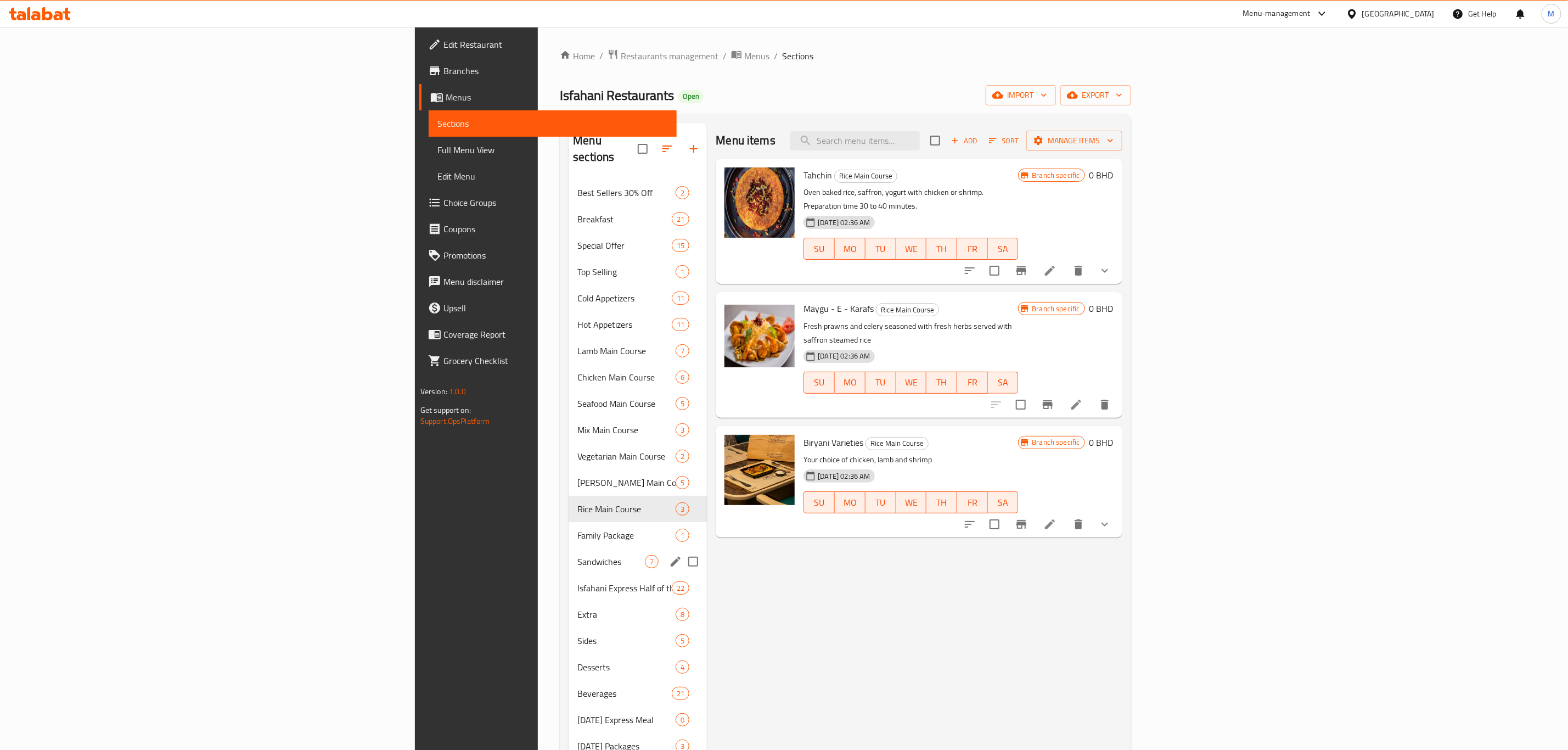
click at [569, 519] on div "Sandwiches 7" at bounding box center [638, 562] width 138 height 26
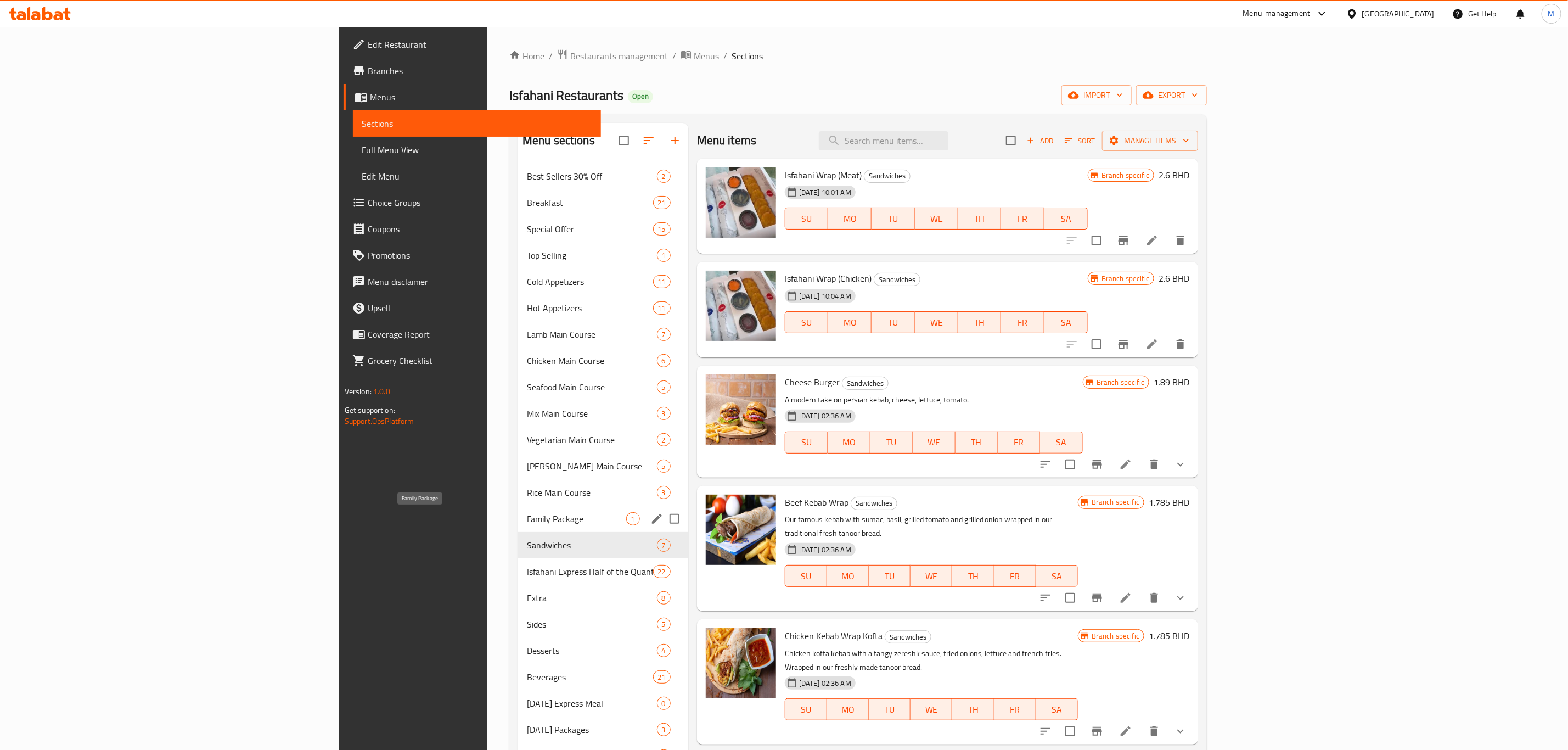
click at [527, 519] on span "Family Package" at bounding box center [577, 519] width 99 height 13
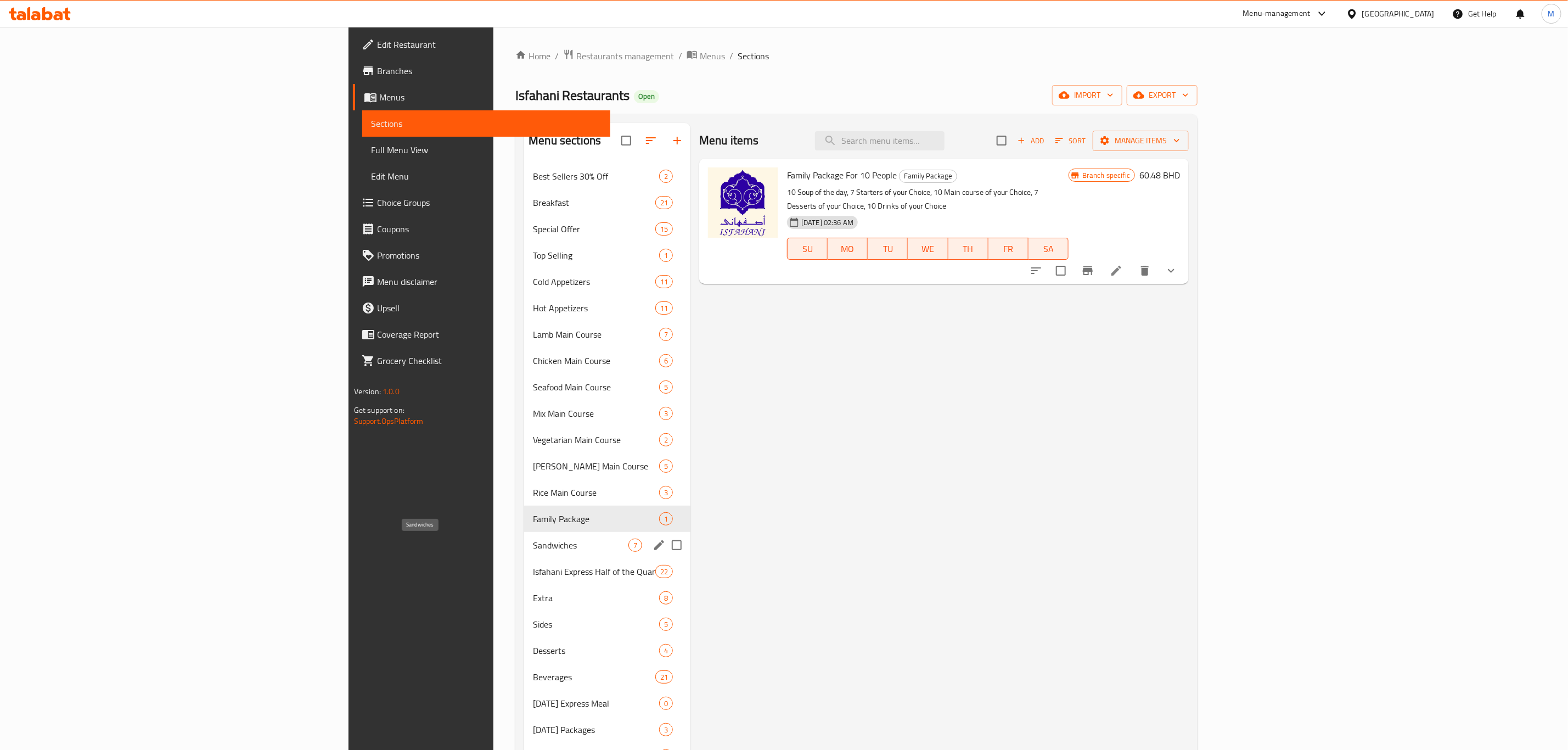
click at [533, 519] on span "Sandwiches" at bounding box center [581, 544] width 96 height 13
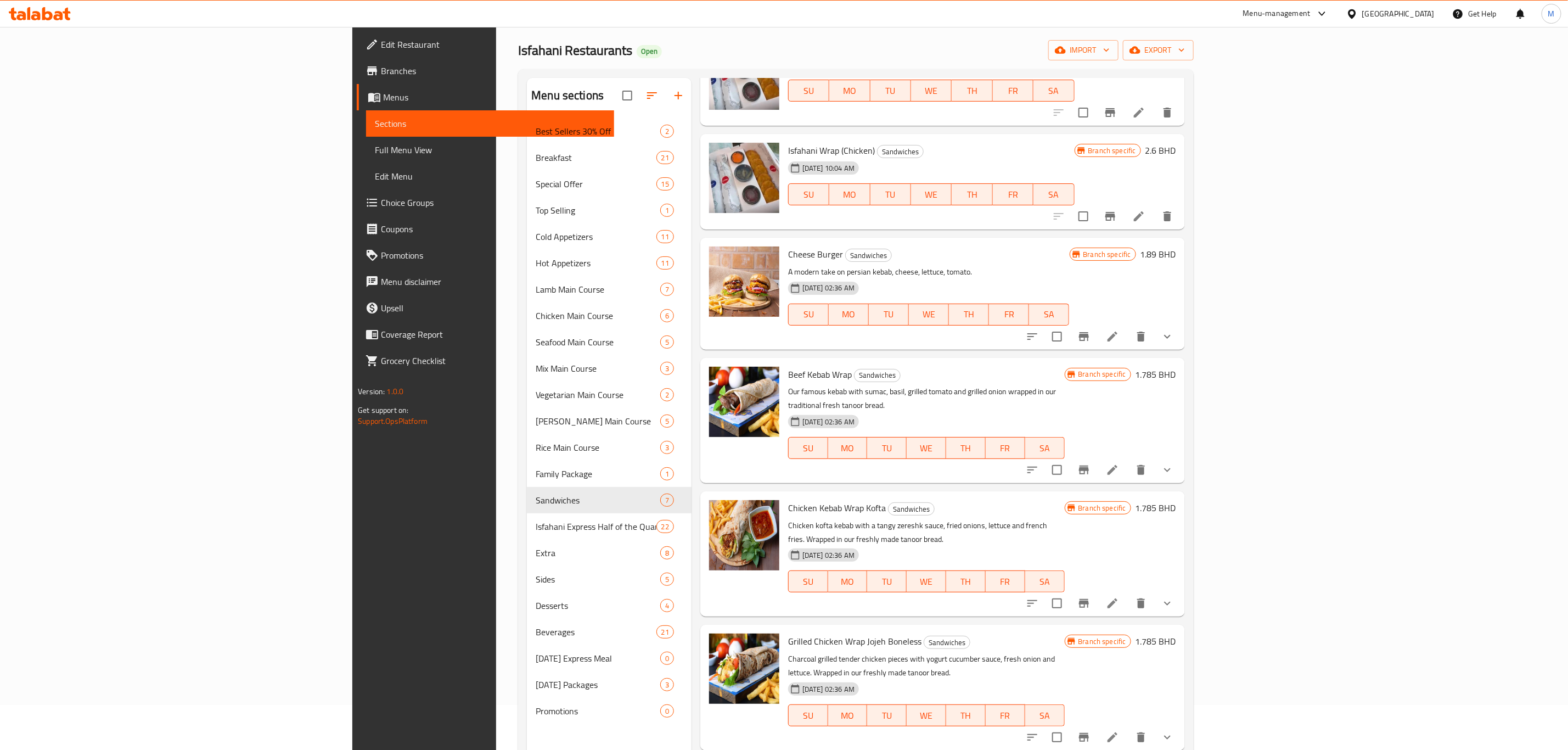
scroll to position [153, 0]
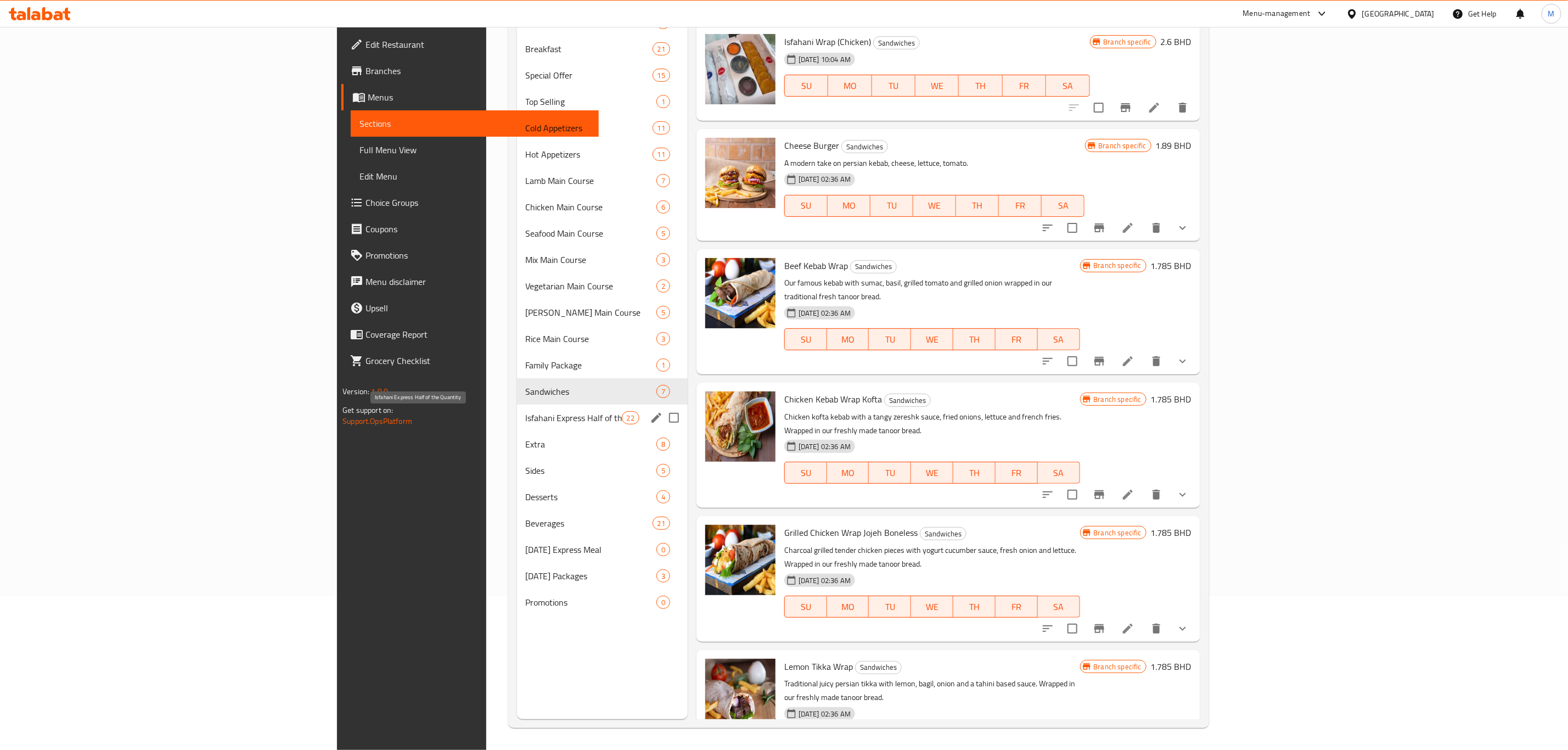
click at [526, 417] on span "Isfahani Express Half of the Quantity" at bounding box center [574, 417] width 96 height 13
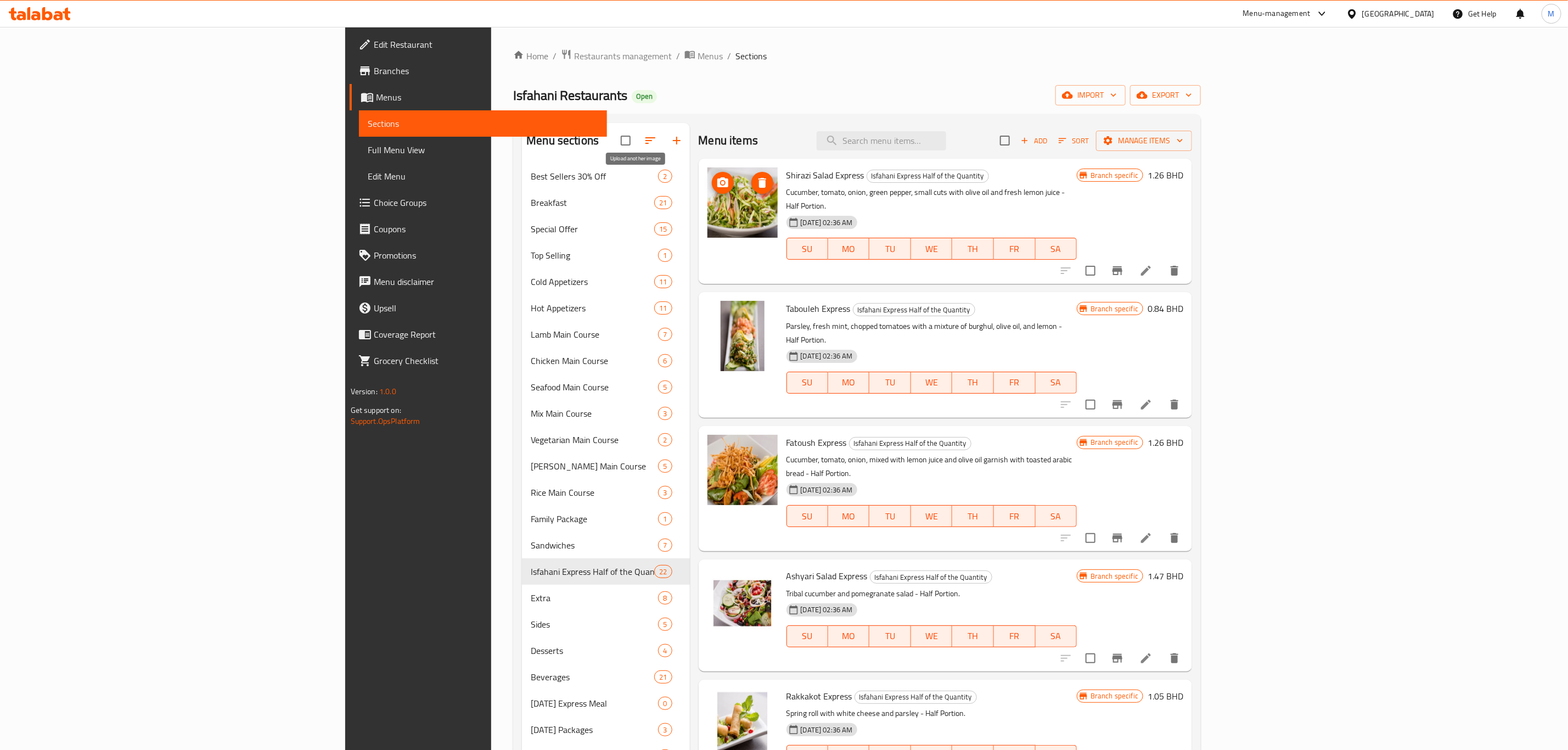
click at [716, 182] on icon "upload picture" at bounding box center [722, 182] width 13 height 13
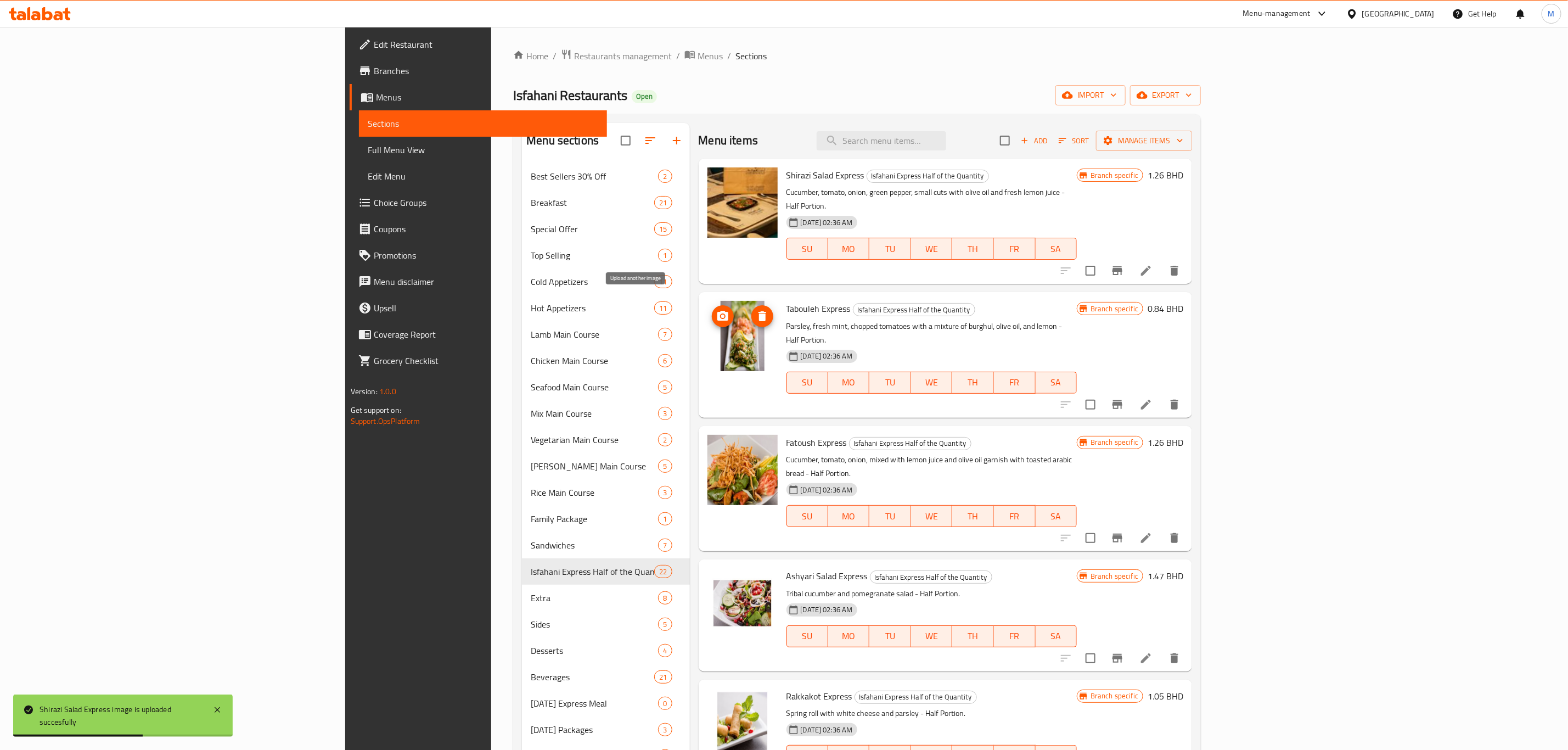
click at [716, 309] on icon "upload picture" at bounding box center [722, 315] width 13 height 13
click at [712, 309] on span "upload picture" at bounding box center [723, 315] width 22 height 13
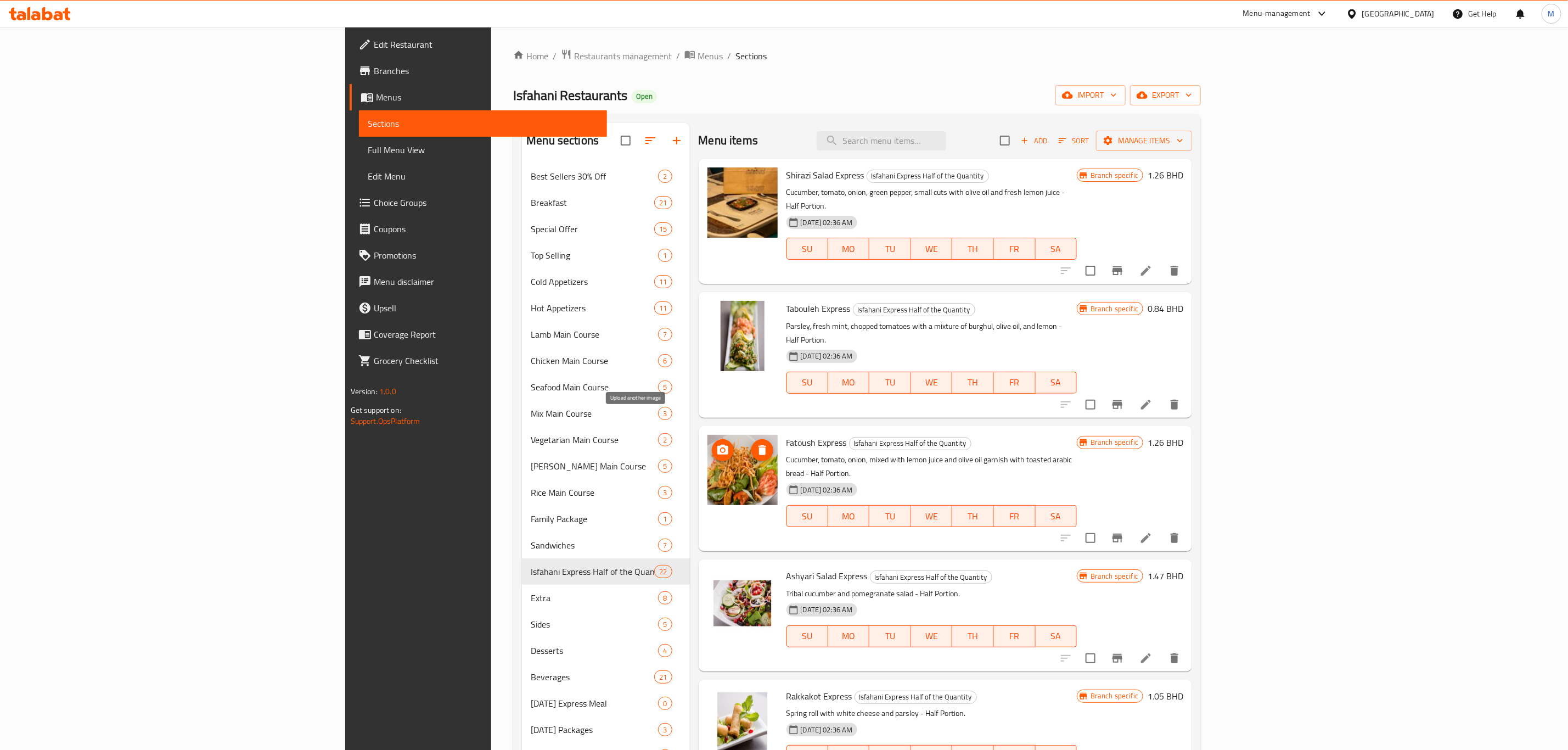
click at [717, 444] on icon "upload picture" at bounding box center [723, 449] width 11 height 10
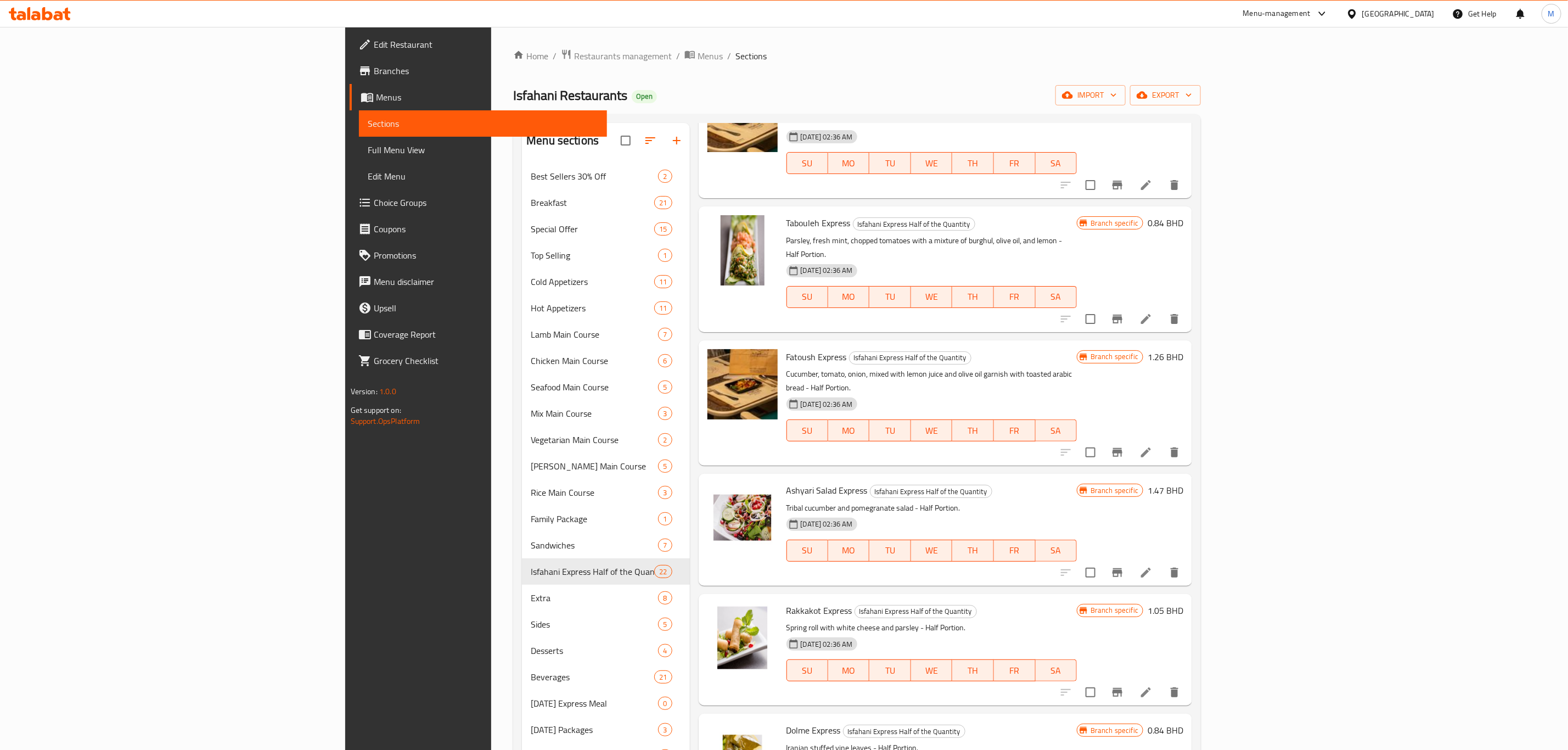
scroll to position [82, 0]
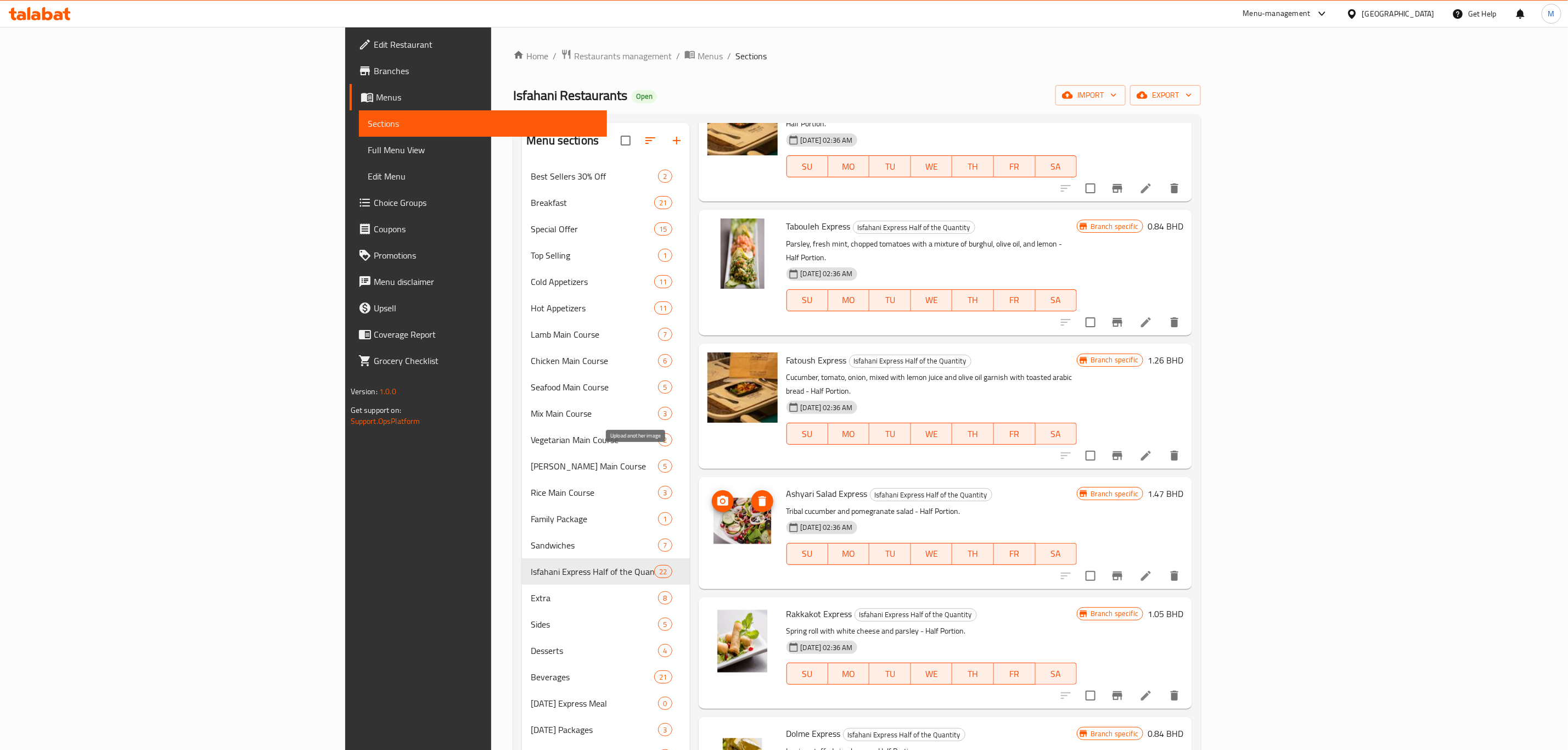
click at [716, 495] on icon "upload picture" at bounding box center [722, 501] width 13 height 13
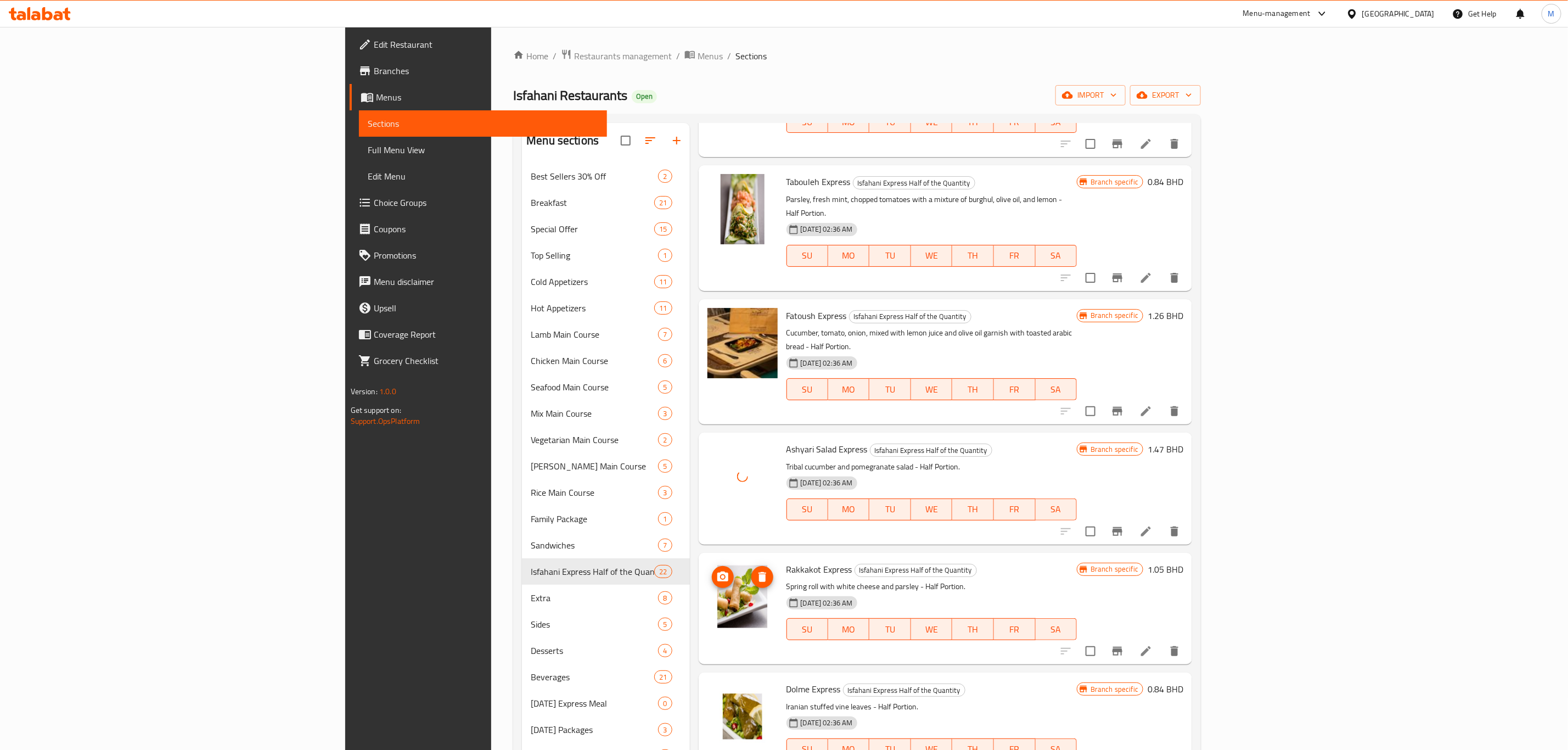
scroll to position [164, 0]
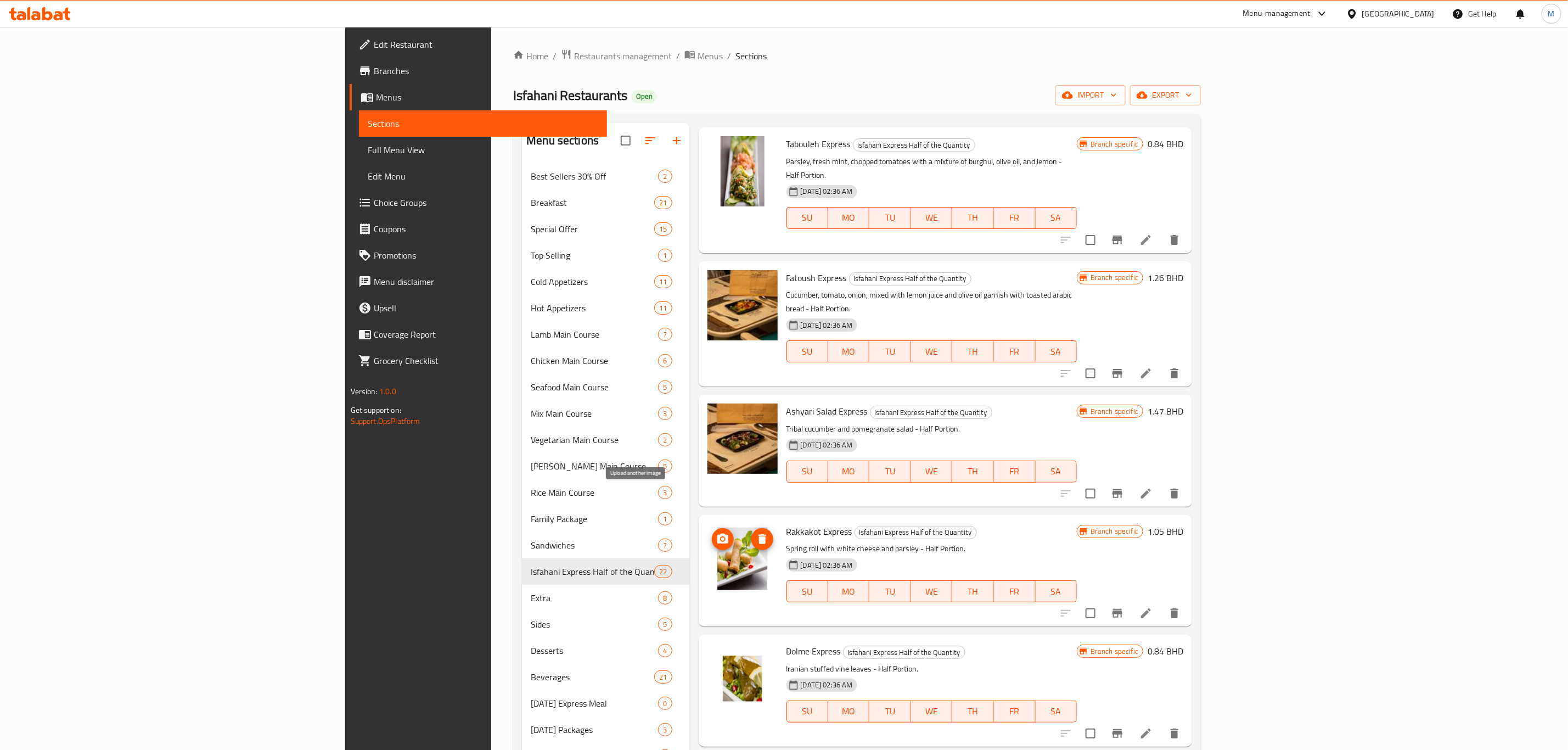
click at [716, 519] on icon "upload picture" at bounding box center [722, 539] width 13 height 13
click at [717, 519] on icon "upload picture" at bounding box center [723, 538] width 11 height 10
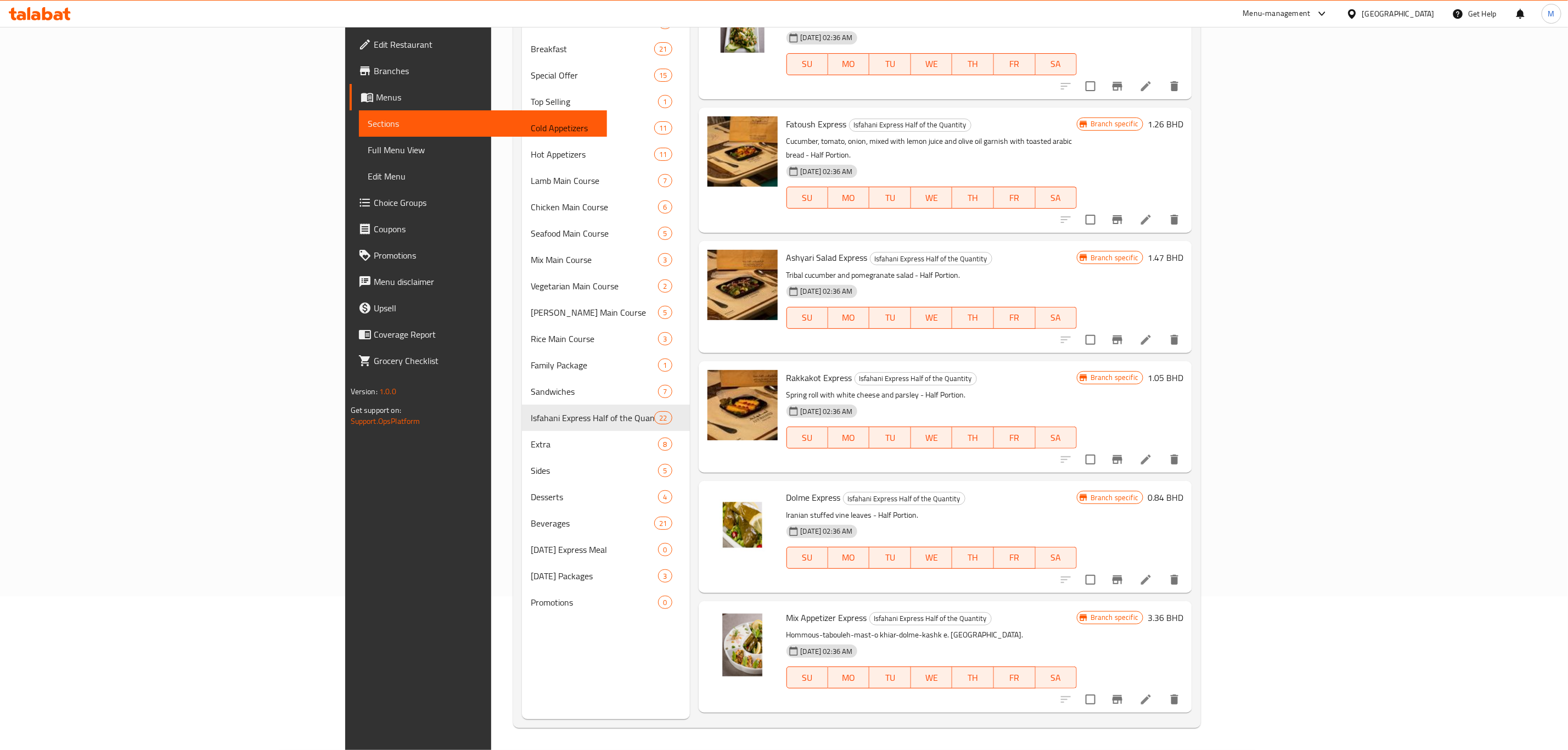
scroll to position [247, 0]
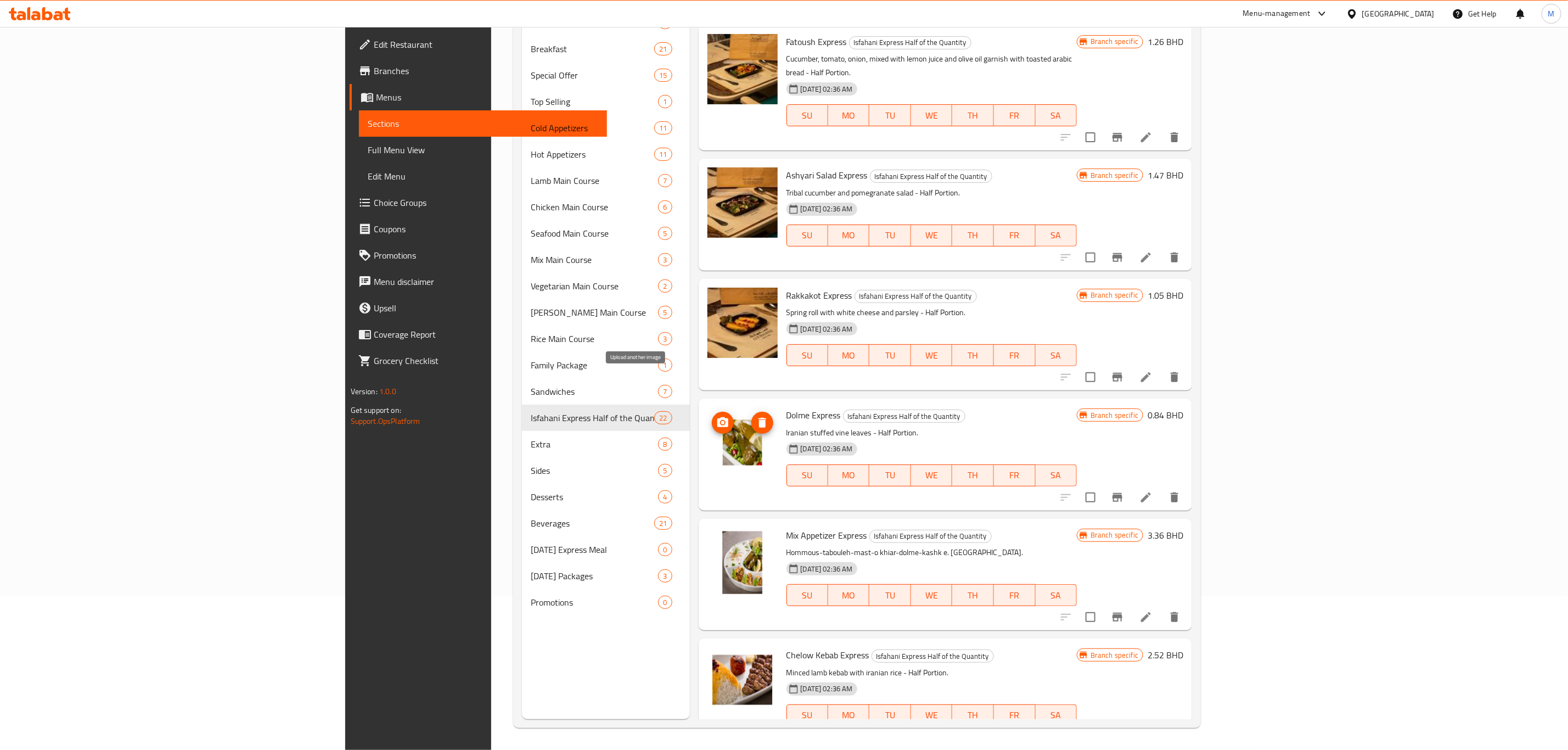
click at [716, 416] on icon "upload picture" at bounding box center [722, 422] width 13 height 13
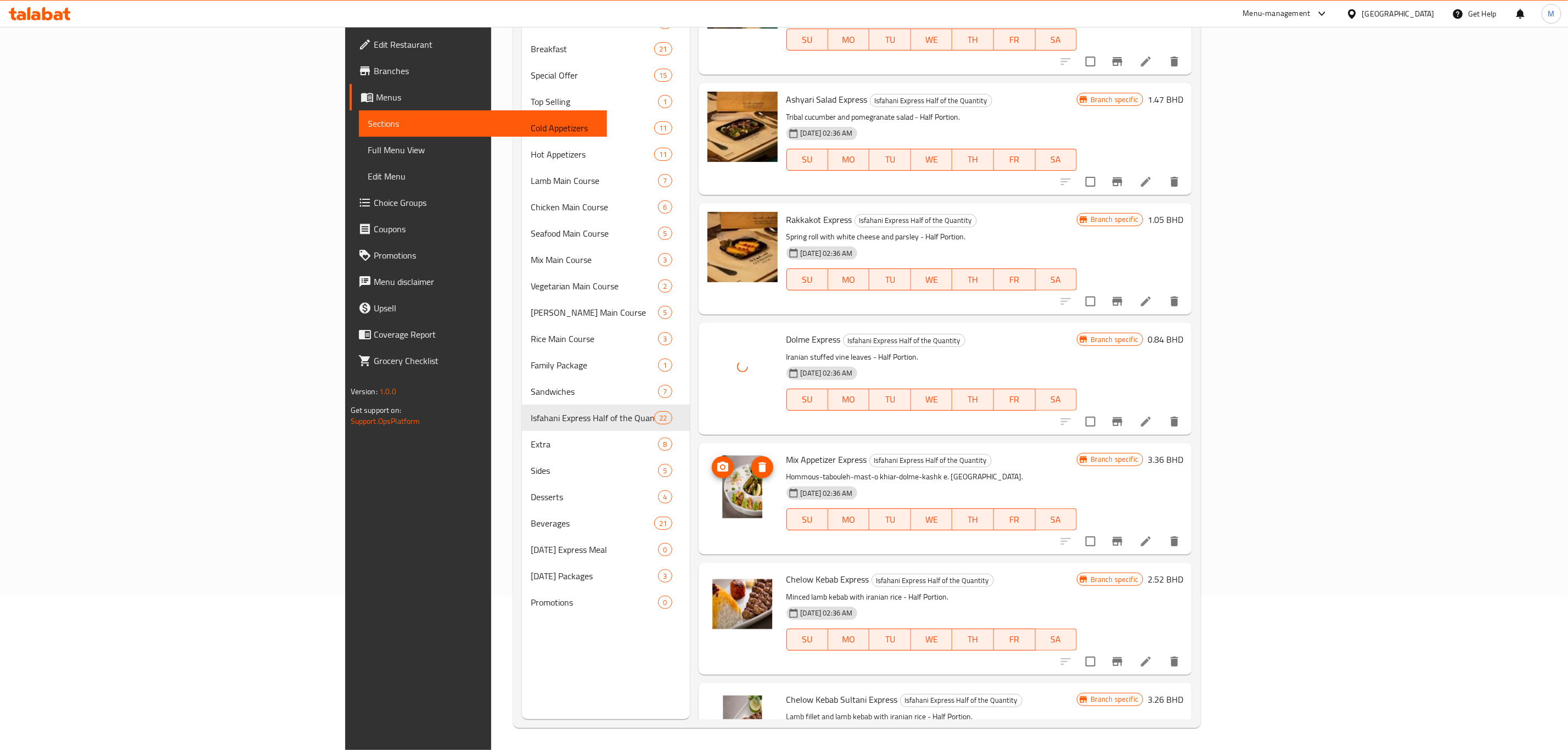
scroll to position [412, 0]
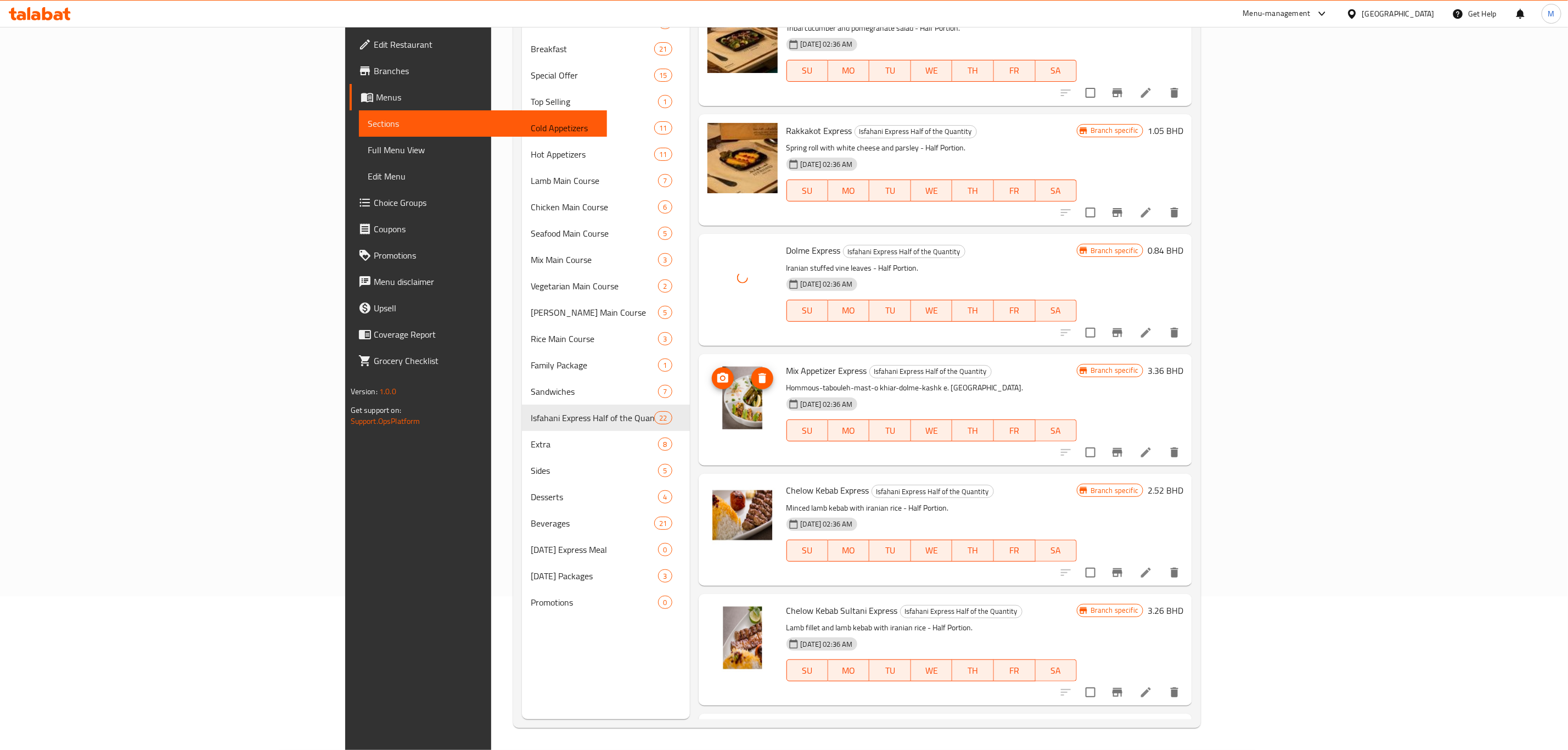
click at [717, 373] on icon "upload picture" at bounding box center [723, 377] width 11 height 10
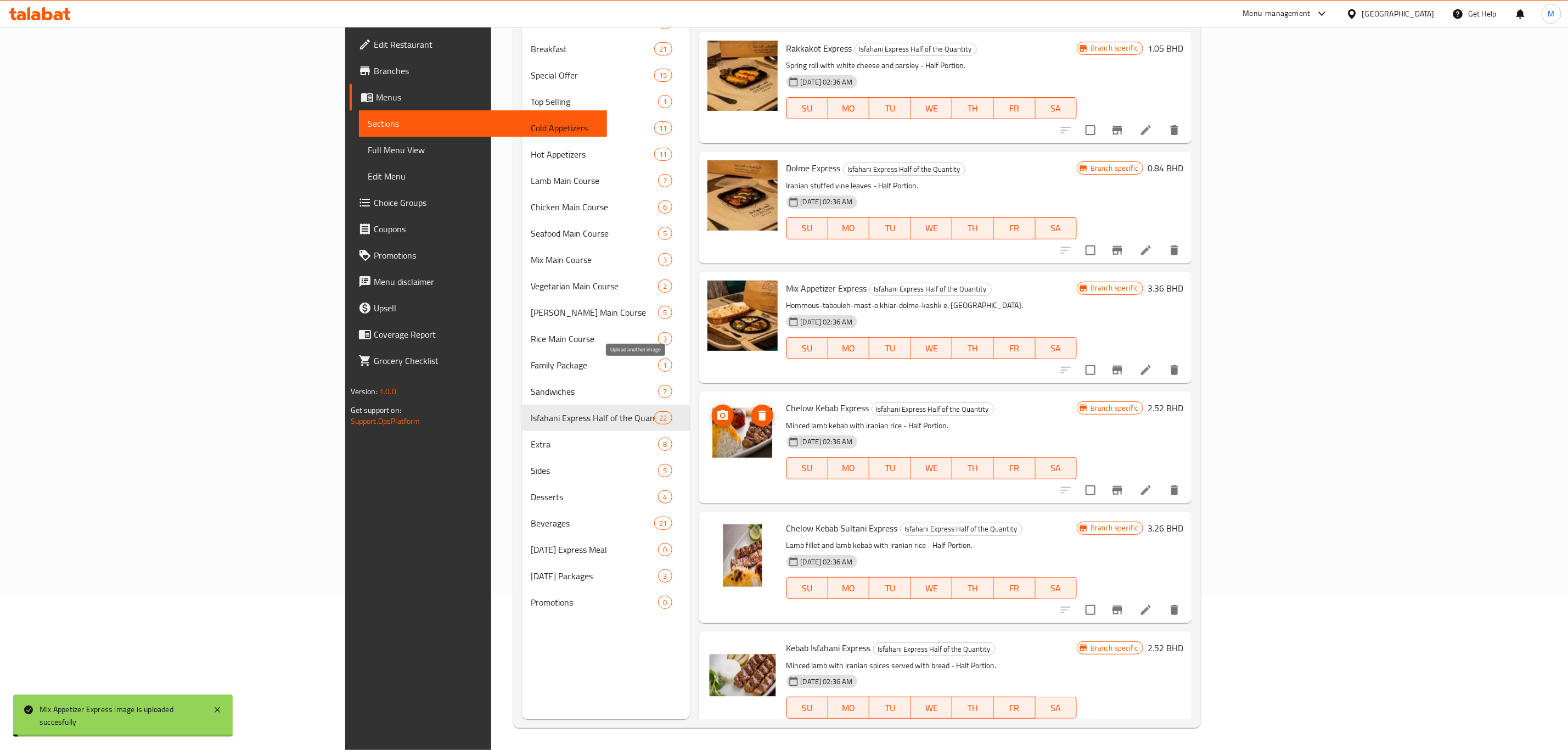
click at [712, 409] on span "upload picture" at bounding box center [723, 415] width 22 height 13
click at [717, 410] on icon "upload picture" at bounding box center [723, 415] width 11 height 10
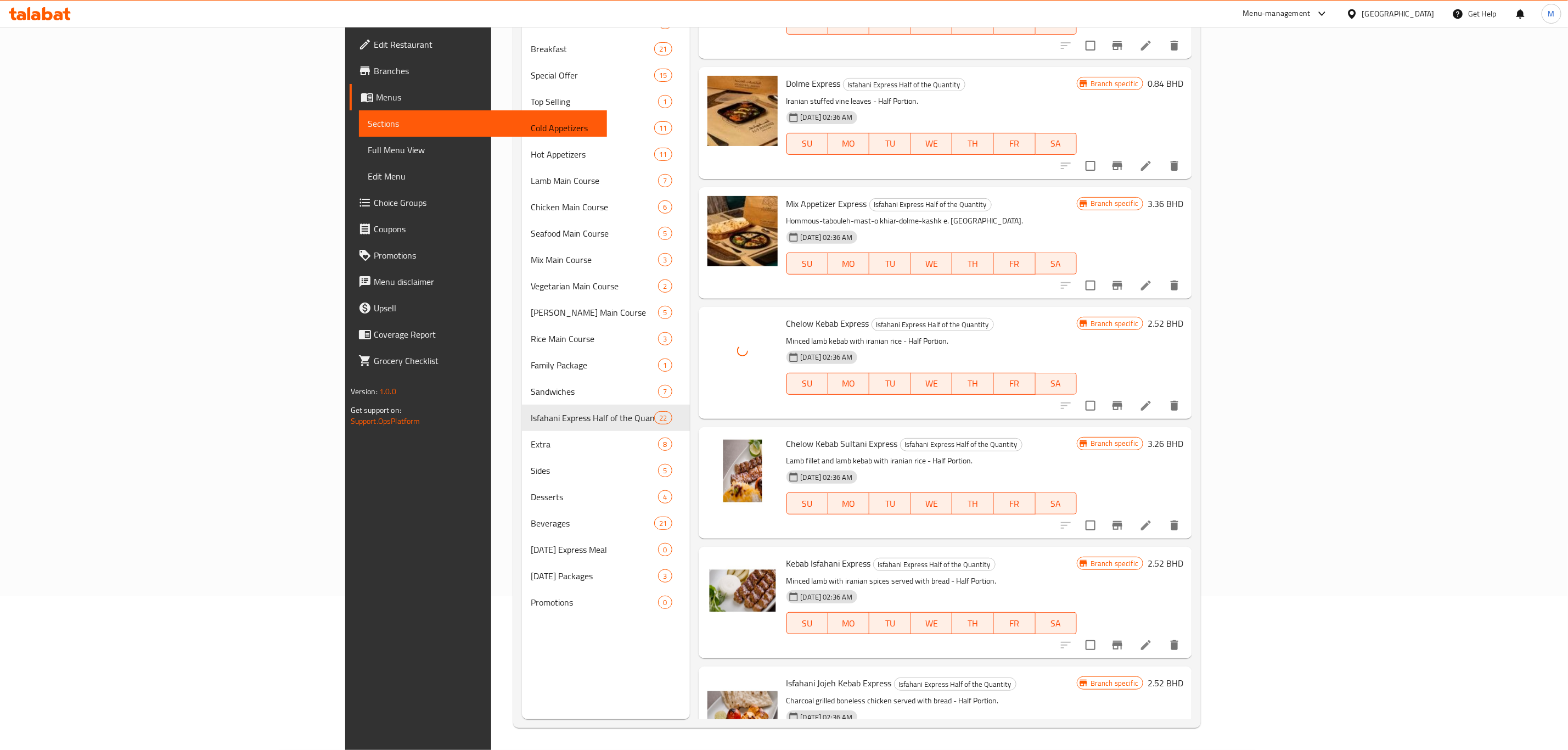
scroll to position [741, 0]
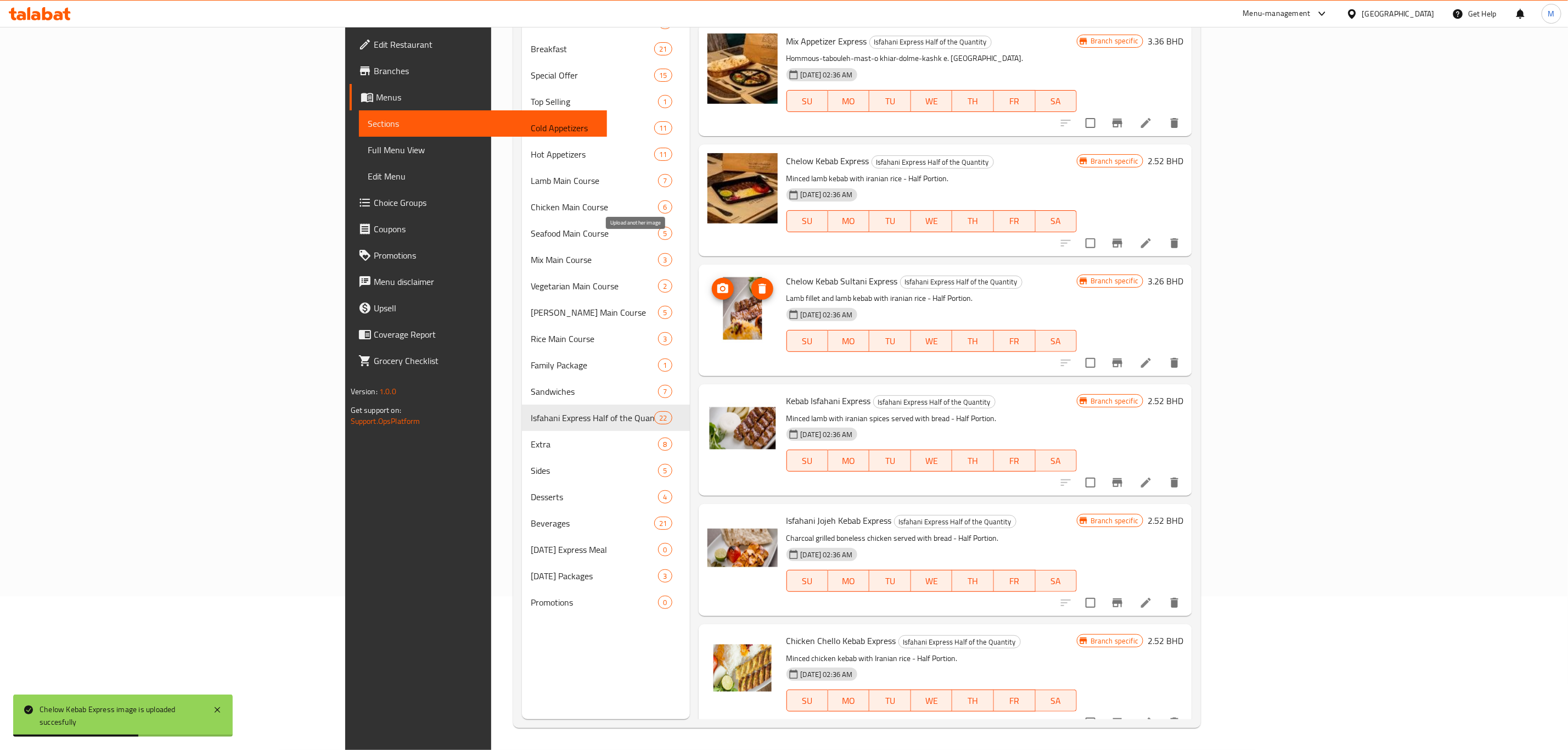
click at [716, 282] on icon "upload picture" at bounding box center [722, 288] width 13 height 13
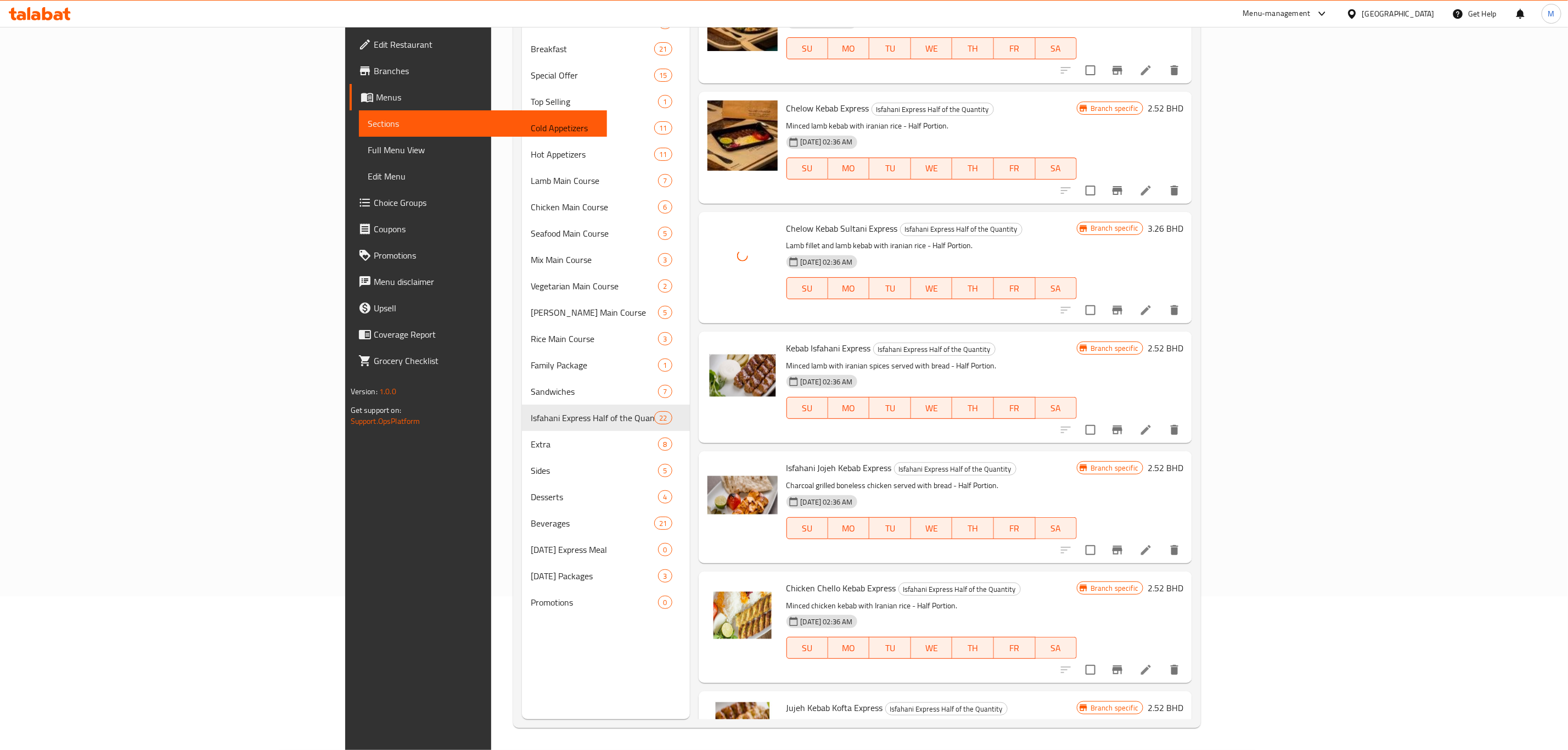
scroll to position [824, 0]
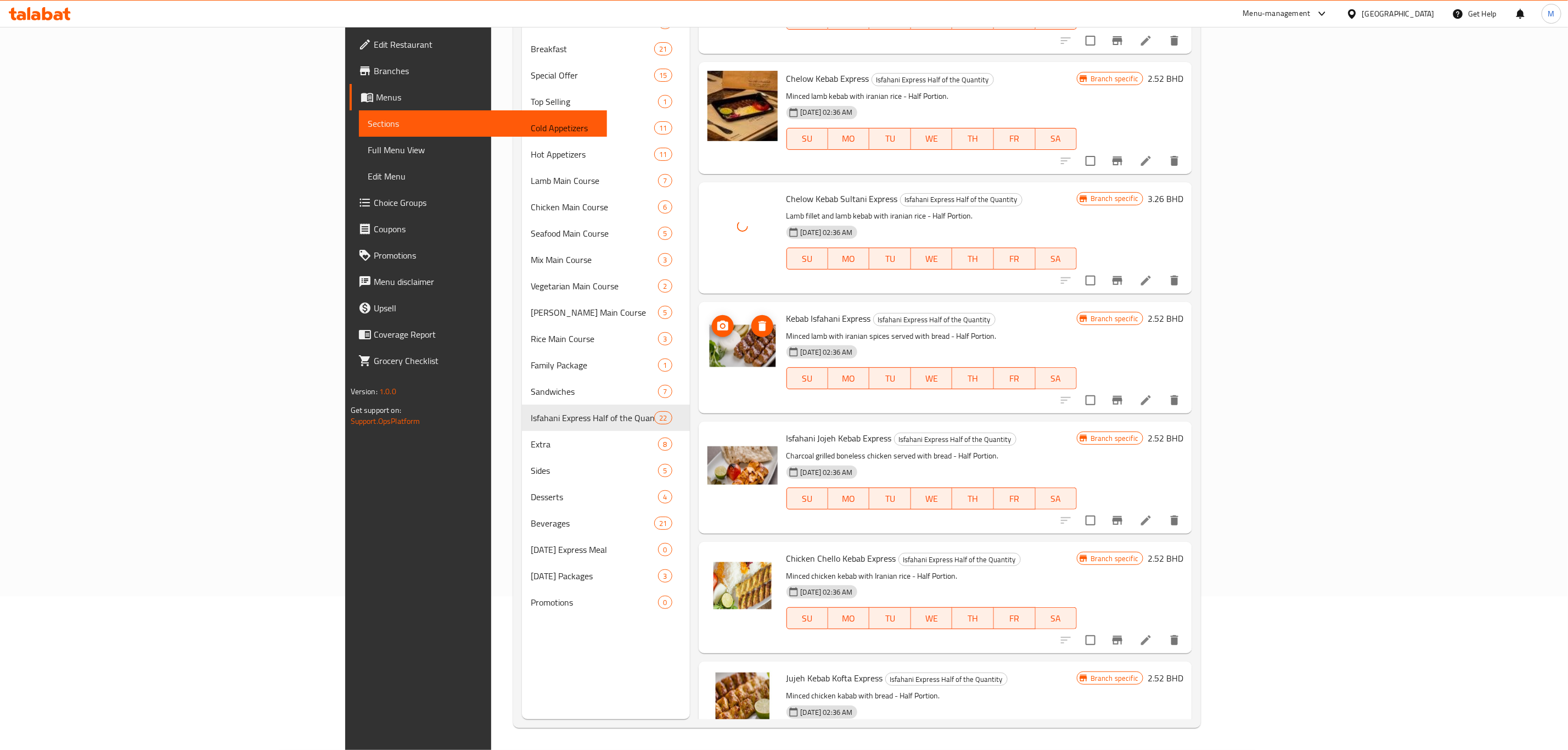
click at [717, 320] on icon "upload picture" at bounding box center [723, 325] width 11 height 10
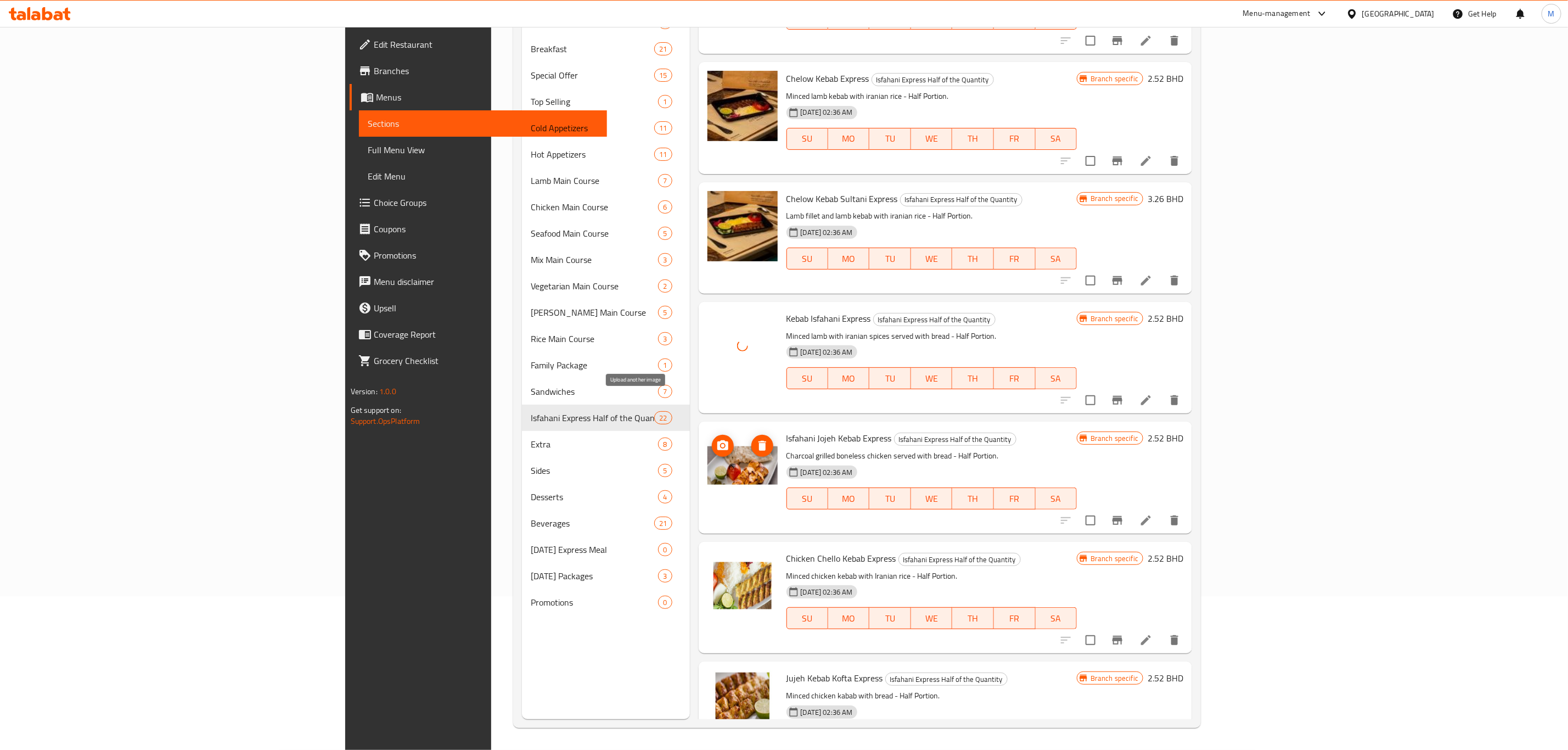
click at [717, 440] on icon "upload picture" at bounding box center [723, 445] width 11 height 10
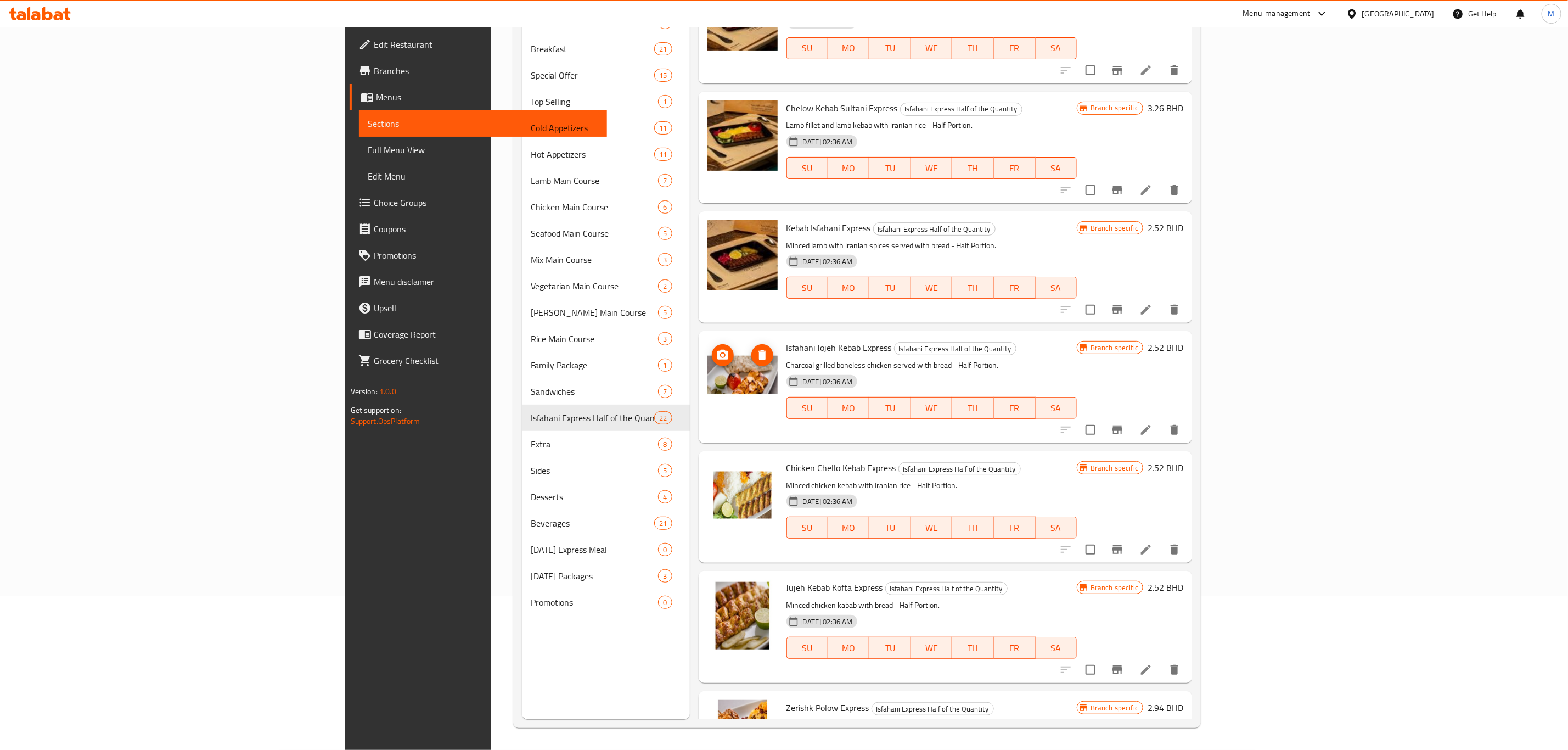
scroll to position [1070, 0]
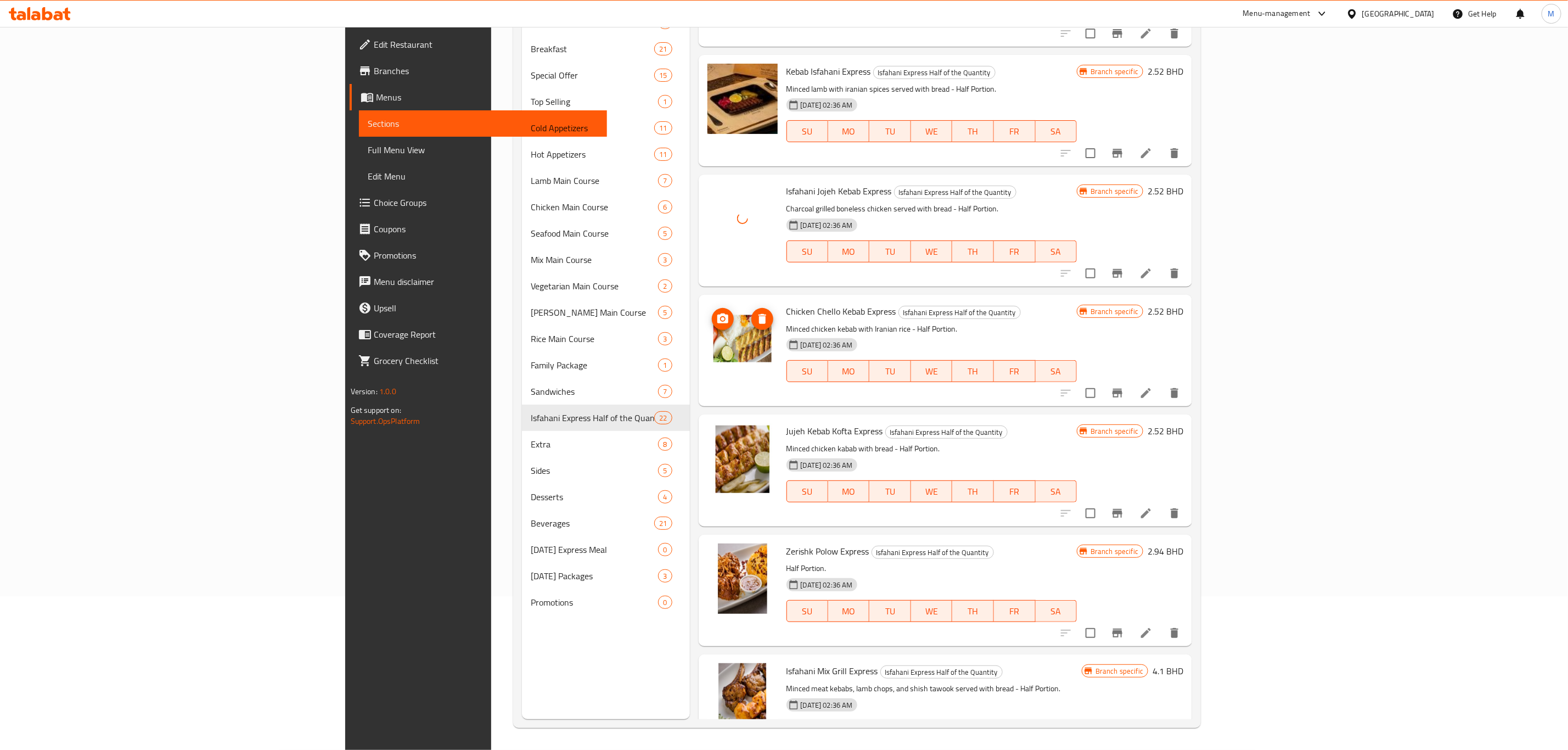
click at [708, 304] on img at bounding box center [743, 339] width 70 height 70
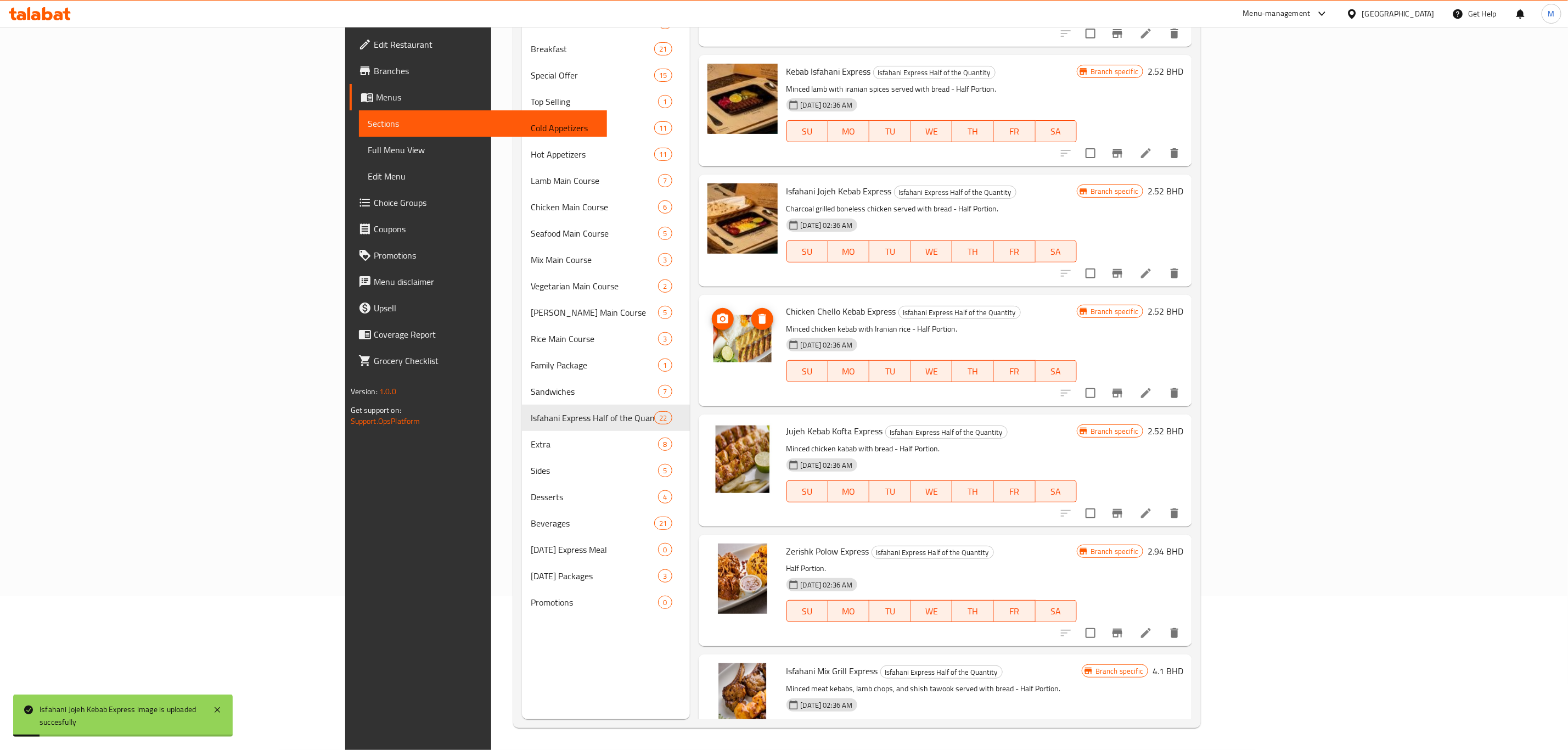
click at [717, 314] on icon "upload picture" at bounding box center [723, 319] width 11 height 10
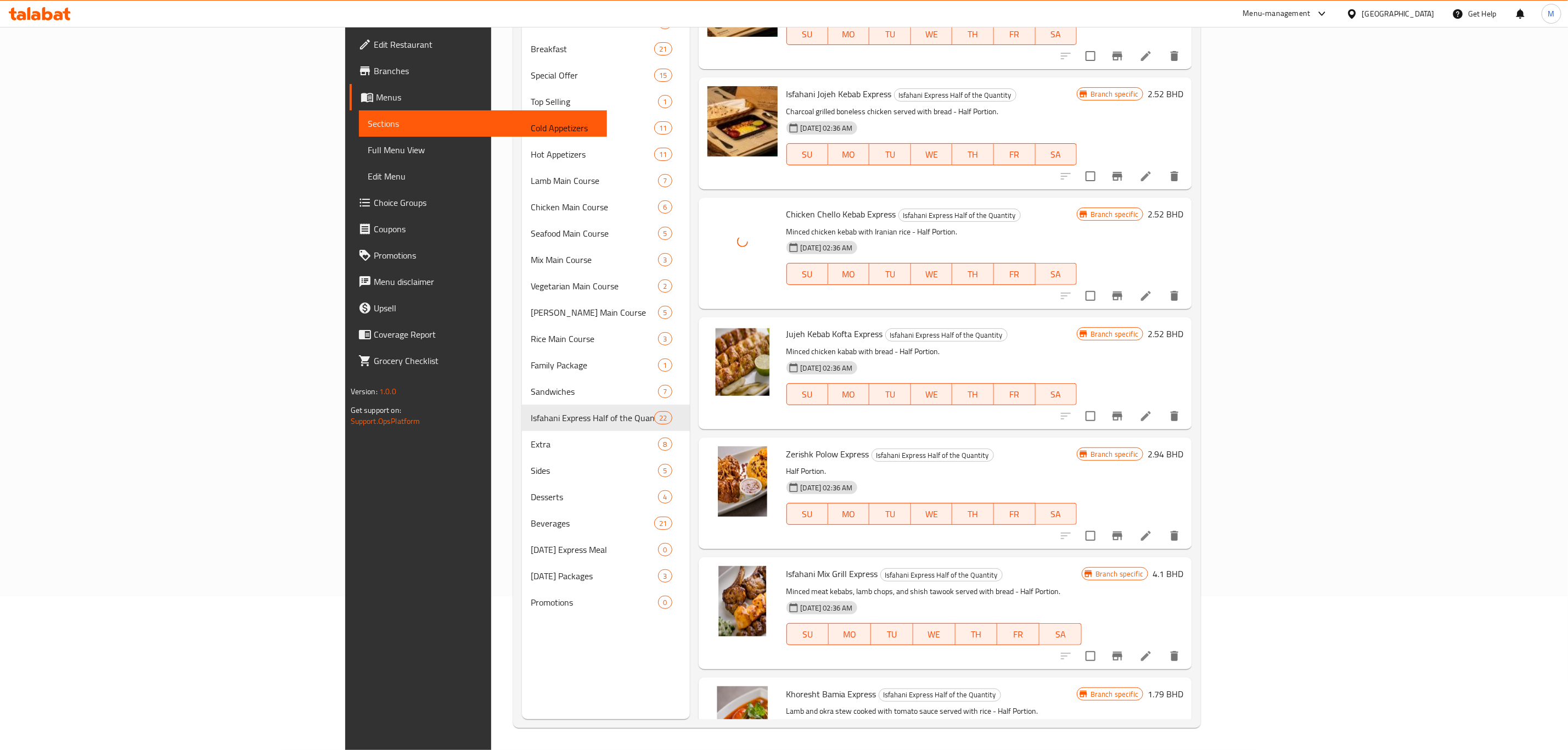
scroll to position [1235, 0]
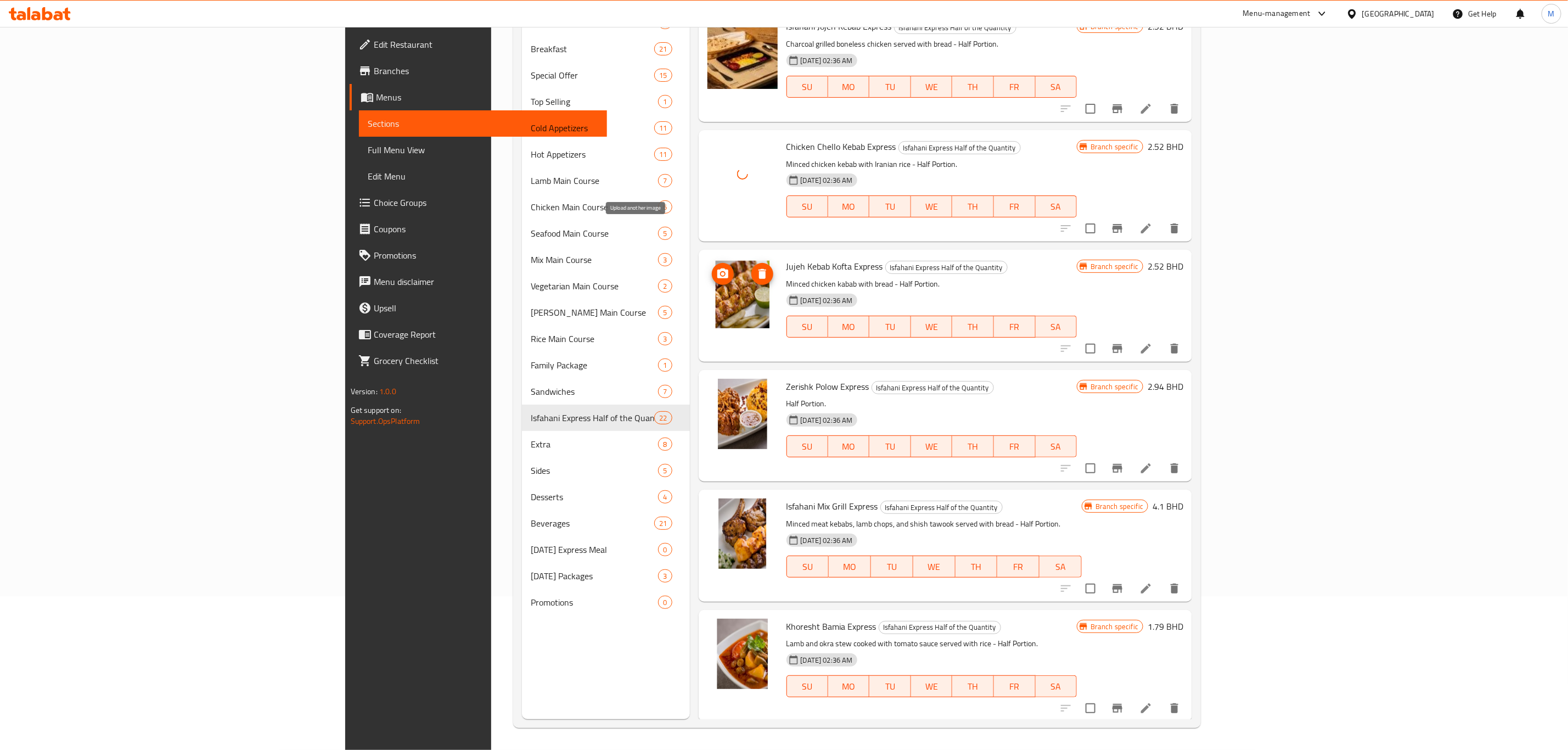
click at [712, 263] on button "upload picture" at bounding box center [723, 274] width 22 height 22
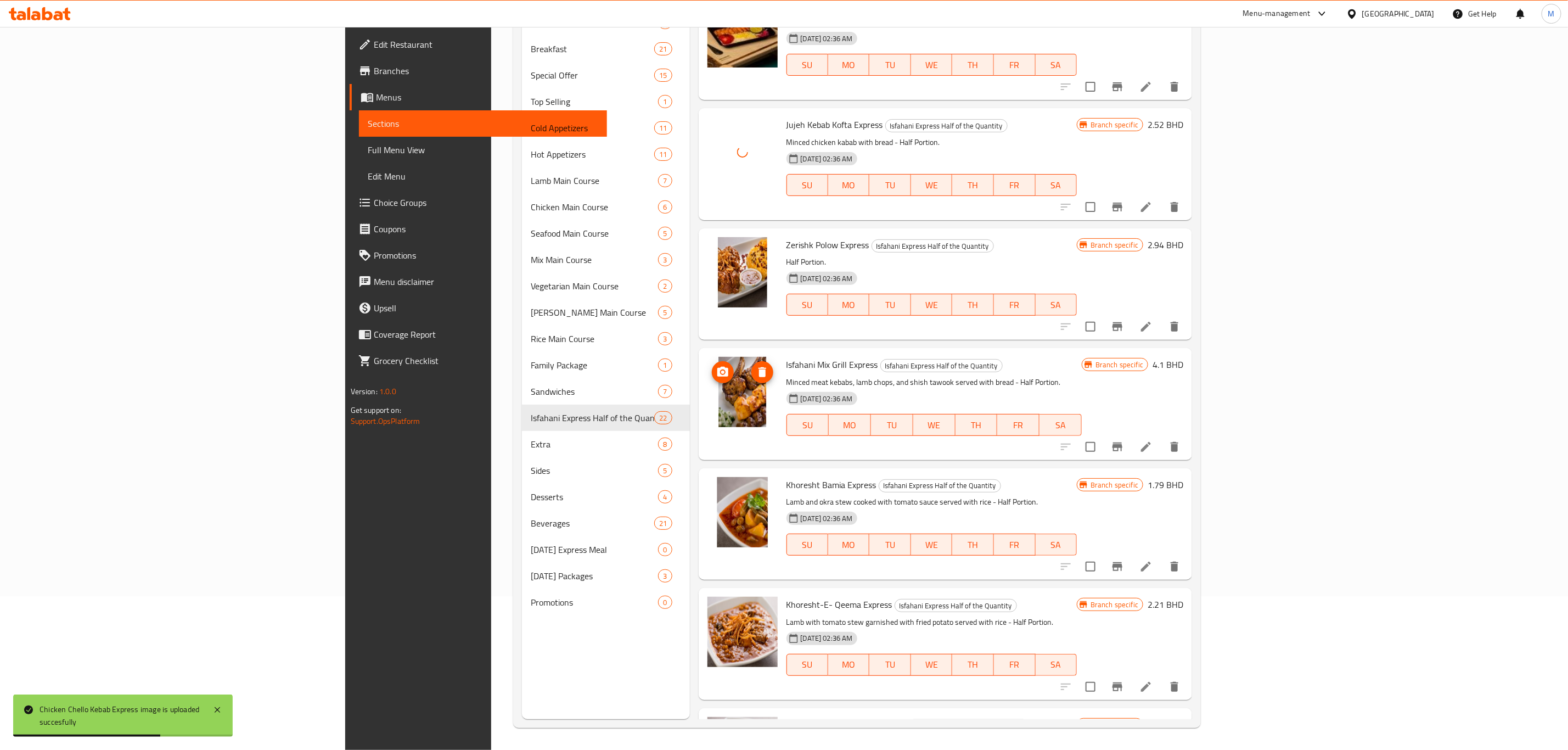
scroll to position [1400, 0]
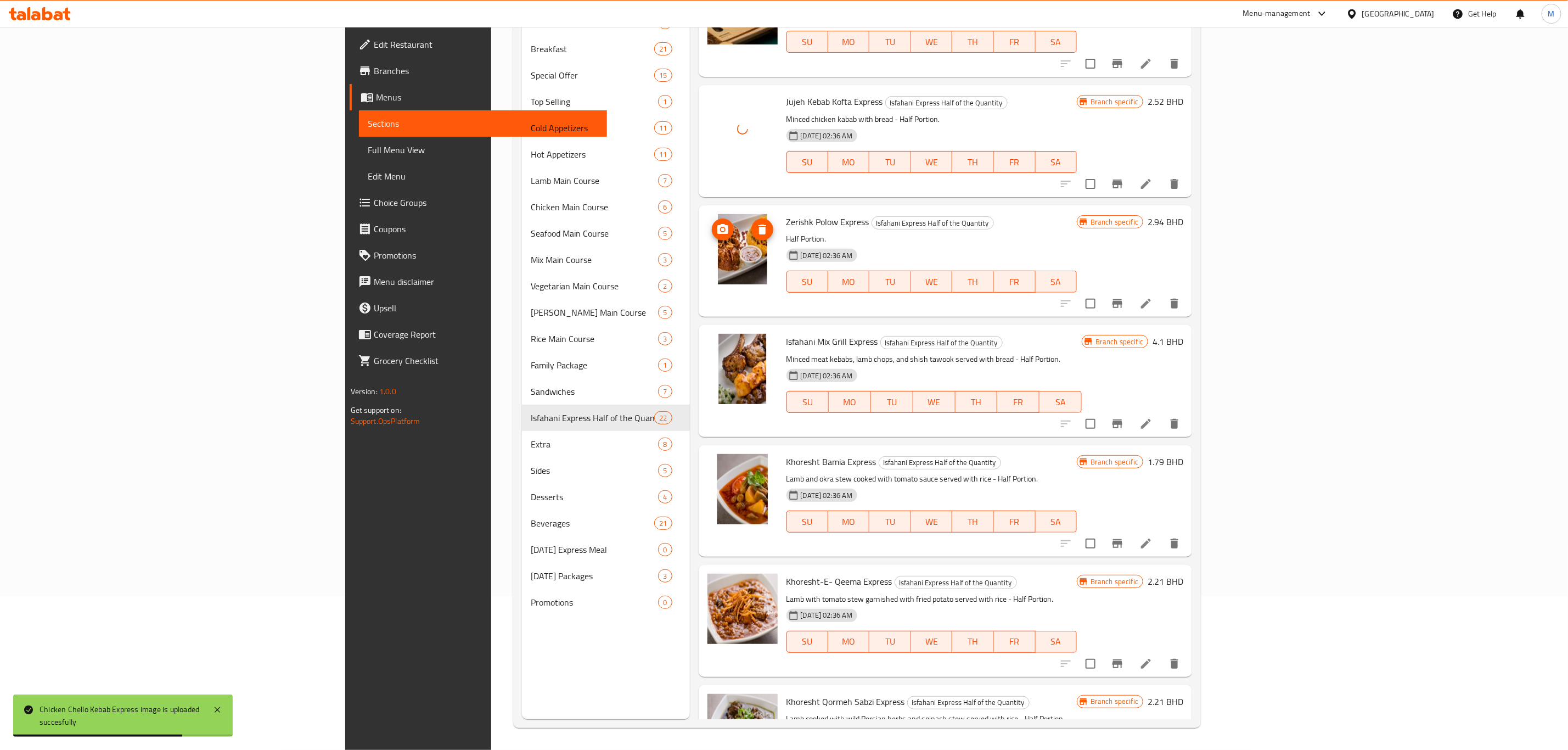
click at [712, 218] on button "upload picture" at bounding box center [723, 230] width 22 height 22
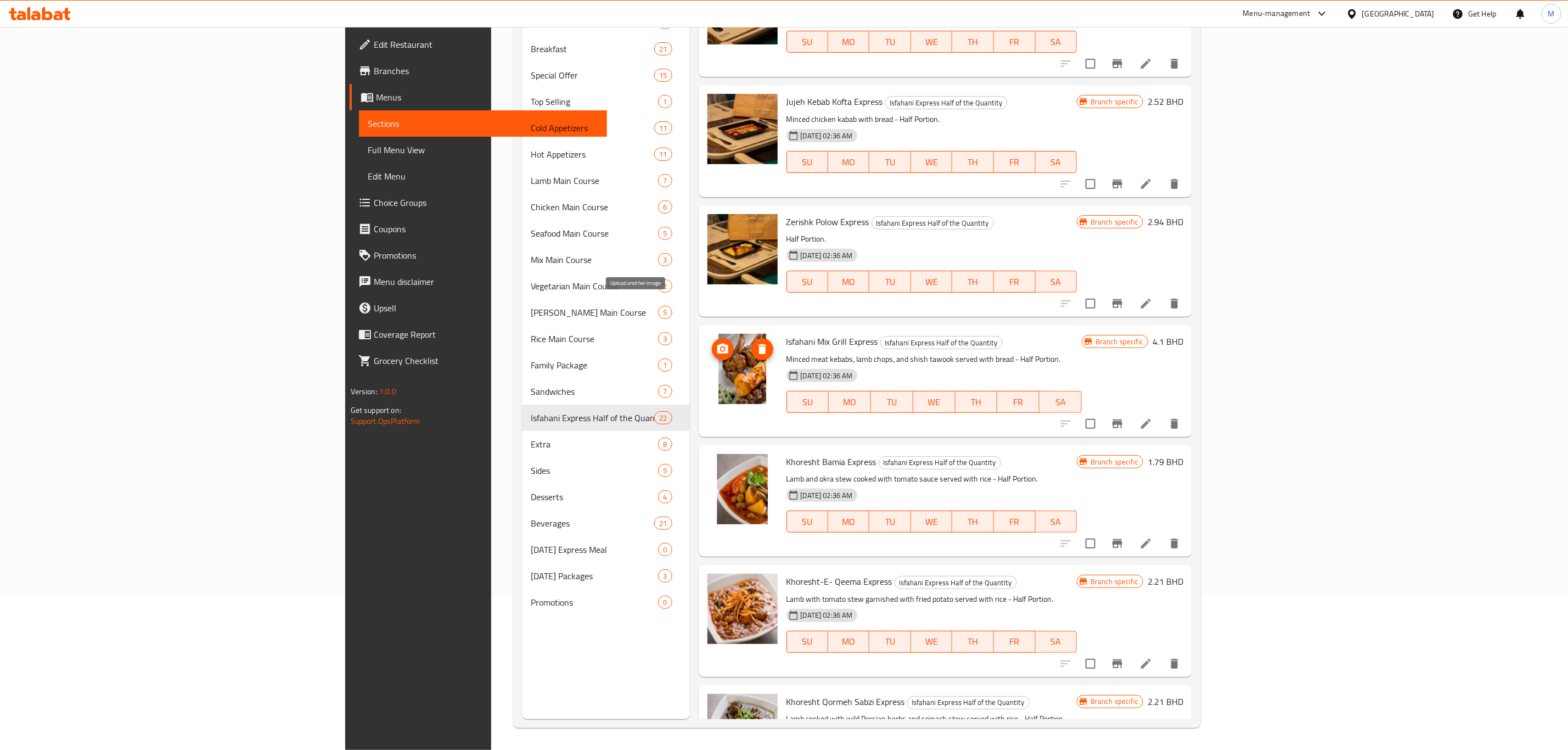
click at [716, 342] on icon "upload picture" at bounding box center [722, 349] width 13 height 13
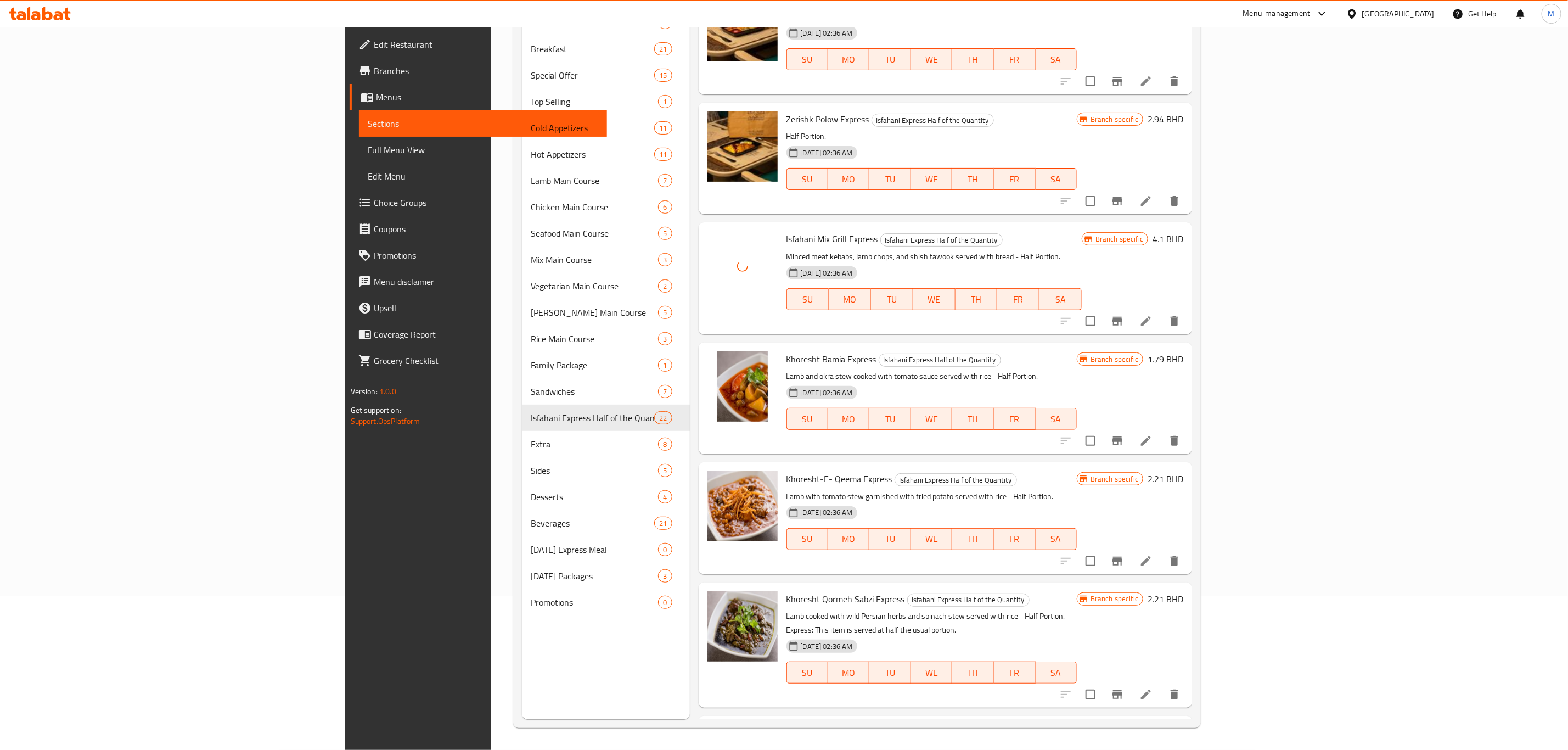
scroll to position [1564, 0]
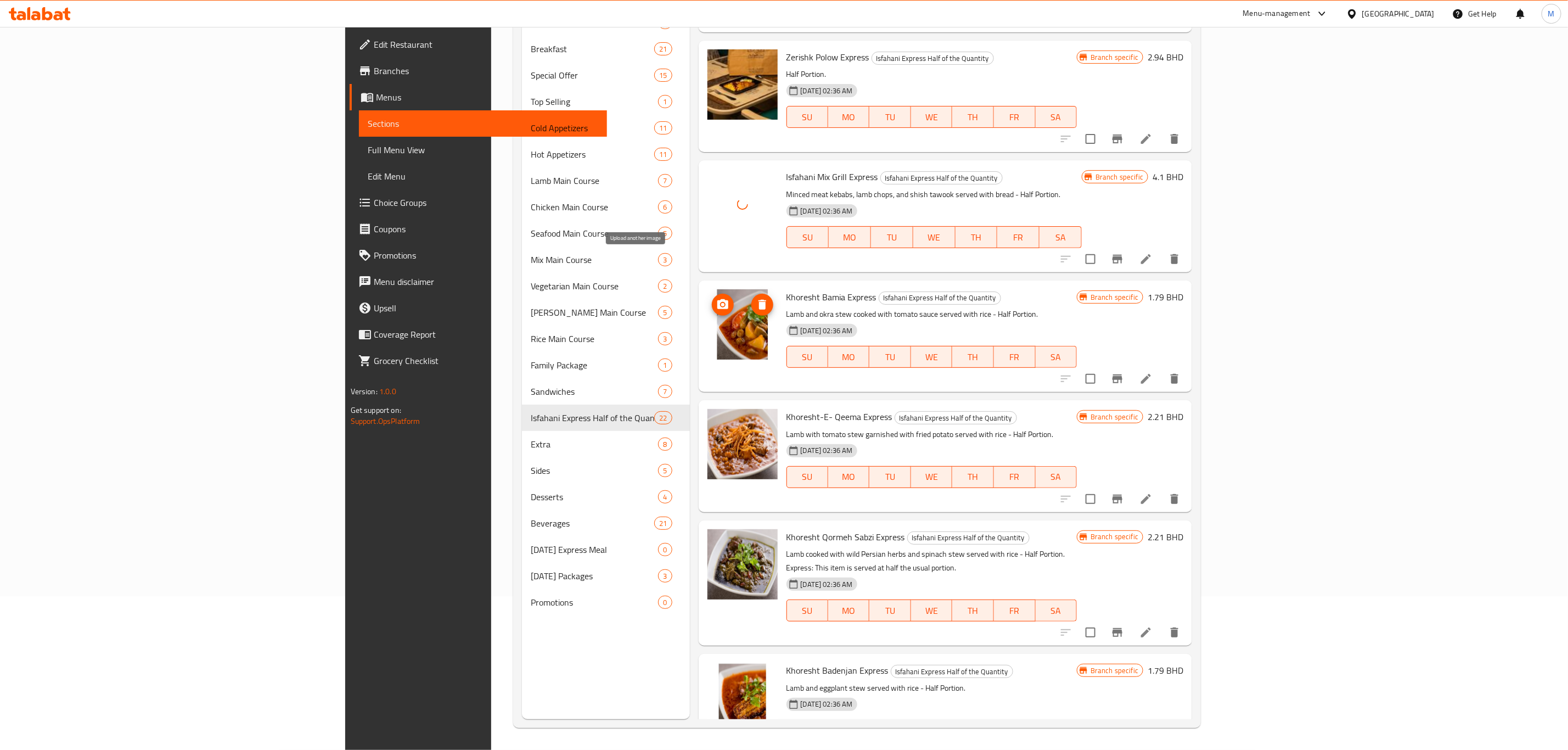
click at [717, 299] on icon "upload picture" at bounding box center [723, 304] width 11 height 10
click at [717, 419] on icon "upload picture" at bounding box center [723, 423] width 11 height 10
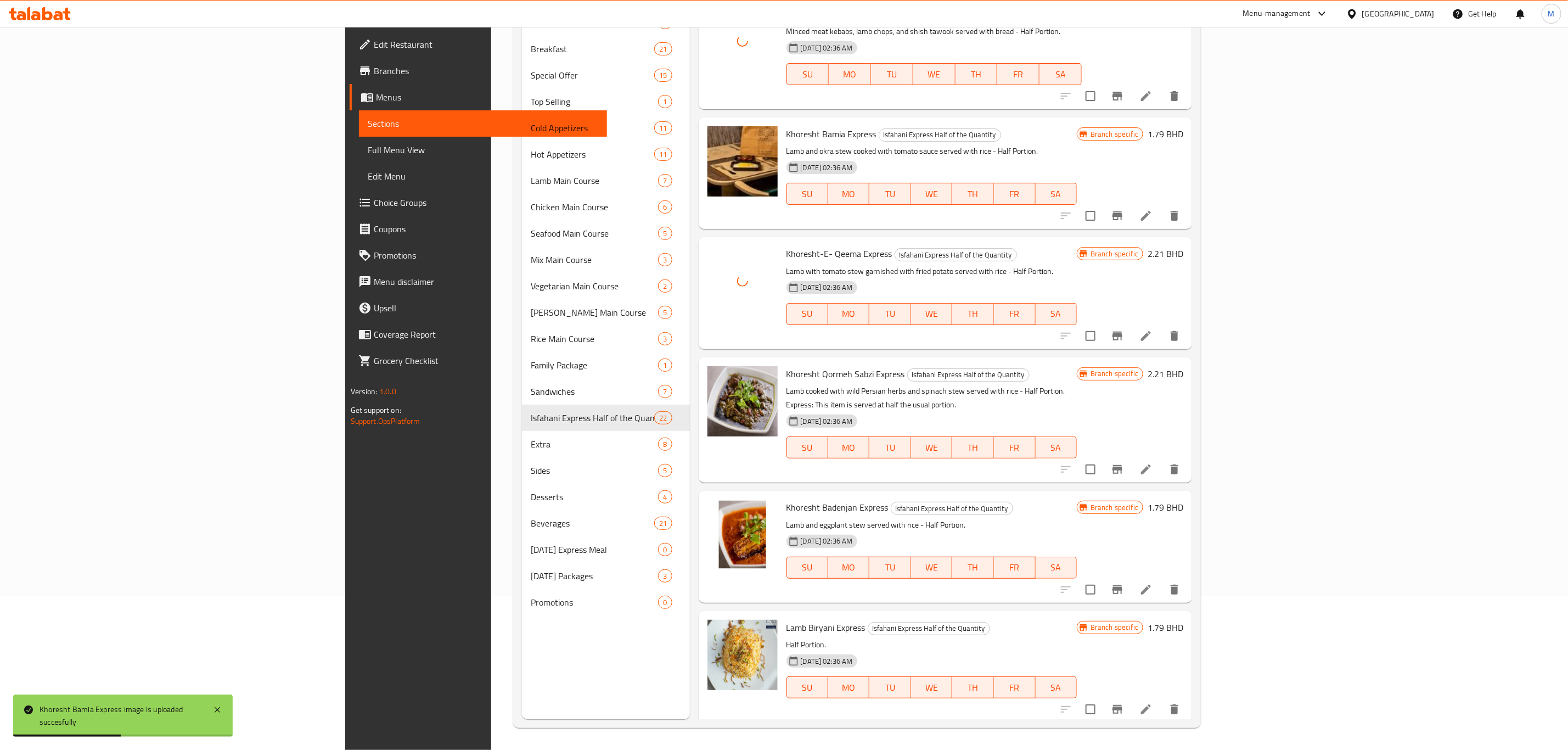
scroll to position [1730, 0]
click at [716, 373] on icon "upload picture" at bounding box center [722, 379] width 13 height 13
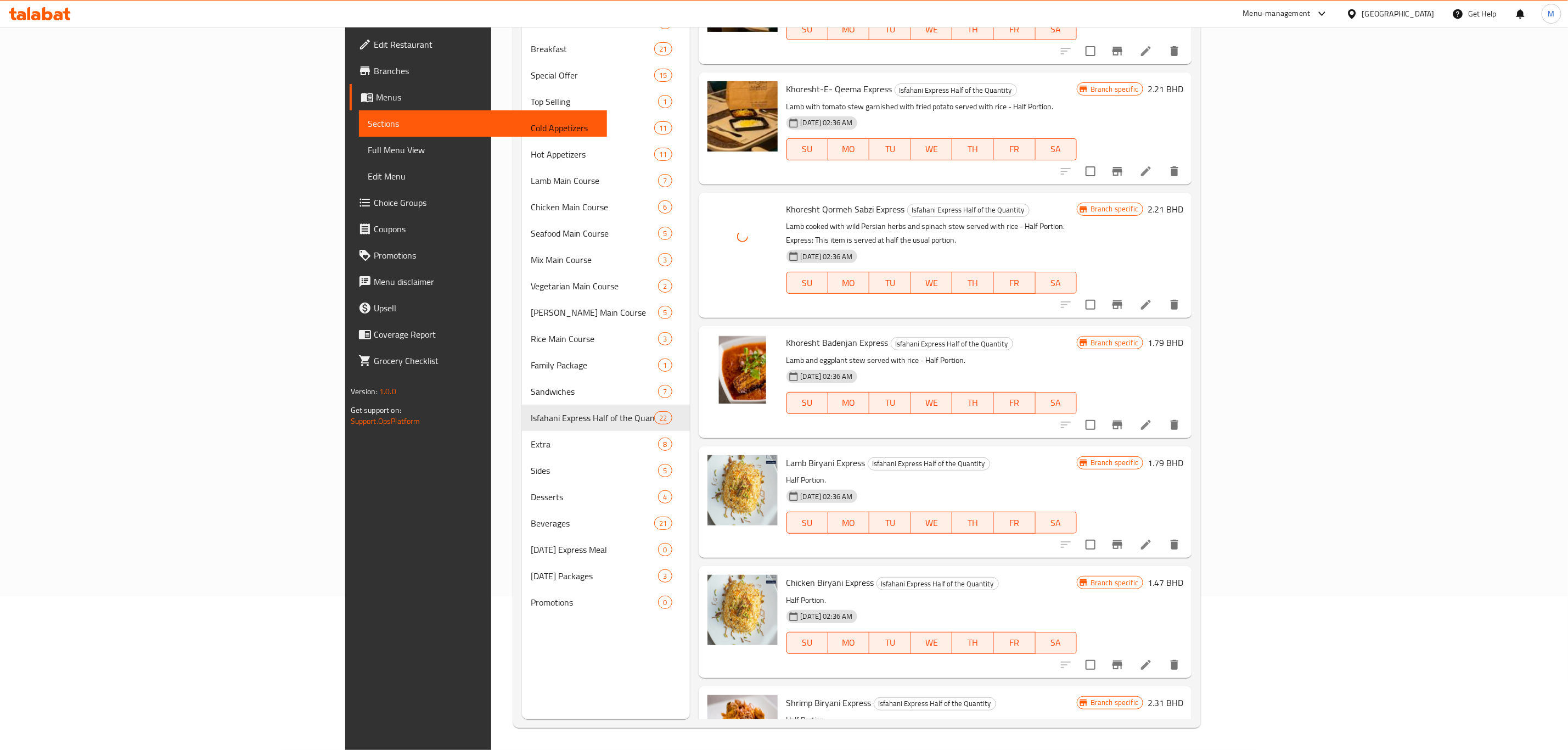
scroll to position [1894, 0]
click at [717, 343] on icon "upload picture" at bounding box center [723, 348] width 11 height 10
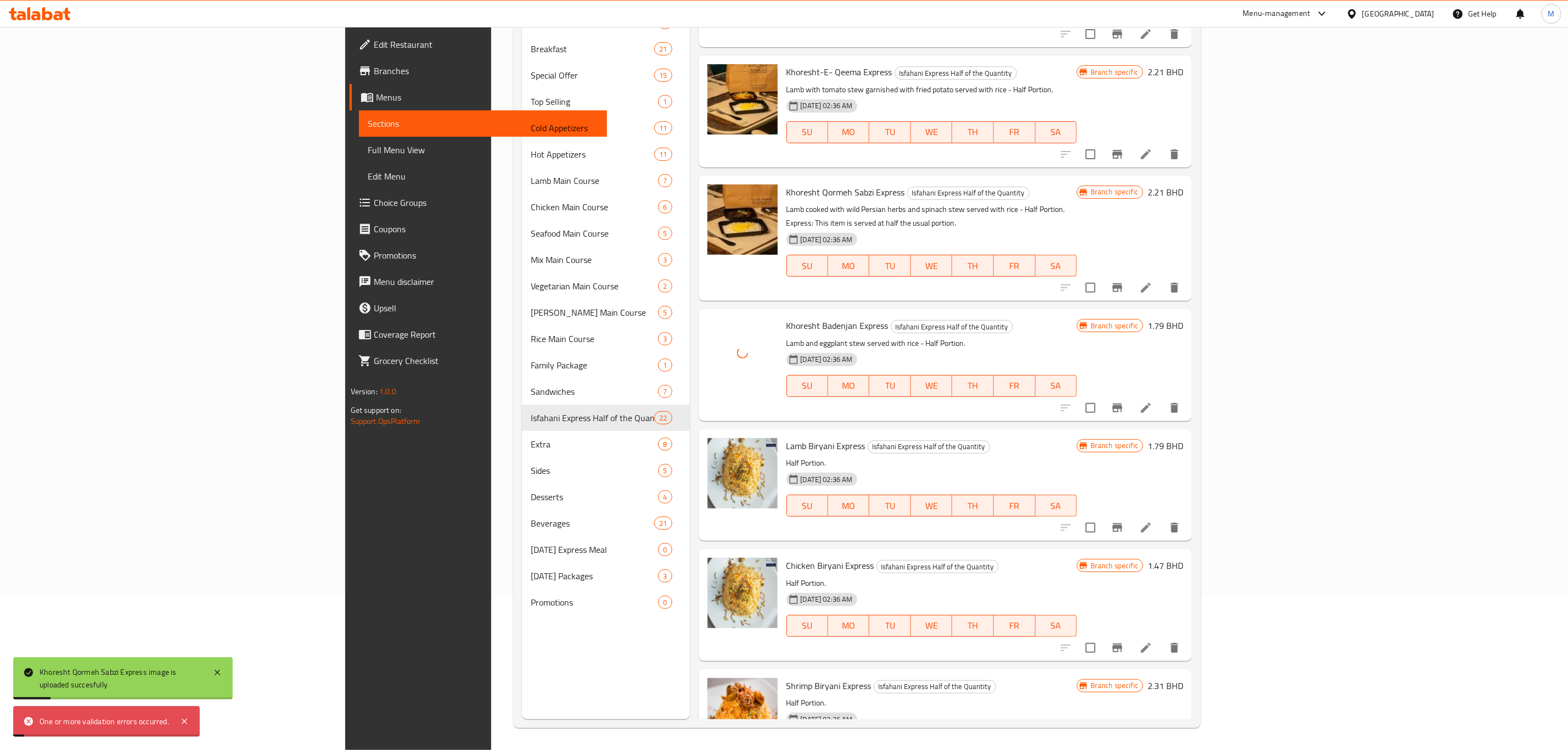
scroll to position [1914, 0]
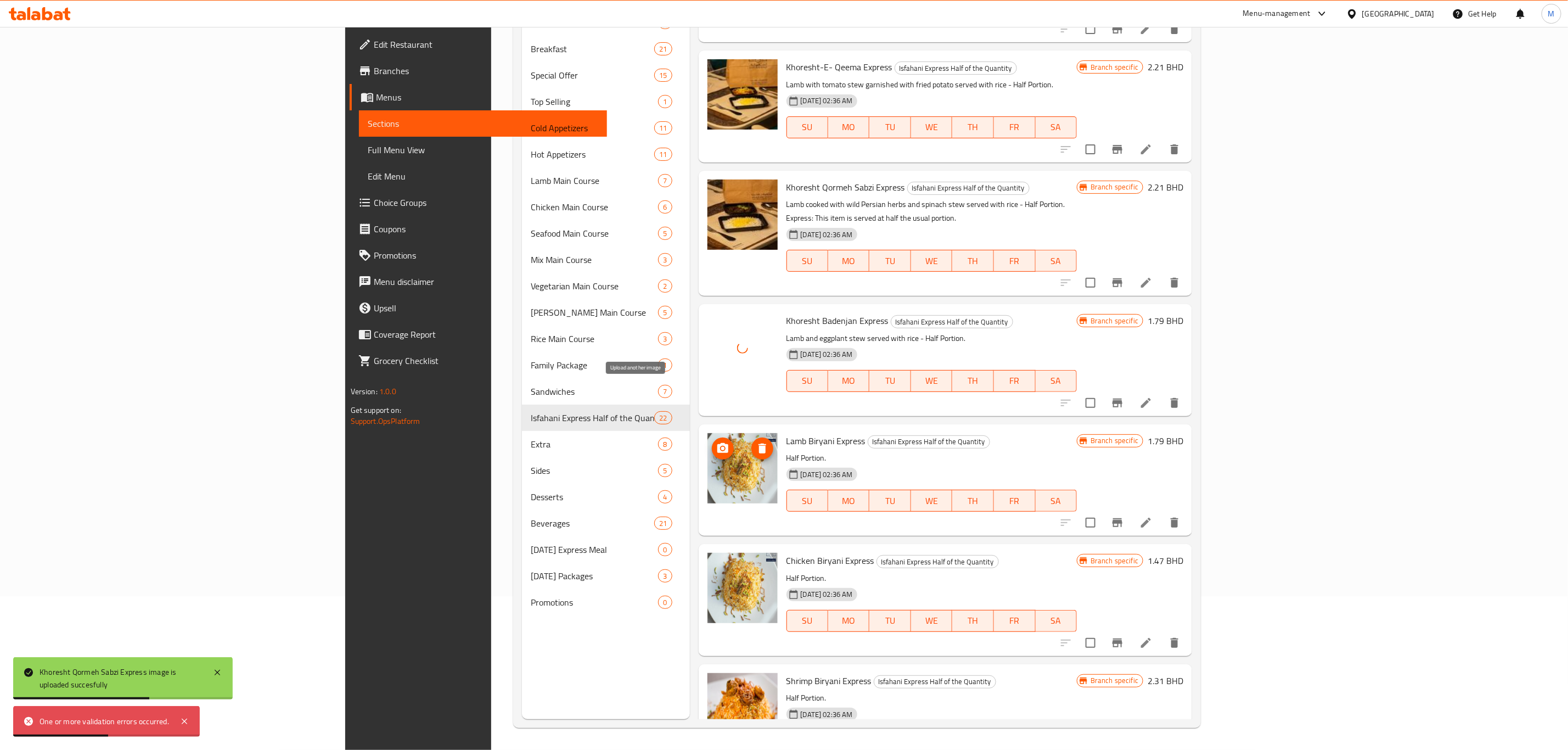
click at [720, 446] on circle "upload picture" at bounding box center [722, 447] width 3 height 3
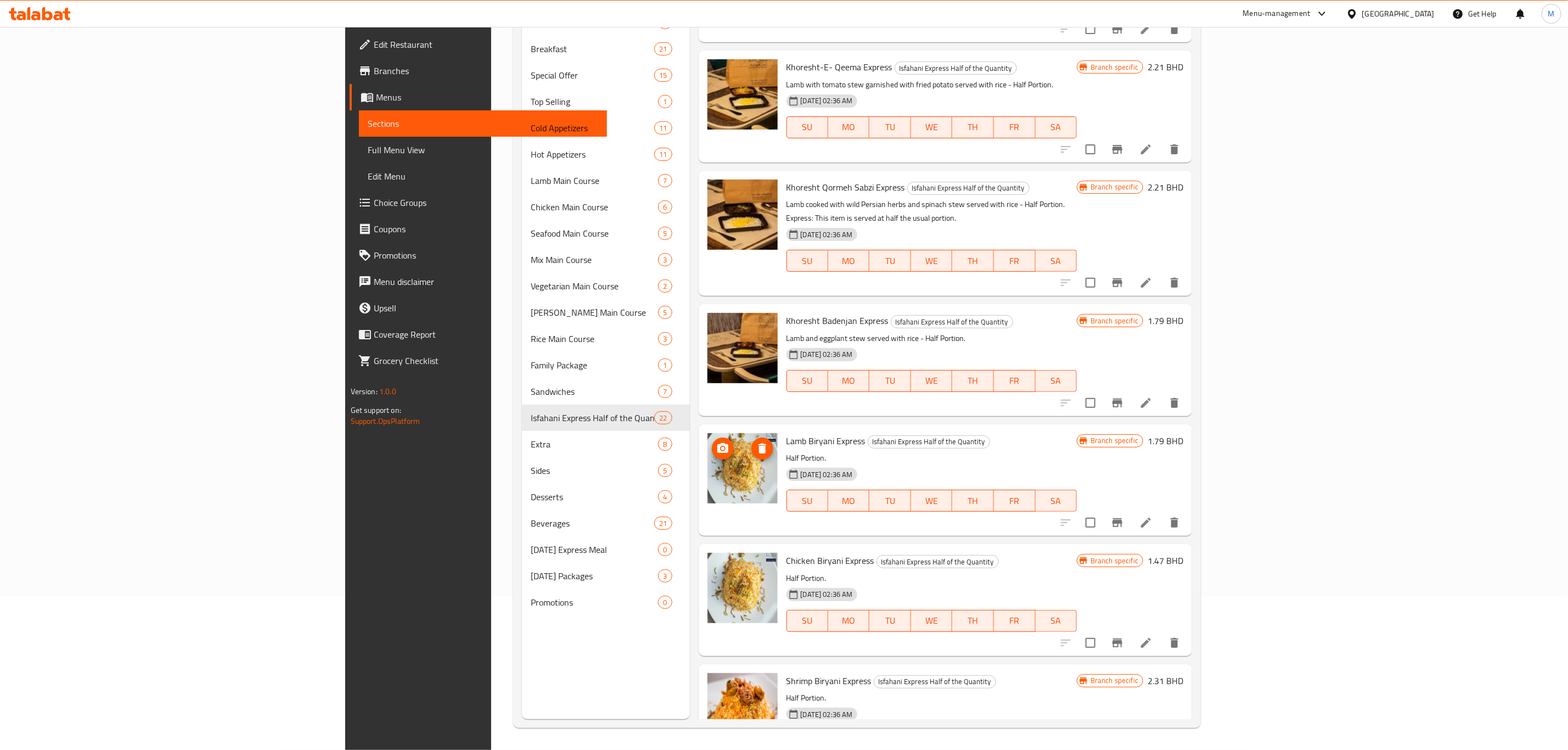
click at [716, 442] on icon "upload picture" at bounding box center [722, 448] width 13 height 13
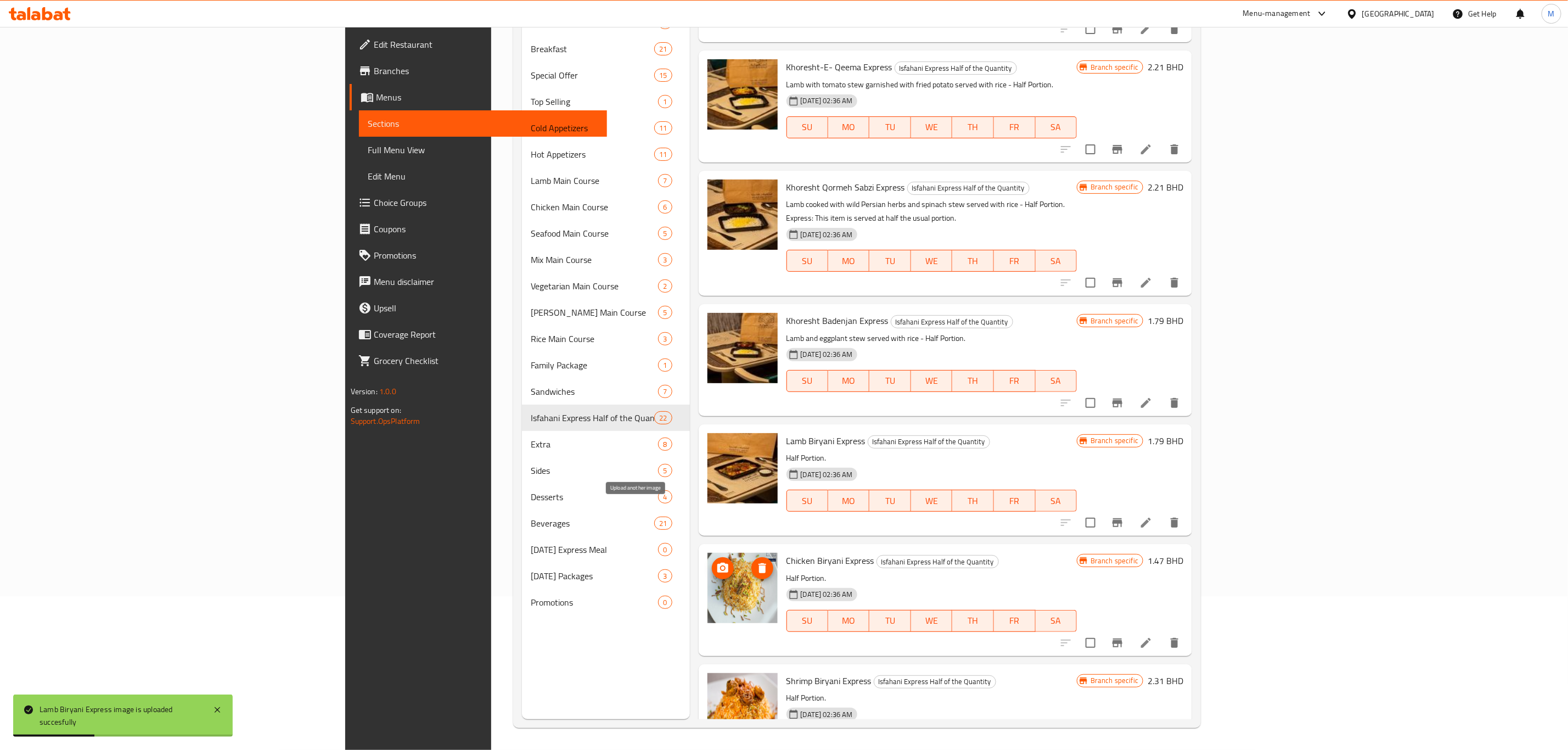
click at [712, 519] on span "upload picture" at bounding box center [723, 568] width 22 height 13
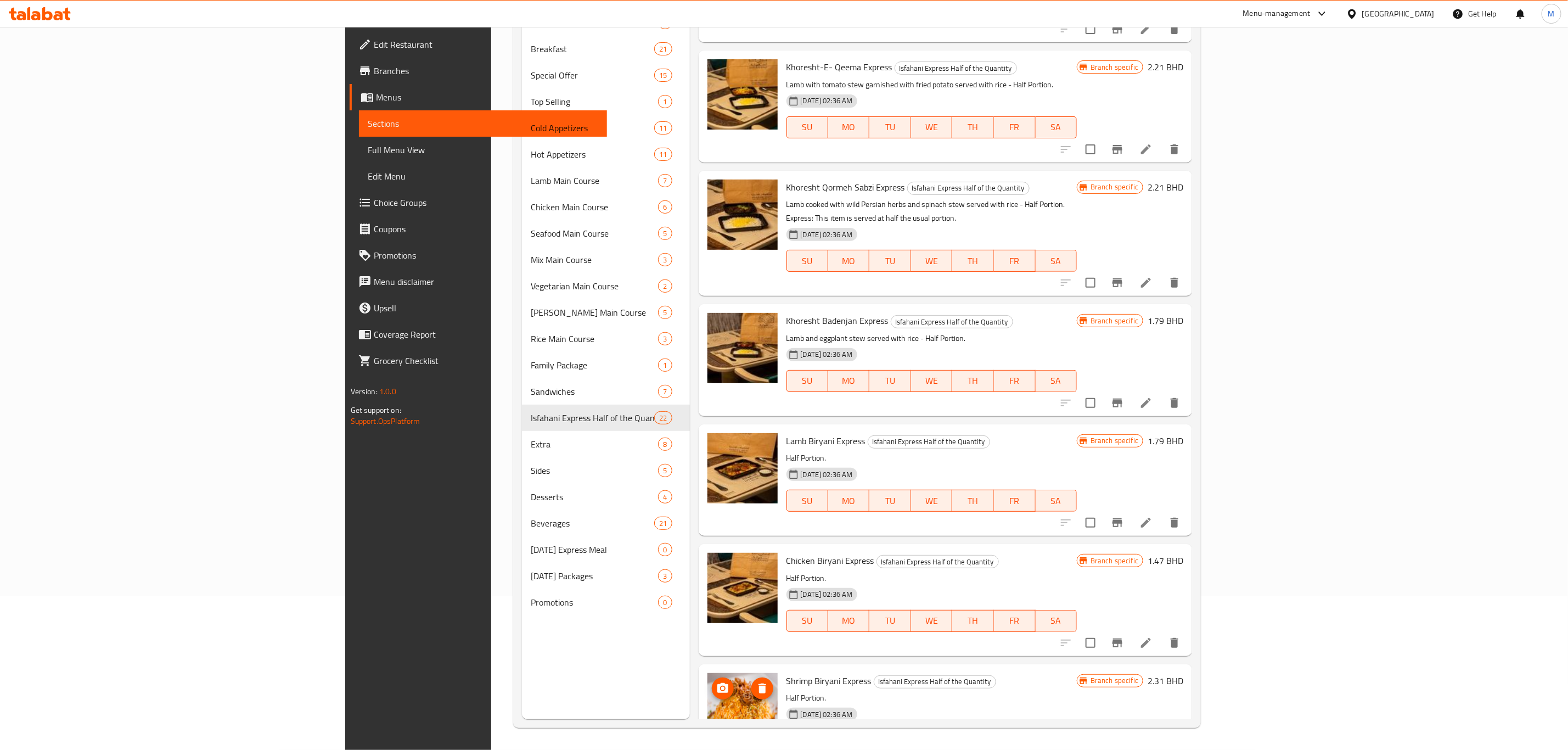
click at [716, 519] on icon "upload picture" at bounding box center [722, 688] width 13 height 13
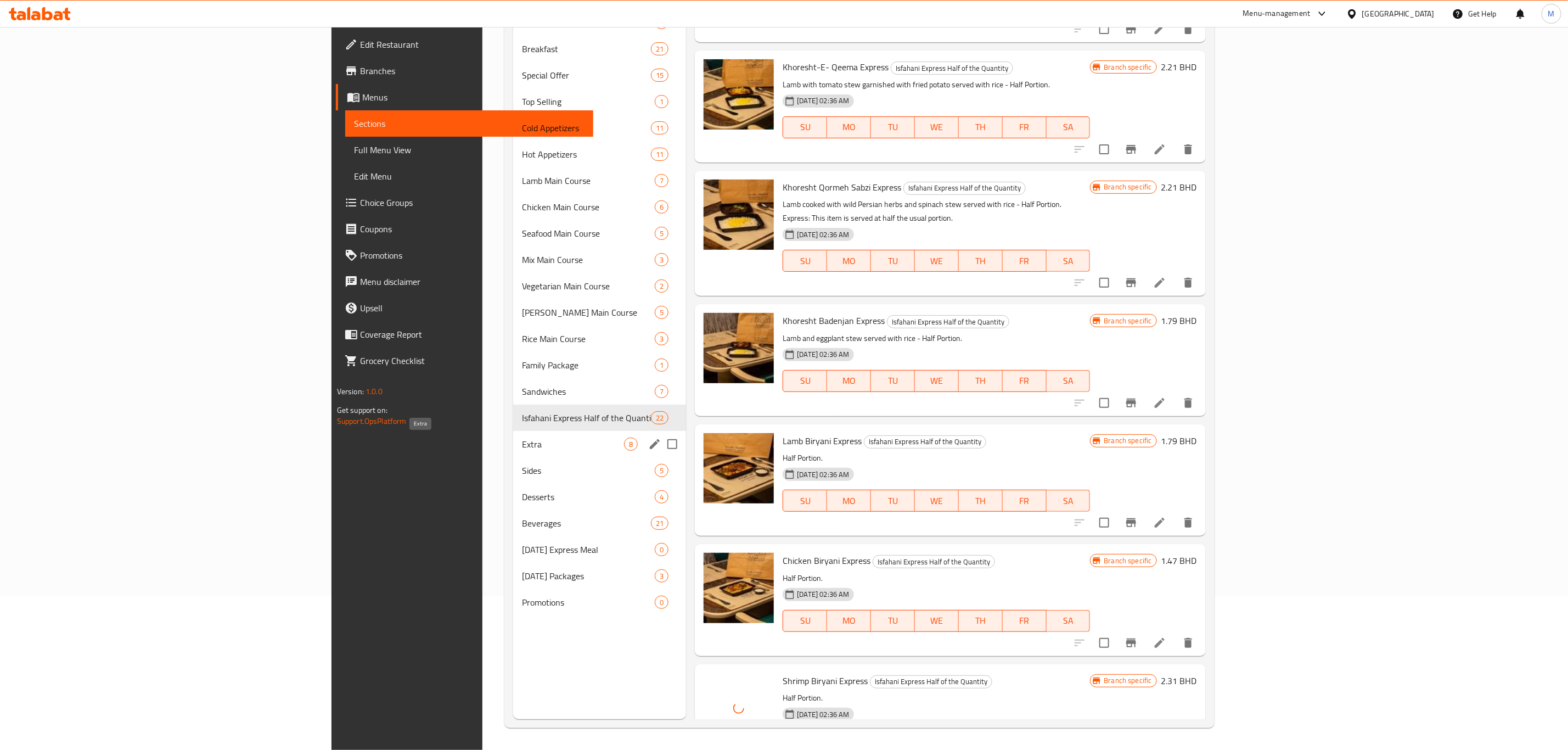
drag, startPoint x: 336, startPoint y: 450, endPoint x: 345, endPoint y: 450, distance: 9.0
click at [522, 450] on span "Extra" at bounding box center [573, 444] width 102 height 13
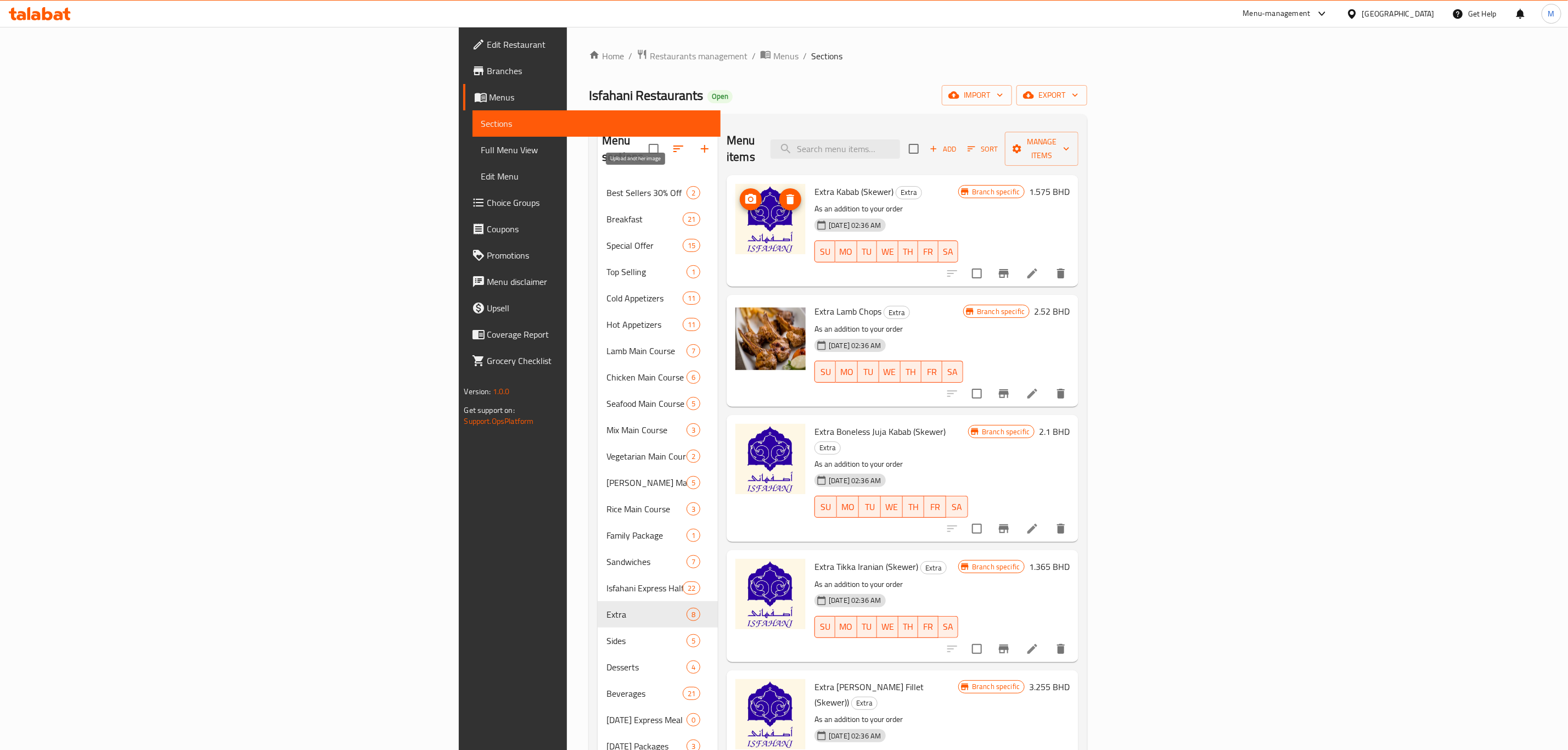
click at [744, 193] on icon "upload picture" at bounding box center [751, 199] width 13 height 13
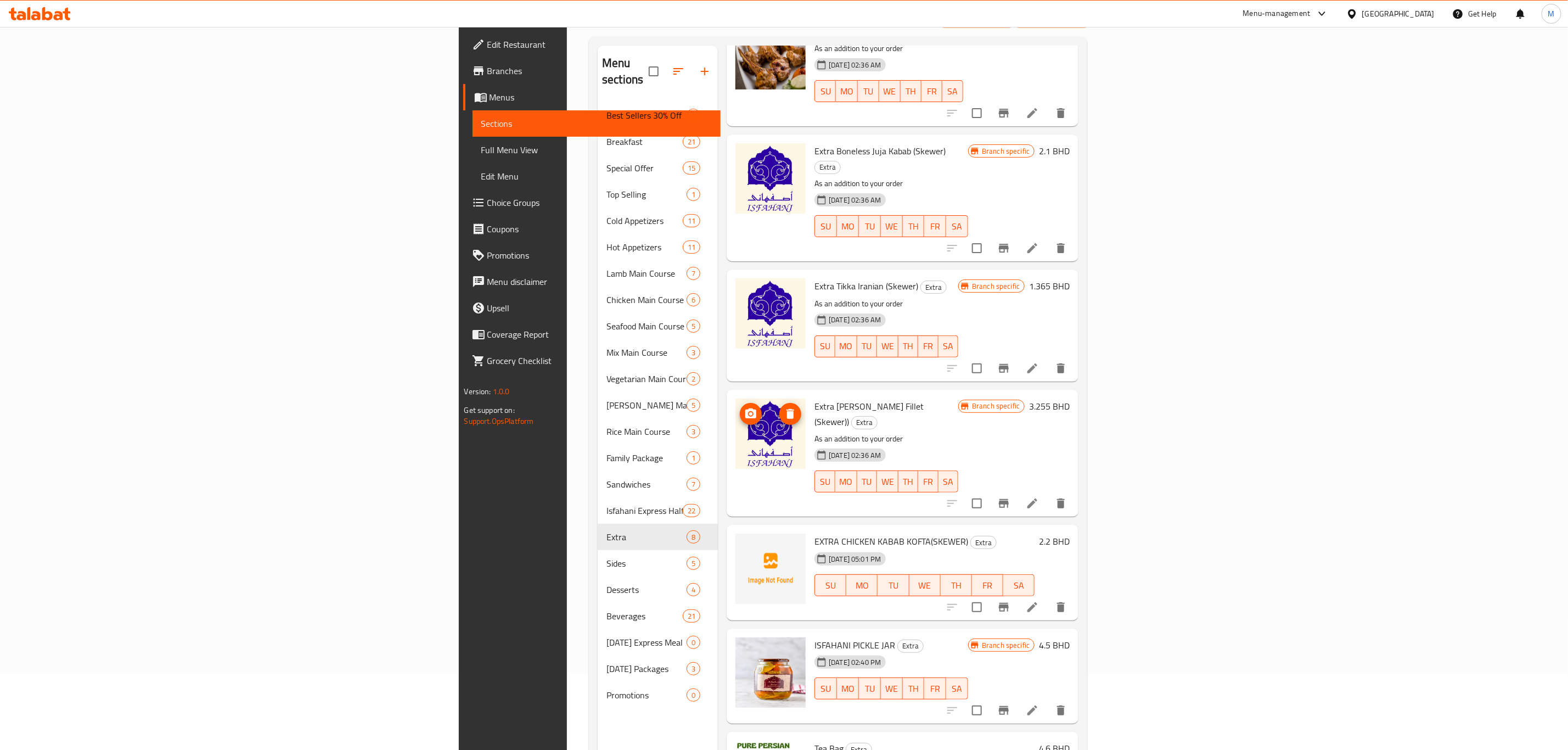
scroll to position [153, 0]
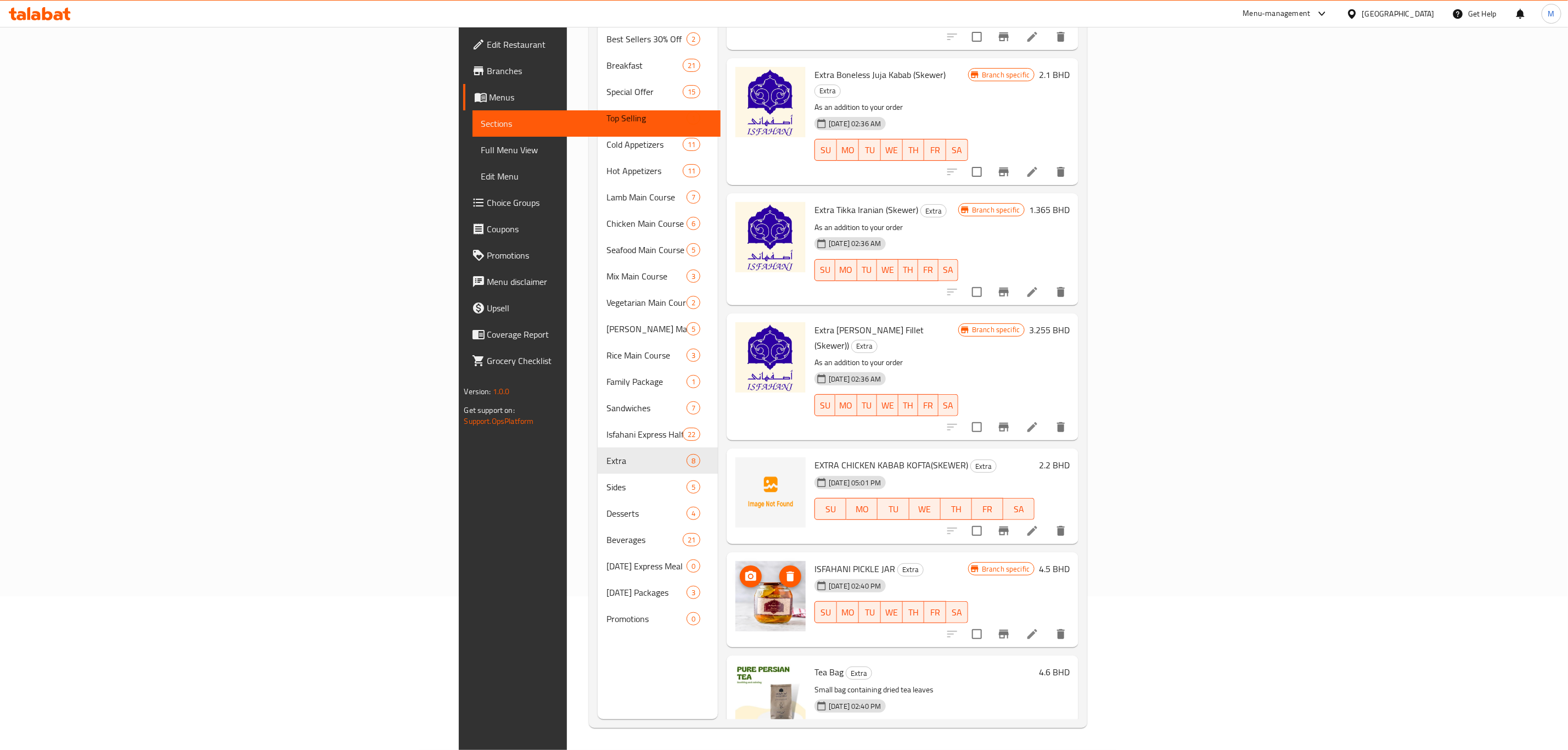
click at [740, 519] on span "upload picture" at bounding box center [751, 576] width 22 height 13
click at [736, 519] on img at bounding box center [771, 699] width 70 height 70
click at [744, 519] on icon "upload picture" at bounding box center [751, 679] width 13 height 13
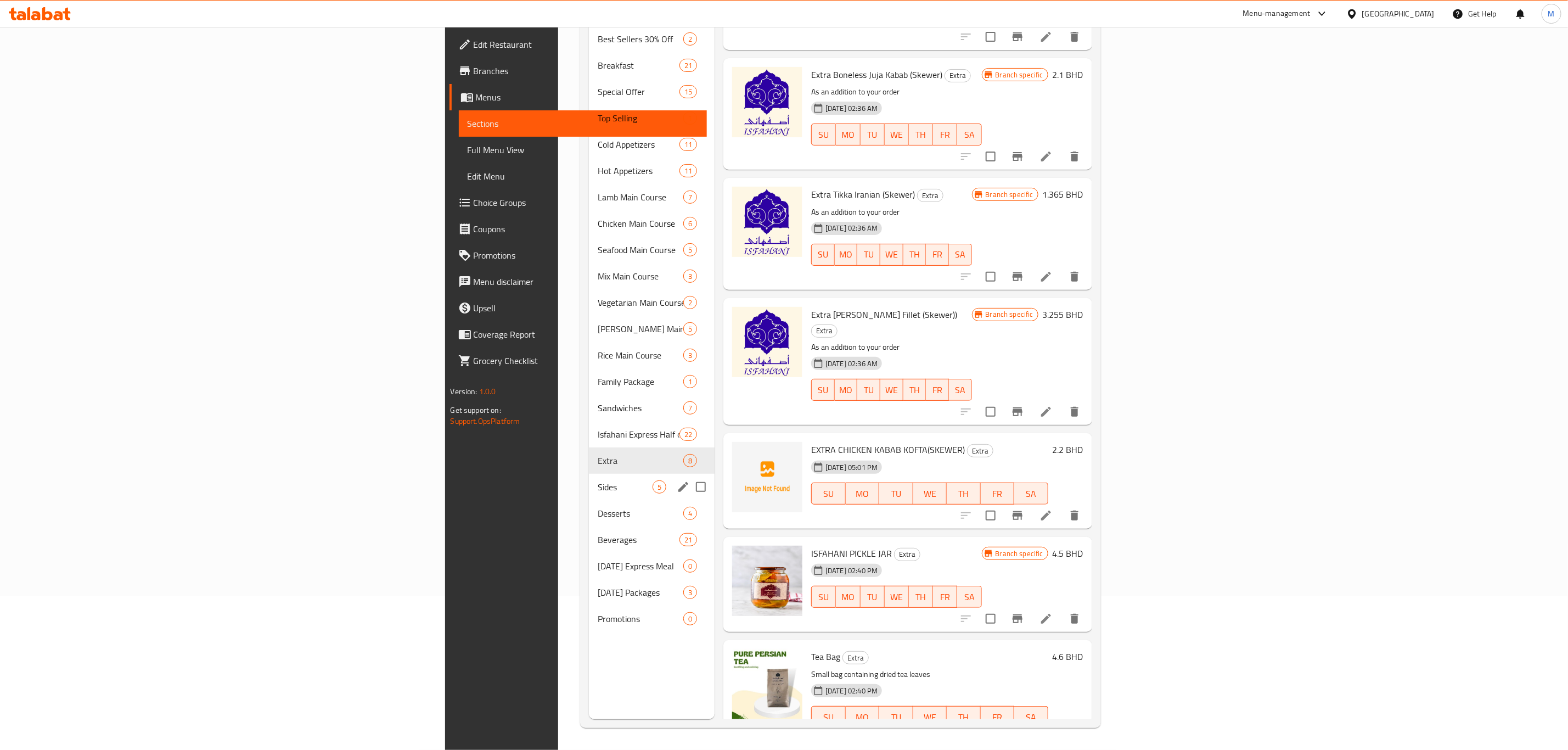
click at [598, 481] on span "Sides" at bounding box center [625, 487] width 55 height 13
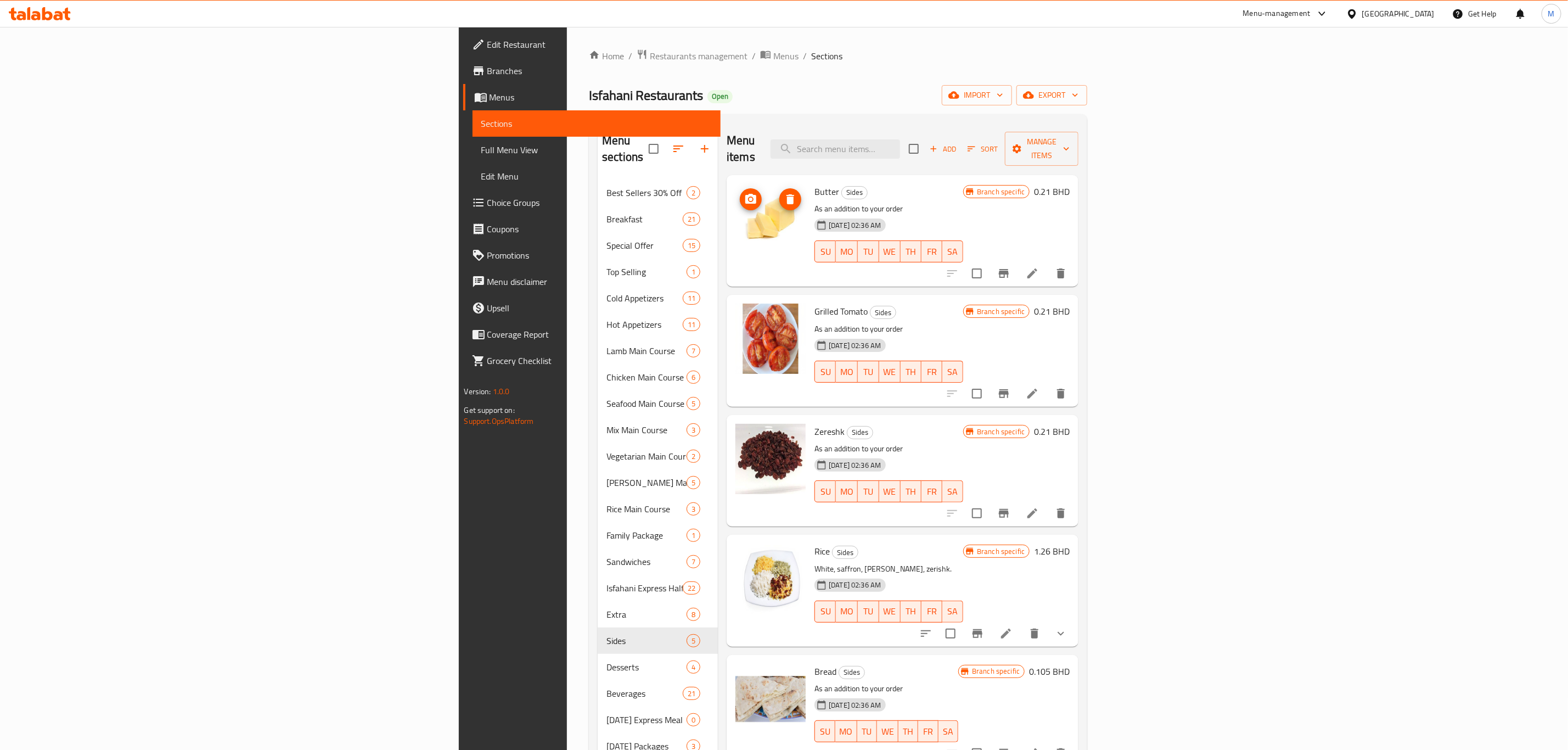
click at [744, 193] on icon "upload picture" at bounding box center [751, 199] width 13 height 13
click at [746, 314] on icon "upload picture" at bounding box center [751, 319] width 11 height 10
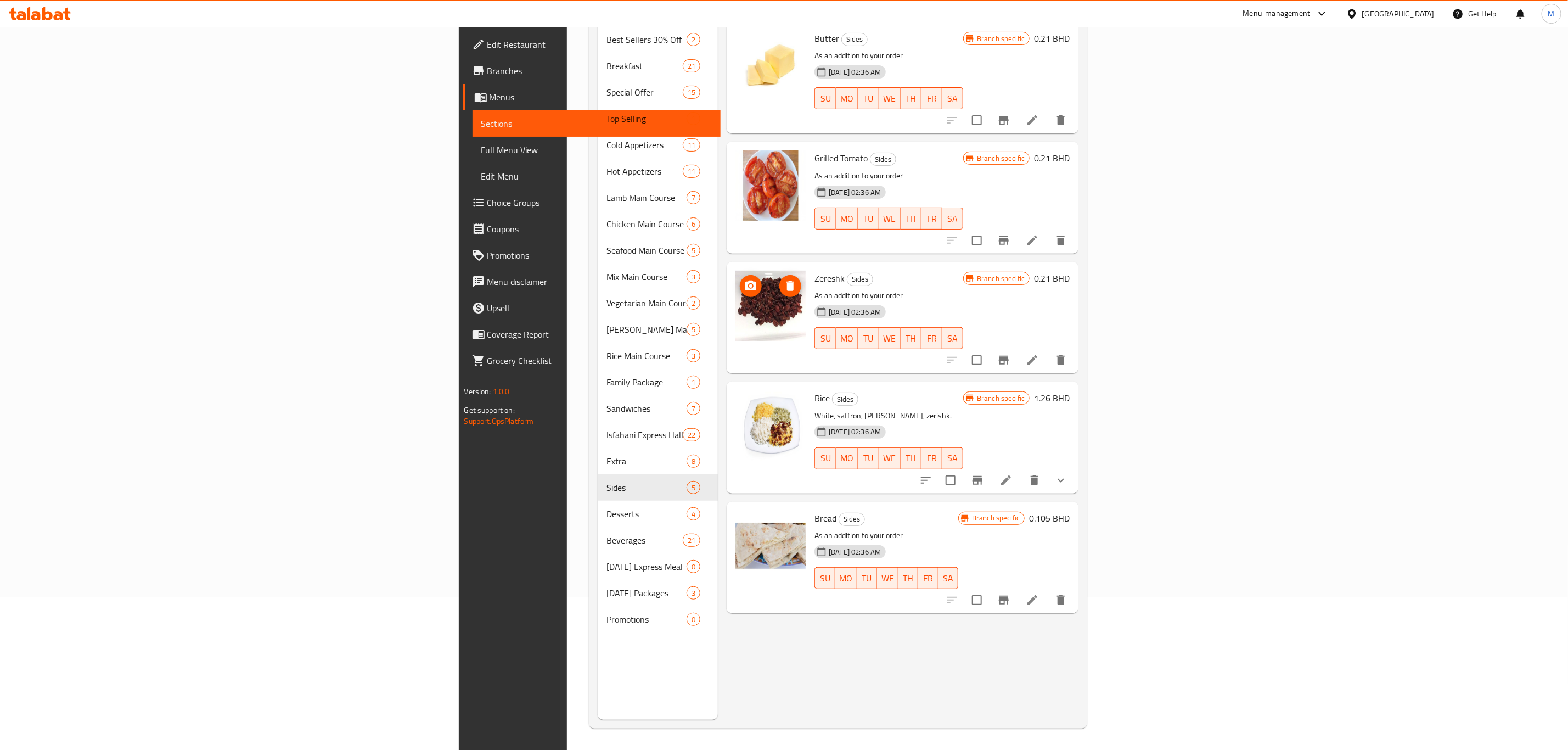
scroll to position [153, 0]
click at [740, 279] on span "upload picture" at bounding box center [751, 285] width 22 height 13
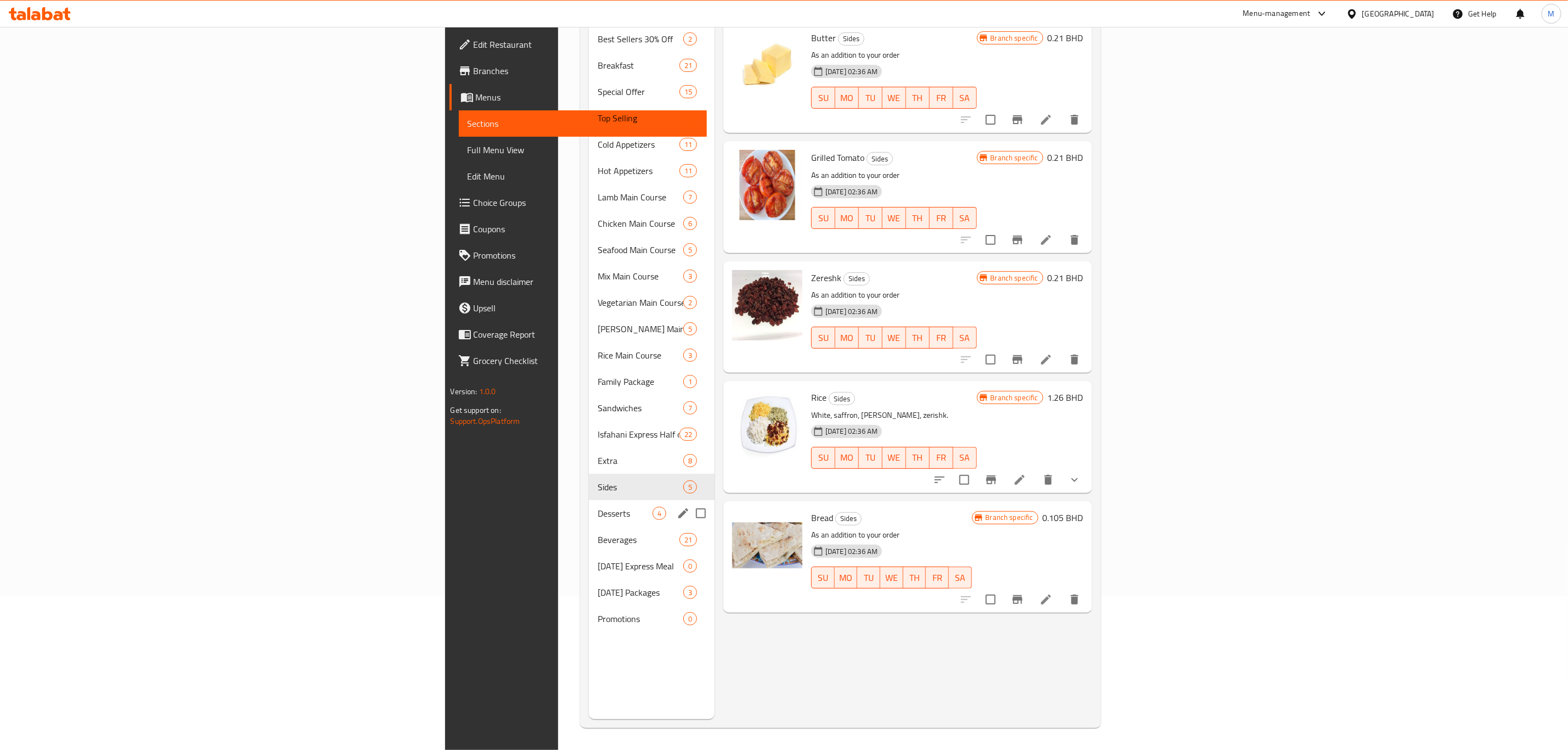
click at [589, 500] on div "Desserts 4" at bounding box center [652, 513] width 126 height 26
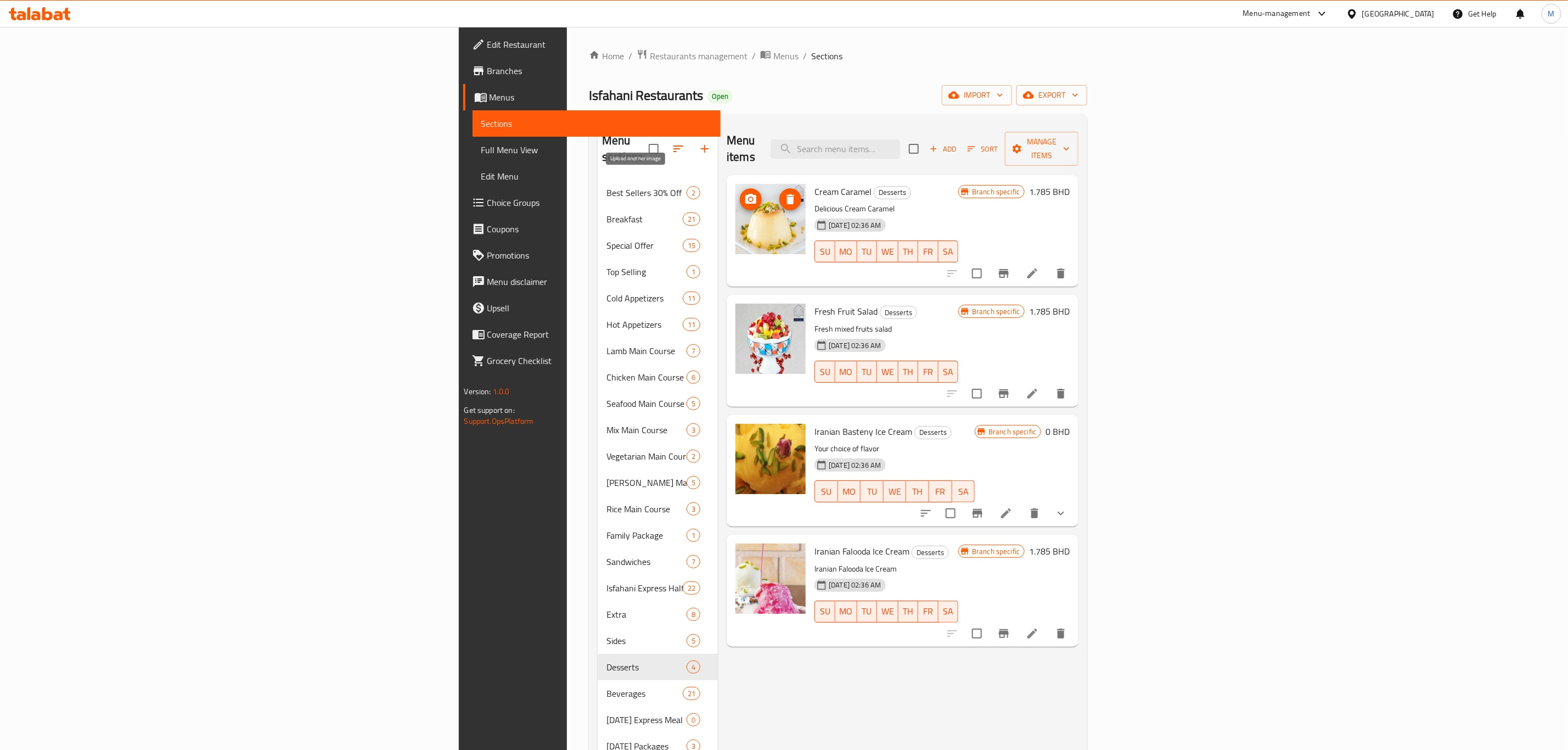
click at [744, 193] on icon "upload picture" at bounding box center [751, 199] width 13 height 13
click at [744, 312] on icon "upload picture" at bounding box center [751, 319] width 13 height 13
click at [749, 438] on circle "upload picture" at bounding box center [751, 439] width 3 height 3
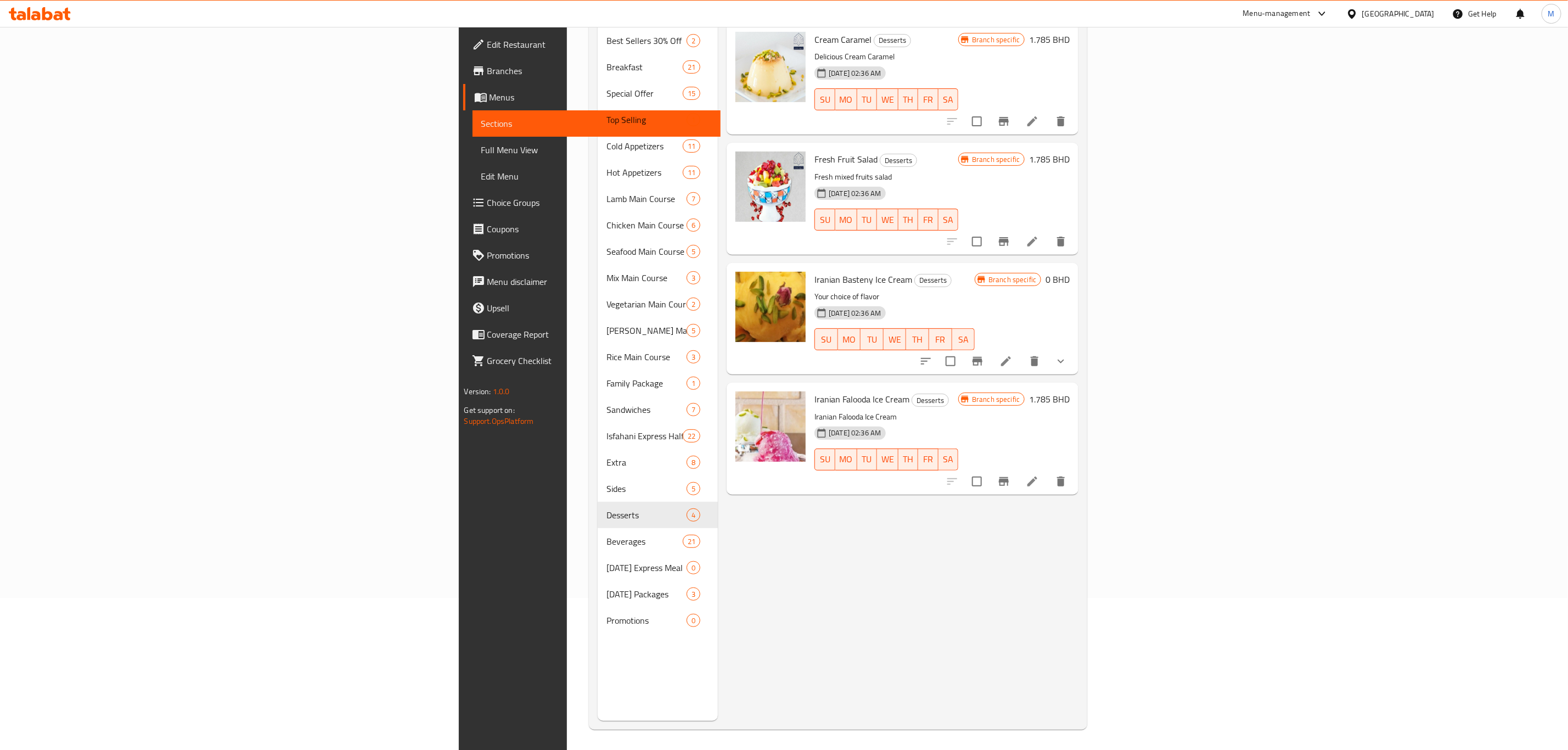
scroll to position [153, 0]
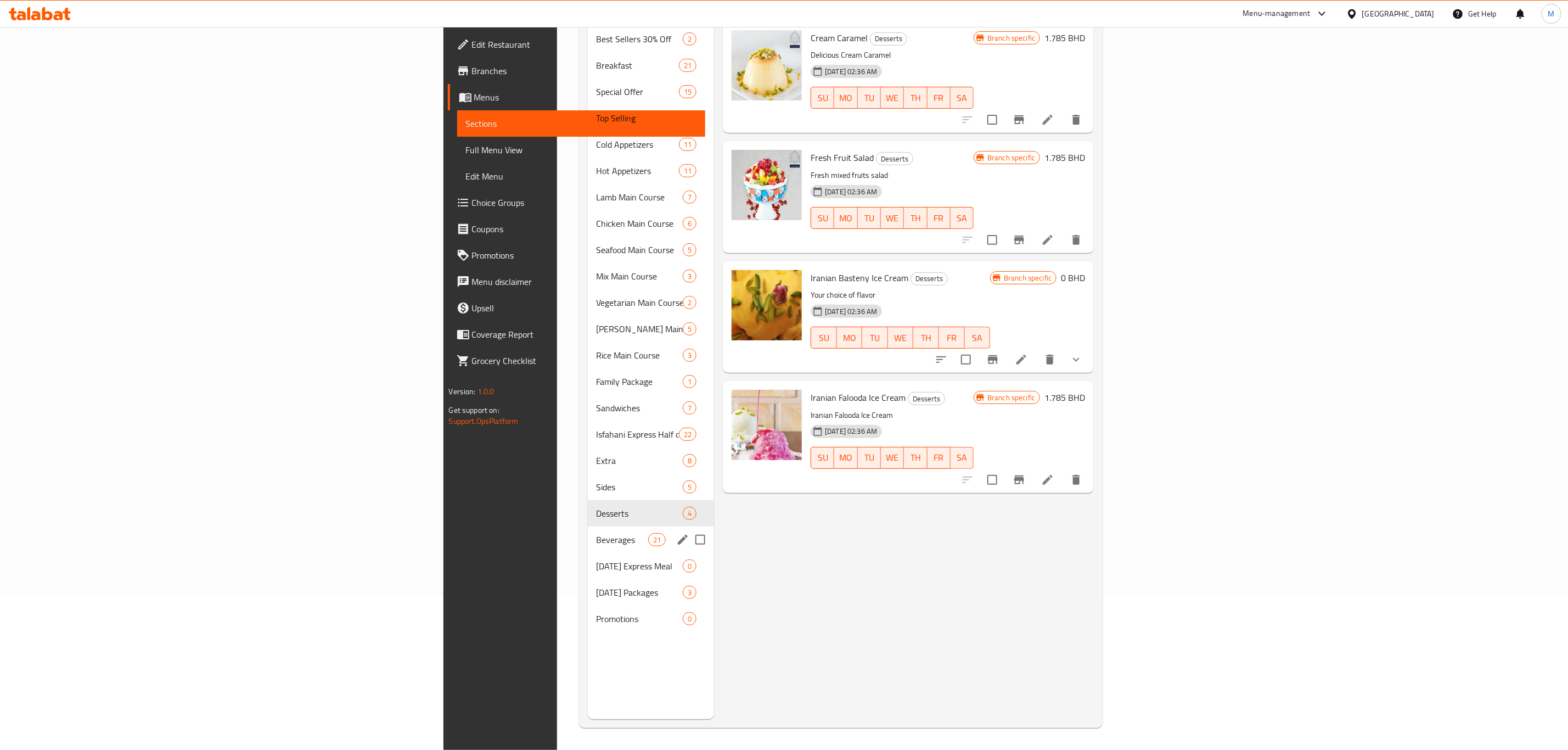
click at [597, 519] on span "Beverages" at bounding box center [622, 539] width 52 height 13
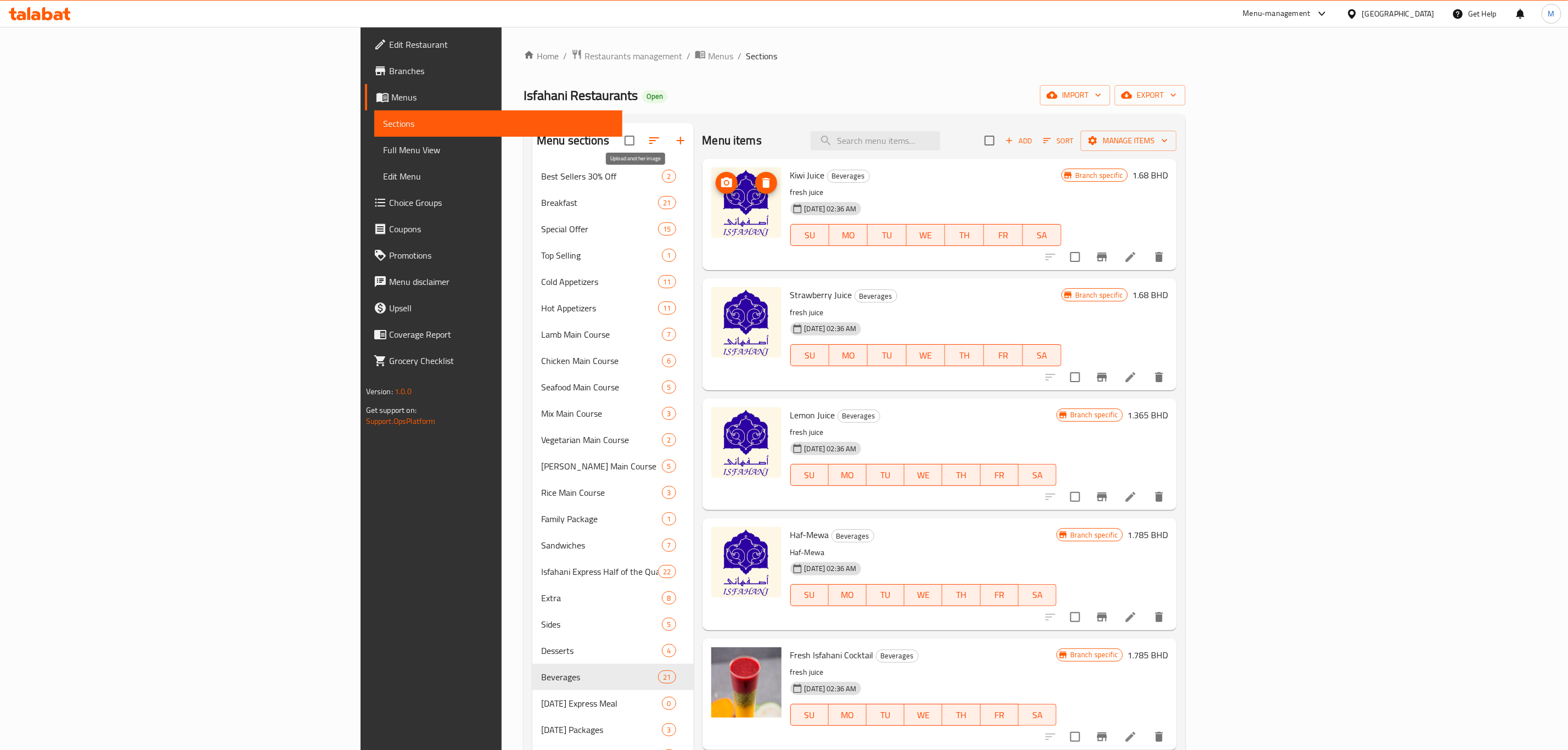
click at [721, 187] on icon "upload picture" at bounding box center [727, 182] width 11 height 10
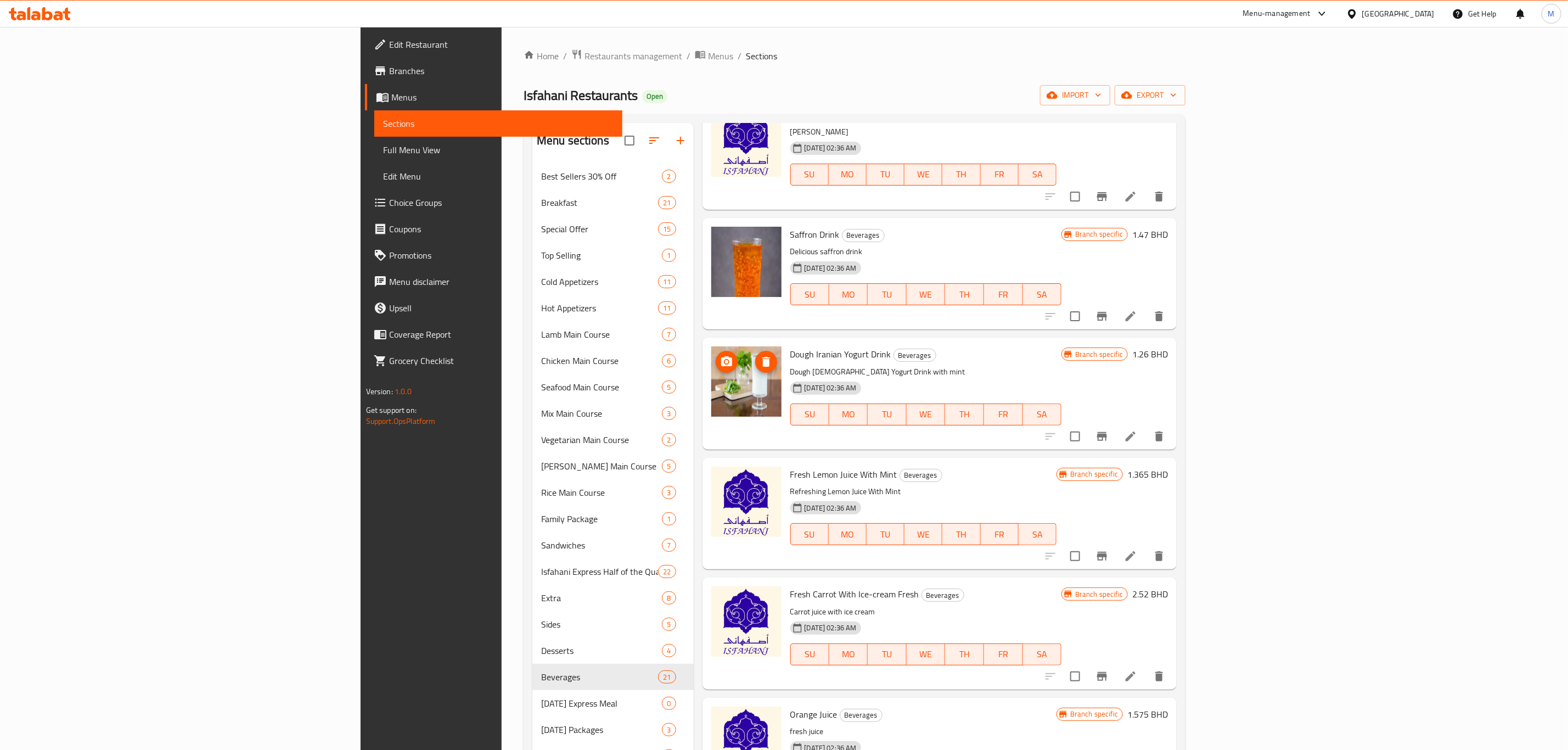
scroll to position [659, 0]
click at [721, 247] on icon "upload picture" at bounding box center [727, 243] width 11 height 10
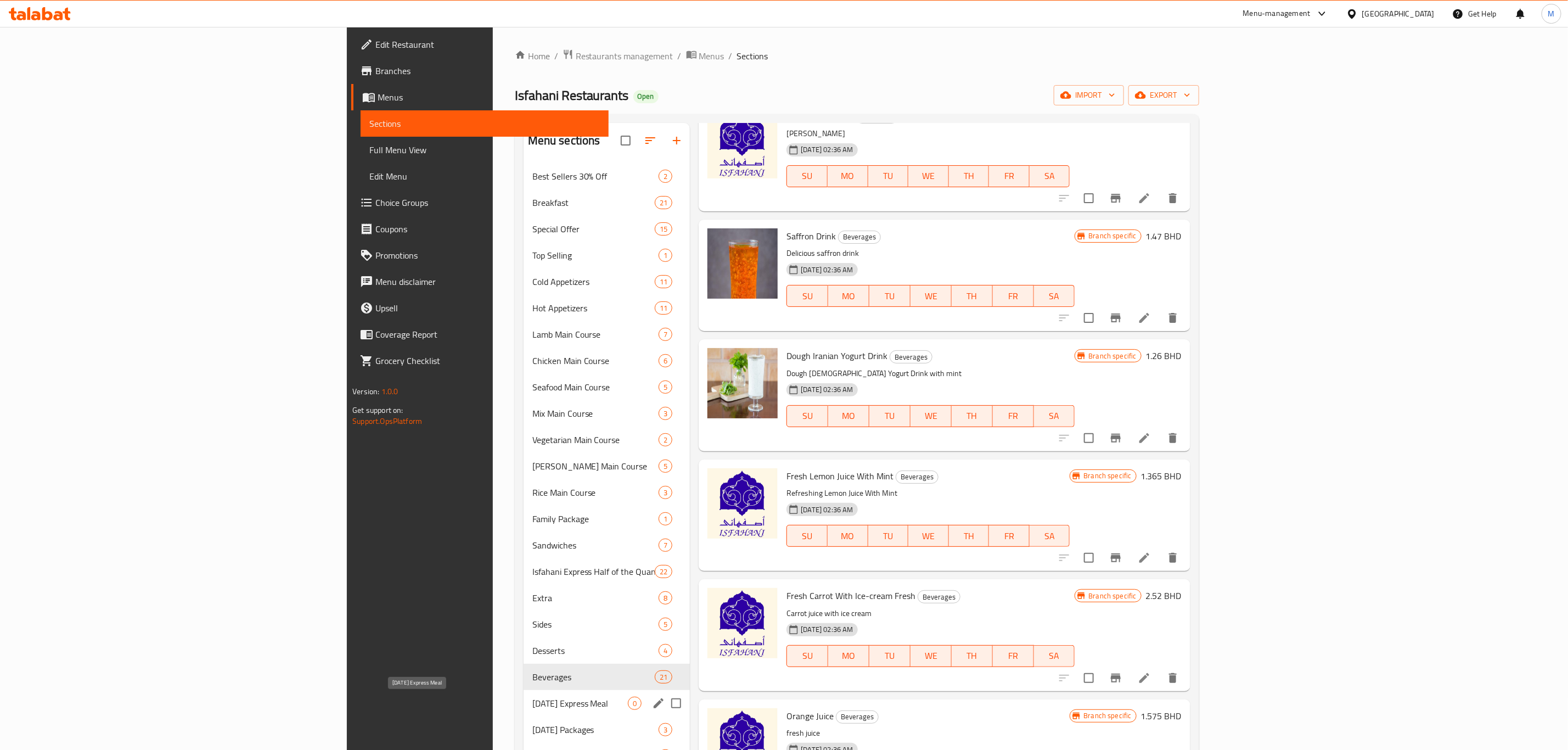
click at [533, 519] on span "[DATE] Express Meal" at bounding box center [581, 703] width 96 height 13
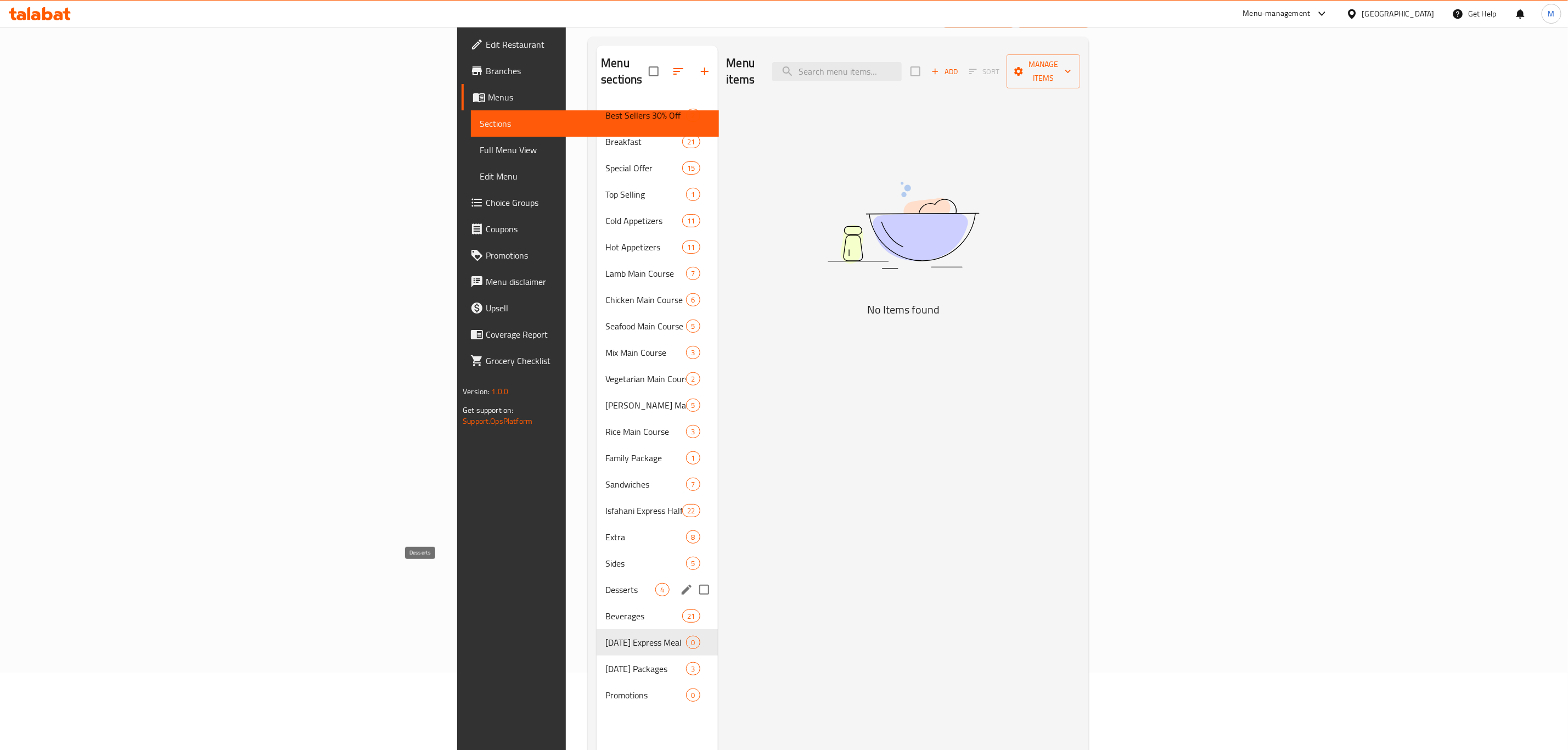
scroll to position [153, 0]
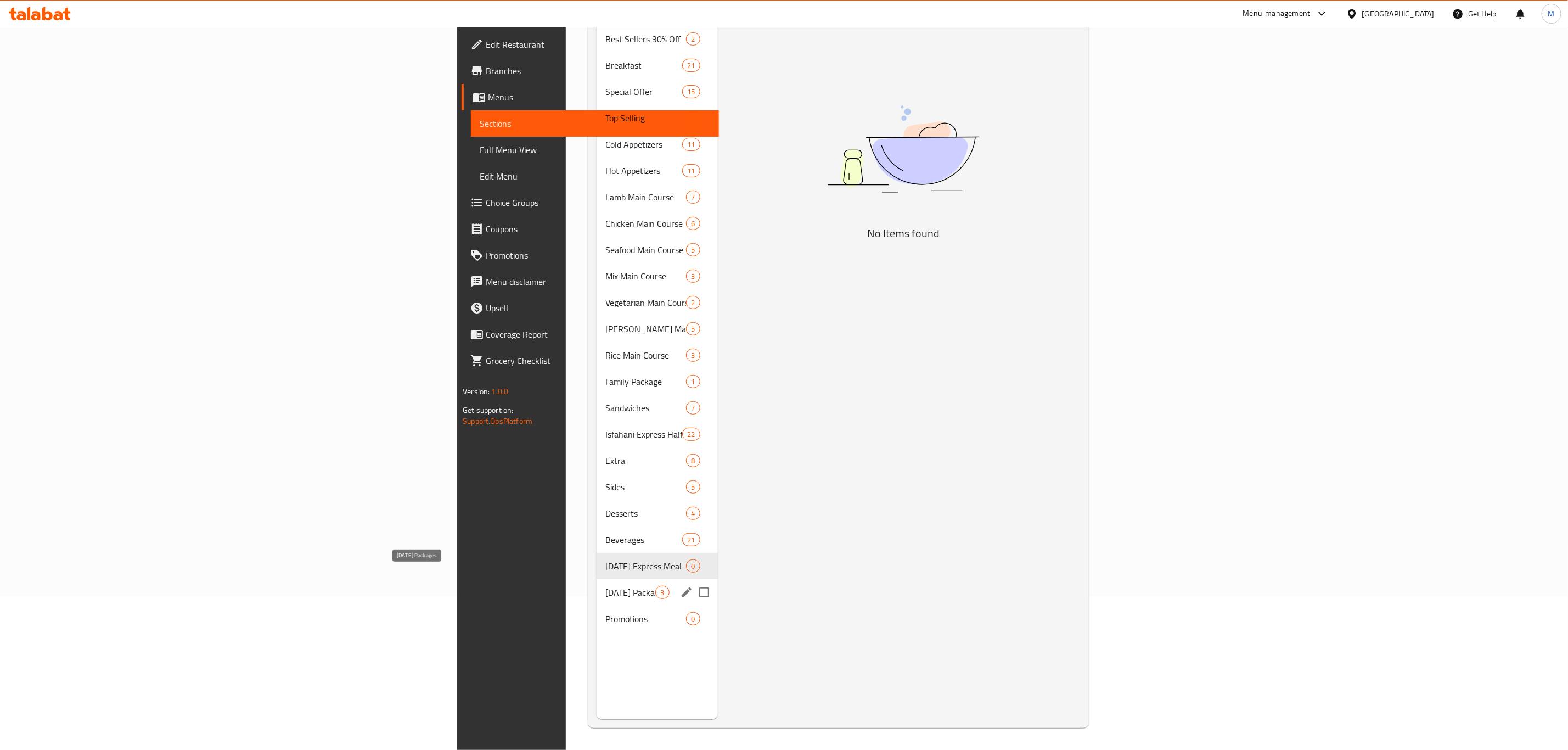
click at [606, 519] on span "[DATE] Packages" at bounding box center [630, 592] width 50 height 13
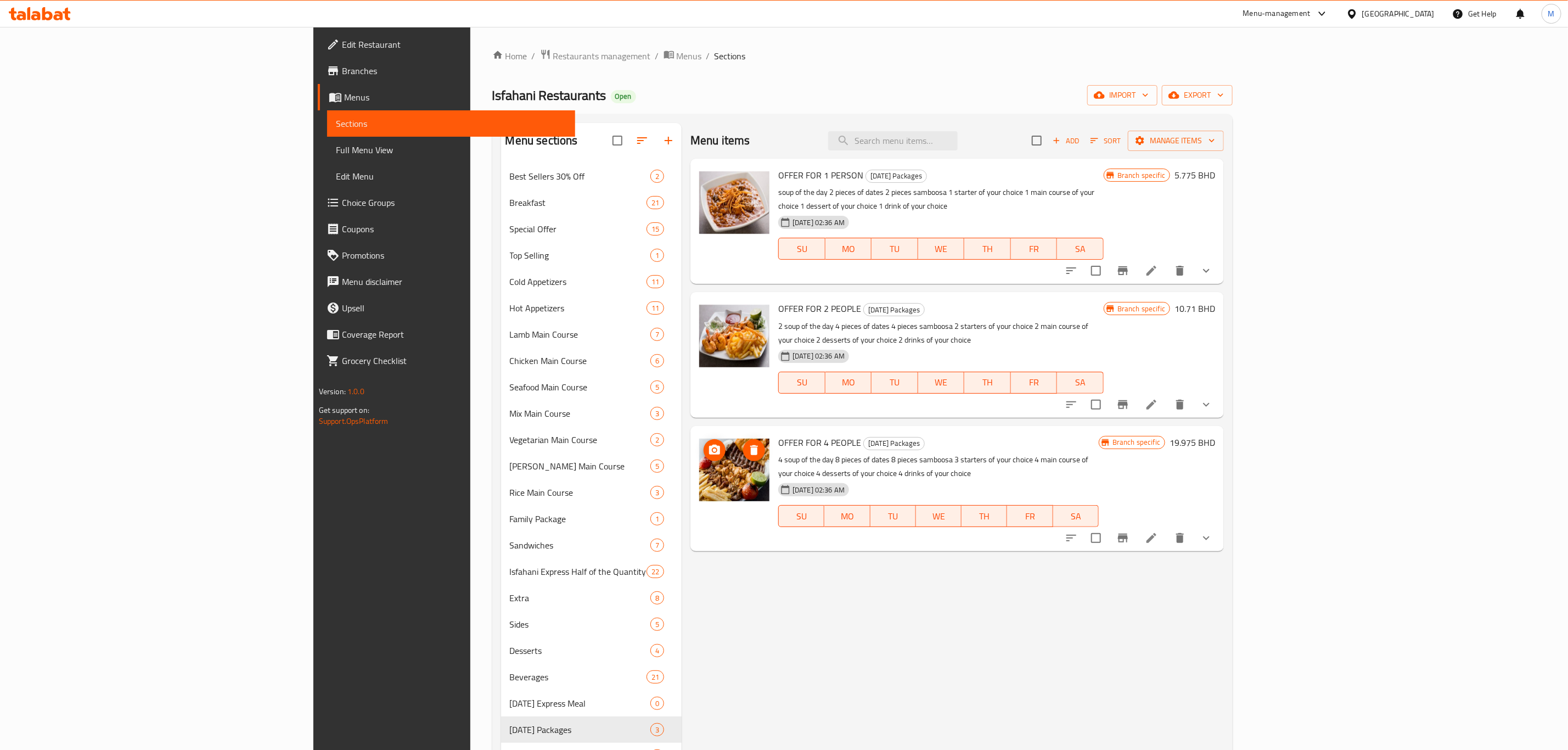
click at [704, 444] on span "upload picture" at bounding box center [715, 450] width 22 height 13
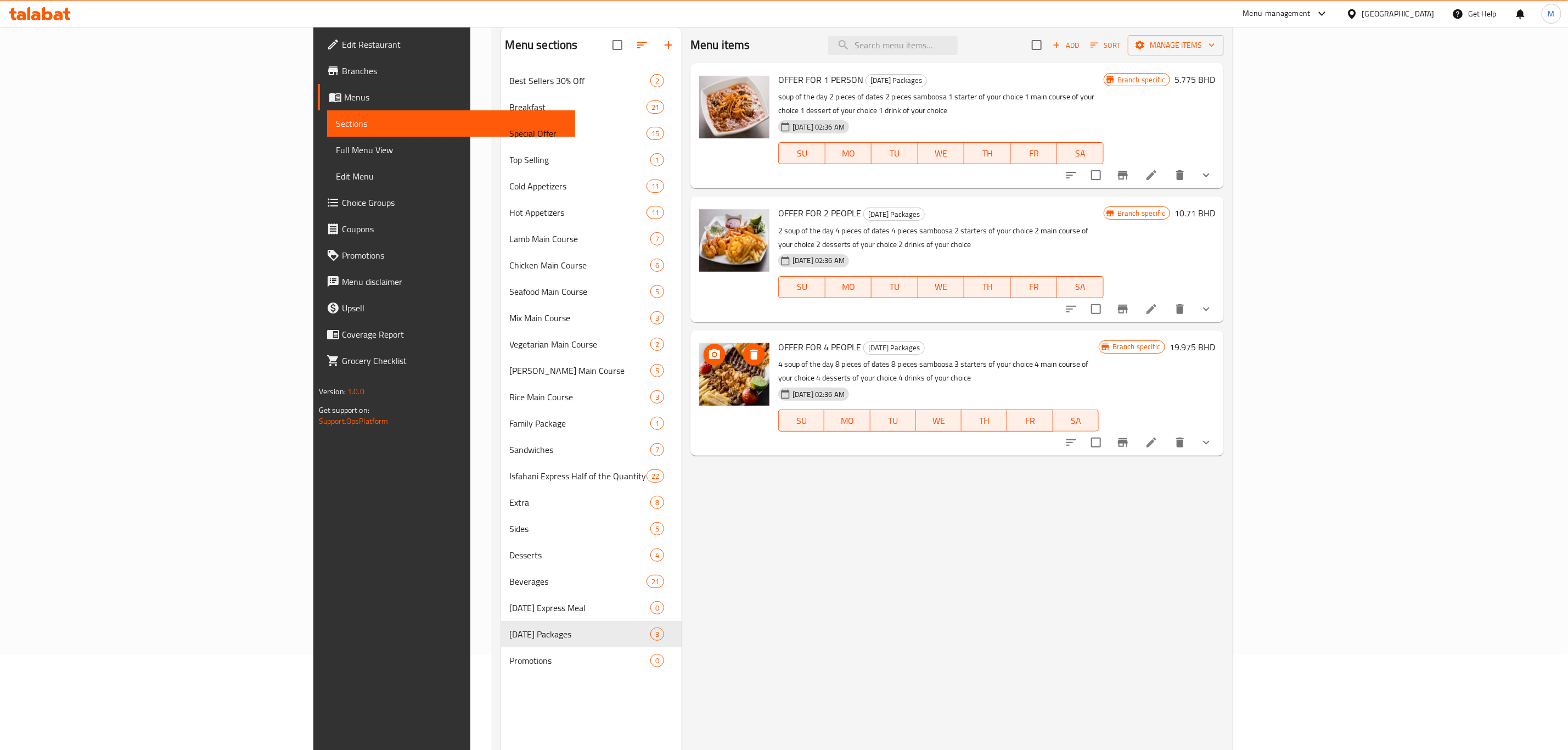
scroll to position [153, 0]
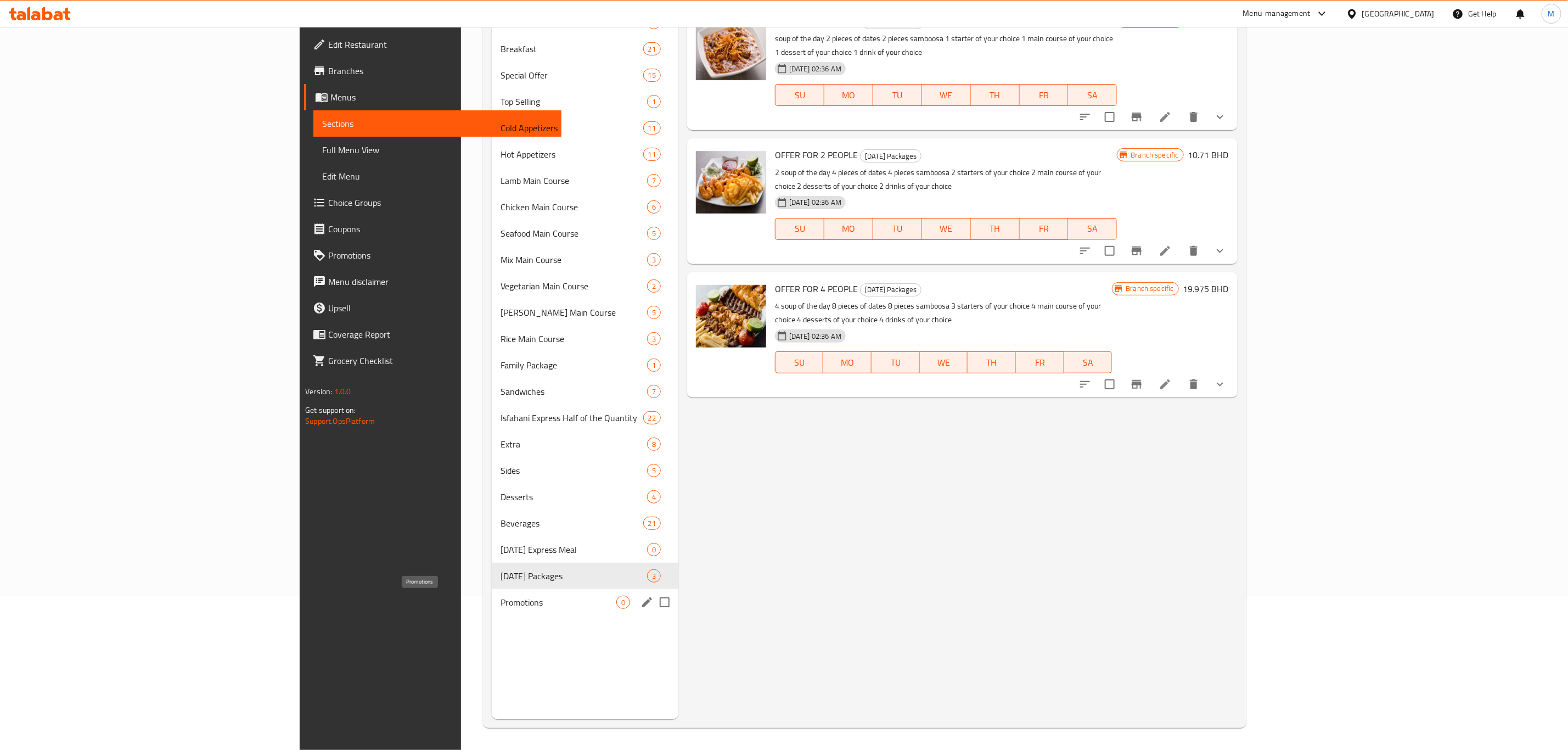
click at [501, 519] on span "Promotions" at bounding box center [558, 601] width 115 height 13
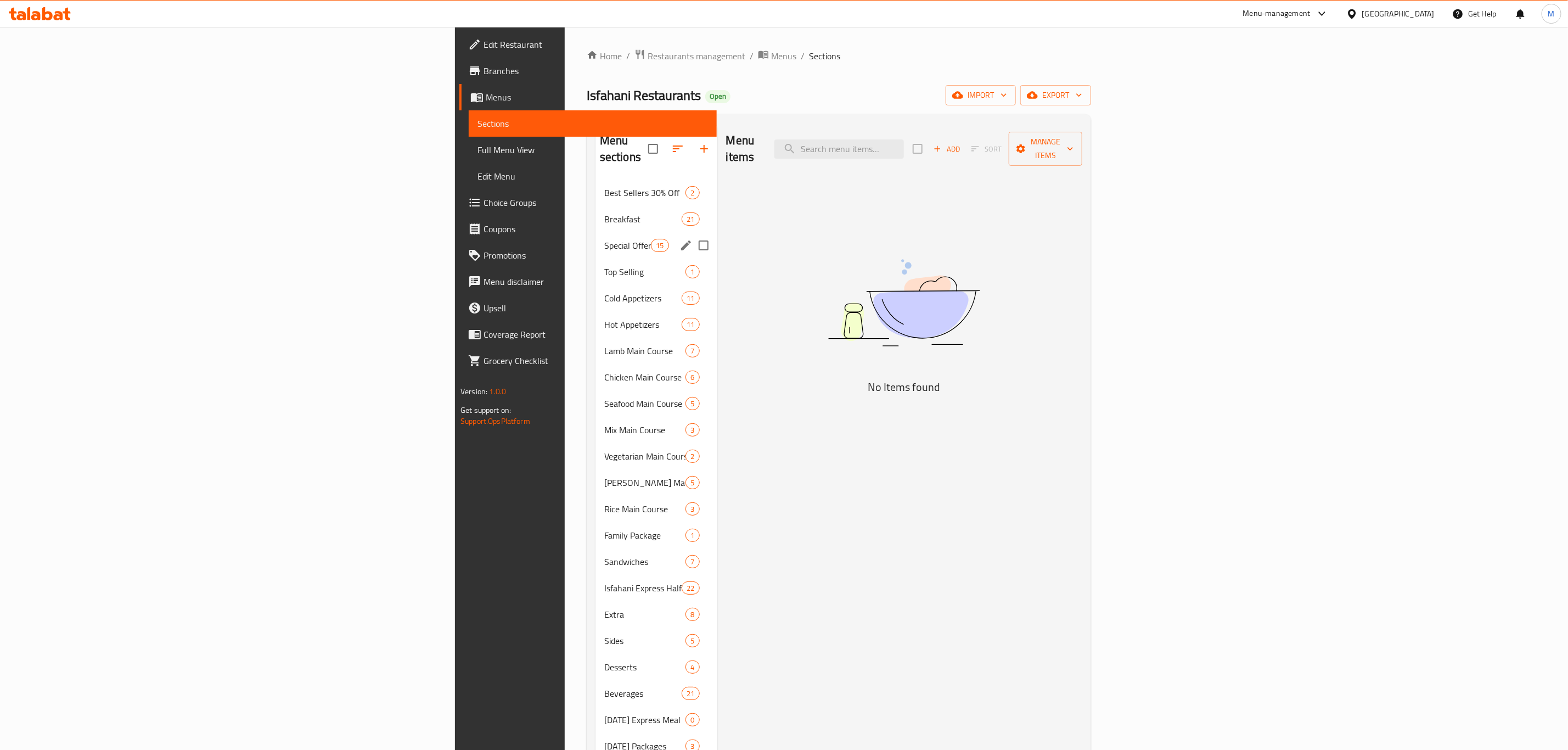
click at [595, 236] on div "Special Offer 15" at bounding box center [656, 245] width 122 height 26
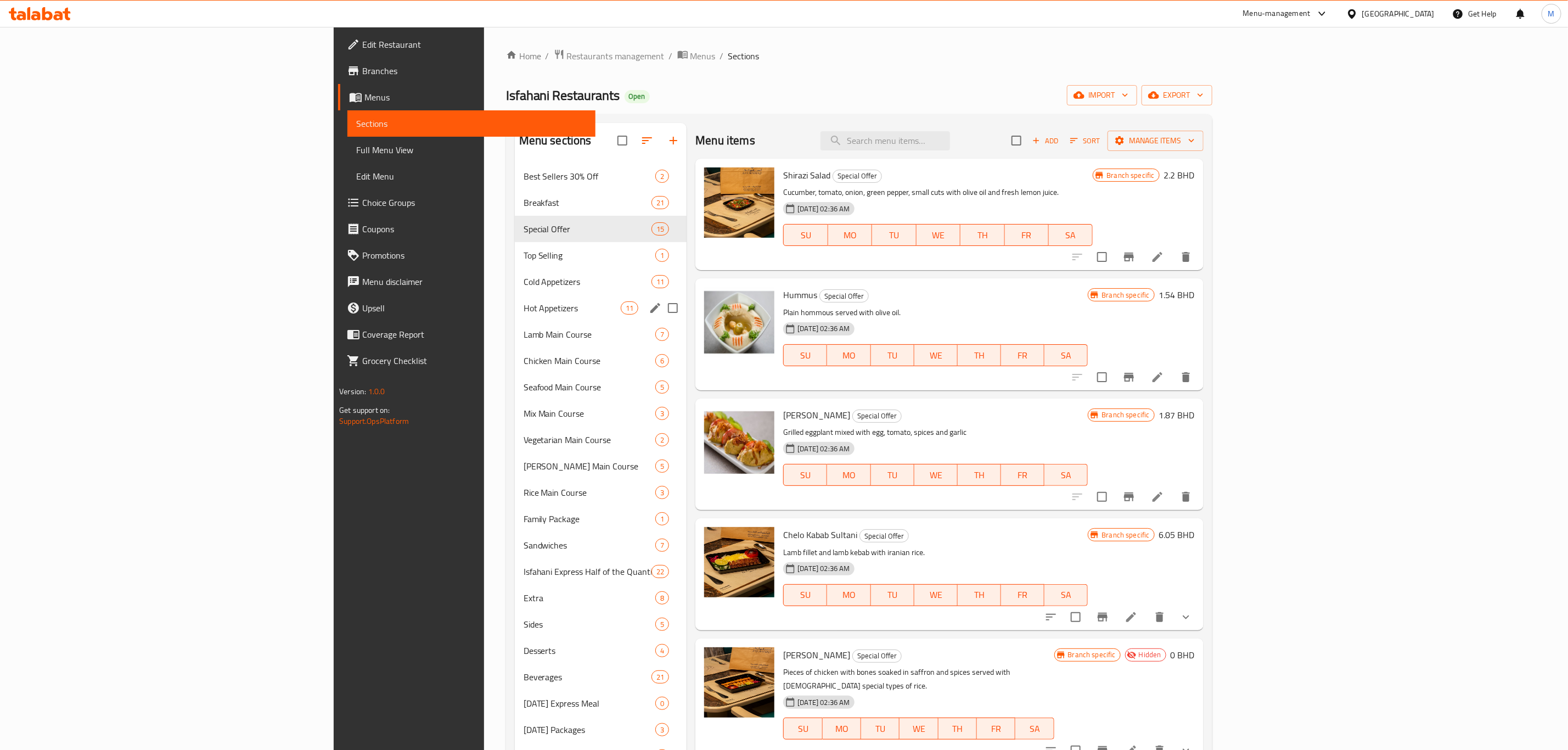
click at [515, 297] on div "Hot Appetizers 11" at bounding box center [601, 307] width 172 height 26
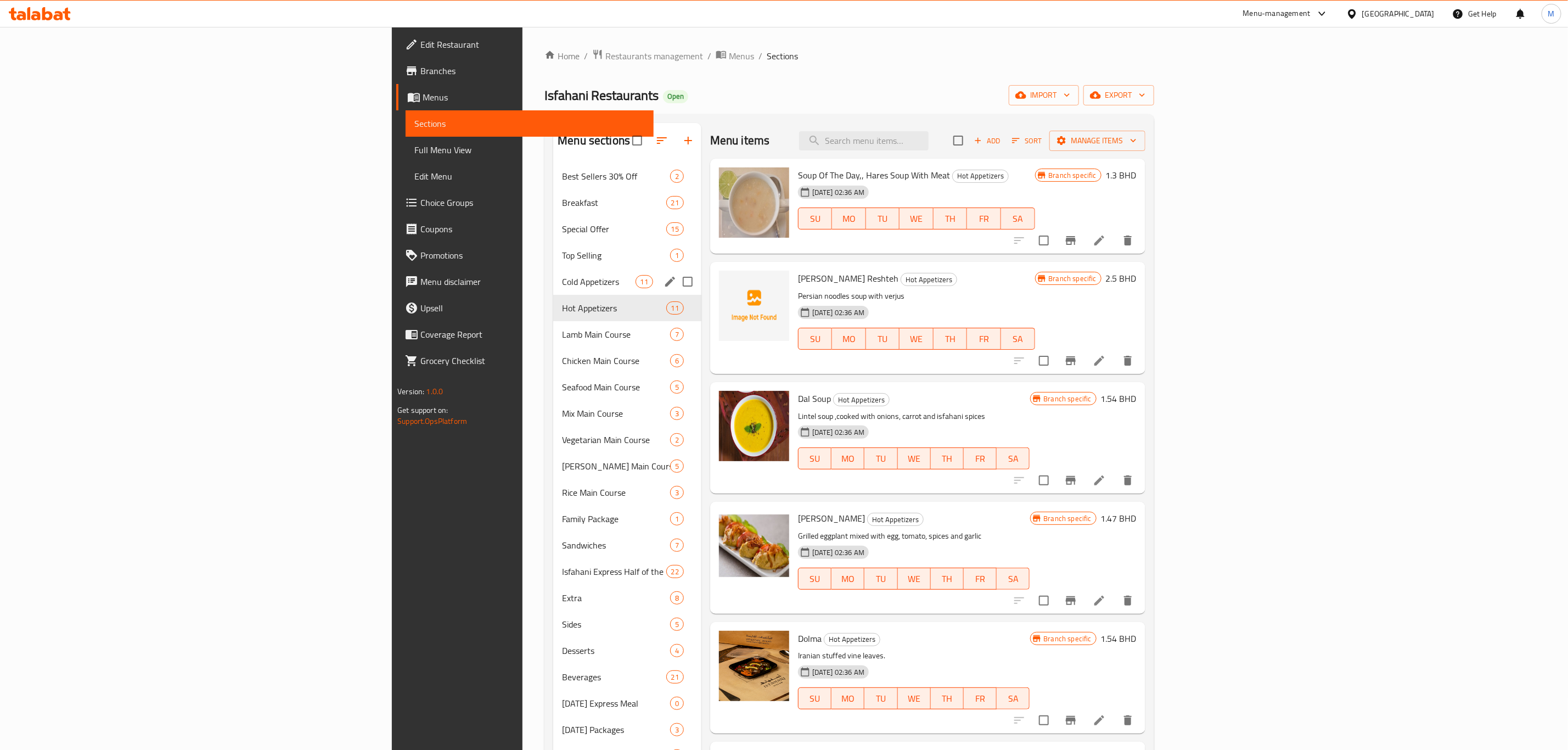
click at [554, 271] on div "Cold Appetizers 11" at bounding box center [628, 281] width 149 height 26
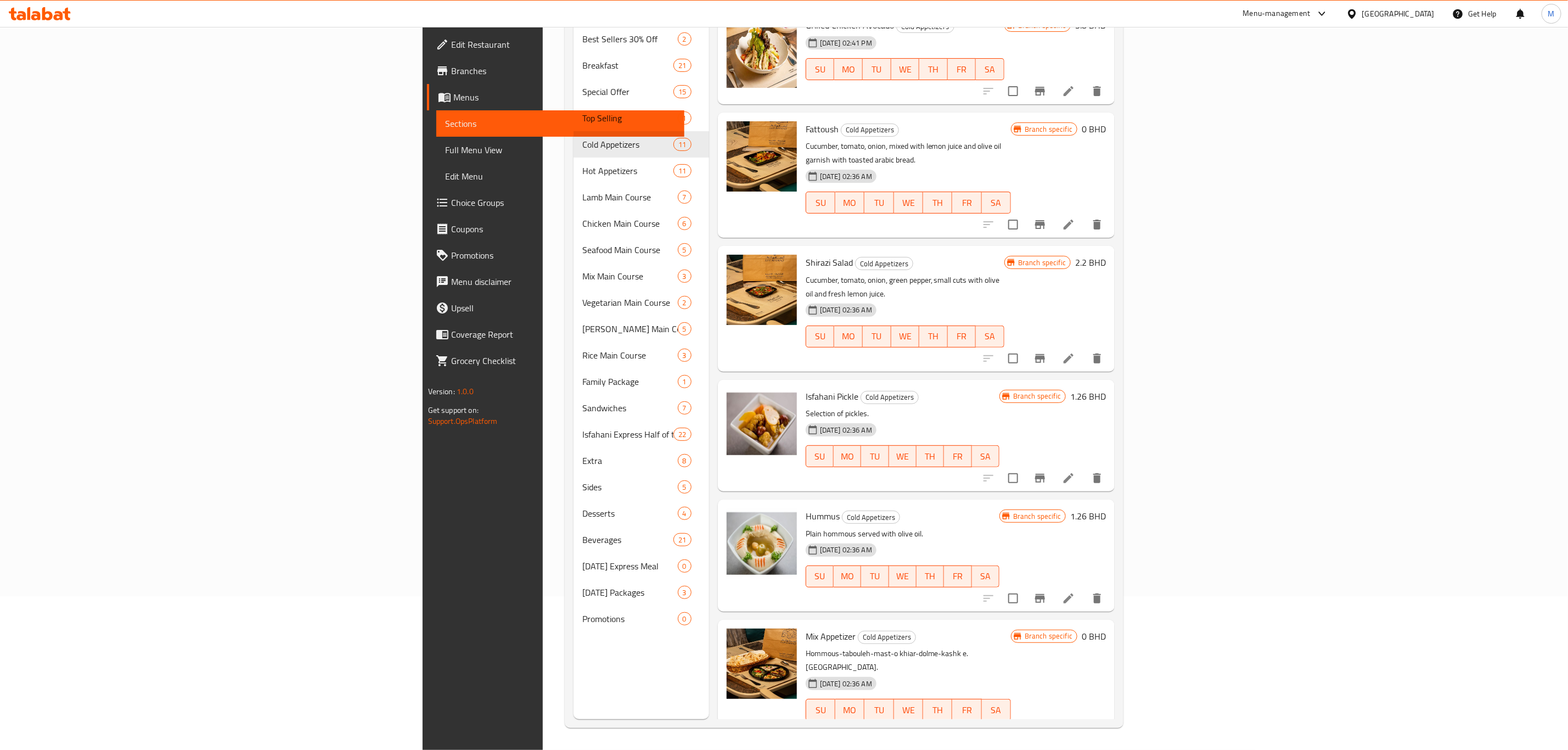
scroll to position [86, 0]
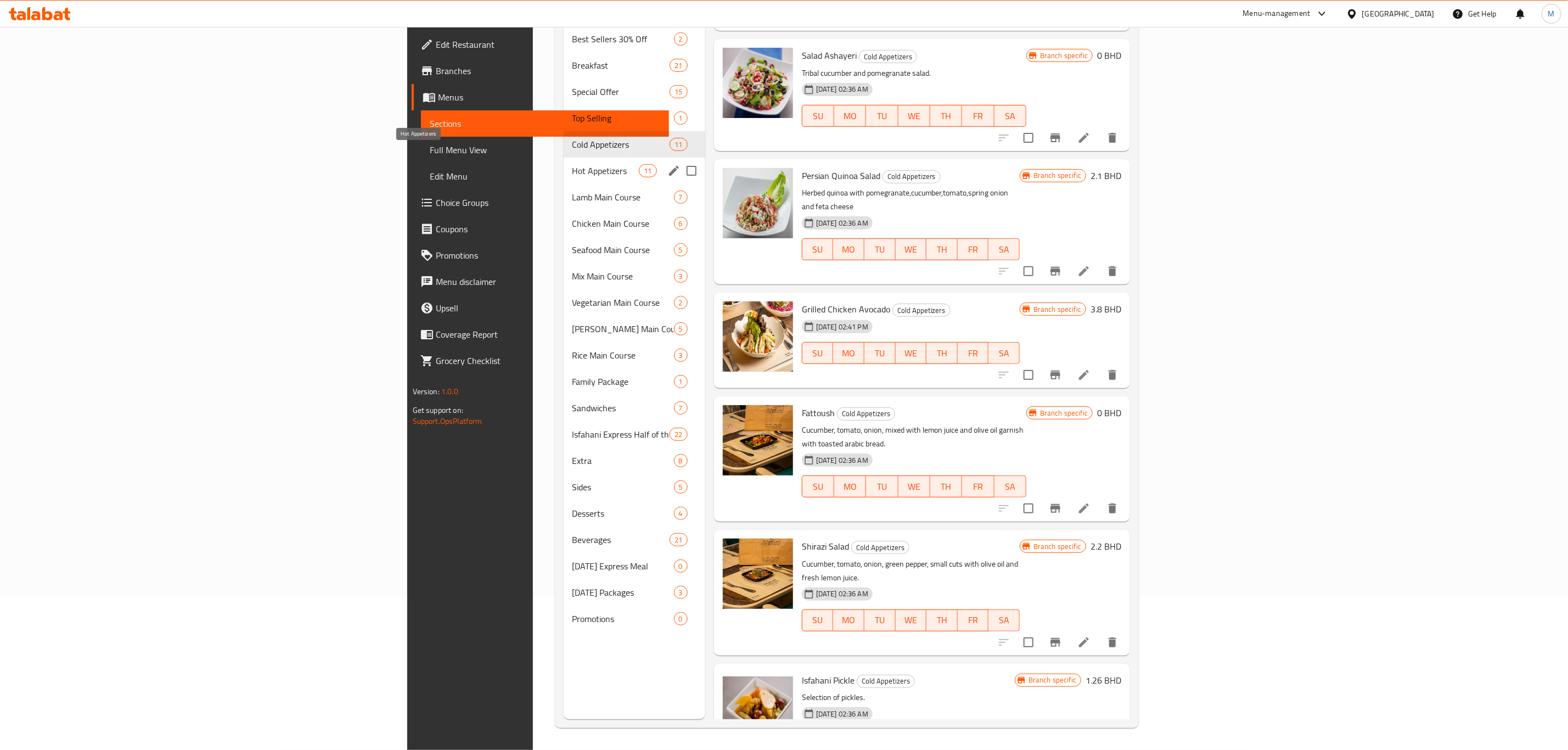
click at [573, 164] on span "Hot Appetizers" at bounding box center [606, 170] width 67 height 13
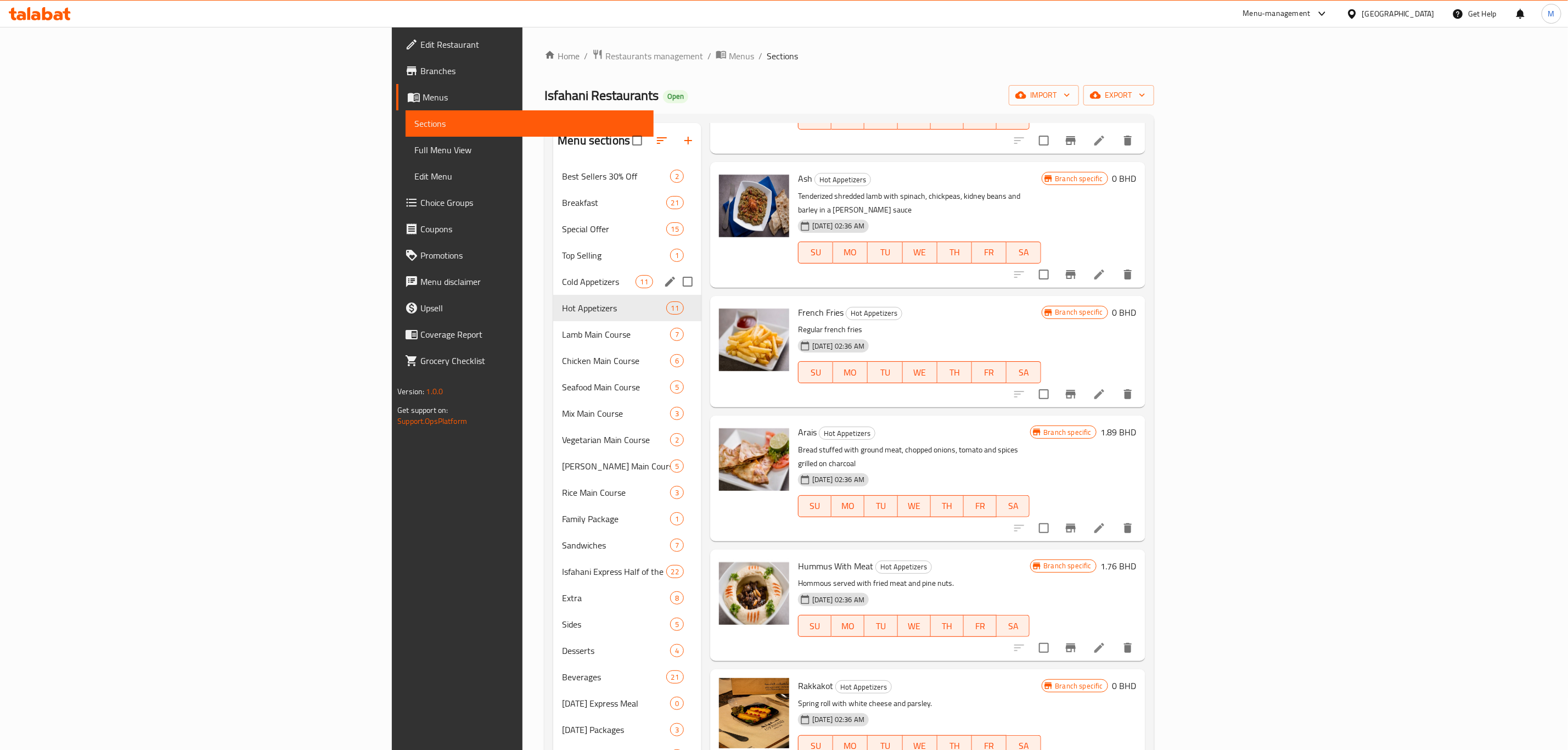
click at [562, 276] on span "Cold Appetizers" at bounding box center [598, 281] width 73 height 13
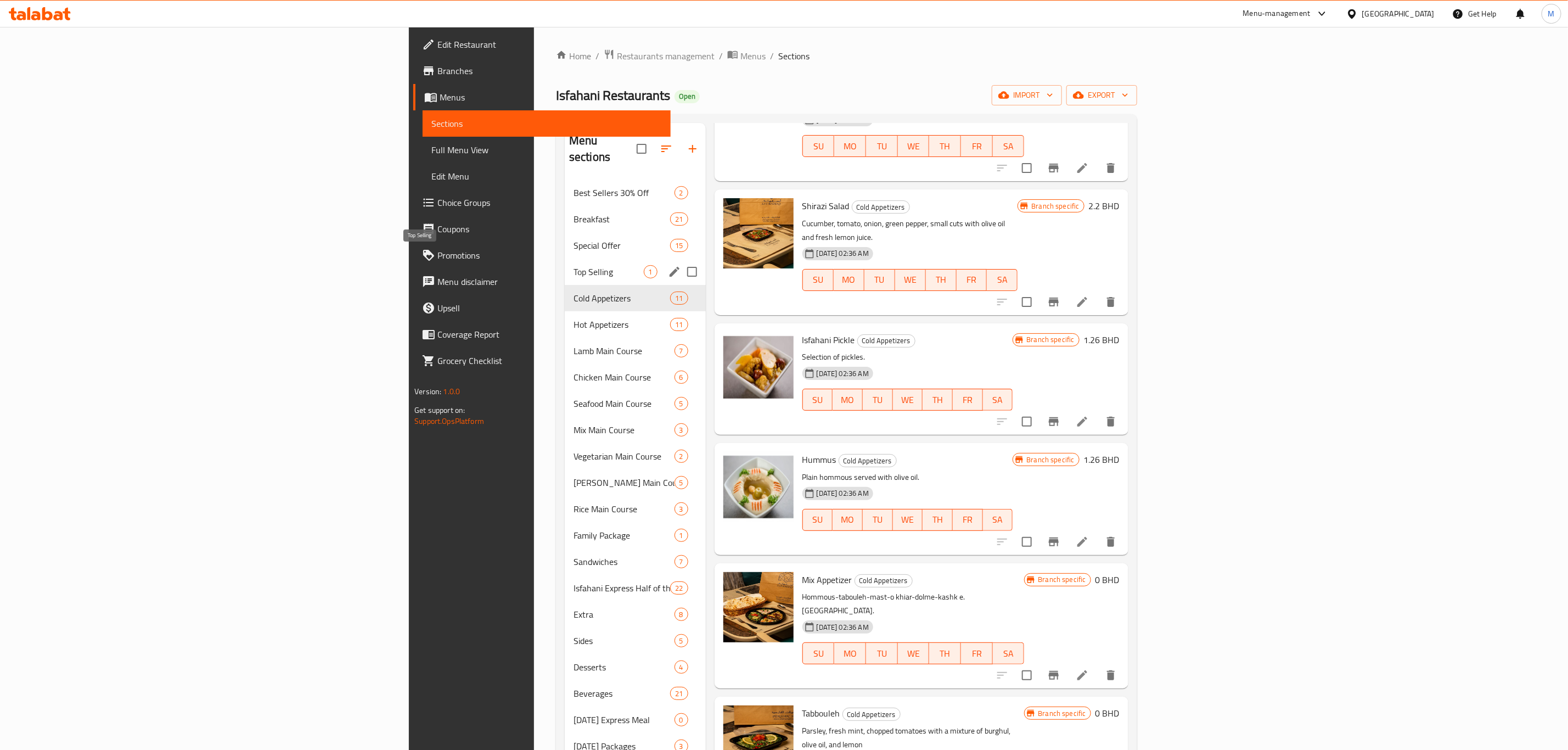
click at [574, 265] on span "Top Selling" at bounding box center [609, 271] width 70 height 13
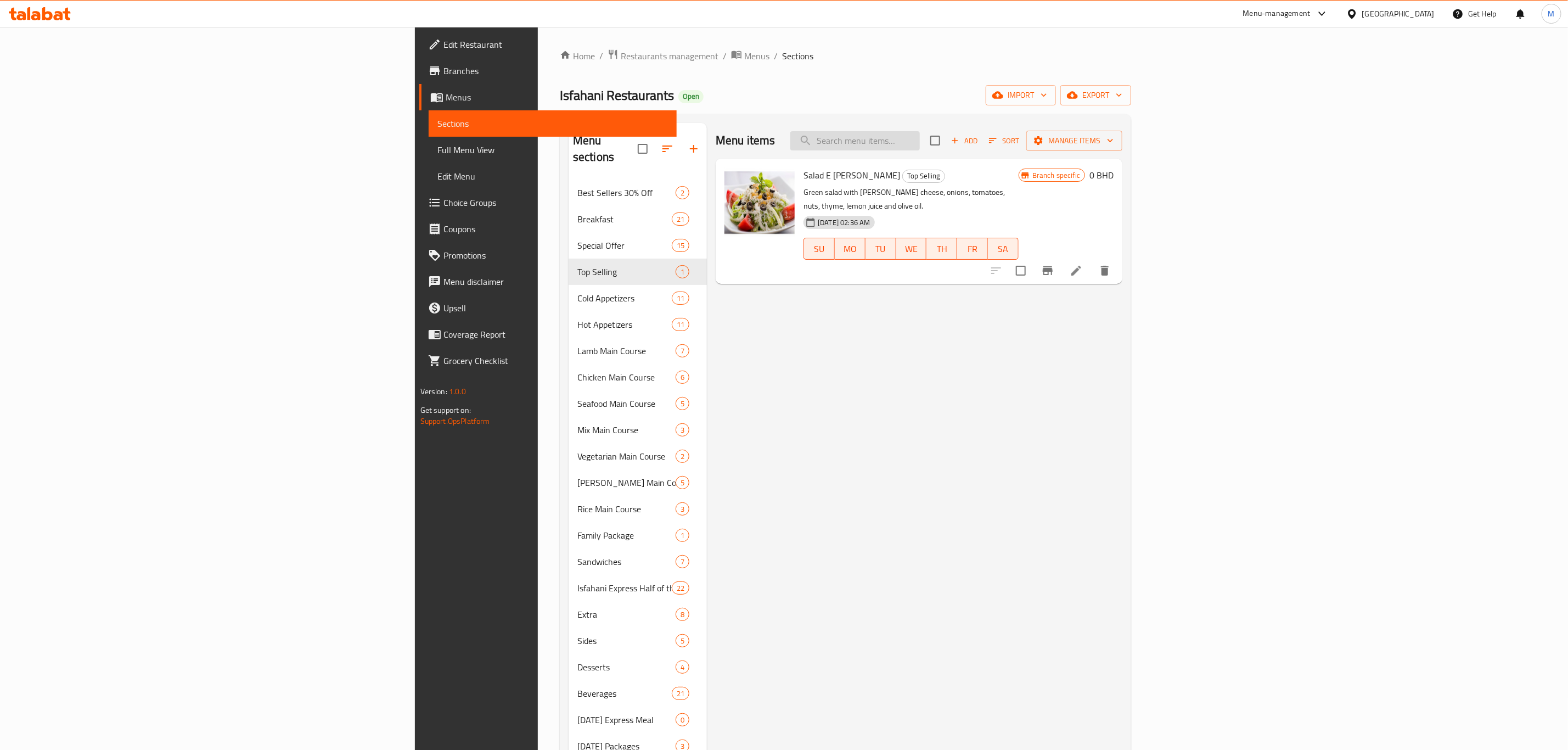
click at [920, 137] on input "search" at bounding box center [855, 141] width 129 height 19
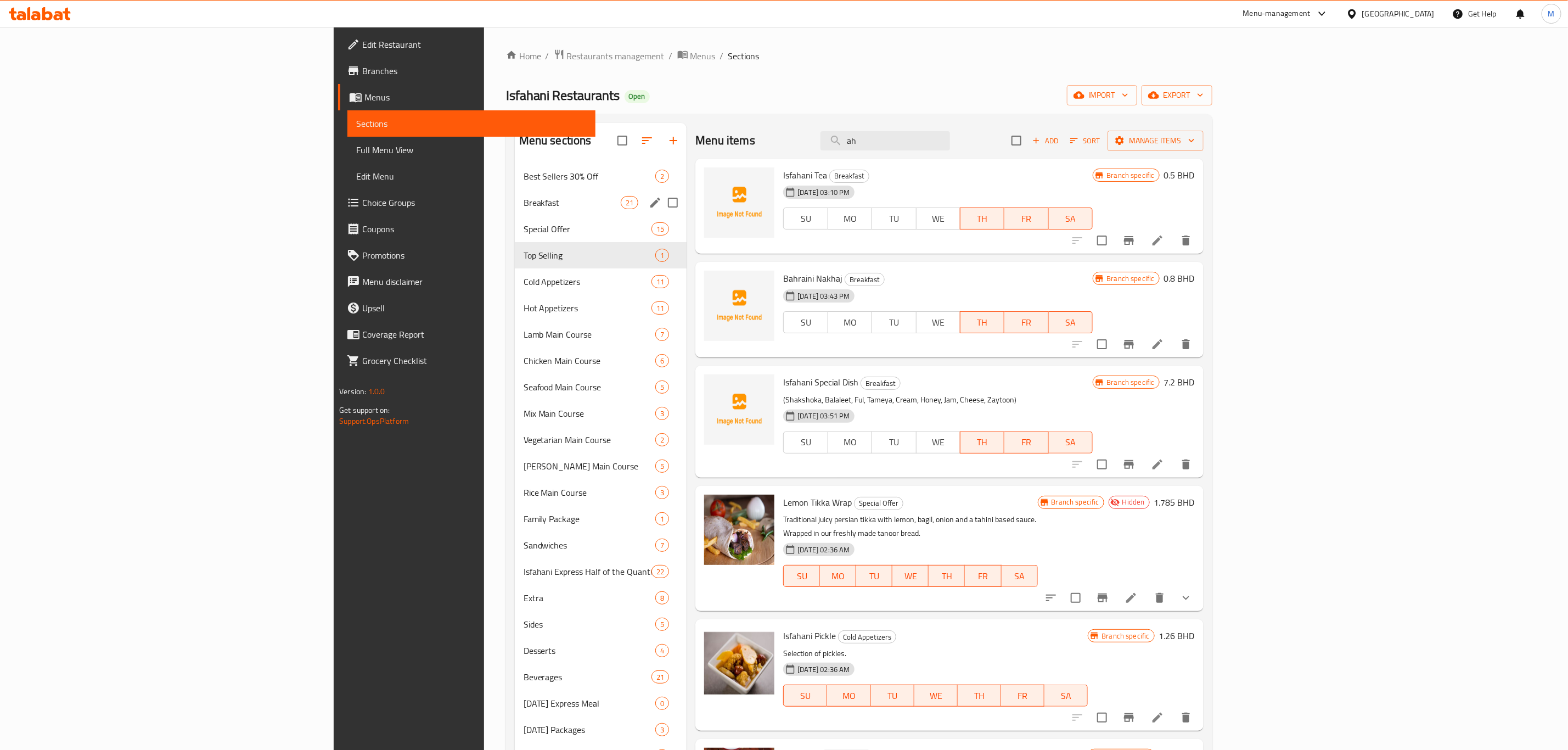
type input "ah"
click at [515, 191] on div "Breakfast 21" at bounding box center [601, 203] width 172 height 26
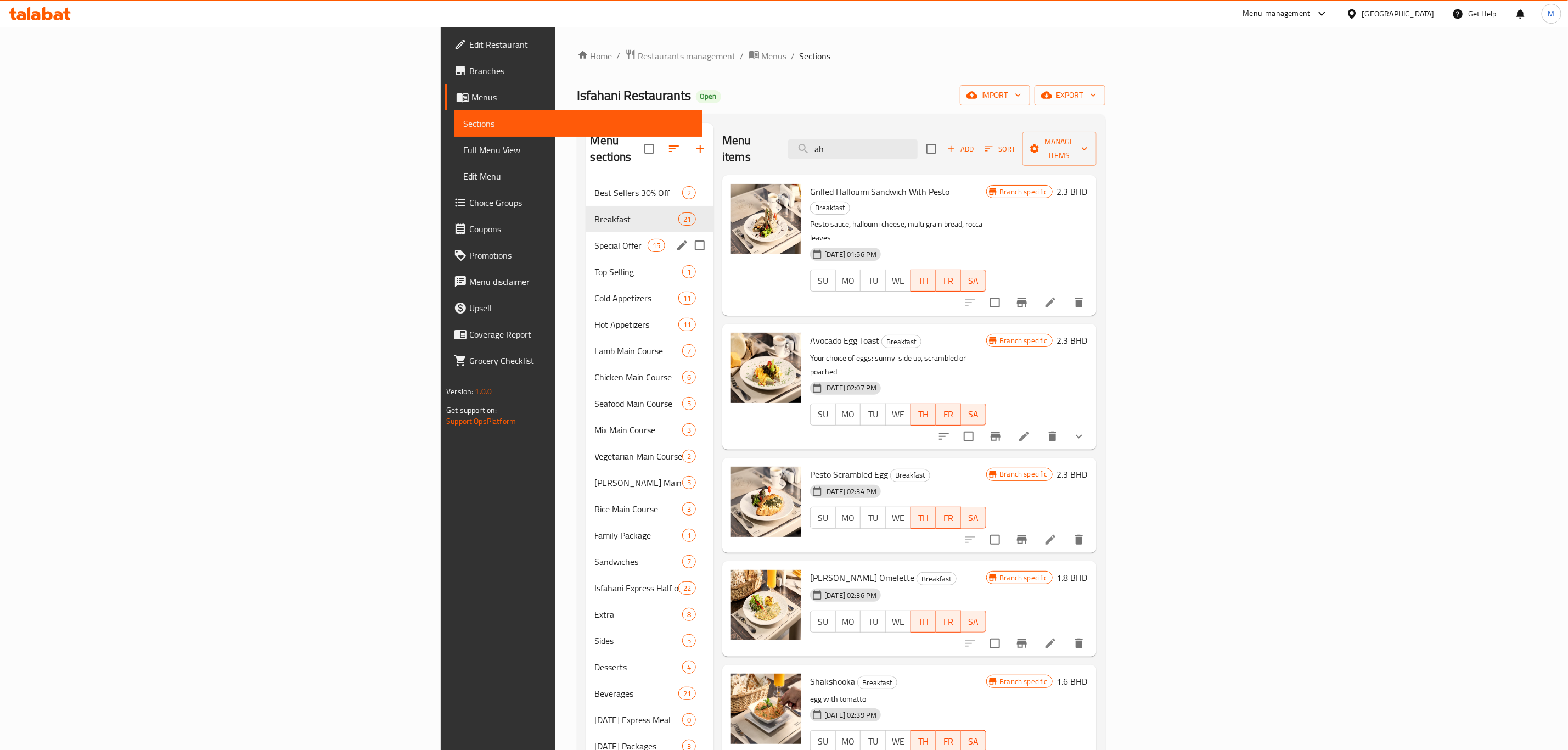
click at [595, 239] on span "Special Offer" at bounding box center [622, 245] width 53 height 13
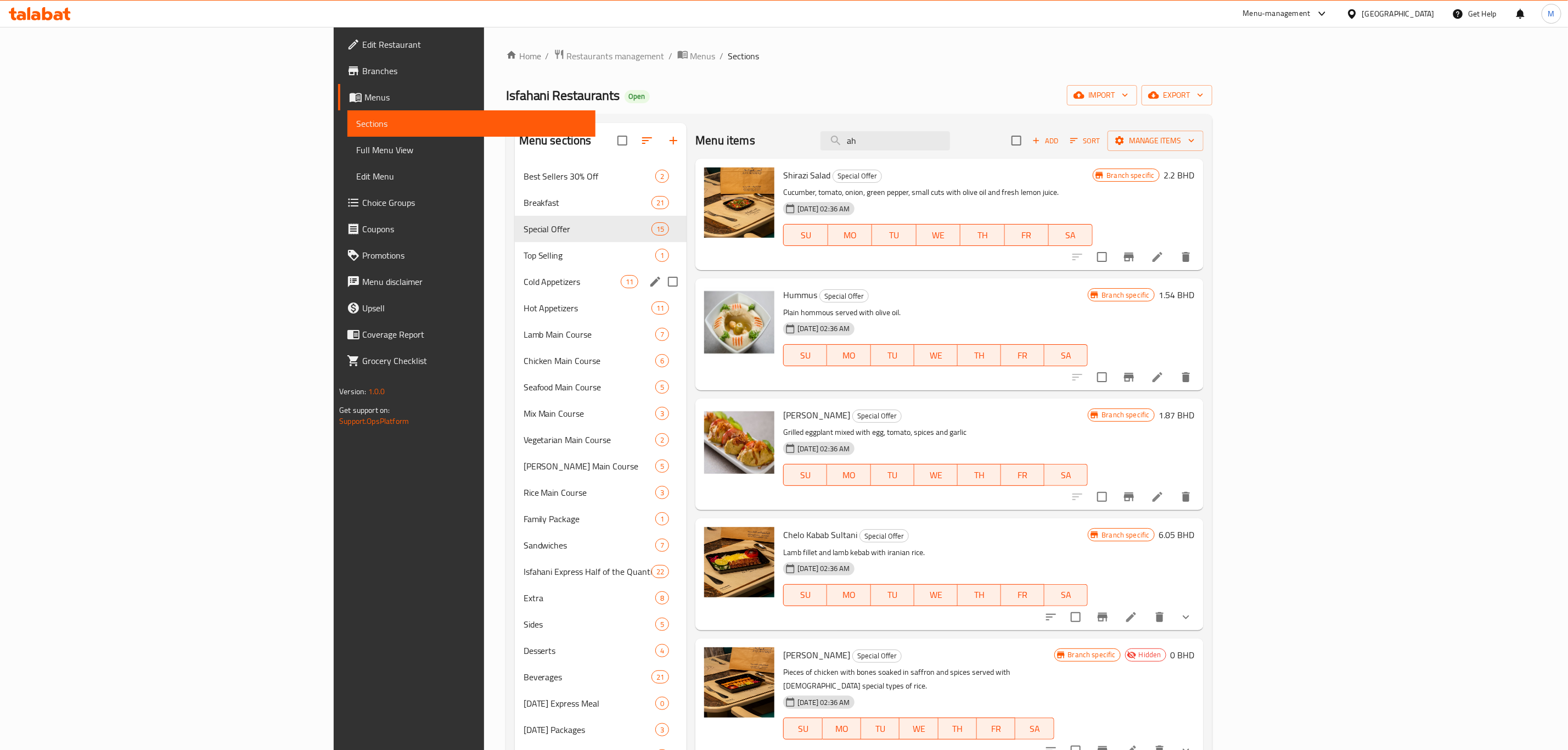
click at [515, 296] on div "Hot Appetizers 11" at bounding box center [601, 307] width 172 height 26
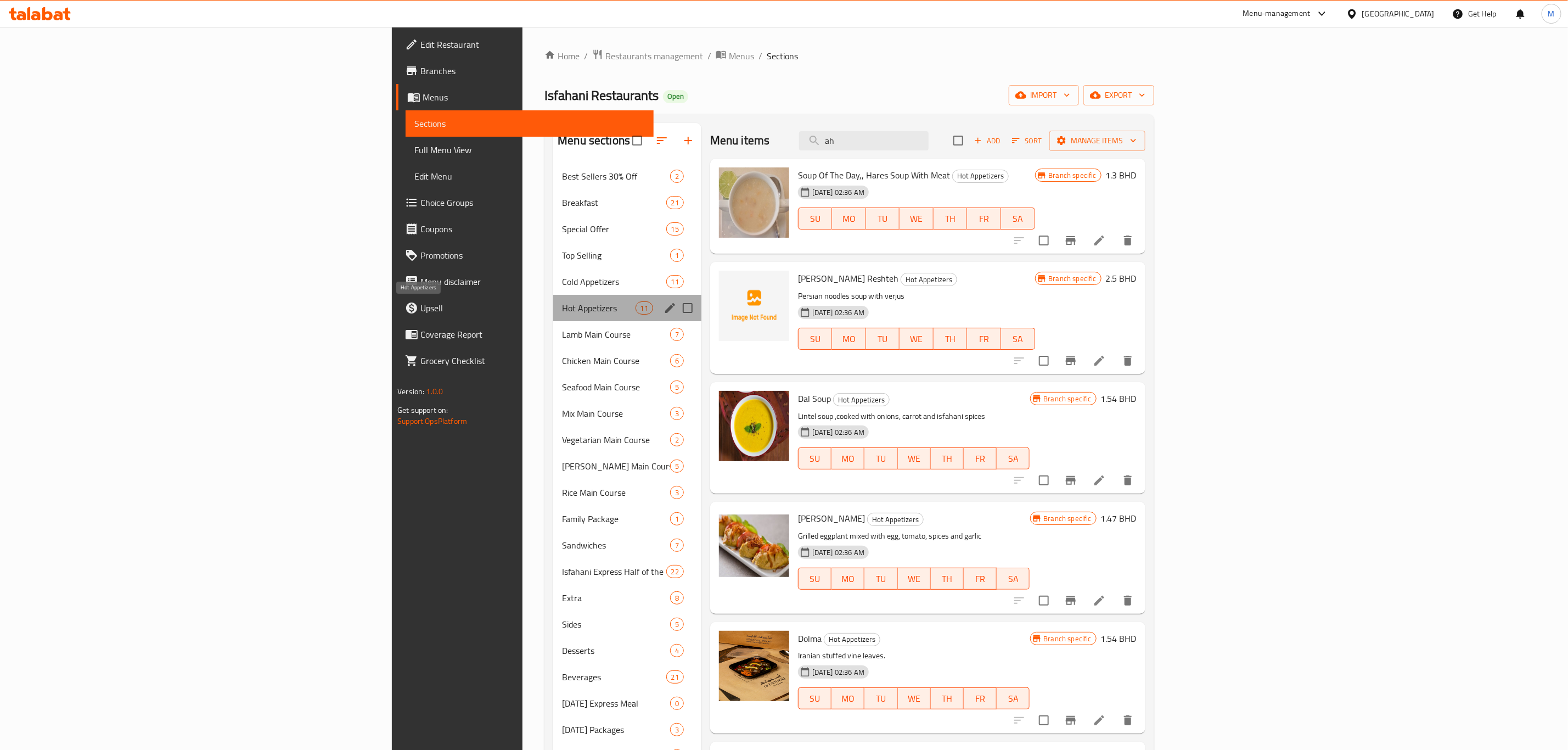
click at [562, 311] on span "Hot Appetizers" at bounding box center [598, 307] width 73 height 13
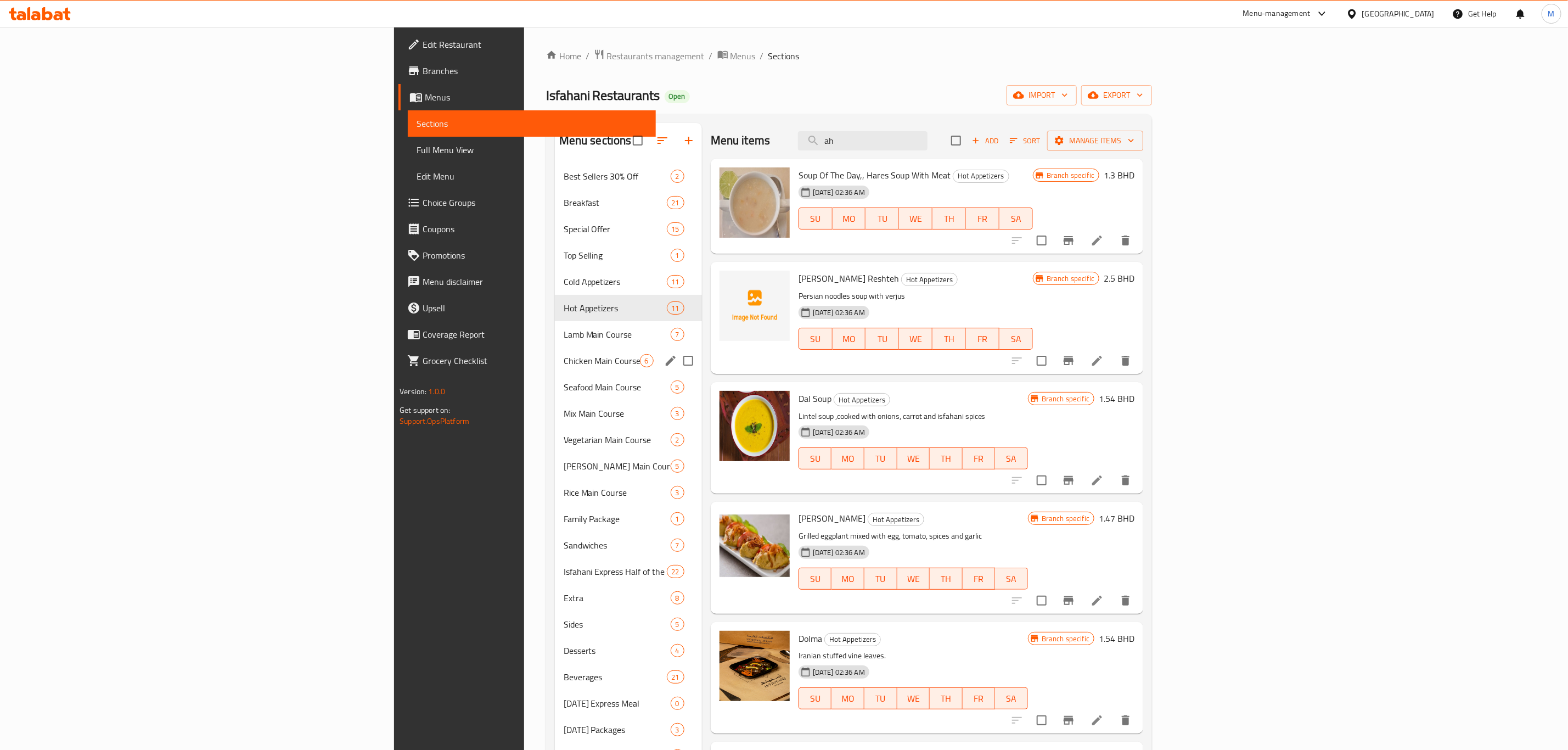
click at [555, 347] on div "Chicken Main Course 6" at bounding box center [628, 360] width 147 height 26
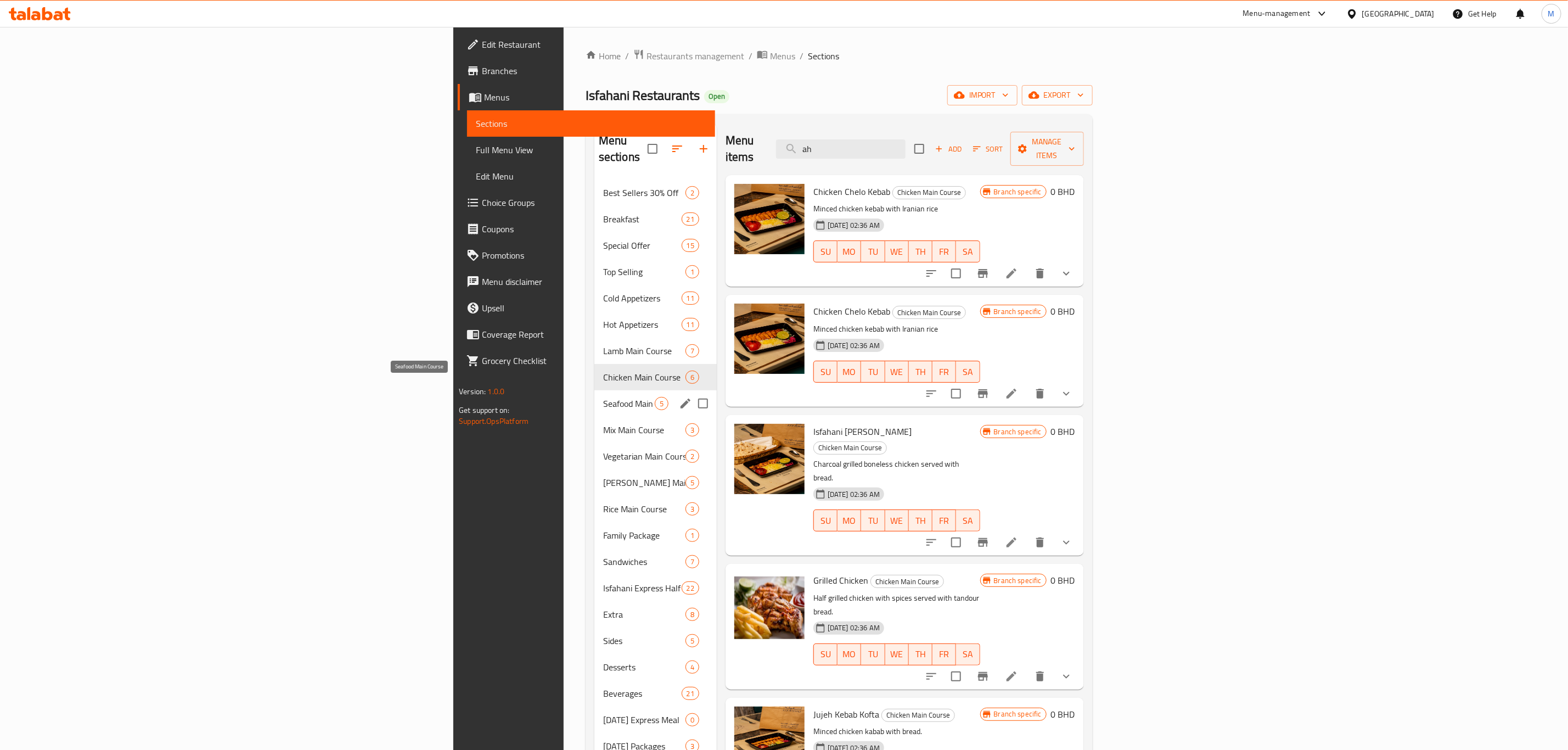
click at [603, 397] on span "Seafood Main Course" at bounding box center [629, 403] width 52 height 13
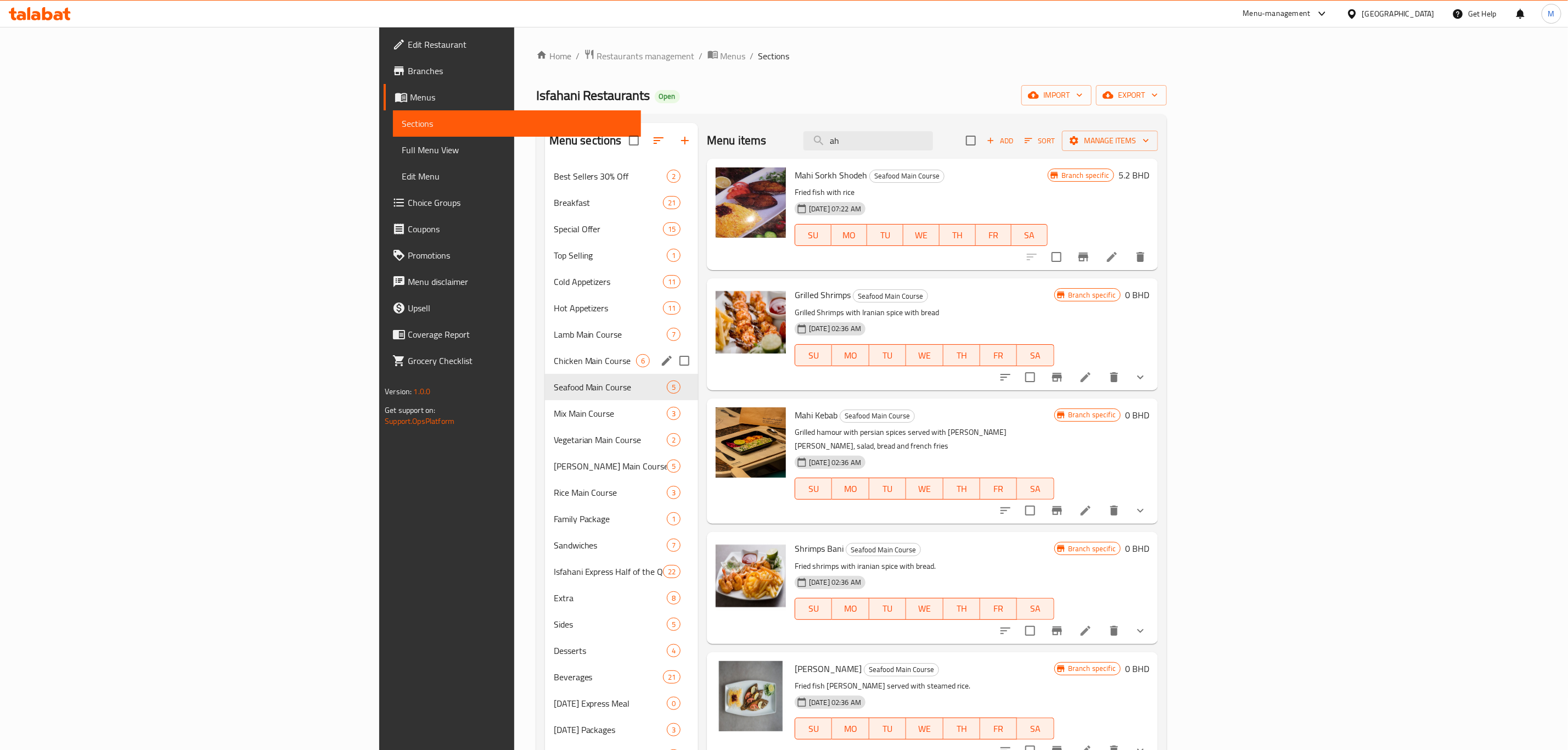
click at [545, 348] on div "Chicken Main Course 6" at bounding box center [622, 360] width 153 height 26
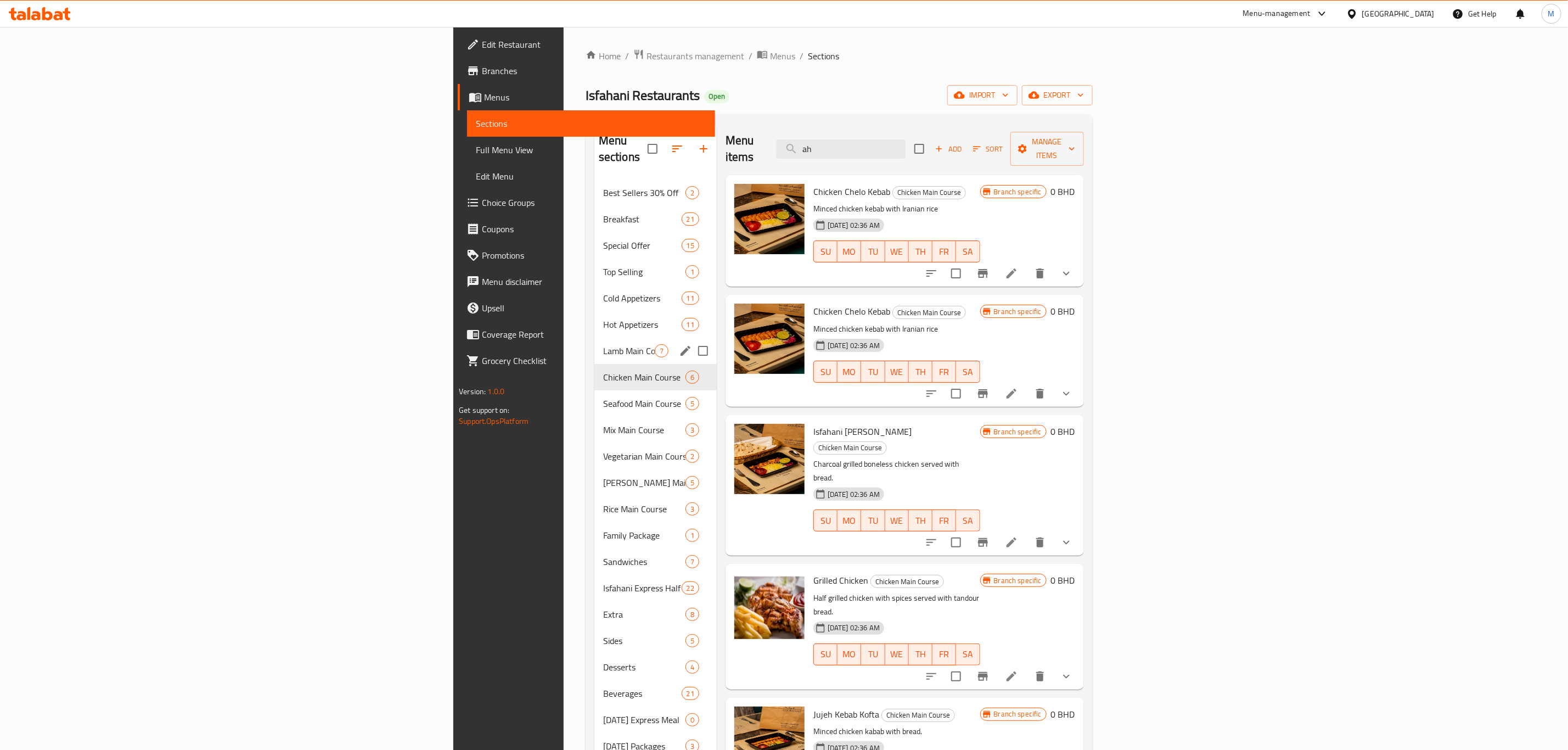
click at [595, 338] on div "Lamb Main Course 7" at bounding box center [655, 350] width 122 height 26
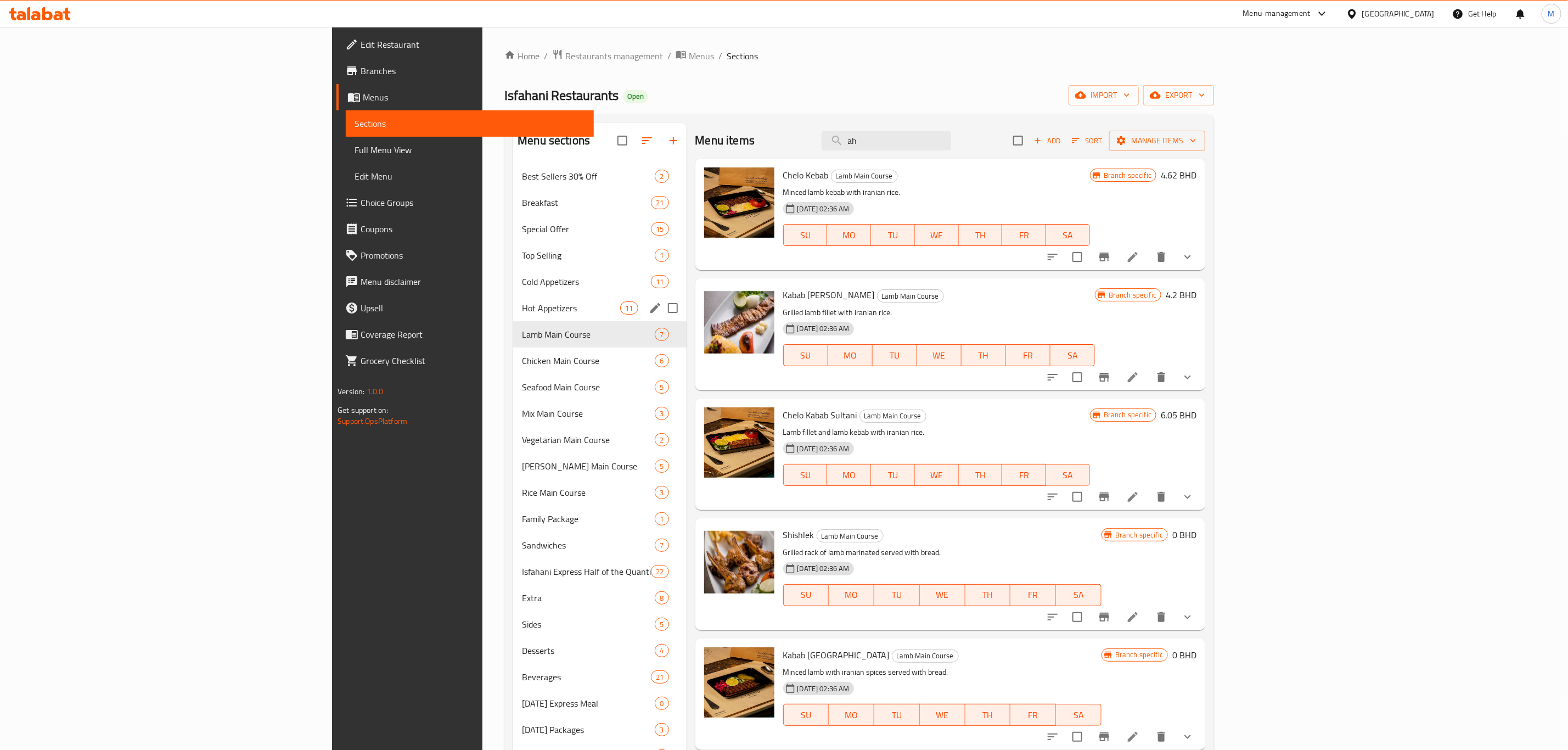
click at [513, 300] on div "Hot Appetizers 11" at bounding box center [600, 307] width 173 height 26
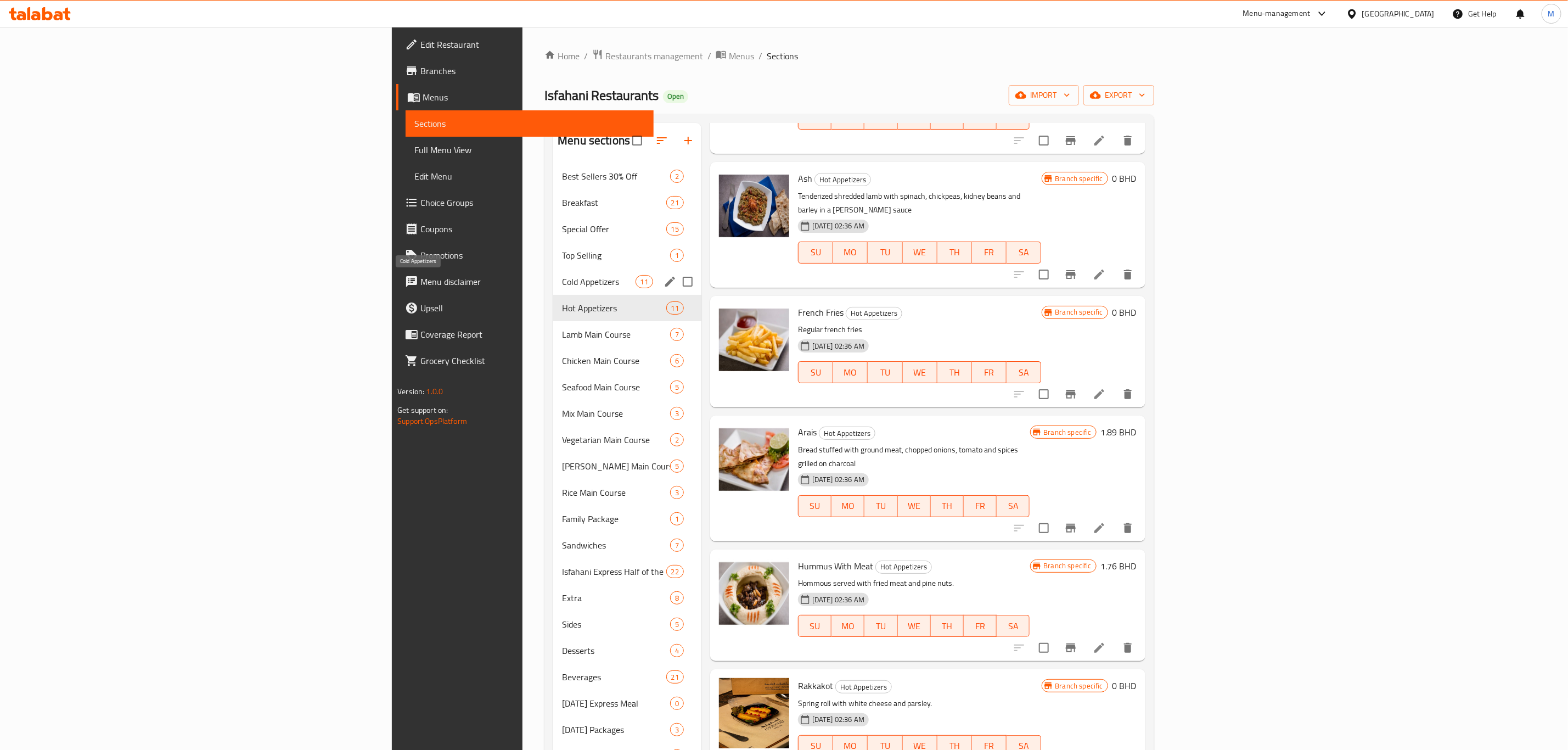
click at [562, 277] on span "Cold Appetizers" at bounding box center [598, 281] width 73 height 13
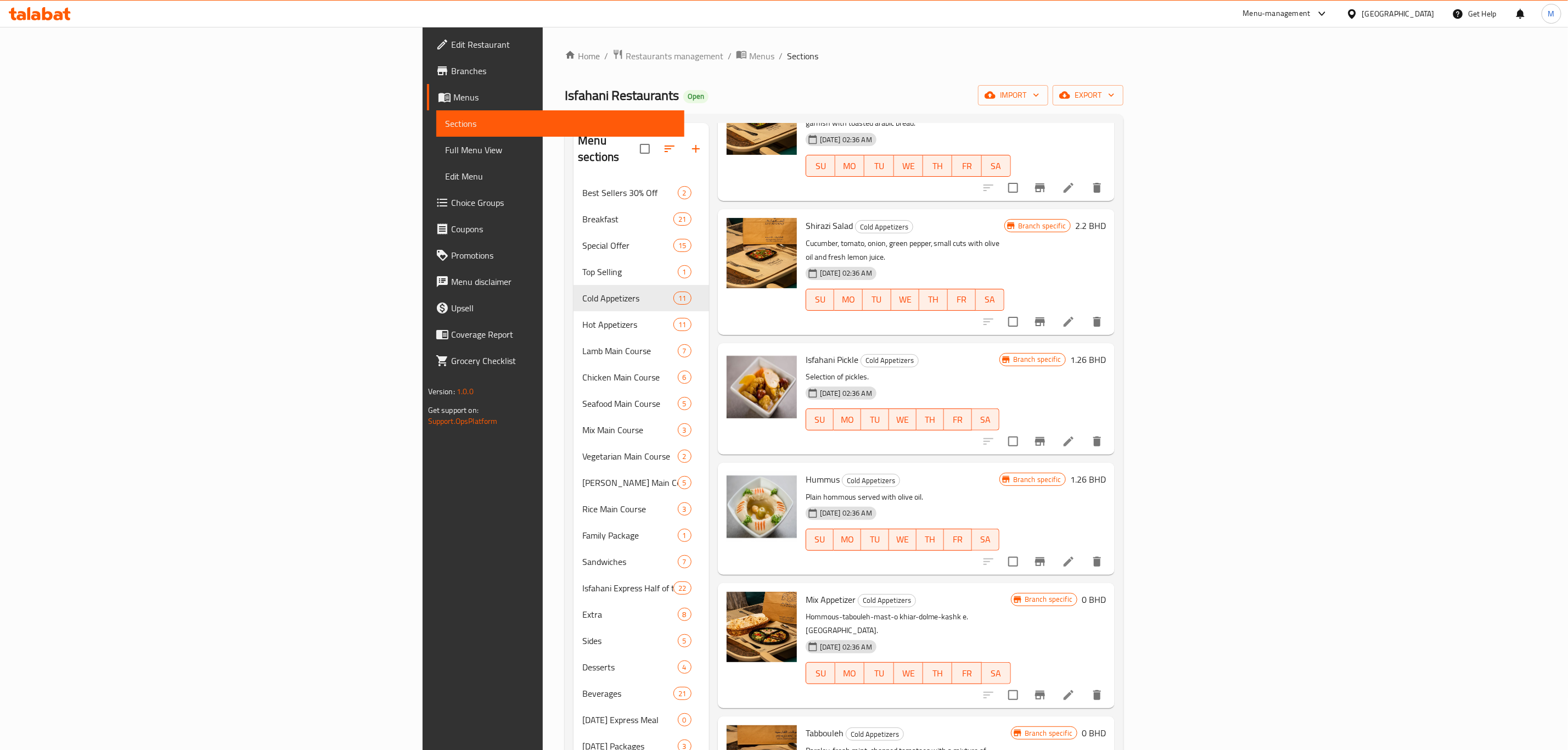
scroll to position [580, 0]
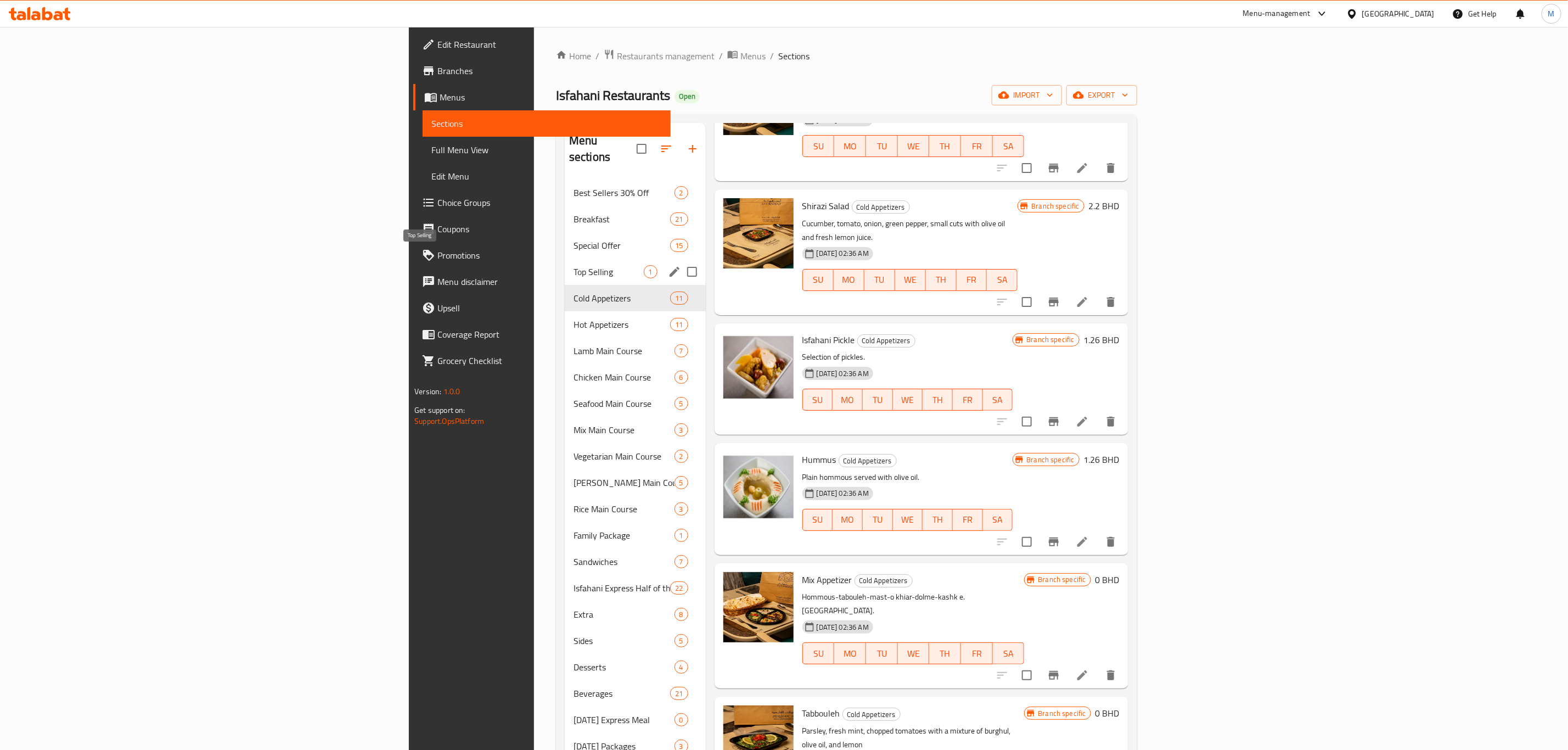
click at [565, 258] on div "Top Selling 1" at bounding box center [635, 271] width 141 height 26
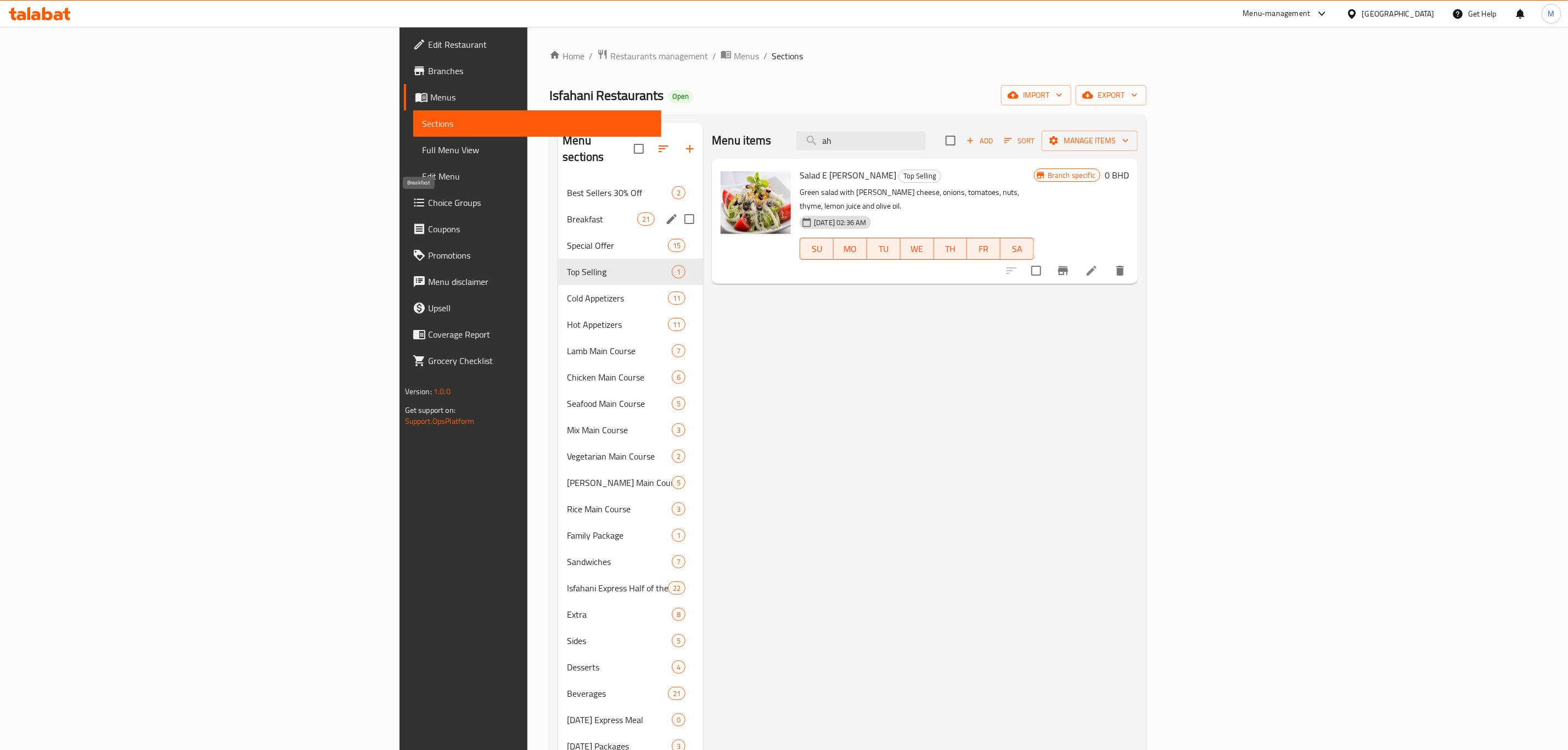
click at [567, 212] on span "Breakfast" at bounding box center [602, 218] width 70 height 13
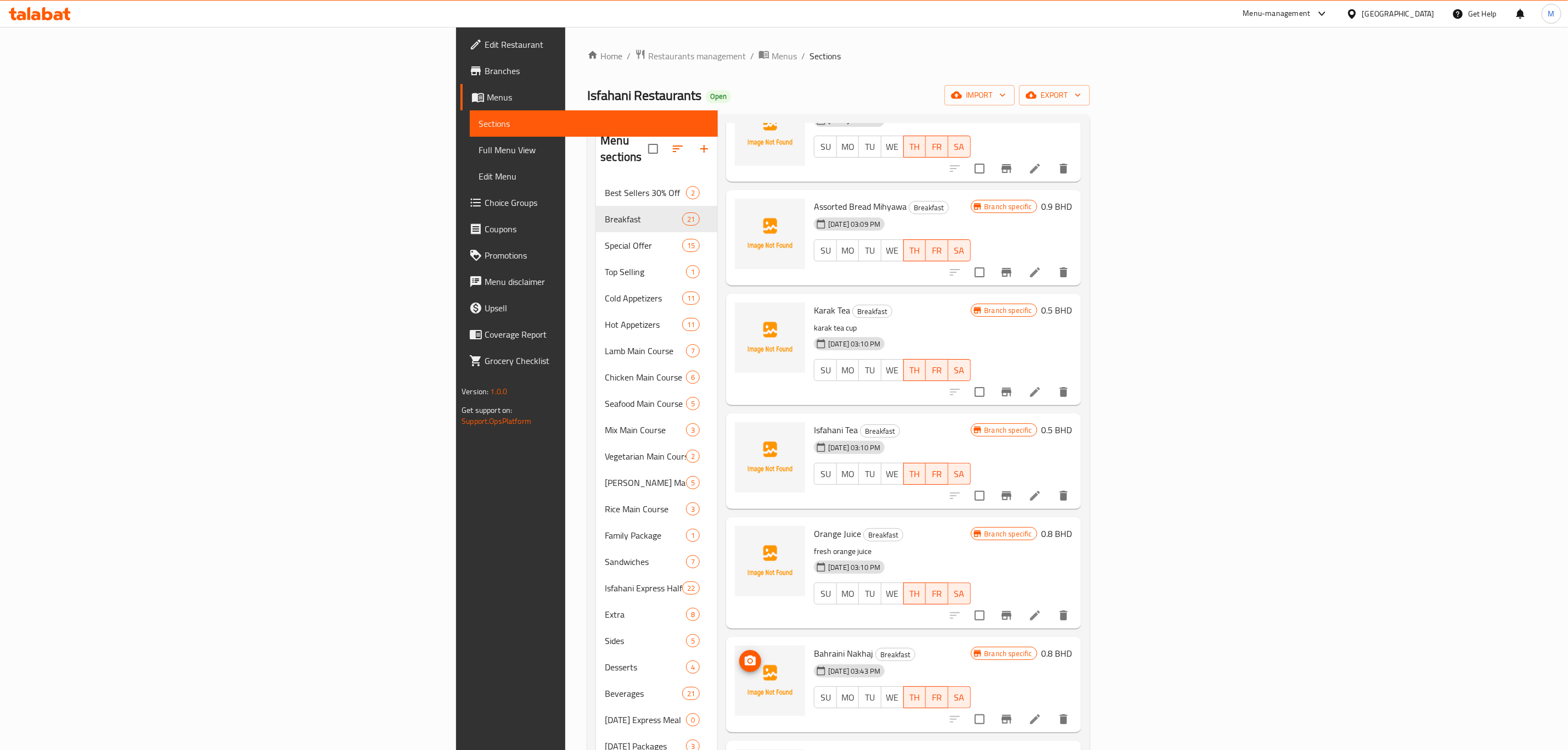
scroll to position [1021, 0]
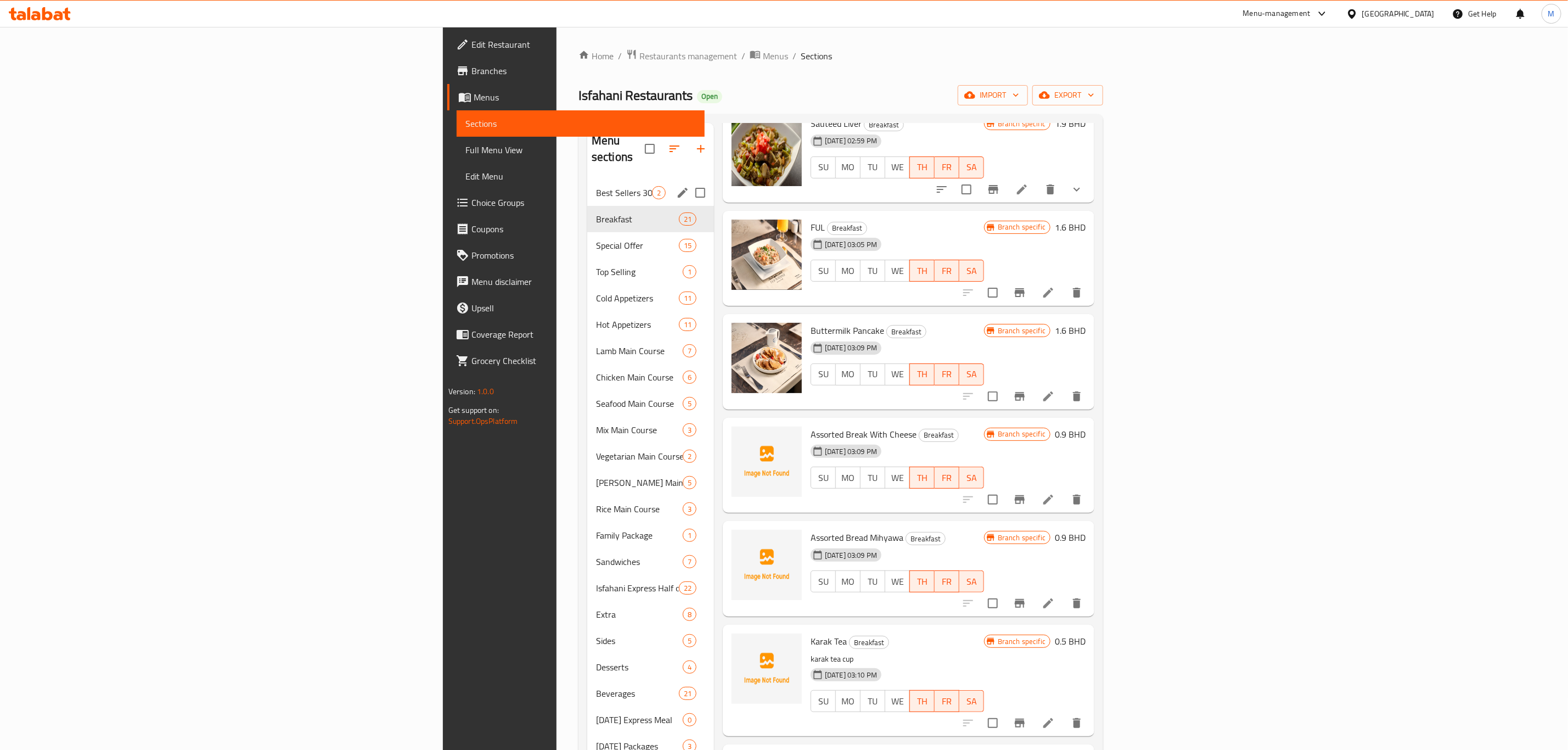
click at [587, 188] on div "Best Sellers 30% Off 2" at bounding box center [651, 192] width 127 height 26
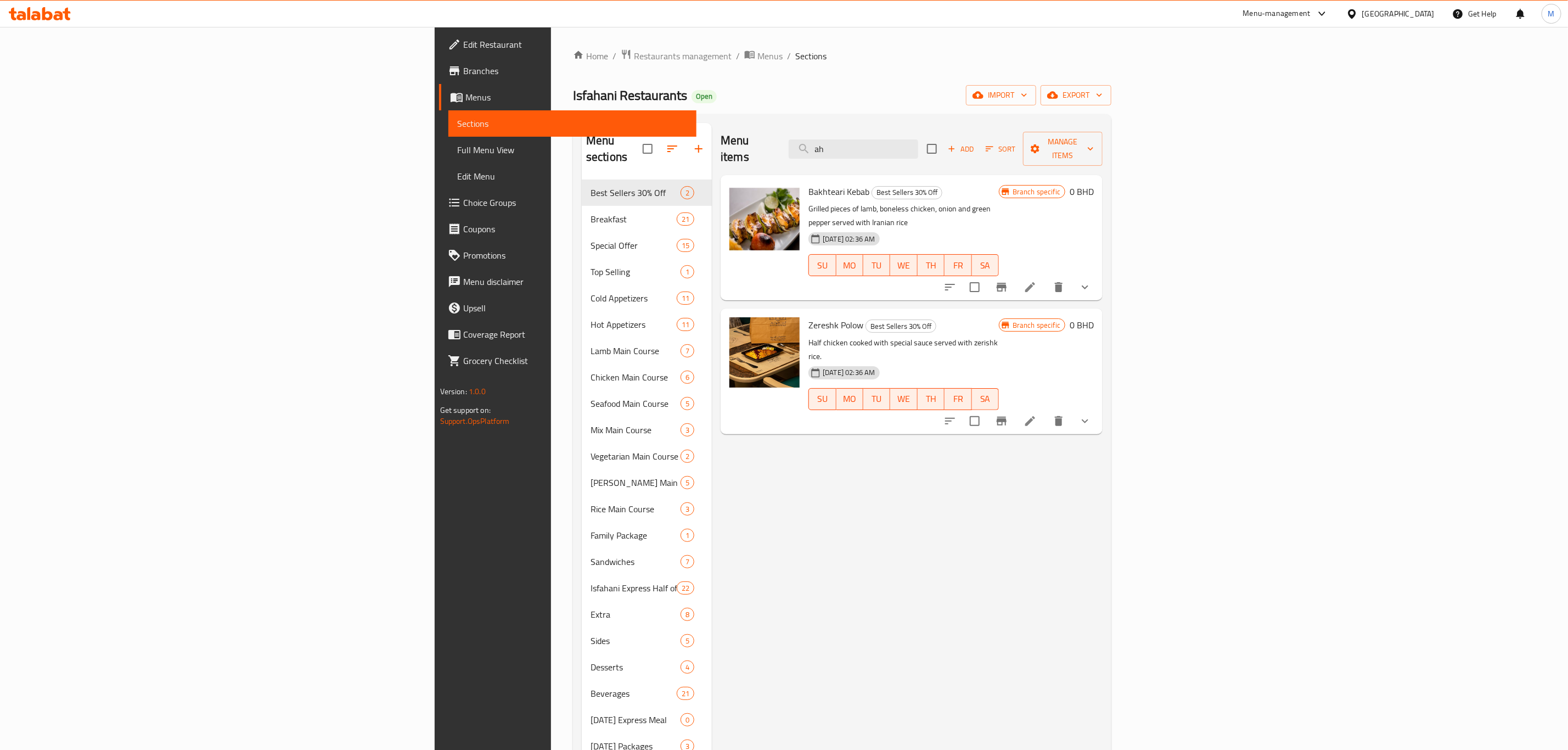
click at [995, 130] on div "Menu items ah Add Sort Manage items" at bounding box center [911, 149] width 382 height 52
click at [918, 142] on input "ah" at bounding box center [853, 149] width 129 height 19
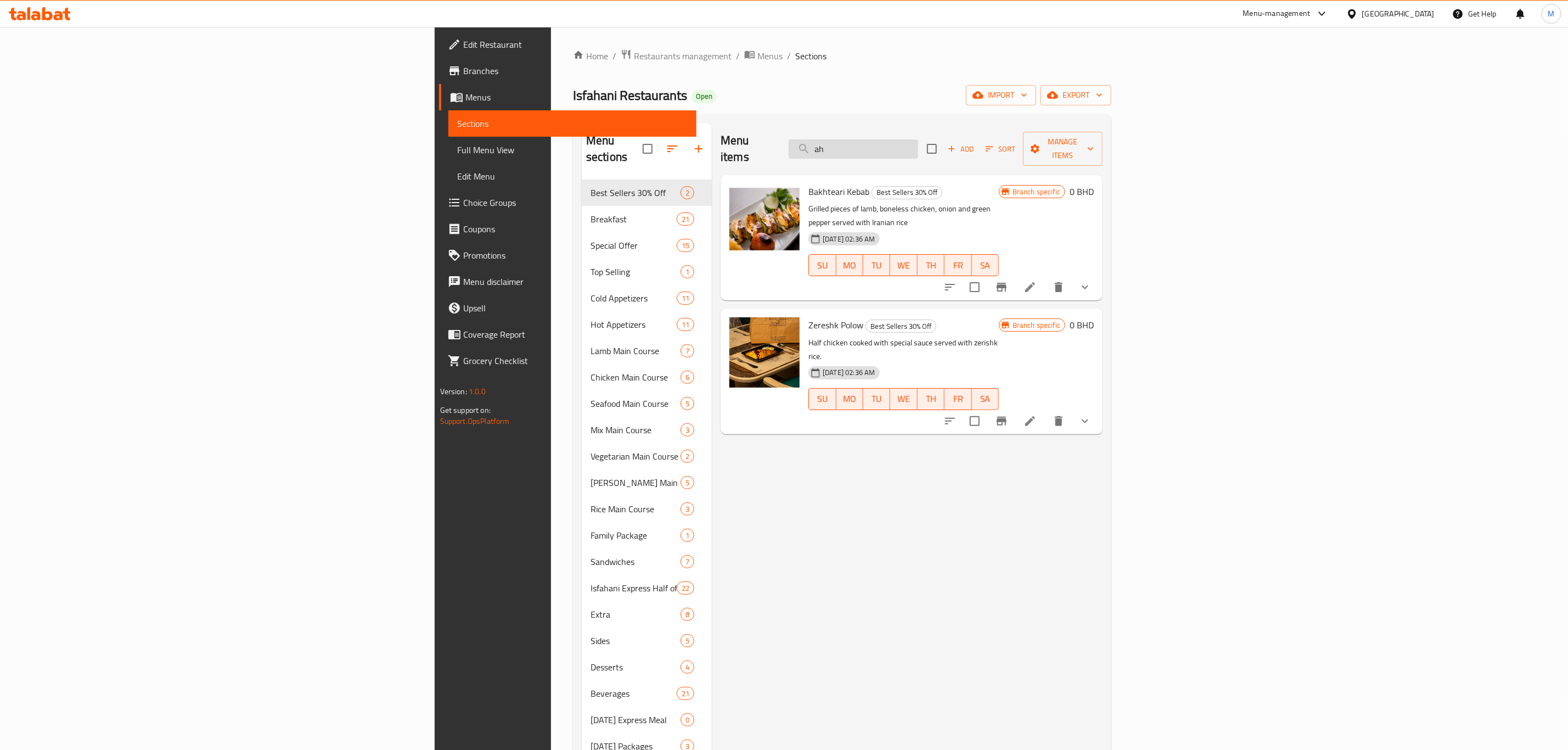
click at [918, 142] on input "ah" at bounding box center [853, 149] width 129 height 19
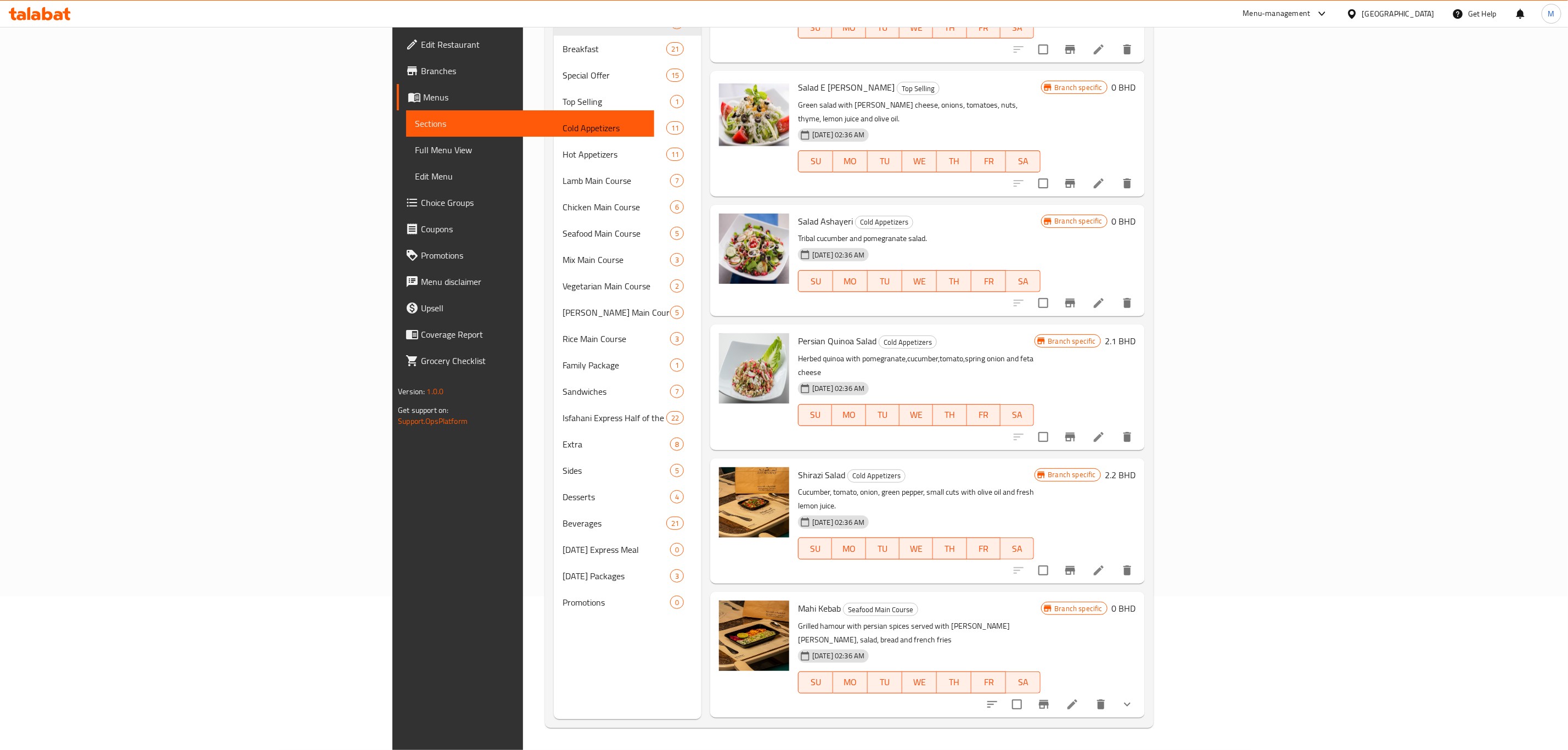
scroll to position [26, 0]
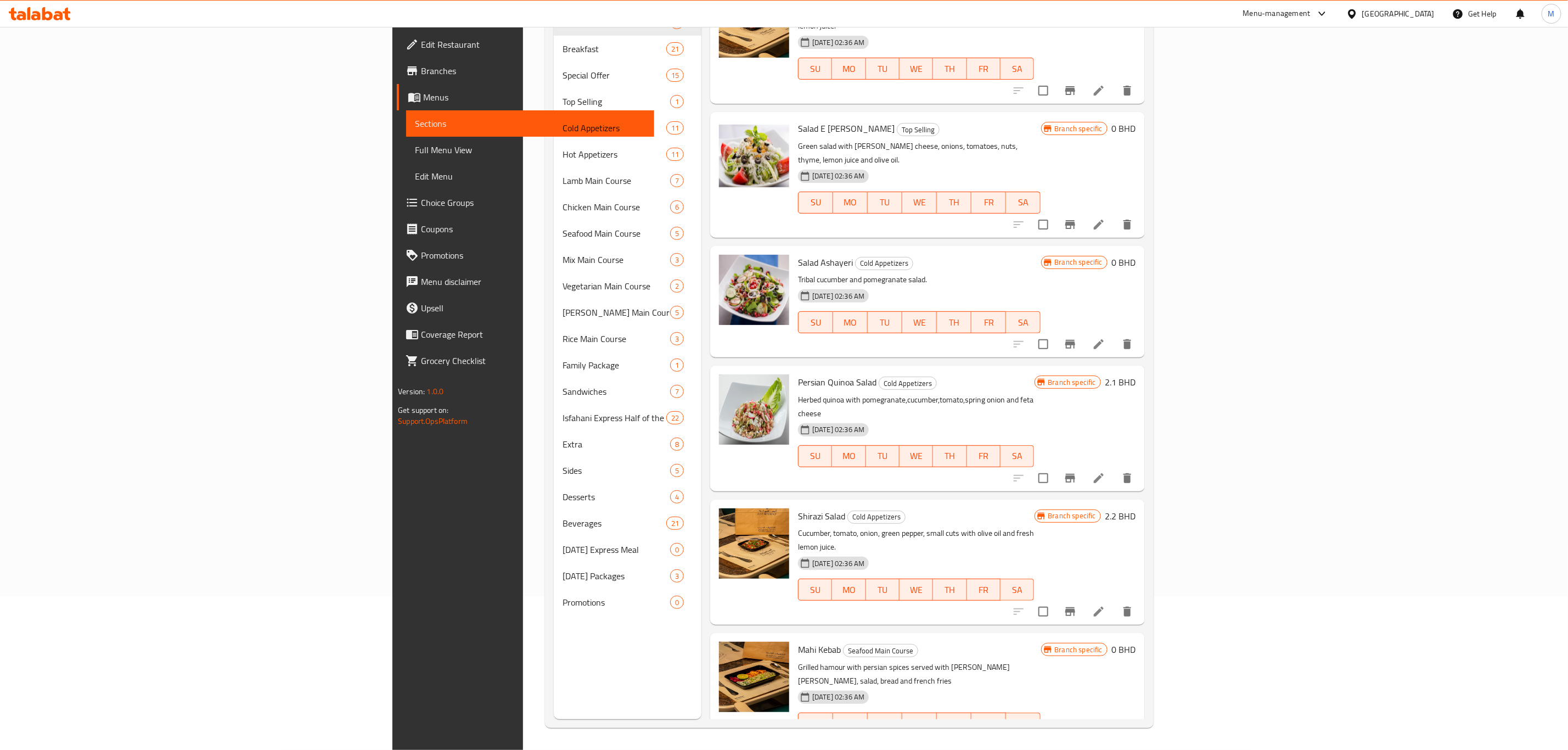
type input "salad"
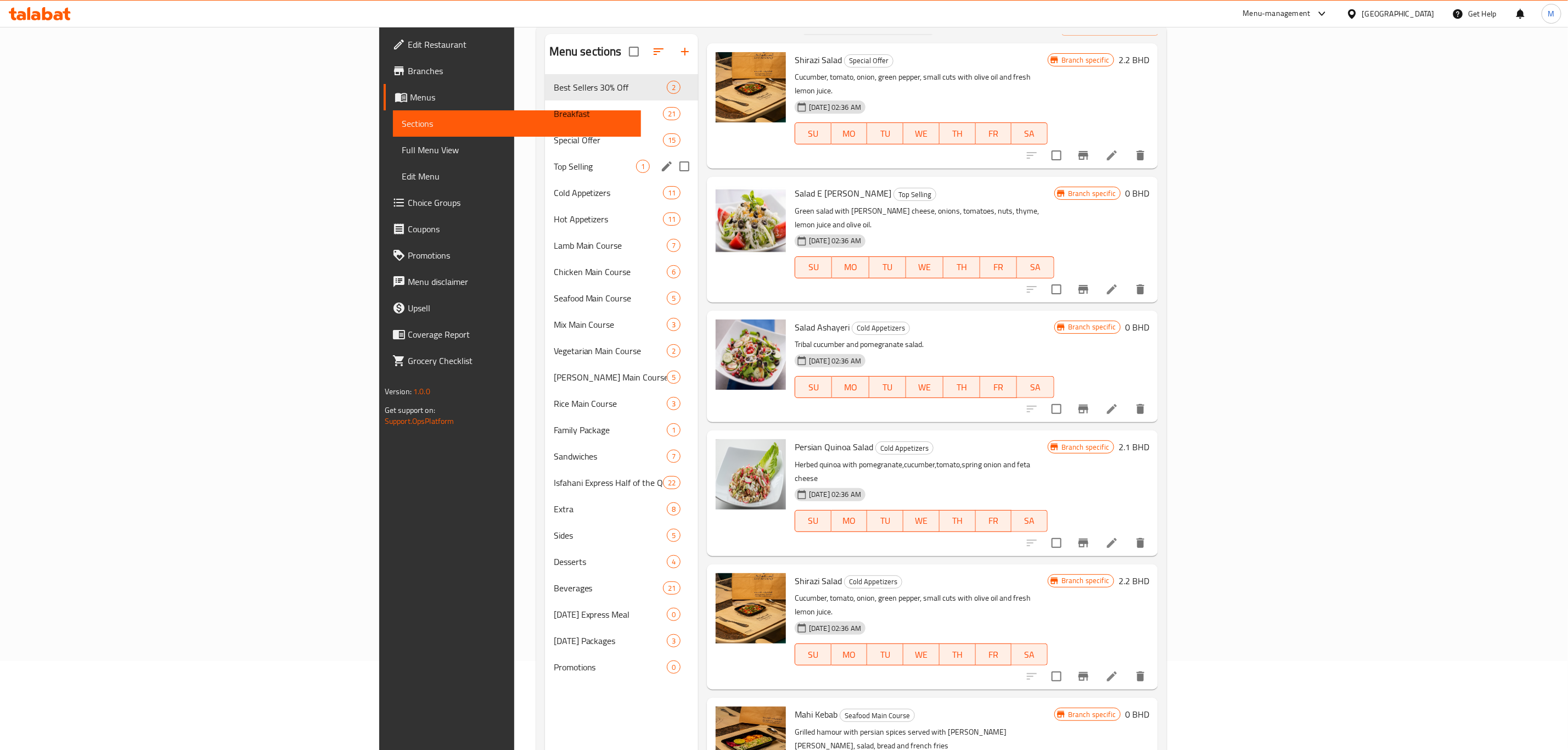
scroll to position [0, 0]
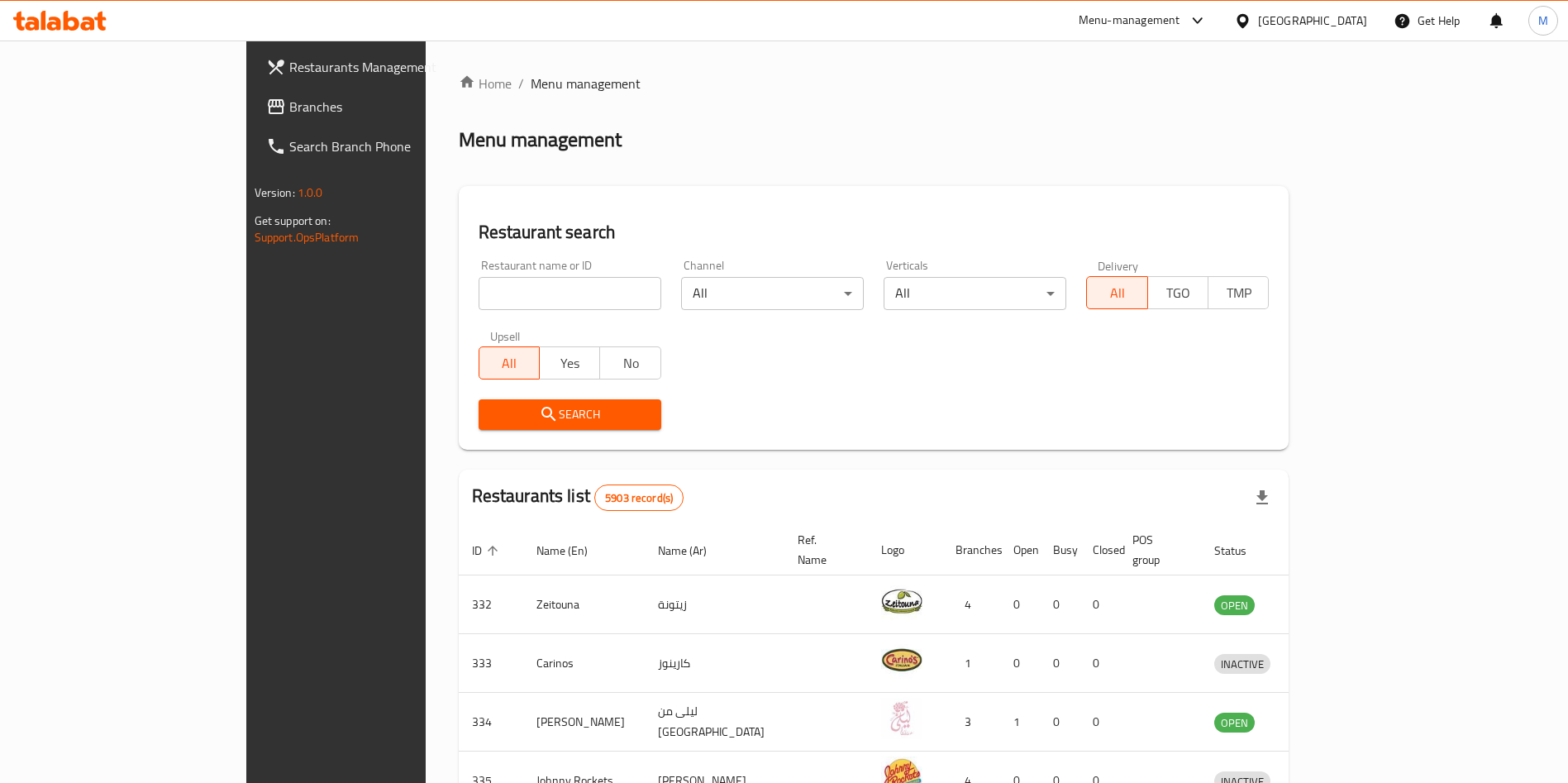
click at [479, 288] on input "search" at bounding box center [570, 294] width 183 height 33
type input "Isfahani"
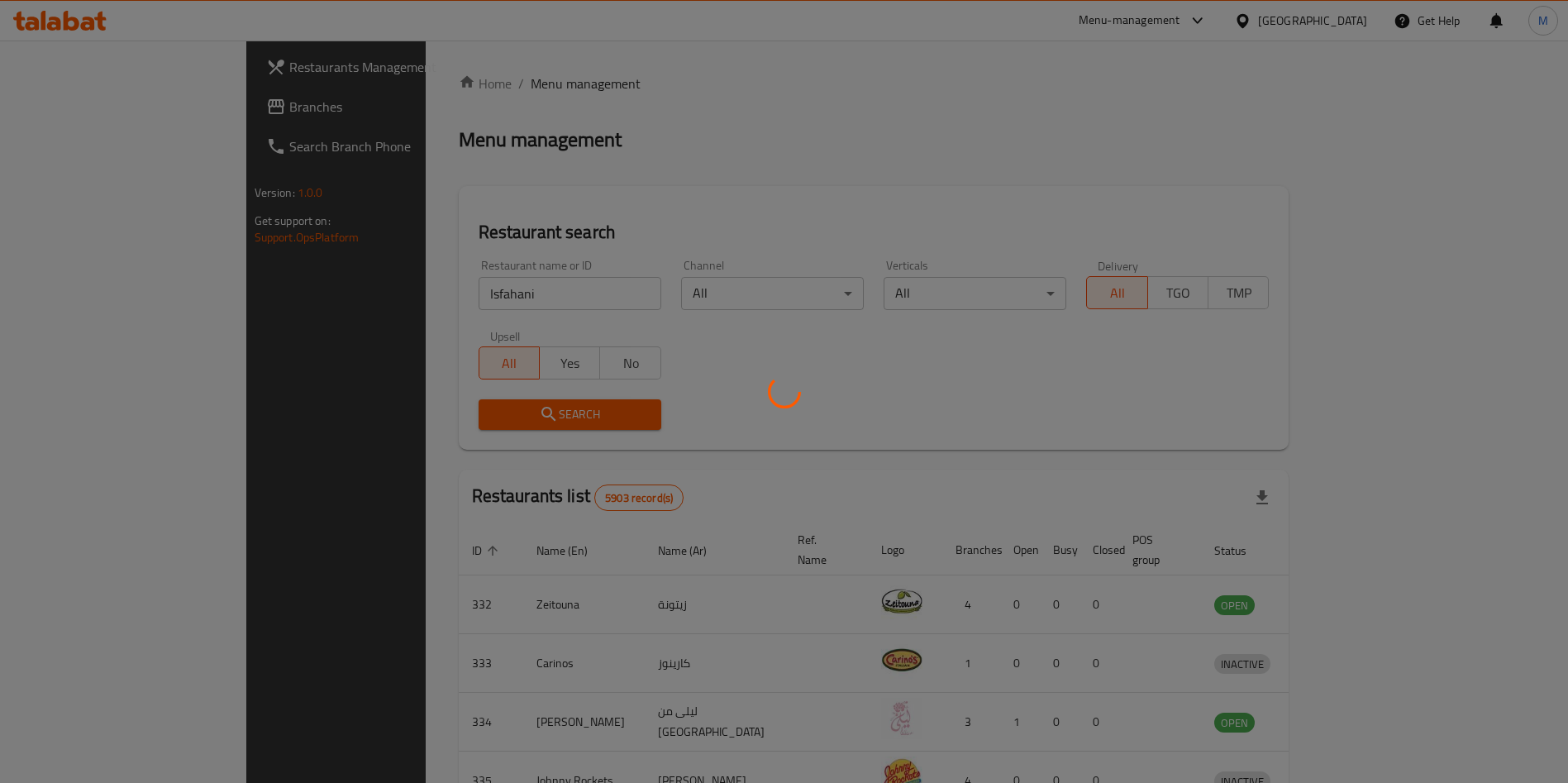
click at [474, 413] on div at bounding box center [784, 391] width 1568 height 783
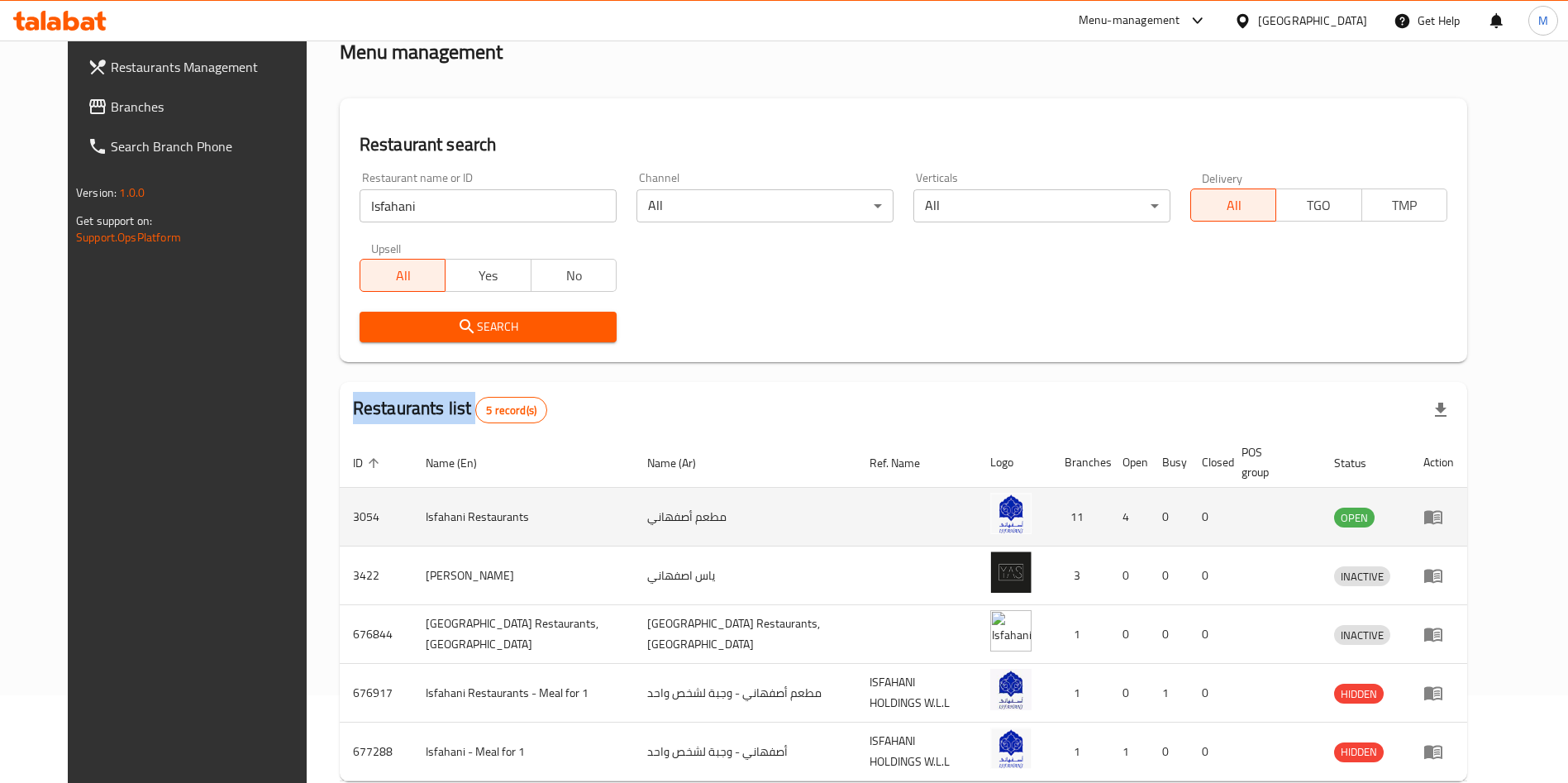
scroll to position [157, 0]
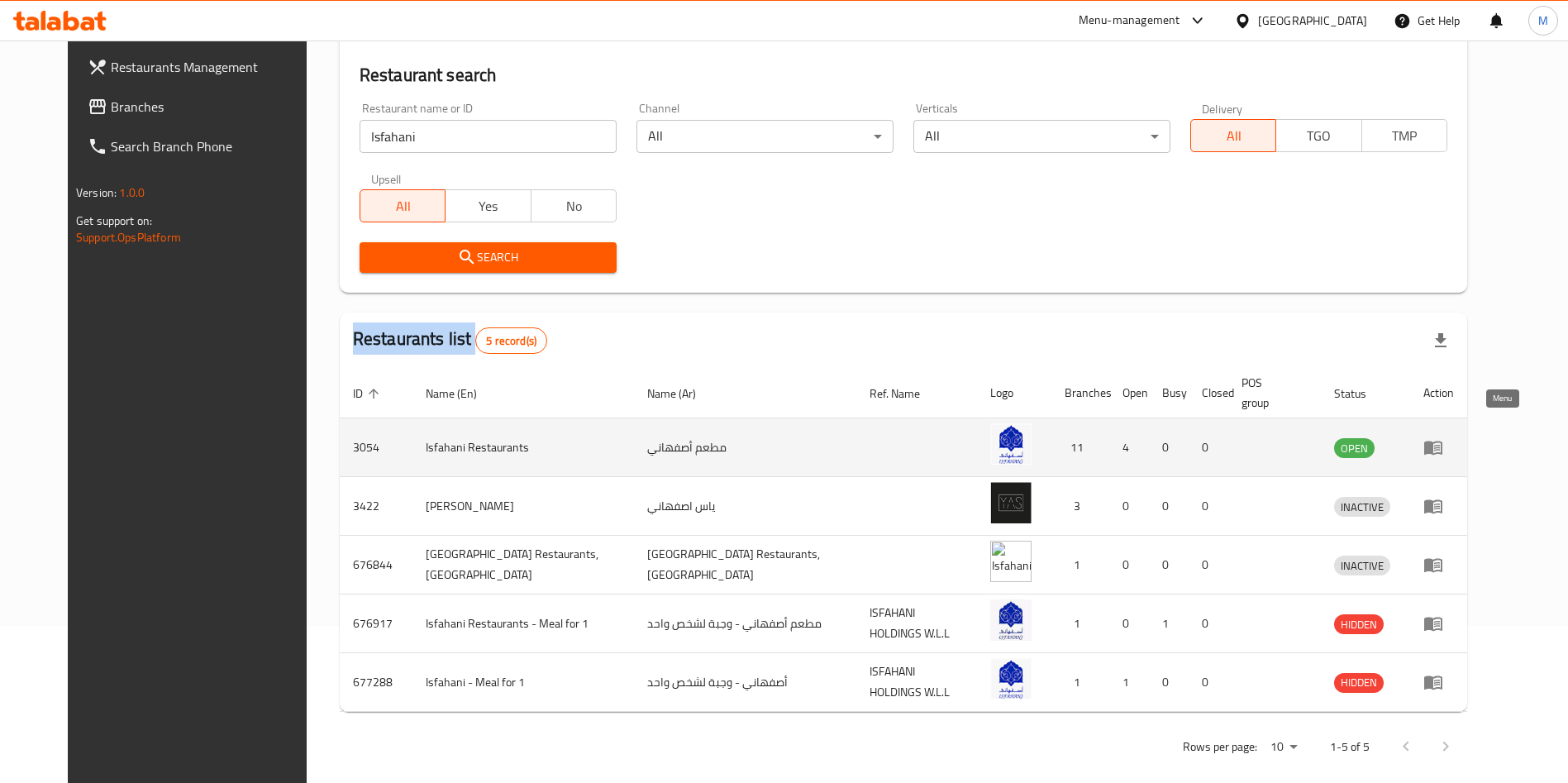
click at [1453, 437] on link "enhanced table" at bounding box center [1438, 447] width 30 height 19
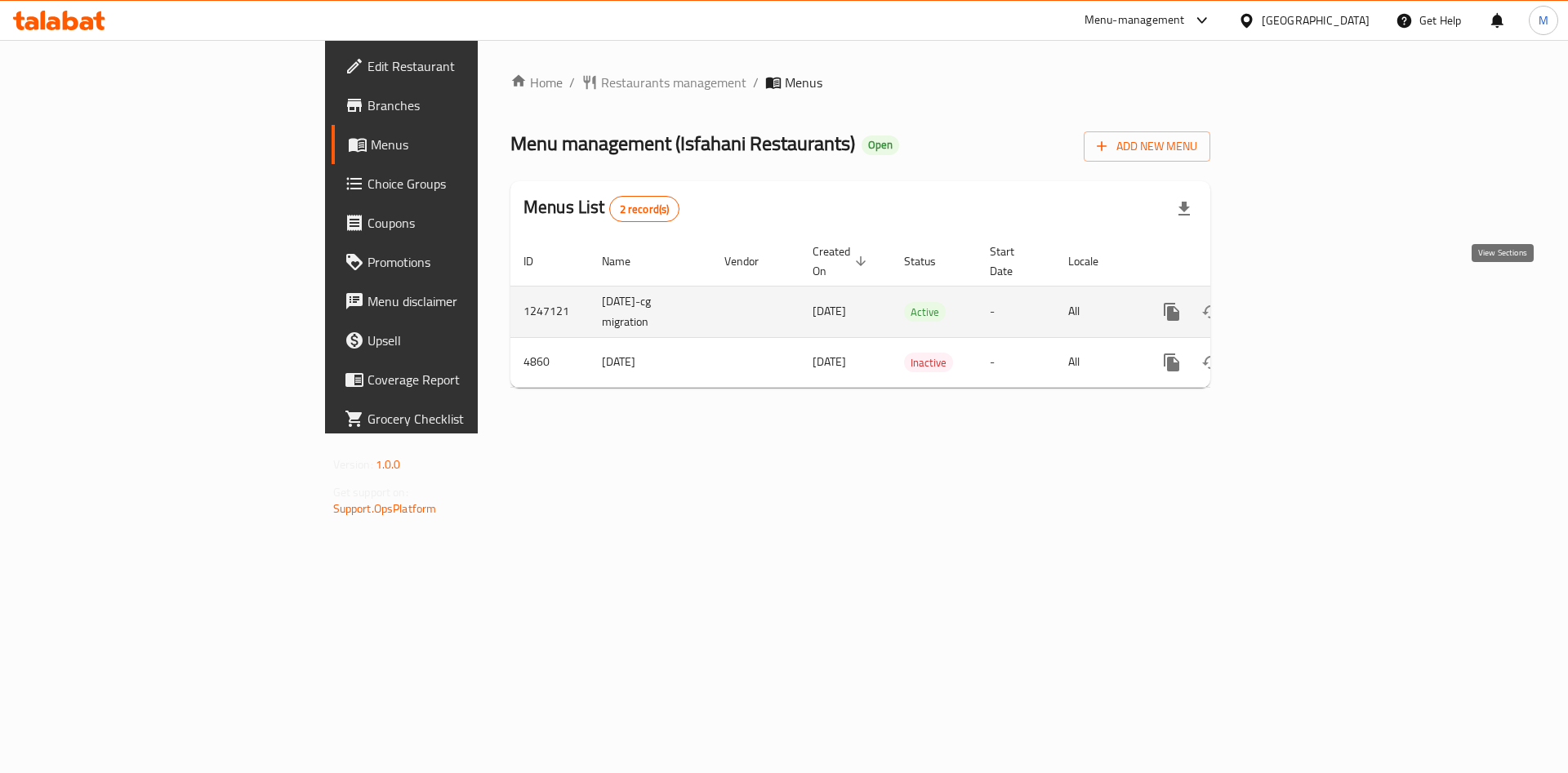
click at [1300, 302] on icon "enhanced table" at bounding box center [1289, 311] width 19 height 19
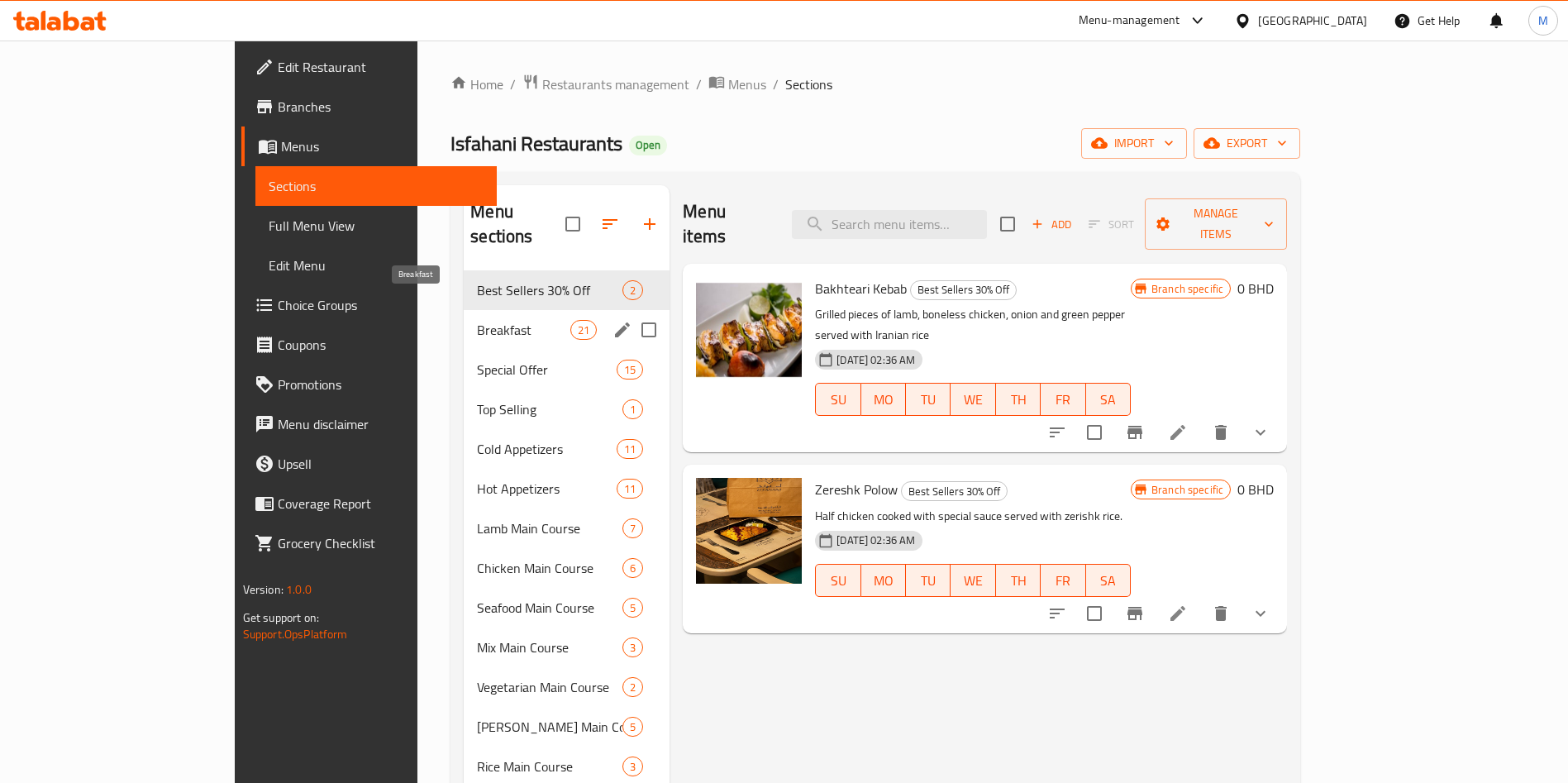
drag, startPoint x: 405, startPoint y: 294, endPoint x: 403, endPoint y: 286, distance: 8.2
click at [477, 320] on span "Breakfast" at bounding box center [523, 329] width 93 height 19
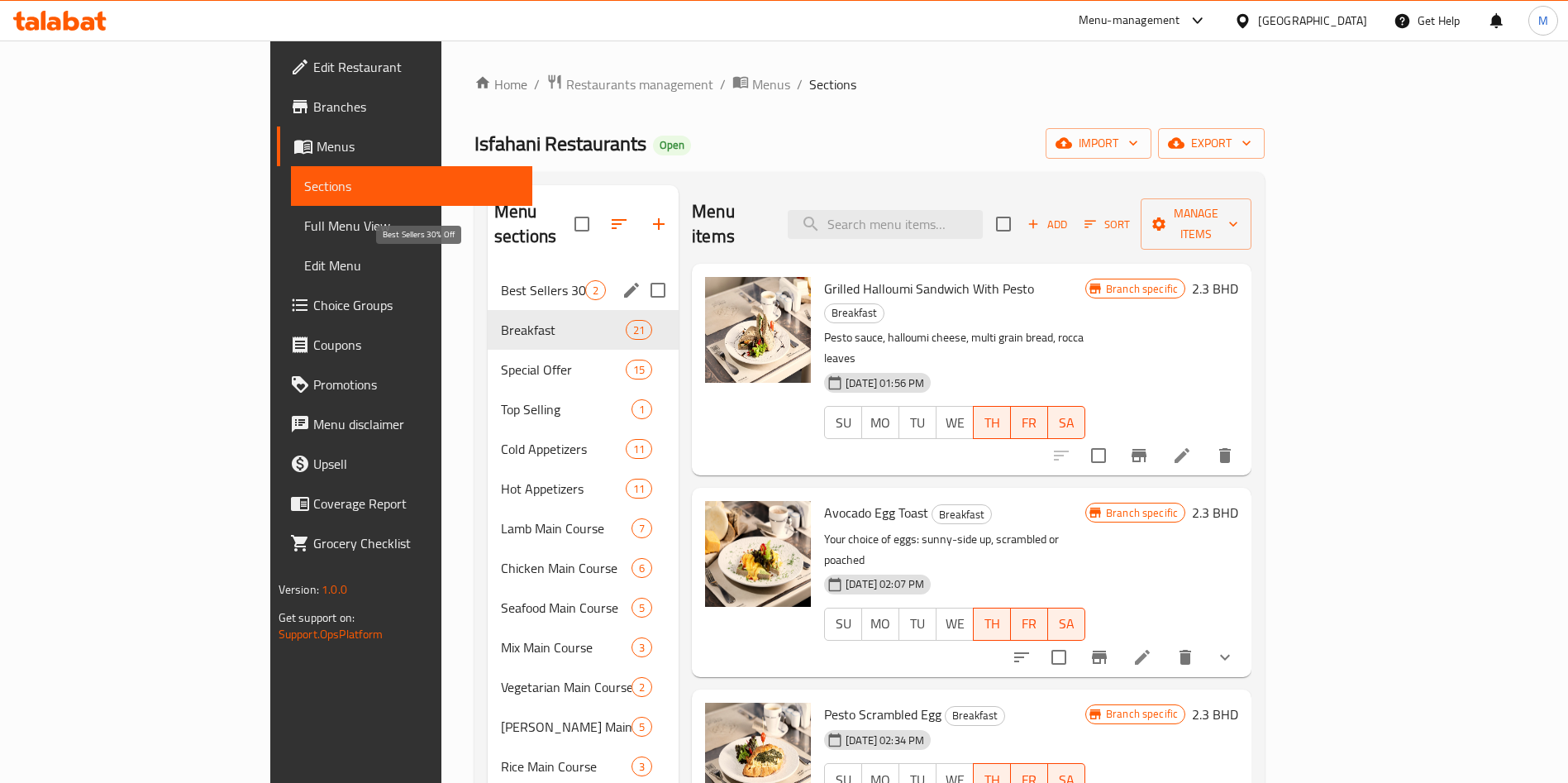
click at [501, 280] on span "Best Sellers 30% Off" at bounding box center [542, 289] width 84 height 19
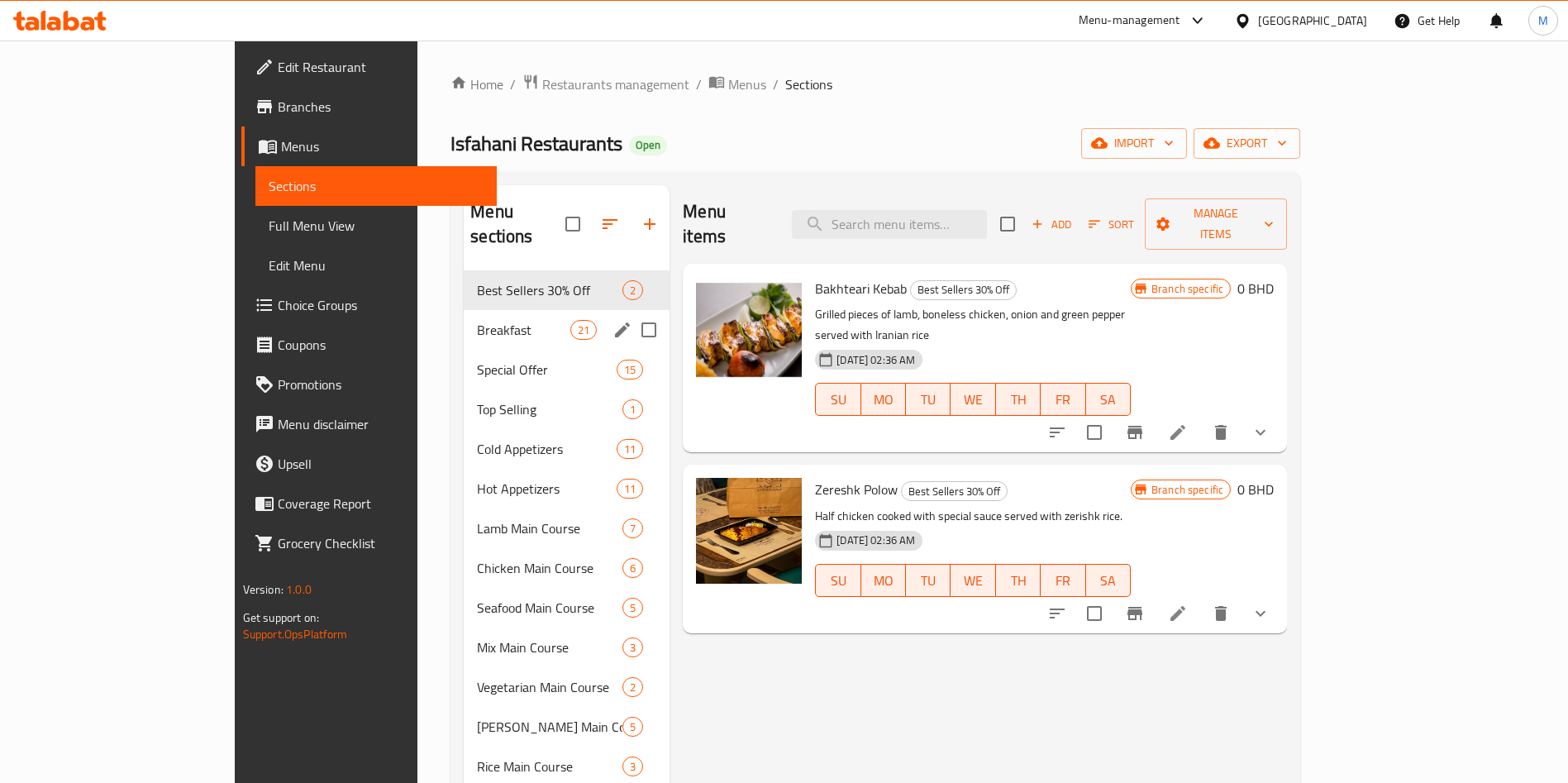
click at [464, 310] on div "Breakfast 21" at bounding box center [566, 329] width 206 height 40
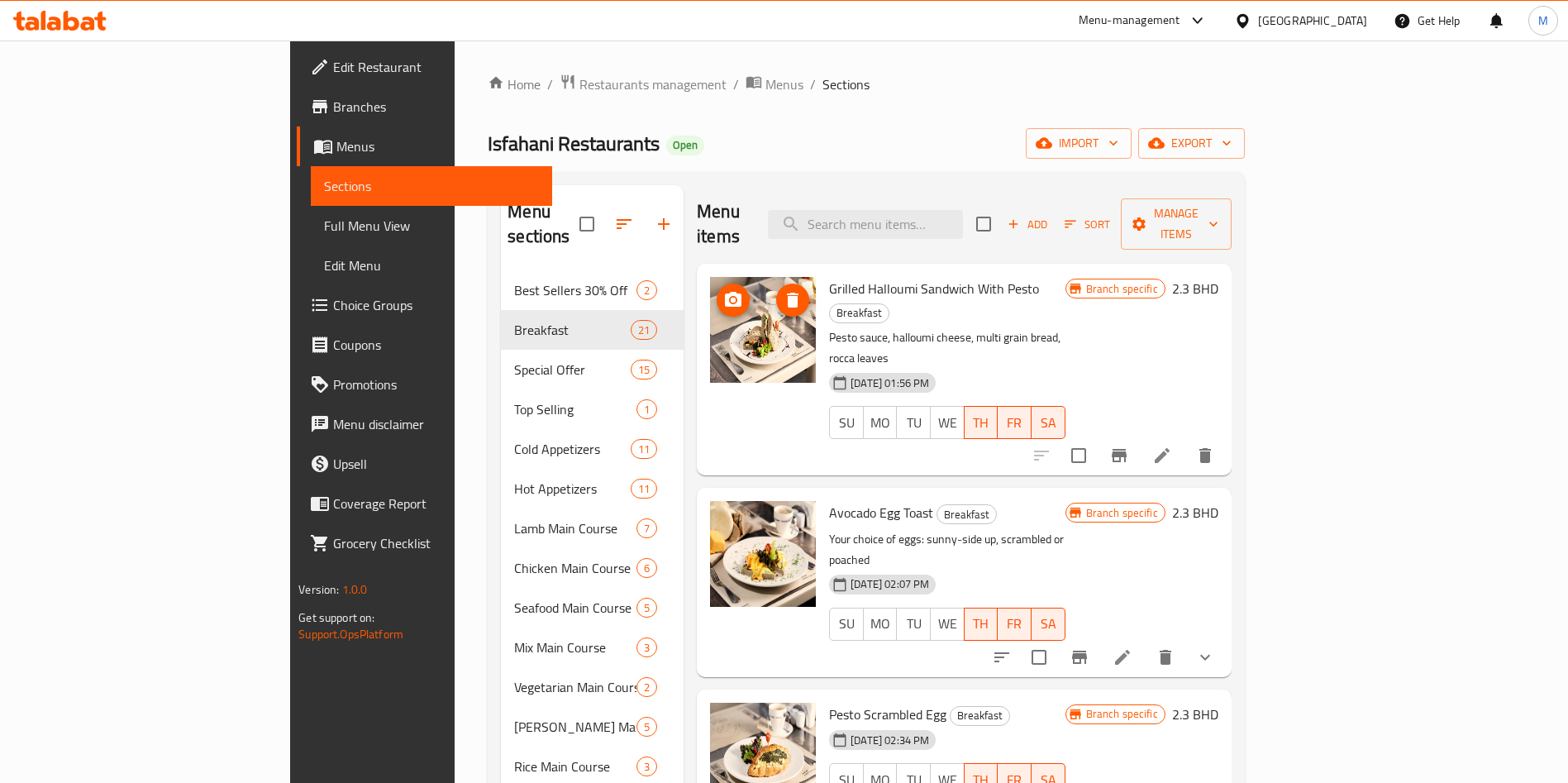
click at [716, 290] on span "upload picture" at bounding box center [733, 300] width 33 height 19
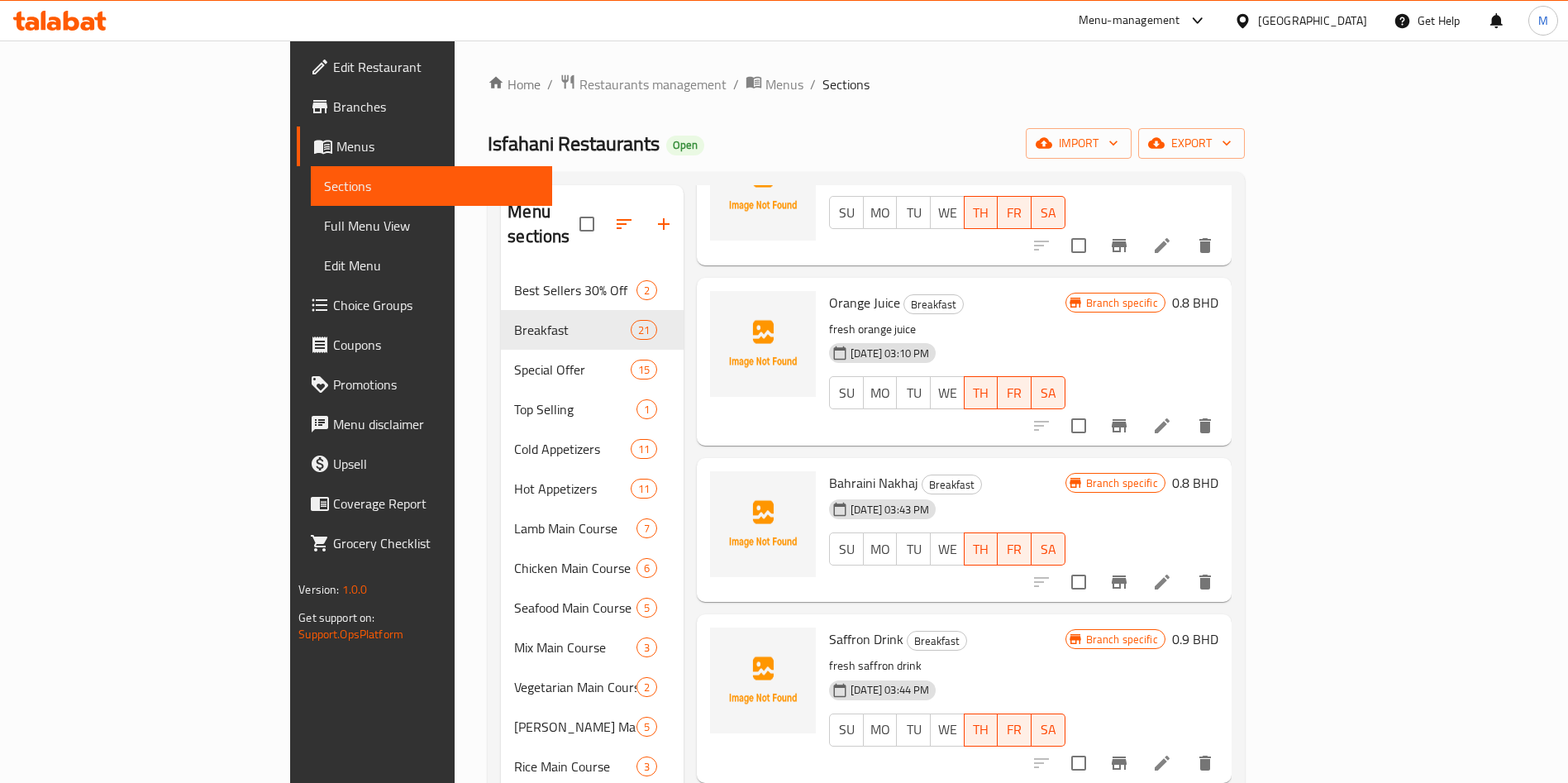
scroll to position [428, 0]
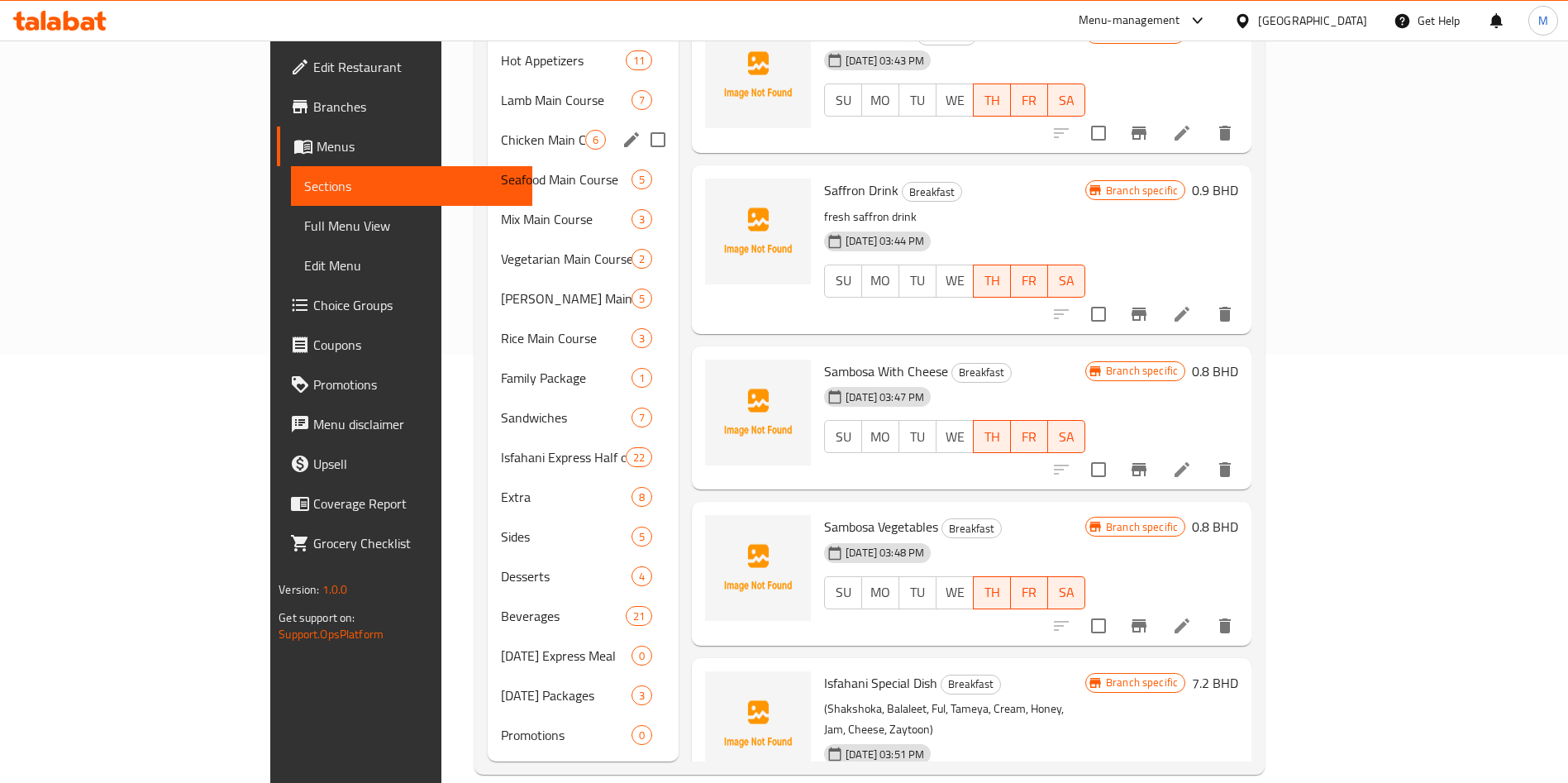
click at [501, 90] on span "Lamb Main Course" at bounding box center [565, 99] width 130 height 19
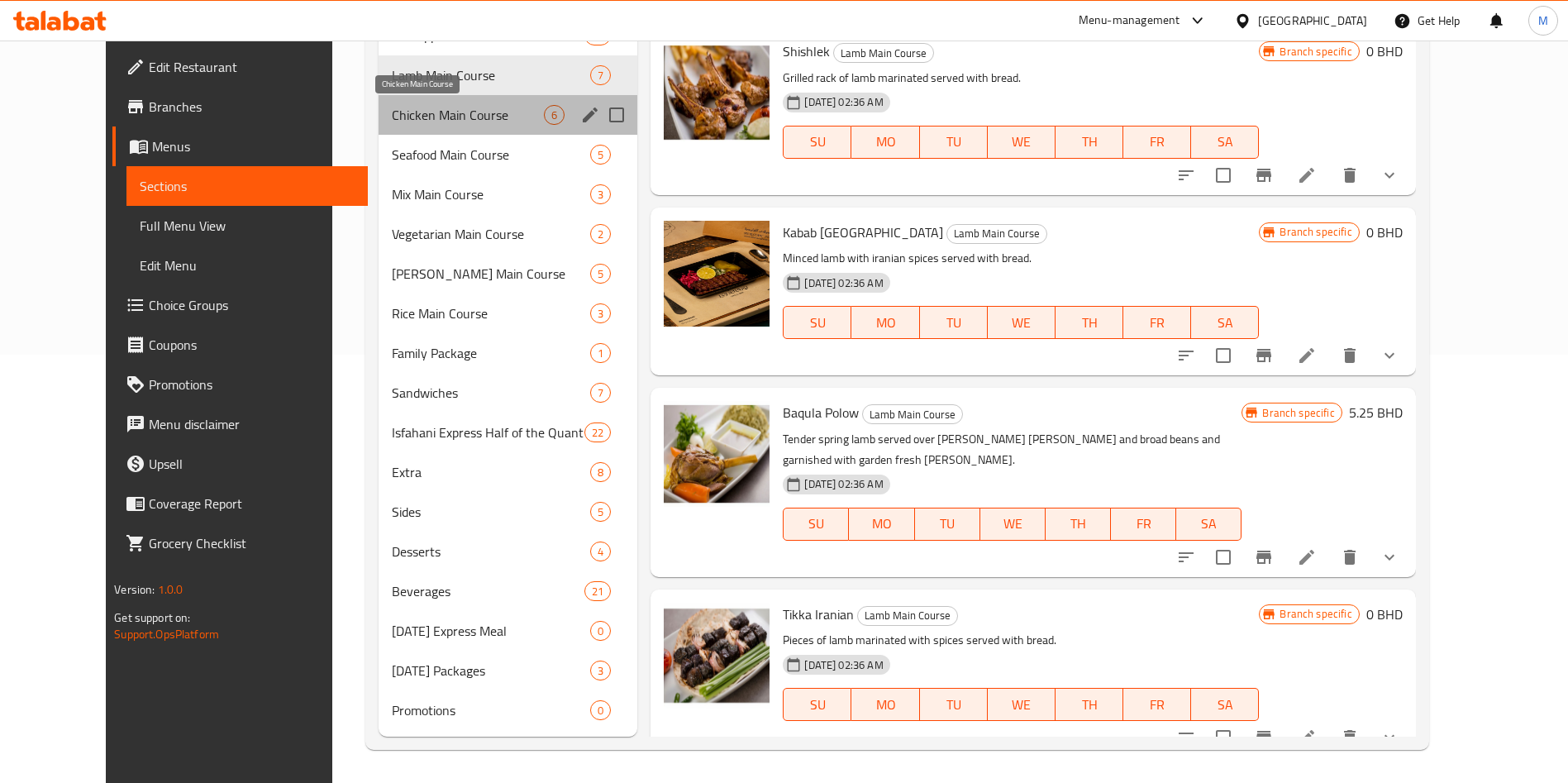
click at [392, 116] on span "Chicken Main Course" at bounding box center [468, 115] width 152 height 19
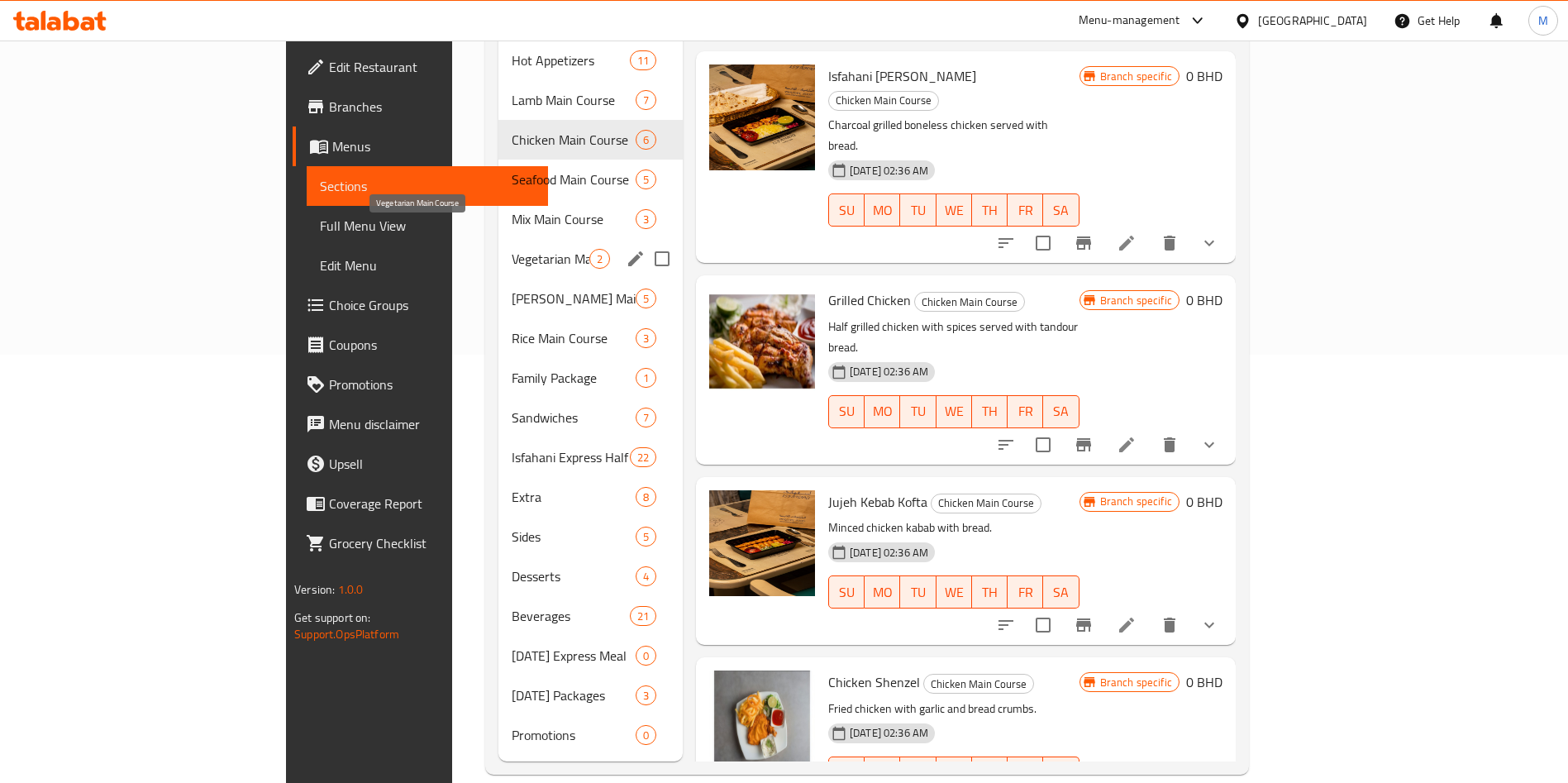
click at [512, 249] on span "Vegetarian Main Course" at bounding box center [551, 258] width 78 height 19
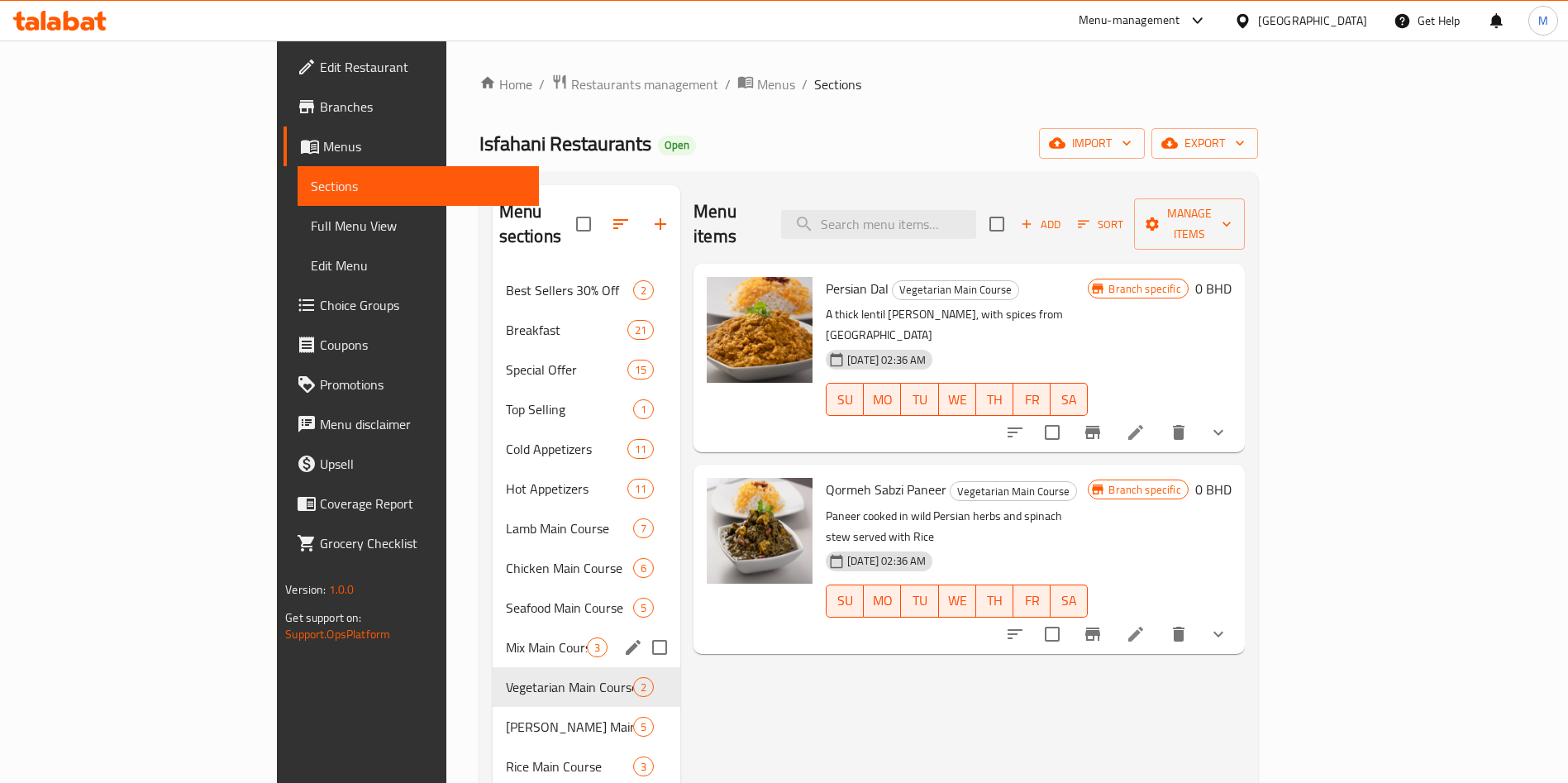
click at [505, 638] on span "Mix Main Course" at bounding box center [546, 647] width 81 height 19
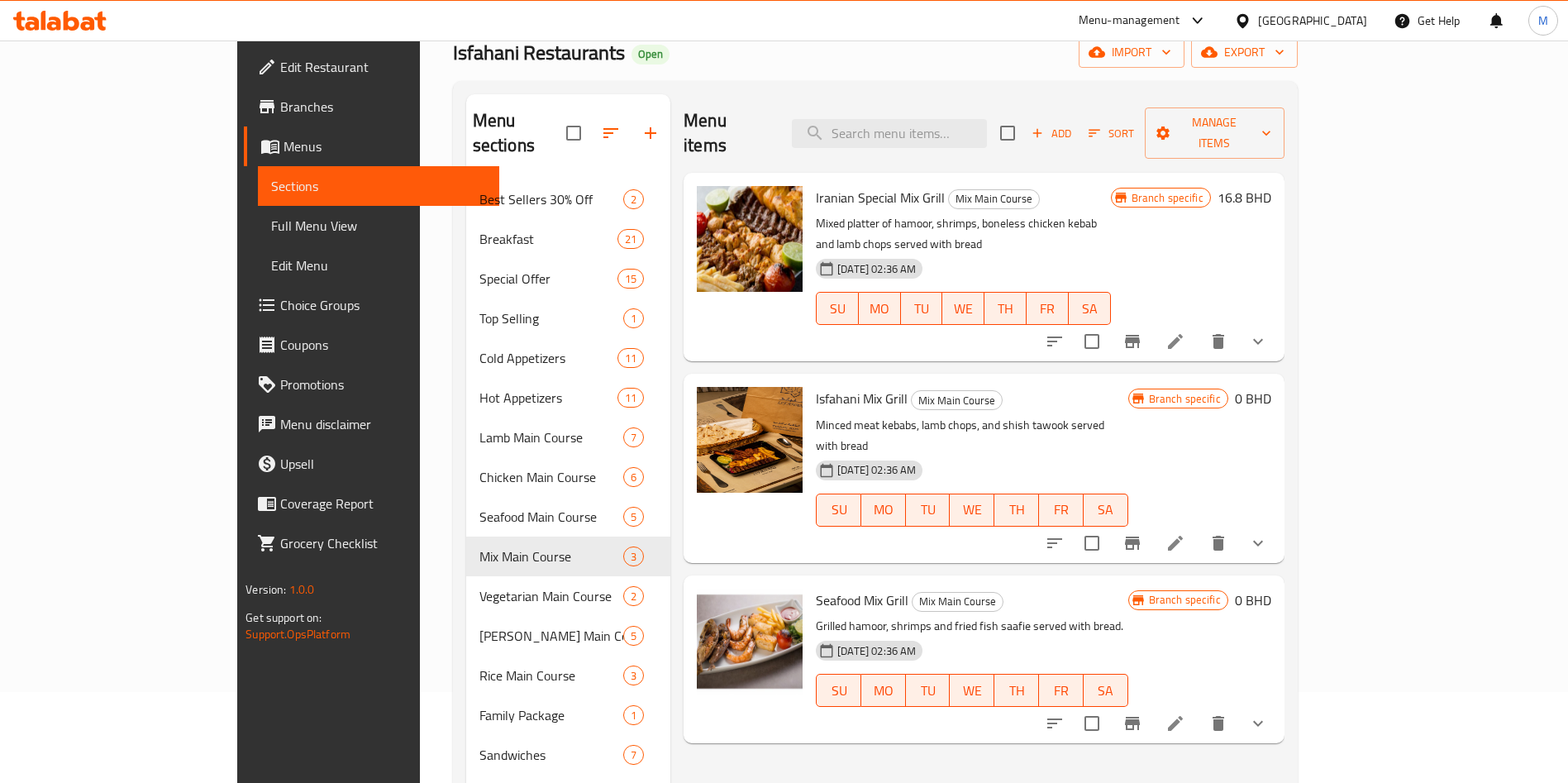
scroll to position [124, 0]
